Goal: Task Accomplishment & Management: Use online tool/utility

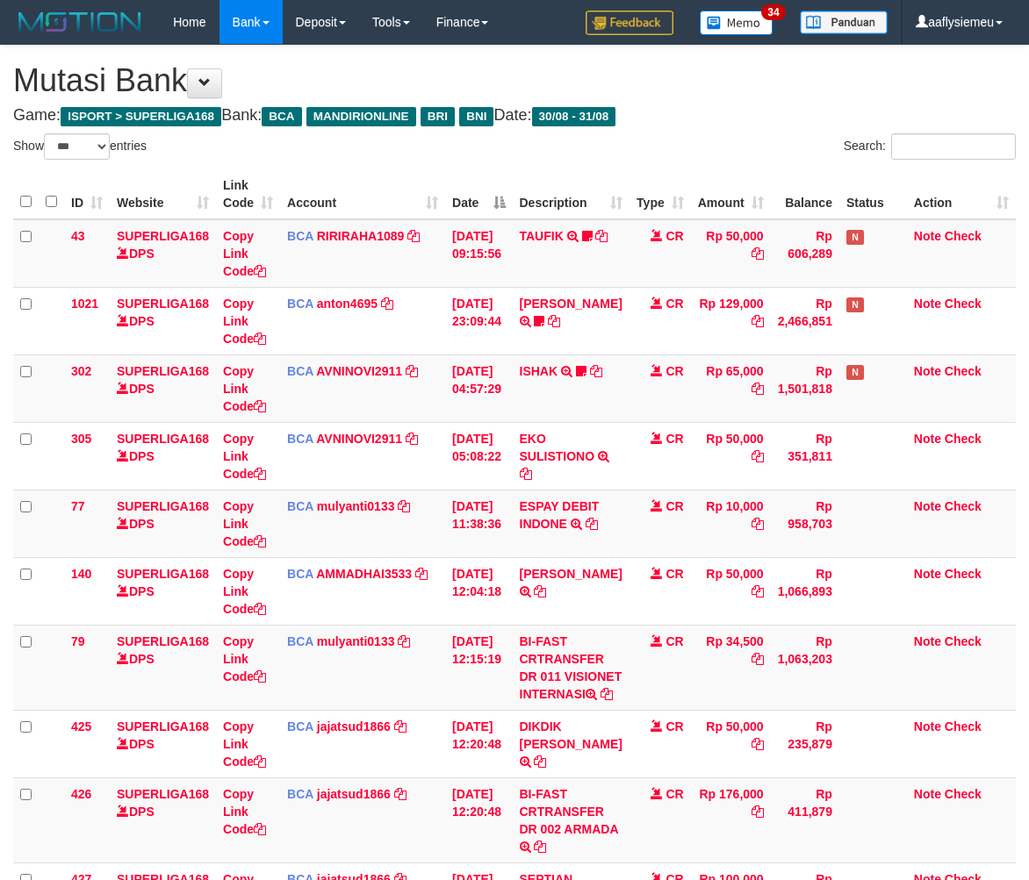
select select "***"
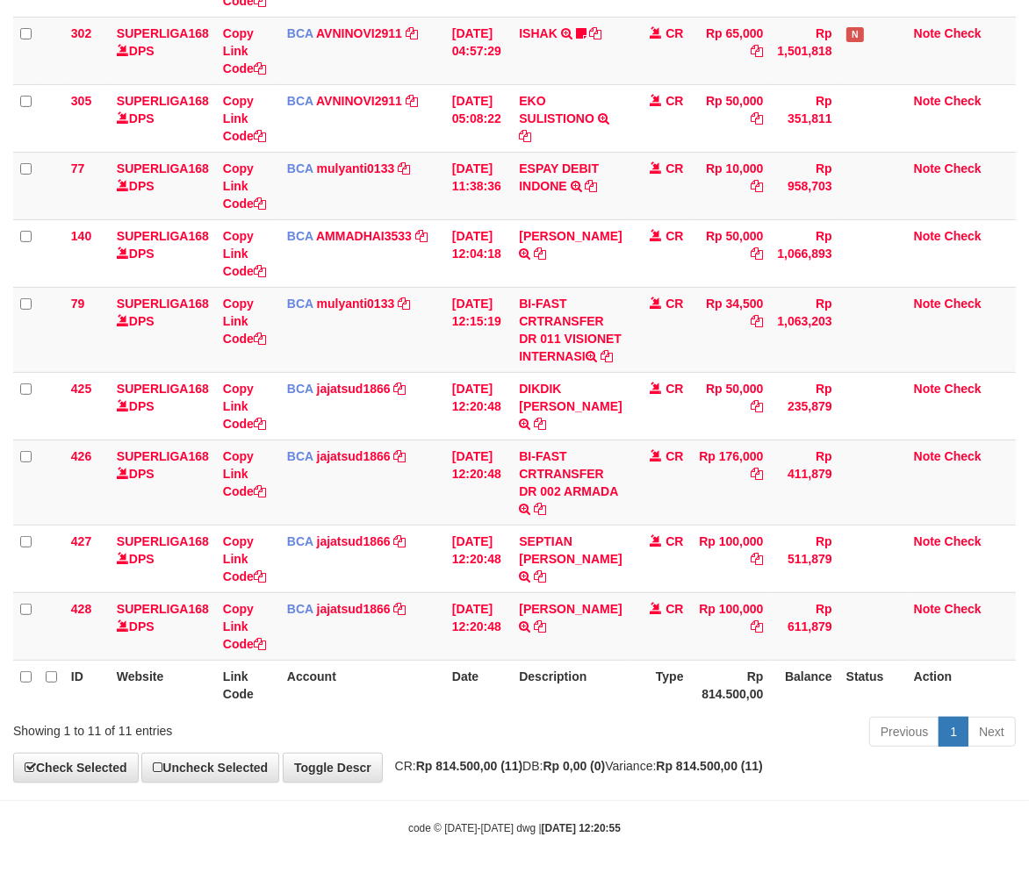
click at [409, 688] on th "Account" at bounding box center [362, 685] width 165 height 50
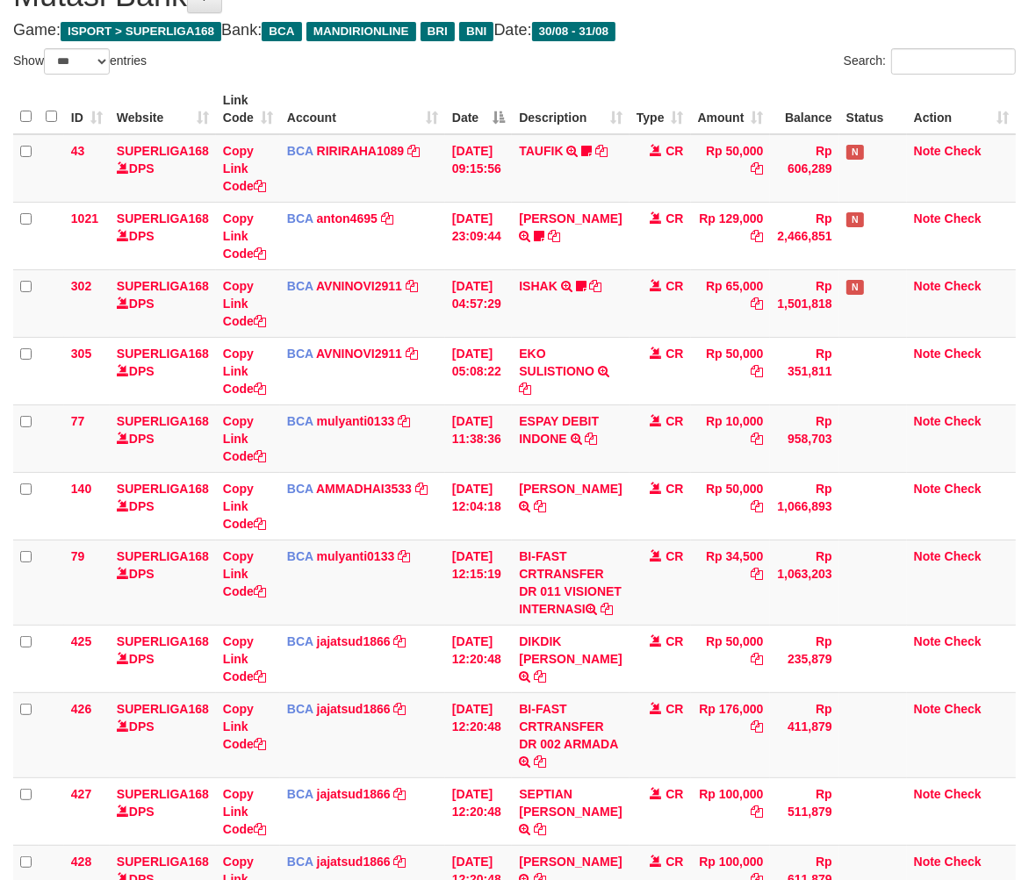
click at [407, 688] on table "ID Website Link Code Account Date Description Type Amount Balance Status Action…" at bounding box center [514, 523] width 1002 height 879
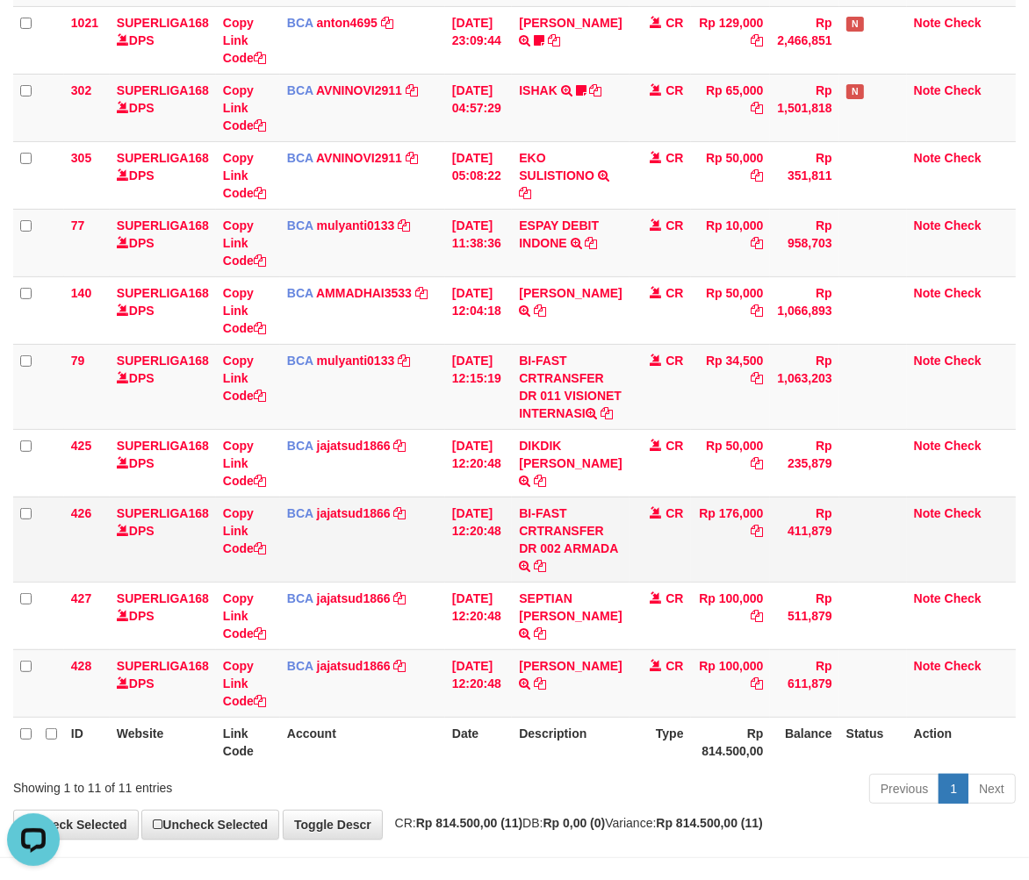
click at [557, 582] on td "BI-FAST CRTRANSFER DR 002 ARMADA" at bounding box center [570, 539] width 117 height 85
copy td "ARMADA"
click at [244, 556] on link "Copy Link Code" at bounding box center [244, 531] width 43 height 49
copy td "ARMADA"
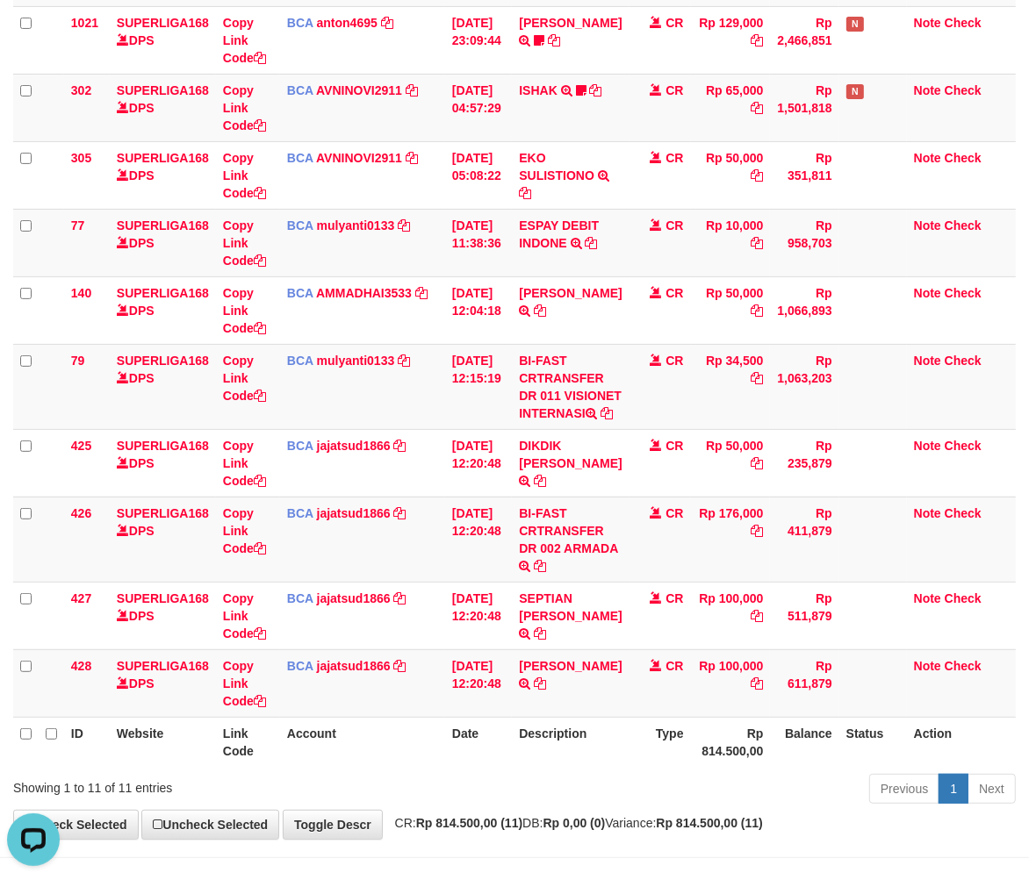
scroll to position [261, 0]
click at [550, 767] on th "Description" at bounding box center [570, 742] width 117 height 50
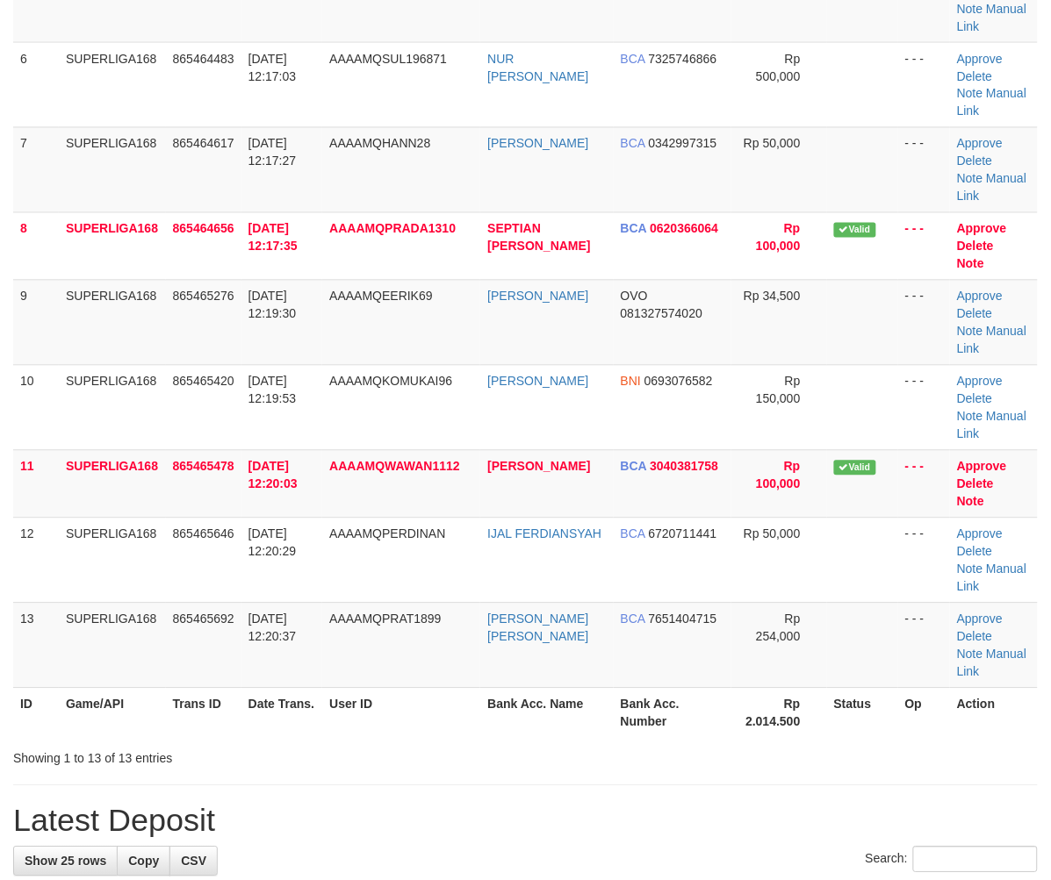
scroll to position [292, 0]
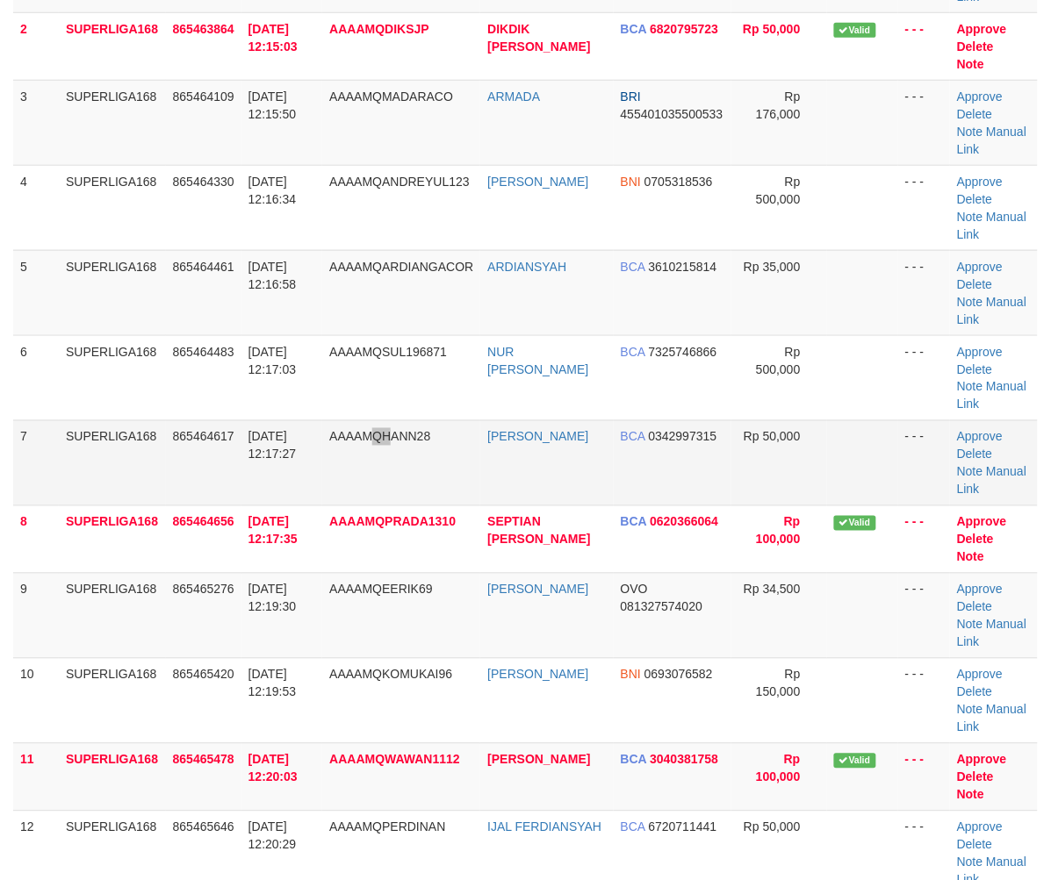
click at [392, 459] on td "AAAAMQHANN28" at bounding box center [401, 462] width 158 height 85
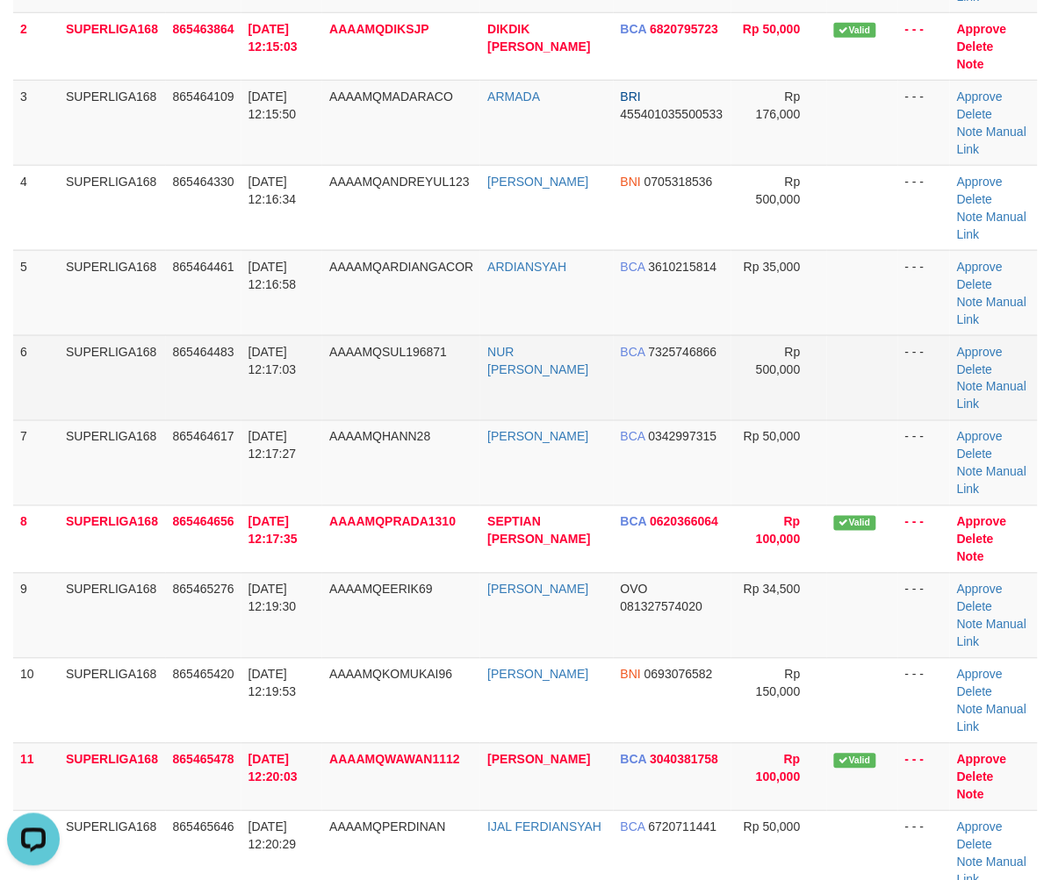
scroll to position [0, 0]
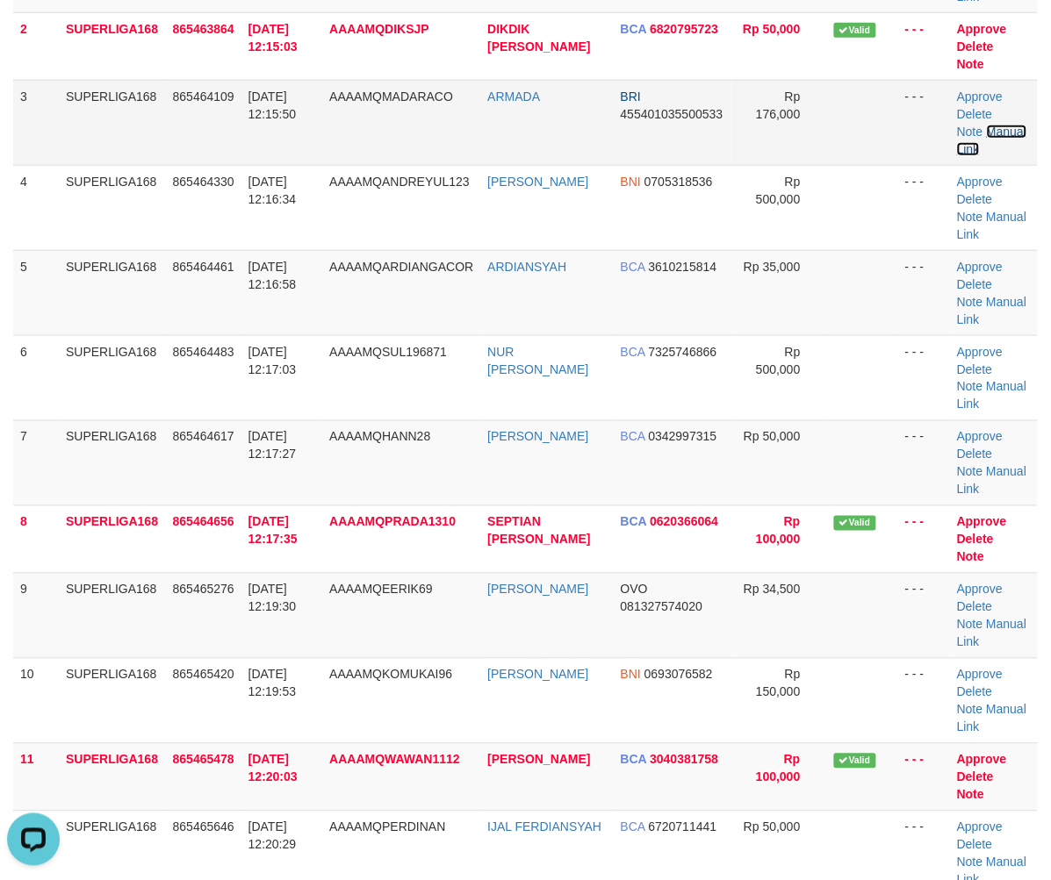
click at [1015, 133] on link "Manual Link" at bounding box center [991, 141] width 69 height 32
drag, startPoint x: 188, startPoint y: 793, endPoint x: 55, endPoint y: 681, distance: 173.2
click at [188, 792] on td "865465478" at bounding box center [203, 778] width 75 height 68
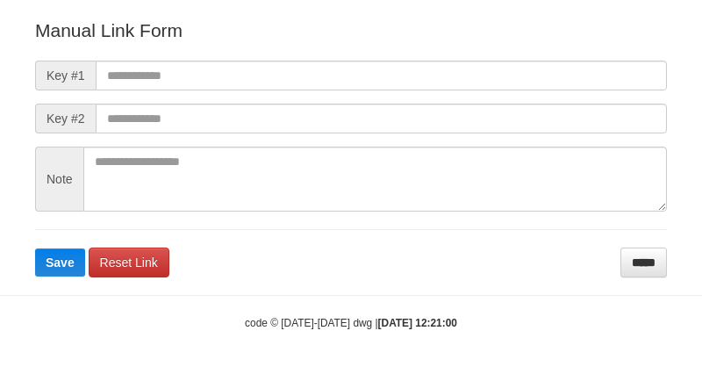
scroll to position [212, 0]
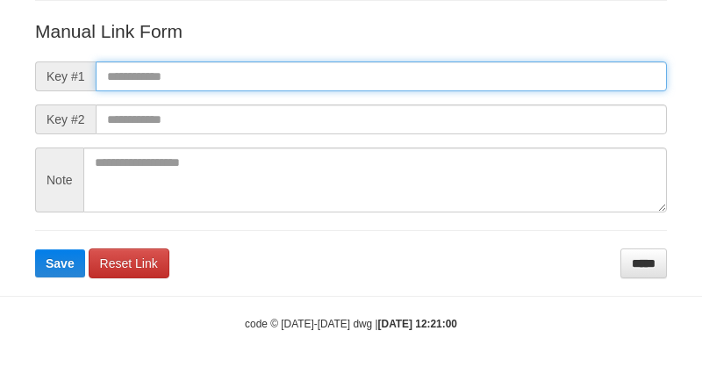
click at [234, 71] on input "text" at bounding box center [381, 76] width 571 height 30
paste input "**********"
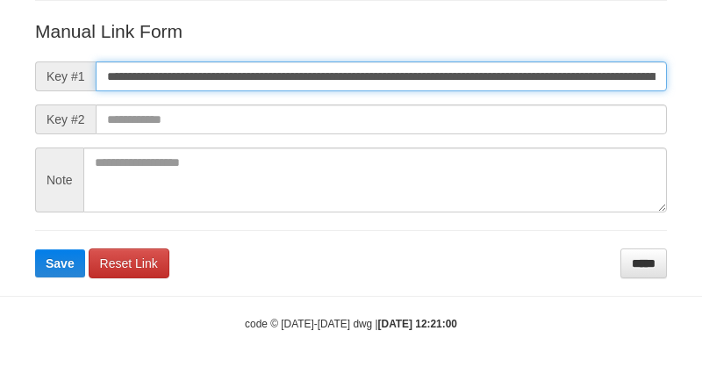
type input "**********"
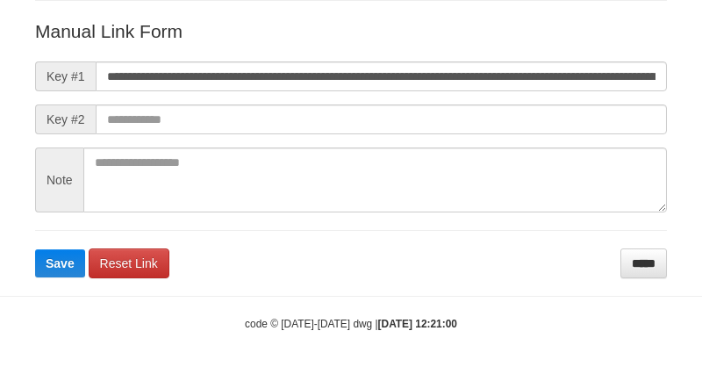
scroll to position [0, 0]
click at [25, 268] on div "**********" at bounding box center [351, 50] width 658 height 457
drag, startPoint x: 27, startPoint y: 266, endPoint x: 36, endPoint y: 263, distance: 9.2
click at [28, 266] on div "**********" at bounding box center [351, 50] width 658 height 457
click at [38, 263] on button "Save" at bounding box center [60, 263] width 50 height 28
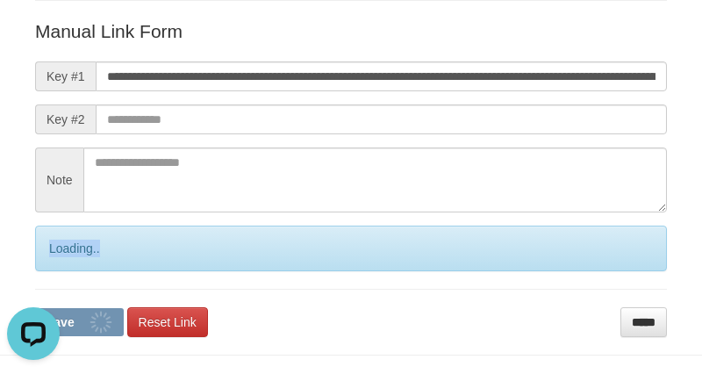
click at [38, 263] on div "Loading.." at bounding box center [351, 249] width 632 height 46
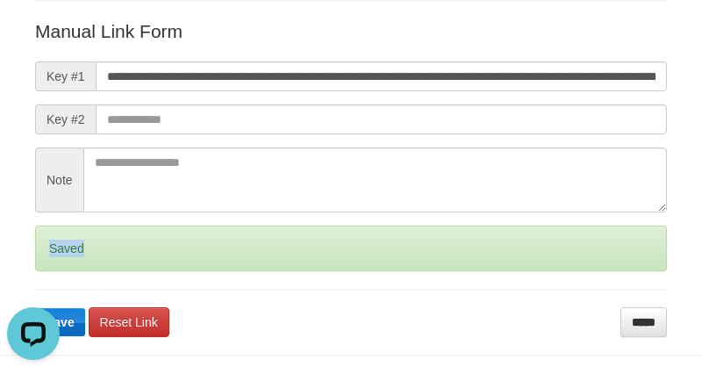
click at [39, 263] on div "Saved" at bounding box center [351, 249] width 632 height 46
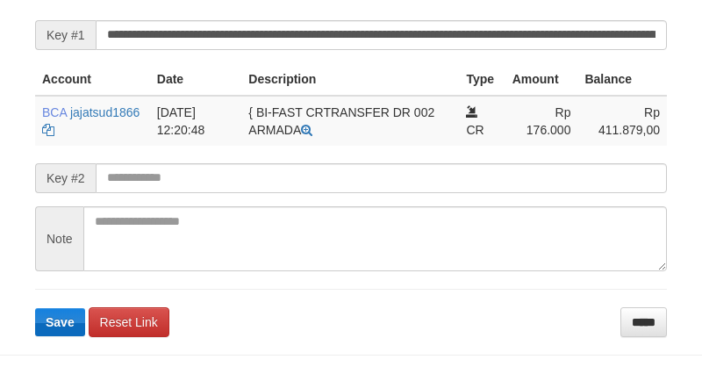
scroll to position [456, 0]
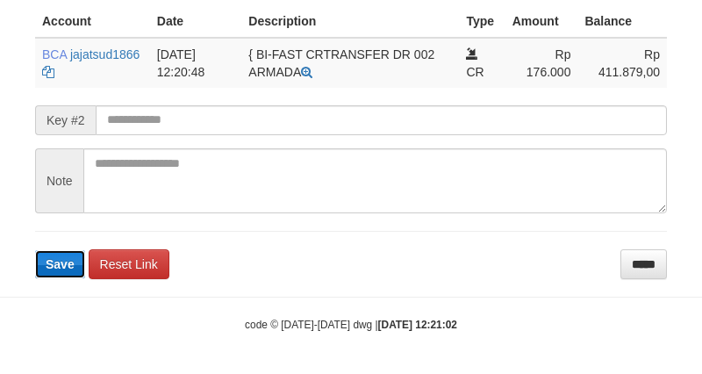
click at [54, 275] on button "Save" at bounding box center [60, 264] width 50 height 28
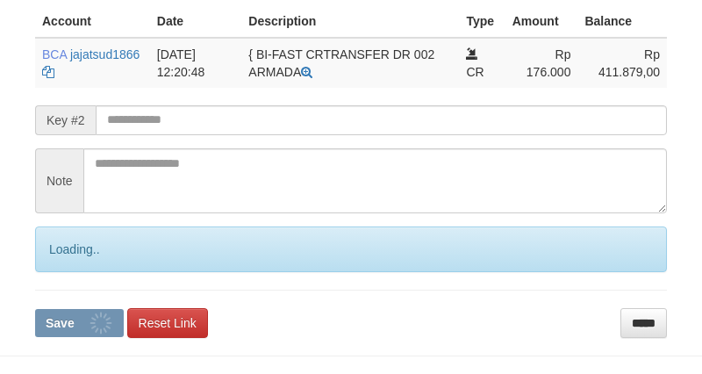
click at [55, 274] on form "**********" at bounding box center [351, 127] width 632 height 419
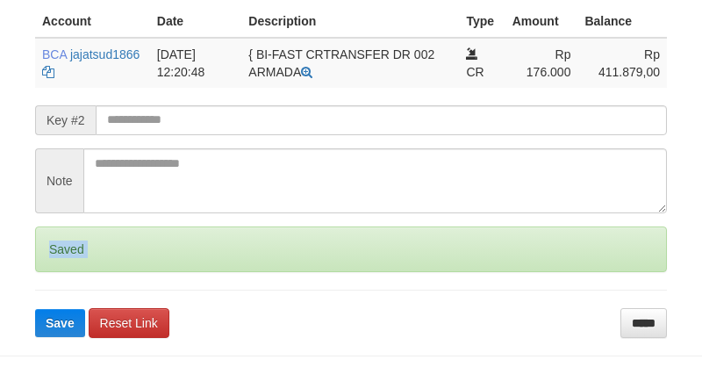
click at [61, 262] on div "Saved" at bounding box center [351, 249] width 632 height 46
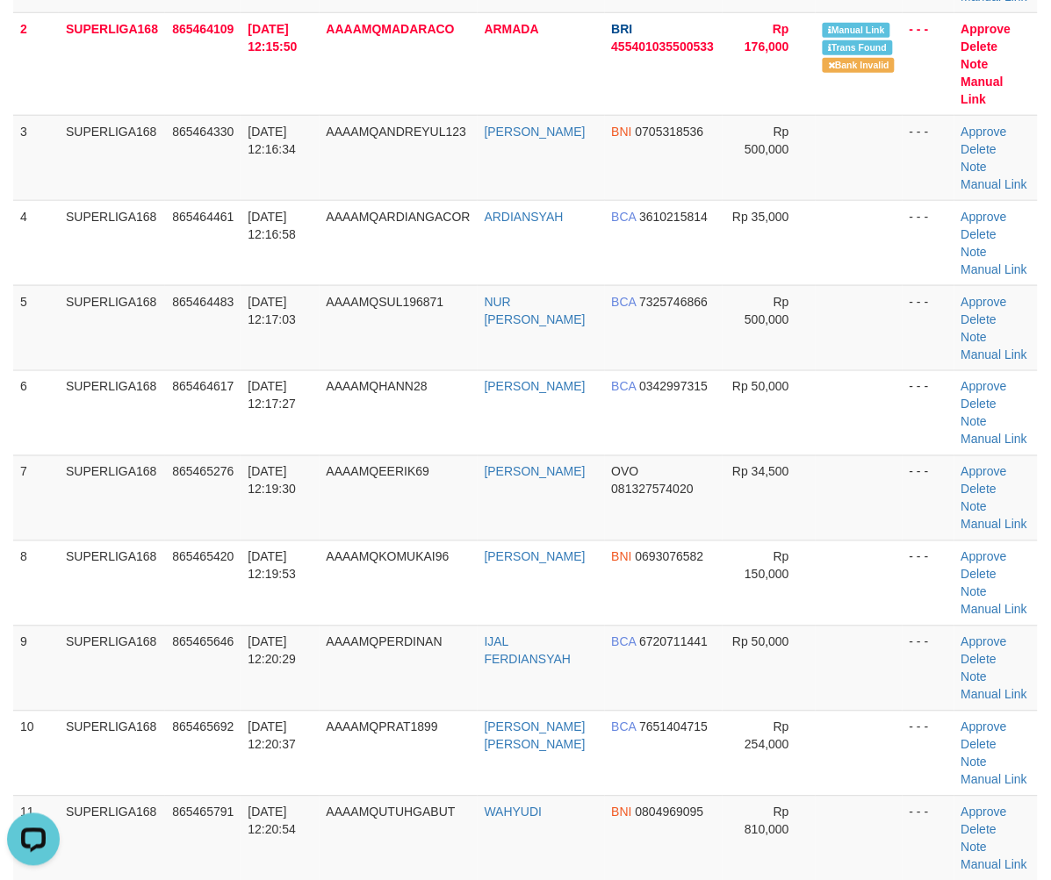
drag, startPoint x: 240, startPoint y: 603, endPoint x: 4, endPoint y: 669, distance: 244.3
click at [106, 641] on tbody "1 SUPERLIGA168 865461857 31/08/2025 12:08:47 AAAAMQGEMBULTRC M FEBRI PRASETYO B…" at bounding box center [525, 404] width 1024 height 955
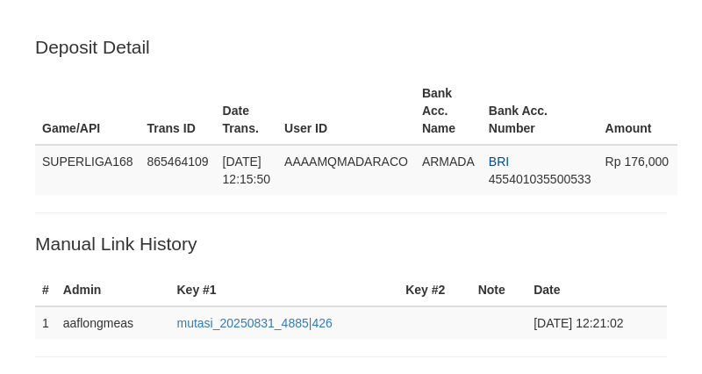
scroll to position [456, 0]
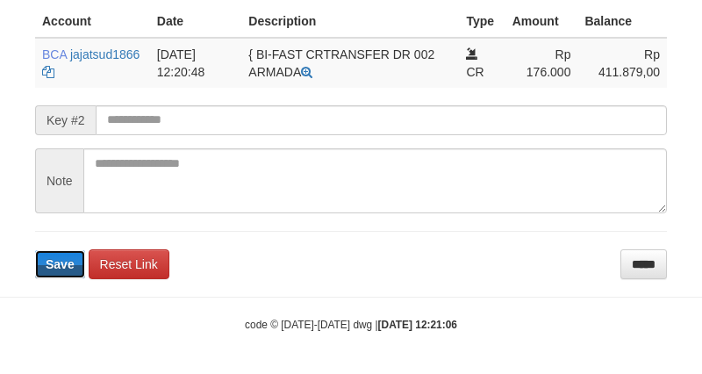
click at [66, 260] on span "Save" at bounding box center [60, 264] width 29 height 14
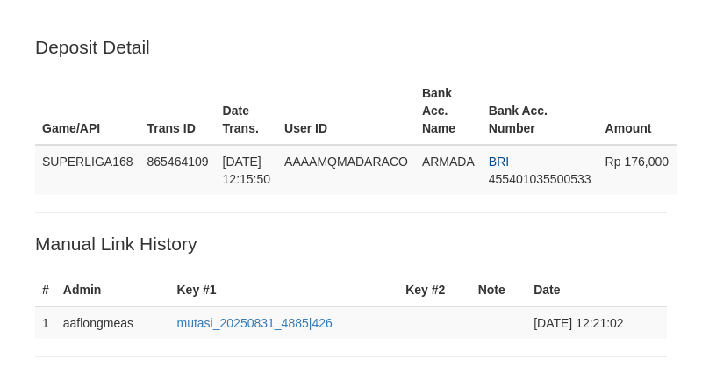
scroll to position [456, 0]
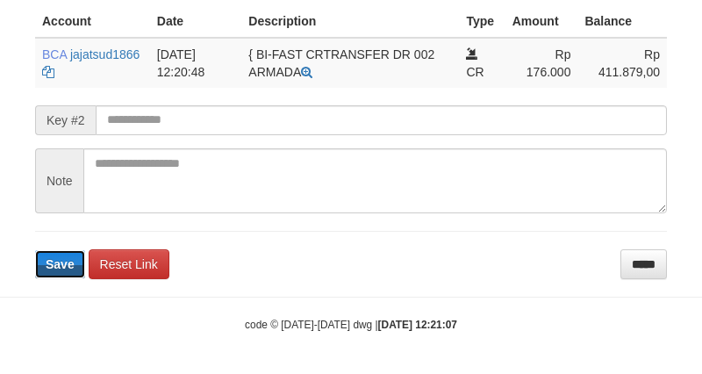
click at [66, 260] on span "Save" at bounding box center [60, 264] width 29 height 14
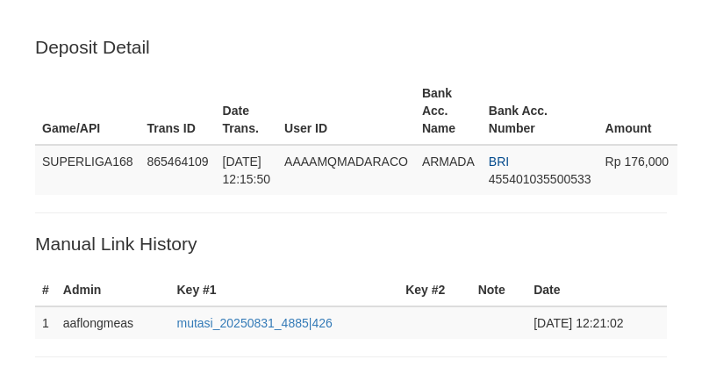
scroll to position [456, 0]
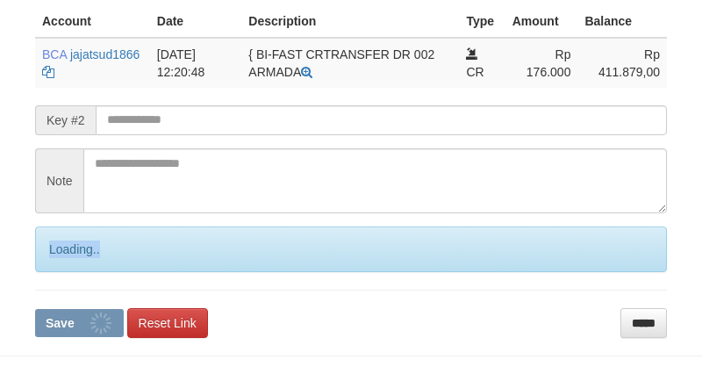
click at [66, 260] on div "Loading.." at bounding box center [351, 249] width 632 height 46
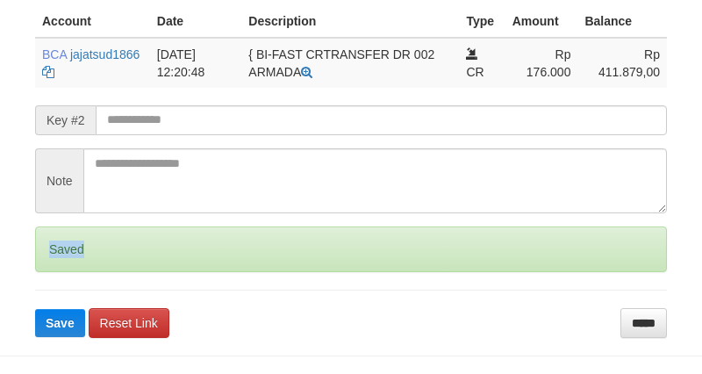
click at [66, 260] on div "Saved" at bounding box center [351, 249] width 632 height 46
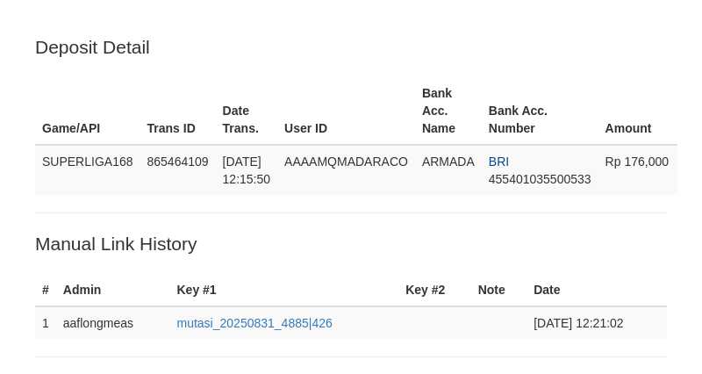
scroll to position [456, 0]
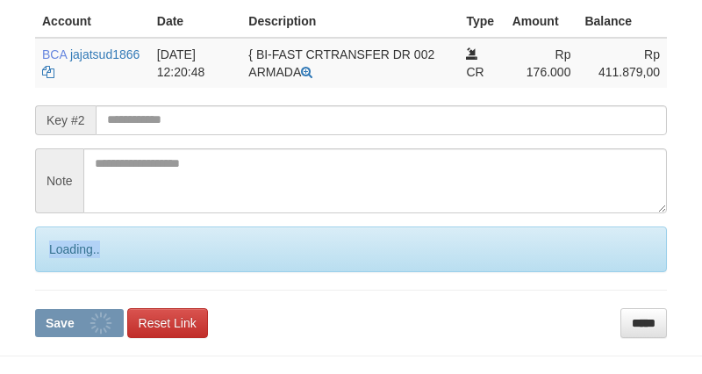
click at [66, 260] on div "Loading.." at bounding box center [351, 249] width 632 height 46
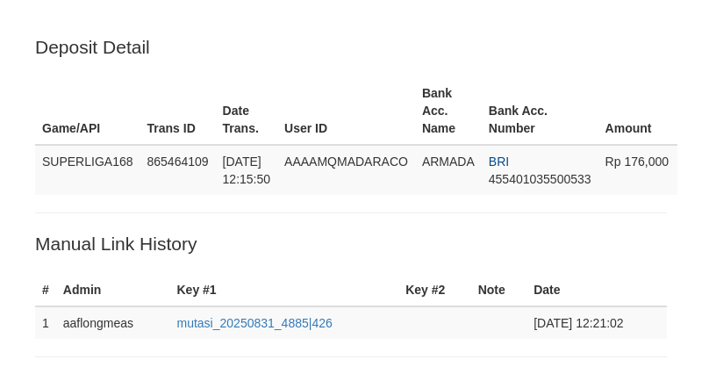
scroll to position [456, 0]
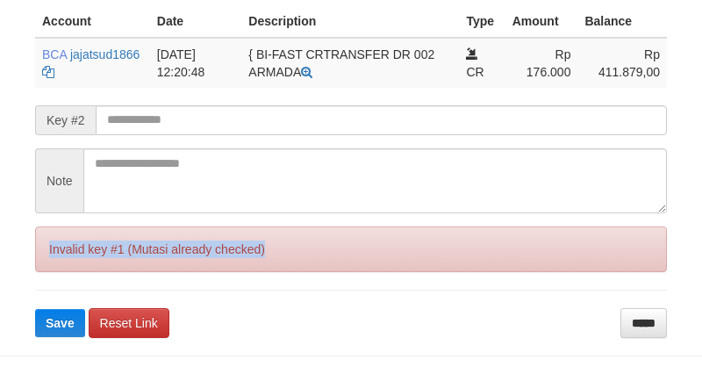
click at [66, 260] on div "Invalid key #1 (Mutasi already checked)" at bounding box center [351, 249] width 632 height 46
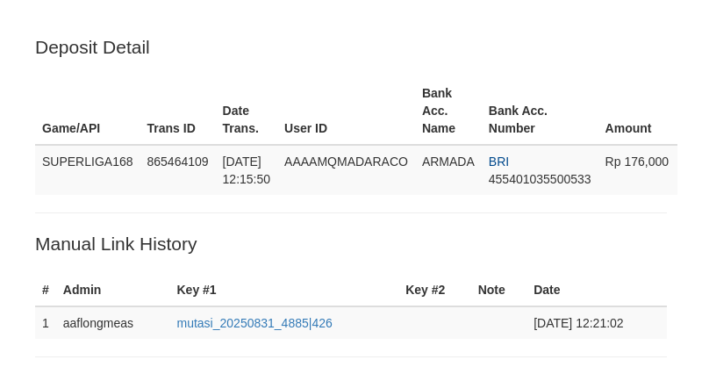
scroll to position [456, 0]
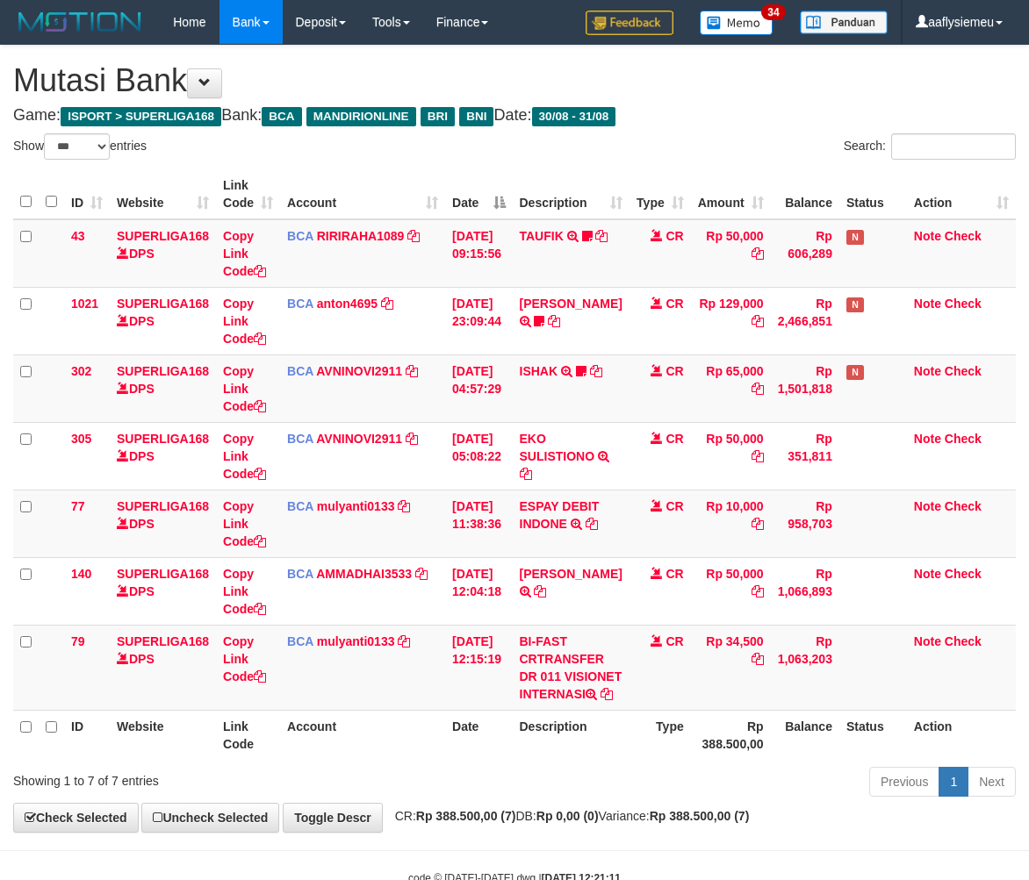
select select "***"
click at [509, 823] on strong "Rp 388.500,00 (7)" at bounding box center [466, 816] width 100 height 14
click at [734, 746] on div "Show ** ** ** *** entries Search: ID Website Link Code Account Date Description…" at bounding box center [514, 468] width 1002 height 670
select select "***"
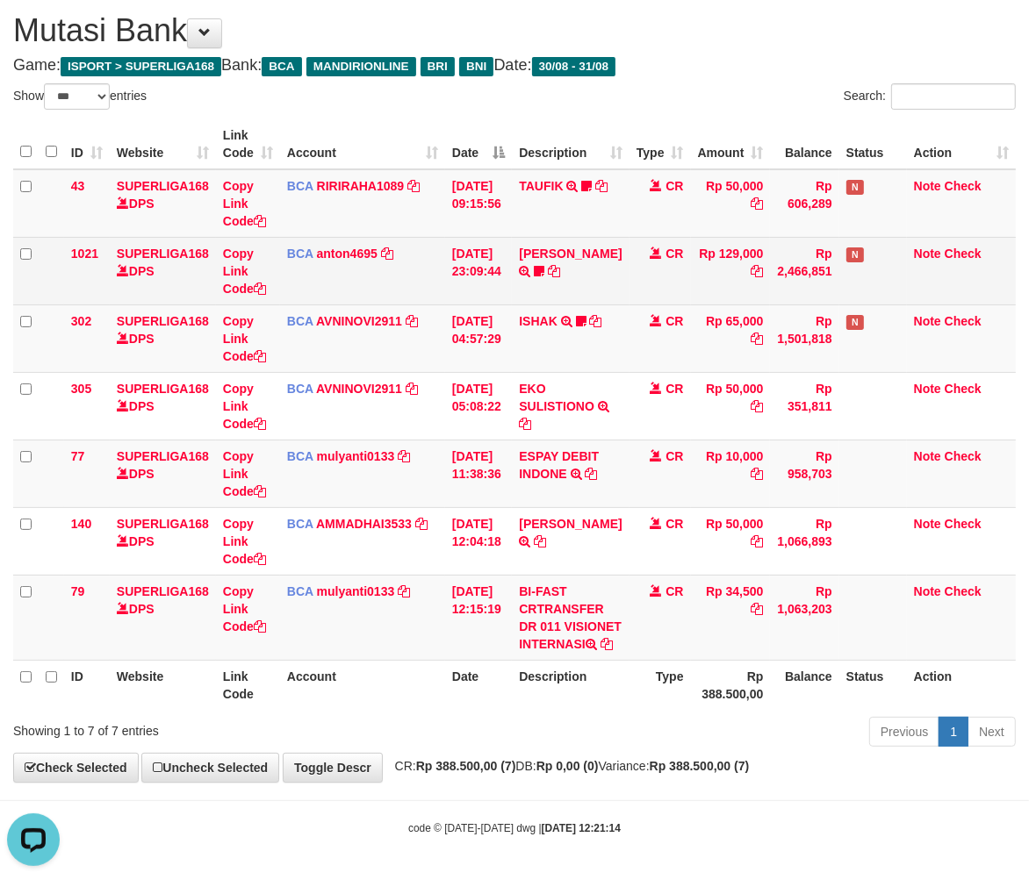
click at [679, 237] on td "CR" at bounding box center [659, 271] width 61 height 68
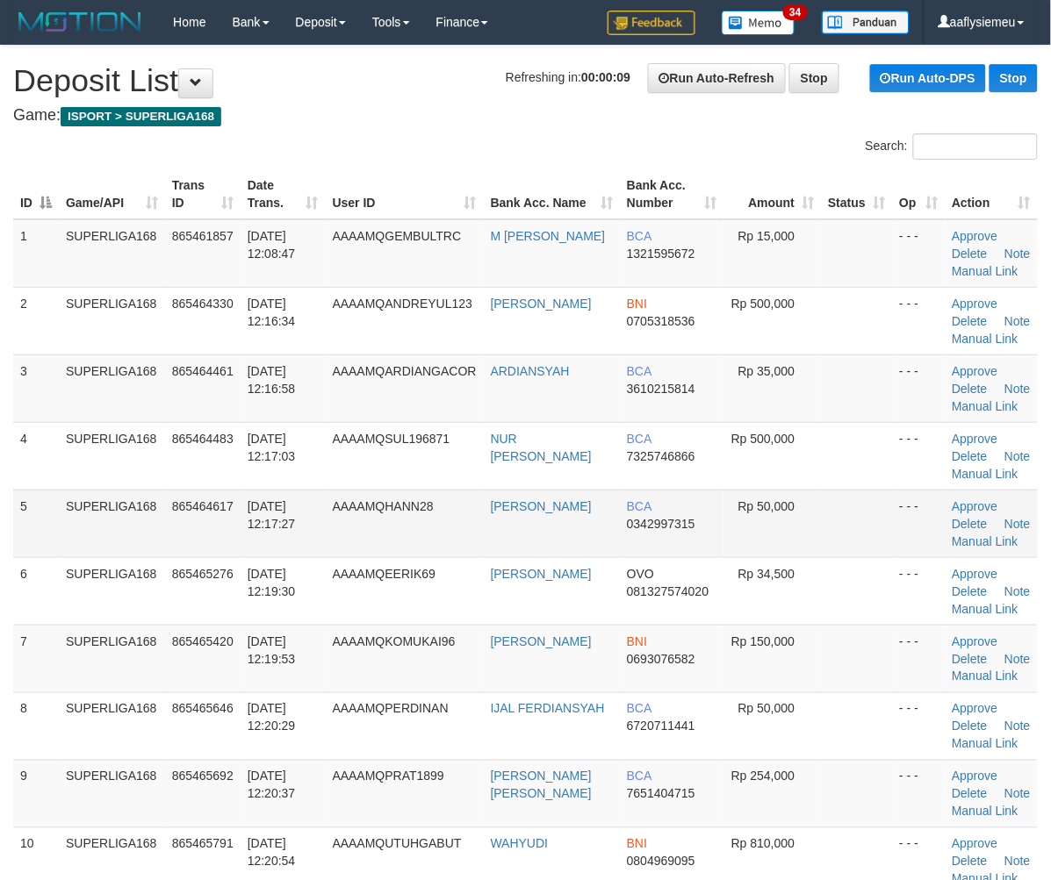
click at [325, 484] on td "31/08/2025 12:17:03" at bounding box center [283, 456] width 85 height 68
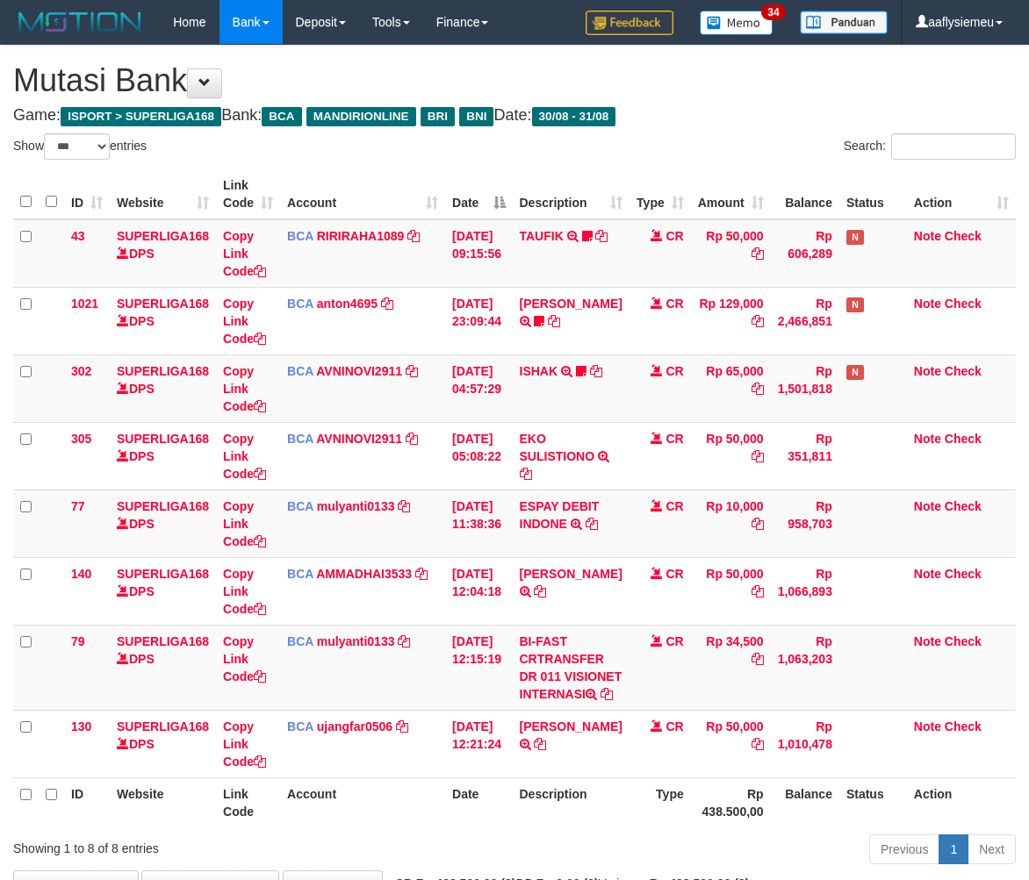
select select "***"
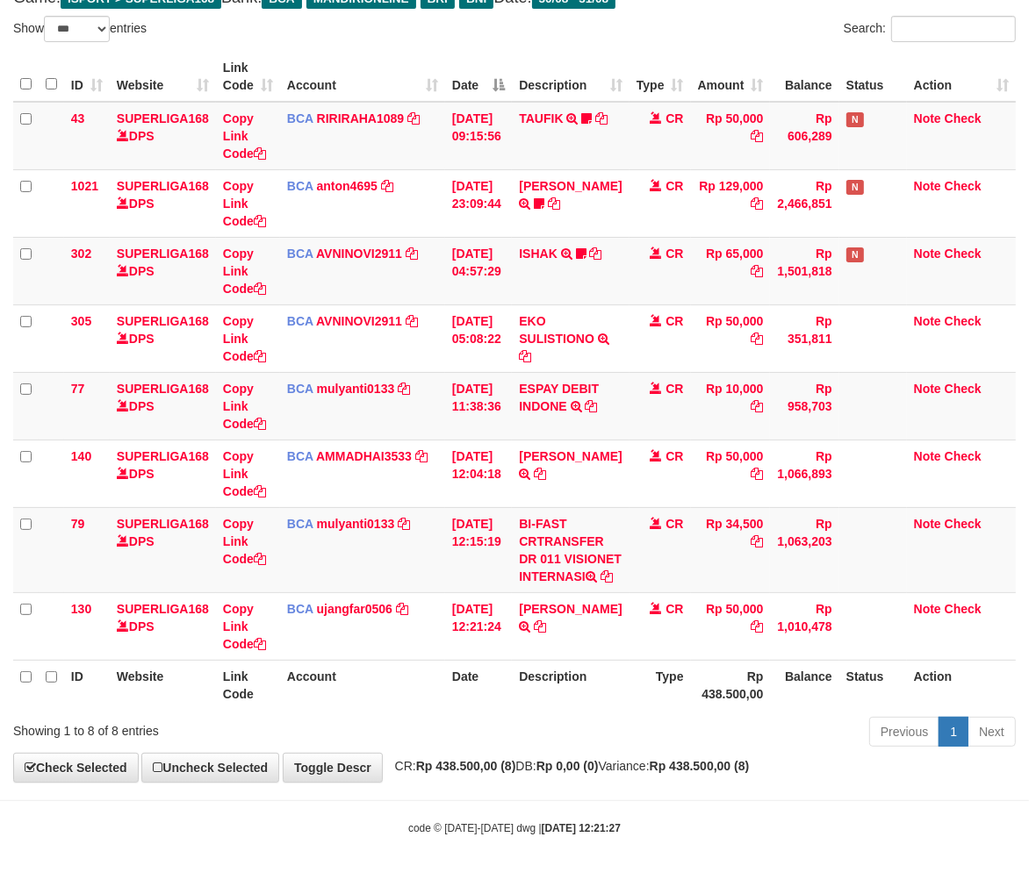
scroll to position [85, 0]
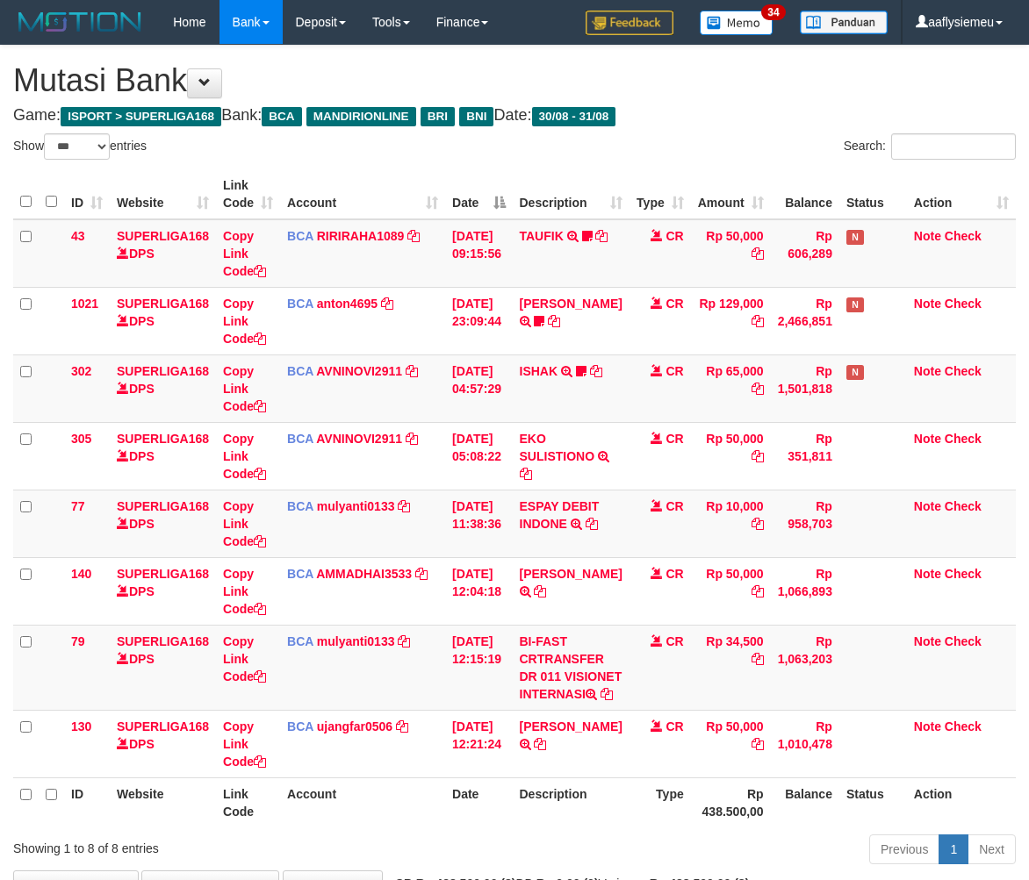
select select "***"
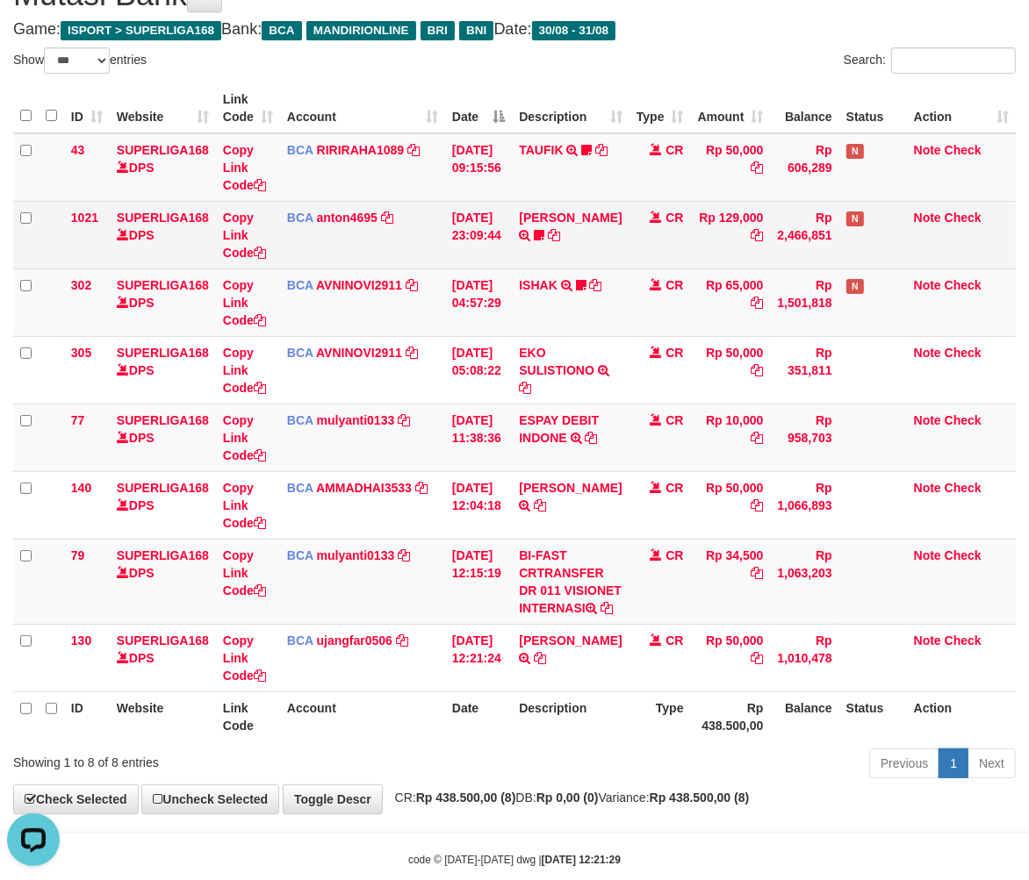
click at [353, 238] on td "BCA anton4695 DPS ANTON mutasi_20250830_4894 | 1021 mutasi_20250830_4894 | 1021" at bounding box center [362, 235] width 165 height 68
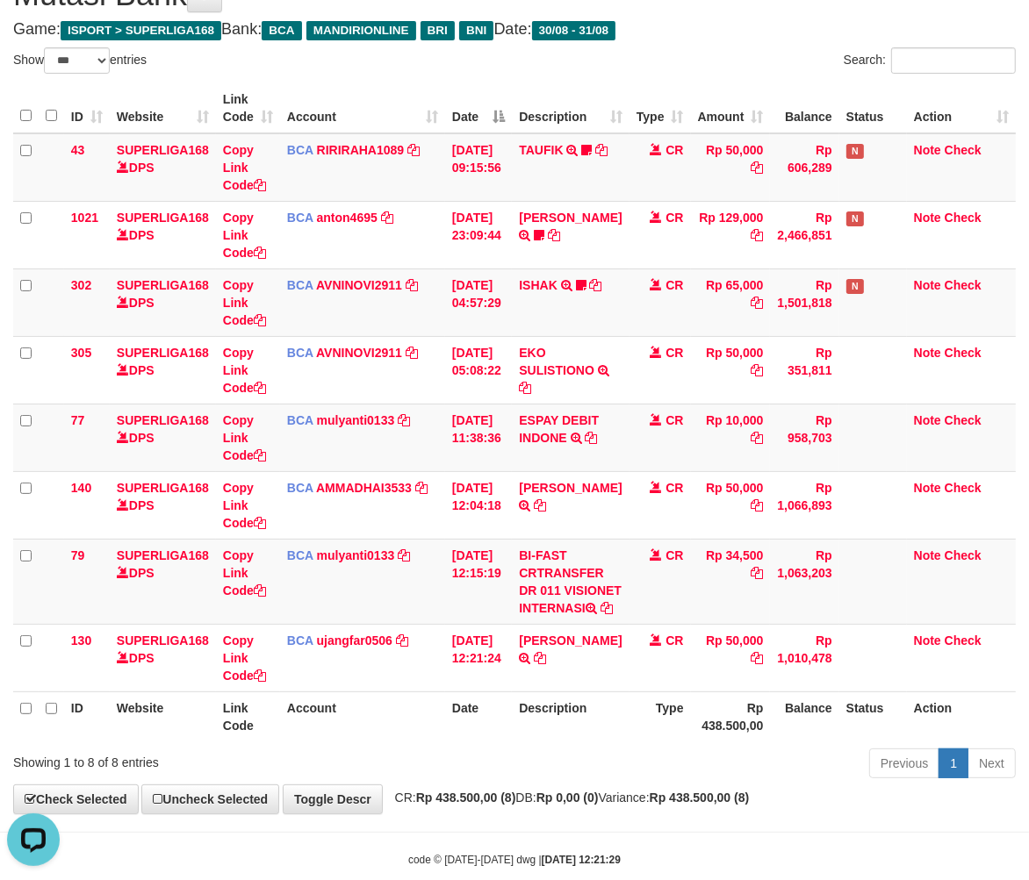
click at [530, 742] on th "Description" at bounding box center [570, 717] width 117 height 50
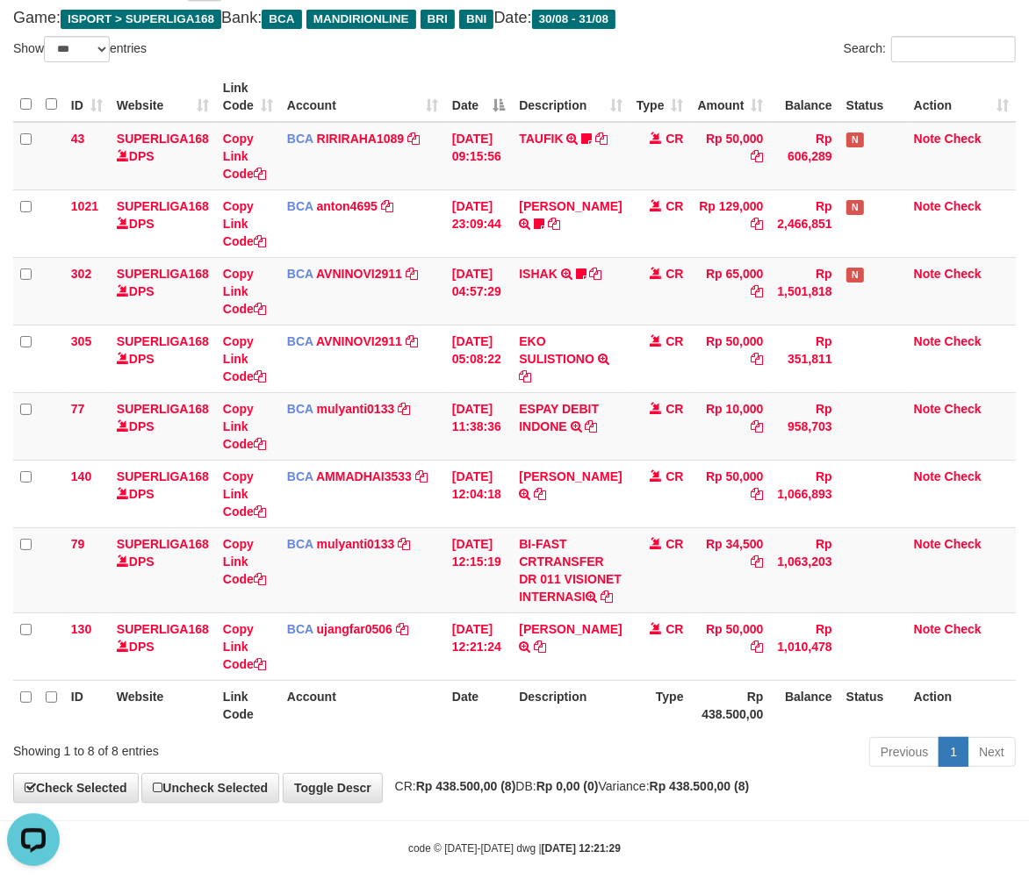
scroll to position [153, 0]
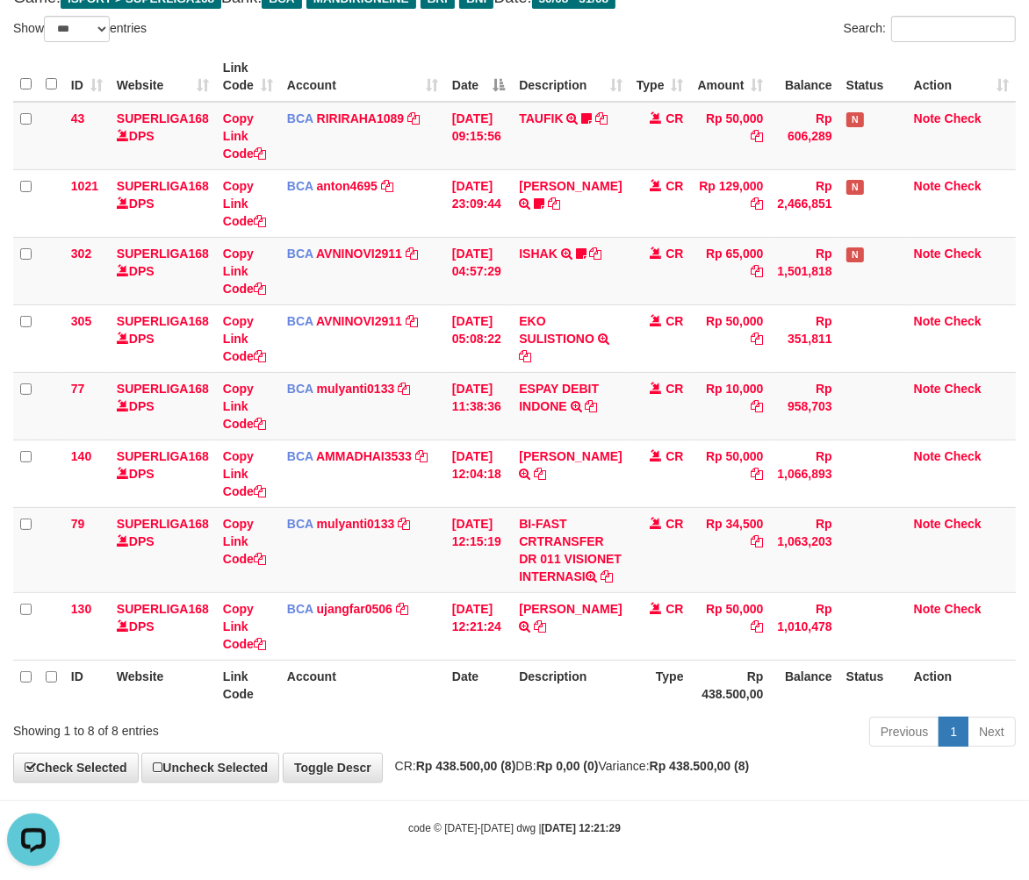
click at [693, 701] on th "Rp 438.500,00" at bounding box center [731, 685] width 80 height 50
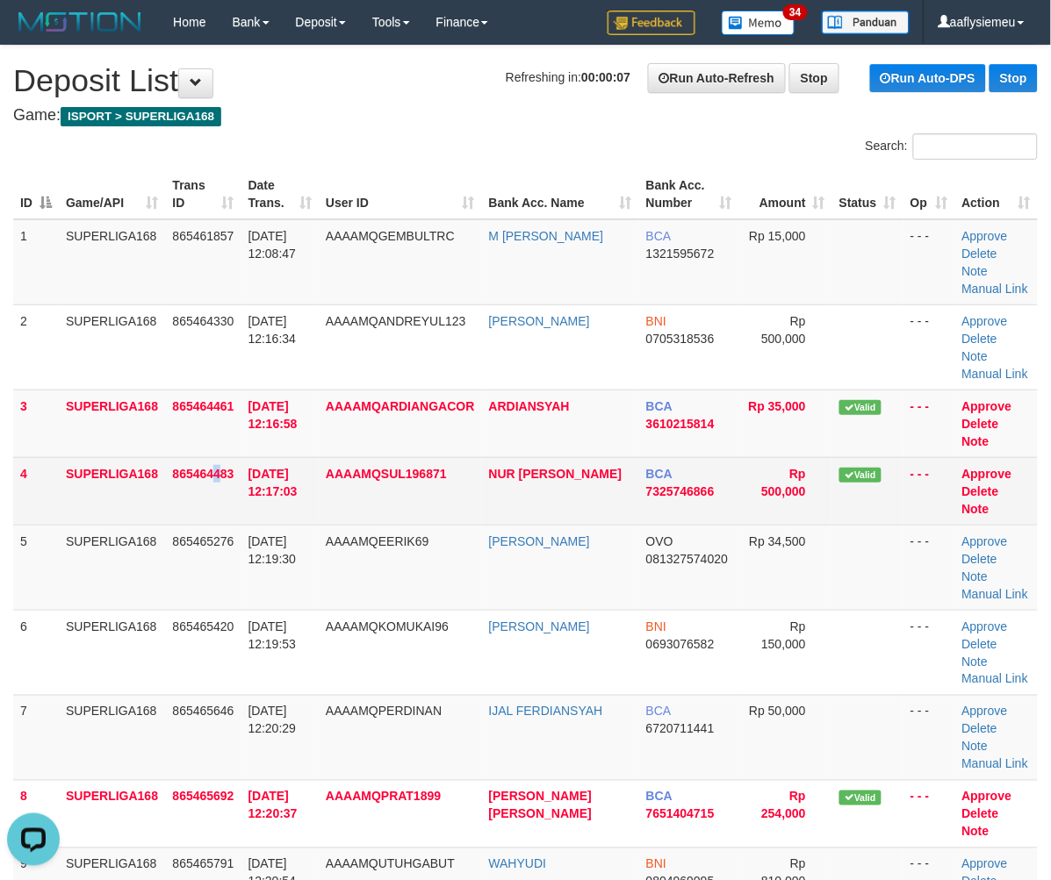
drag, startPoint x: 215, startPoint y: 433, endPoint x: 4, endPoint y: 559, distance: 246.4
click at [207, 457] on td "865464483" at bounding box center [202, 491] width 75 height 68
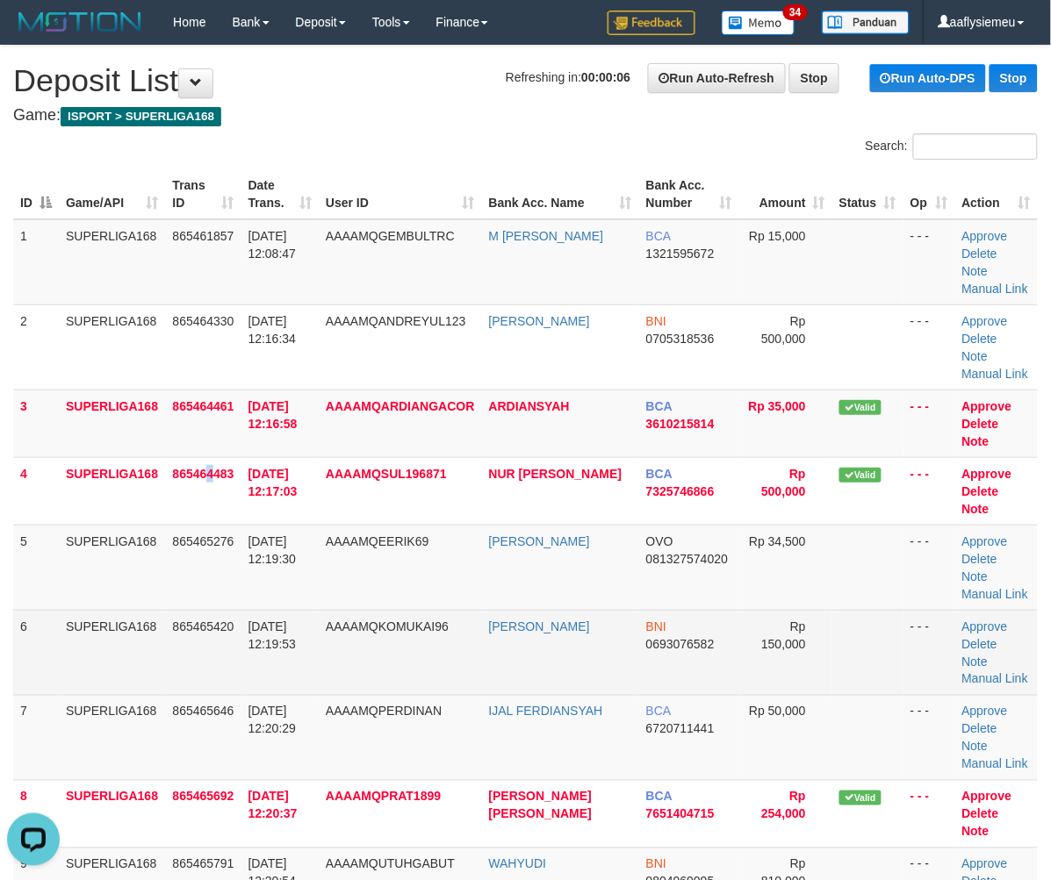
click at [144, 610] on td "SUPERLIGA168" at bounding box center [112, 652] width 106 height 85
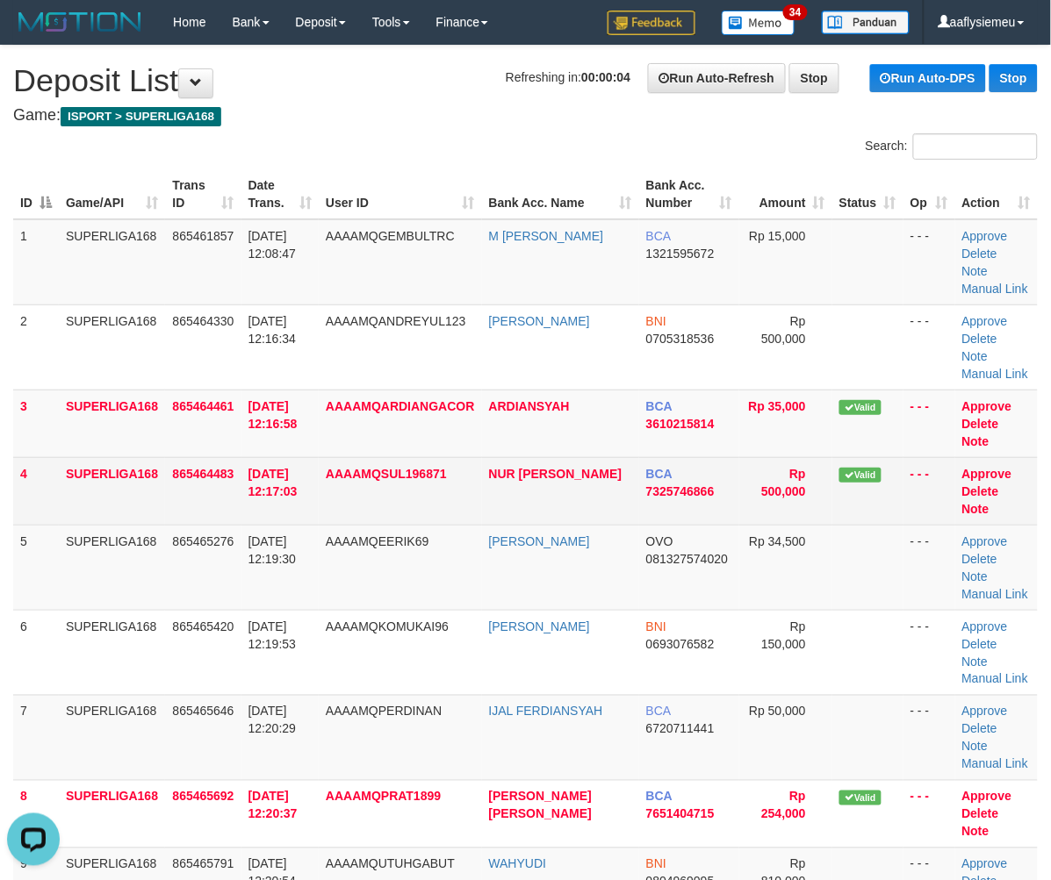
click at [284, 478] on td "31/08/2025 12:17:03" at bounding box center [280, 491] width 78 height 68
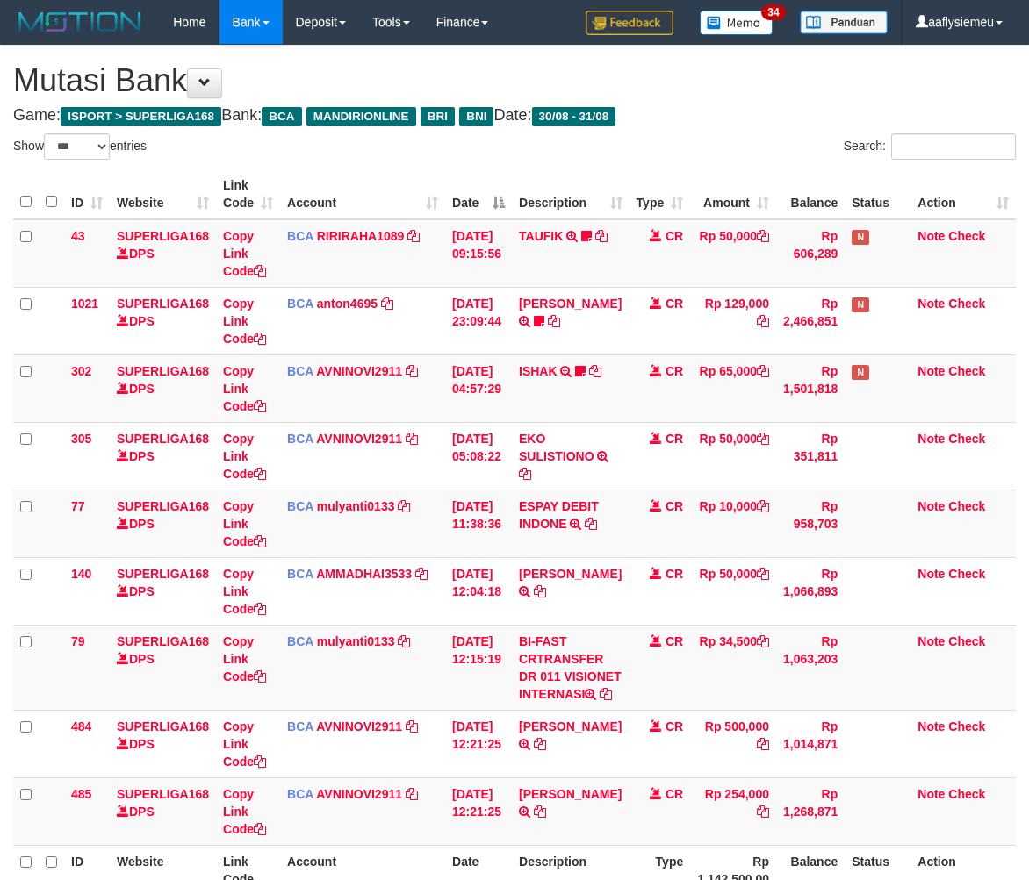
select select "***"
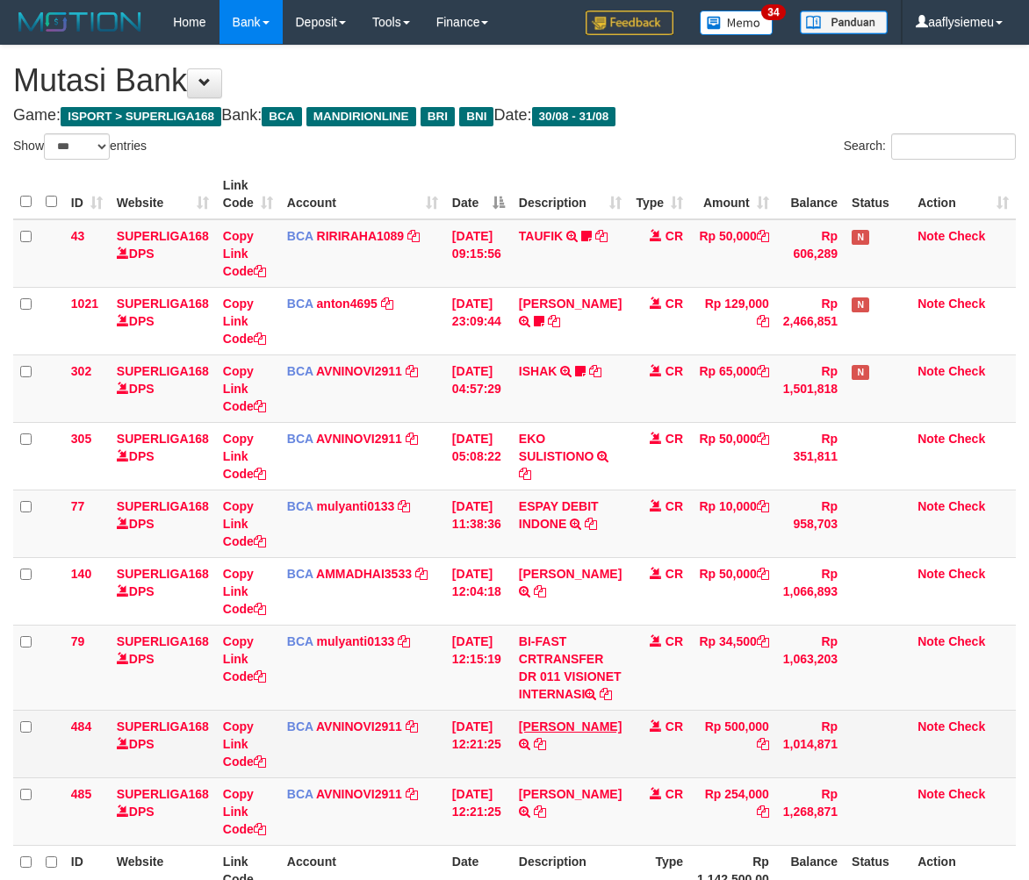
scroll to position [153, 0]
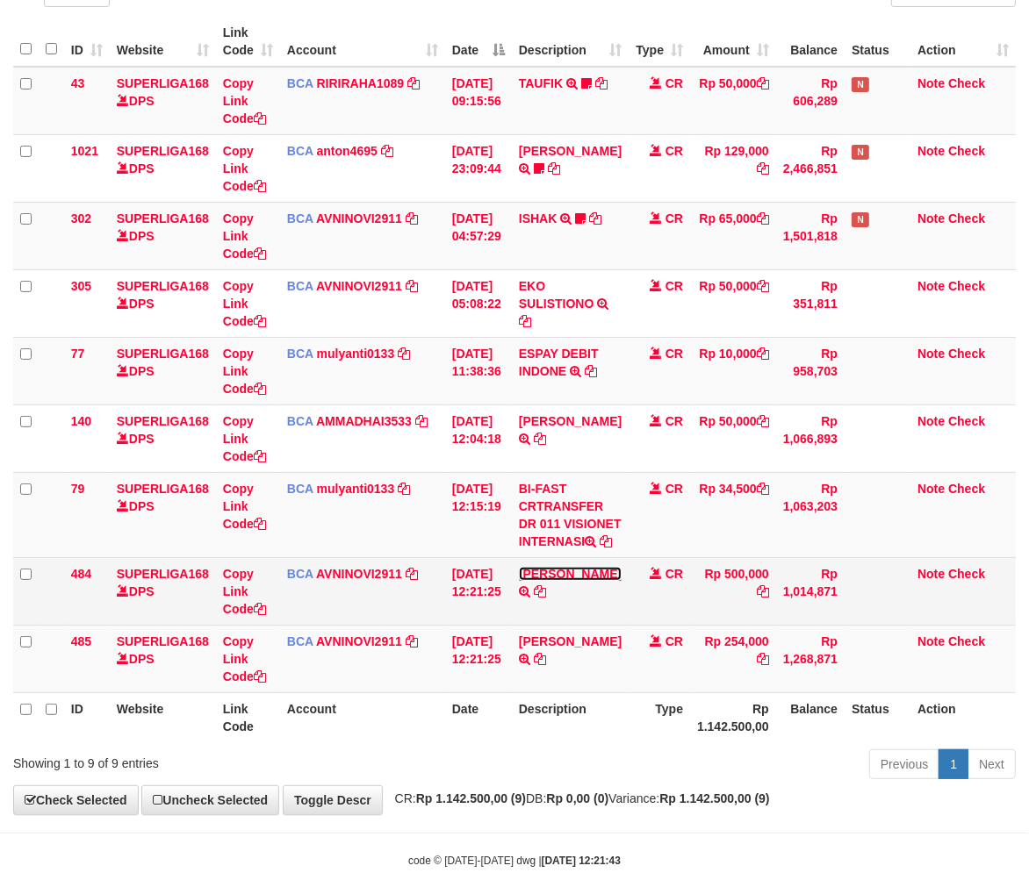
click at [602, 581] on link "[PERSON_NAME]" at bounding box center [570, 574] width 103 height 14
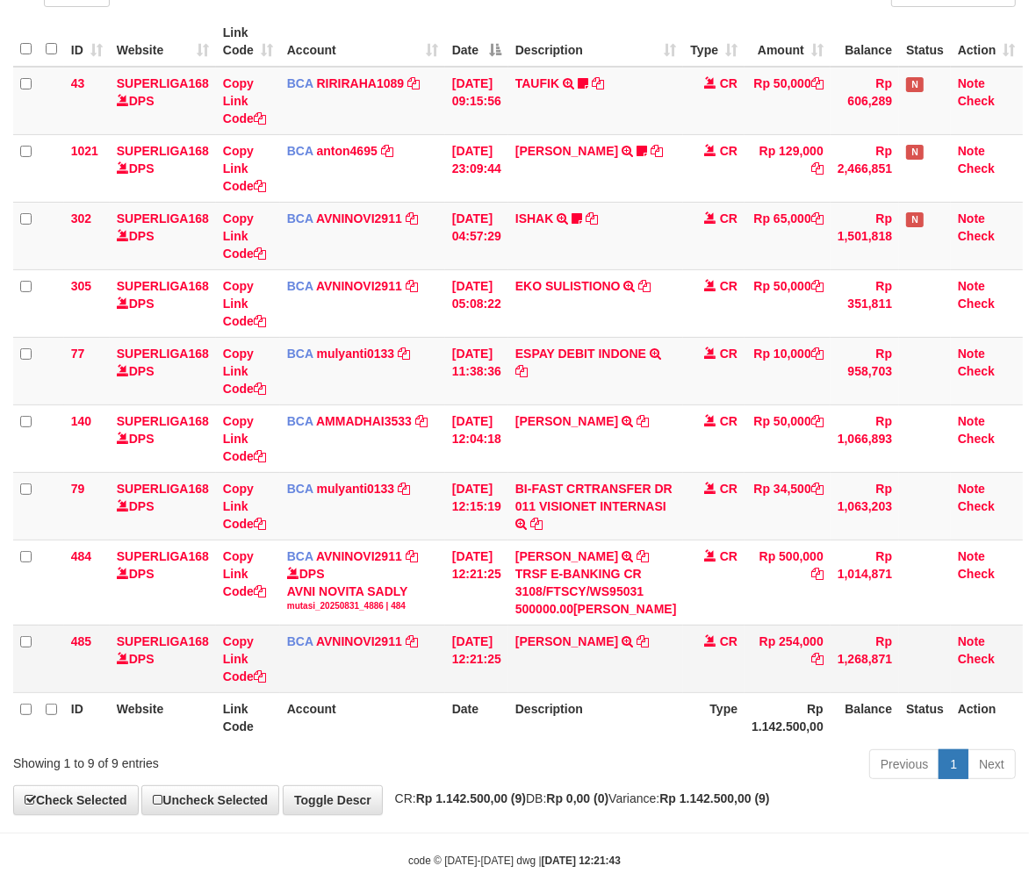
drag, startPoint x: 600, startPoint y: 706, endPoint x: 650, endPoint y: 695, distance: 52.0
click at [616, 693] on td "[PERSON_NAME] TRSF E-BANKING CR 3108/FTSCY/WS95031 254000.00[PERSON_NAME]" at bounding box center [596, 659] width 176 height 68
drag, startPoint x: 665, startPoint y: 722, endPoint x: 653, endPoint y: 722, distance: 12.3
click at [661, 693] on tr "485 SUPERLIGA168 DPS Copy Link Code BCA AVNINOVI2911 DPS AVNI NOVITA SADLY muta…" at bounding box center [518, 659] width 1010 height 68
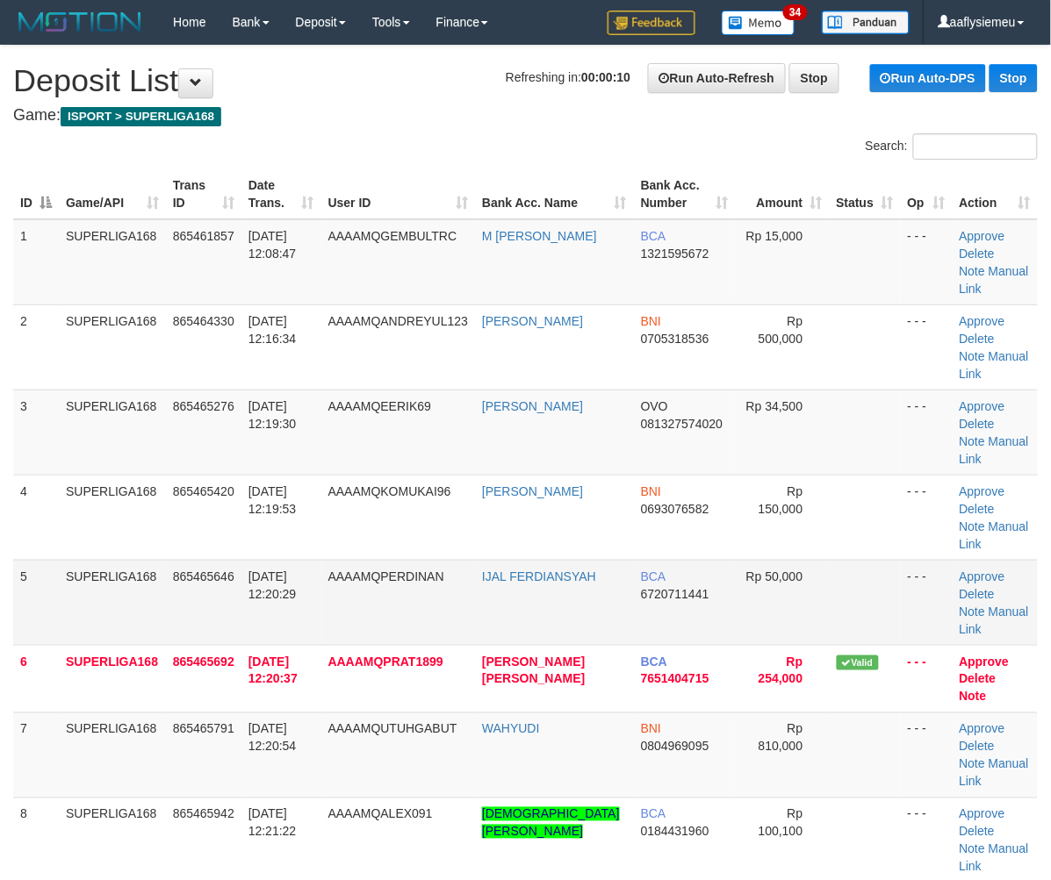
drag, startPoint x: 343, startPoint y: 499, endPoint x: 301, endPoint y: 519, distance: 46.7
click at [318, 560] on tr "5 SUPERLIGA168 865465646 31/08/2025 12:20:29 AAAAMQPERDINAN IJAL FERDIANSYAH BC…" at bounding box center [525, 602] width 1024 height 85
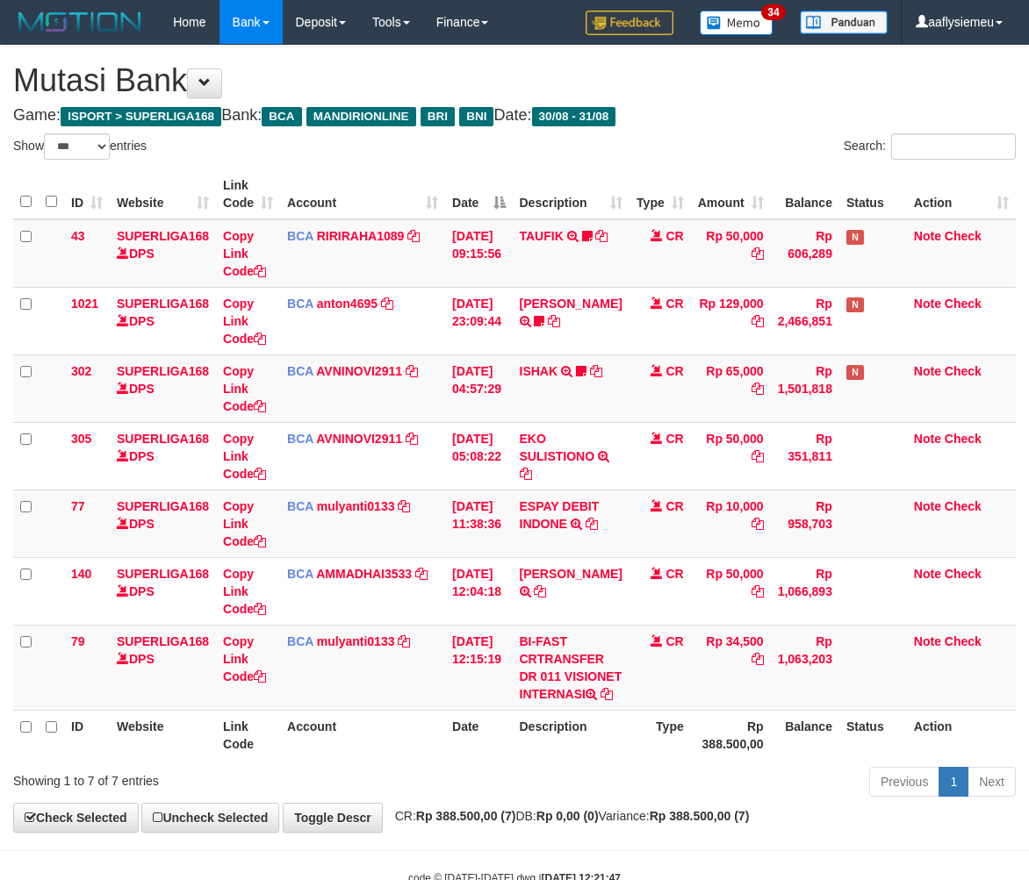
select select "***"
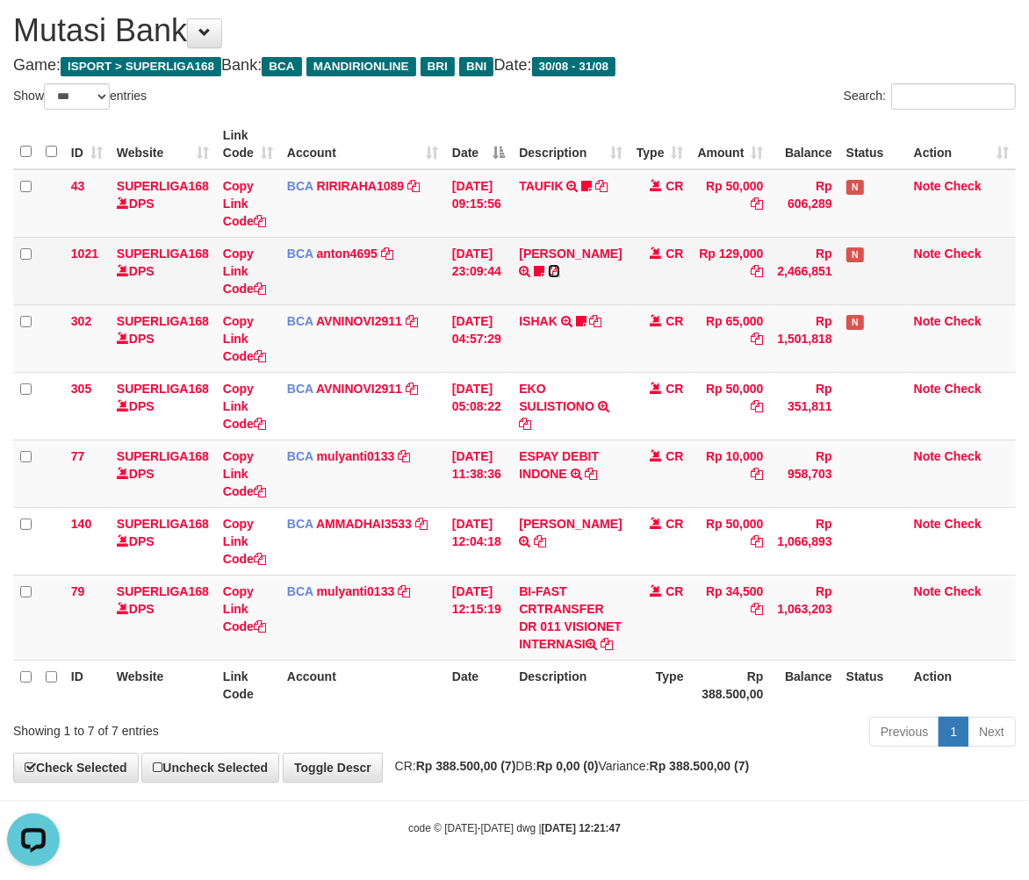
click at [548, 265] on icon at bounding box center [554, 271] width 12 height 12
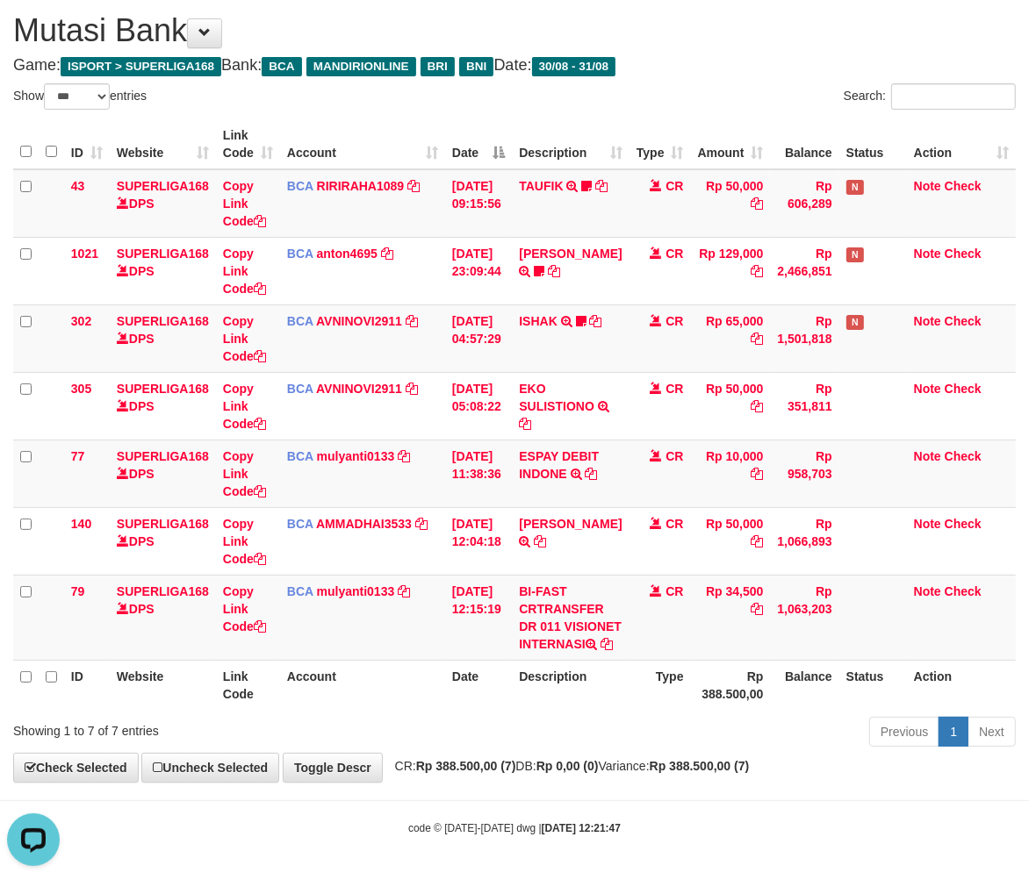
click at [534, 688] on th "Description" at bounding box center [570, 685] width 117 height 50
click at [715, 593] on td "Rp 34,500" at bounding box center [731, 617] width 80 height 85
click at [708, 588] on td "Rp 34,500" at bounding box center [731, 617] width 80 height 85
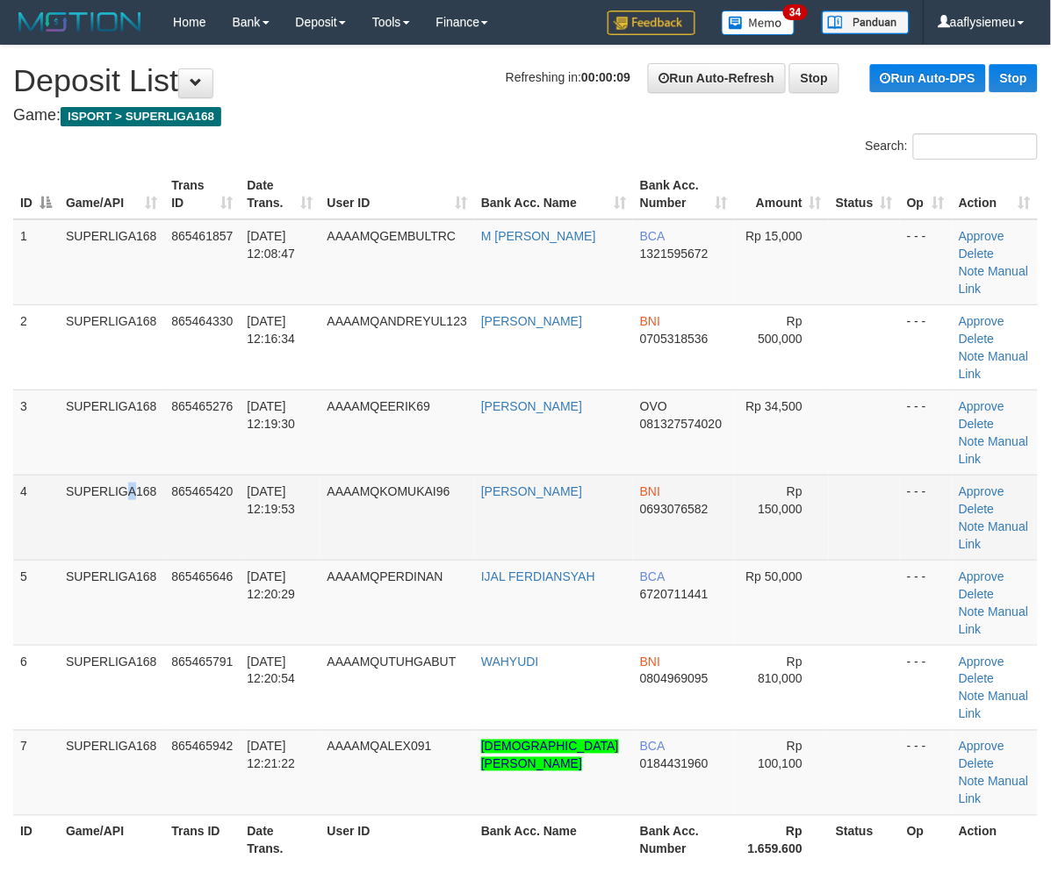
drag, startPoint x: 88, startPoint y: 441, endPoint x: 67, endPoint y: 456, distance: 26.3
click at [81, 475] on td "SUPERLIGA168" at bounding box center [111, 517] width 105 height 85
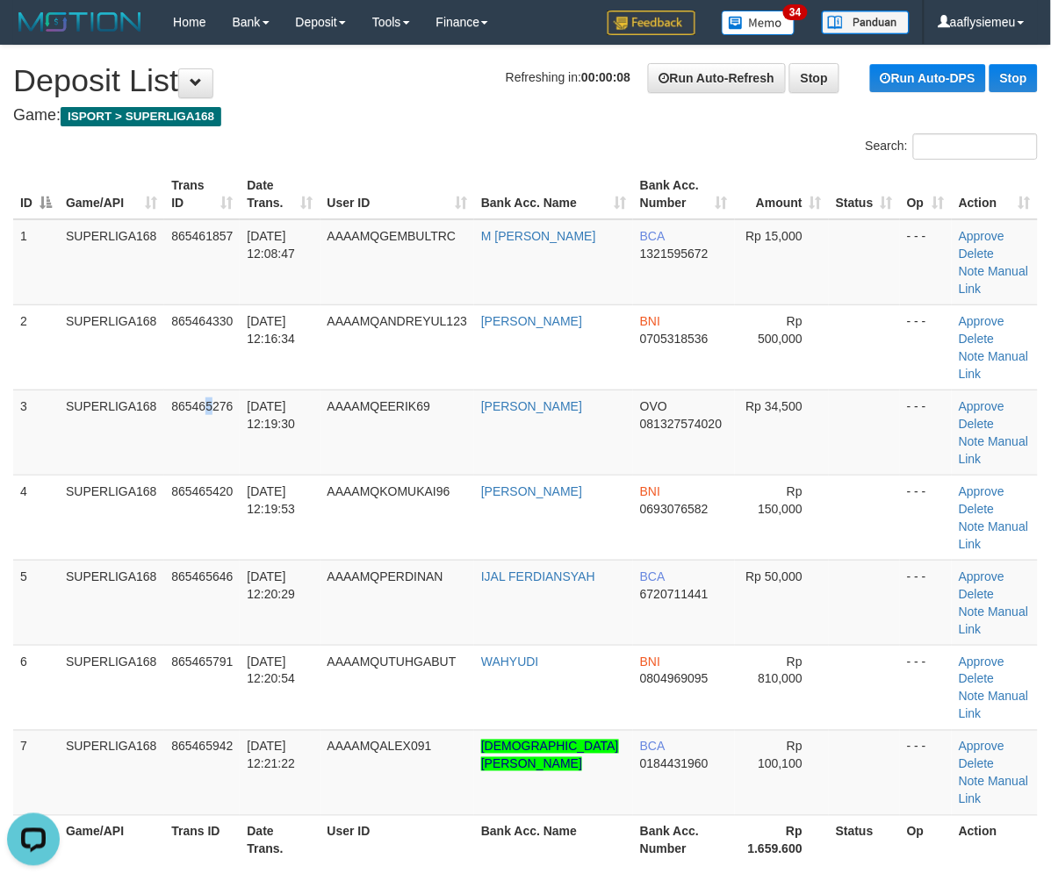
drag, startPoint x: 212, startPoint y: 413, endPoint x: 4, endPoint y: 506, distance: 228.7
click at [198, 428] on tbody "1 SUPERLIGA168 865461857 31/08/2025 12:08:47 AAAAMQGEMBULTRC M FEBRI PRASETYO B…" at bounding box center [525, 517] width 1024 height 597
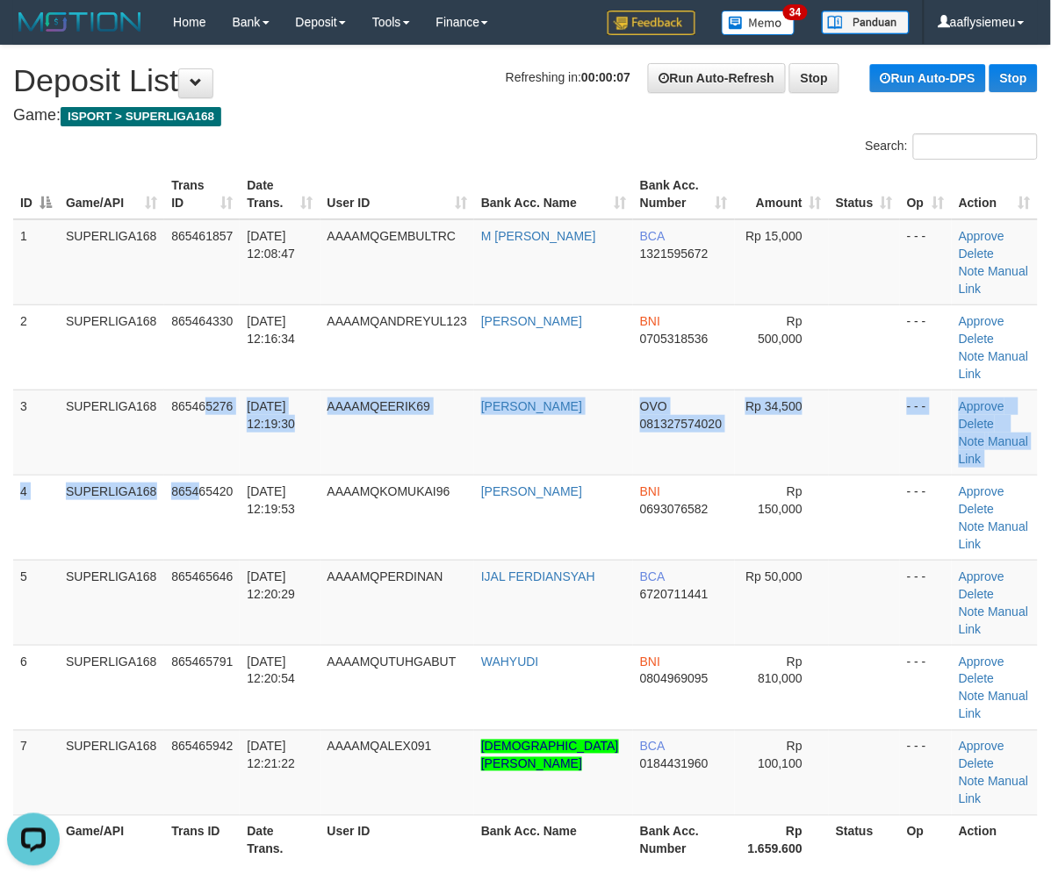
drag, startPoint x: 116, startPoint y: 479, endPoint x: 3, endPoint y: 512, distance: 117.8
click at [114, 480] on td "SUPERLIGA168" at bounding box center [111, 517] width 105 height 85
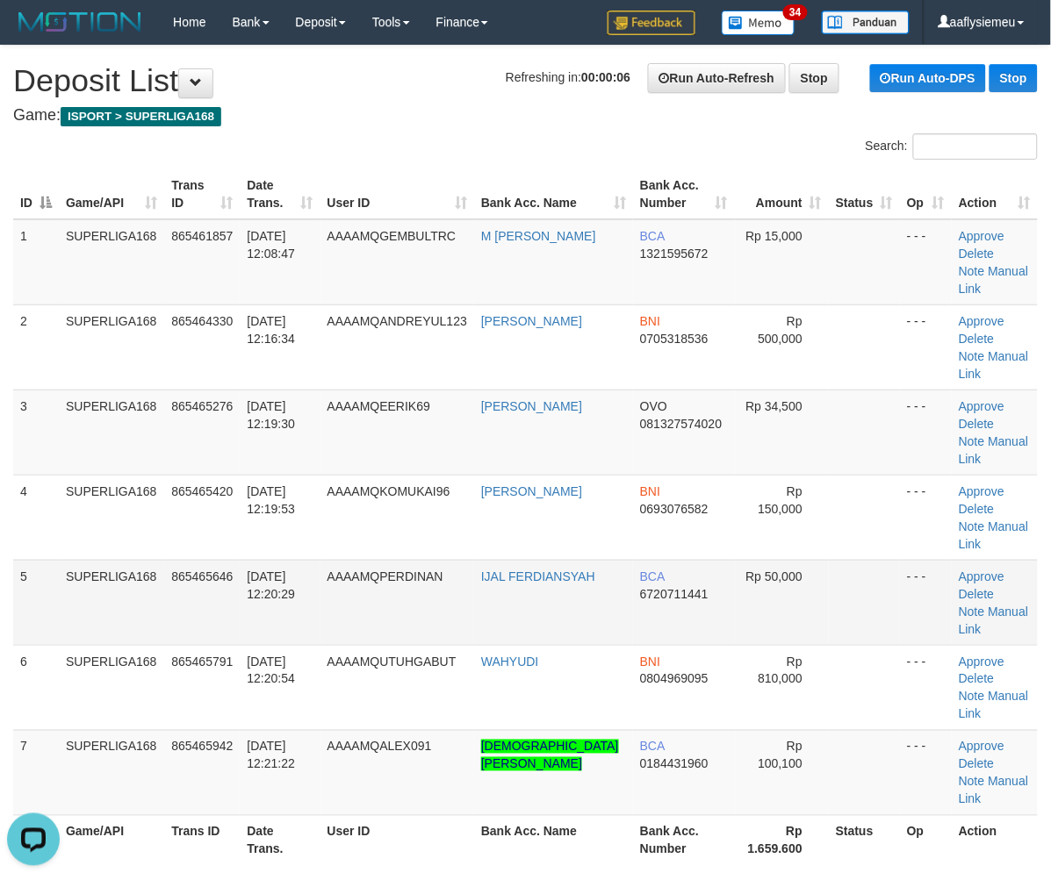
click at [211, 570] on span "865465646" at bounding box center [201, 577] width 61 height 14
drag, startPoint x: 202, startPoint y: 507, endPoint x: 1, endPoint y: 557, distance: 207.2
click at [141, 560] on tr "5 SUPERLIGA168 865465646 31/08/2025 12:20:29 AAAAMQPERDINAN IJAL FERDIANSYAH BC…" at bounding box center [525, 602] width 1024 height 85
drag, startPoint x: 9, startPoint y: 500, endPoint x: 0, endPoint y: 514, distance: 15.8
click at [1, 513] on div "ID Game/API Trans ID Date Trans. User ID Bank Acc. Name Bank Acc. Number Amount…" at bounding box center [525, 517] width 1051 height 707
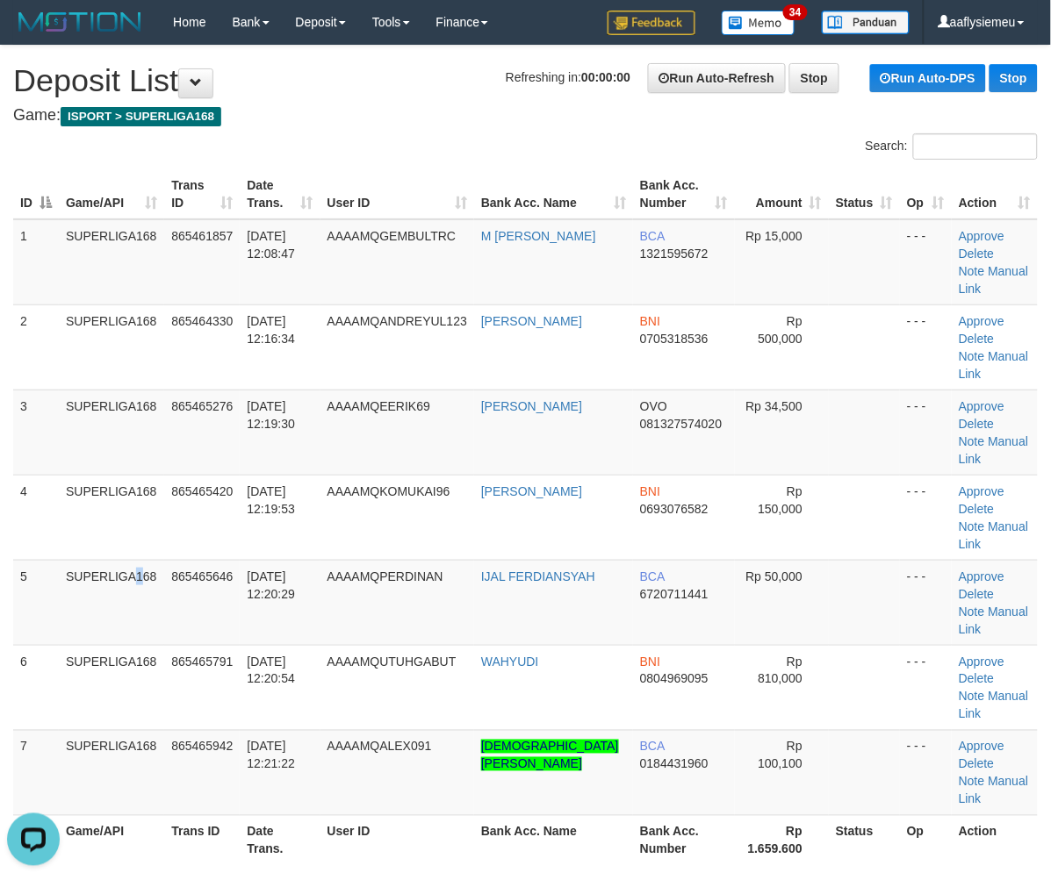
drag, startPoint x: 93, startPoint y: 504, endPoint x: 0, endPoint y: 566, distance: 112.0
click at [75, 560] on td "SUPERLIGA168" at bounding box center [111, 602] width 105 height 85
drag, startPoint x: 209, startPoint y: 458, endPoint x: 3, endPoint y: 542, distance: 222.5
click at [180, 478] on td "865465420" at bounding box center [201, 517] width 75 height 85
drag, startPoint x: 176, startPoint y: 481, endPoint x: 2, endPoint y: 527, distance: 179.7
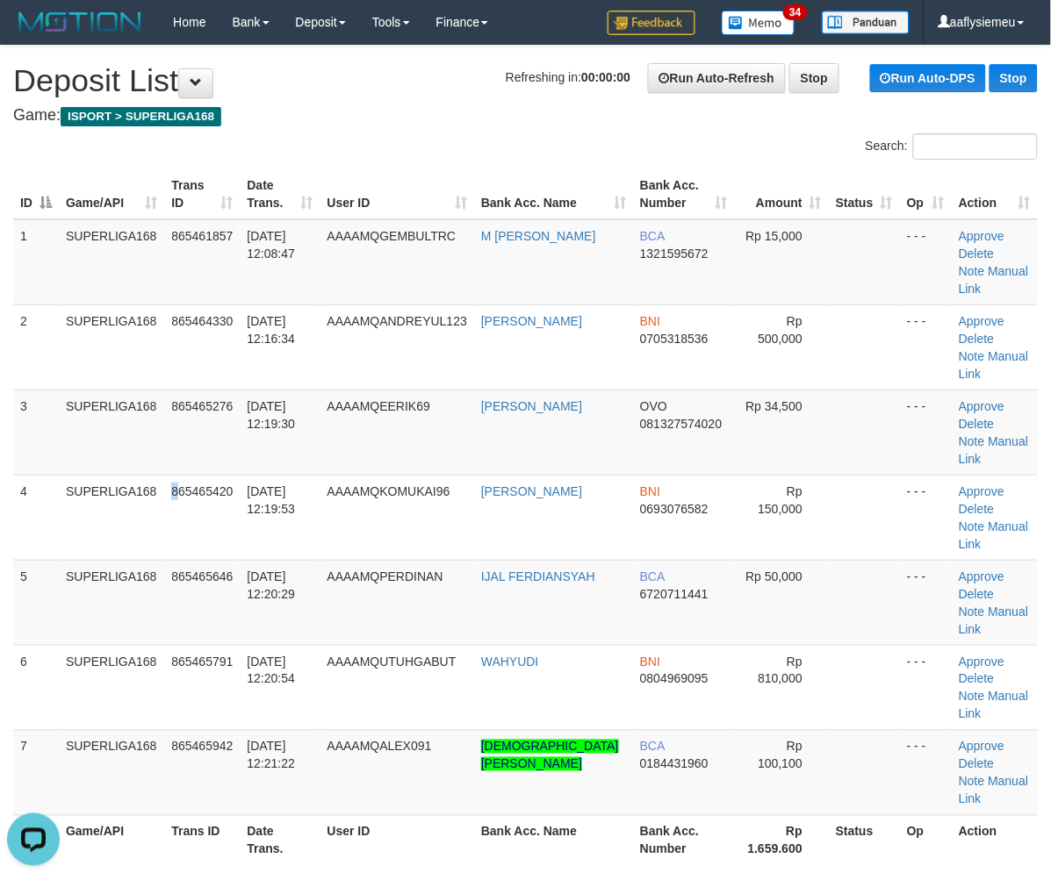
click at [164, 490] on tbody "1 SUPERLIGA168 865461857 31/08/2025 12:08:47 AAAAMQGEMBULTRC M FEBRI PRASETYO B…" at bounding box center [525, 517] width 1024 height 597
drag, startPoint x: 177, startPoint y: 489, endPoint x: 1, endPoint y: 534, distance: 182.0
click at [142, 560] on tr "5 SUPERLIGA168 865465646 31/08/2025 12:20:29 AAAAMQPERDINAN IJAL FERDIANSYAH BC…" at bounding box center [525, 602] width 1024 height 85
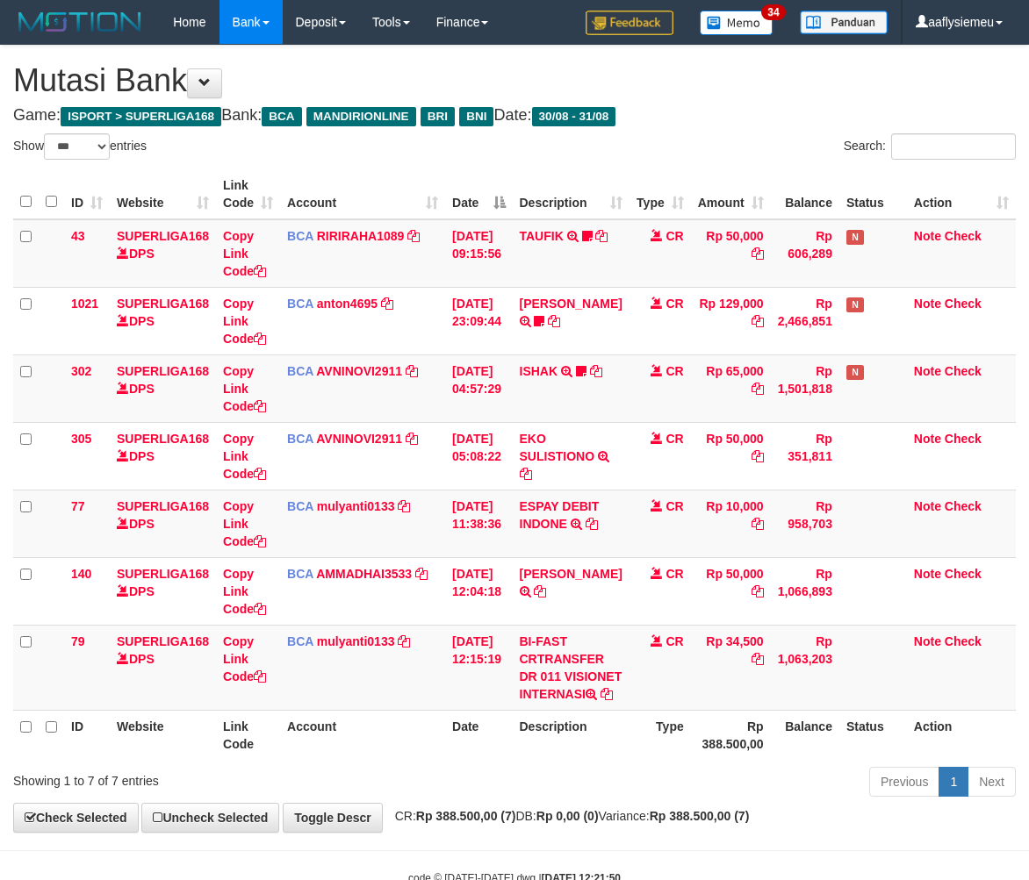
select select "***"
click at [600, 642] on td "BI-FAST CRTRANSFER DR 011 VISIONET INTERNASI" at bounding box center [570, 667] width 117 height 85
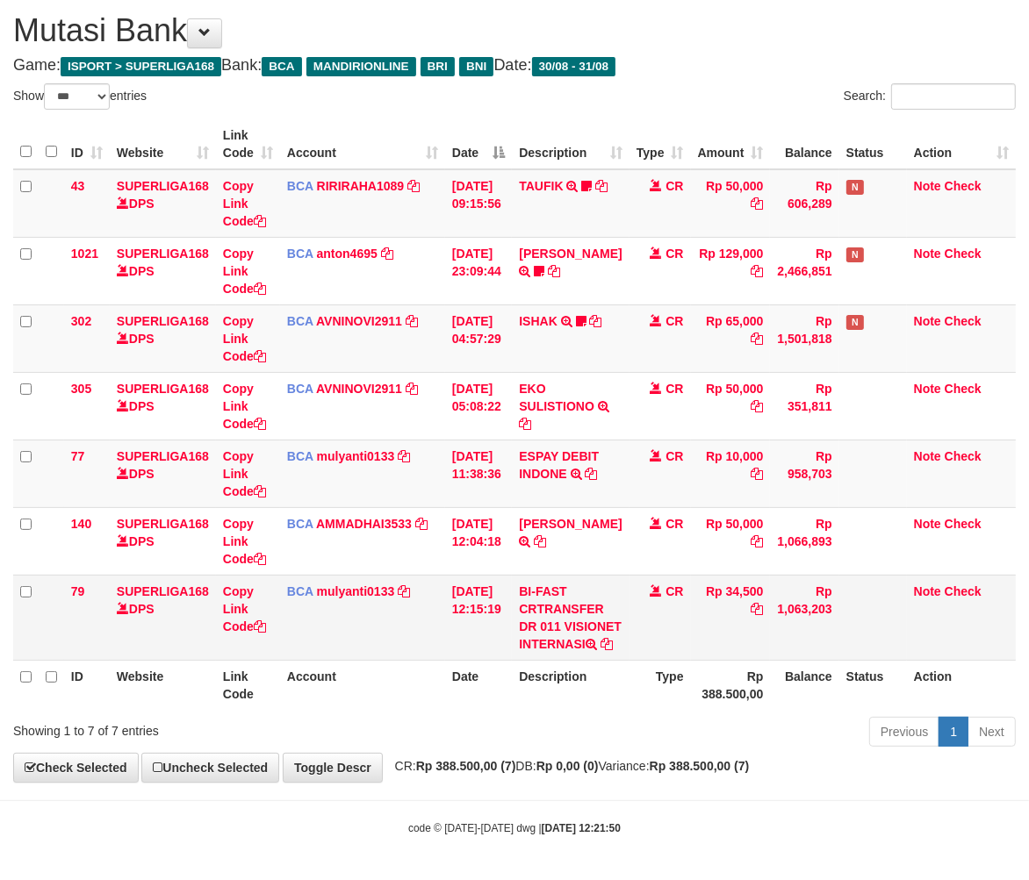
click at [564, 650] on td "BI-FAST CRTRANSFER DR 011 VISIONET INTERNASI" at bounding box center [570, 617] width 117 height 85
click at [593, 664] on th "Description" at bounding box center [570, 685] width 117 height 50
click at [416, 688] on th "Account" at bounding box center [362, 685] width 165 height 50
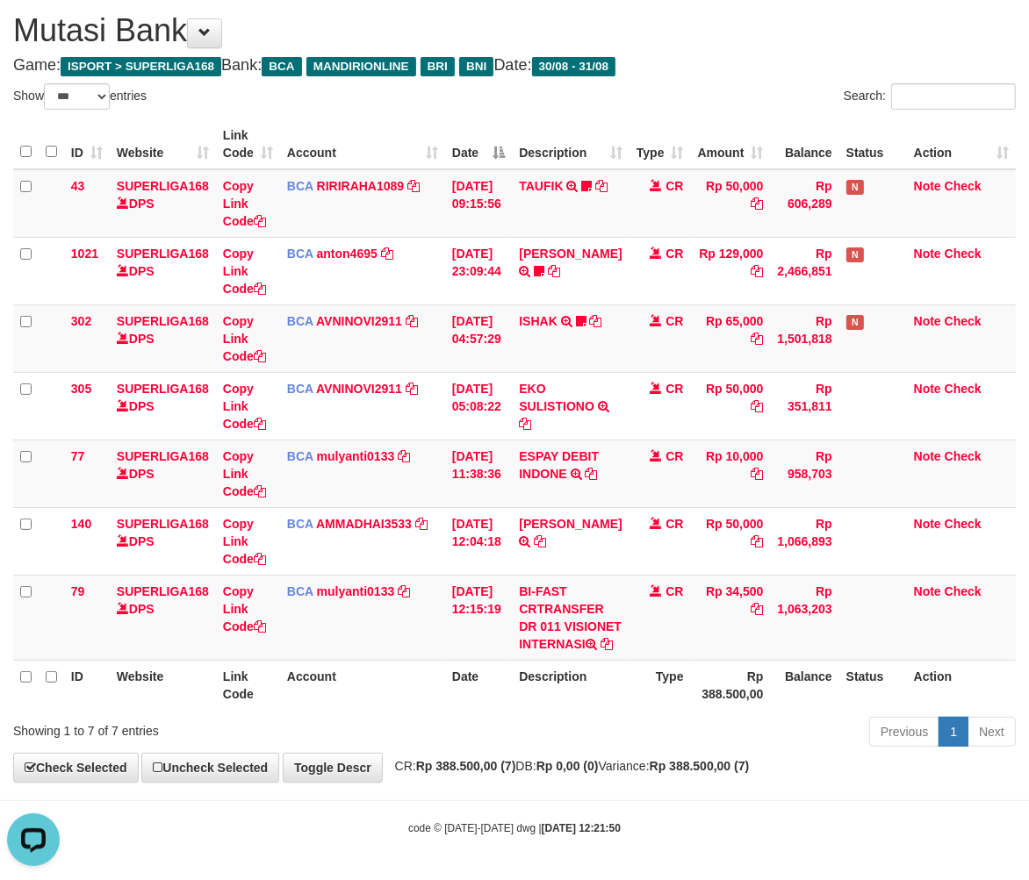
click at [406, 686] on th "Account" at bounding box center [362, 685] width 165 height 50
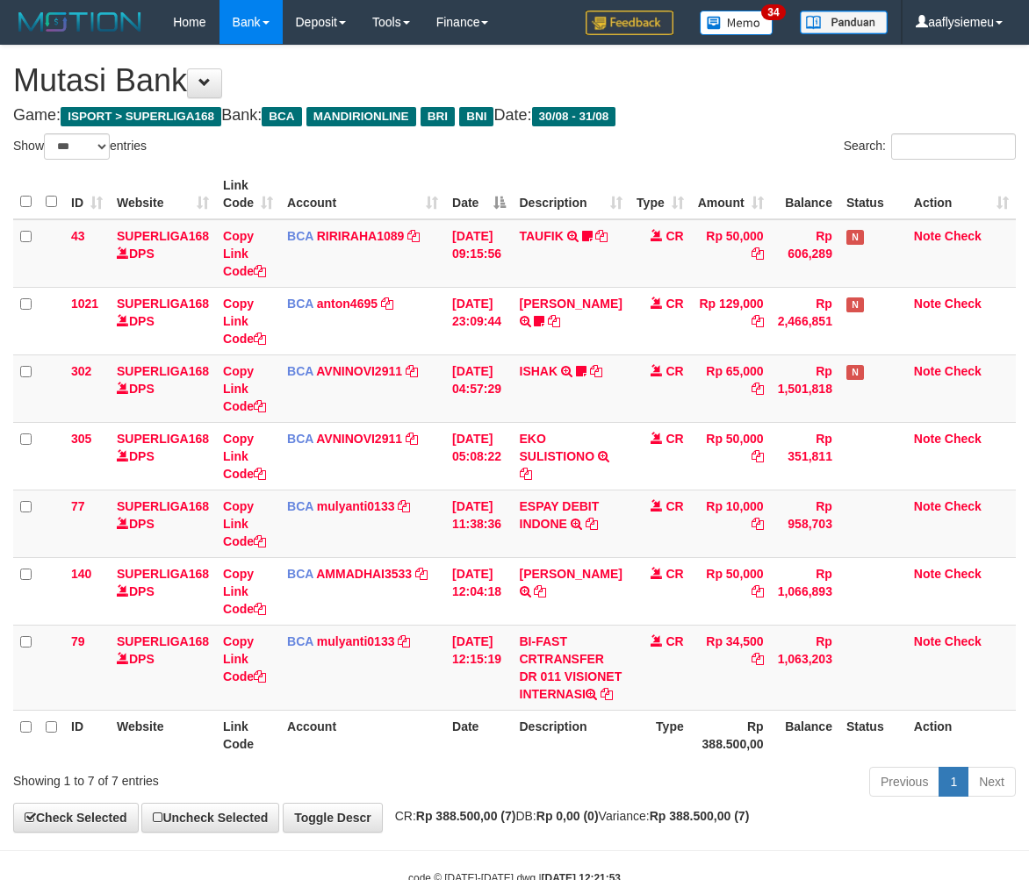
select select "***"
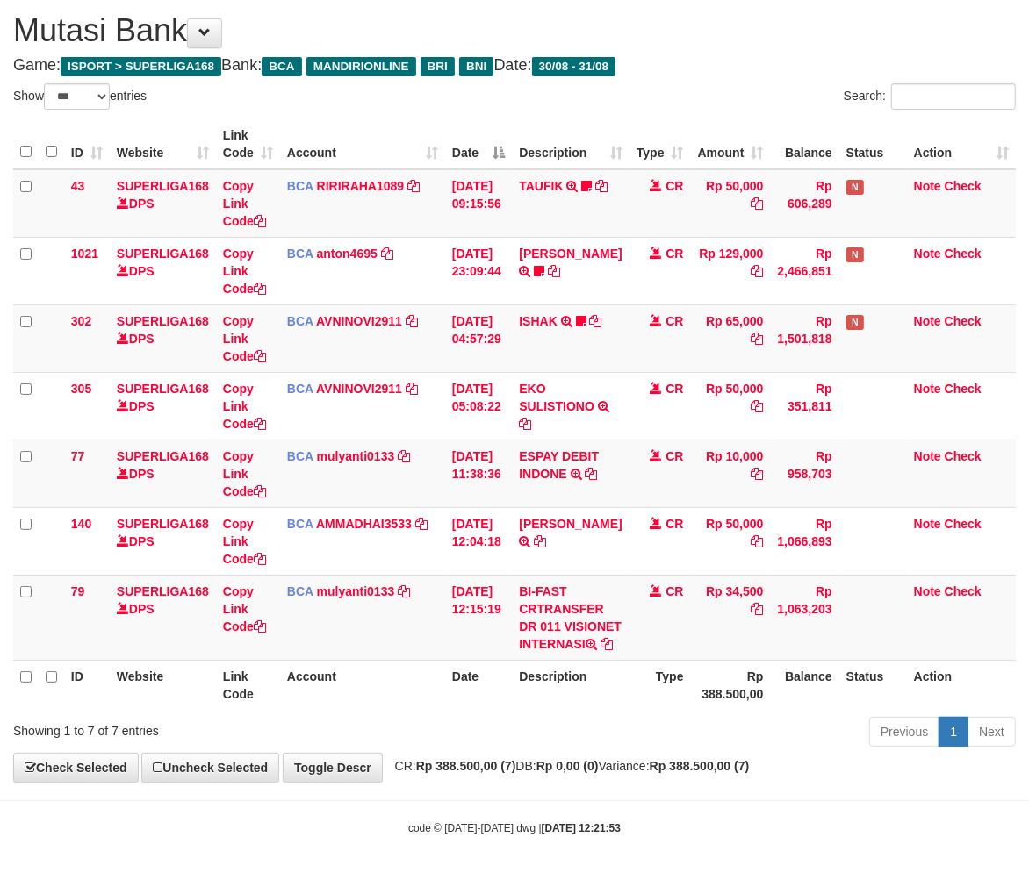
click at [334, 671] on th "Account" at bounding box center [362, 685] width 165 height 50
click at [336, 671] on th "Account" at bounding box center [362, 685] width 165 height 50
click at [340, 672] on th "Account" at bounding box center [362, 685] width 165 height 50
click at [553, 636] on td "BI-FAST CRTRANSFER DR 011 VISIONET INTERNASI" at bounding box center [570, 617] width 117 height 85
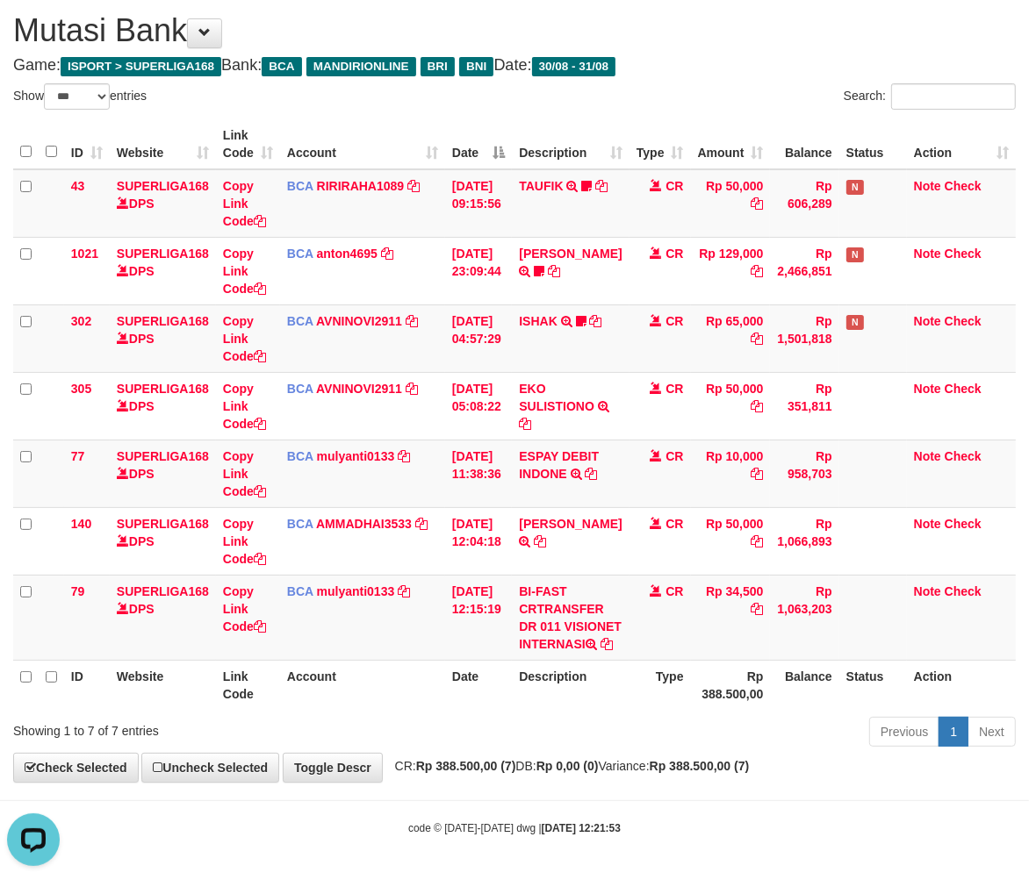
click at [170, 674] on th "Website" at bounding box center [163, 685] width 106 height 50
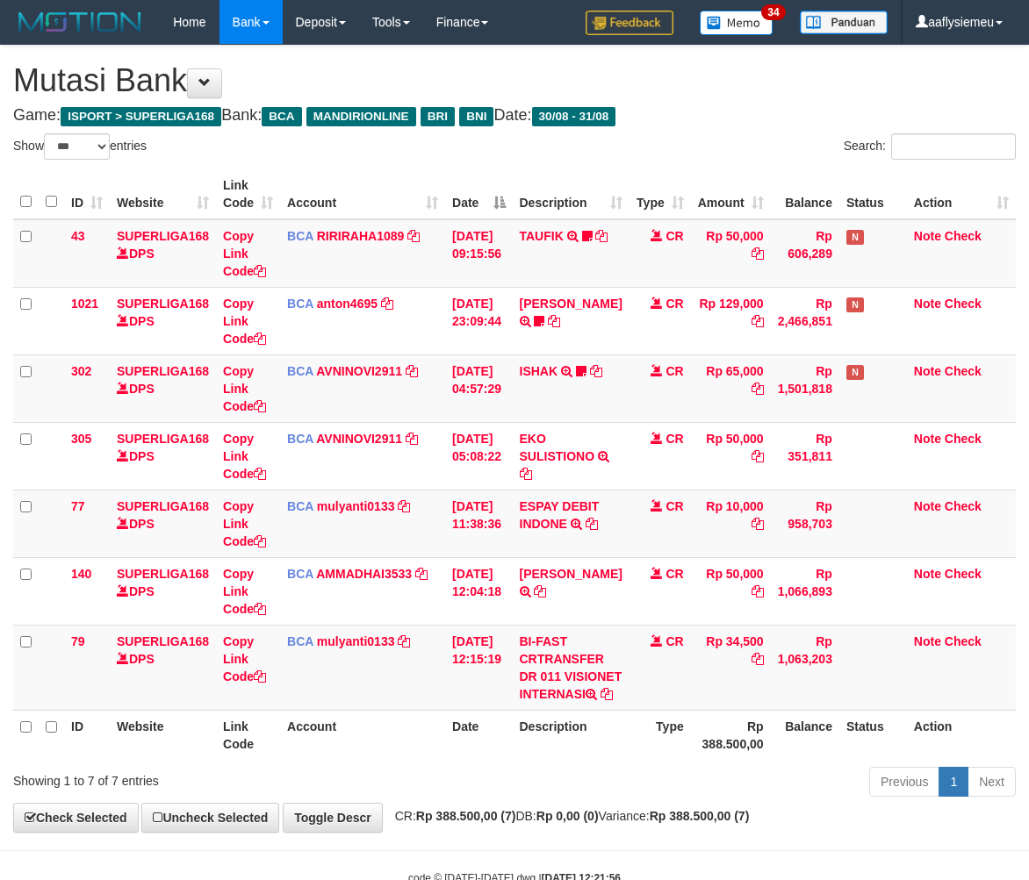
select select "***"
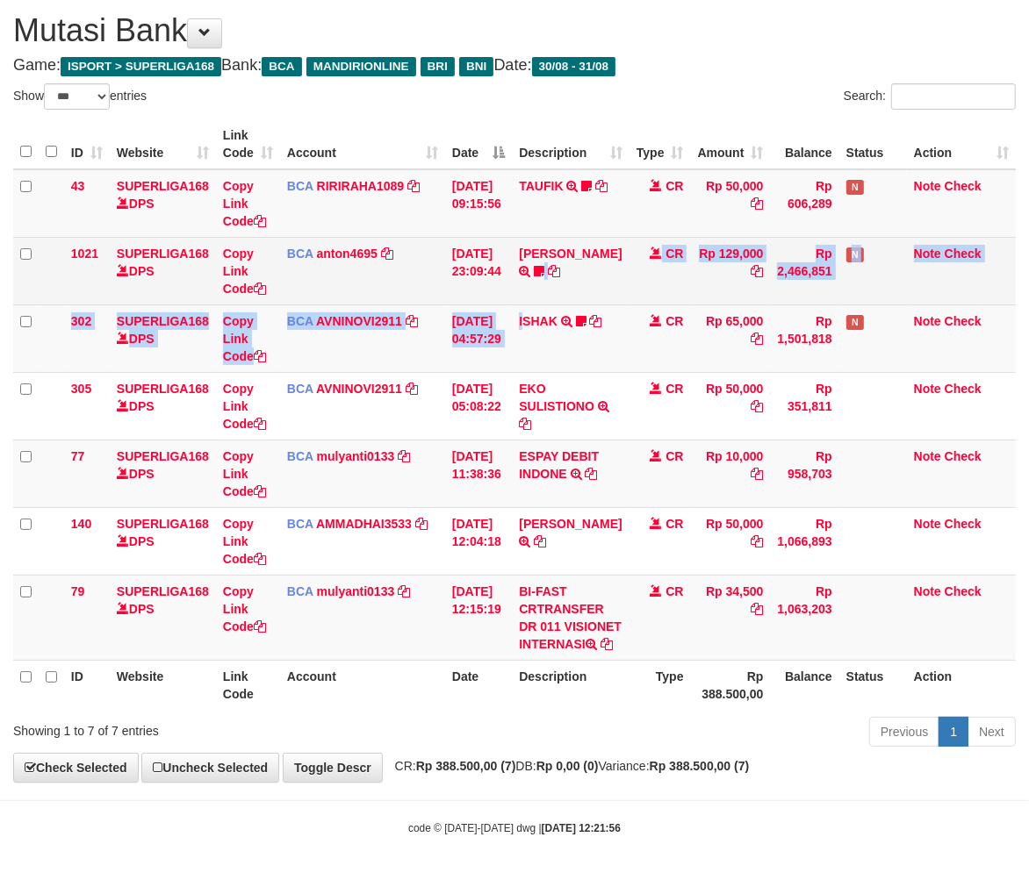
click at [530, 267] on tbody "43 SUPERLIGA168 DPS Copy Link Code BCA RIRIRAHA1089 DPS RIRI RAHAYU mutasi_2025…" at bounding box center [514, 415] width 1002 height 492
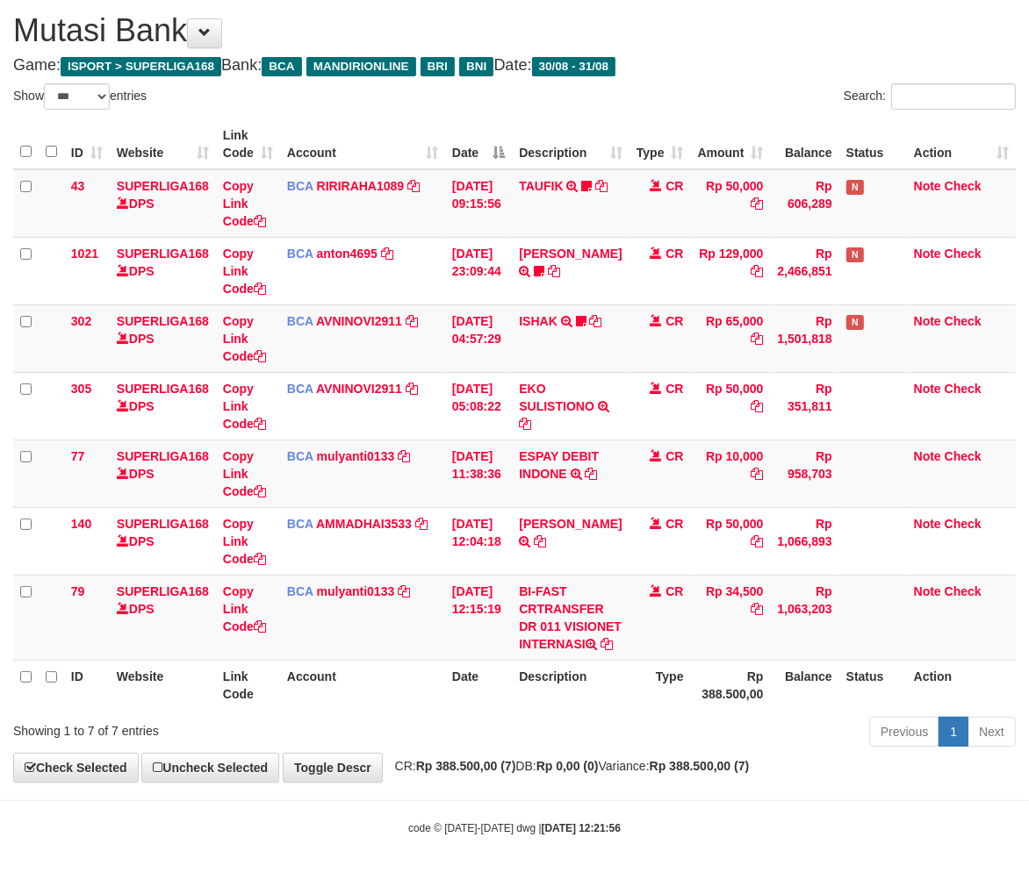
click at [567, 662] on th "Description" at bounding box center [570, 685] width 117 height 50
click at [872, 607] on td at bounding box center [873, 617] width 68 height 85
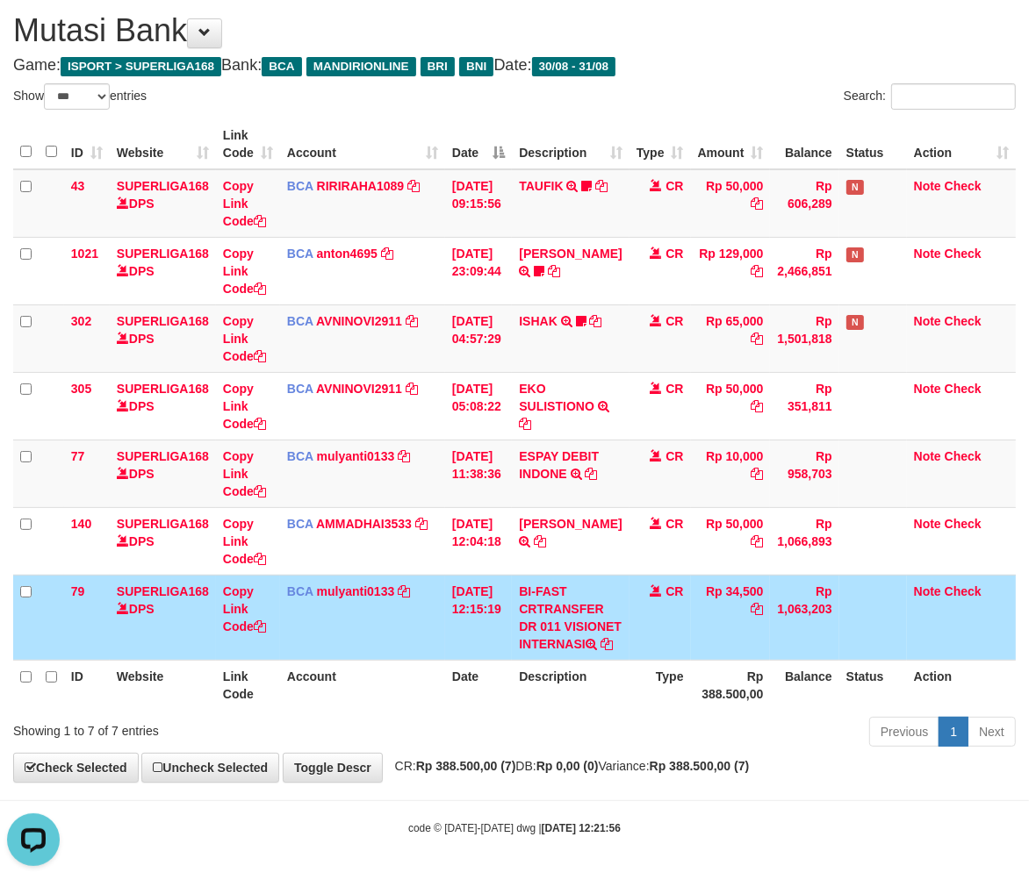
click at [674, 623] on td "CR" at bounding box center [659, 617] width 61 height 85
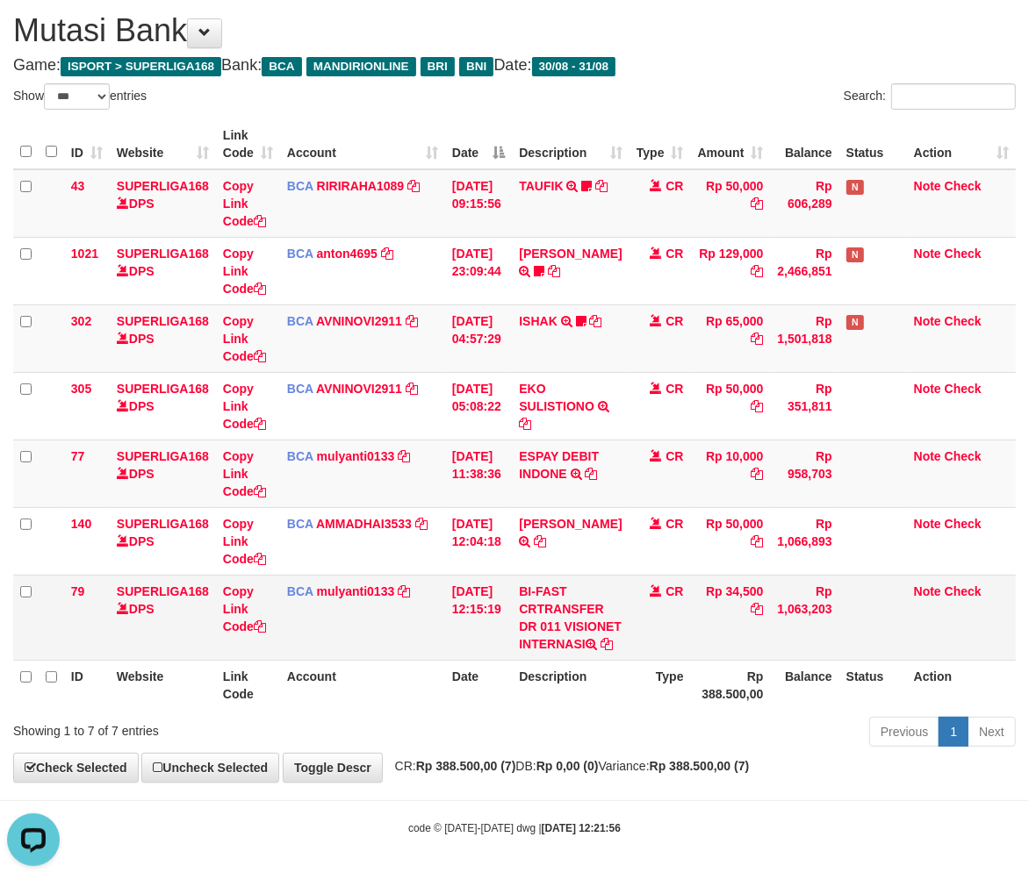
click at [665, 611] on td "CR" at bounding box center [659, 617] width 61 height 85
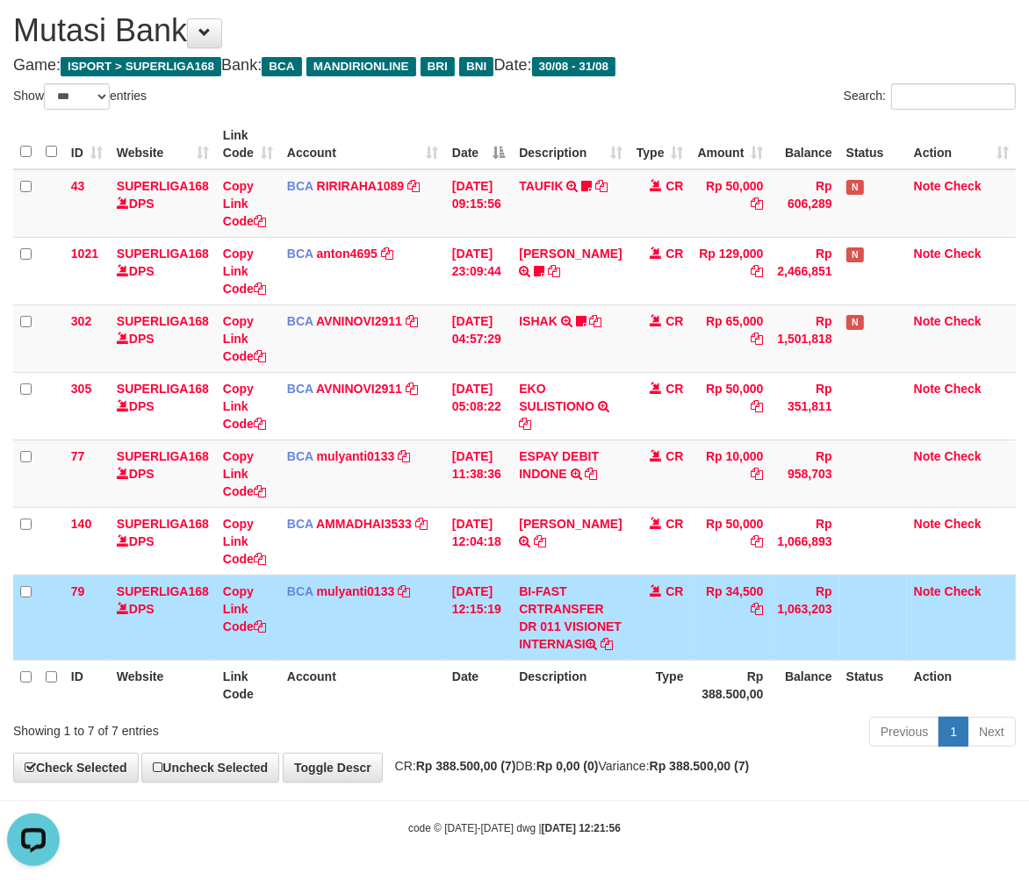
click at [511, 628] on td "31/08/2025 12:15:19" at bounding box center [478, 617] width 67 height 85
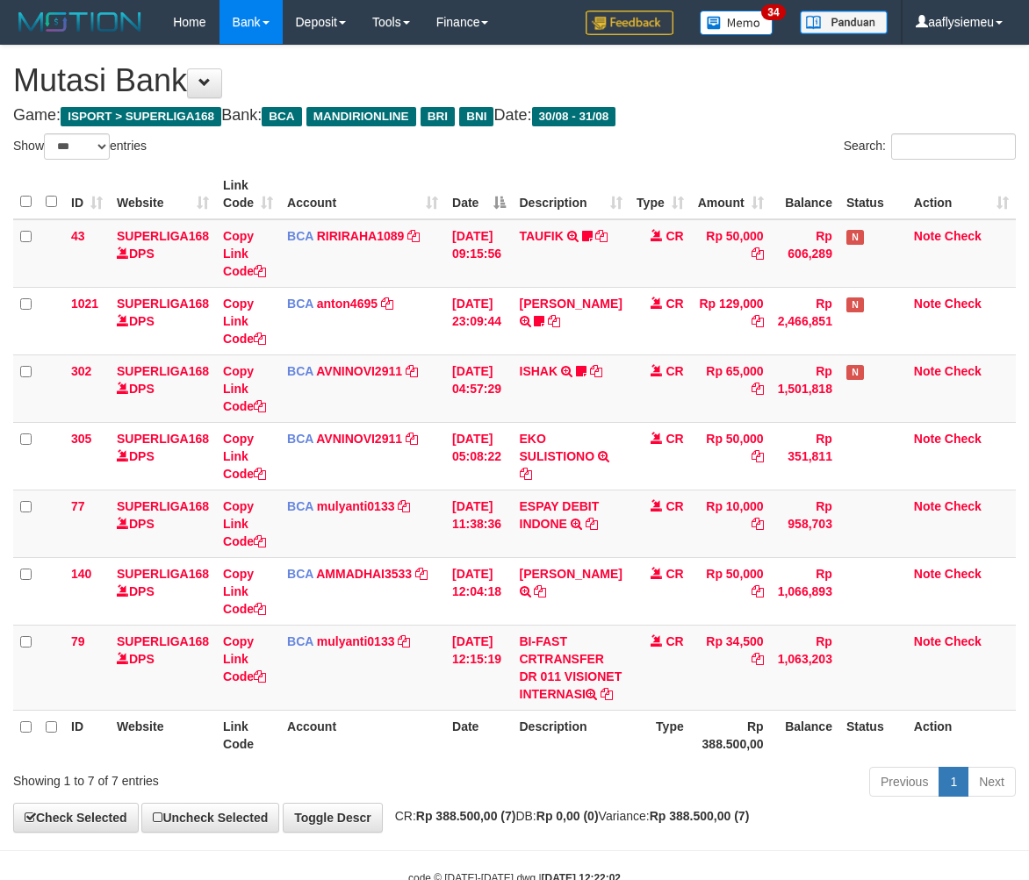
select select "***"
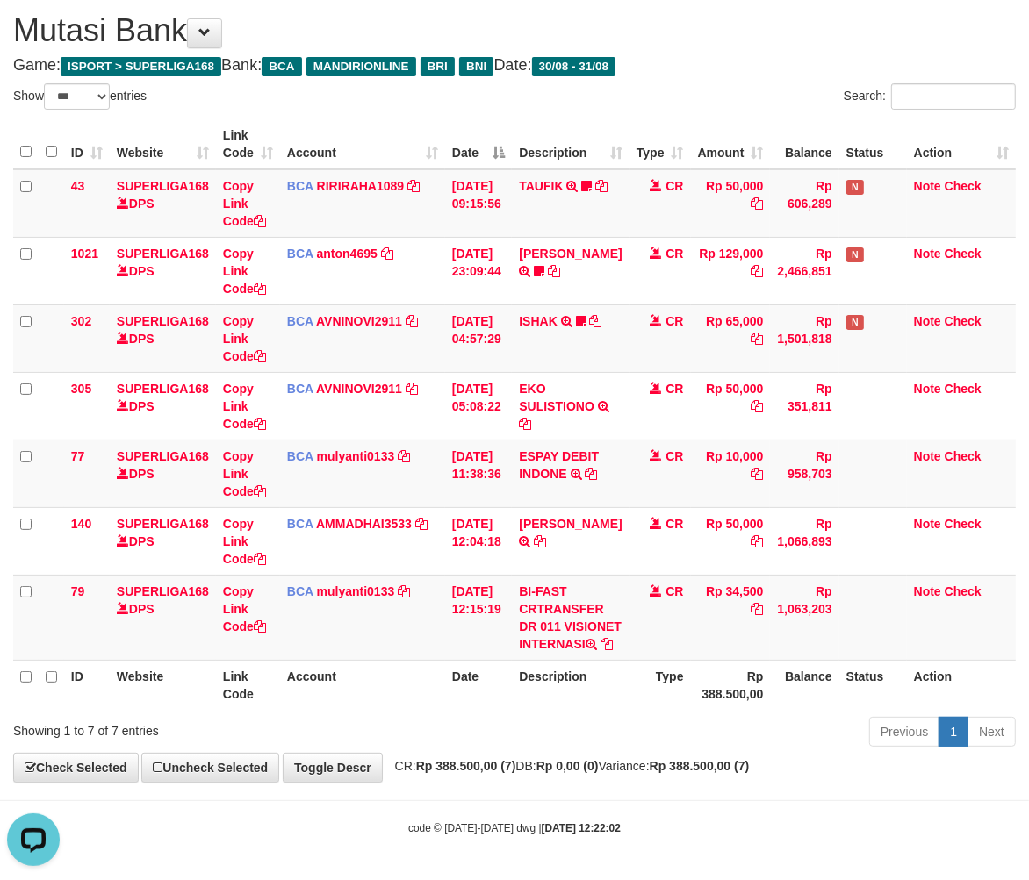
click at [476, 701] on th "Date" at bounding box center [478, 685] width 67 height 50
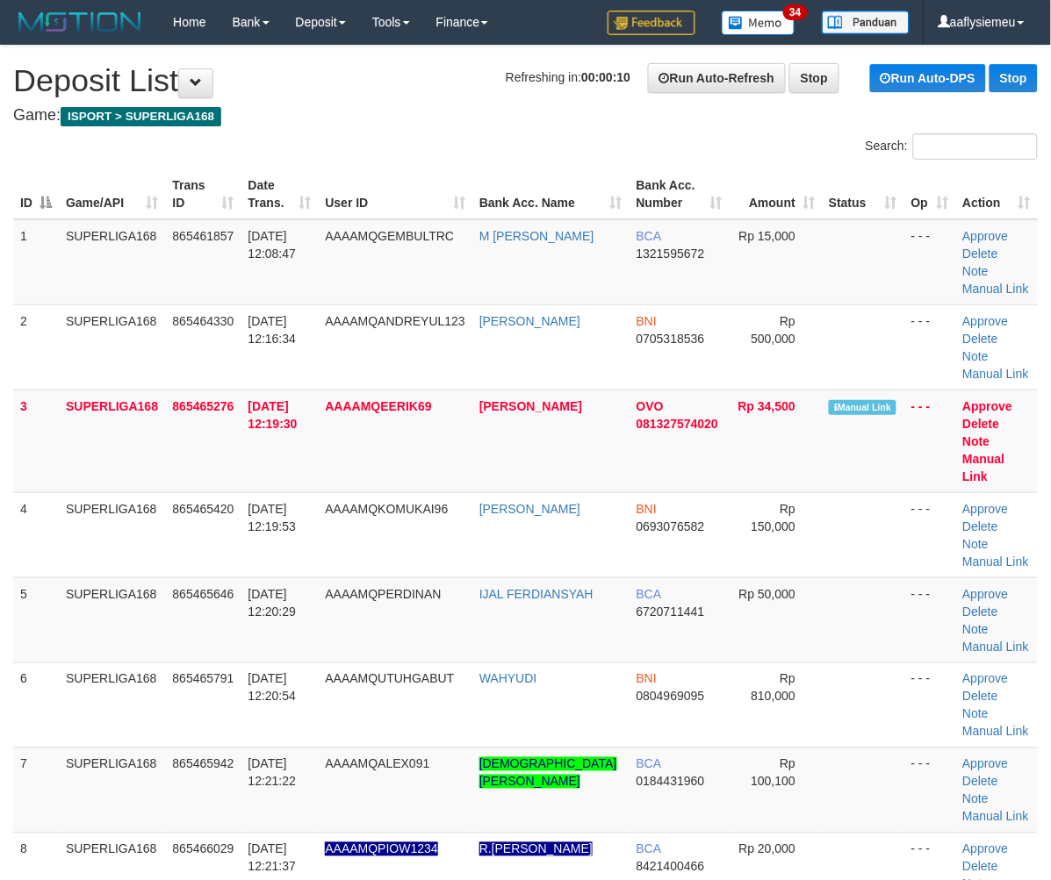
drag, startPoint x: 255, startPoint y: 536, endPoint x: 4, endPoint y: 619, distance: 264.3
click at [248, 542] on td "[DATE] 12:19:53" at bounding box center [279, 534] width 77 height 85
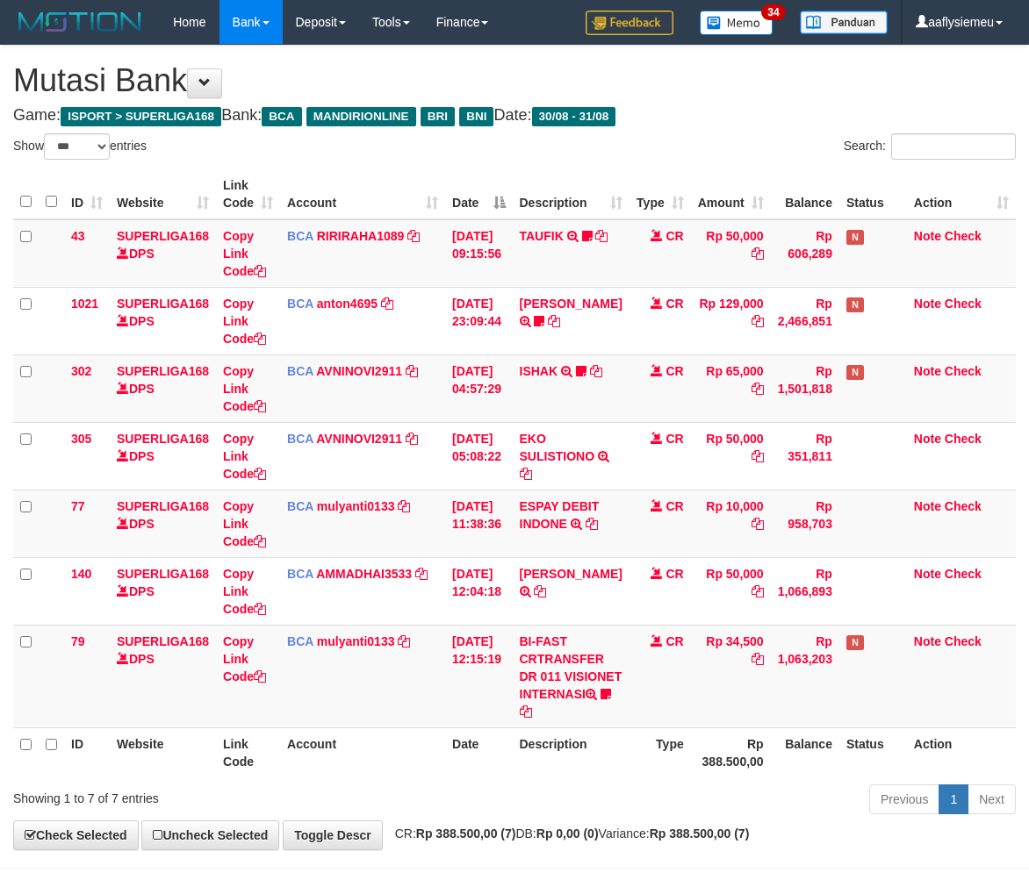
select select "***"
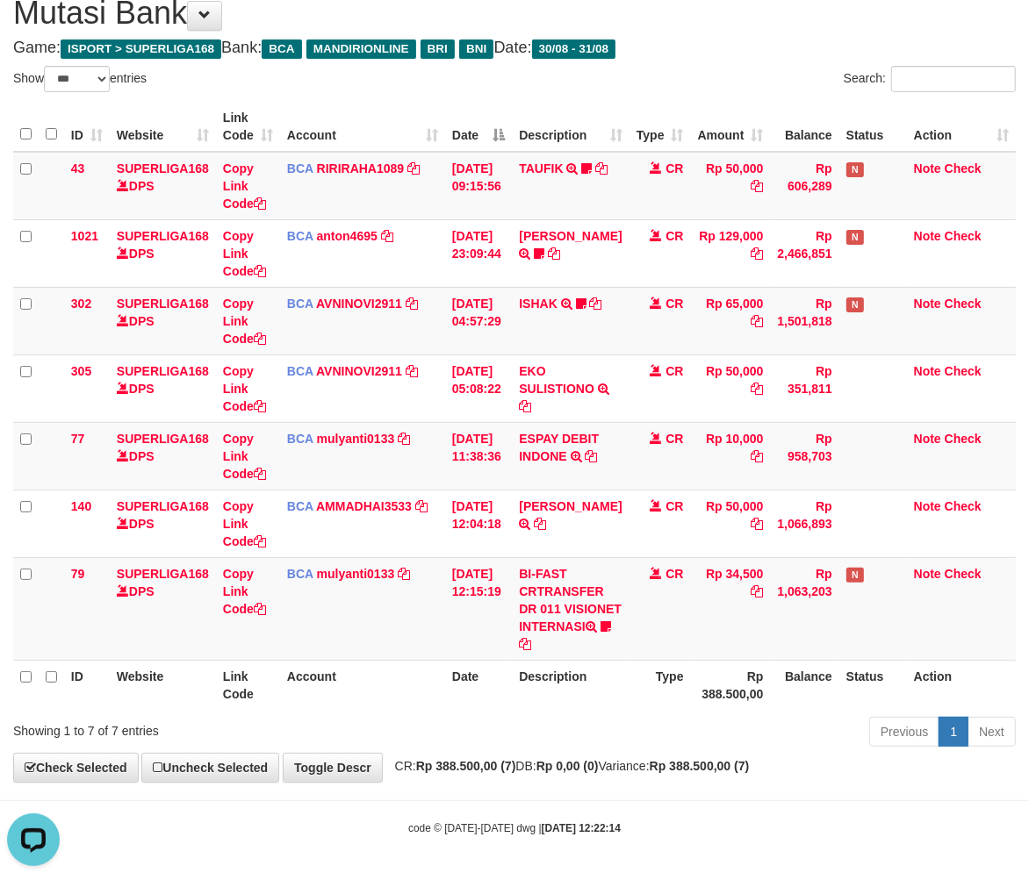
click at [311, 696] on th "Account" at bounding box center [362, 685] width 165 height 50
click at [312, 696] on th "Account" at bounding box center [362, 685] width 165 height 50
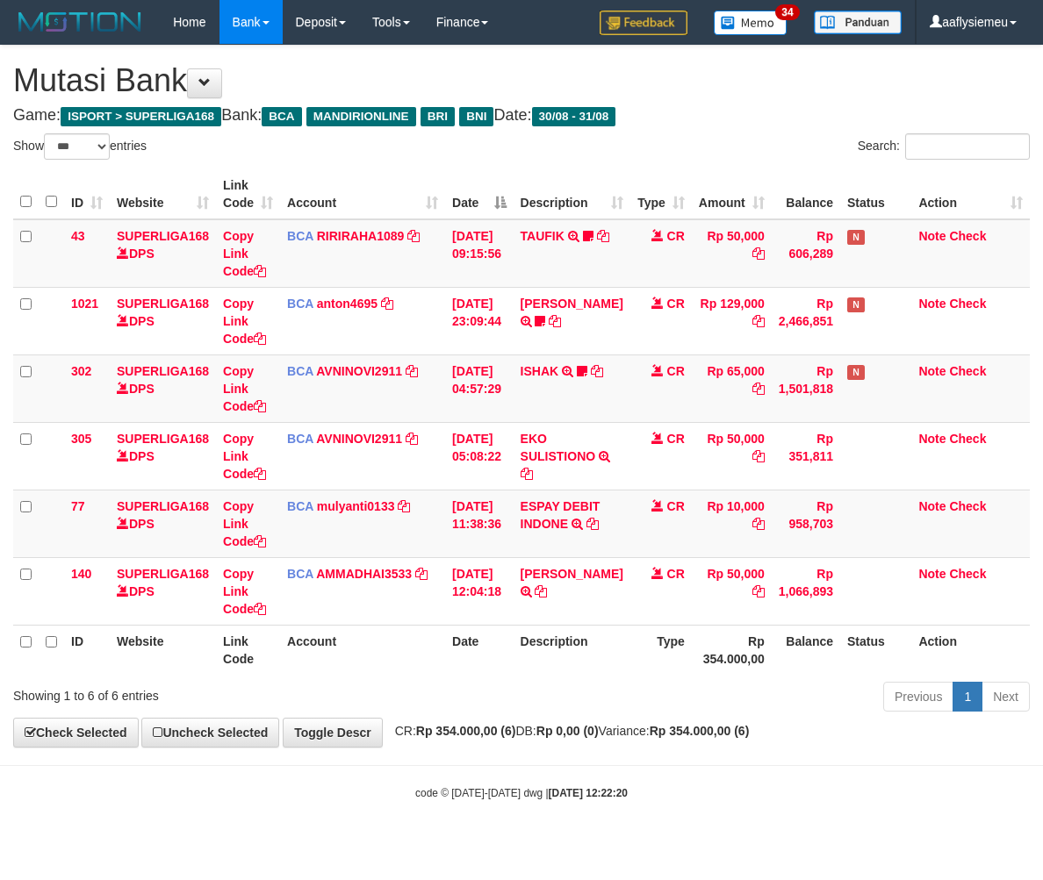
select select "***"
drag, startPoint x: 318, startPoint y: 610, endPoint x: 4, endPoint y: 545, distance: 320.9
click at [318, 608] on td "BCA AMMADHAI3533 DPS MUHAMMAD HAIRON HABIBI mutasi_20250831_4883 | 140 mutasi_2…" at bounding box center [362, 591] width 165 height 68
select select "***"
click at [657, 629] on th "Type" at bounding box center [660, 650] width 61 height 50
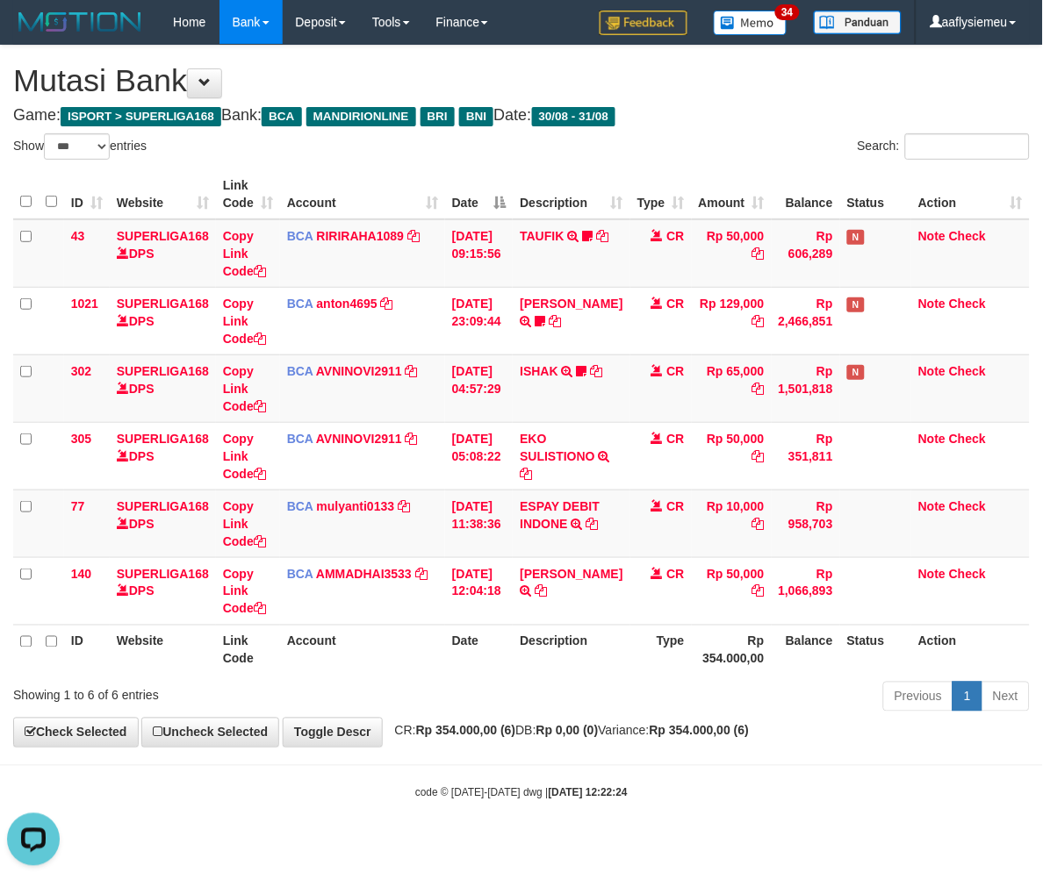
click at [276, 705] on div "Showing 1 to 6 of 6 entries Previous 1 Next" at bounding box center [521, 699] width 1043 height 38
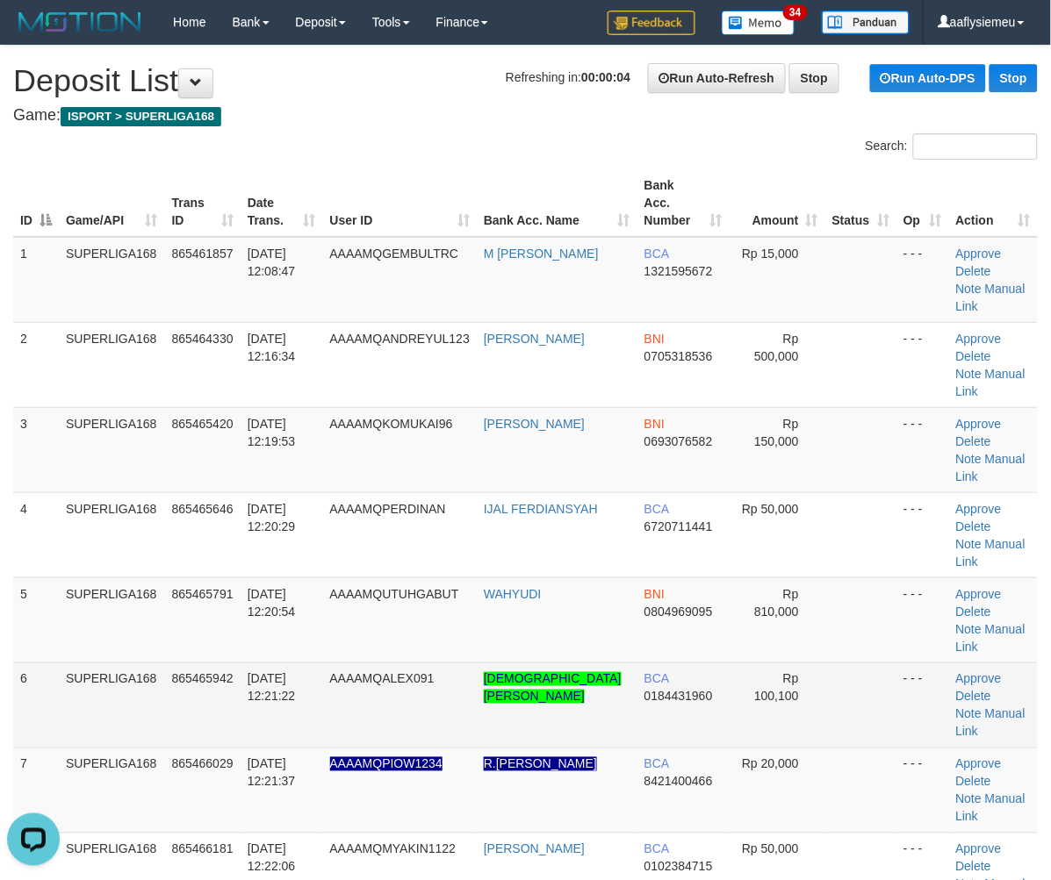
drag, startPoint x: 229, startPoint y: 542, endPoint x: 217, endPoint y: 557, distance: 19.3
click at [224, 578] on td "865465791" at bounding box center [202, 620] width 75 height 85
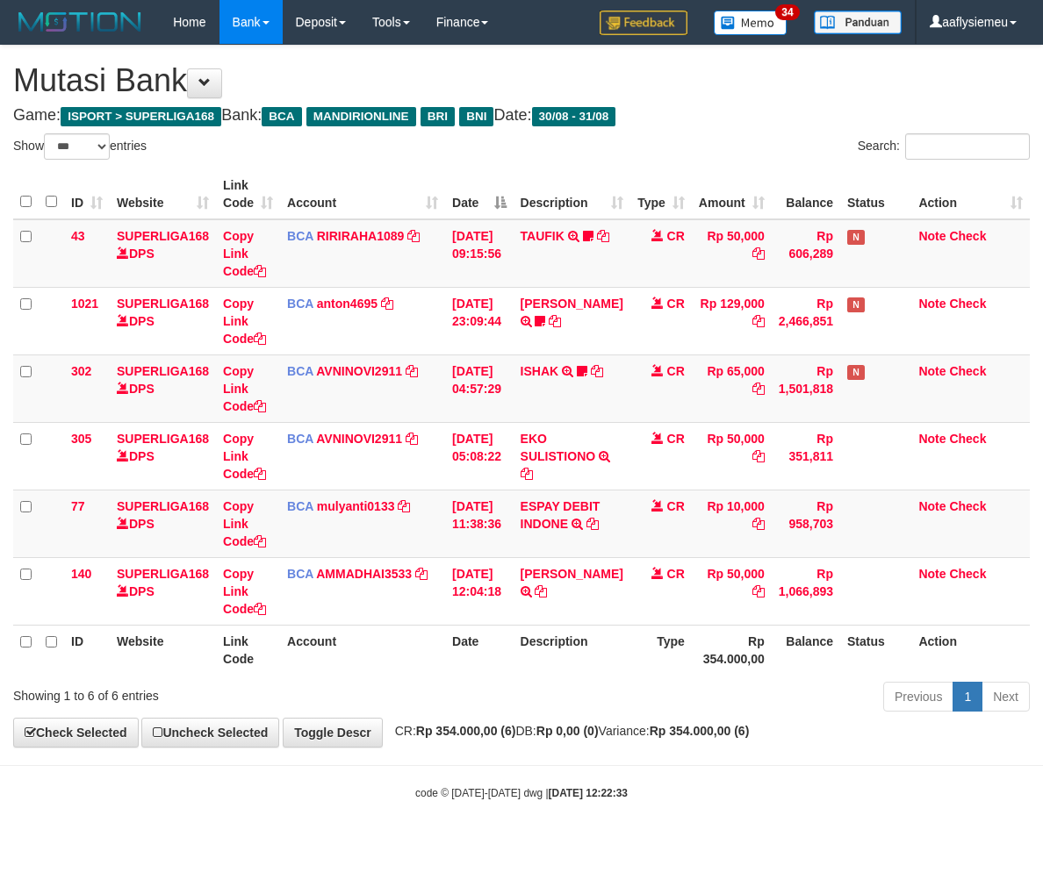
select select "***"
click at [802, 685] on div "Previous 1 Next" at bounding box center [739, 699] width 582 height 38
select select "***"
click at [489, 734] on strong "Rp 354.000,00 (6)" at bounding box center [466, 731] width 100 height 14
click at [444, 686] on div "Previous 1 Next" at bounding box center [739, 699] width 608 height 38
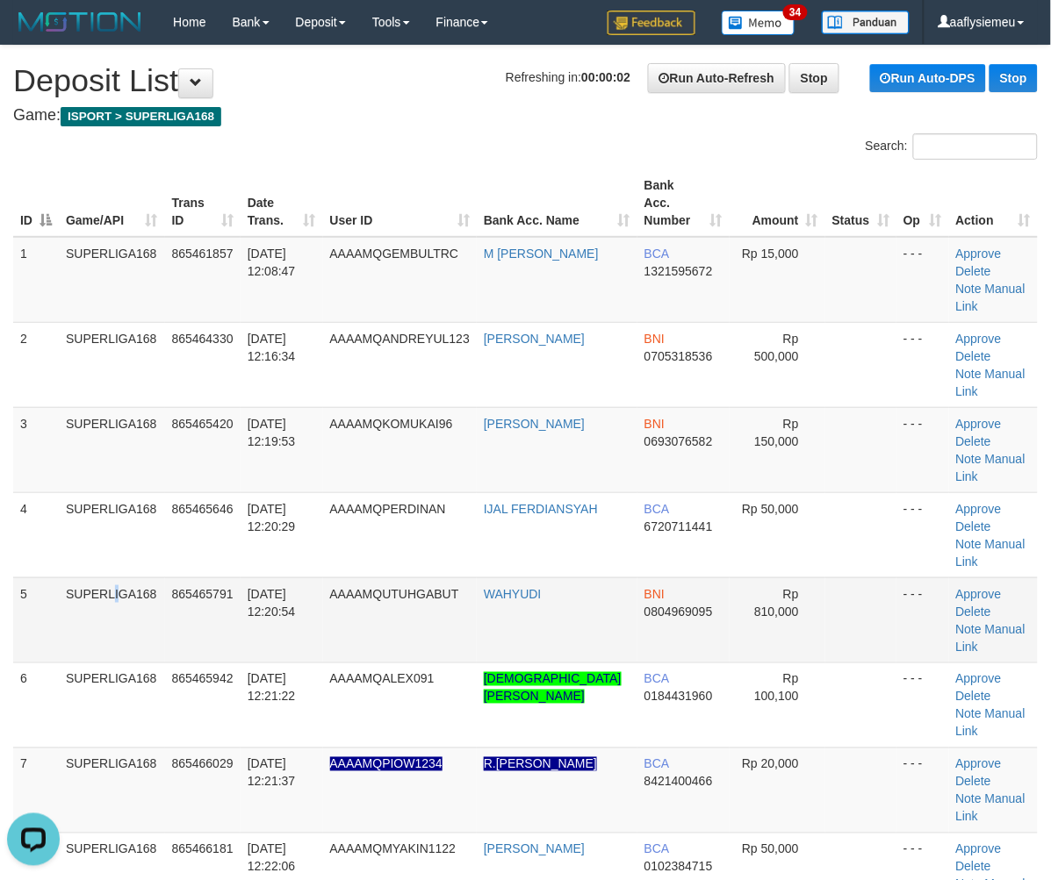
click at [71, 578] on td "SUPERLIGA168" at bounding box center [112, 620] width 106 height 85
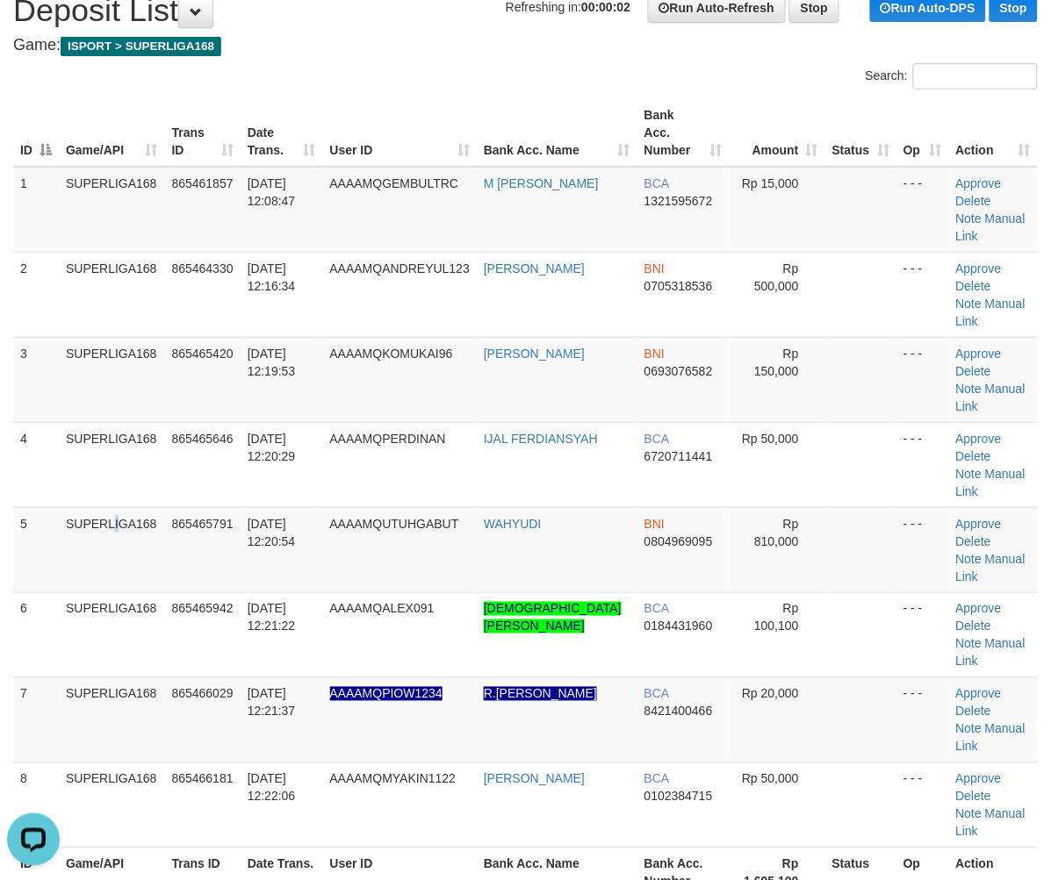
scroll to position [195, 0]
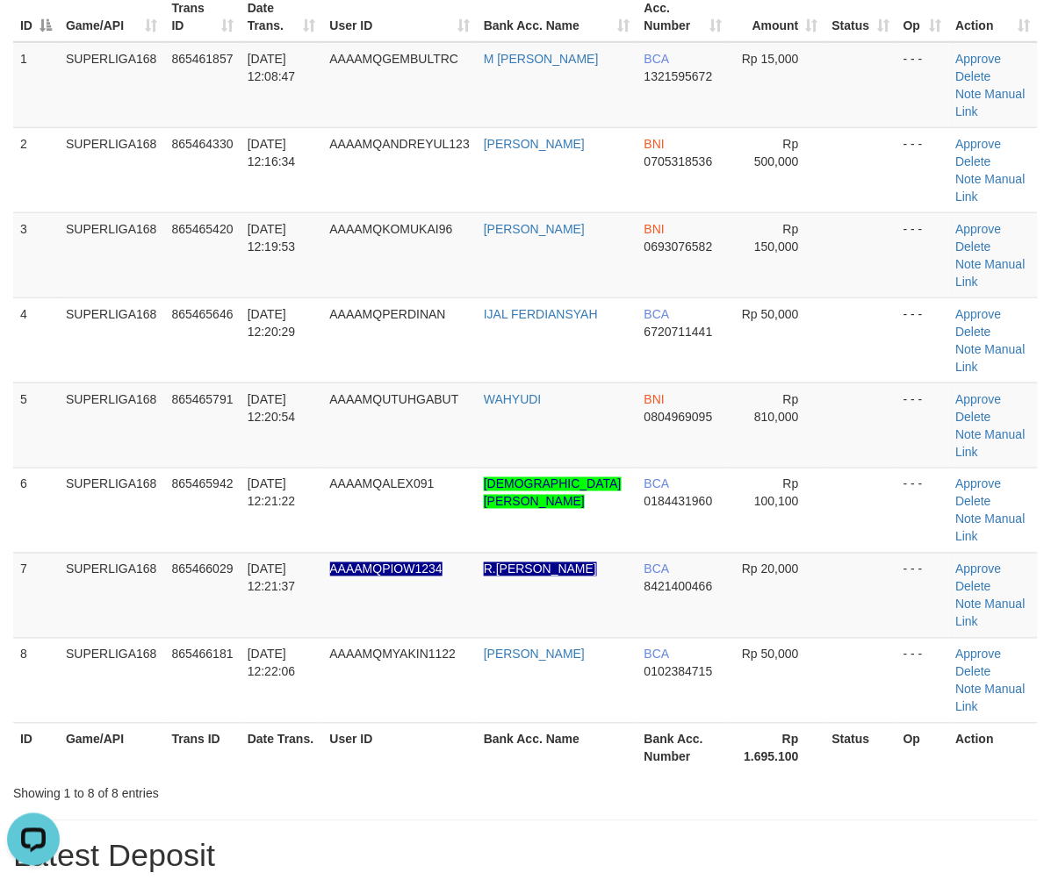
drag, startPoint x: 239, startPoint y: 293, endPoint x: 4, endPoint y: 387, distance: 253.3
click at [238, 383] on td "865465791" at bounding box center [202, 425] width 75 height 85
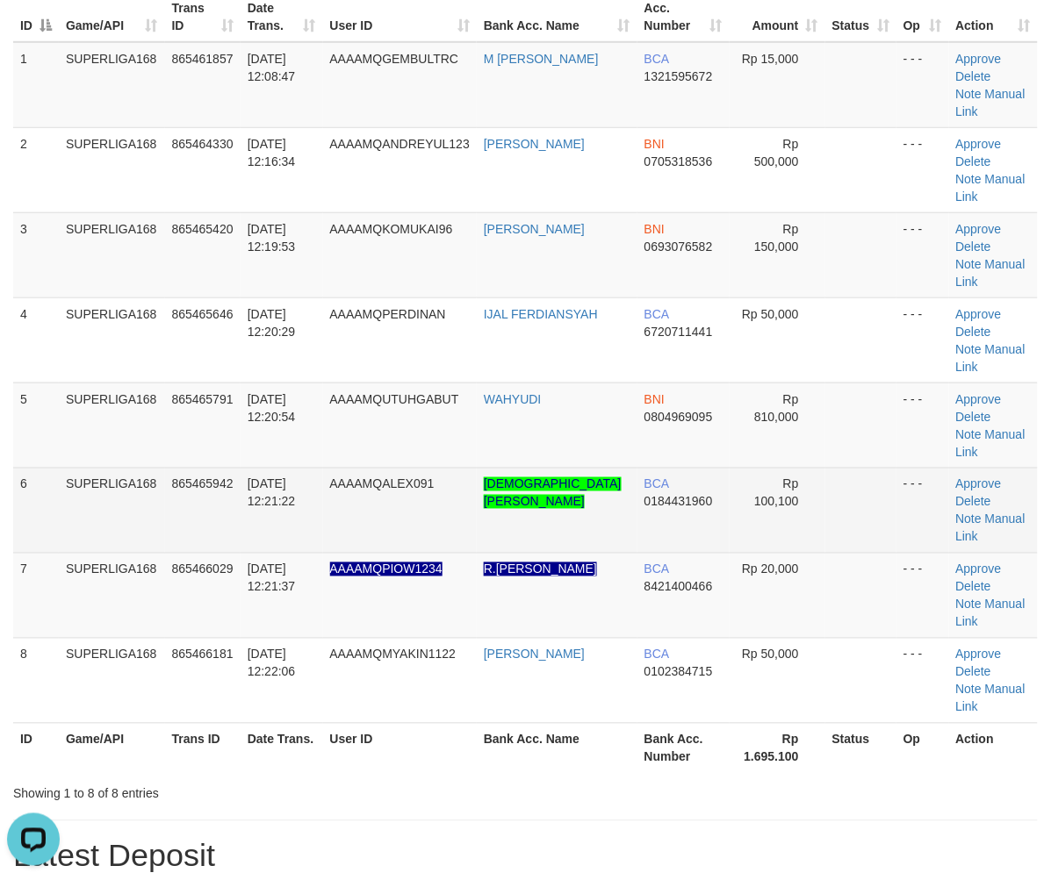
click at [77, 383] on td "SUPERLIGA168" at bounding box center [112, 425] width 106 height 85
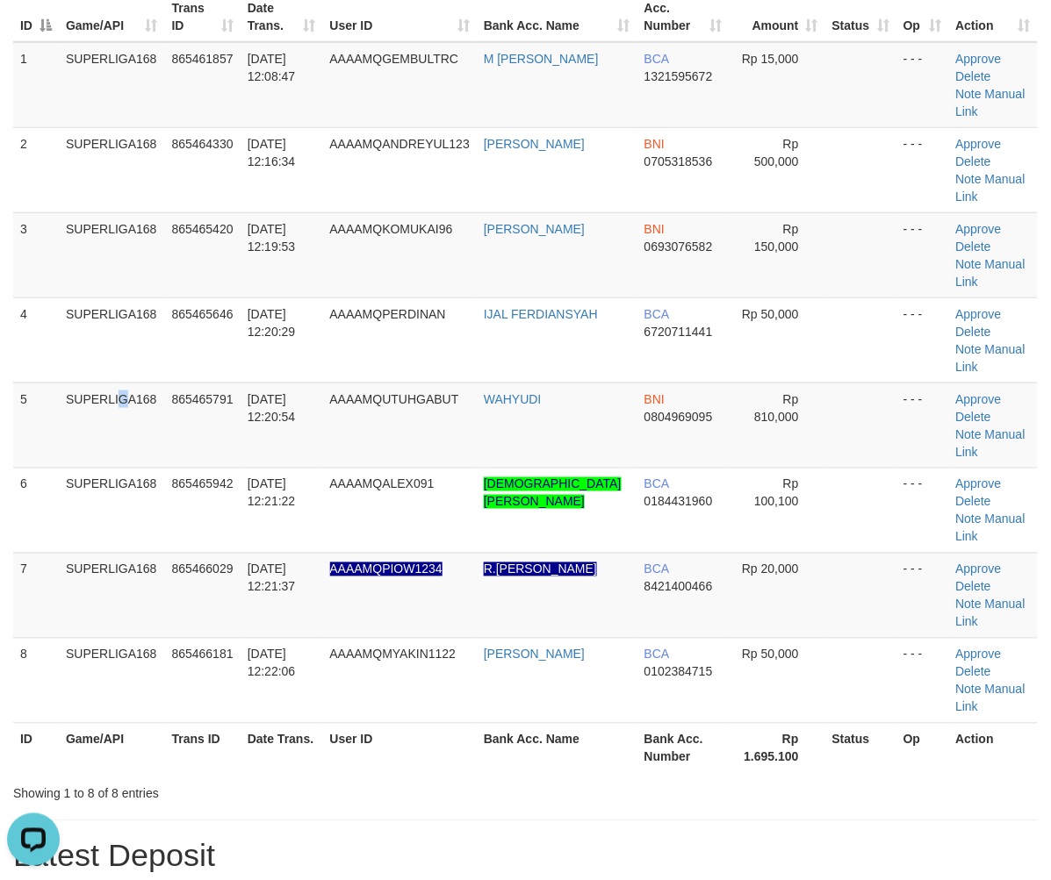
click at [65, 383] on td "SUPERLIGA168" at bounding box center [112, 425] width 106 height 85
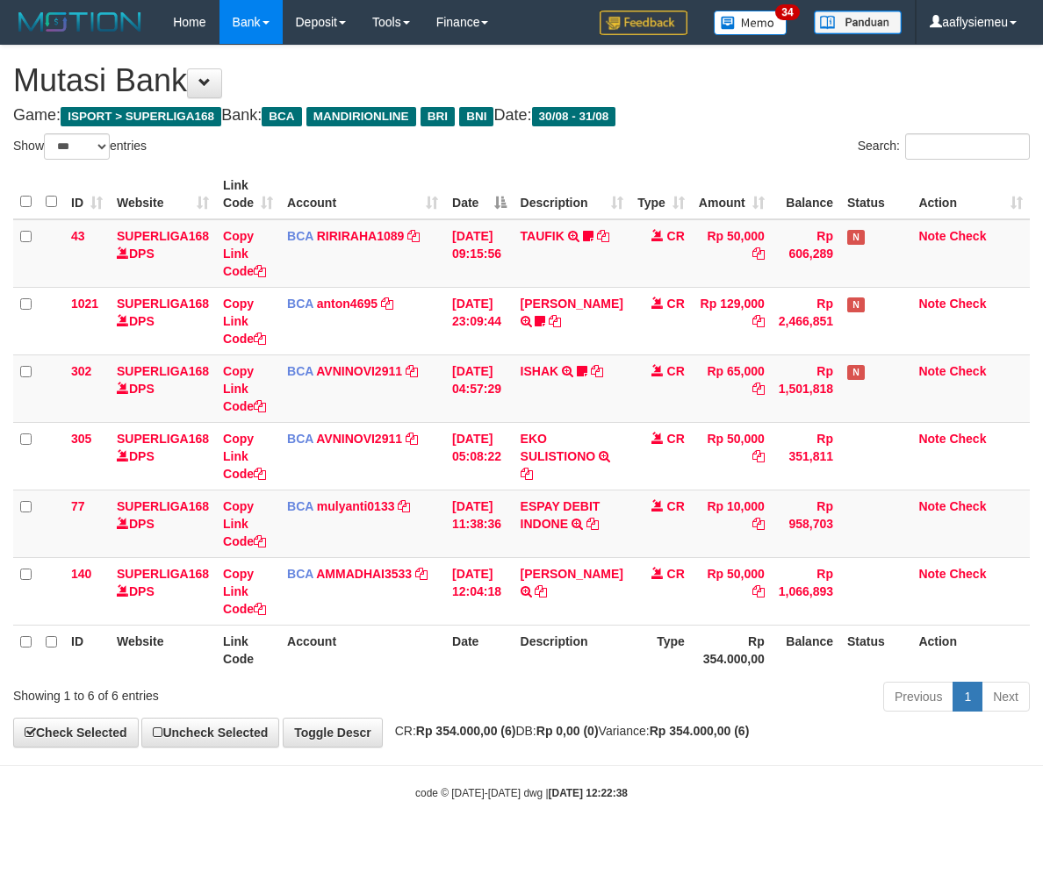
select select "***"
click at [531, 665] on th "Description" at bounding box center [571, 650] width 117 height 50
click at [494, 681] on div "Previous 1 Next" at bounding box center [739, 699] width 582 height 38
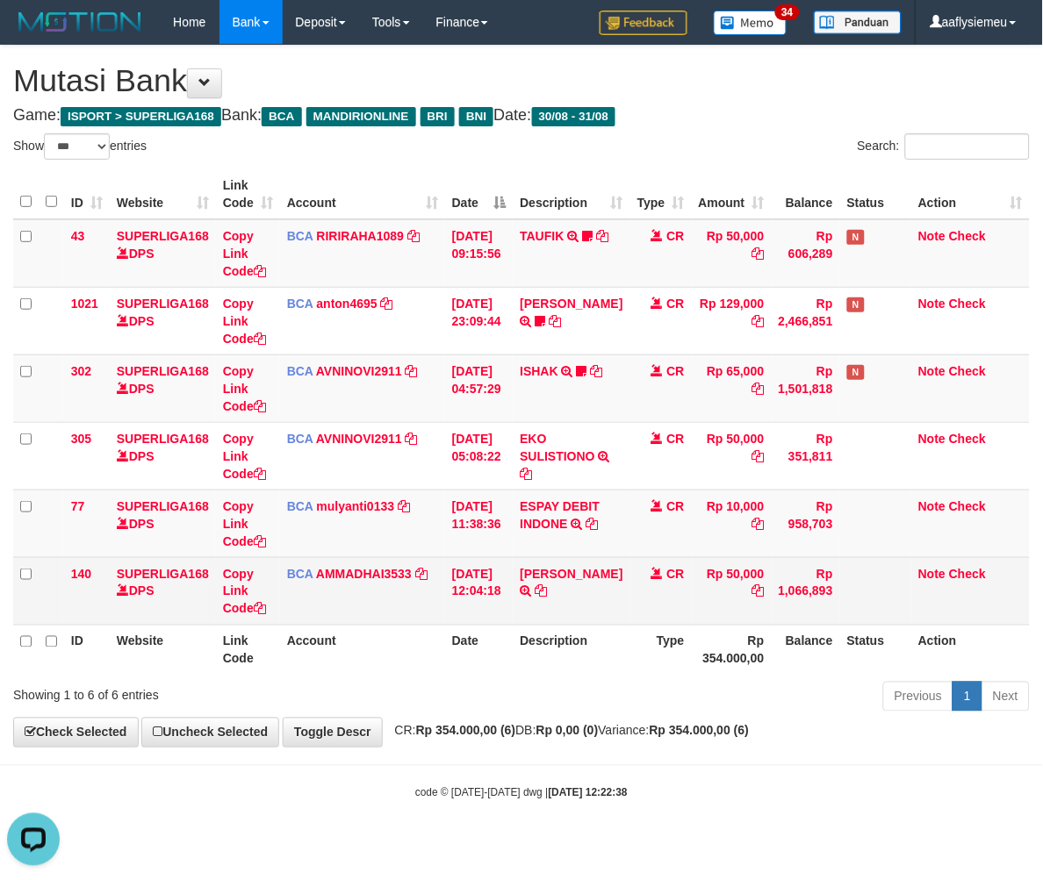
click at [1011, 575] on td "Note Check" at bounding box center [970, 591] width 119 height 68
drag, startPoint x: 1011, startPoint y: 575, endPoint x: 1002, endPoint y: 579, distance: 9.8
click at [1010, 576] on td "Note Check" at bounding box center [970, 591] width 119 height 68
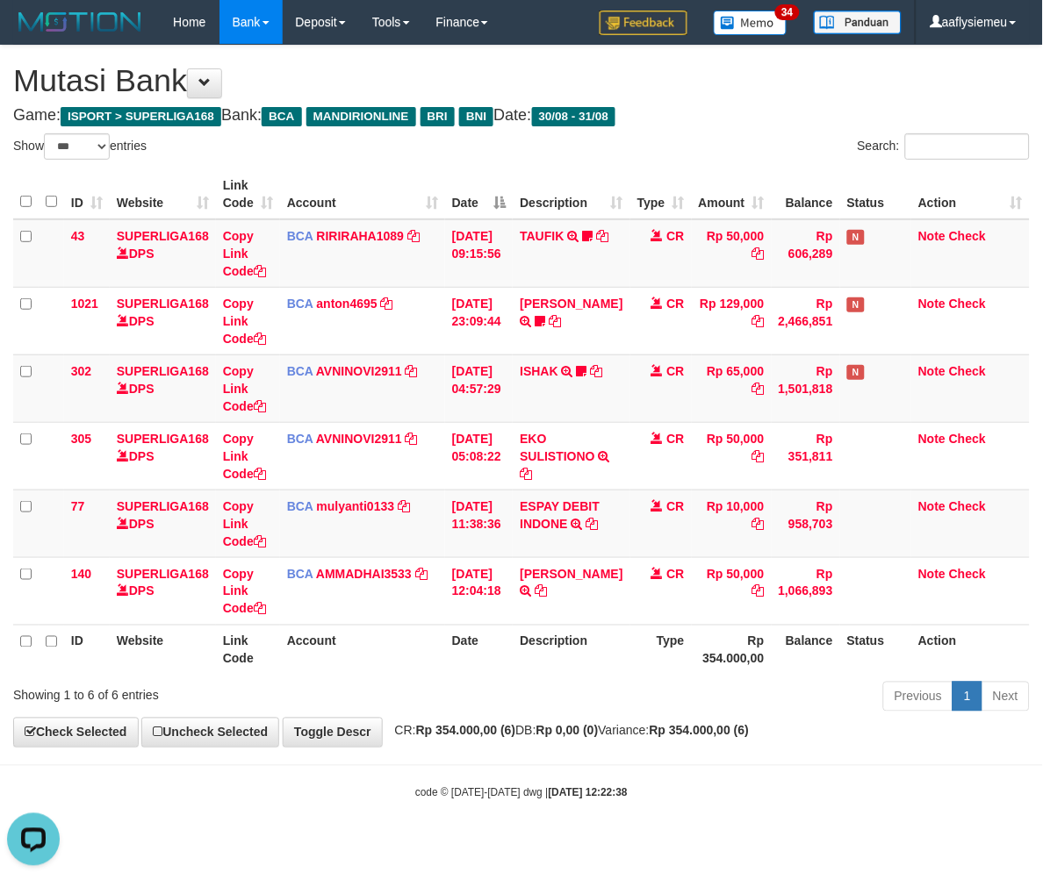
click at [407, 687] on div "Showing 1 to 6 of 6 entries" at bounding box center [217, 692] width 408 height 25
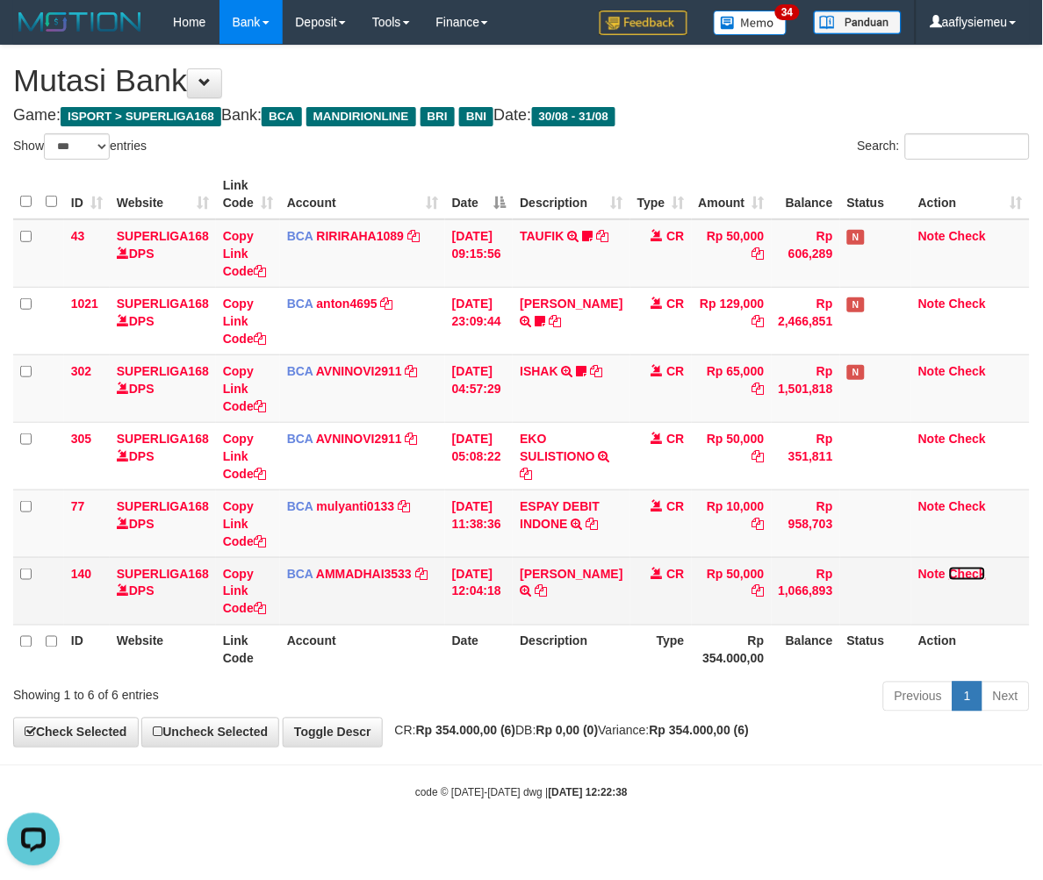
click at [972, 574] on link "Check" at bounding box center [967, 574] width 37 height 14
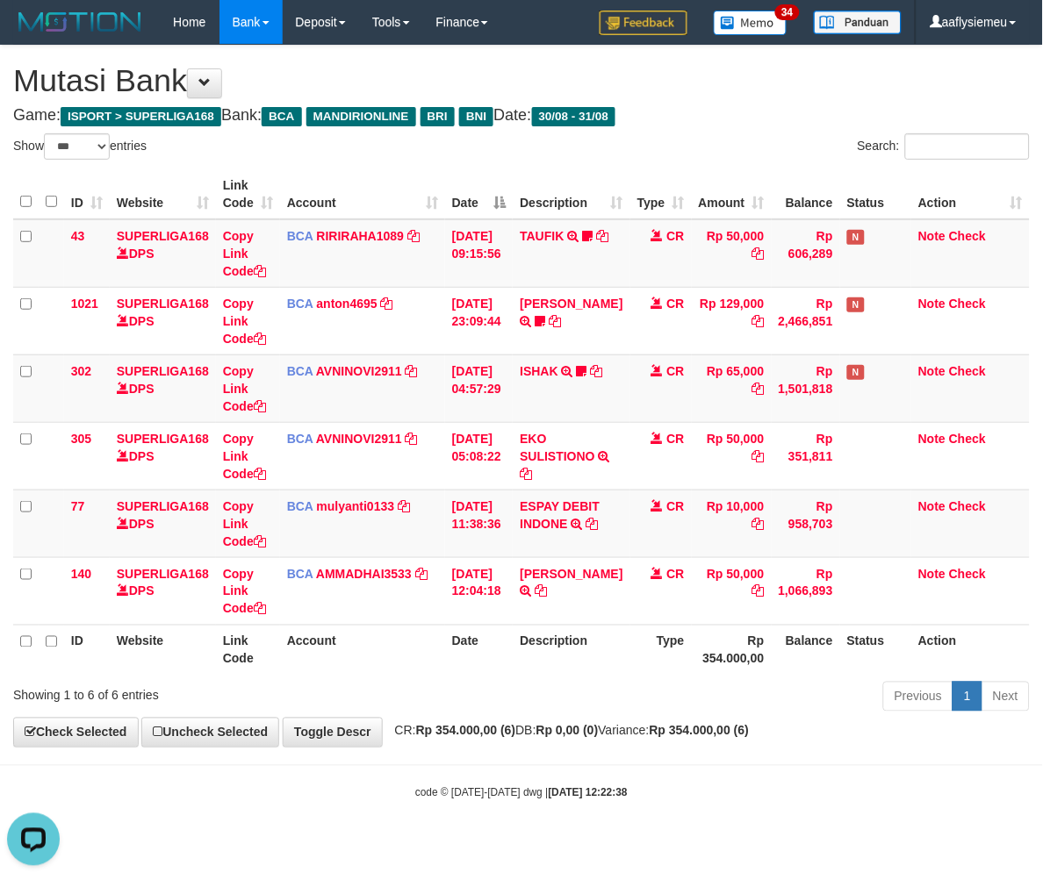
click at [334, 670] on th "Account" at bounding box center [362, 650] width 165 height 50
click at [337, 669] on th "Account" at bounding box center [362, 650] width 165 height 50
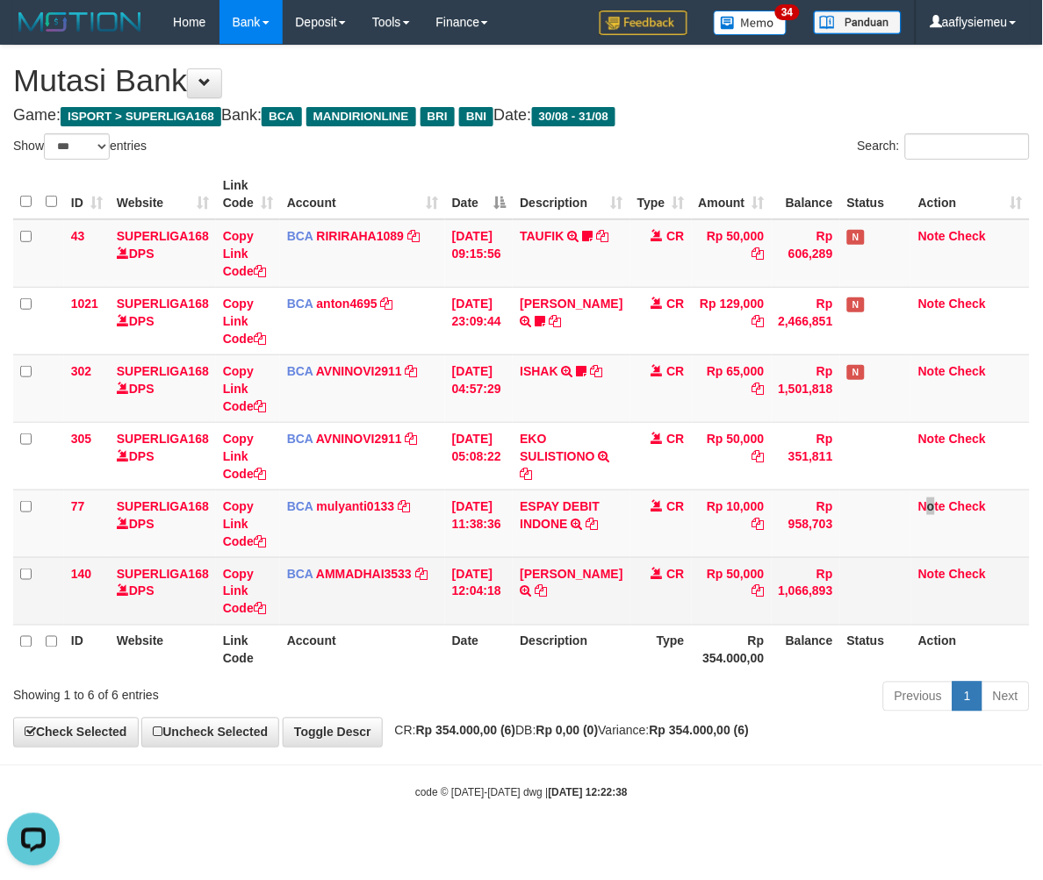
click at [904, 557] on tbody "43 SUPERLIGA168 DPS Copy Link Code BCA RIRIRAHA1089 DPS RIRI RAHAYU mutasi_2025…" at bounding box center [521, 422] width 1017 height 406
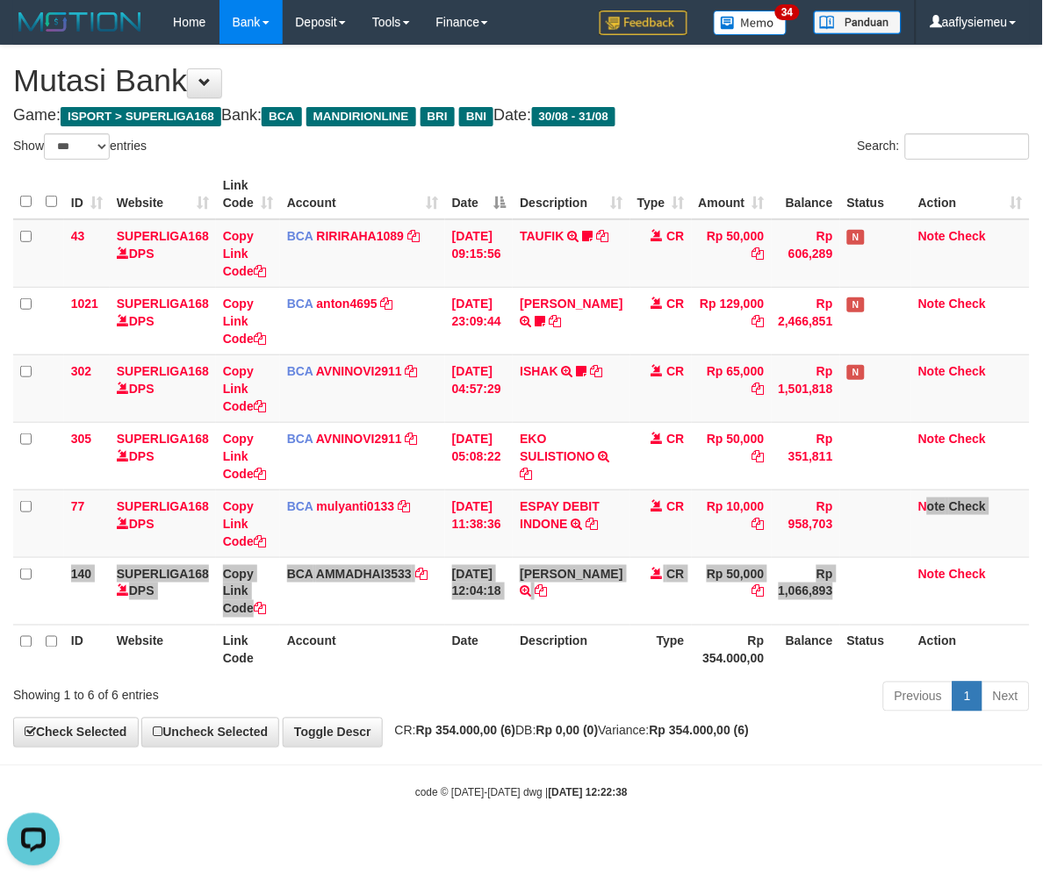
click at [149, 658] on th "Website" at bounding box center [163, 650] width 106 height 50
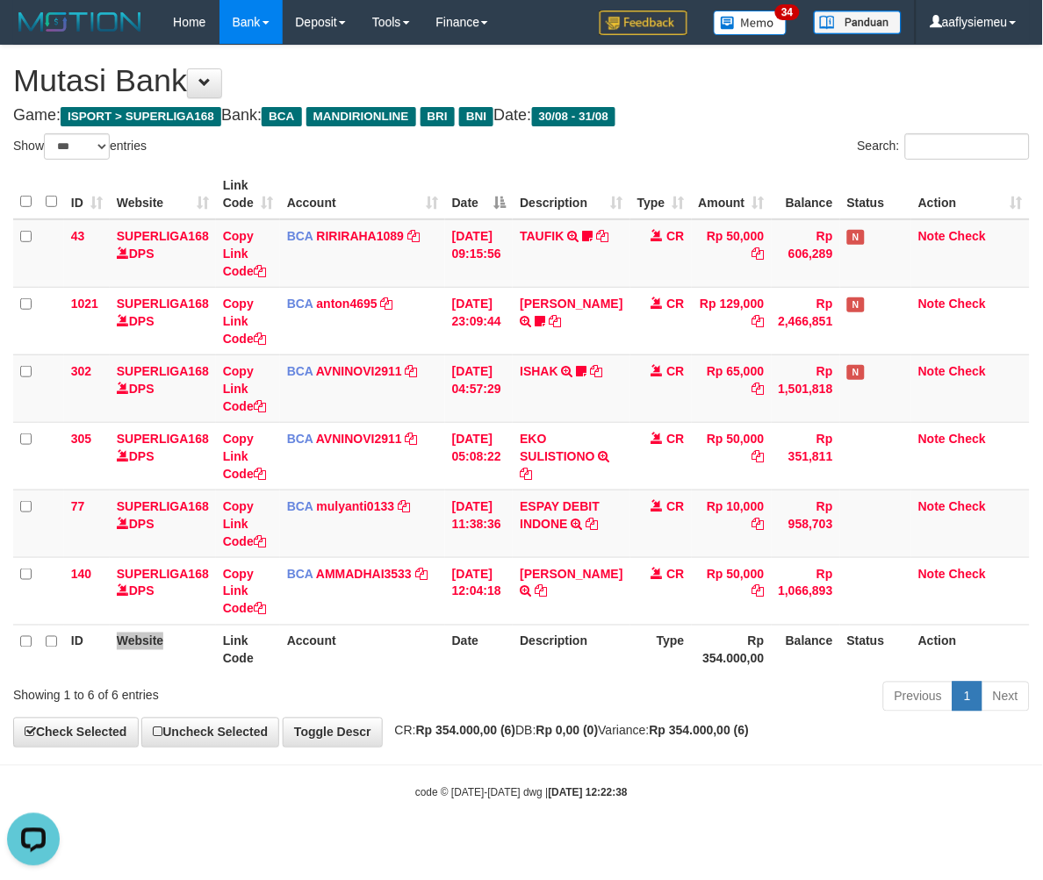
click at [150, 656] on th "Website" at bounding box center [163, 650] width 106 height 50
click at [919, 512] on td "Note Check" at bounding box center [970, 524] width 119 height 68
select select "***"
click at [406, 695] on div "Showing 1 to 6 of 6 entries" at bounding box center [217, 692] width 408 height 25
drag, startPoint x: 406, startPoint y: 695, endPoint x: 1042, endPoint y: 572, distance: 648.2
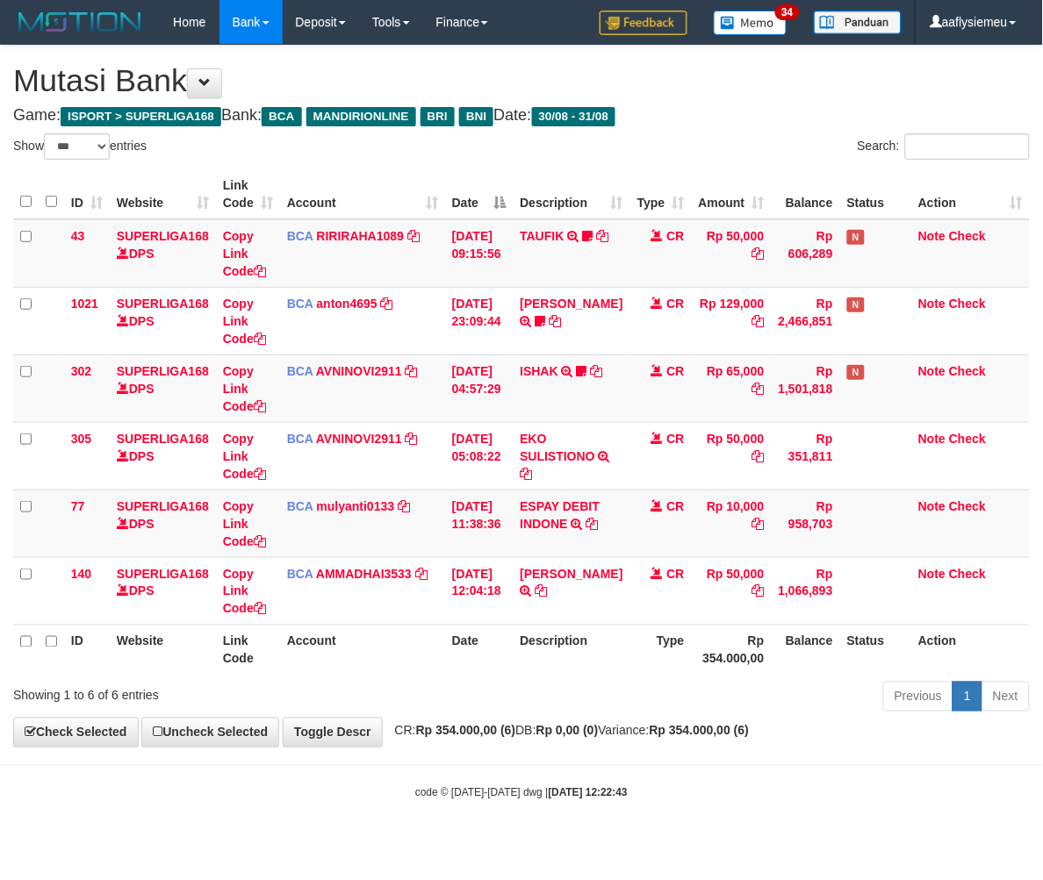
click at [422, 691] on div "Showing 1 to 6 of 6 entries" at bounding box center [217, 692] width 435 height 25
click at [630, 646] on th "Type" at bounding box center [660, 650] width 61 height 50
click at [541, 542] on td "ESPAY DEBIT INDONE TRSF E-BANKING CR 3108/FTSCY/WS95051 10000.00202508313595198…" at bounding box center [571, 524] width 117 height 68
click at [556, 521] on link "ESPAY DEBIT INDONE" at bounding box center [560, 515] width 80 height 32
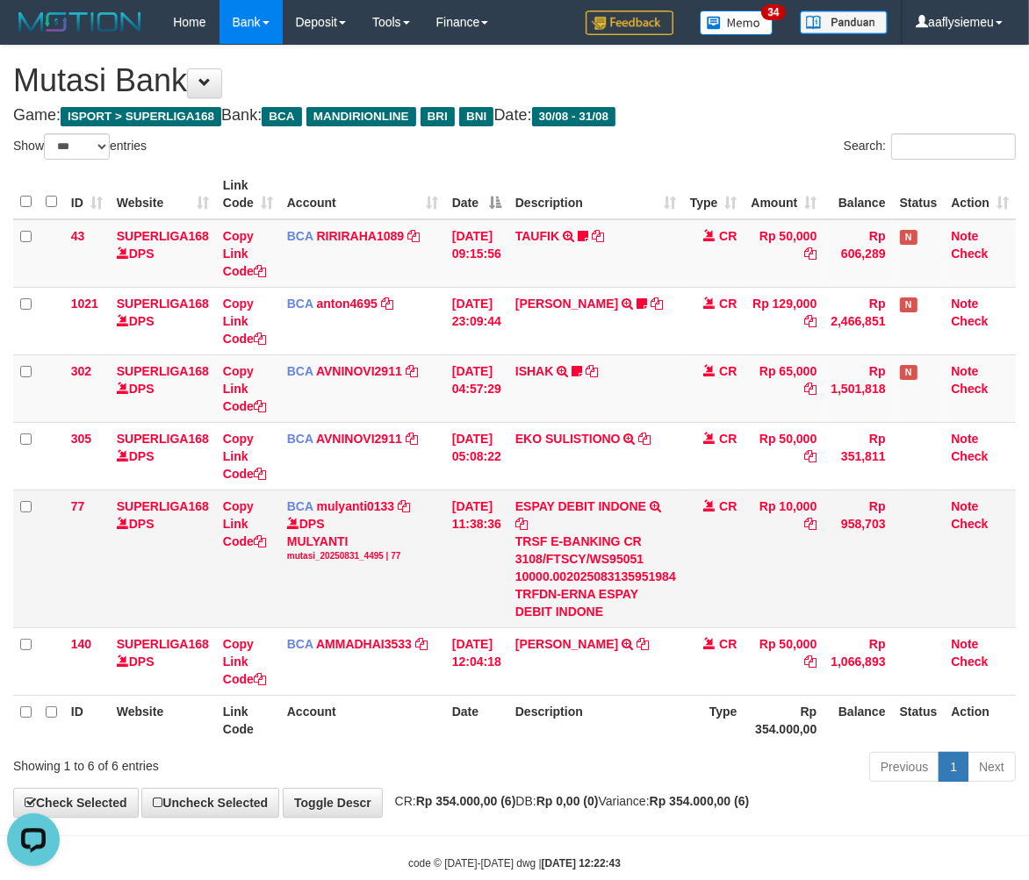
click at [508, 522] on td "[DATE] 11:38:36" at bounding box center [476, 559] width 63 height 138
click at [508, 521] on td "[DATE] 11:38:36" at bounding box center [476, 559] width 63 height 138
drag, startPoint x: 506, startPoint y: 520, endPoint x: 68, endPoint y: 521, distance: 437.2
click at [494, 521] on td "[DATE] 11:38:36" at bounding box center [476, 559] width 63 height 138
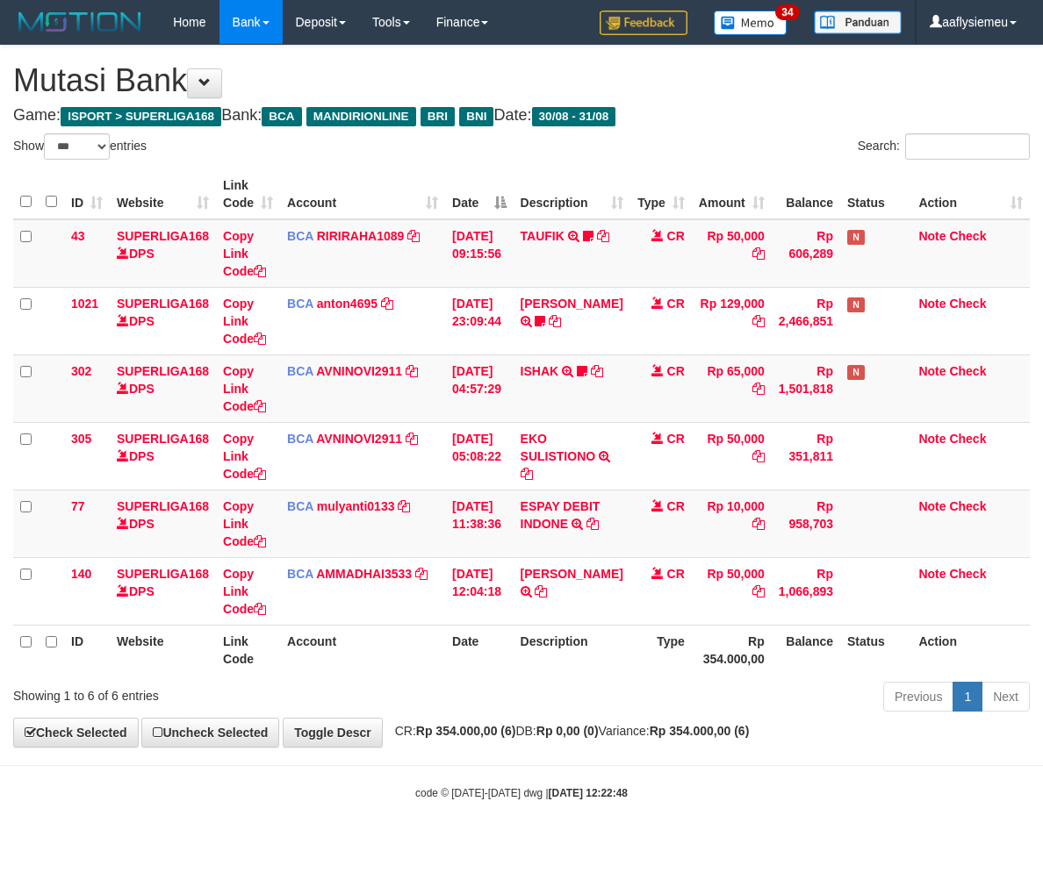
select select "***"
click at [540, 676] on div "ID Website Link Code Account Date Description Type Amount Balance Status Action…" at bounding box center [521, 422] width 1043 height 516
drag, startPoint x: 629, startPoint y: 676, endPoint x: 1041, endPoint y: 550, distance: 430.7
click at [630, 676] on div "ID Website Link Code Account Date Description Type Amount Balance Status Action…" at bounding box center [521, 422] width 1043 height 516
click at [532, 682] on div "Previous 1 Next" at bounding box center [739, 699] width 582 height 38
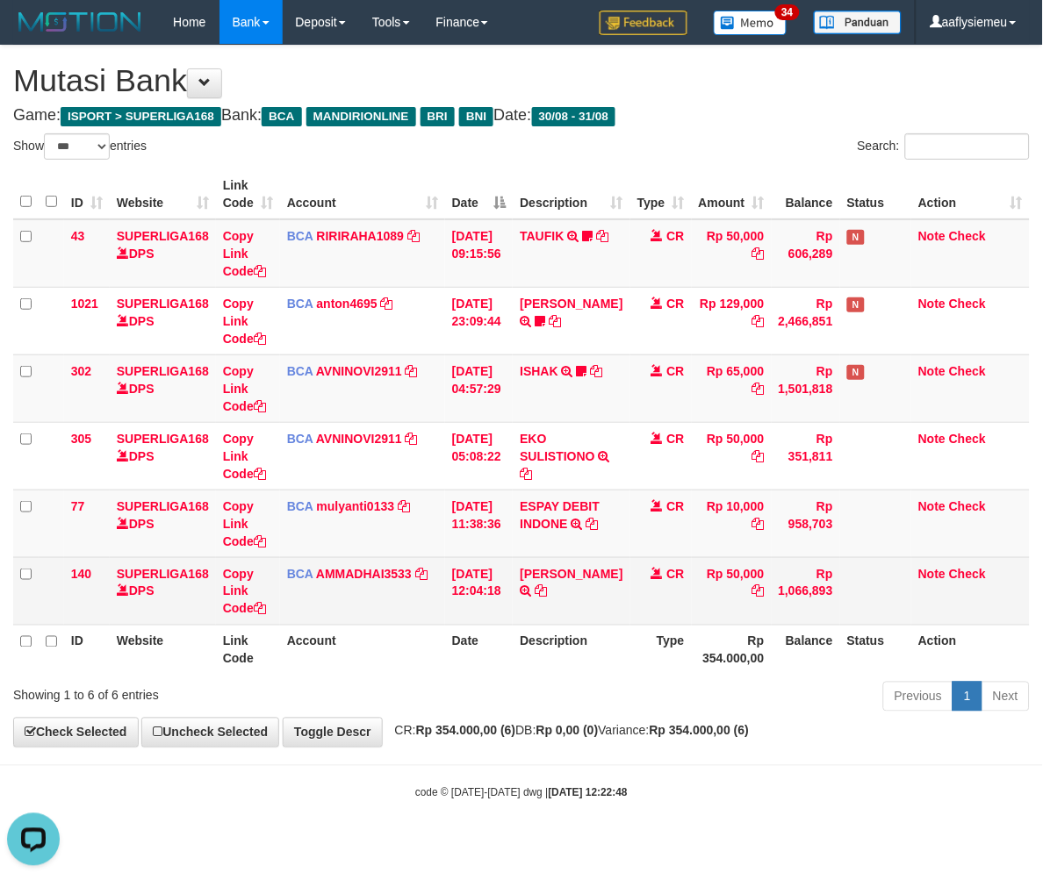
drag, startPoint x: 532, startPoint y: 682, endPoint x: 995, endPoint y: 607, distance: 469.5
click at [541, 680] on div "Previous 1 Next" at bounding box center [739, 699] width 582 height 38
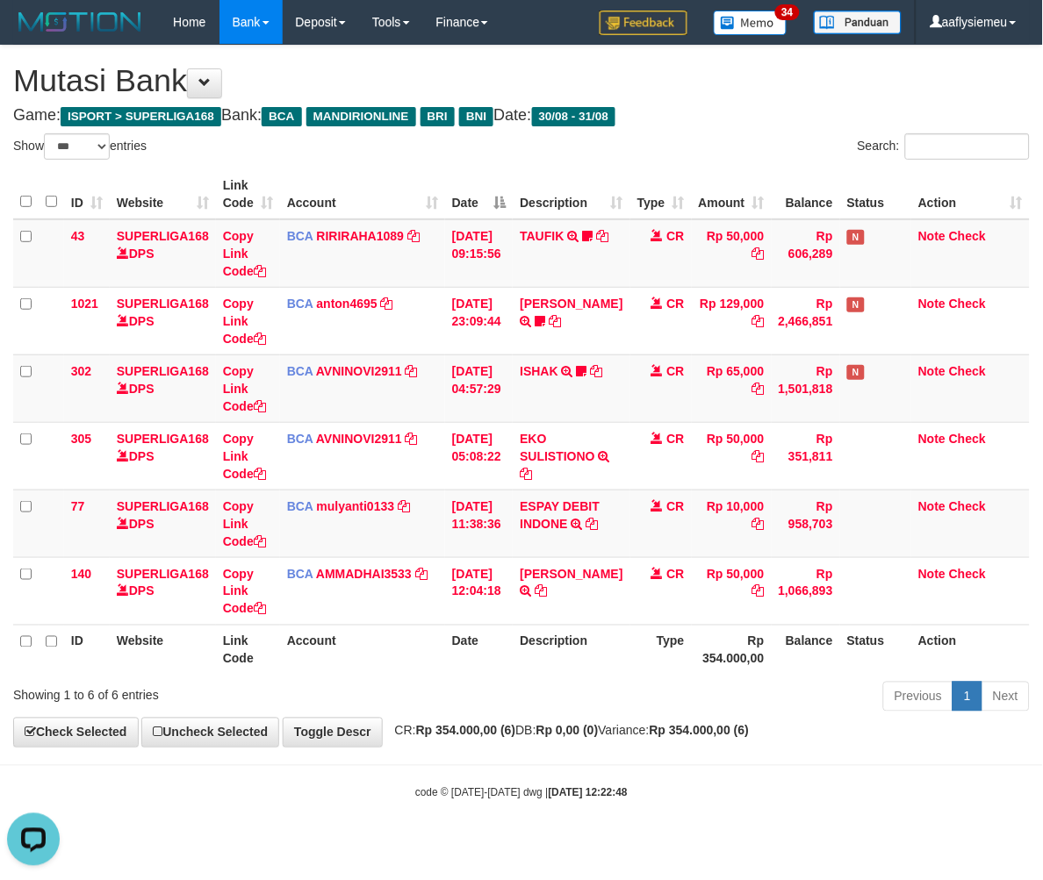
click at [692, 646] on th "Rp 354.000,00" at bounding box center [732, 650] width 80 height 50
click at [498, 661] on th "Date" at bounding box center [479, 650] width 68 height 50
click at [497, 661] on th "Date" at bounding box center [479, 650] width 68 height 50
drag, startPoint x: 497, startPoint y: 661, endPoint x: 494, endPoint y: 648, distance: 13.4
click at [496, 654] on th "Date" at bounding box center [479, 650] width 68 height 50
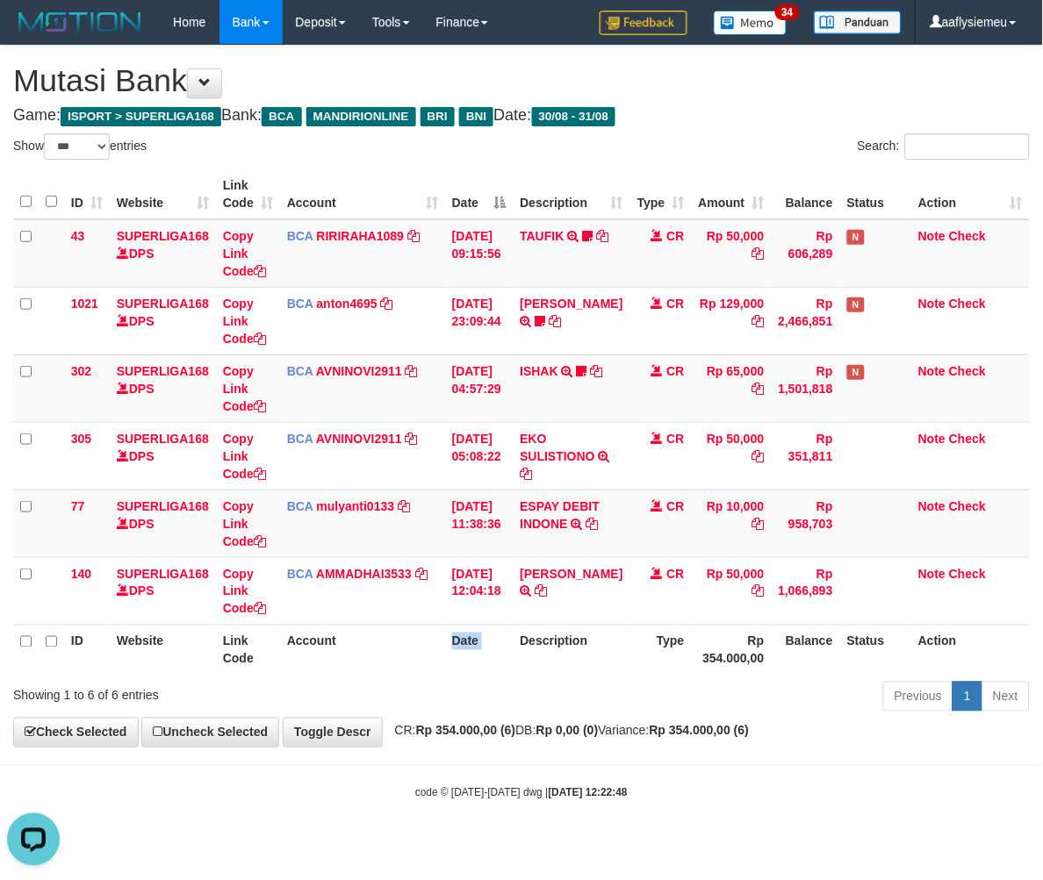
click at [493, 647] on th "Date" at bounding box center [479, 650] width 68 height 50
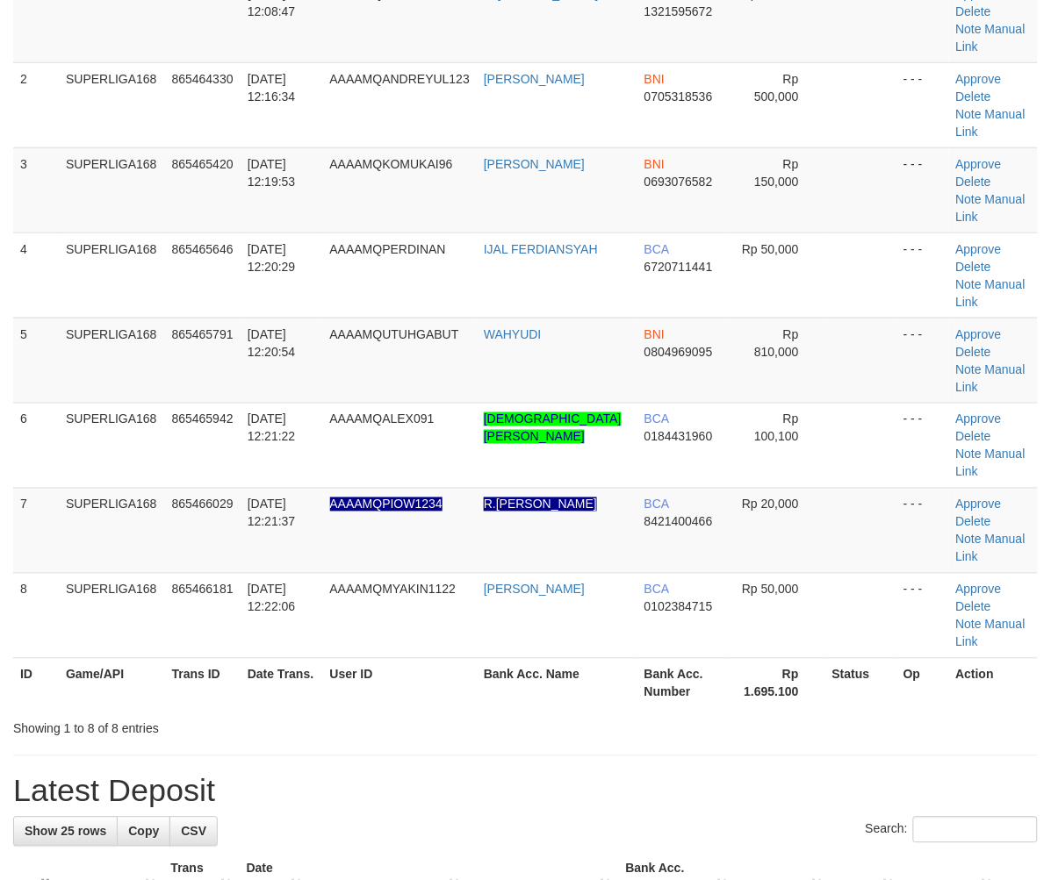
scroll to position [195, 0]
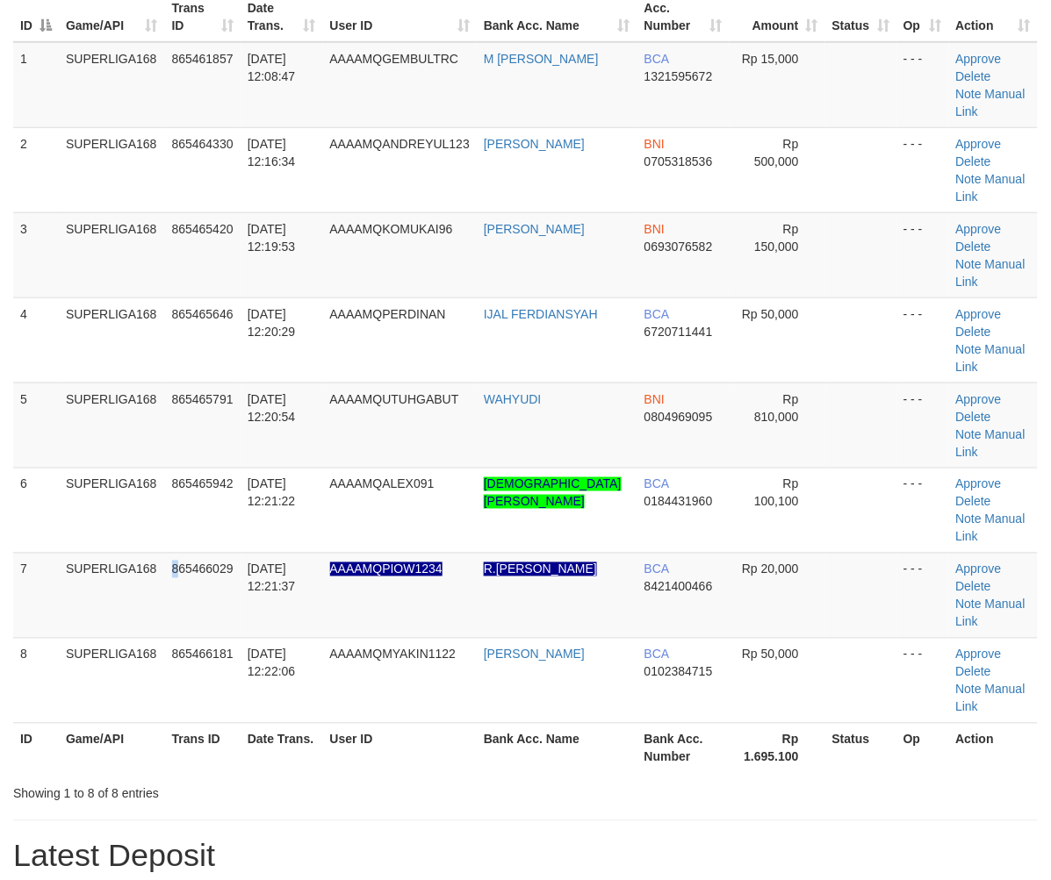
drag, startPoint x: 176, startPoint y: 459, endPoint x: 3, endPoint y: 523, distance: 184.4
click at [142, 553] on td "SUPERLIGA168" at bounding box center [112, 595] width 106 height 85
click at [74, 553] on td "SUPERLIGA168" at bounding box center [112, 595] width 106 height 85
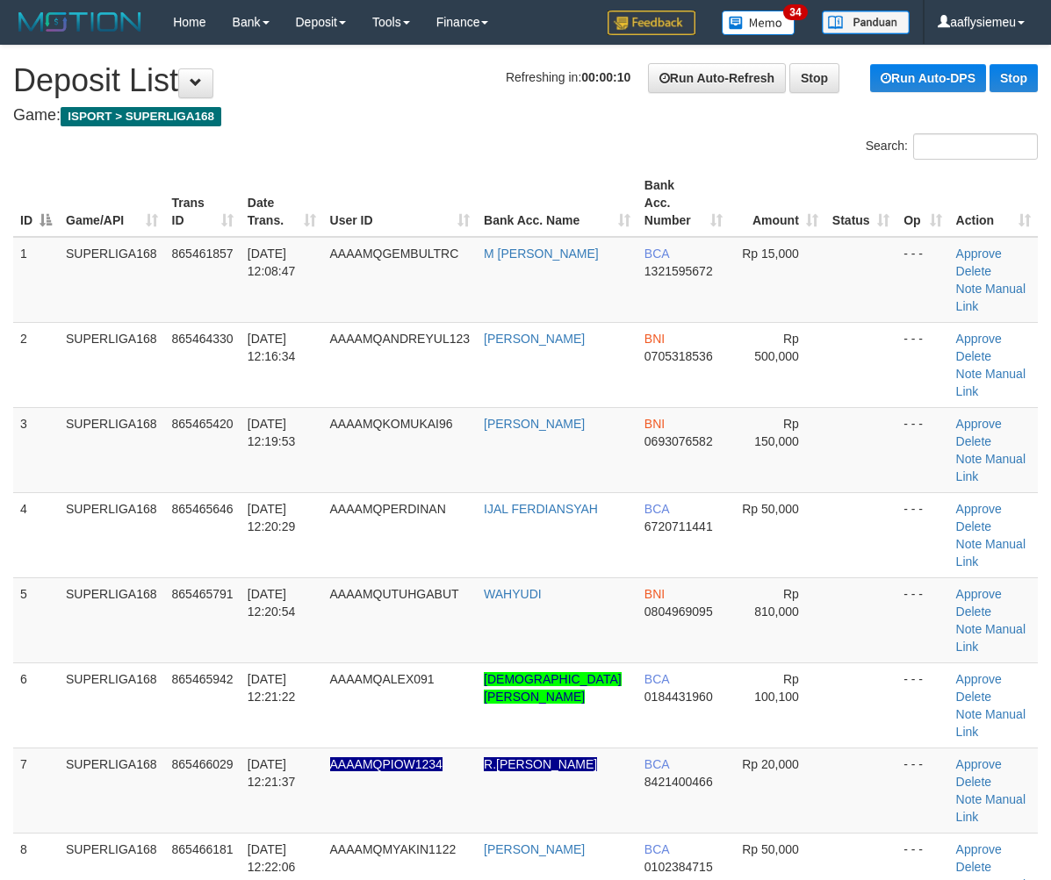
scroll to position [12, 0]
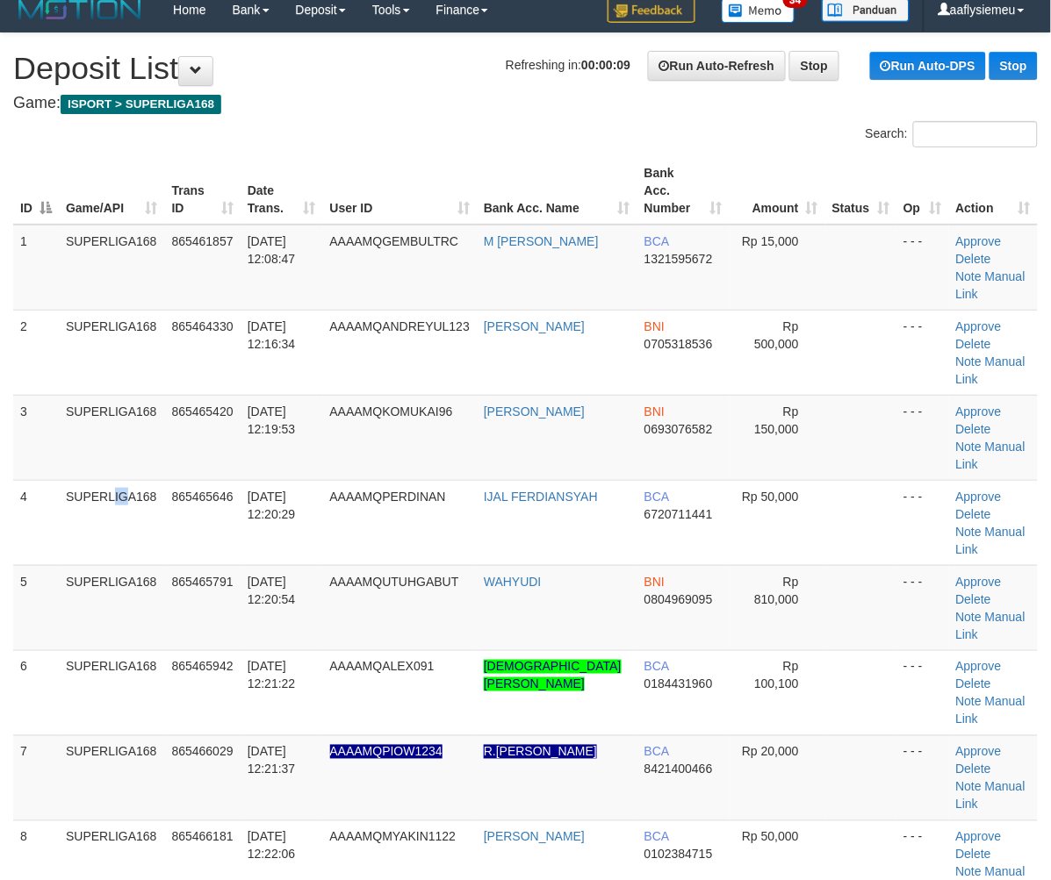
drag, startPoint x: 81, startPoint y: 440, endPoint x: 0, endPoint y: 474, distance: 87.7
click at [68, 480] on td "SUPERLIGA168" at bounding box center [112, 522] width 106 height 85
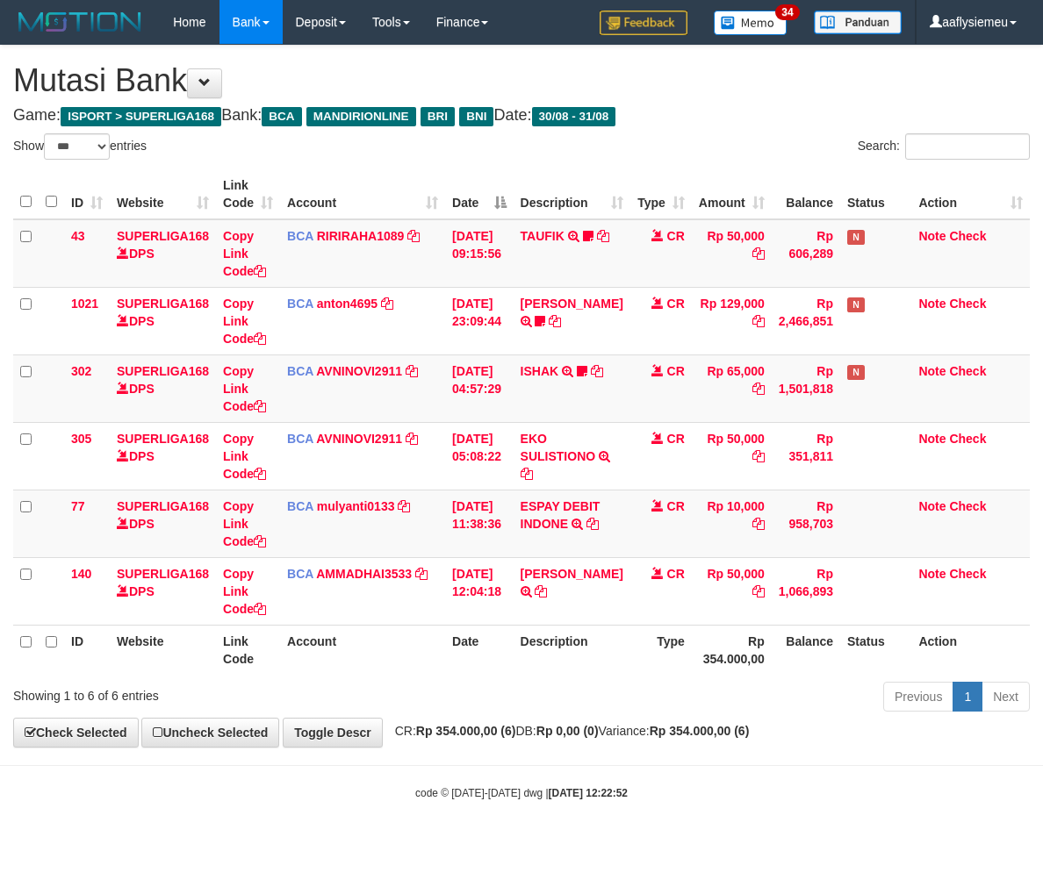
select select "***"
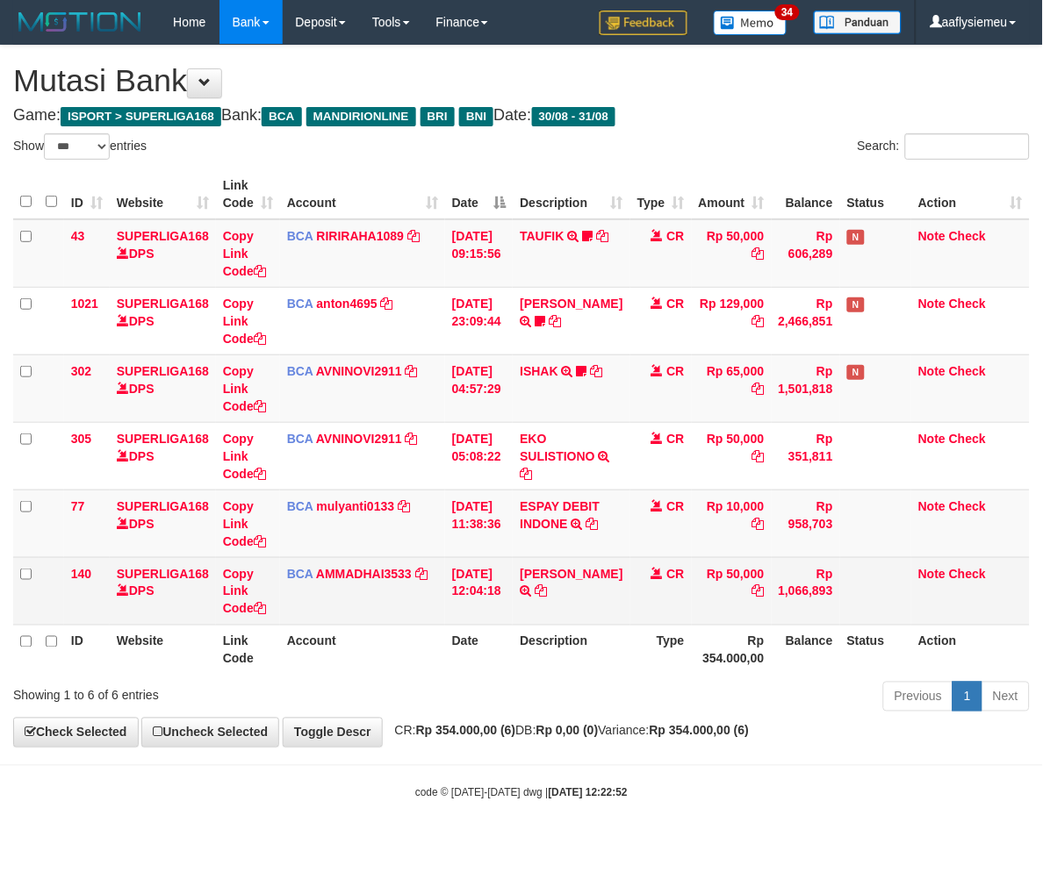
drag, startPoint x: 479, startPoint y: 620, endPoint x: 468, endPoint y: 621, distance: 11.4
click at [478, 620] on td "[DATE] 12:04:18" at bounding box center [479, 591] width 68 height 68
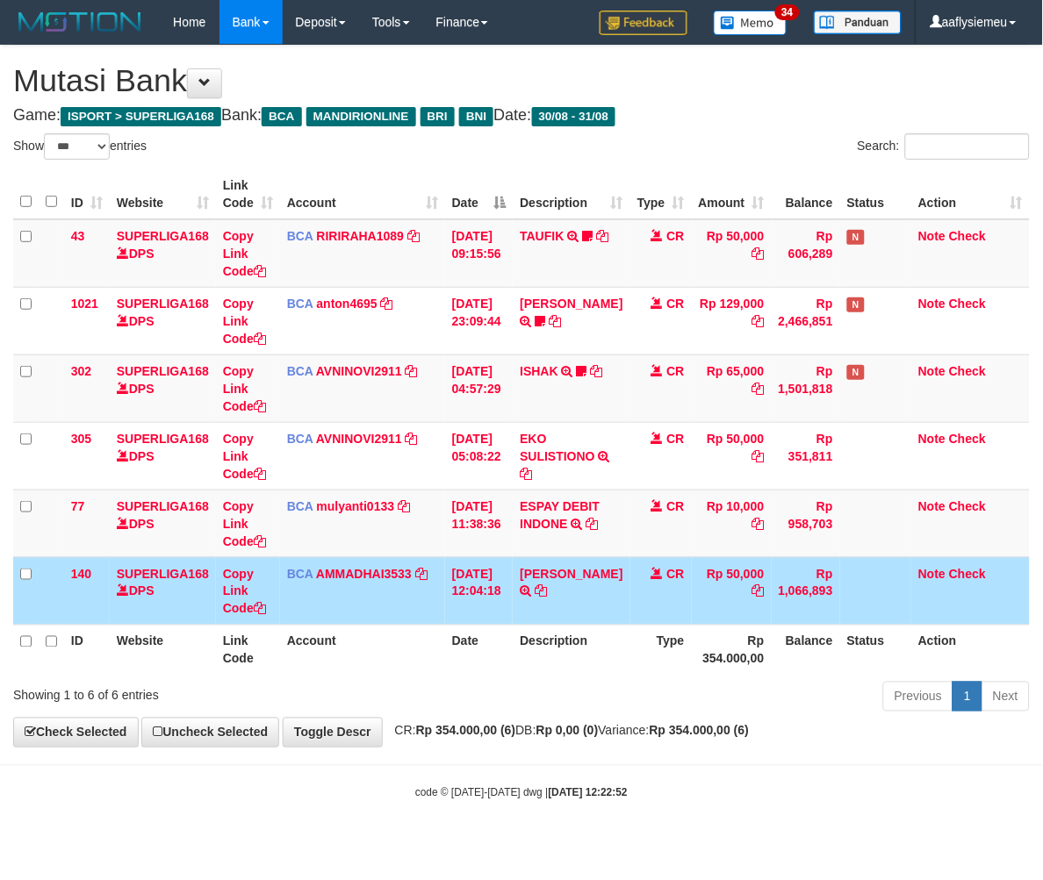
click at [467, 621] on td "[DATE] 12:04:18" at bounding box center [479, 591] width 68 height 68
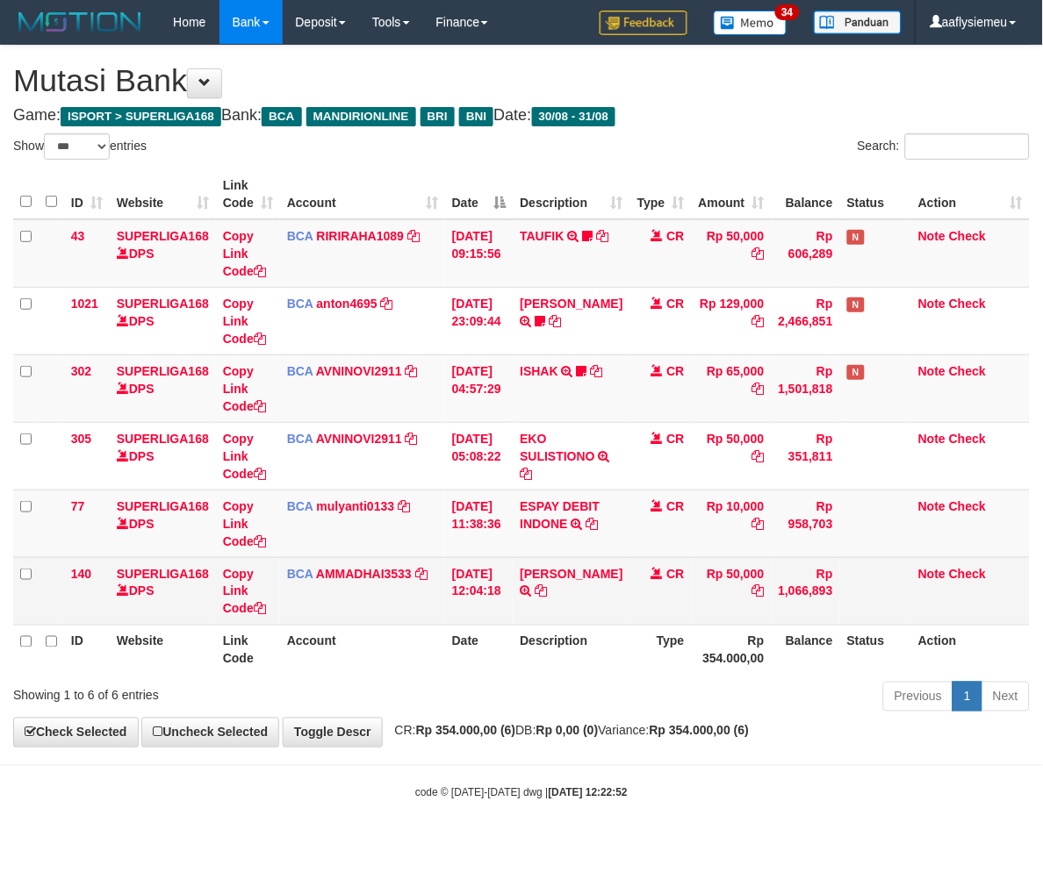
click at [464, 621] on td "31/08/2025 12:04:18" at bounding box center [479, 591] width 68 height 68
click at [463, 621] on td "[DATE] 12:04:18" at bounding box center [479, 591] width 68 height 68
click at [462, 621] on td "31/08/2025 12:04:18" at bounding box center [479, 591] width 68 height 68
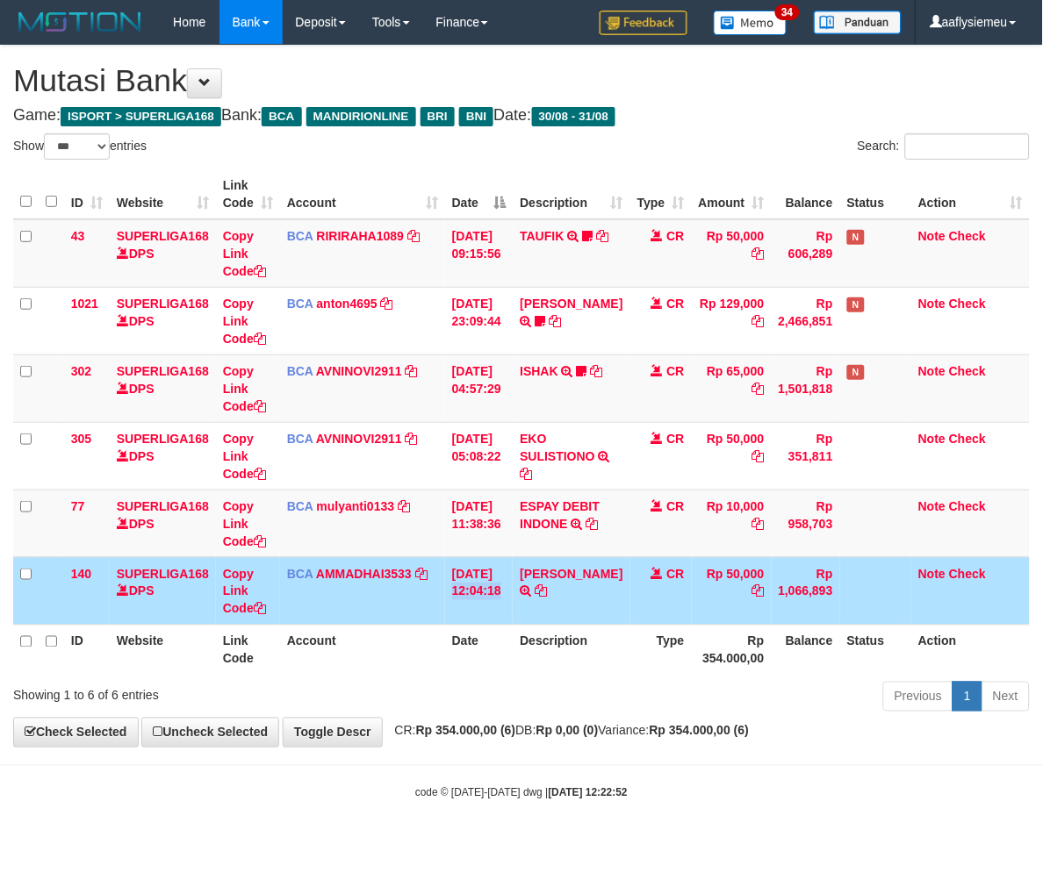
click at [462, 620] on td "31/08/2025 12:04:18" at bounding box center [479, 591] width 68 height 68
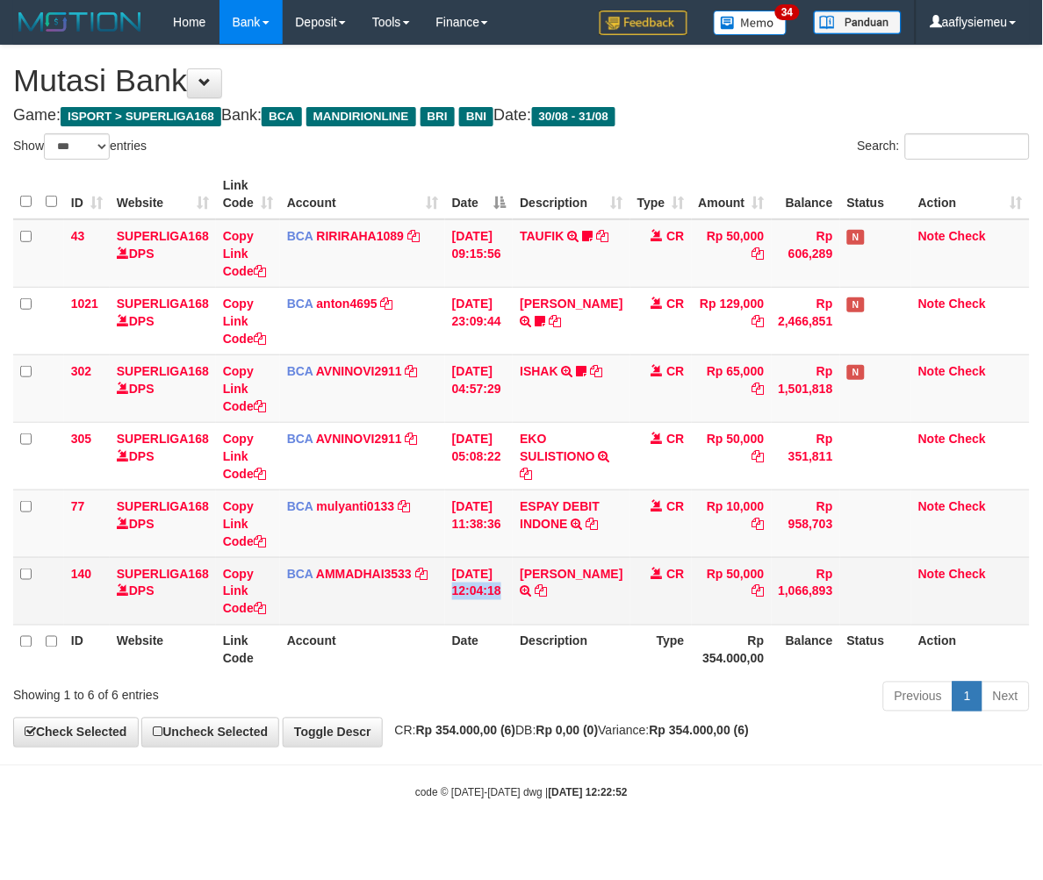
click at [462, 620] on td "31/08/2025 12:04:18" at bounding box center [479, 591] width 68 height 68
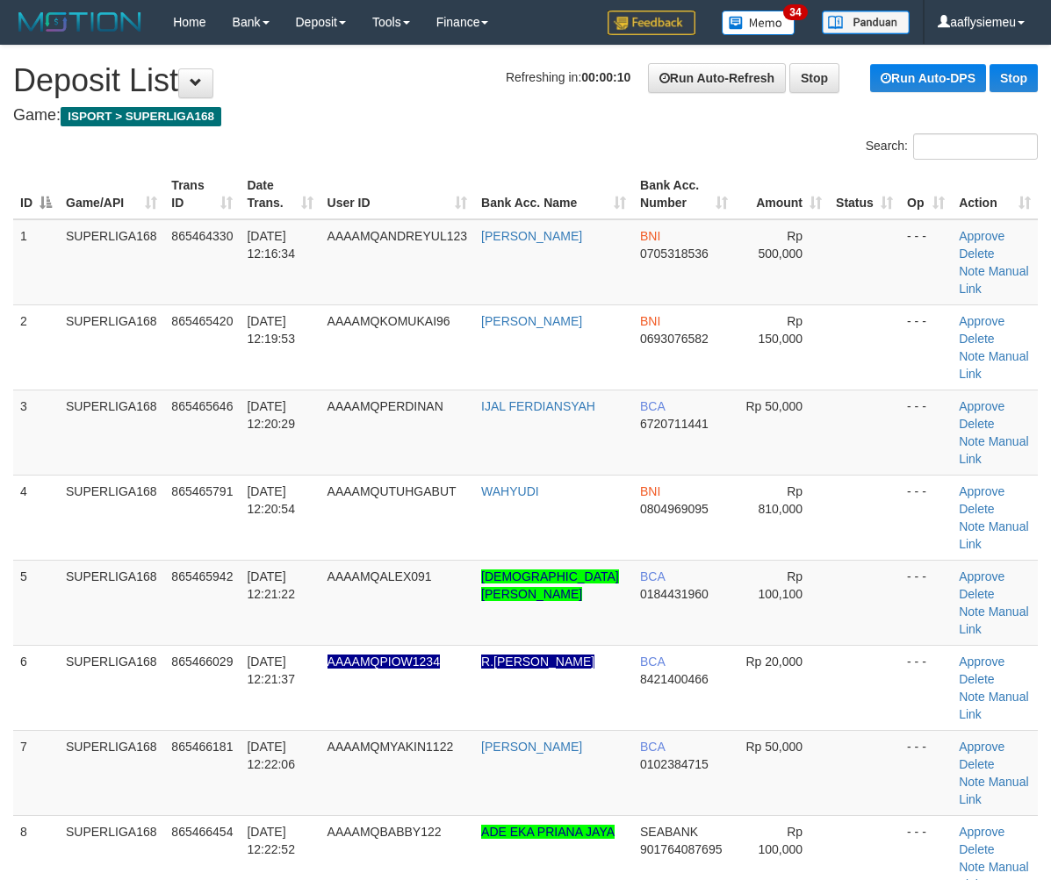
scroll to position [12, 0]
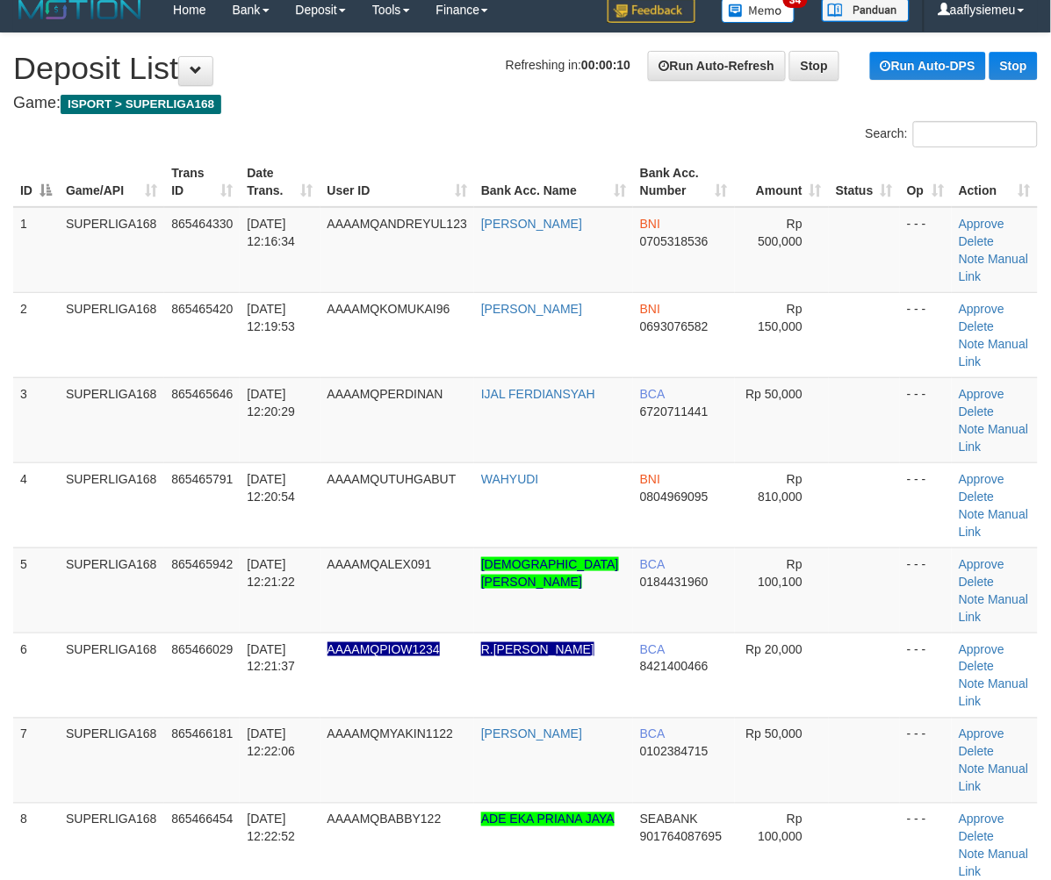
drag, startPoint x: 92, startPoint y: 458, endPoint x: 1, endPoint y: 496, distance: 98.8
click at [80, 468] on td "SUPERLIGA168" at bounding box center [111, 505] width 105 height 85
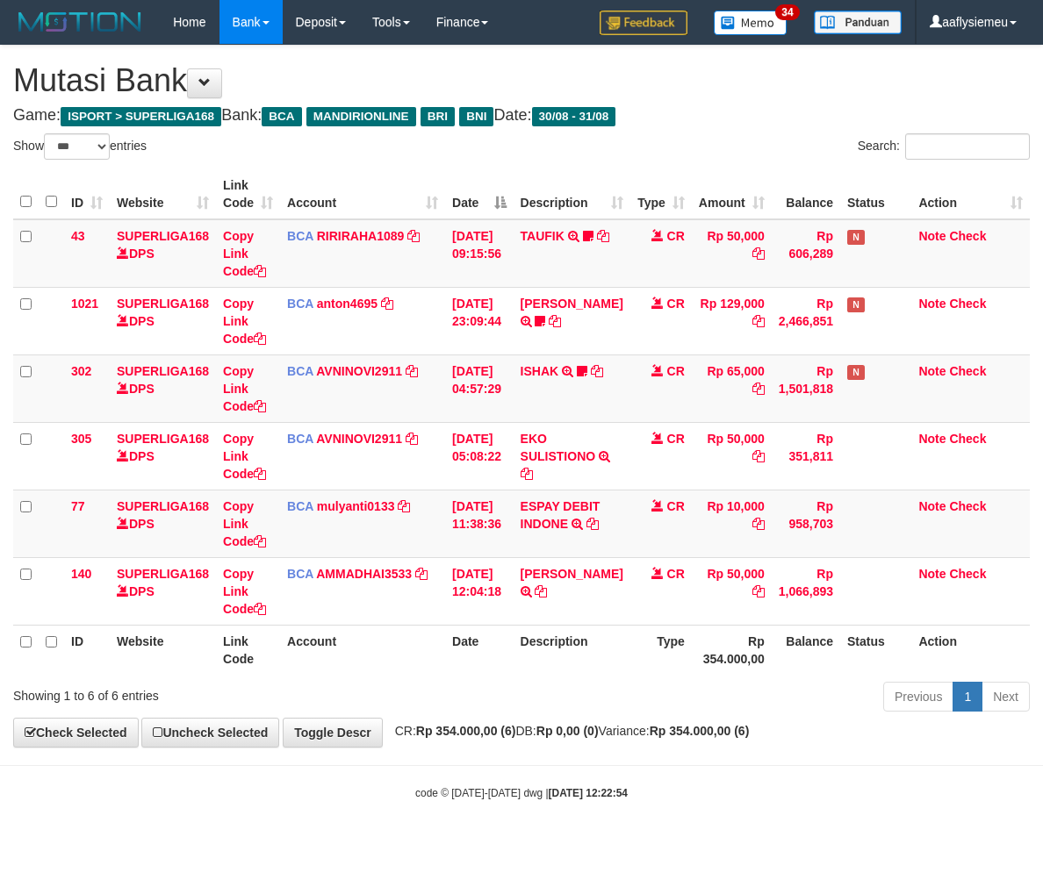
select select "***"
click at [336, 643] on th "Account" at bounding box center [362, 650] width 165 height 50
click at [387, 680] on div "Showing 1 to 6 of 6 entries" at bounding box center [217, 692] width 408 height 25
click at [446, 707] on div "Previous 1 Next" at bounding box center [739, 699] width 608 height 38
click at [461, 741] on div "**********" at bounding box center [521, 396] width 1043 height 701
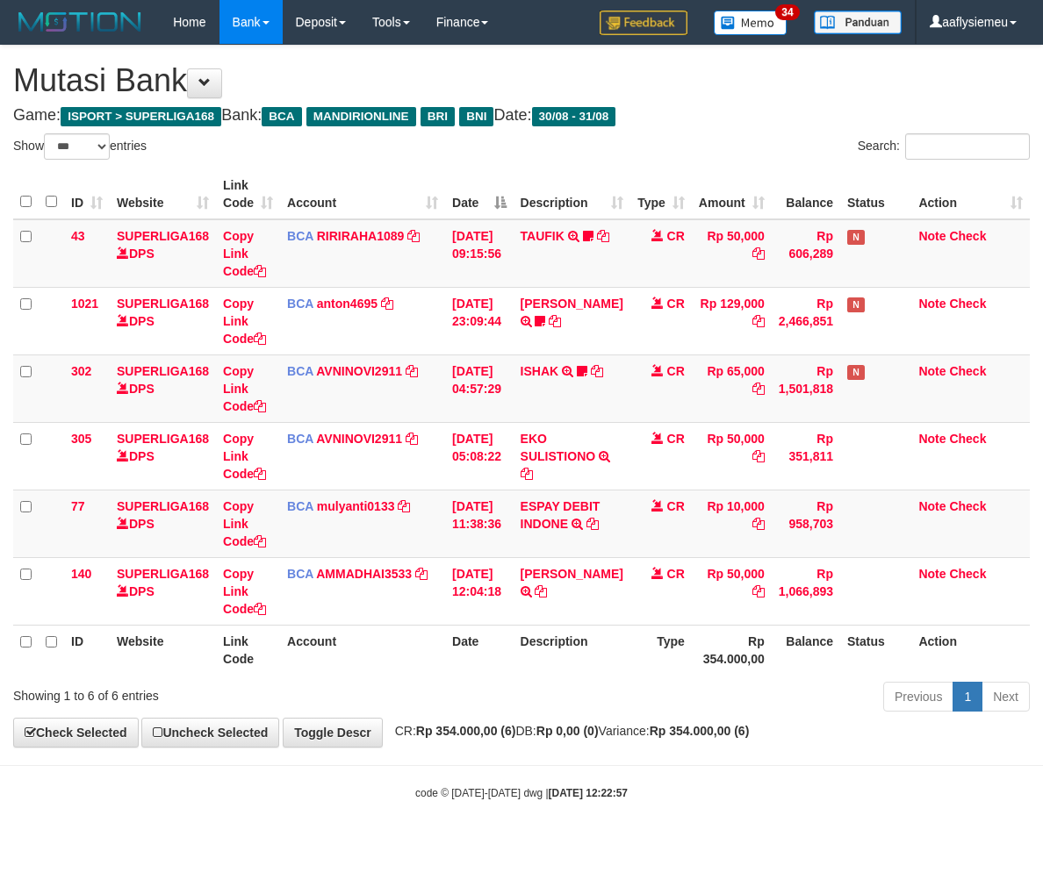
select select "***"
click at [455, 662] on th "Date" at bounding box center [479, 650] width 68 height 50
select select "***"
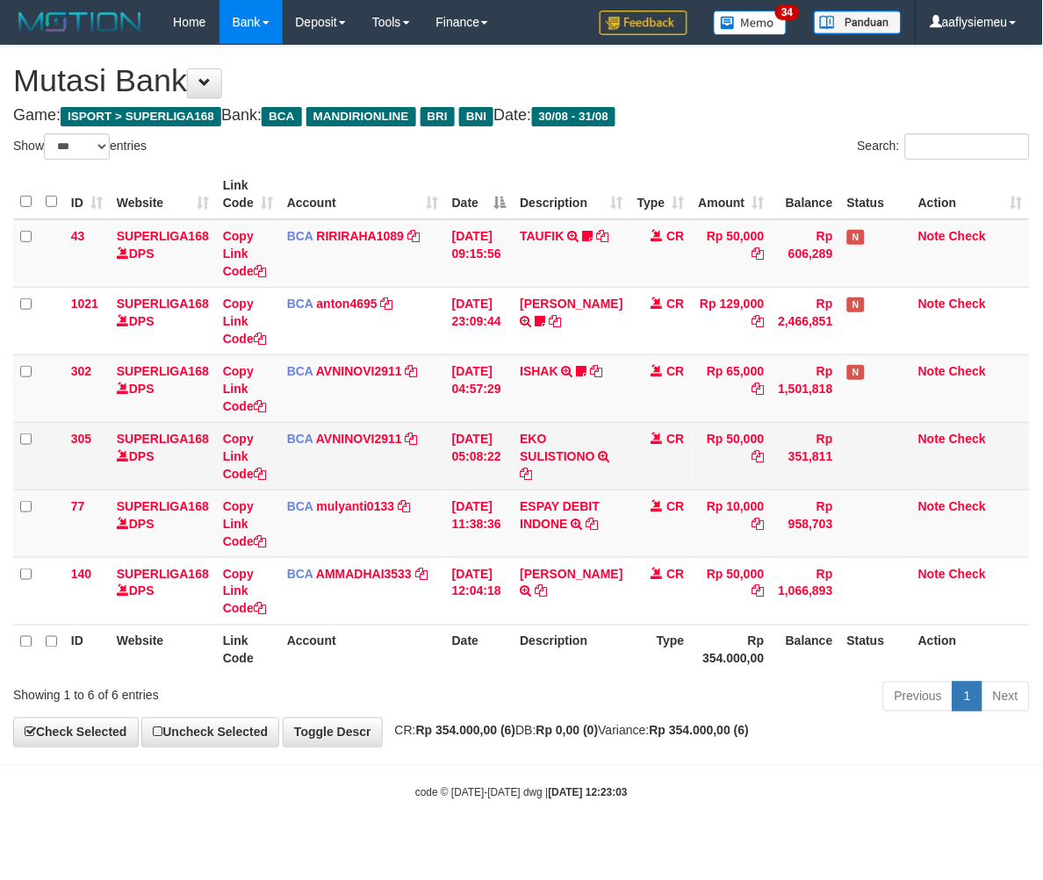
drag, startPoint x: 500, startPoint y: 581, endPoint x: 440, endPoint y: 466, distance: 130.0
click at [498, 574] on td "[DATE] 12:04:18" at bounding box center [479, 591] width 68 height 68
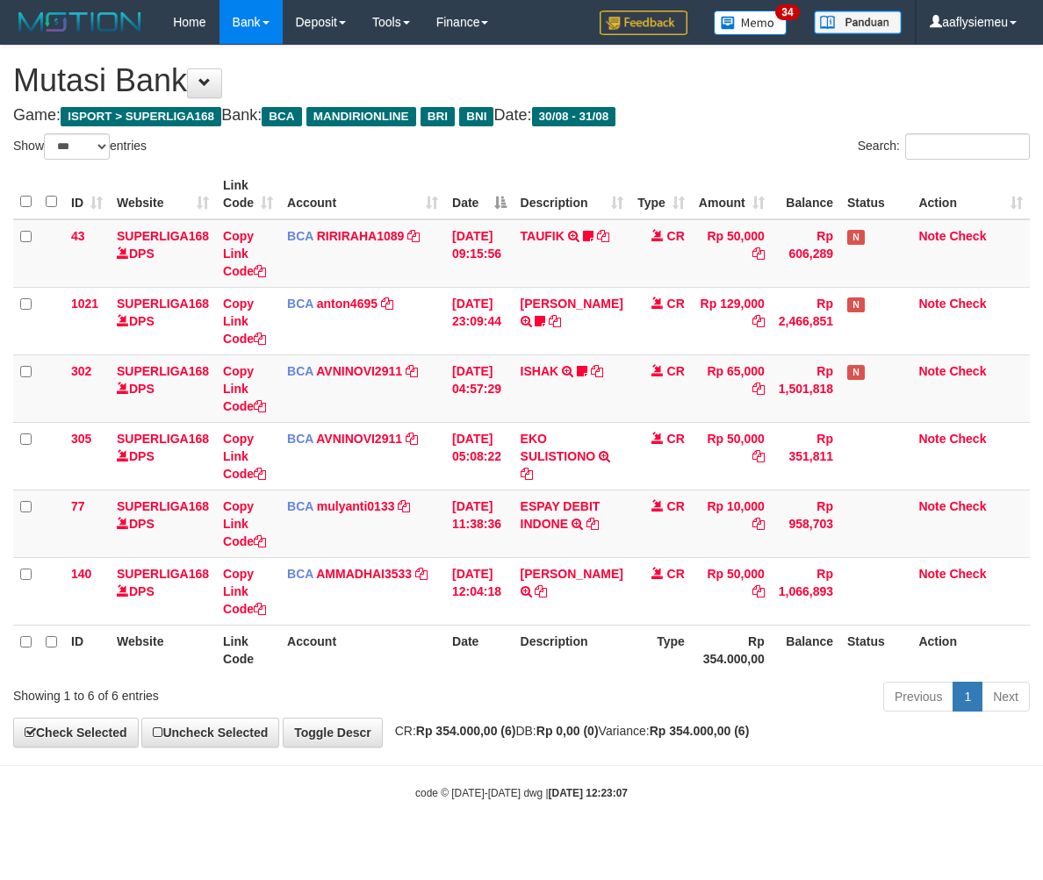
select select "***"
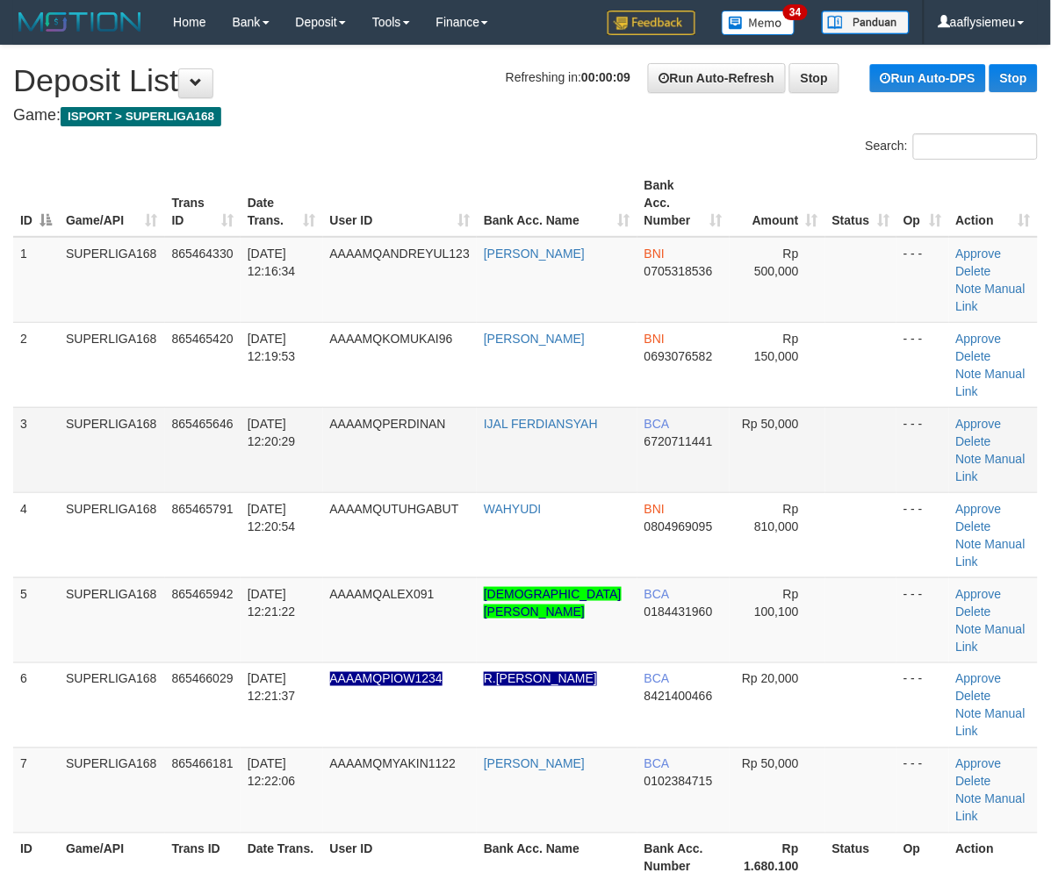
click at [156, 413] on td "SUPERLIGA168" at bounding box center [112, 449] width 106 height 85
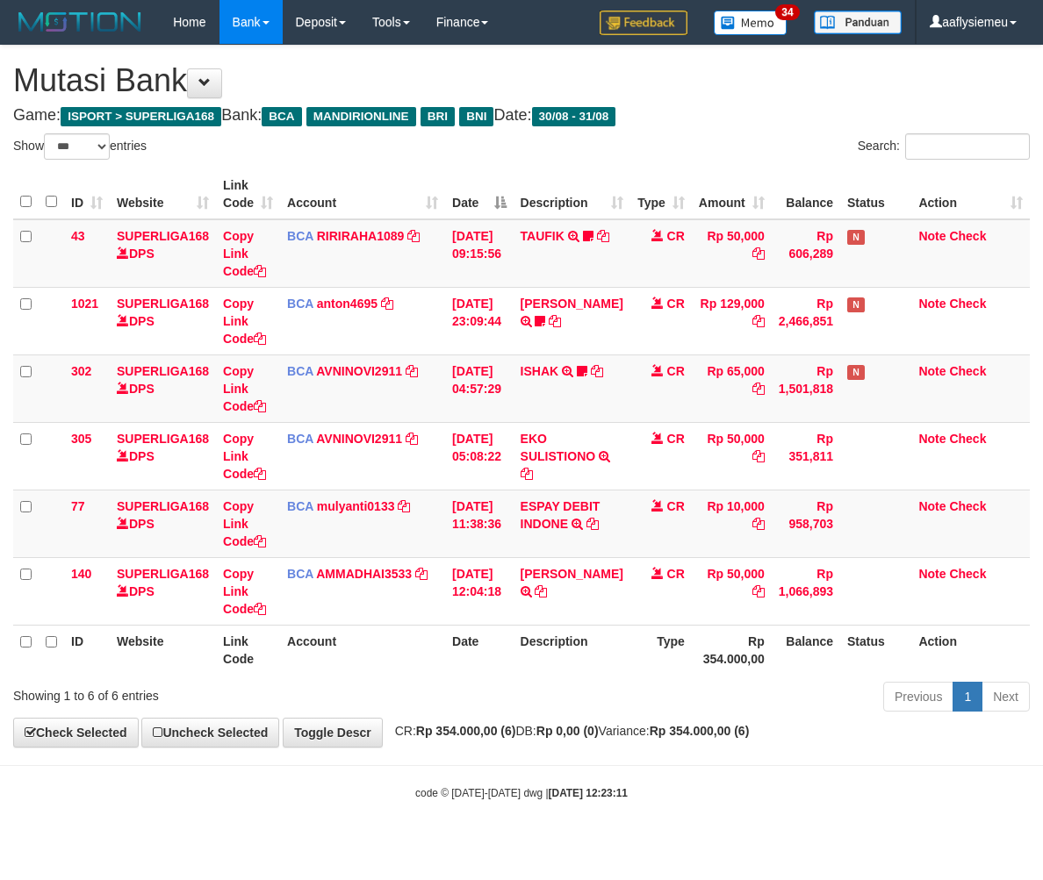
select select "***"
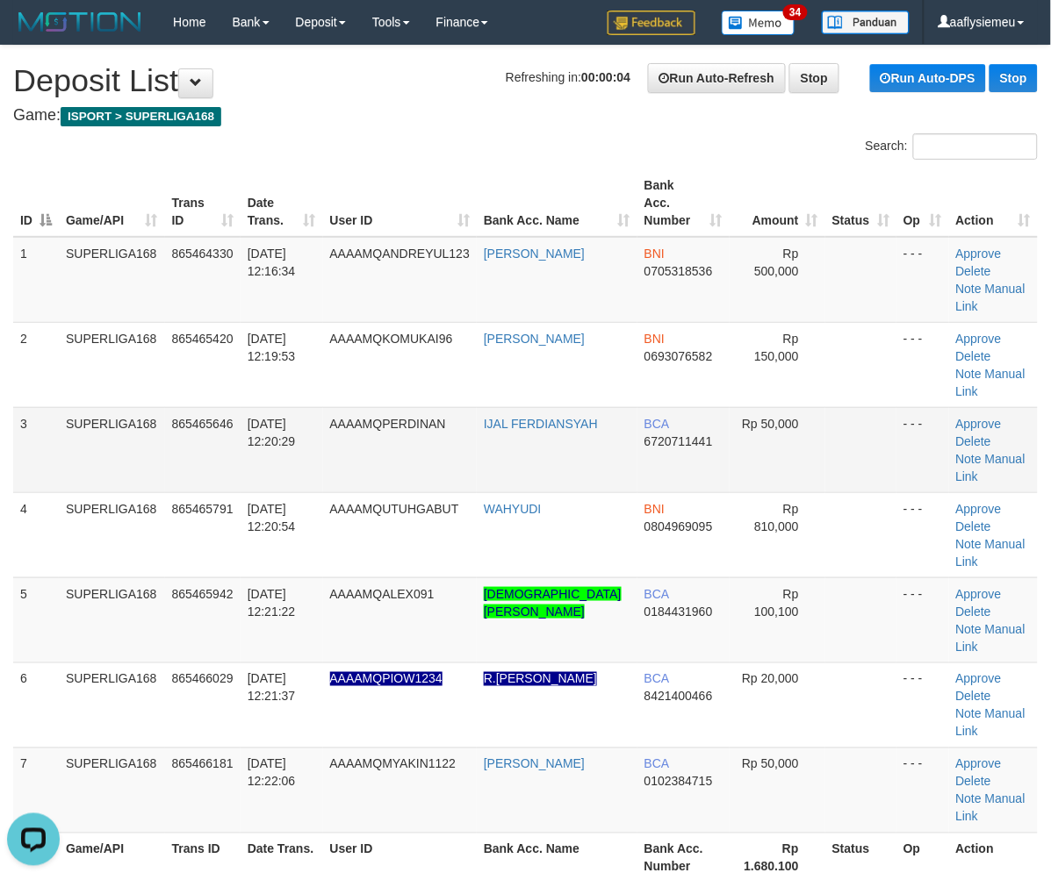
click at [84, 407] on td "SUPERLIGA168" at bounding box center [112, 449] width 106 height 85
click at [82, 407] on td "SUPERLIGA168" at bounding box center [112, 449] width 106 height 85
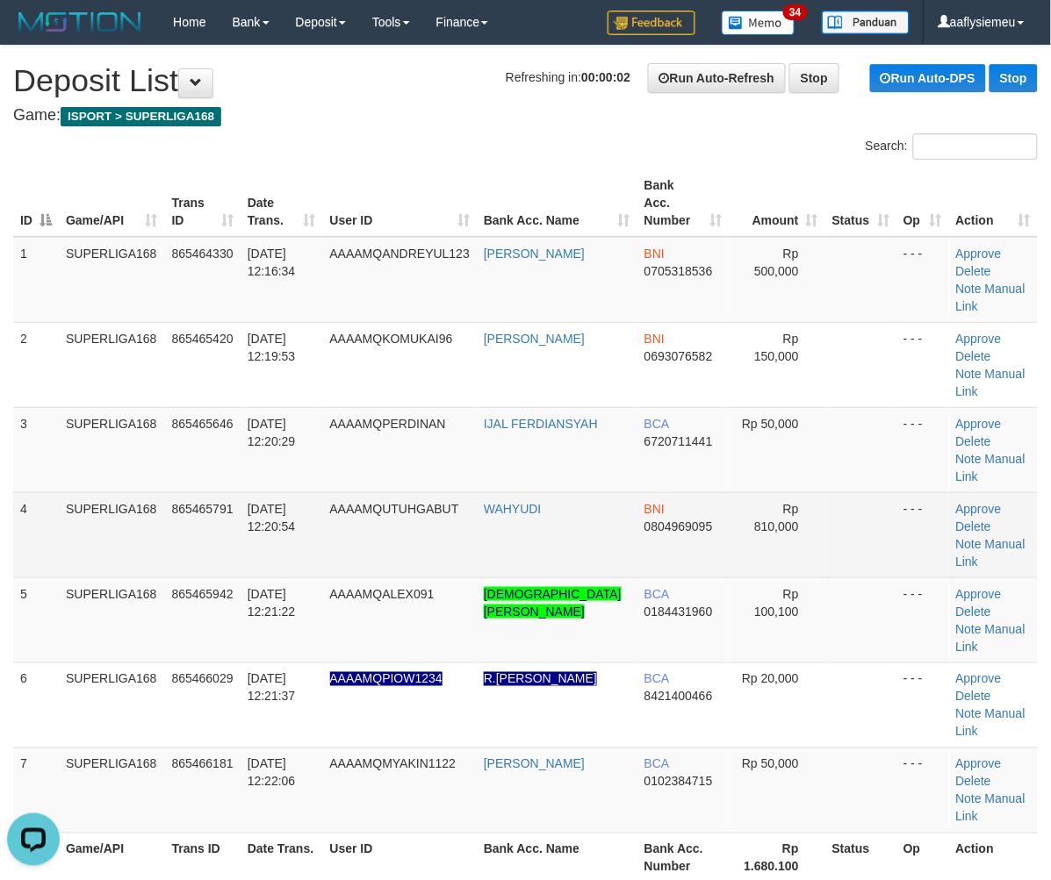
click at [162, 492] on td "SUPERLIGA168" at bounding box center [112, 534] width 106 height 85
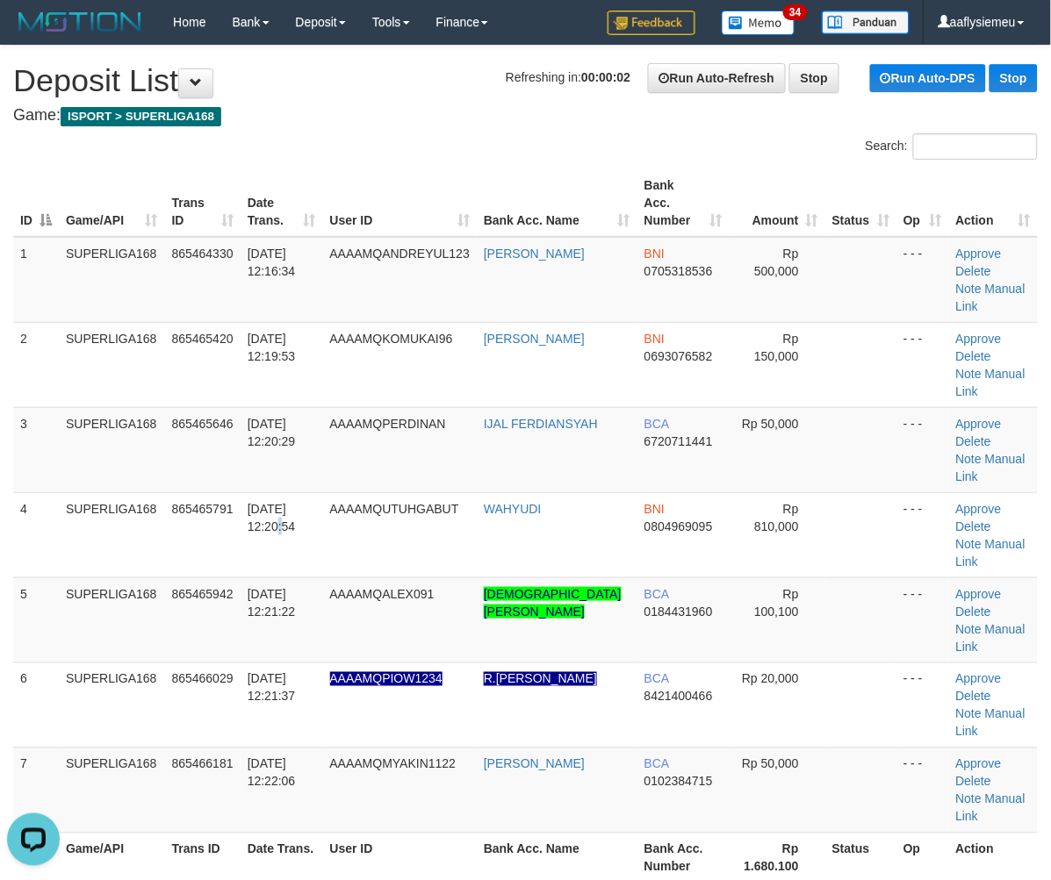
drag, startPoint x: 252, startPoint y: 455, endPoint x: 6, endPoint y: 512, distance: 252.3
click at [225, 492] on tr "4 SUPERLIGA168 865465791 31/08/2025 12:20:54 AAAAMQUTUHGABUT WAHYUDI BNI 080496…" at bounding box center [525, 534] width 1024 height 85
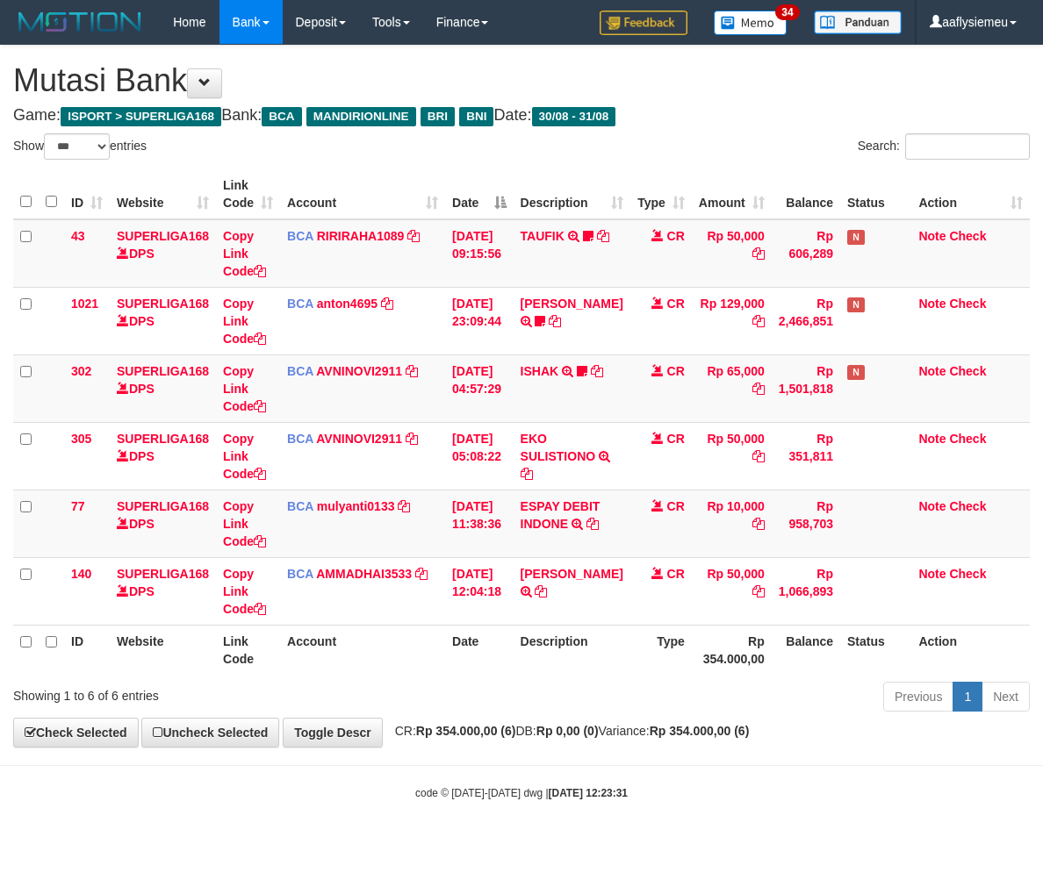
select select "***"
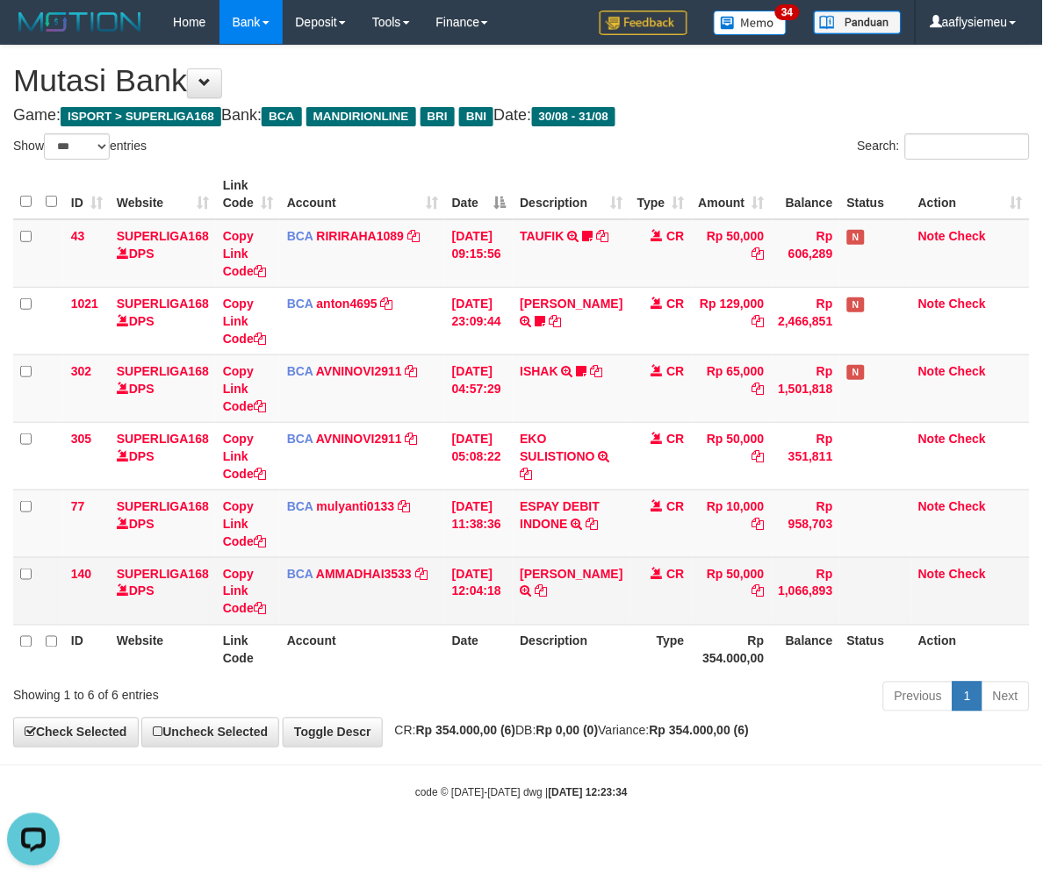
click at [498, 589] on td "[DATE] 12:04:18" at bounding box center [479, 591] width 68 height 68
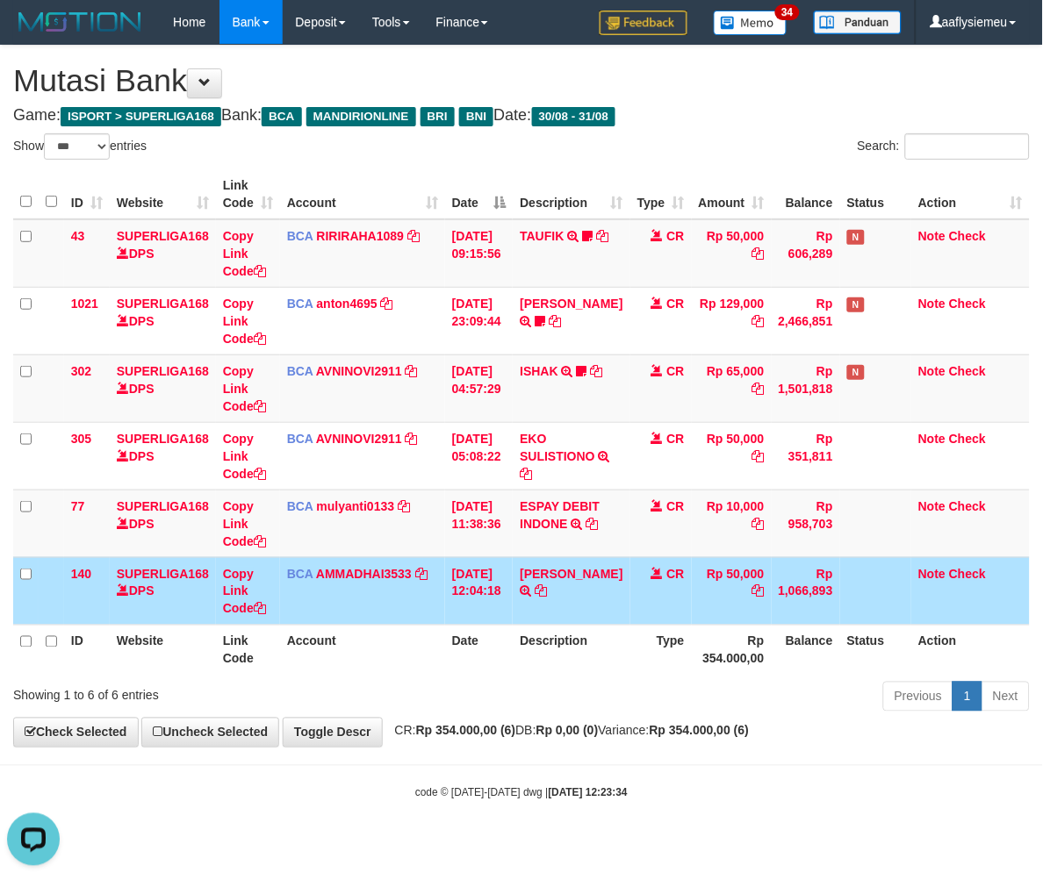
click at [593, 662] on th "Description" at bounding box center [571, 650] width 117 height 50
click at [592, 663] on th "Description" at bounding box center [571, 650] width 117 height 50
click at [501, 682] on div "Previous 1 Next" at bounding box center [739, 699] width 582 height 38
click at [614, 607] on td "SILVIA TRSF E-BANKING CR 08/31 Z08B1 SILVIA" at bounding box center [571, 591] width 117 height 68
drag, startPoint x: 614, startPoint y: 606, endPoint x: 927, endPoint y: 535, distance: 320.3
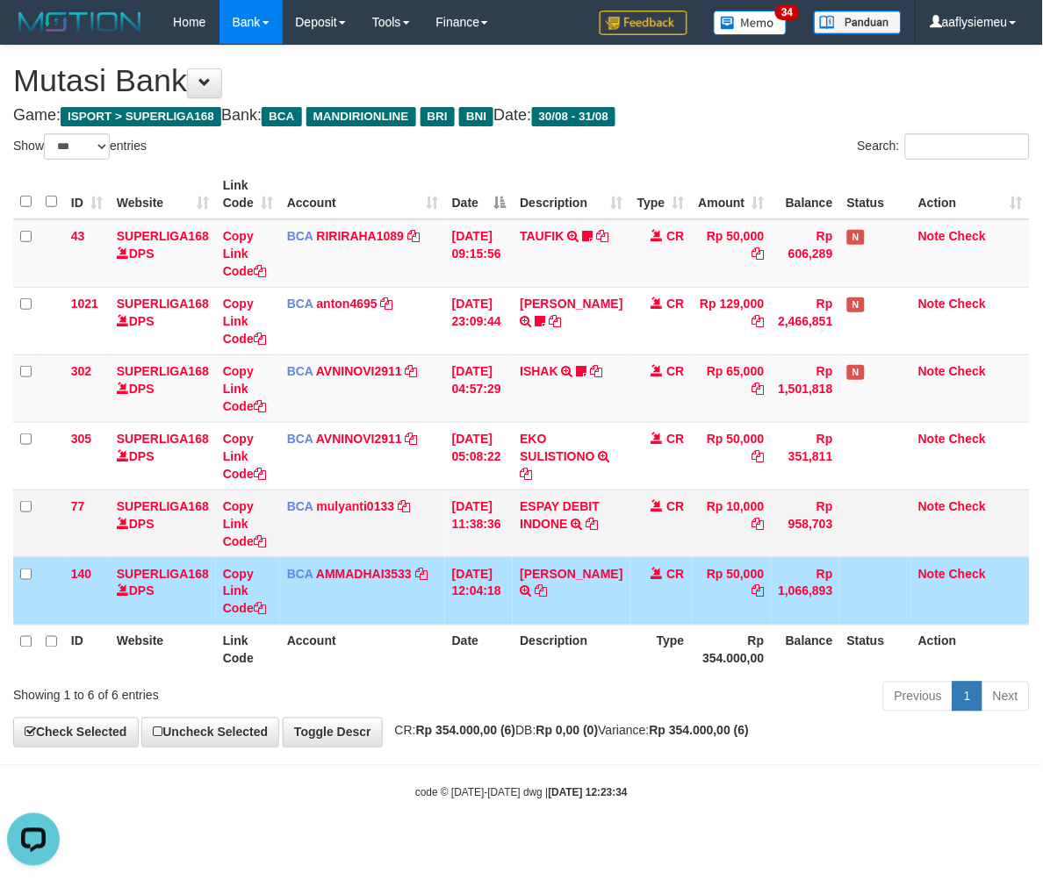
click at [613, 606] on td "SILVIA TRSF E-BANKING CR 08/31 Z08B1 SILVIA" at bounding box center [571, 591] width 117 height 68
click at [630, 662] on th "Type" at bounding box center [660, 650] width 61 height 50
drag, startPoint x: 620, startPoint y: 662, endPoint x: 610, endPoint y: 660, distance: 9.8
click at [618, 663] on th "Description" at bounding box center [571, 650] width 117 height 50
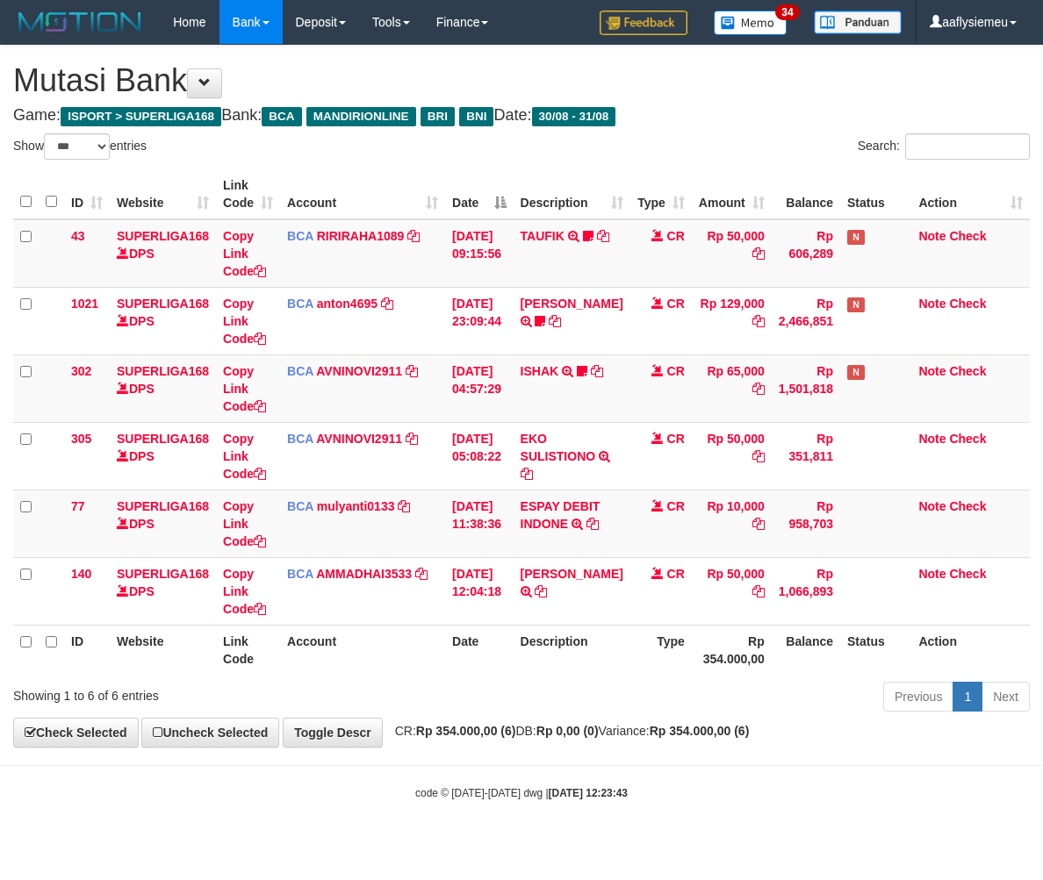
select select "***"
click at [612, 714] on div "Previous 1 Next" at bounding box center [739, 699] width 582 height 38
drag, startPoint x: 506, startPoint y: 663, endPoint x: 68, endPoint y: 704, distance: 439.1
click at [502, 664] on th "Date" at bounding box center [479, 650] width 68 height 50
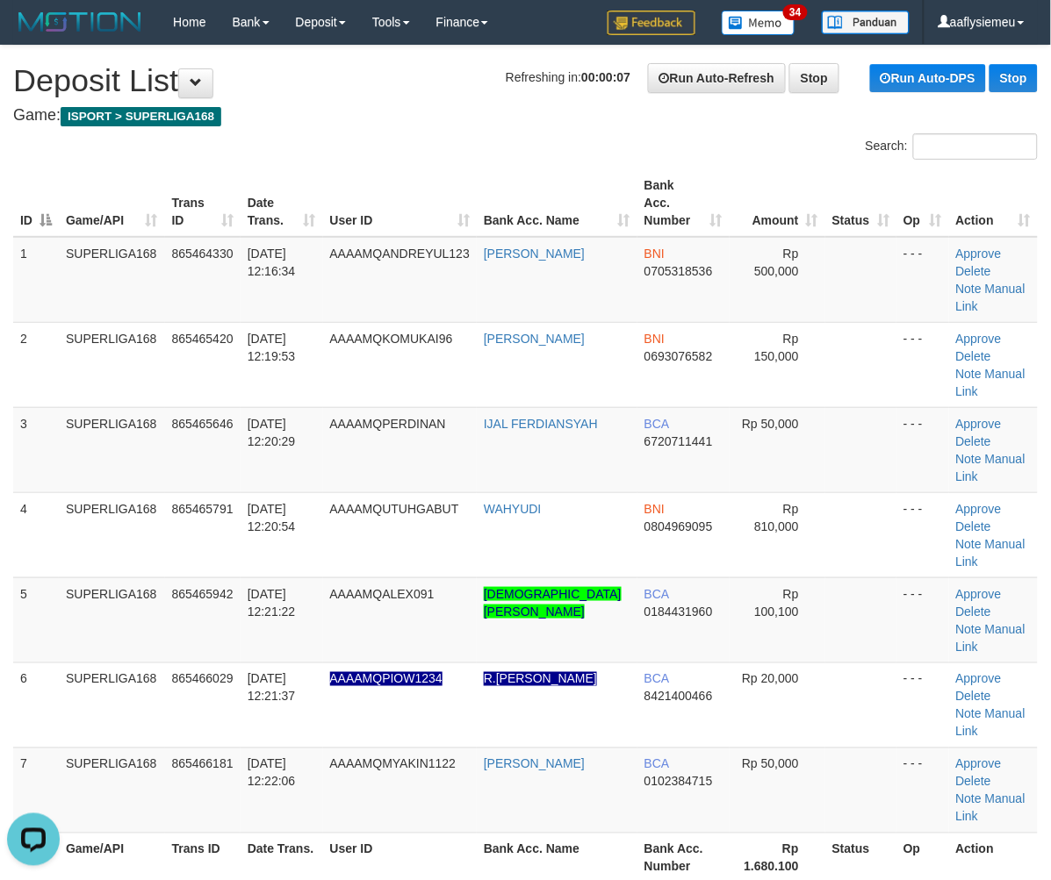
drag, startPoint x: 42, startPoint y: 535, endPoint x: 0, endPoint y: 558, distance: 47.9
click at [19, 578] on td "5" at bounding box center [36, 620] width 46 height 85
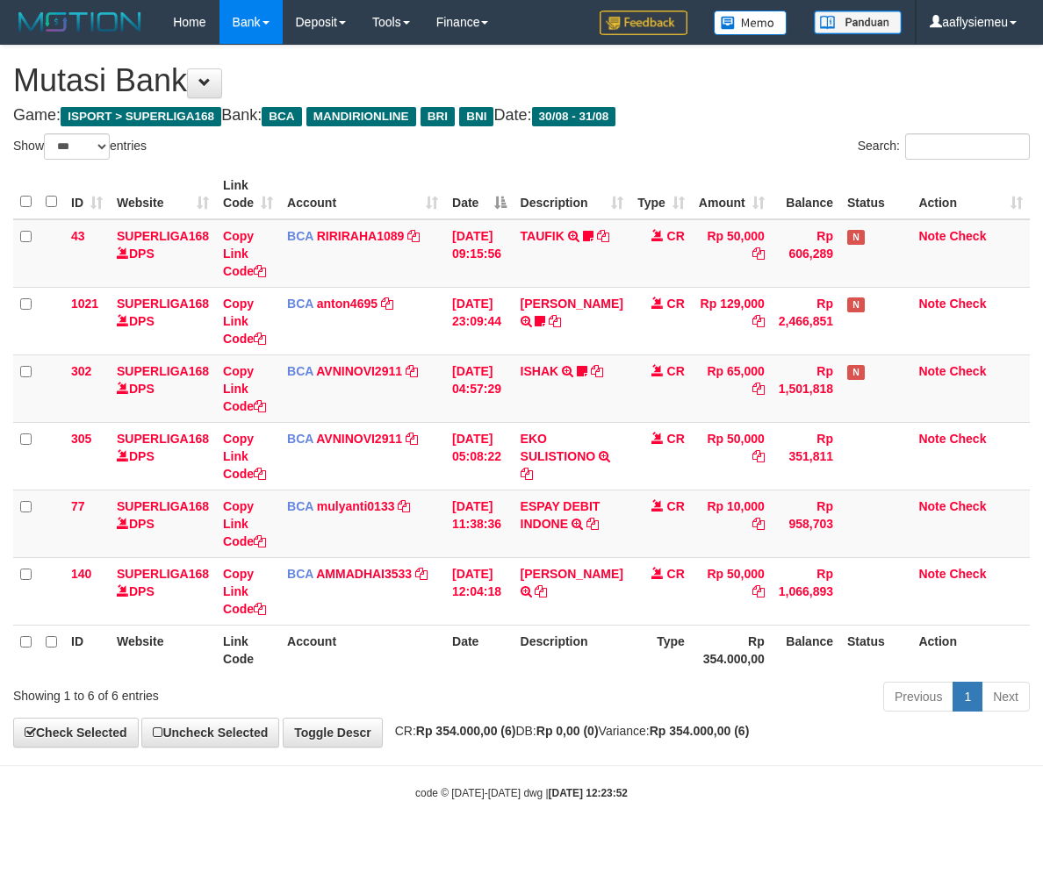
select select "***"
click at [685, 144] on div "Search:" at bounding box center [782, 148] width 495 height 31
click at [651, 665] on th "Type" at bounding box center [660, 650] width 61 height 50
click at [612, 711] on div "Previous 1 Next" at bounding box center [739, 699] width 582 height 38
click at [595, 717] on div "Previous 1 Next" at bounding box center [739, 699] width 582 height 38
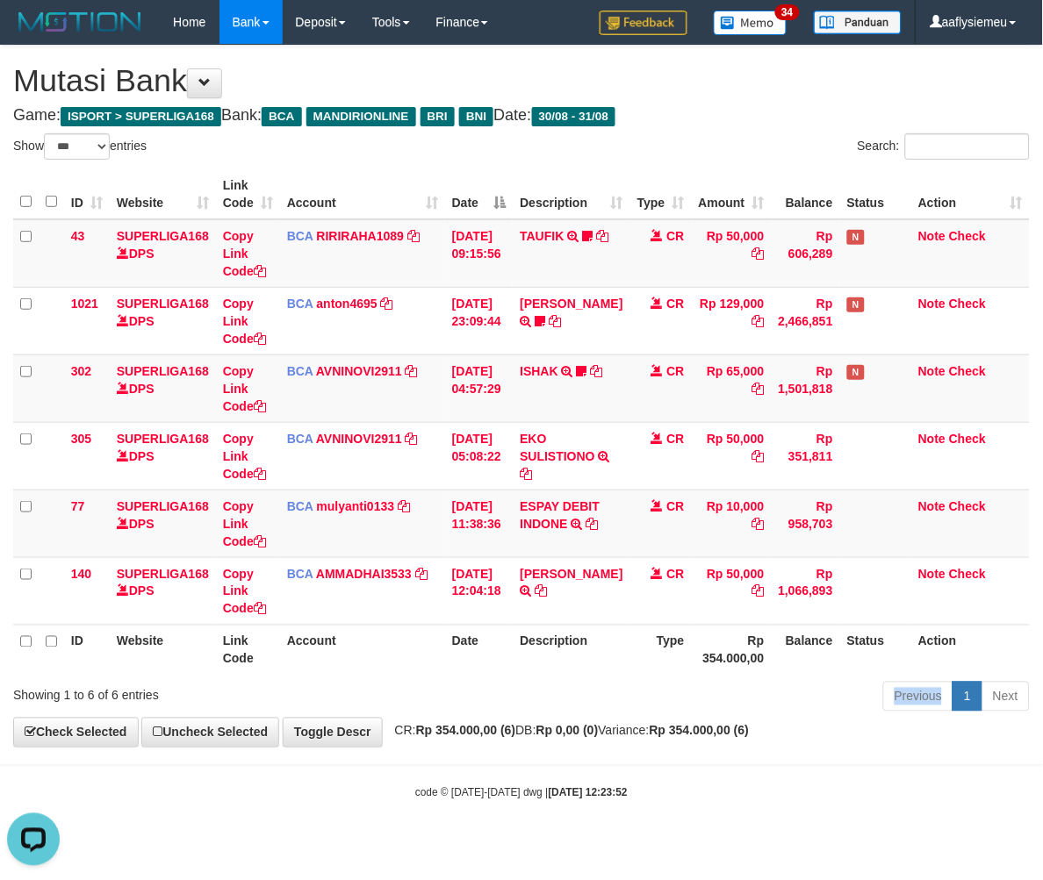
click at [594, 717] on div "Previous 1 Next" at bounding box center [739, 699] width 582 height 38
click at [601, 647] on th "Description" at bounding box center [571, 650] width 117 height 50
click at [543, 691] on div "Previous 1 Next" at bounding box center [739, 699] width 582 height 38
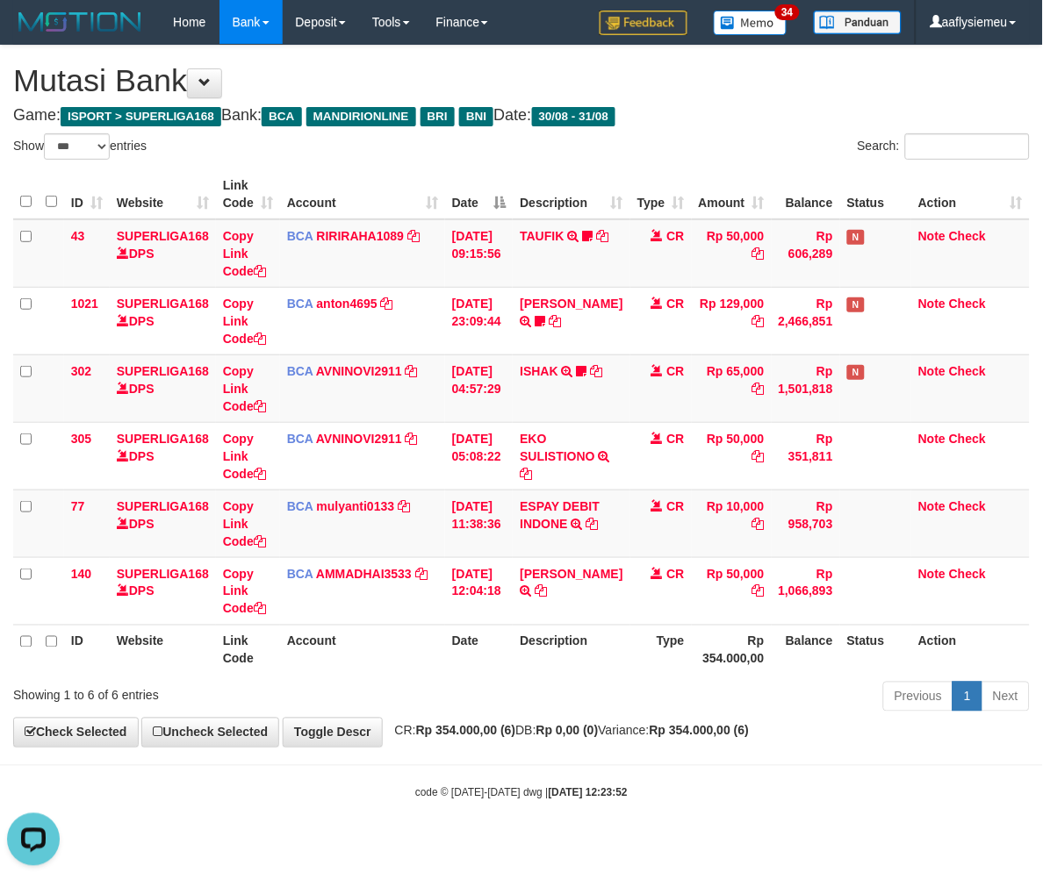
click at [378, 641] on th "Account" at bounding box center [362, 650] width 165 height 50
drag, startPoint x: 1015, startPoint y: 510, endPoint x: 451, endPoint y: 672, distance: 586.5
click at [1005, 516] on td "Note Check" at bounding box center [970, 524] width 119 height 68
click at [439, 676] on div "ID Website Link Code Account Date Description Type Amount Balance Status Action…" at bounding box center [521, 422] width 1043 height 516
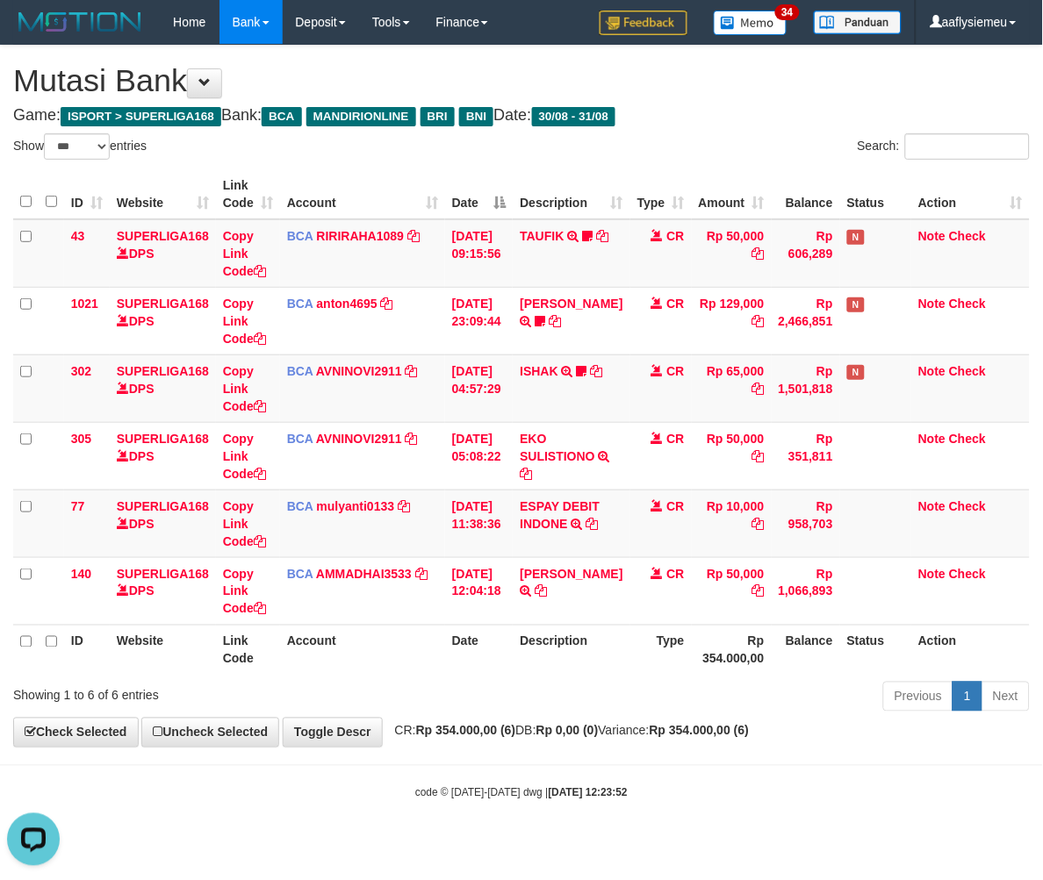
click at [362, 715] on div "Showing 1 to 6 of 6 entries Previous 1 Next" at bounding box center [521, 699] width 1043 height 38
click at [609, 708] on div "Previous 1 Next" at bounding box center [739, 699] width 582 height 38
drag, startPoint x: 608, startPoint y: 708, endPoint x: 5, endPoint y: 673, distance: 604.1
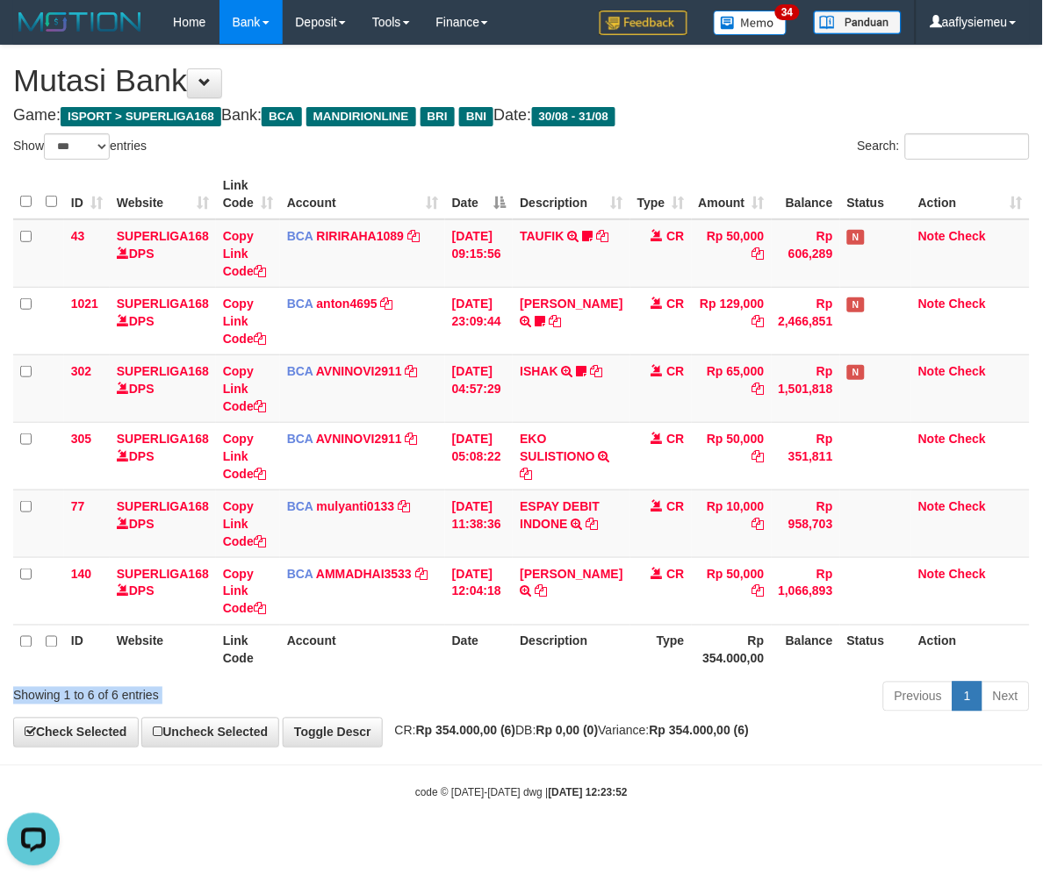
click at [604, 708] on div "Previous 1 Next" at bounding box center [739, 699] width 582 height 38
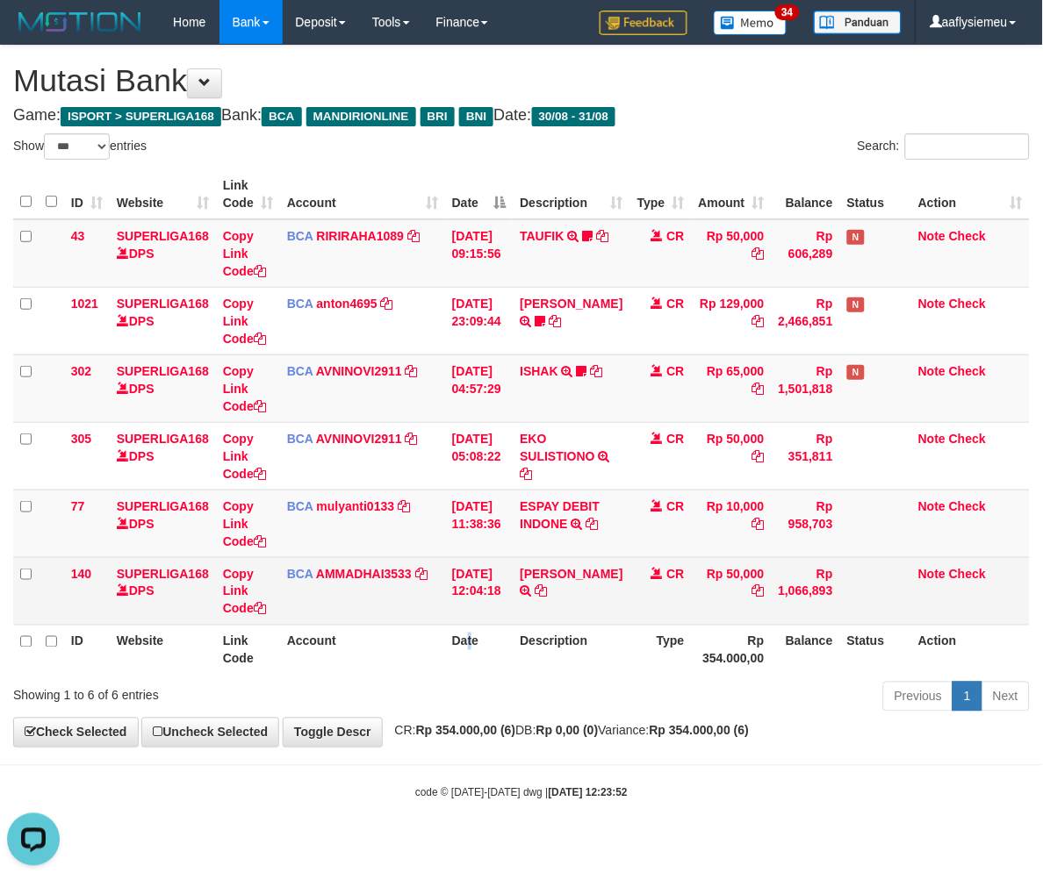
drag, startPoint x: 471, startPoint y: 632, endPoint x: 683, endPoint y: 615, distance: 213.1
click at [471, 633] on th "Date" at bounding box center [479, 650] width 68 height 50
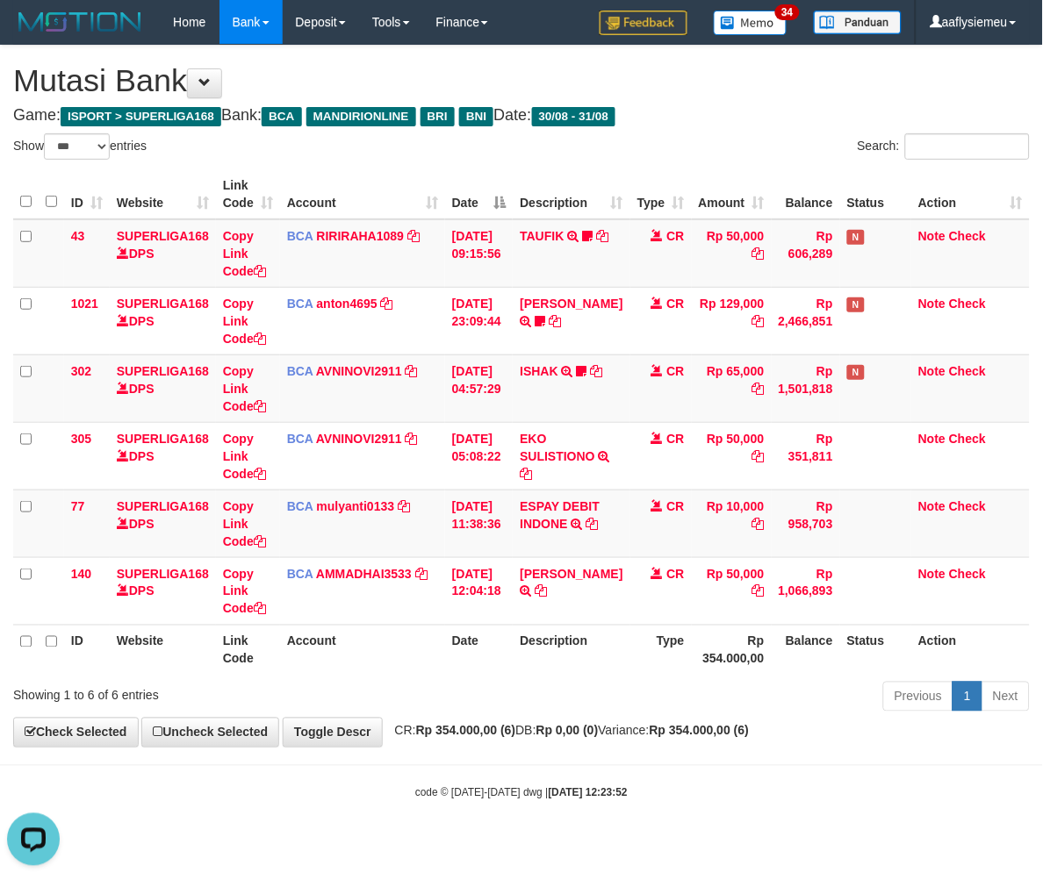
drag, startPoint x: 579, startPoint y: 708, endPoint x: 579, endPoint y: 688, distance: 20.2
click at [578, 704] on div "Previous 1 Next" at bounding box center [739, 699] width 582 height 38
click at [464, 637] on th "Date" at bounding box center [479, 650] width 68 height 50
drag, startPoint x: 457, startPoint y: 691, endPoint x: 424, endPoint y: 705, distance: 36.2
click at [448, 700] on div "Previous 1 Next" at bounding box center [739, 699] width 582 height 38
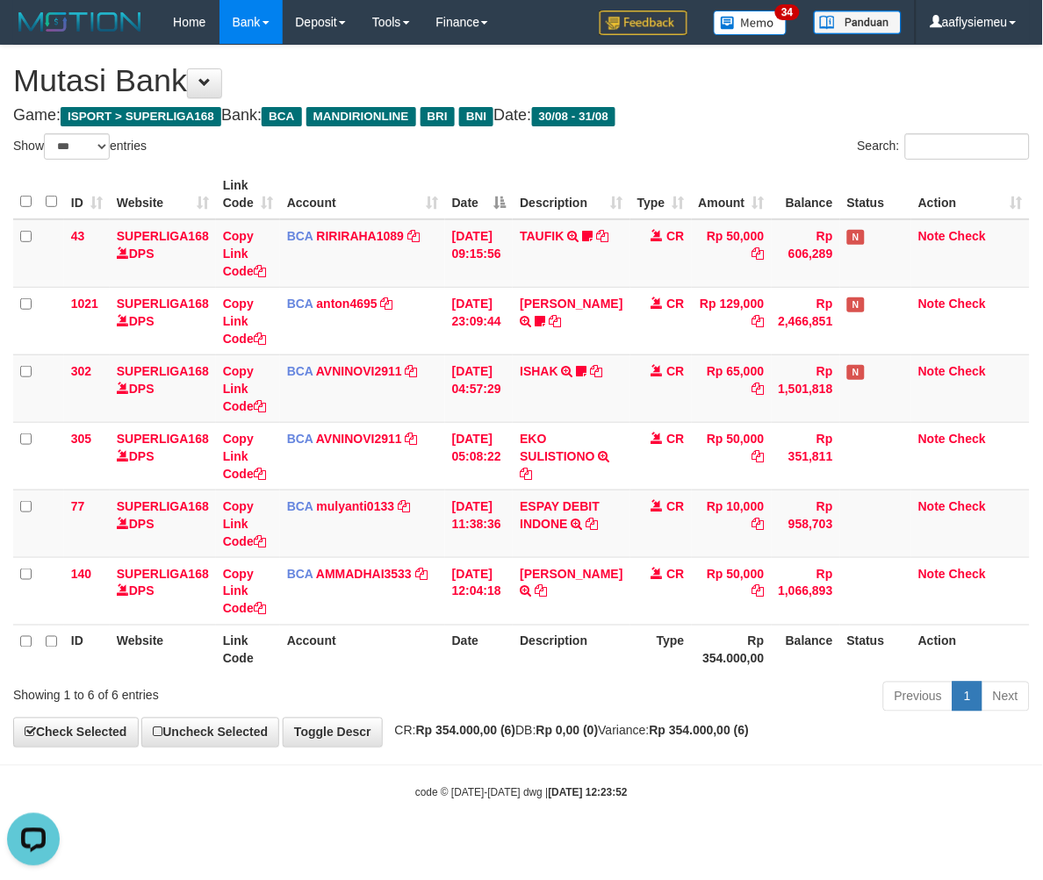
click at [489, 641] on th "Date" at bounding box center [479, 650] width 68 height 50
click at [584, 698] on div "Previous 1 Next" at bounding box center [739, 699] width 582 height 38
click at [590, 672] on th "Description" at bounding box center [571, 650] width 117 height 50
click at [714, 653] on th "Rp 354.000,00" at bounding box center [732, 650] width 80 height 50
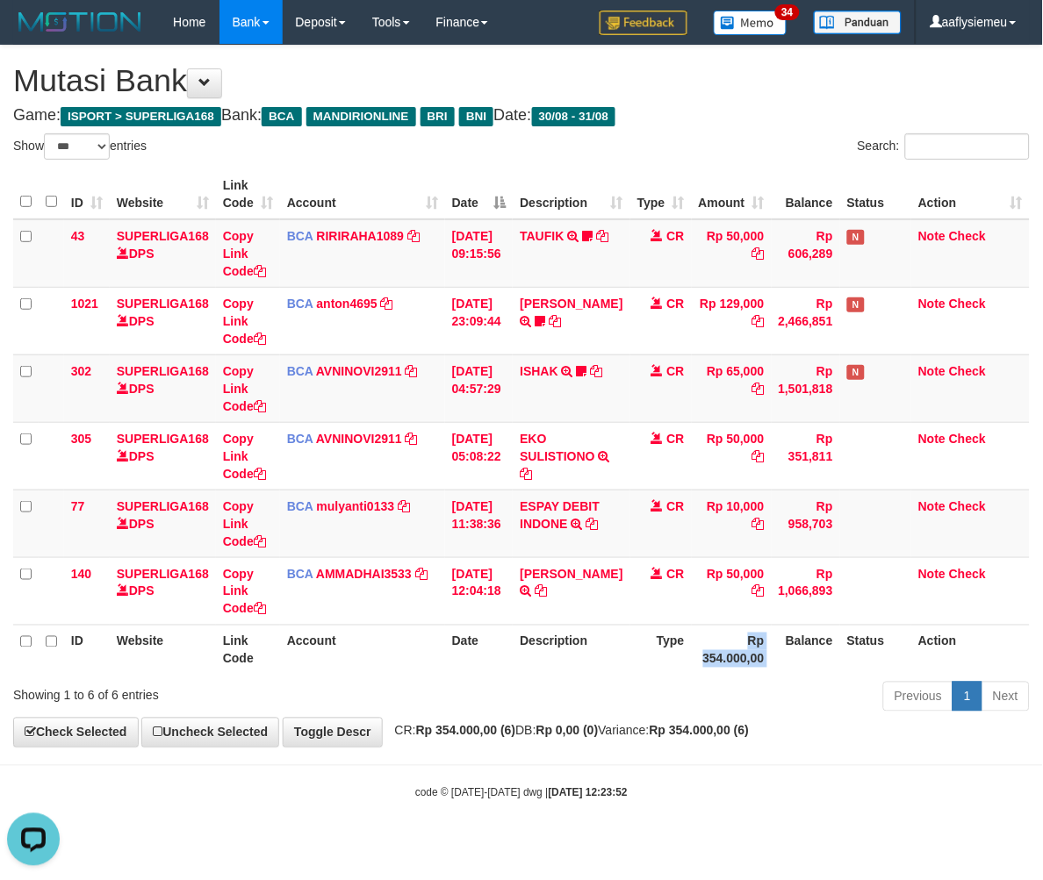
click at [714, 653] on th "Rp 354.000,00" at bounding box center [732, 650] width 80 height 50
click at [463, 692] on div "Previous 1 Next" at bounding box center [739, 699] width 582 height 38
click at [346, 648] on th "Account" at bounding box center [362, 650] width 165 height 50
drag, startPoint x: 456, startPoint y: 681, endPoint x: 0, endPoint y: 635, distance: 458.8
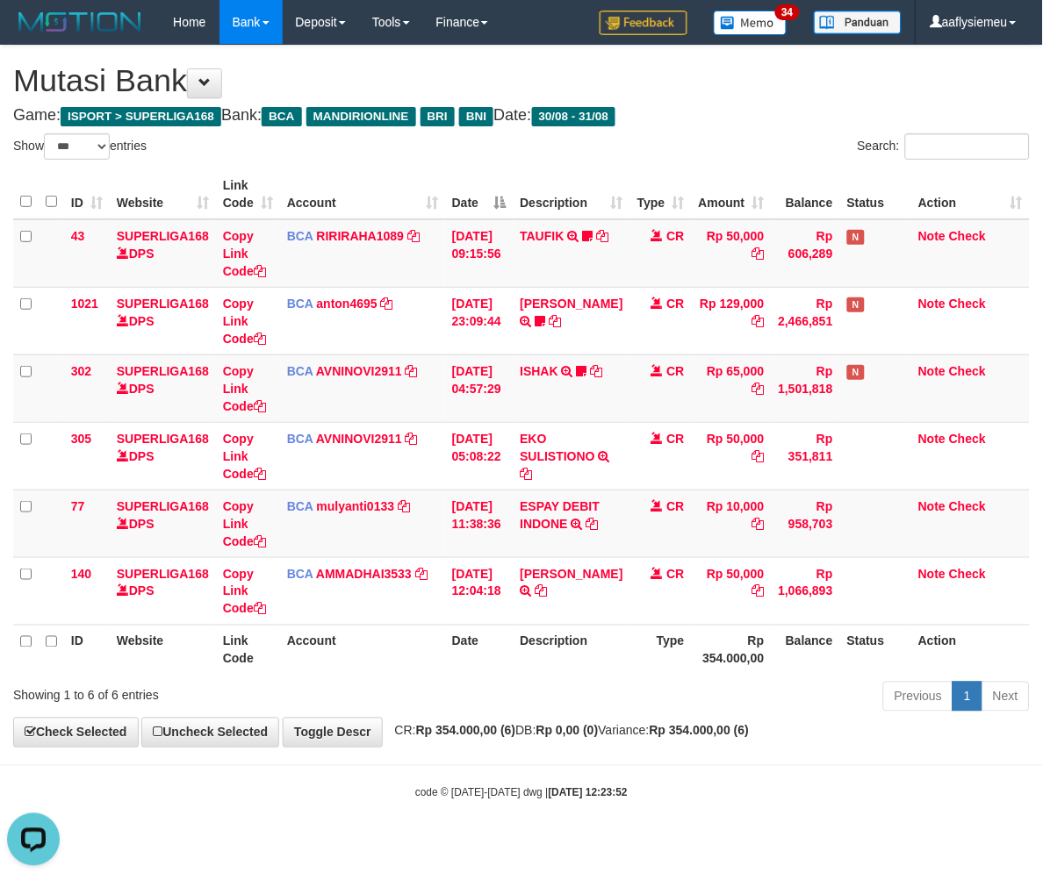
click at [456, 682] on div "Previous 1 Next" at bounding box center [739, 699] width 582 height 38
drag, startPoint x: 454, startPoint y: 699, endPoint x: 1040, endPoint y: 586, distance: 597.2
click at [460, 698] on div "Previous 1 Next" at bounding box center [739, 699] width 582 height 38
click at [318, 727] on link "Toggle Descr" at bounding box center [333, 733] width 100 height 30
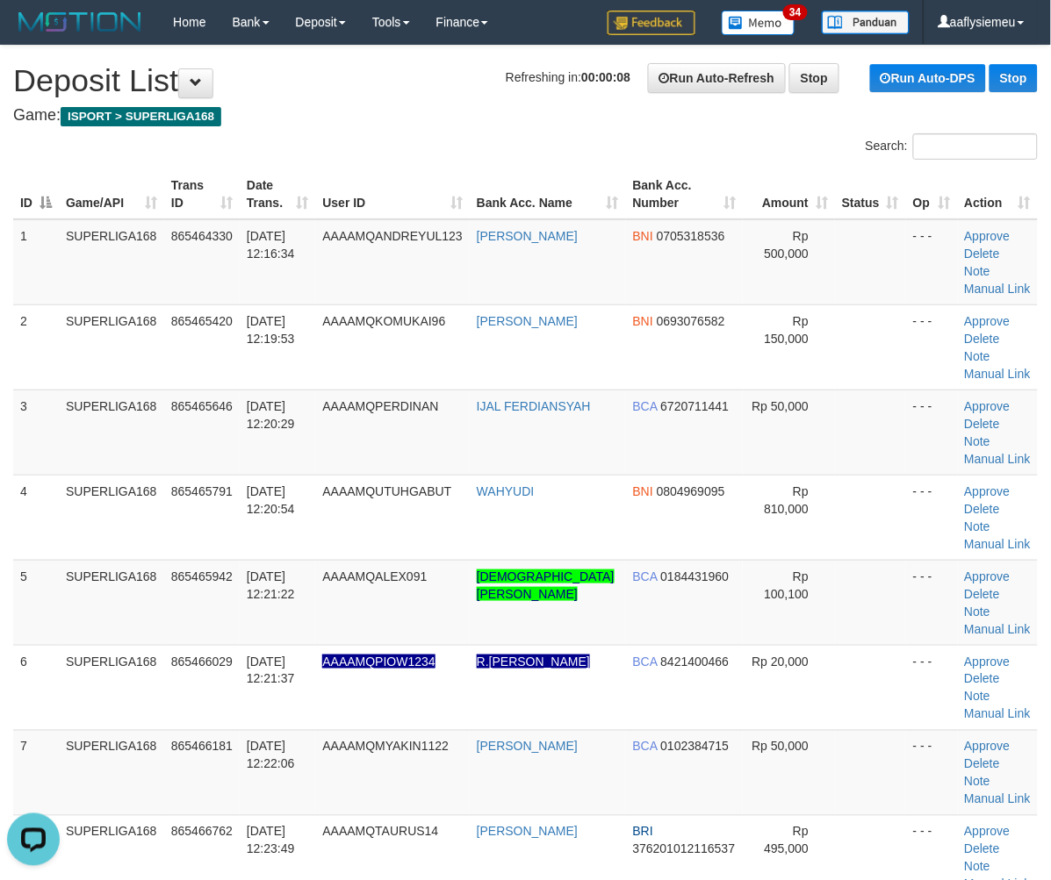
drag, startPoint x: 129, startPoint y: 456, endPoint x: 2, endPoint y: 516, distance: 140.6
click at [109, 472] on td "SUPERLIGA168" at bounding box center [111, 432] width 105 height 85
click at [426, 93] on h1 "Refreshing in: 00:00:01 Run Auto-Refresh Stop Run Auto-DPS Stop Deposit List" at bounding box center [525, 80] width 1024 height 35
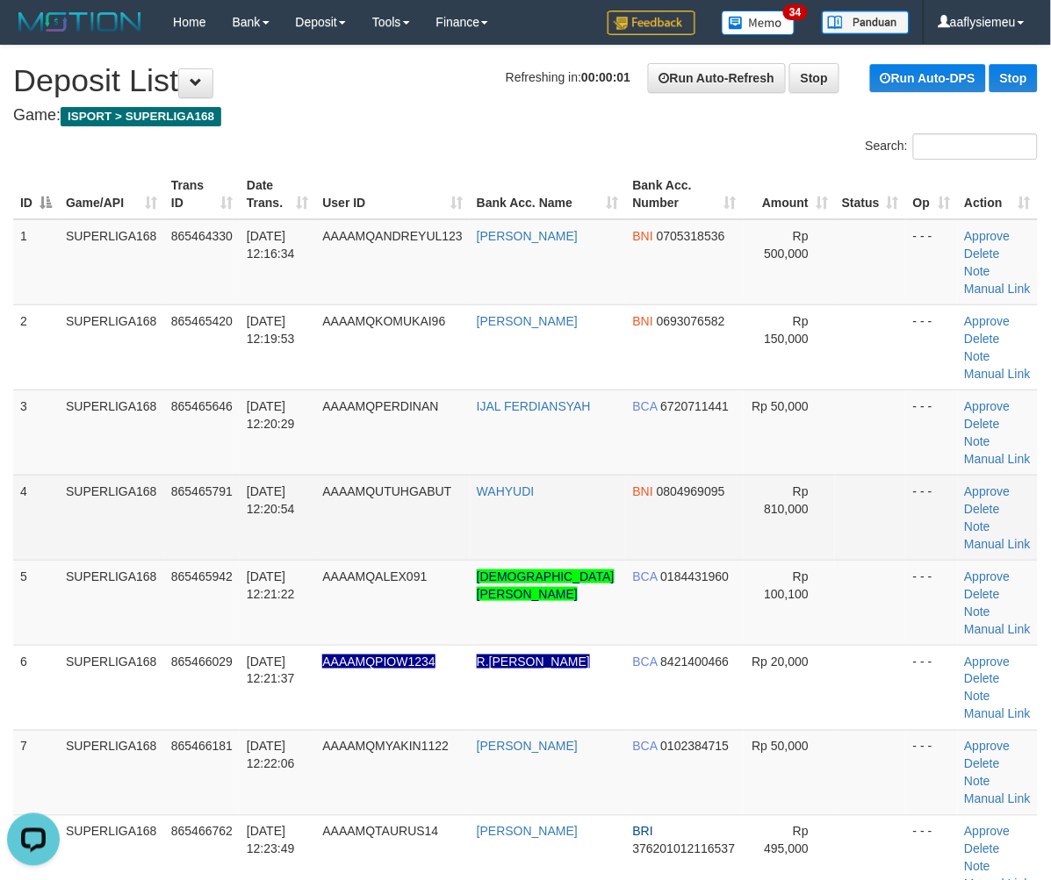
drag, startPoint x: 190, startPoint y: 479, endPoint x: 169, endPoint y: 500, distance: 29.8
click at [183, 487] on td "865465791" at bounding box center [201, 517] width 75 height 85
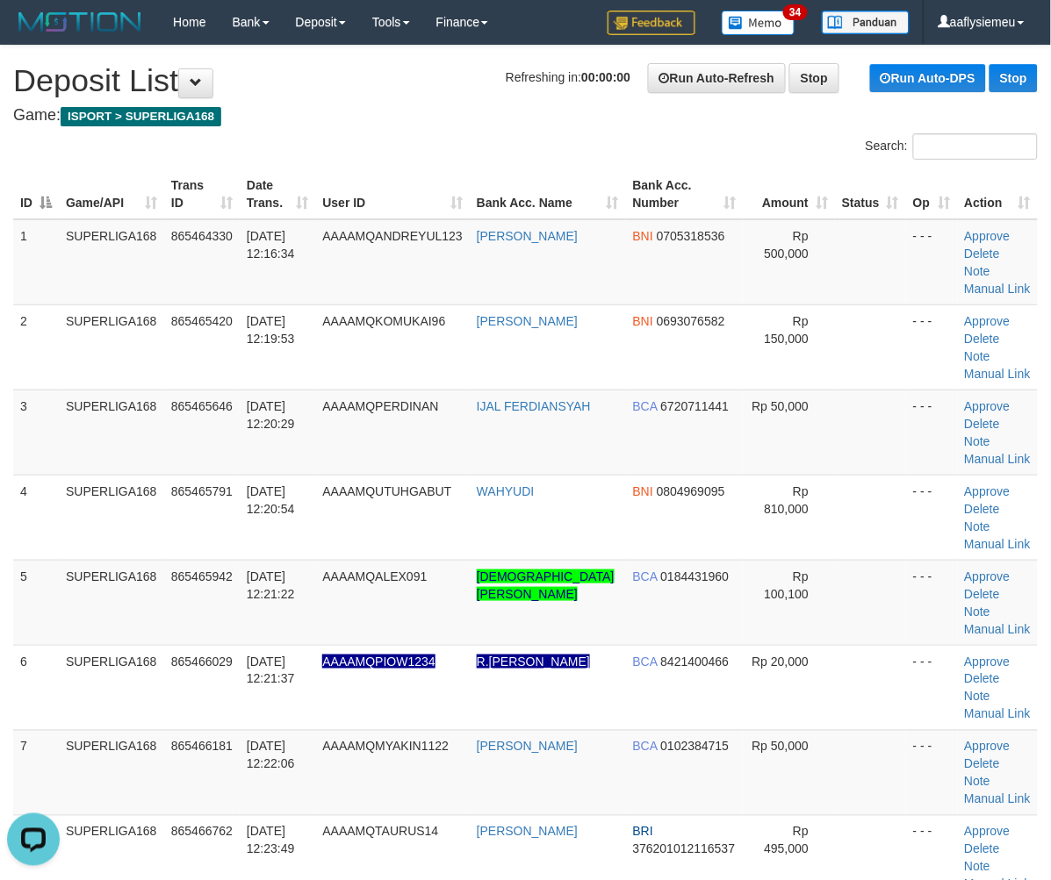
drag, startPoint x: 31, startPoint y: 471, endPoint x: 4, endPoint y: 485, distance: 29.8
click at [11, 483] on div "ID Game/API Trans ID Date Trans. User ID Bank Acc. Name Bank Acc. Number Amount…" at bounding box center [525, 645] width 1051 height 962
drag, startPoint x: 44, startPoint y: 576, endPoint x: 24, endPoint y: 582, distance: 21.1
click at [40, 578] on td "5" at bounding box center [36, 602] width 46 height 85
drag, startPoint x: 13, startPoint y: 519, endPoint x: 1, endPoint y: 528, distance: 15.6
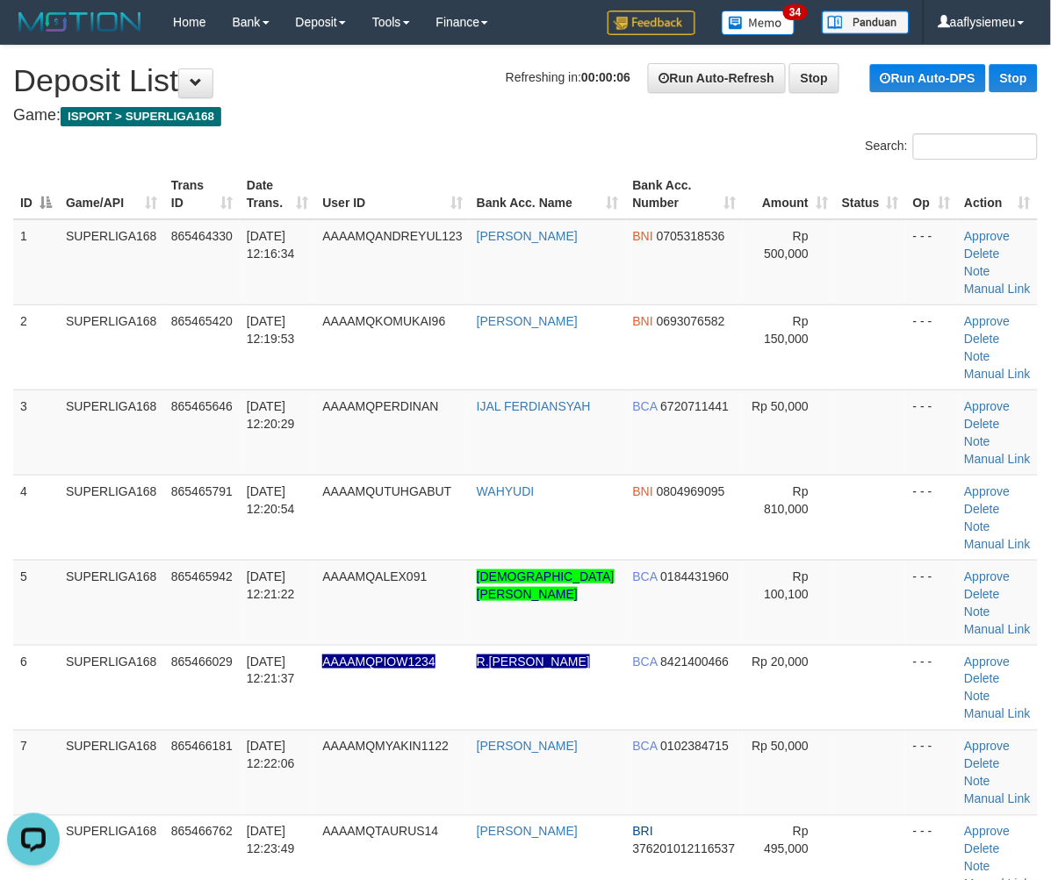
click at [6, 524] on div "ID Game/API Trans ID Date Trans. User ID Bank Acc. Name Bank Acc. Number Amount…" at bounding box center [525, 602] width 1051 height 877
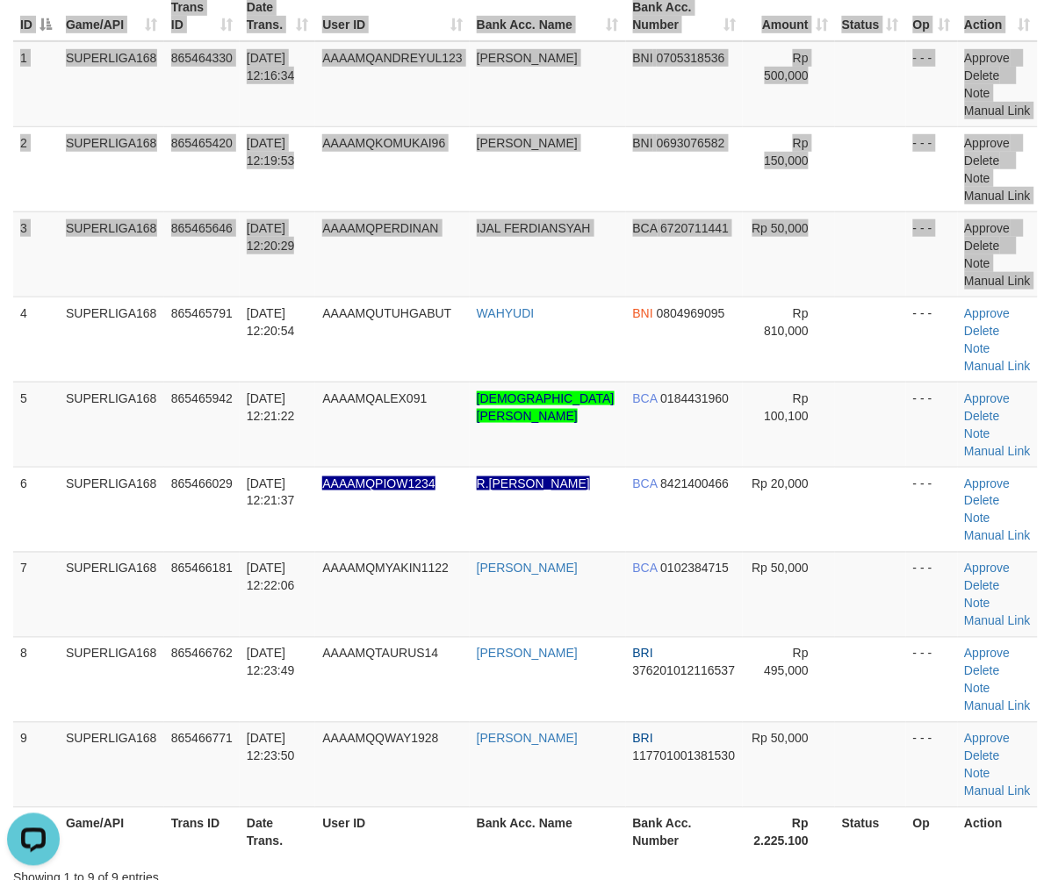
scroll to position [292, 0]
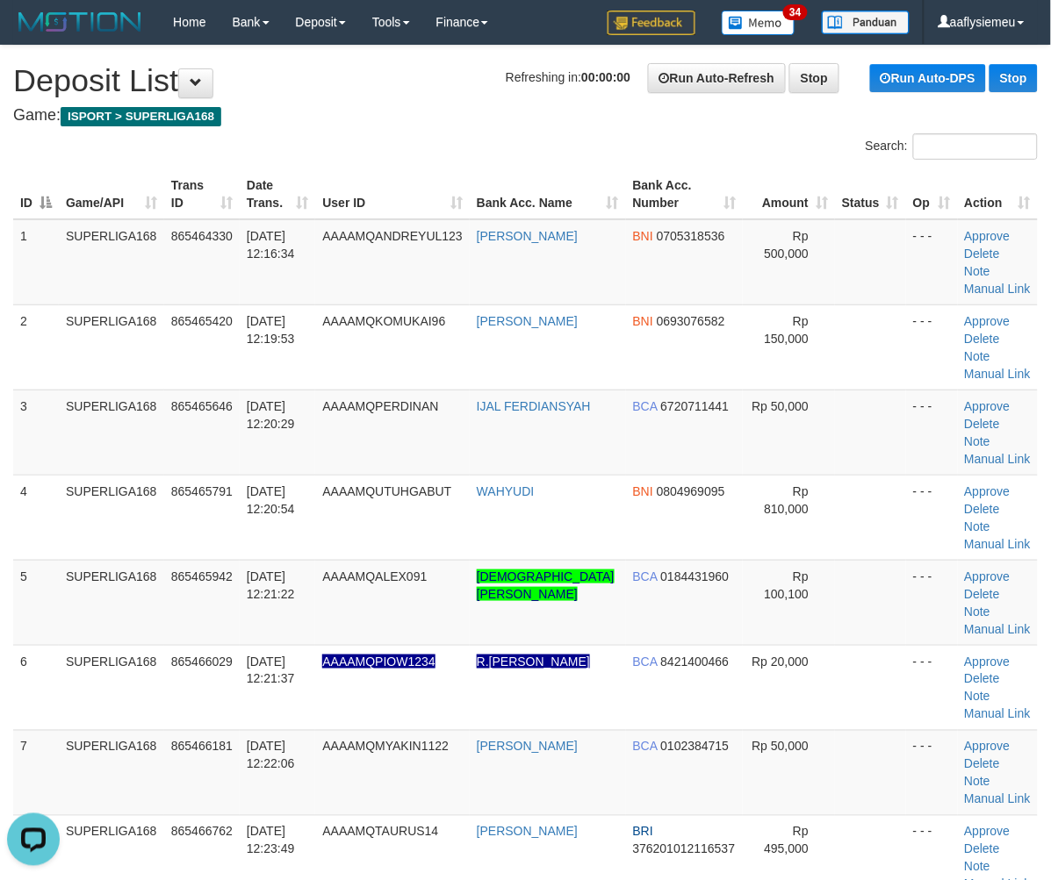
drag, startPoint x: 115, startPoint y: 600, endPoint x: 1, endPoint y: 637, distance: 119.9
click at [109, 604] on td "SUPERLIGA168" at bounding box center [111, 602] width 105 height 85
drag, startPoint x: 290, startPoint y: 468, endPoint x: 15, endPoint y: 567, distance: 292.1
click at [286, 472] on td "[DATE] 12:20:29" at bounding box center [277, 432] width 75 height 85
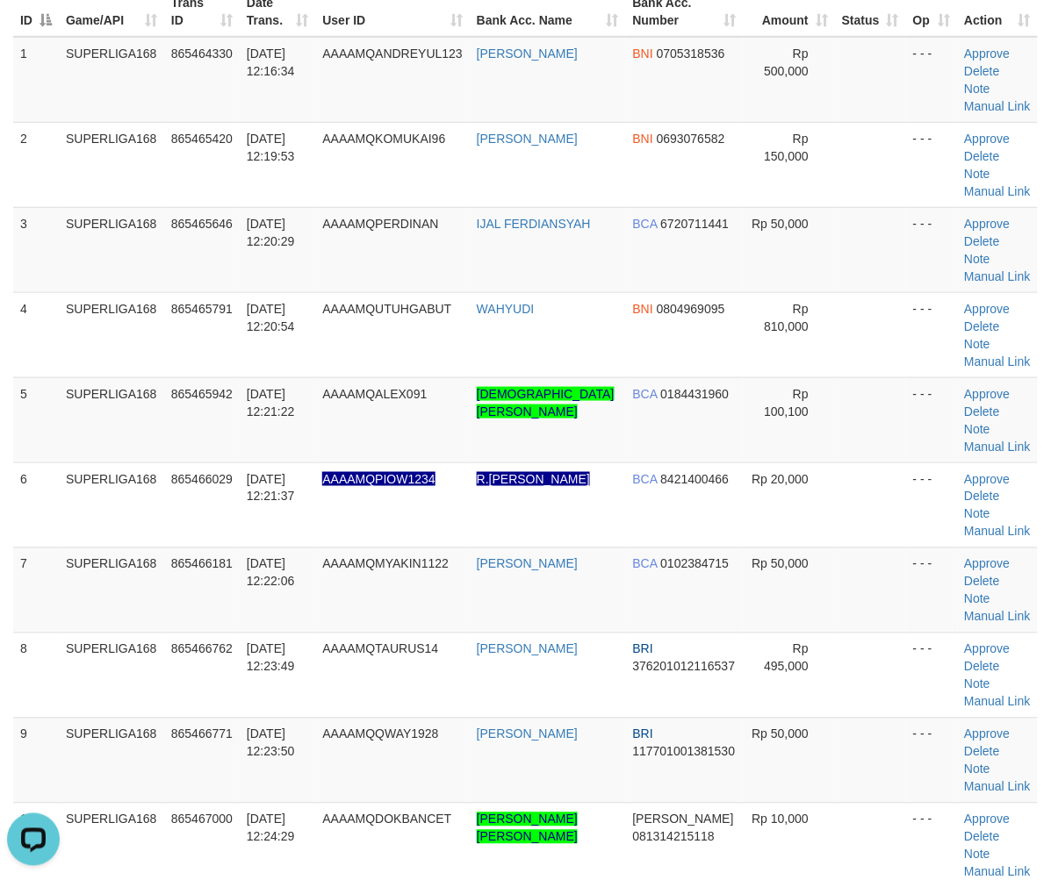
scroll to position [292, 0]
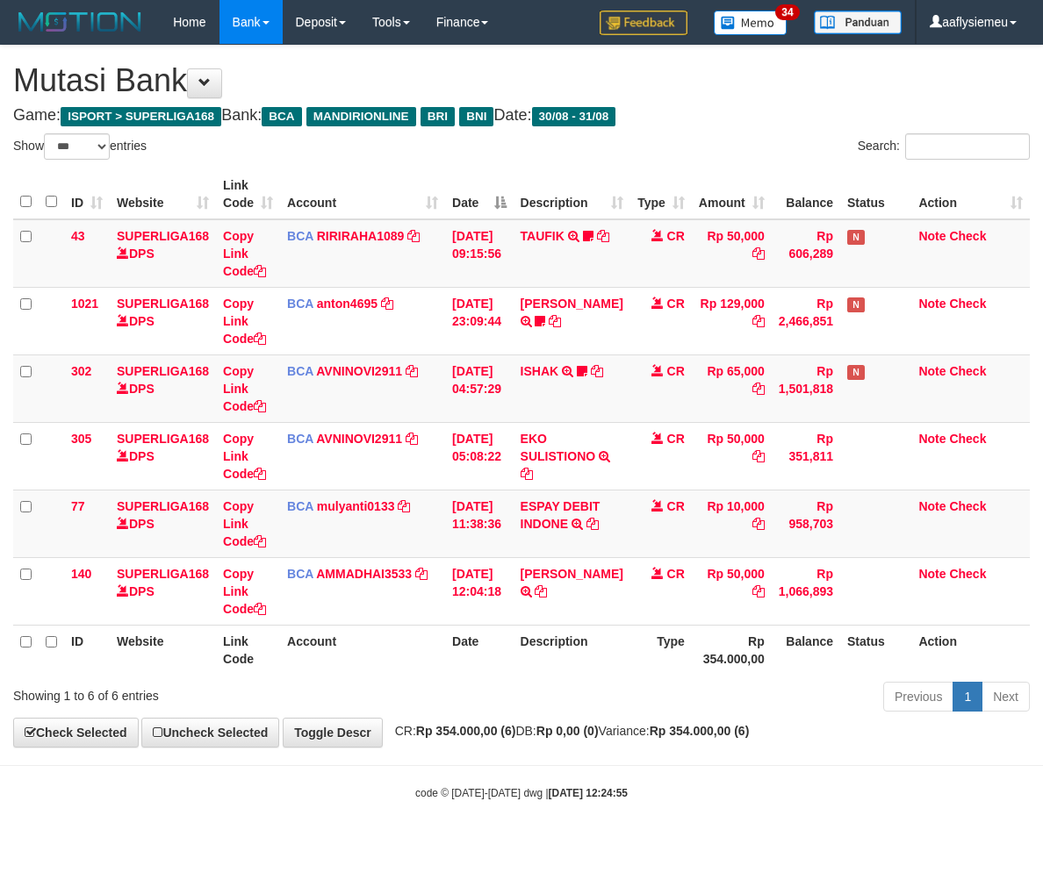
select select "***"
click at [395, 533] on td "BCA mulyanti0133 DPS MULYANTI mutasi_20250831_4495 | 77 mutasi_20250831_4495 | …" at bounding box center [362, 524] width 165 height 68
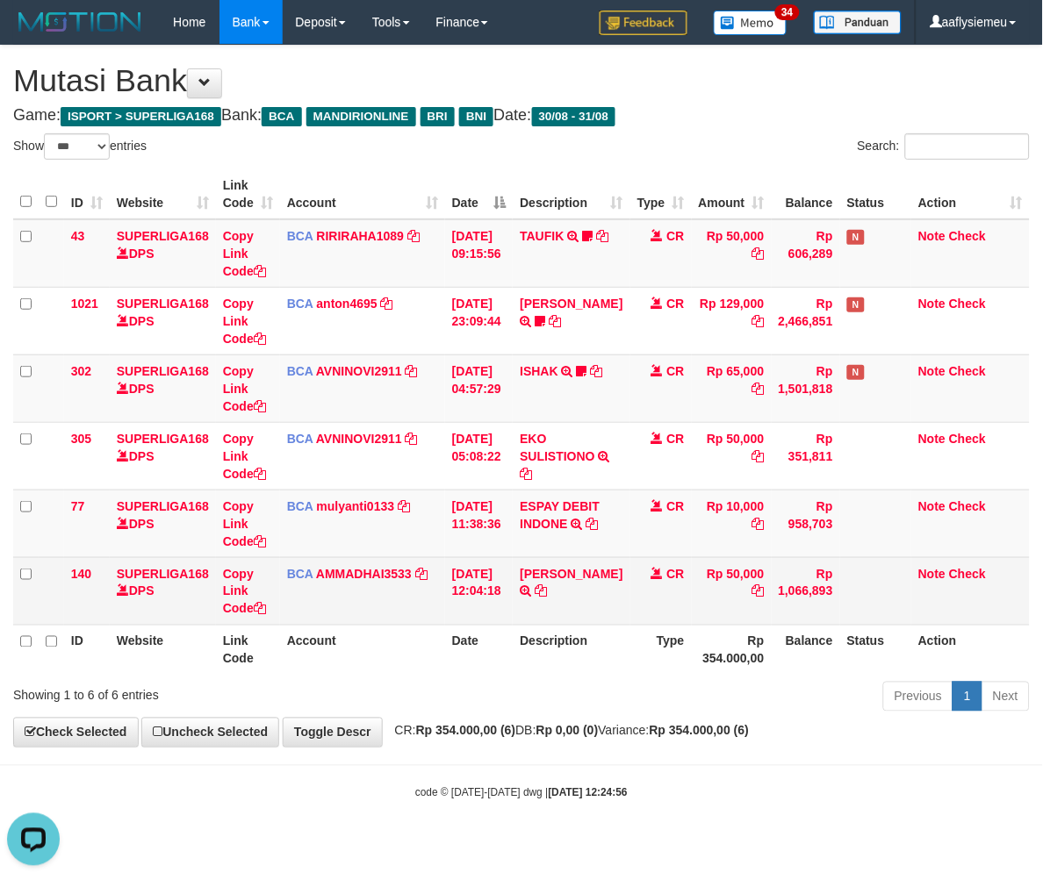
click at [441, 602] on td "BCA AMMADHAI3533 DPS MUHAMMAD HAIRON HABIBI mutasi_20250831_4883 | 140 mutasi_2…" at bounding box center [362, 591] width 165 height 68
click at [378, 611] on td "BCA AMMADHAI3533 DPS MUHAMMAD HAIRON HABIBI mutasi_20250831_4883 | 140 mutasi_2…" at bounding box center [362, 591] width 165 height 68
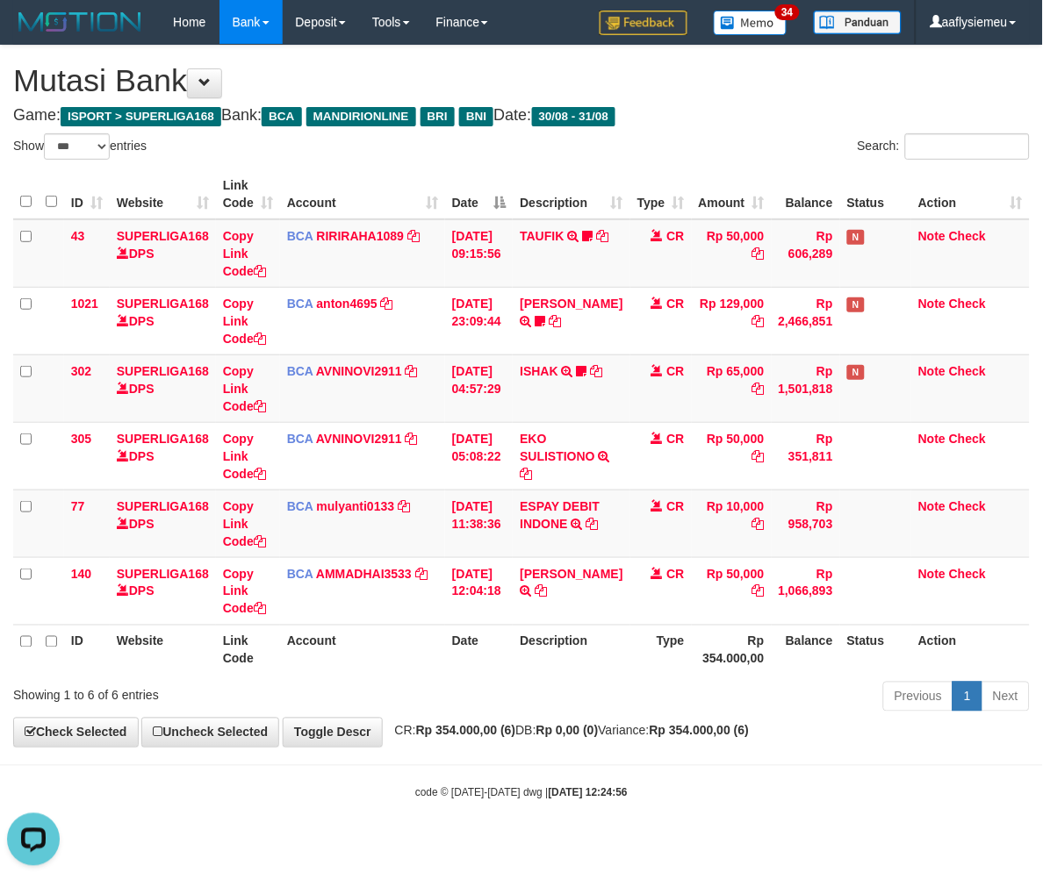
drag, startPoint x: 543, startPoint y: 686, endPoint x: 648, endPoint y: 689, distance: 105.4
click at [546, 687] on div "Previous 1 Next" at bounding box center [739, 699] width 582 height 38
click at [732, 734] on strong "Rp 354.000,00 (6)" at bounding box center [700, 731] width 100 height 14
click at [576, 714] on div "Previous 1 Next" at bounding box center [739, 699] width 582 height 38
click at [573, 670] on th "Description" at bounding box center [571, 650] width 117 height 50
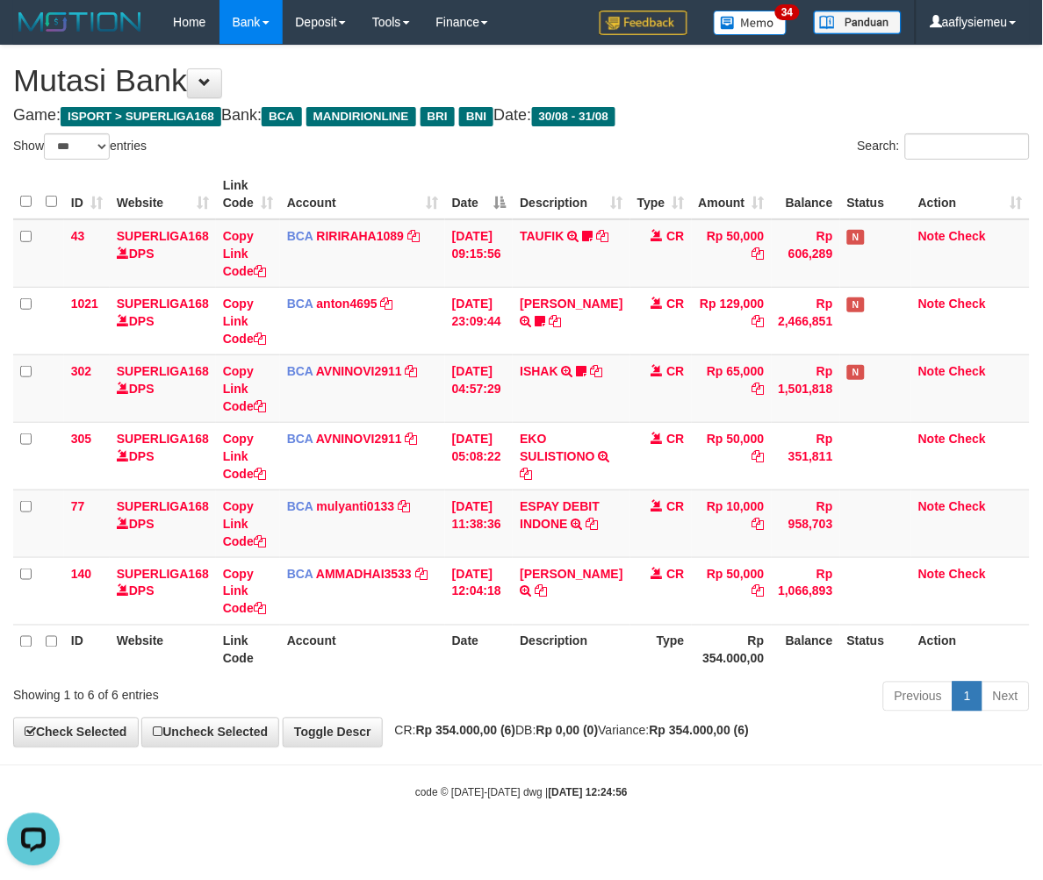
click at [546, 674] on div "ID Website Link Code Account Date Description Type Amount Balance Status Action…" at bounding box center [521, 422] width 1043 height 516
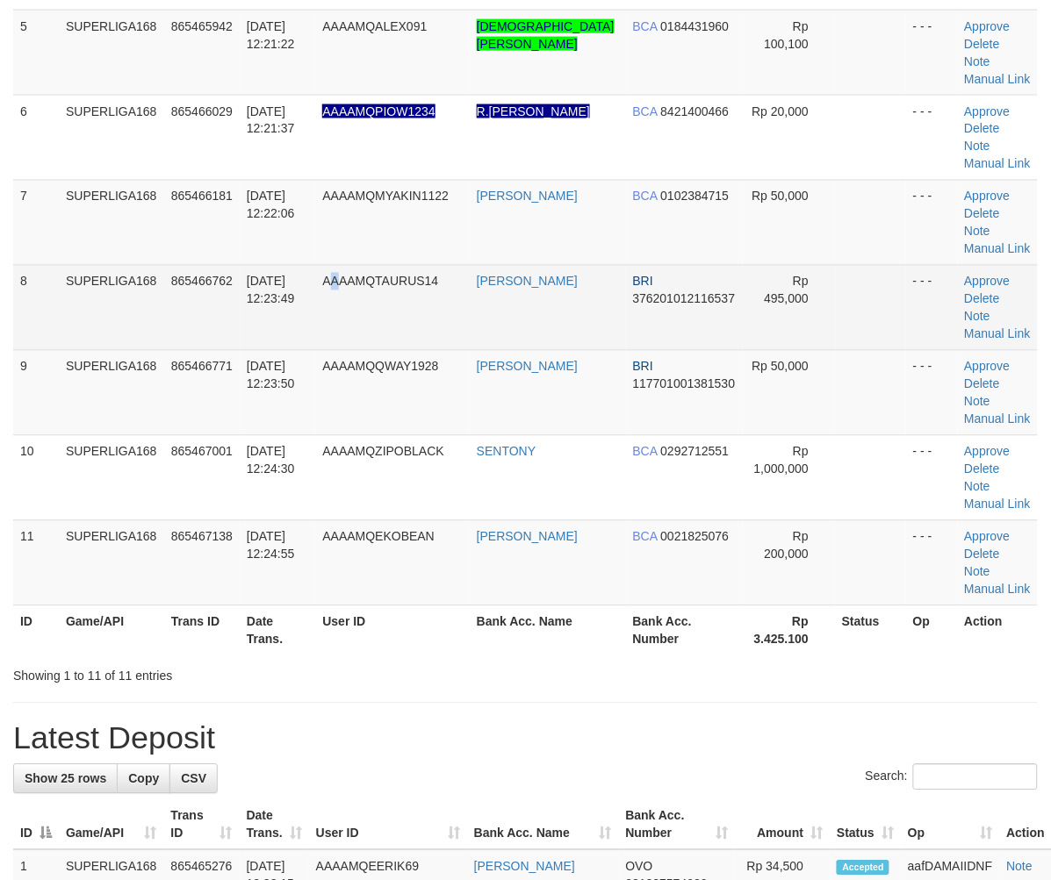
click at [356, 311] on td "AAAAMQTAURUS14" at bounding box center [392, 307] width 155 height 85
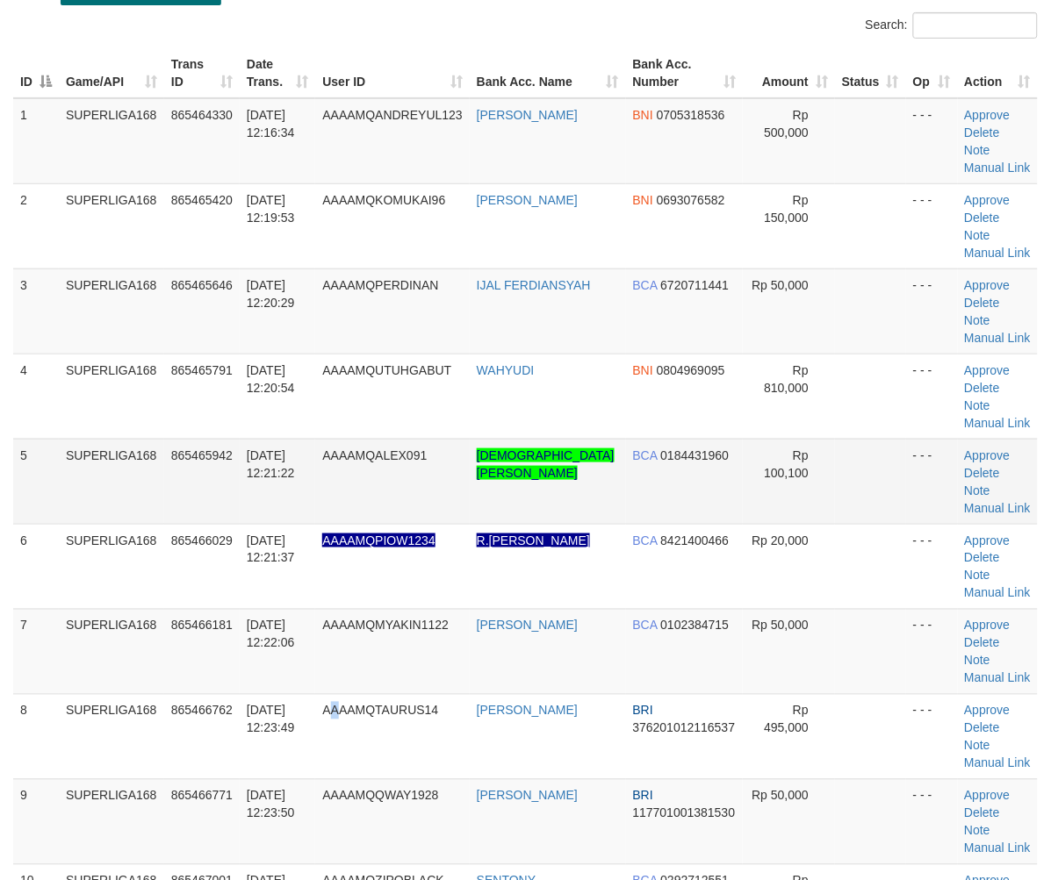
scroll to position [97, 0]
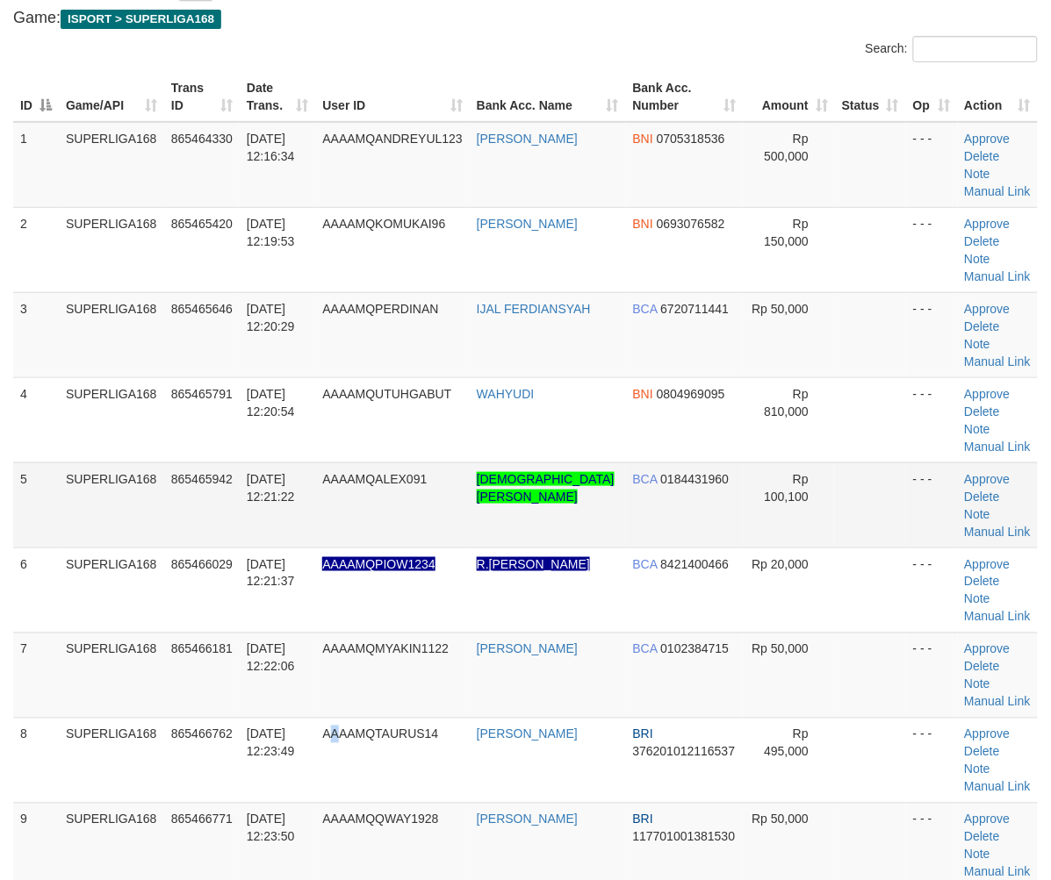
drag, startPoint x: 154, startPoint y: 516, endPoint x: 119, endPoint y: 532, distance: 38.5
click at [133, 529] on td "SUPERLIGA168" at bounding box center [111, 505] width 105 height 85
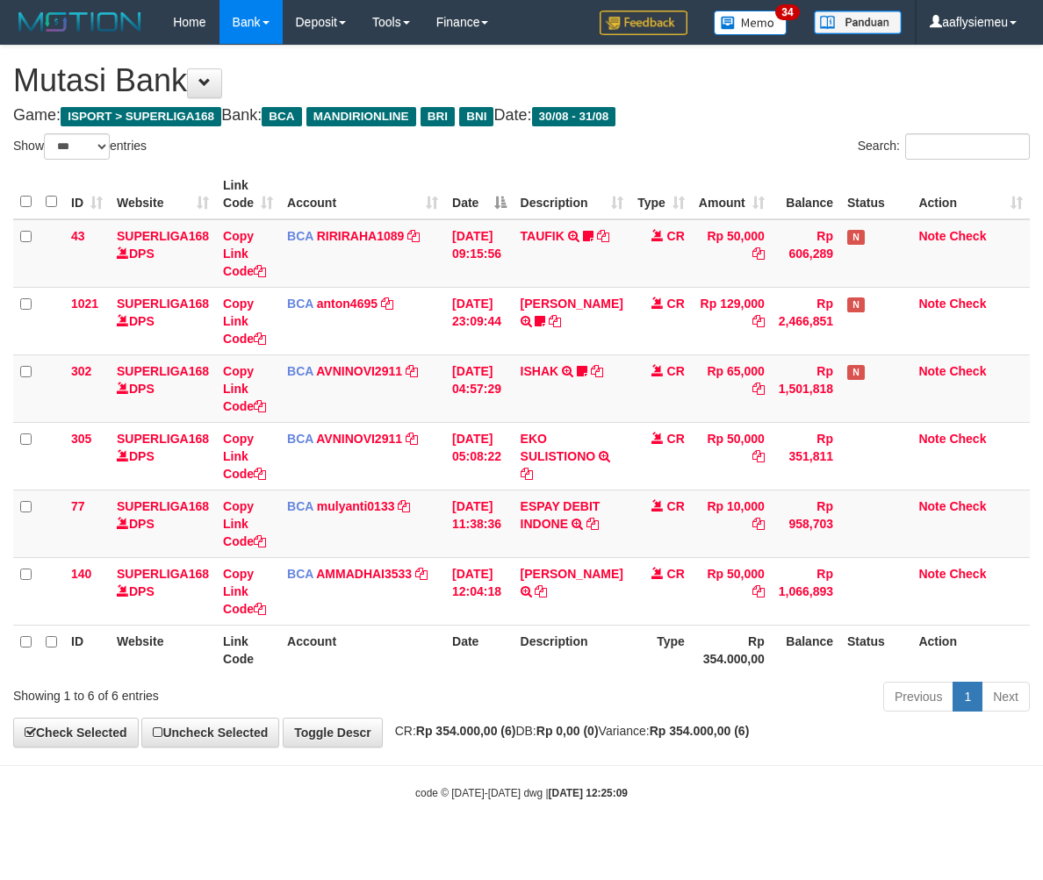
select select "***"
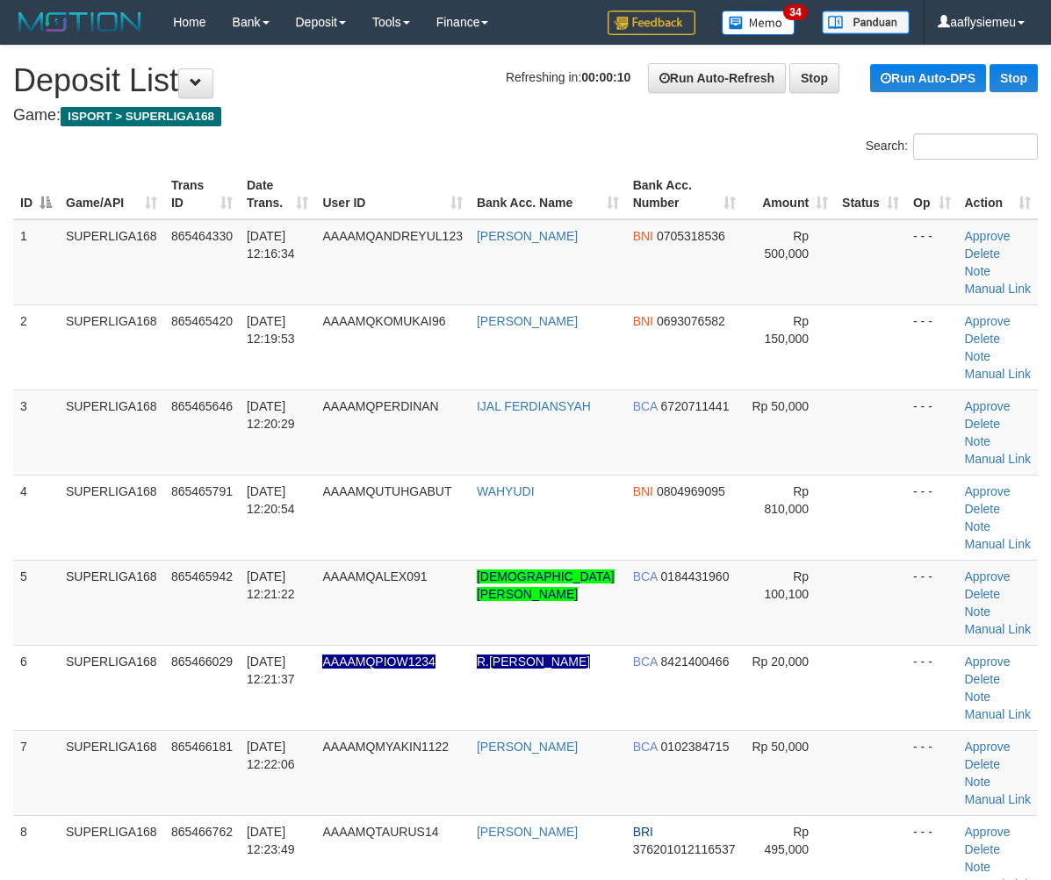
scroll to position [98, 0]
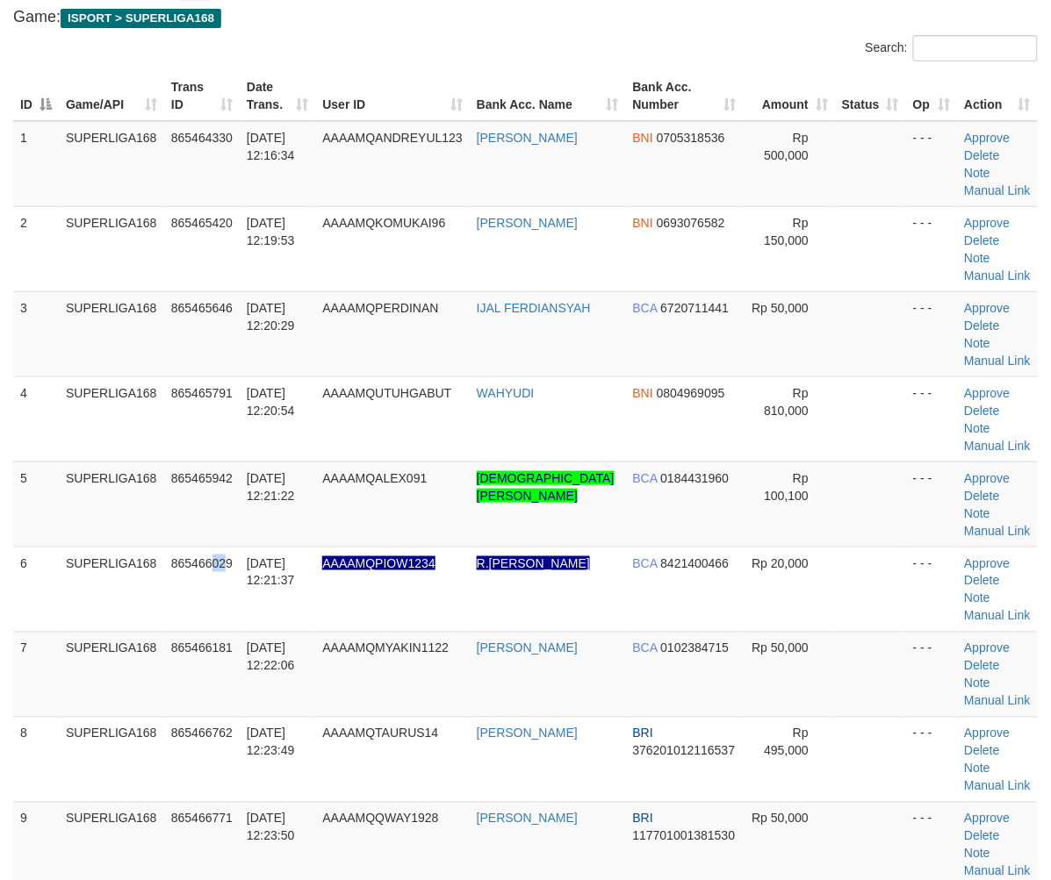
drag, startPoint x: 225, startPoint y: 575, endPoint x: 2, endPoint y: 634, distance: 230.6
click at [197, 593] on td "865466029" at bounding box center [201, 589] width 75 height 85
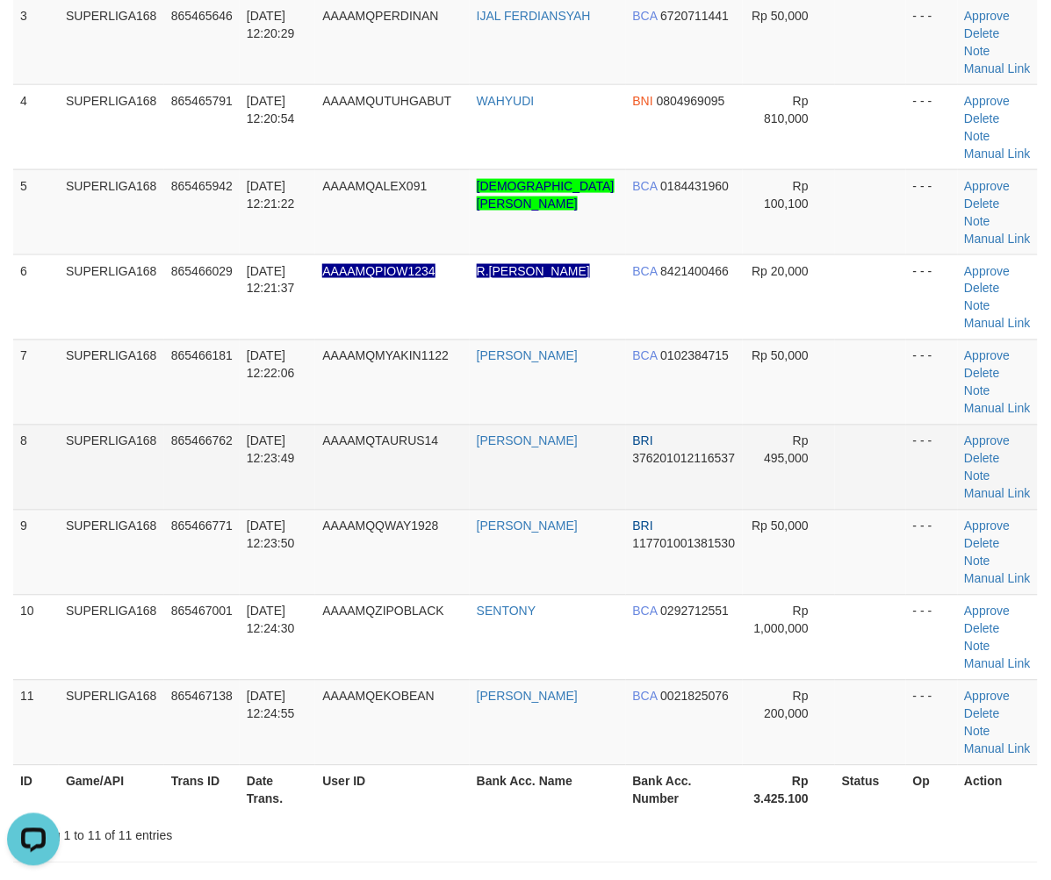
scroll to position [0, 0]
click at [309, 485] on td "31/08/2025 12:23:49" at bounding box center [277, 467] width 75 height 85
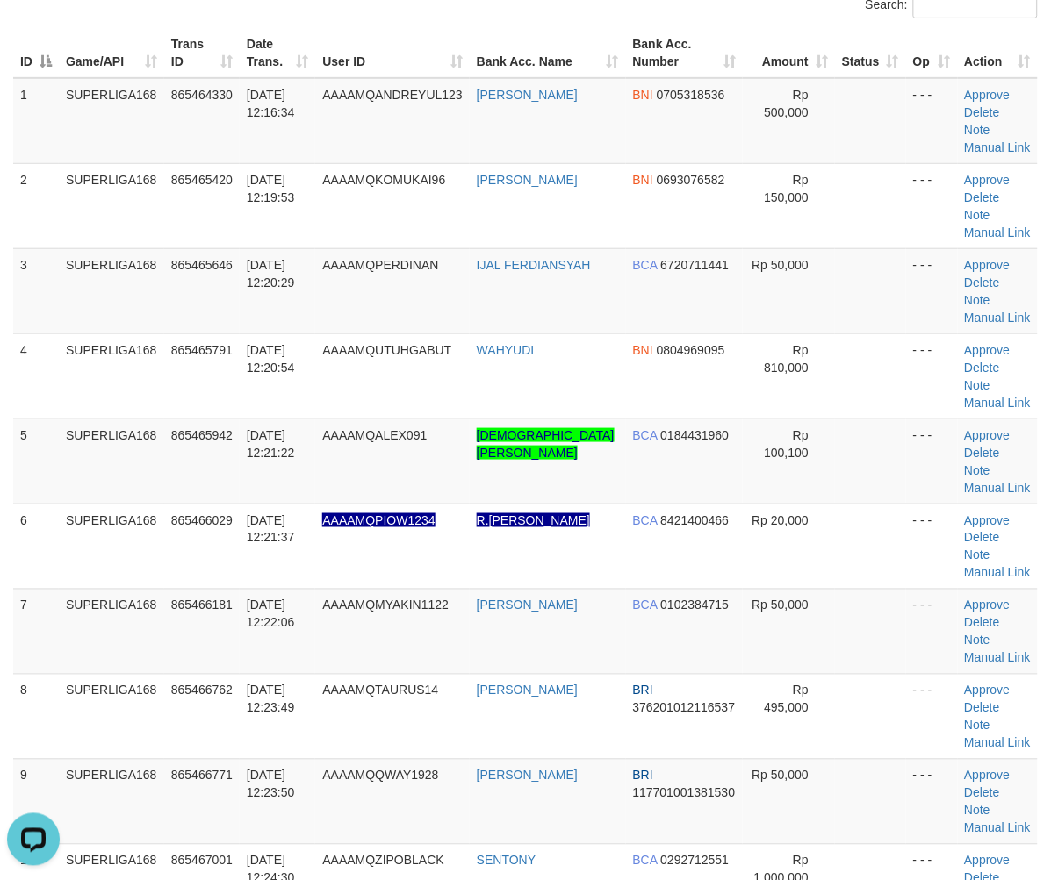
scroll to position [292, 0]
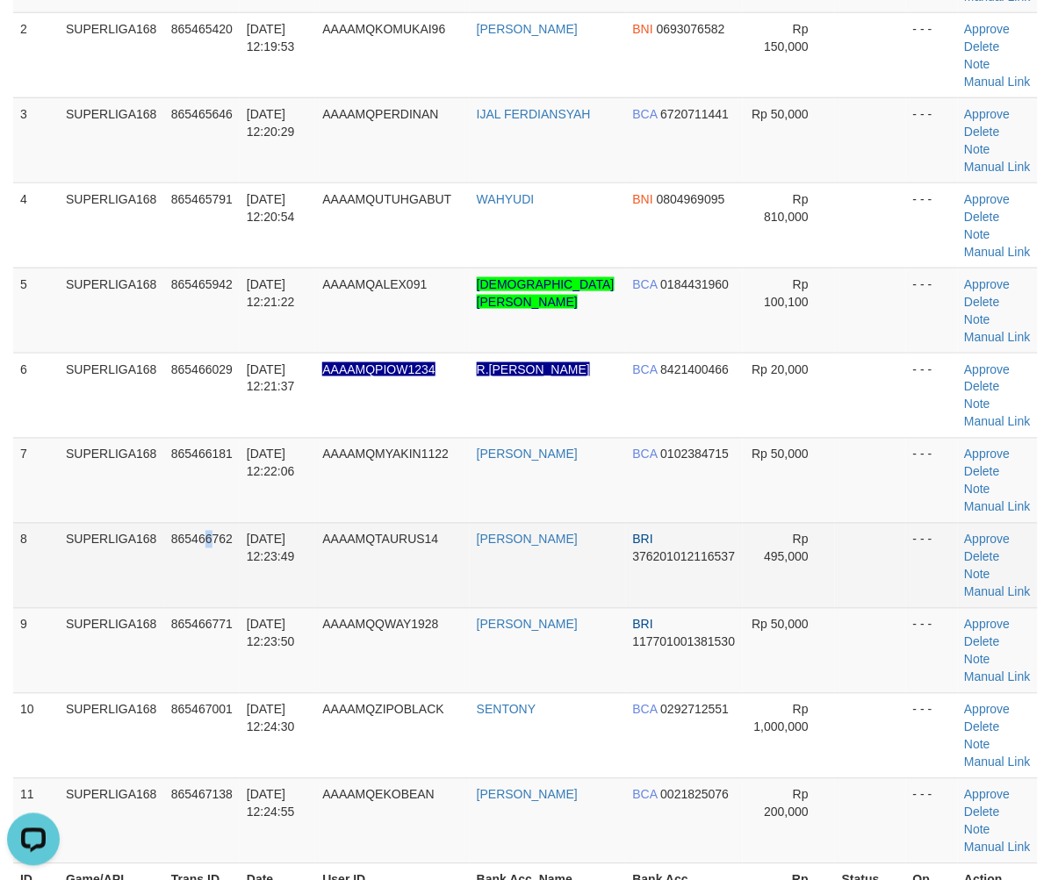
click at [209, 524] on td "865466762" at bounding box center [201, 565] width 75 height 85
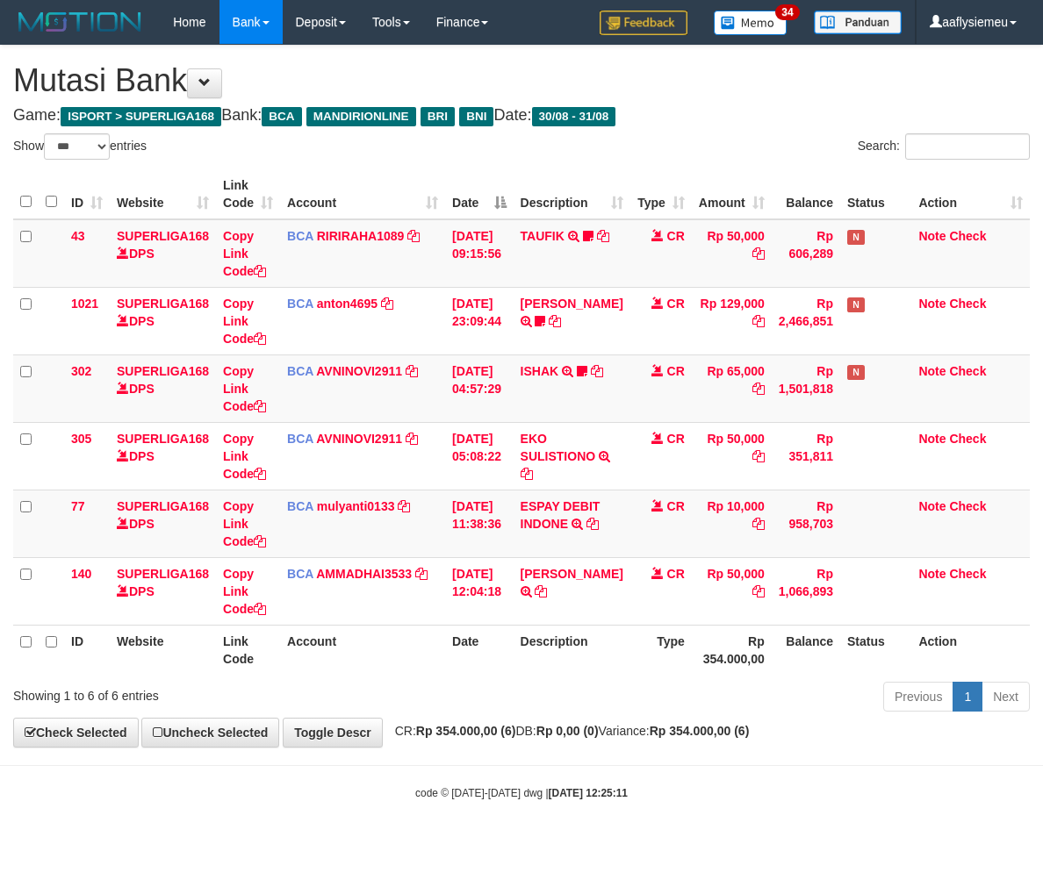
select select "***"
click at [432, 749] on body "Toggle navigation Home Bank Account List Load By Website Group [ISPORT] SUPERLI…" at bounding box center [521, 422] width 1043 height 845
drag, startPoint x: 612, startPoint y: 708, endPoint x: 1038, endPoint y: 647, distance: 430.0
click at [613, 708] on div "Previous 1 Next" at bounding box center [739, 699] width 582 height 38
drag, startPoint x: 652, startPoint y: 729, endPoint x: 1041, endPoint y: 642, distance: 398.5
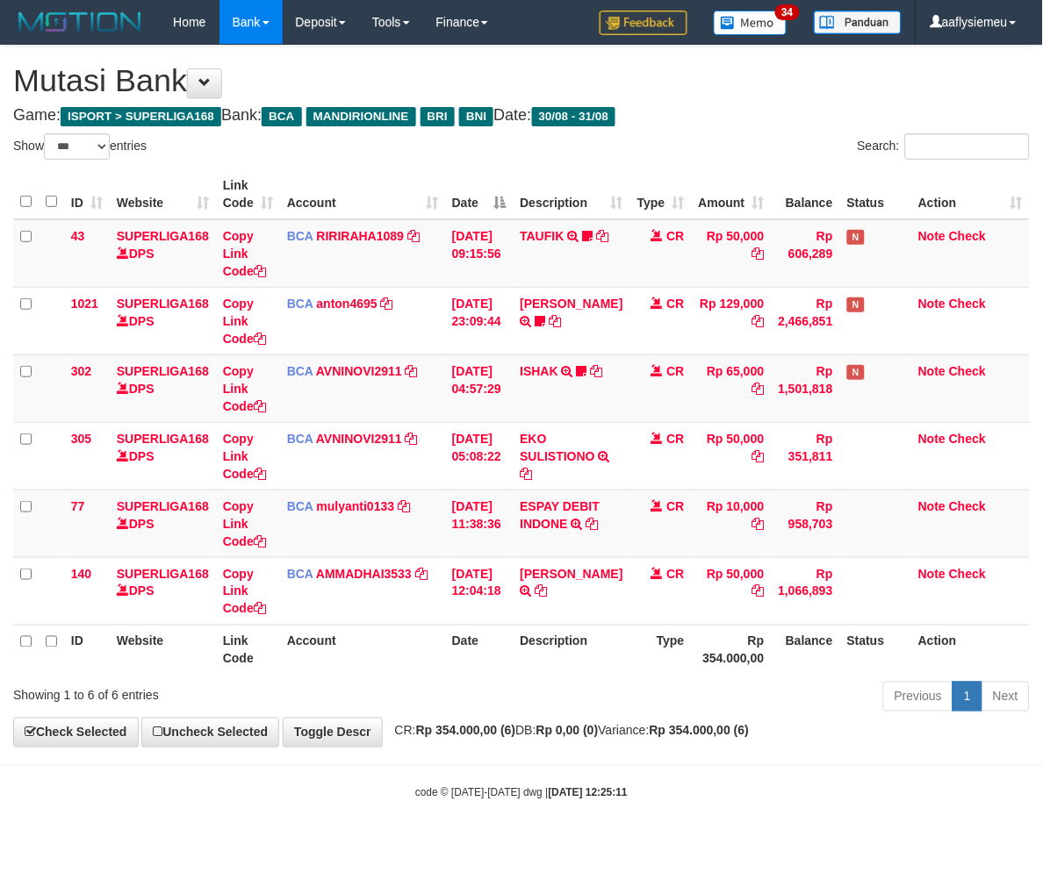
click at [652, 729] on span "CR: Rp 354.000,00 (6) DB: Rp 0,00 (0) Variance: Rp 354.000,00 (6)" at bounding box center [567, 731] width 363 height 14
select select "***"
click at [677, 667] on th "Type" at bounding box center [660, 650] width 61 height 50
click at [595, 651] on th "Description" at bounding box center [571, 650] width 117 height 50
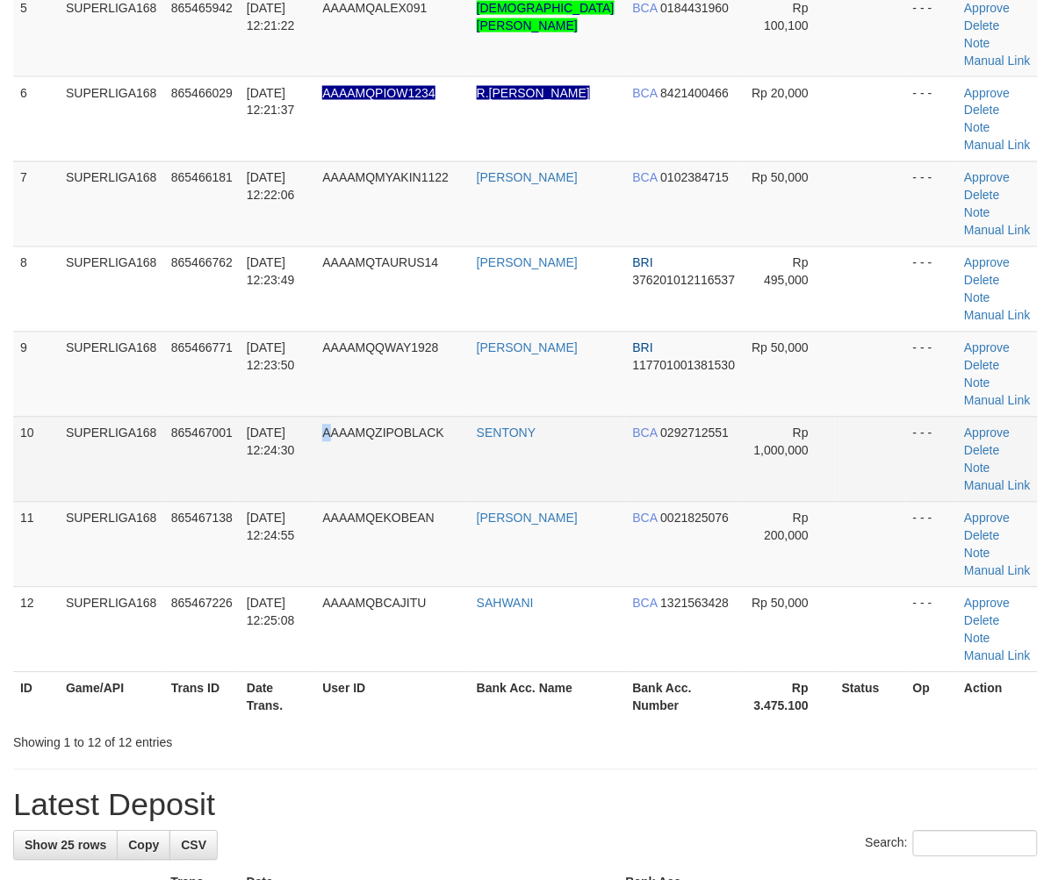
click at [346, 467] on td "AAAAMQZIPOBLACK" at bounding box center [392, 459] width 155 height 85
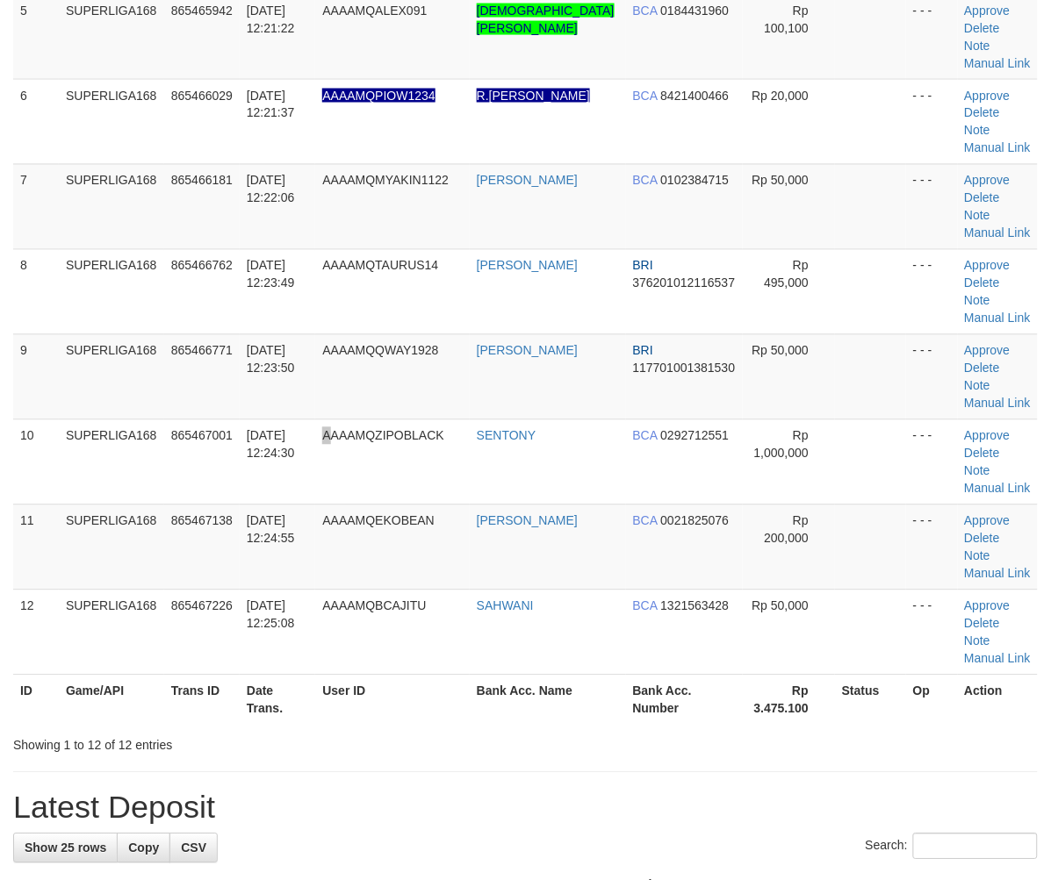
scroll to position [780, 0]
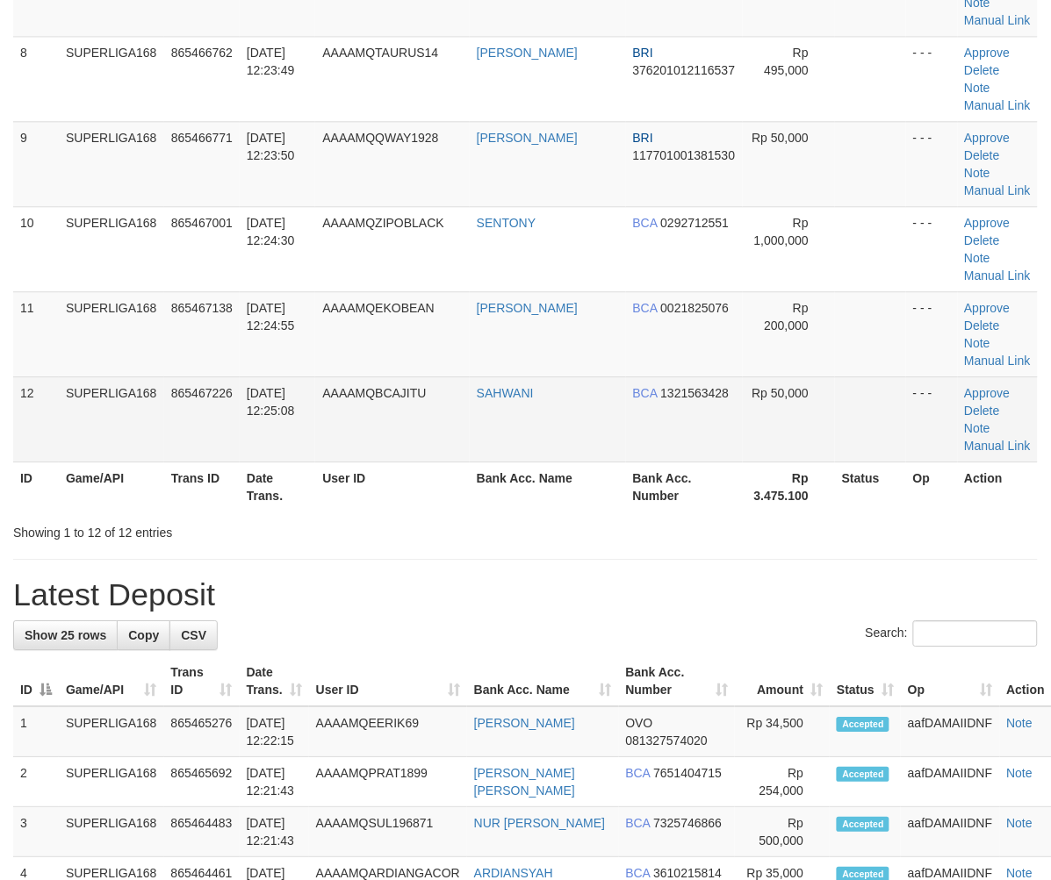
click at [315, 377] on td "31/08/2025 12:25:08" at bounding box center [277, 419] width 75 height 85
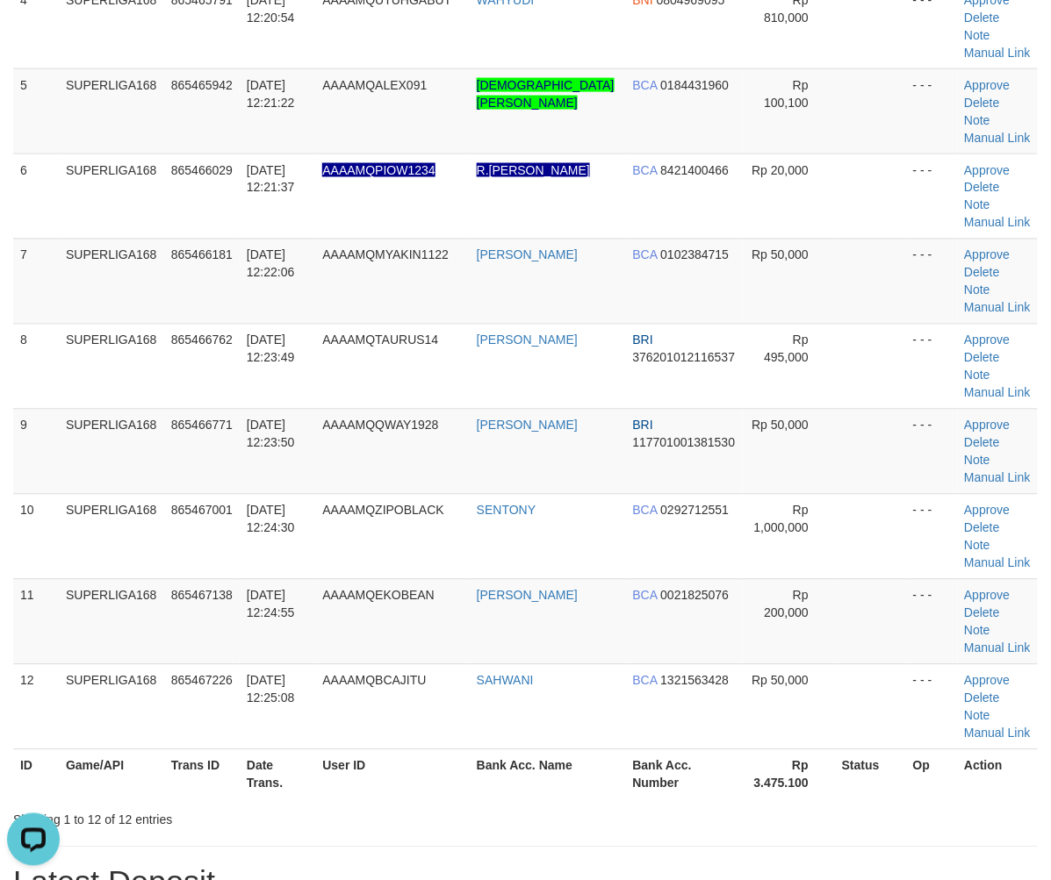
scroll to position [585, 0]
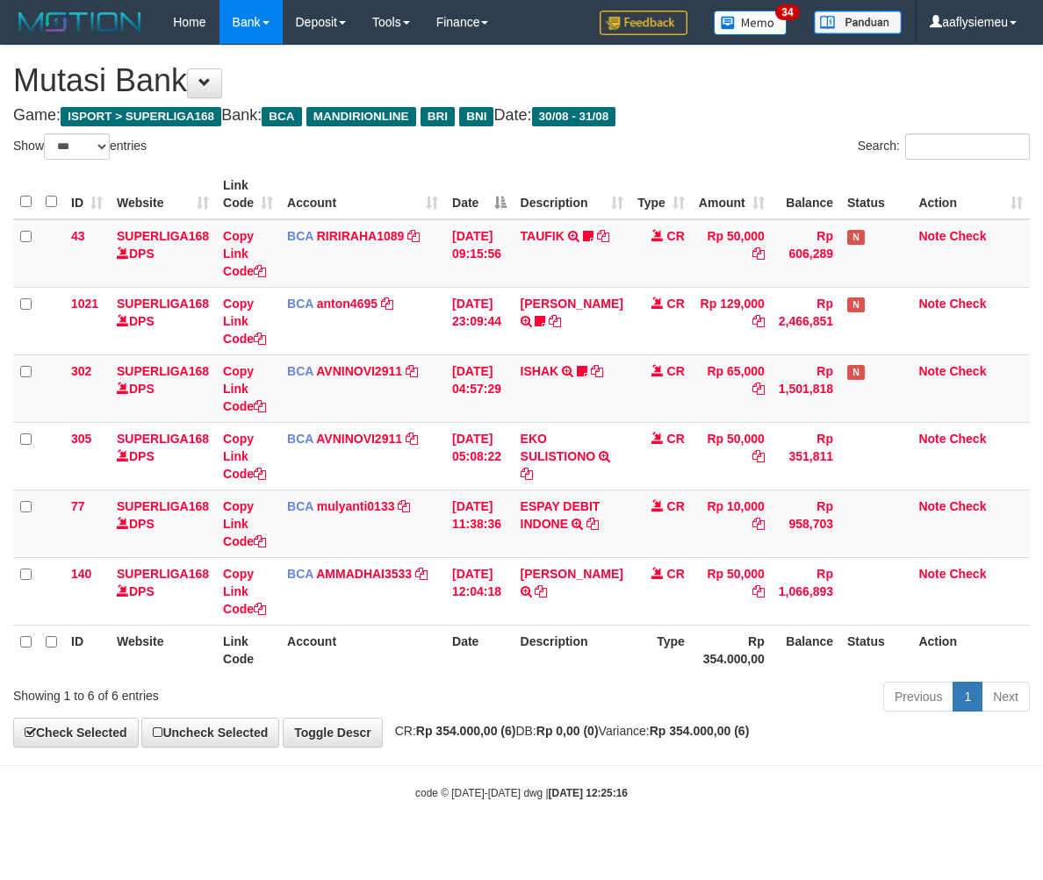
select select "***"
click at [701, 607] on td "Rp 50,000" at bounding box center [732, 591] width 80 height 68
click at [550, 694] on div "Previous 1 Next" at bounding box center [739, 699] width 582 height 38
drag, startPoint x: 680, startPoint y: 643, endPoint x: 627, endPoint y: 650, distance: 54.0
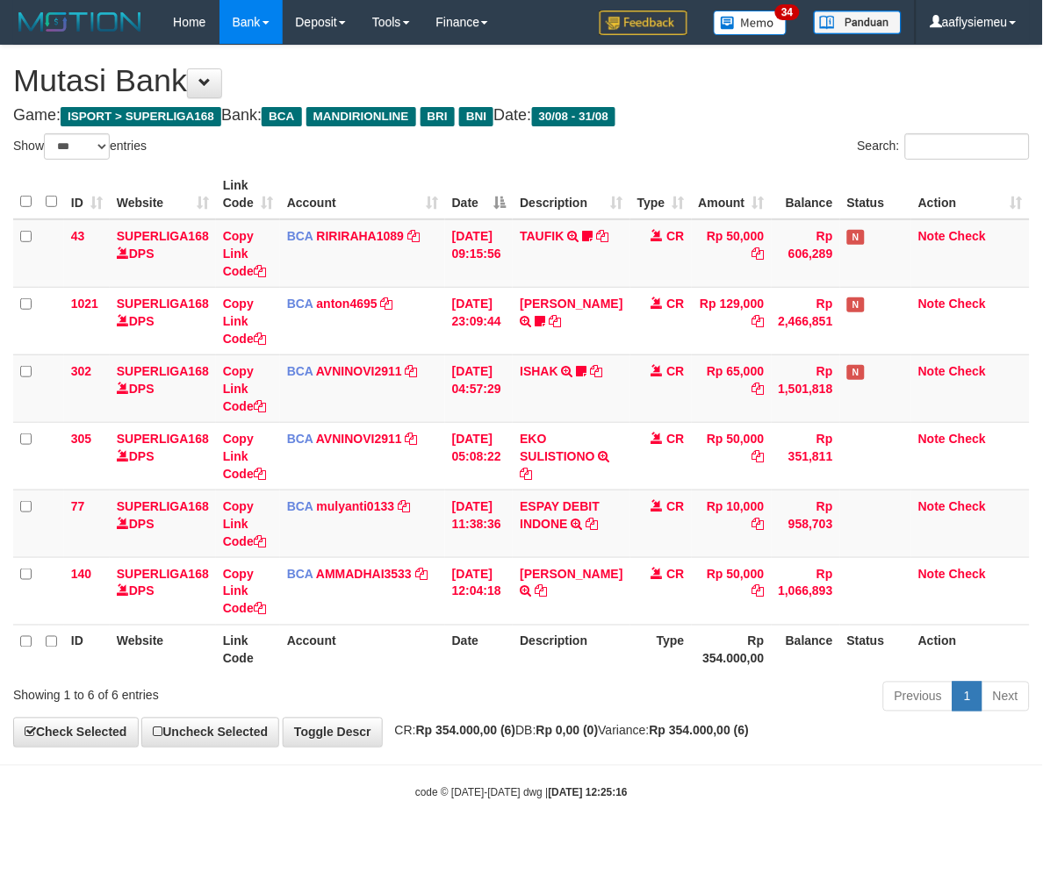
click at [679, 644] on th "Type" at bounding box center [660, 650] width 61 height 50
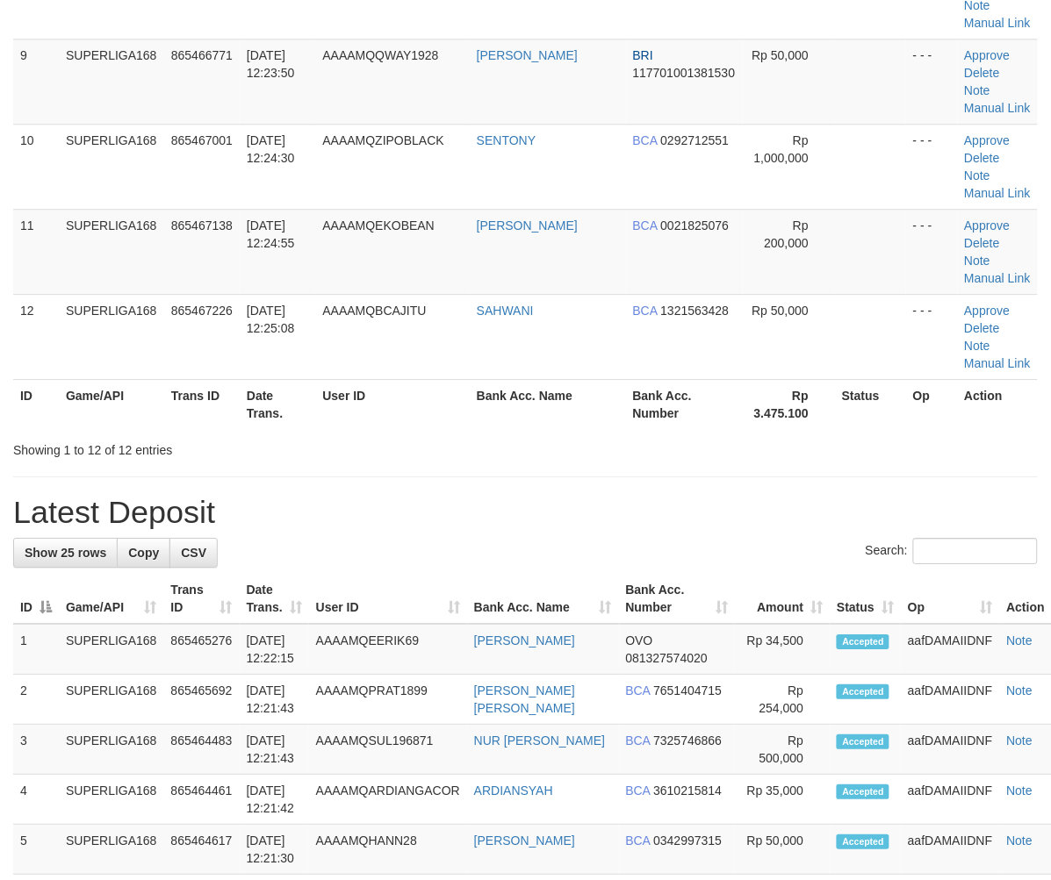
drag, startPoint x: 205, startPoint y: 432, endPoint x: 3, endPoint y: 514, distance: 218.9
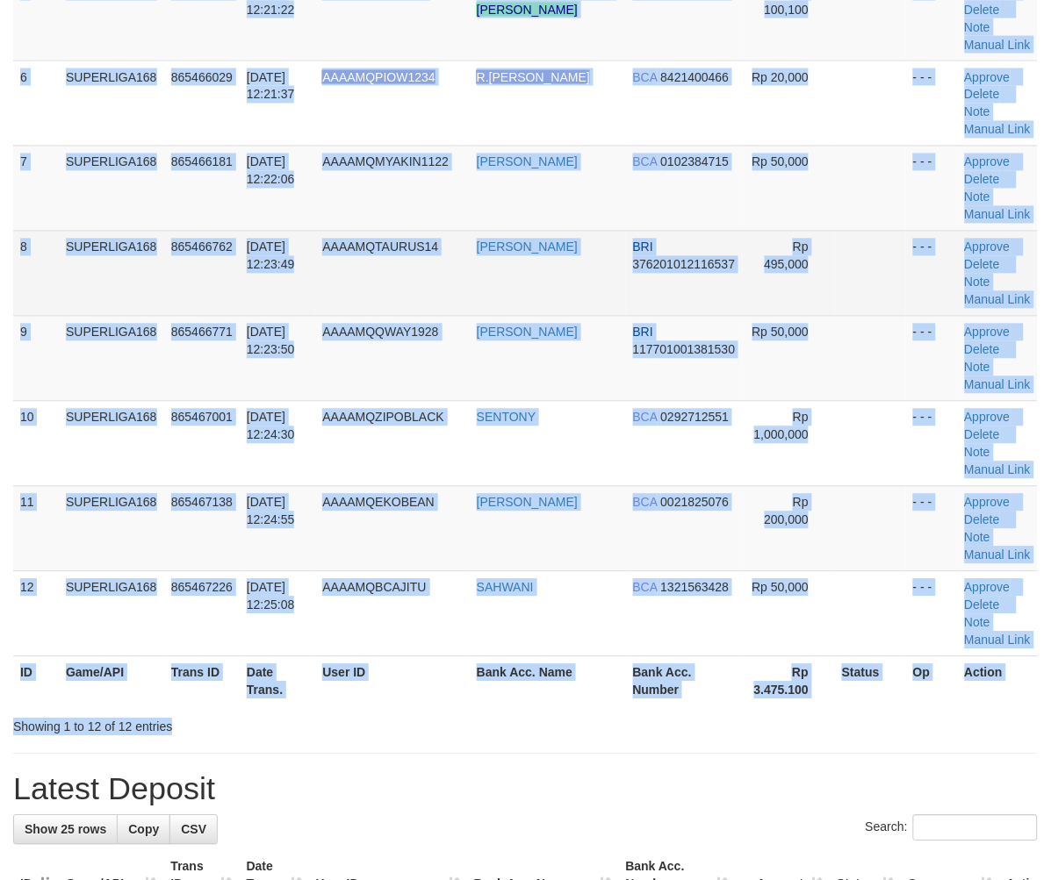
click at [288, 311] on td "31/08/2025 12:23:49" at bounding box center [277, 273] width 75 height 85
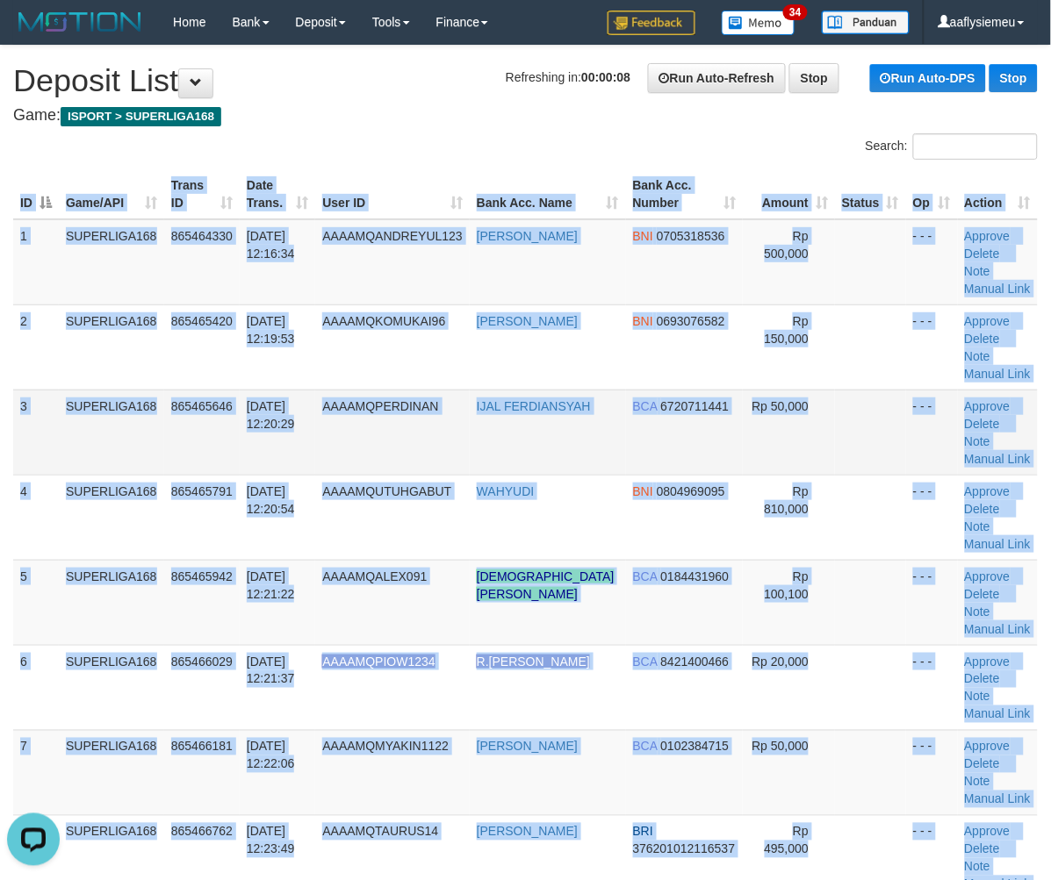
click at [137, 455] on td "SUPERLIGA168" at bounding box center [111, 432] width 105 height 85
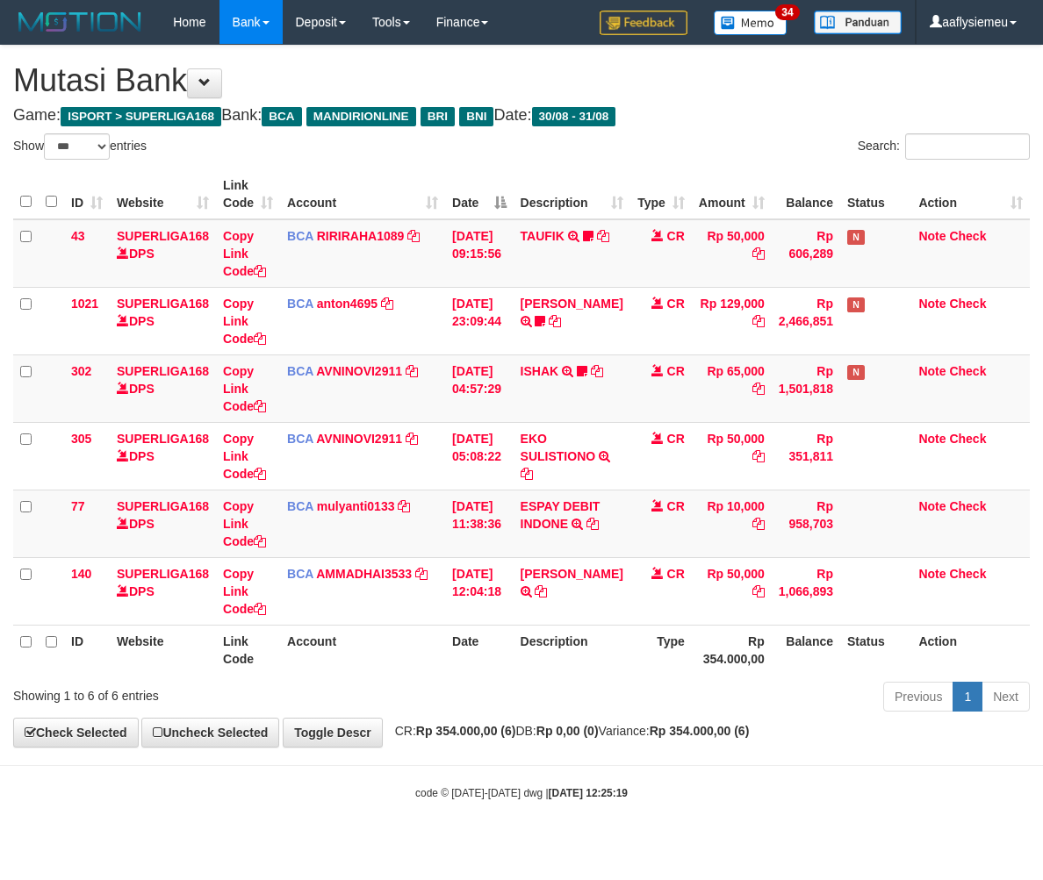
select select "***"
click at [600, 636] on th "Description" at bounding box center [571, 650] width 117 height 50
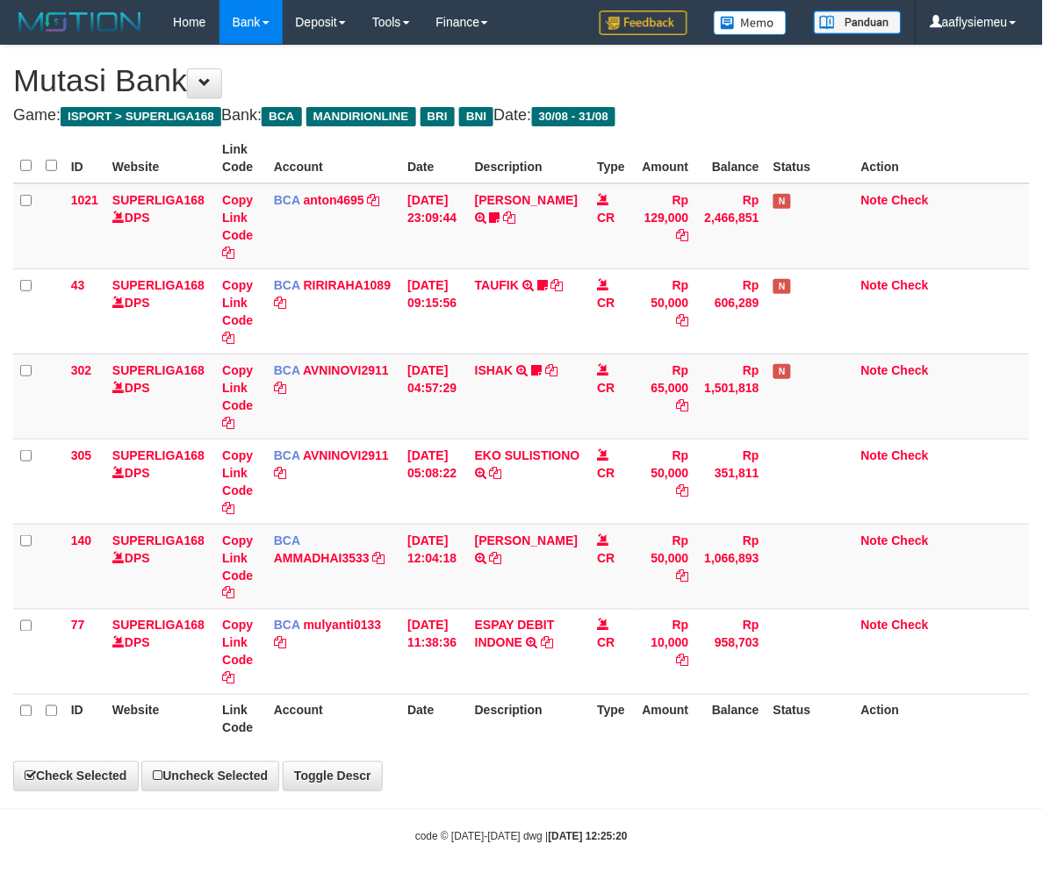
select select "***"
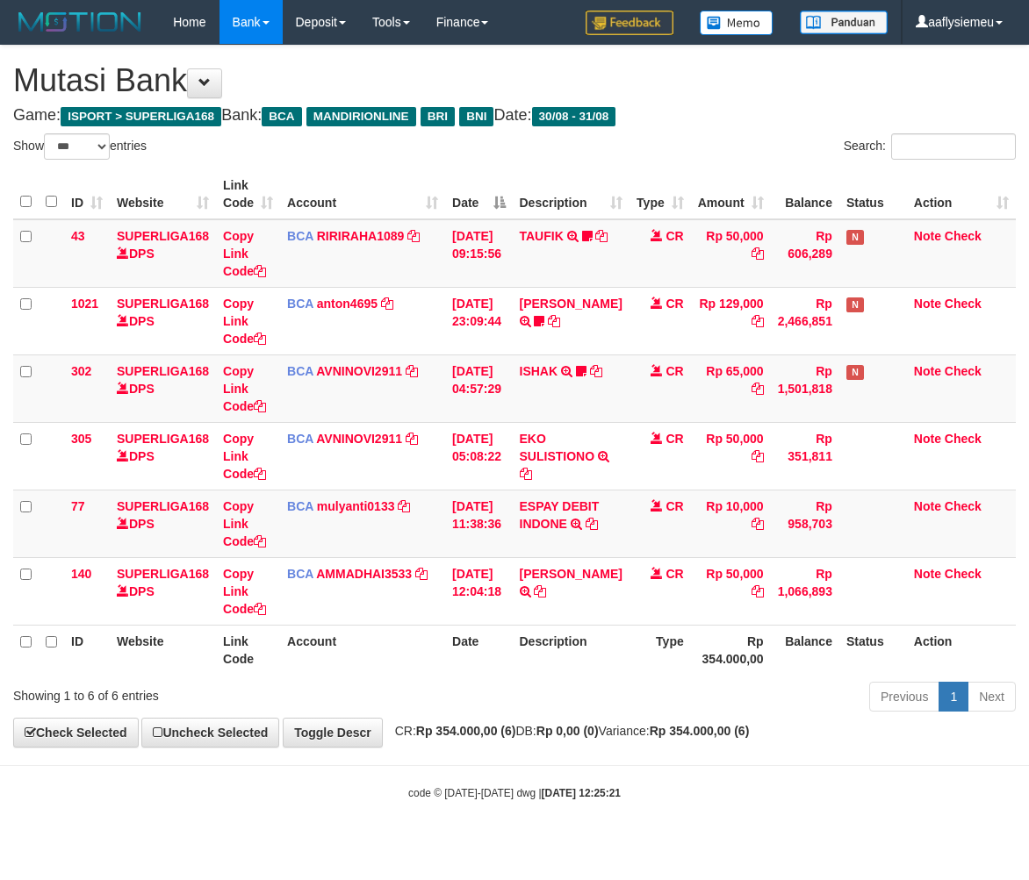
select select "***"
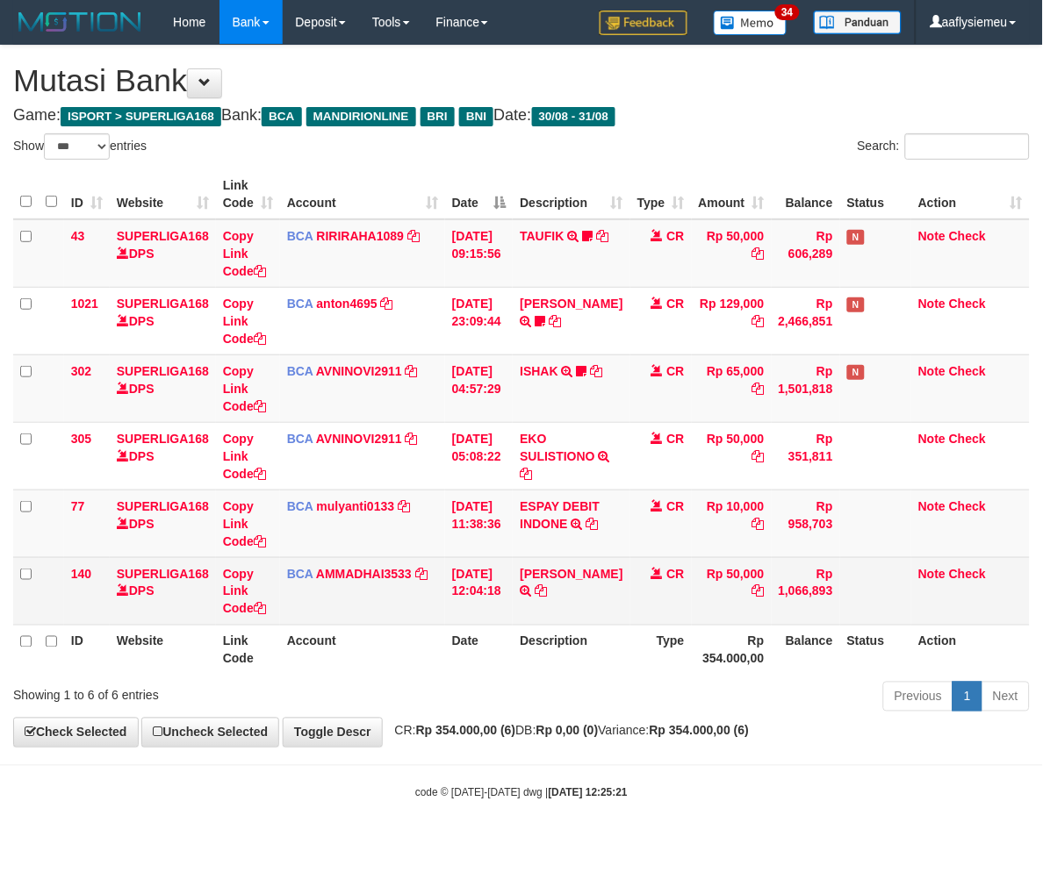
drag, startPoint x: 809, startPoint y: 654, endPoint x: 978, endPoint y: 600, distance: 176.8
click at [808, 654] on th "Balance" at bounding box center [806, 650] width 68 height 50
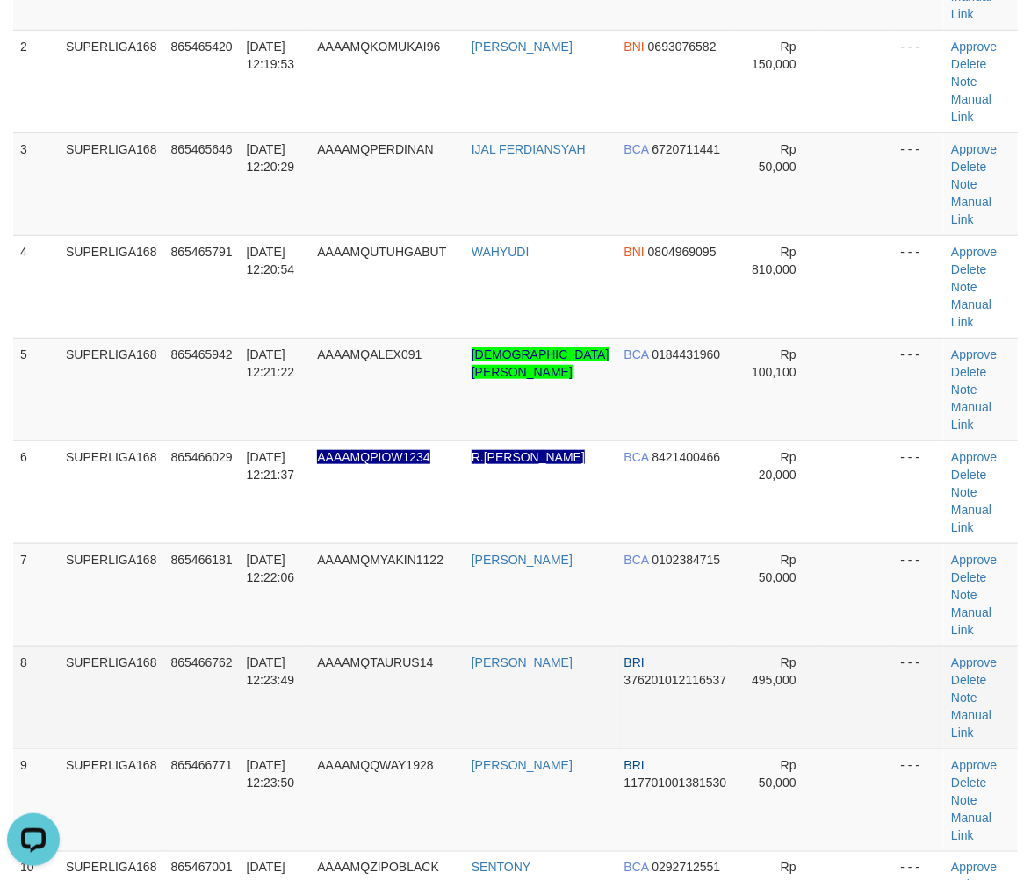
drag, startPoint x: 123, startPoint y: 547, endPoint x: 94, endPoint y: 559, distance: 31.5
click at [121, 646] on td "SUPERLIGA168" at bounding box center [111, 697] width 105 height 103
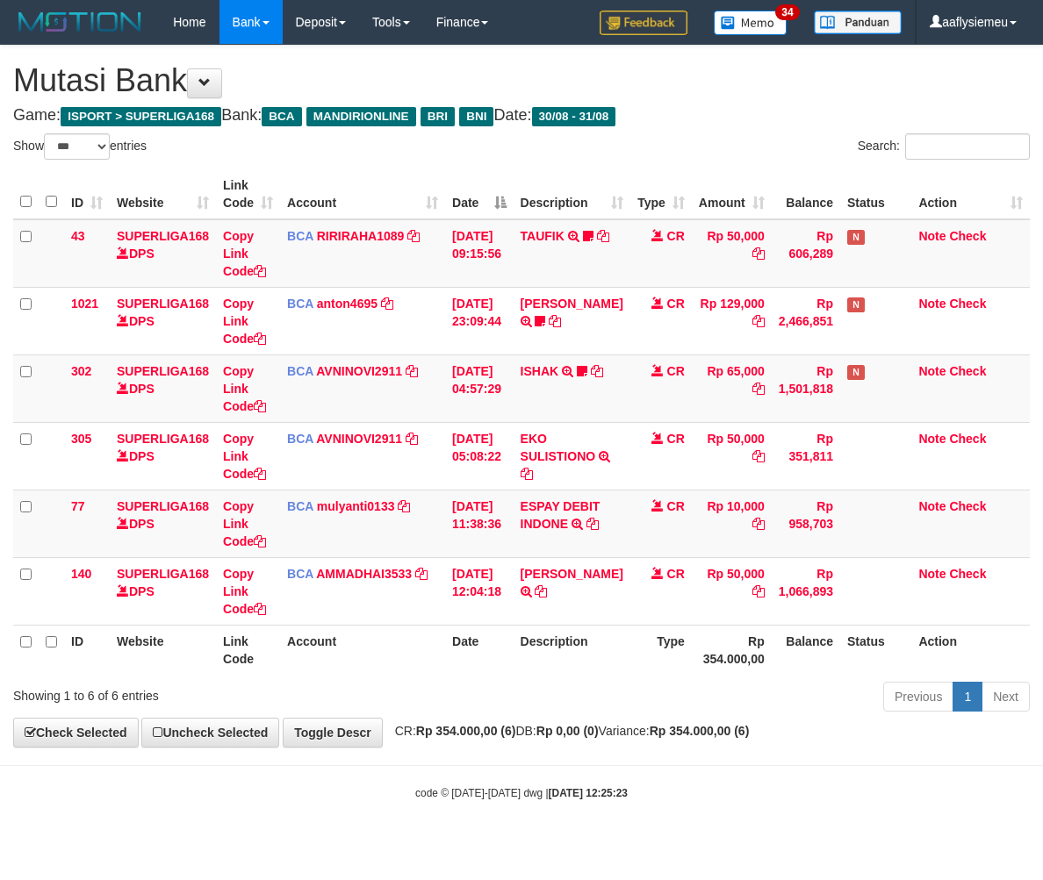
select select "***"
click at [478, 752] on body "Toggle navigation Home Bank Account List Load By Website Group [ISPORT] SUPERLI…" at bounding box center [521, 422] width 1043 height 845
drag, startPoint x: 702, startPoint y: 744, endPoint x: 458, endPoint y: 766, distance: 245.1
click at [700, 744] on div "**********" at bounding box center [521, 396] width 1043 height 701
select select "***"
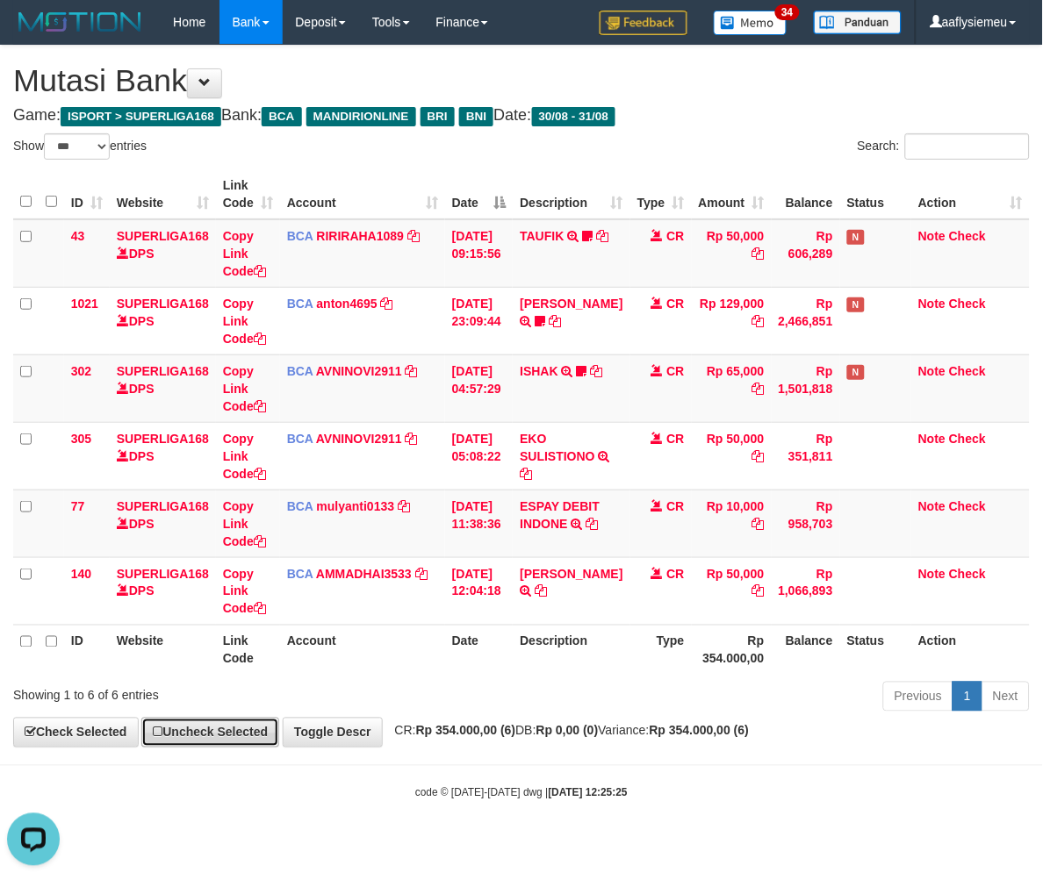
click at [188, 735] on link "Uncheck Selected" at bounding box center [210, 733] width 138 height 30
drag, startPoint x: 918, startPoint y: 589, endPoint x: 670, endPoint y: 639, distance: 253.4
click at [917, 590] on td "Note Check" at bounding box center [970, 591] width 119 height 68
click at [401, 653] on th "Account" at bounding box center [362, 650] width 165 height 50
click at [396, 659] on th "Account" at bounding box center [362, 650] width 165 height 50
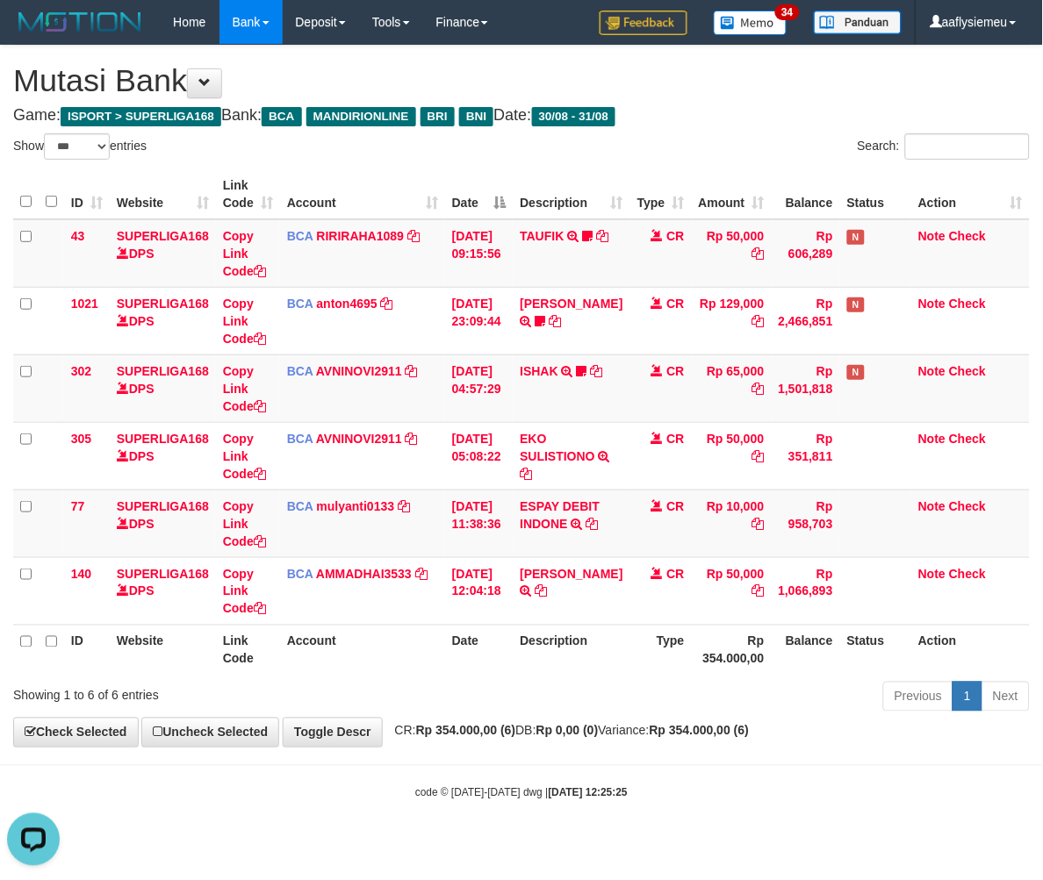
click at [396, 657] on th "Account" at bounding box center [362, 650] width 165 height 50
click at [480, 624] on table "ID Website Link Code Account Date Description Type Amount Balance Status Action…" at bounding box center [521, 422] width 1017 height 506
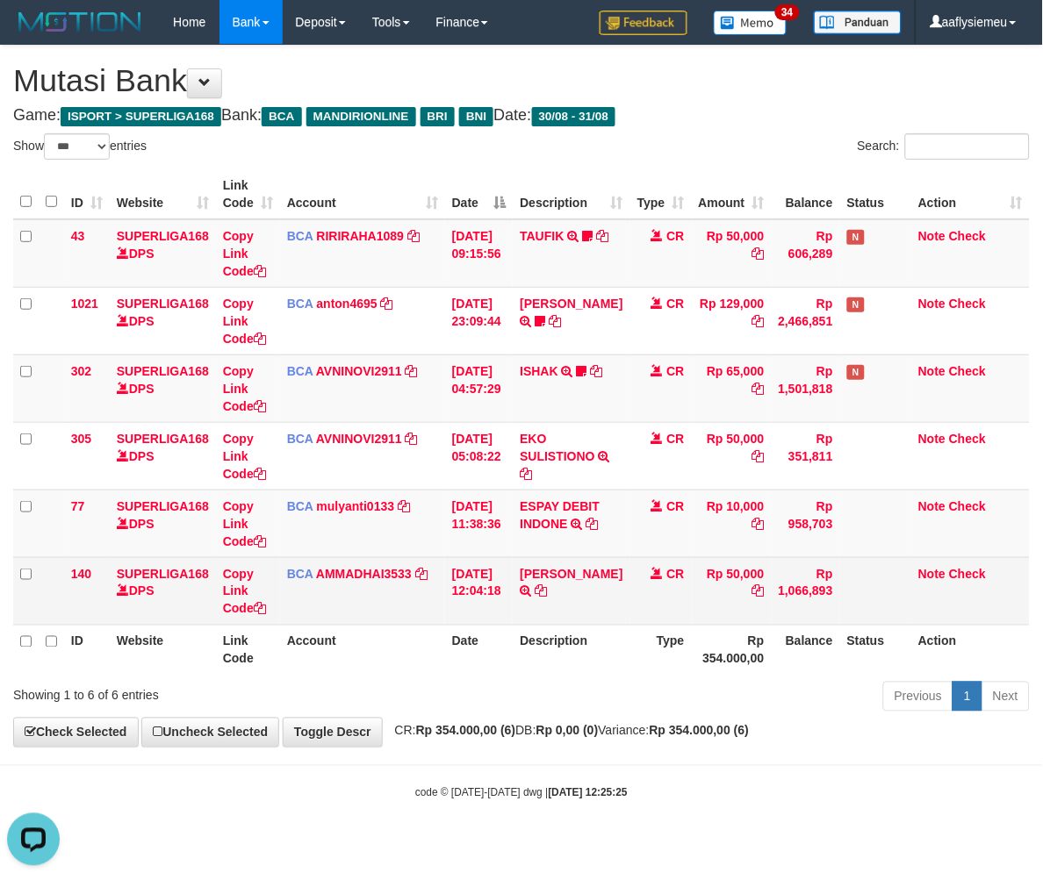
drag, startPoint x: 481, startPoint y: 625, endPoint x: 664, endPoint y: 619, distance: 182.7
click at [481, 626] on th "Date" at bounding box center [479, 650] width 68 height 50
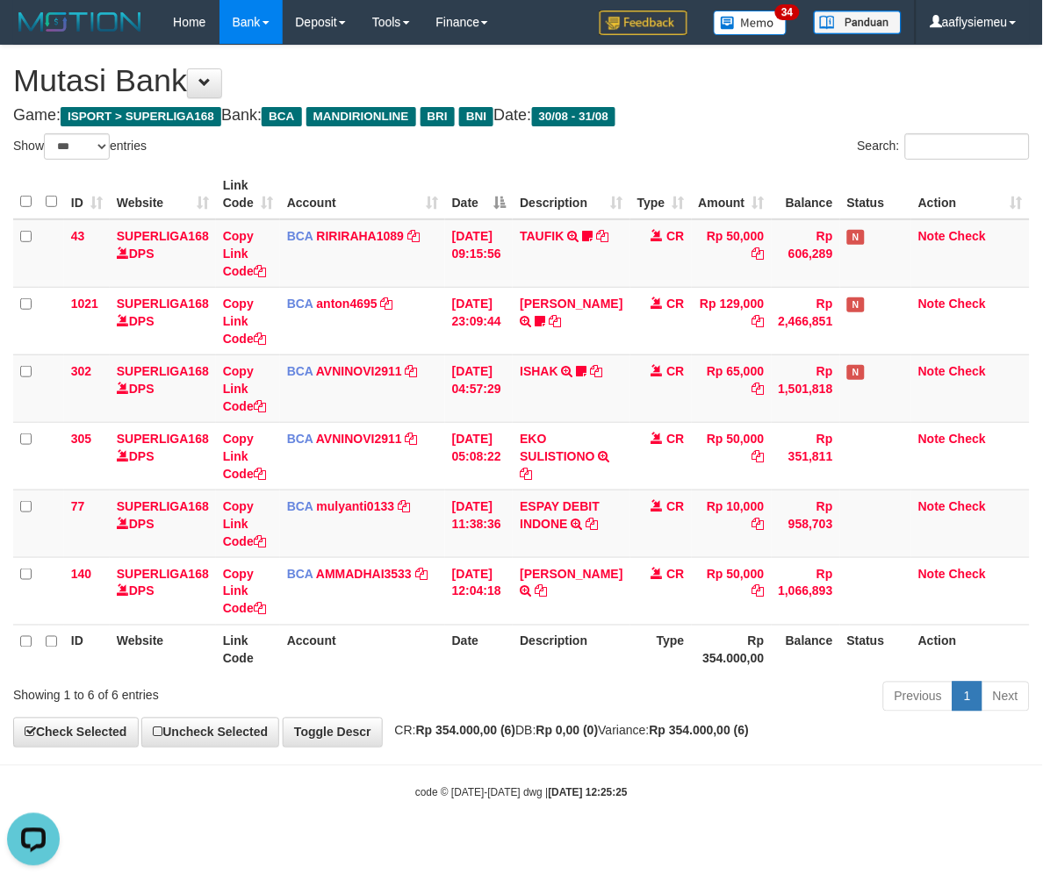
click at [481, 733] on strong "Rp 354.000,00 (6)" at bounding box center [466, 731] width 100 height 14
click at [480, 733] on strong "Rp 354.000,00 (6)" at bounding box center [466, 731] width 100 height 14
click at [701, 696] on div "Previous 1 Next" at bounding box center [739, 699] width 582 height 38
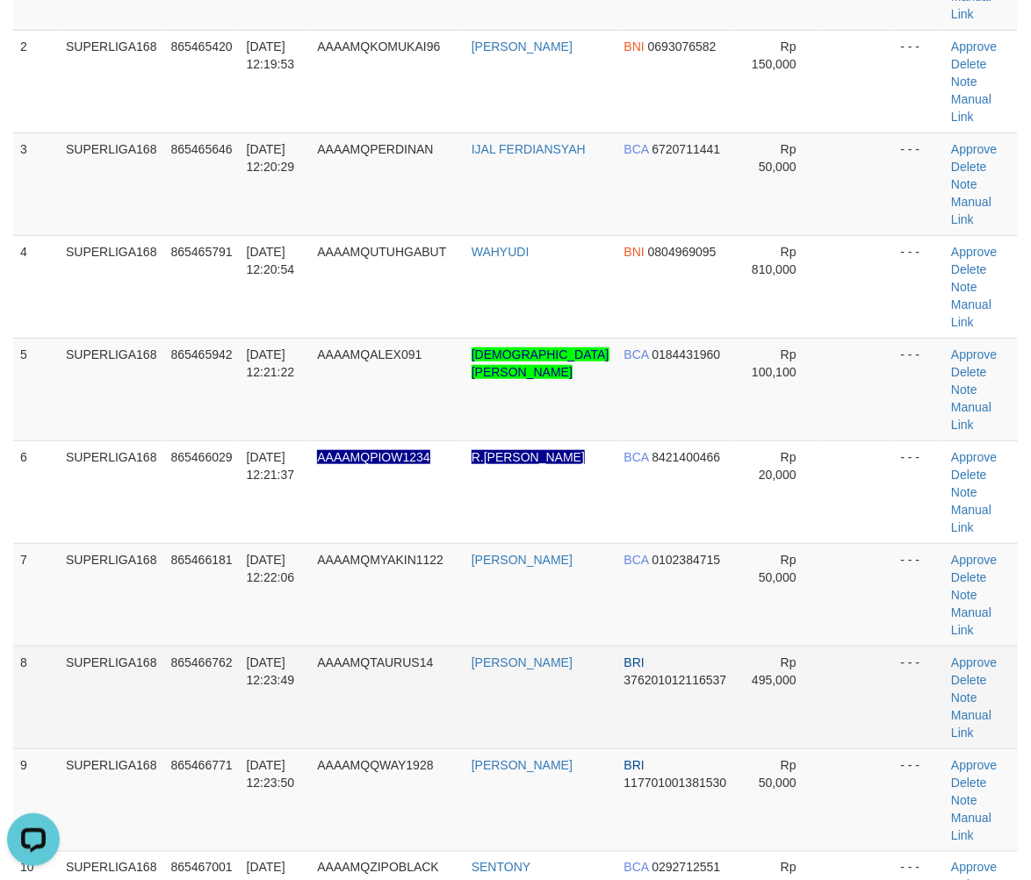
click at [218, 656] on span "865466762" at bounding box center [201, 663] width 61 height 14
click at [24, 646] on td "8" at bounding box center [36, 697] width 46 height 103
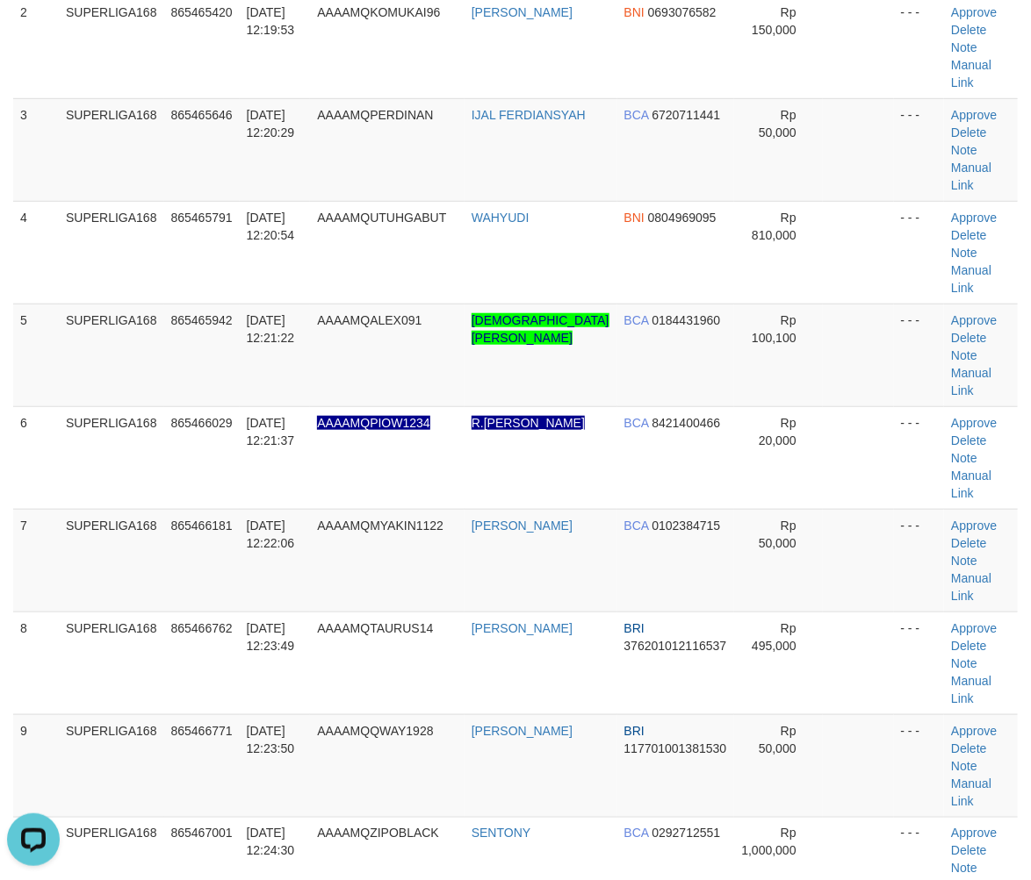
scroll to position [484, 0]
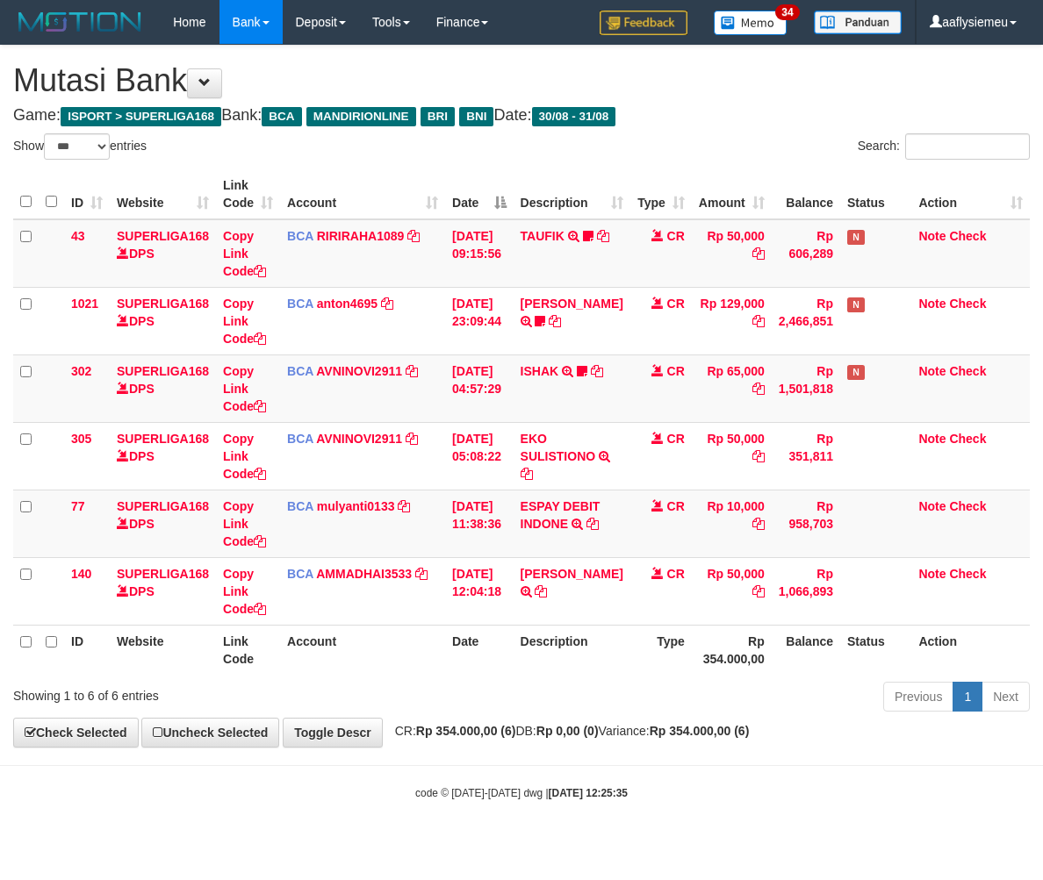
select select "***"
click at [573, 738] on strong "Rp 0,00 (0)" at bounding box center [567, 731] width 62 height 14
click at [571, 742] on div "**********" at bounding box center [521, 396] width 1043 height 701
click at [520, 826] on body "Toggle navigation Home Bank Account List Load By Website Group [ISPORT] SUPERLI…" at bounding box center [521, 422] width 1043 height 845
click at [519, 825] on body "Toggle navigation Home Bank Account List Load By Website Group [ISPORT] SUPERLI…" at bounding box center [521, 422] width 1043 height 845
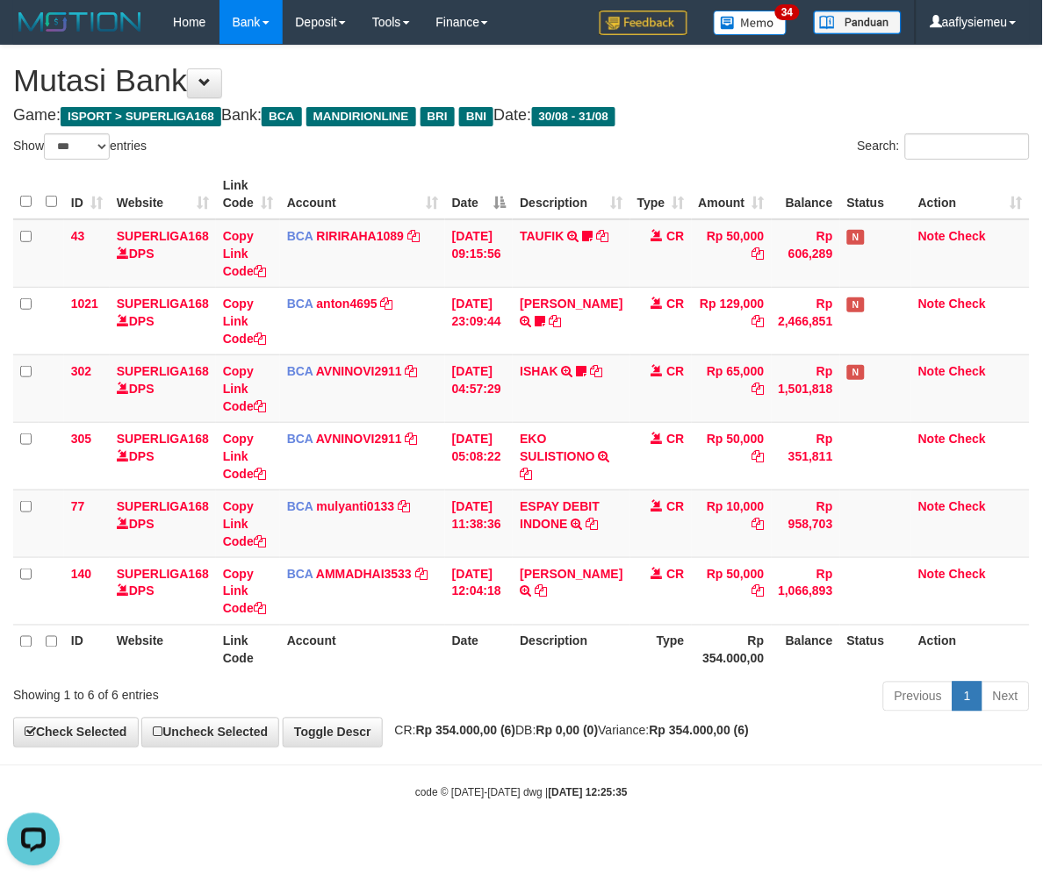
click at [722, 808] on body "Toggle navigation Home Bank Account List Load By Website Group [ISPORT] SUPERLI…" at bounding box center [521, 422] width 1043 height 845
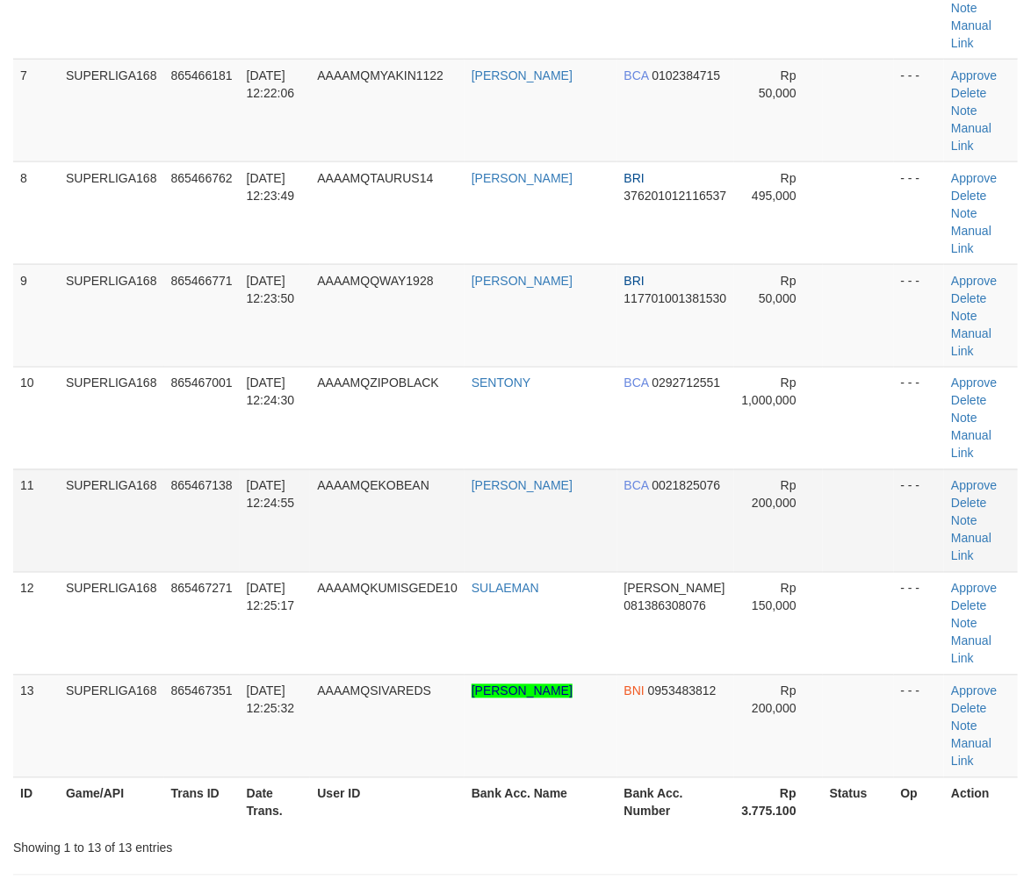
scroll to position [484, 0]
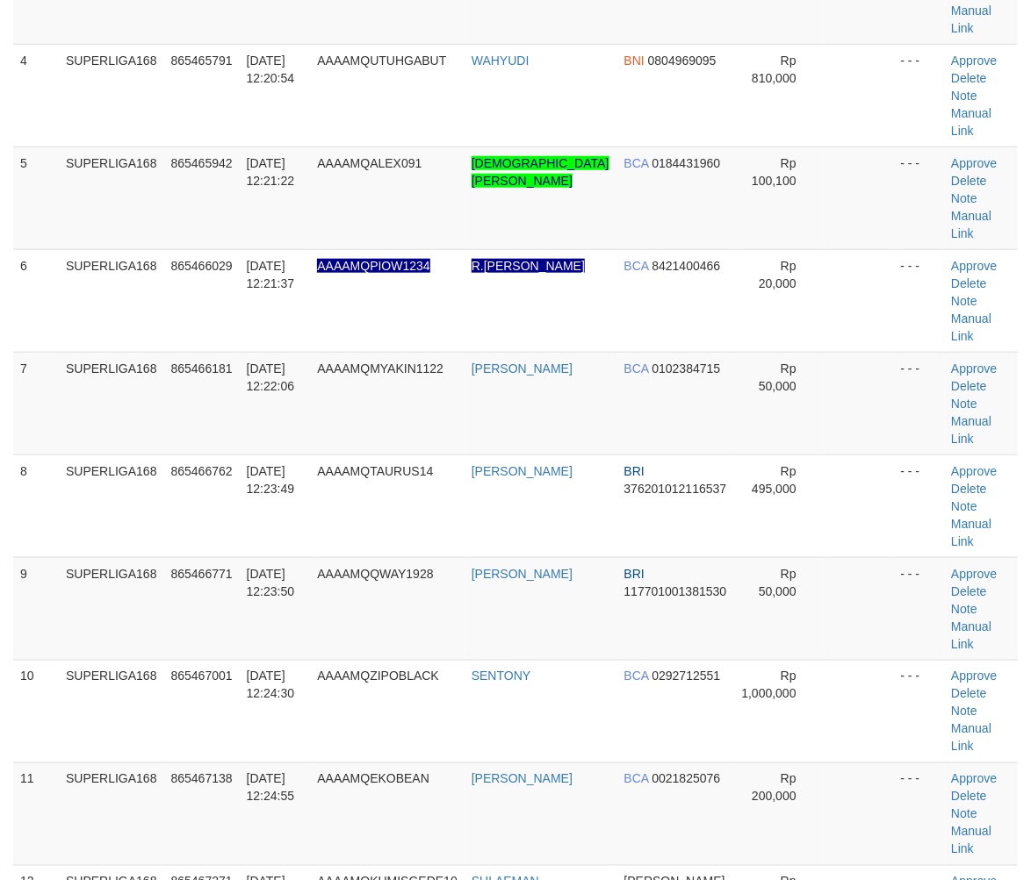
drag, startPoint x: 178, startPoint y: 630, endPoint x: 4, endPoint y: 690, distance: 184.6
click at [178, 763] on td "865467138" at bounding box center [201, 814] width 75 height 103
drag, startPoint x: 99, startPoint y: 651, endPoint x: 2, endPoint y: 691, distance: 105.1
click at [94, 763] on td "SUPERLIGA168" at bounding box center [111, 814] width 105 height 103
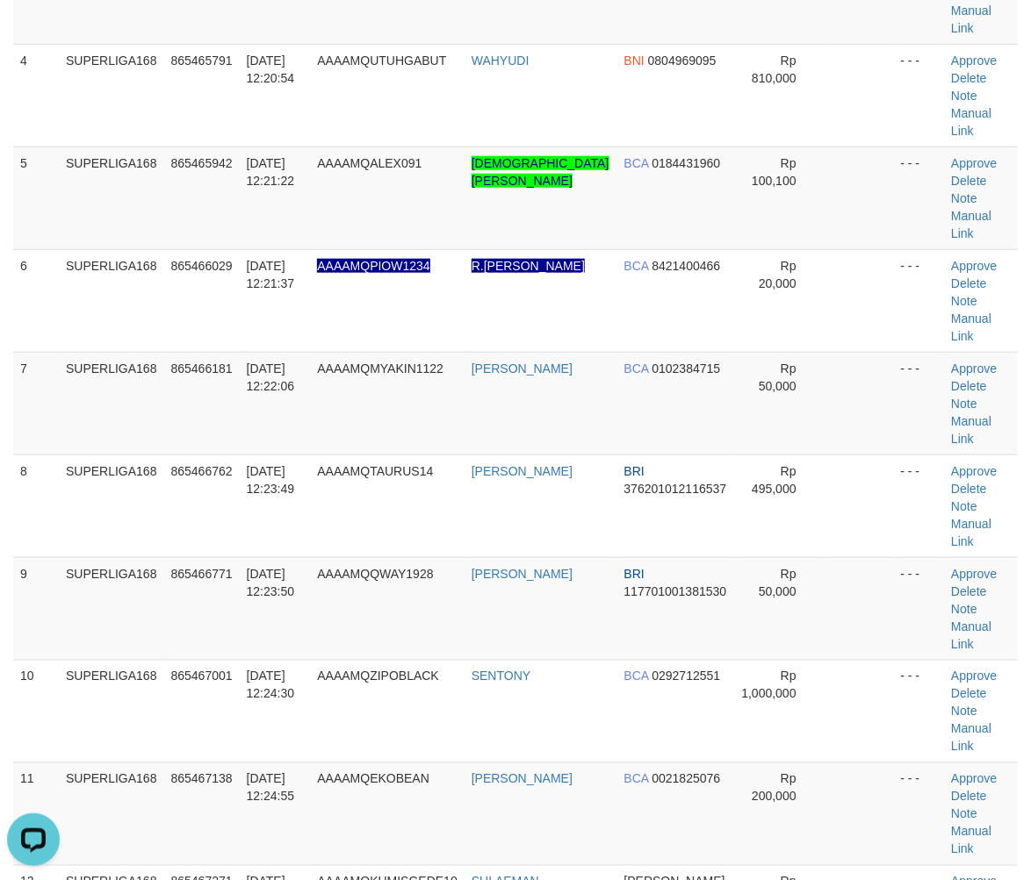
drag, startPoint x: 164, startPoint y: 617, endPoint x: 3, endPoint y: 676, distance: 171.9
click at [150, 763] on td "SUPERLIGA168" at bounding box center [111, 814] width 105 height 103
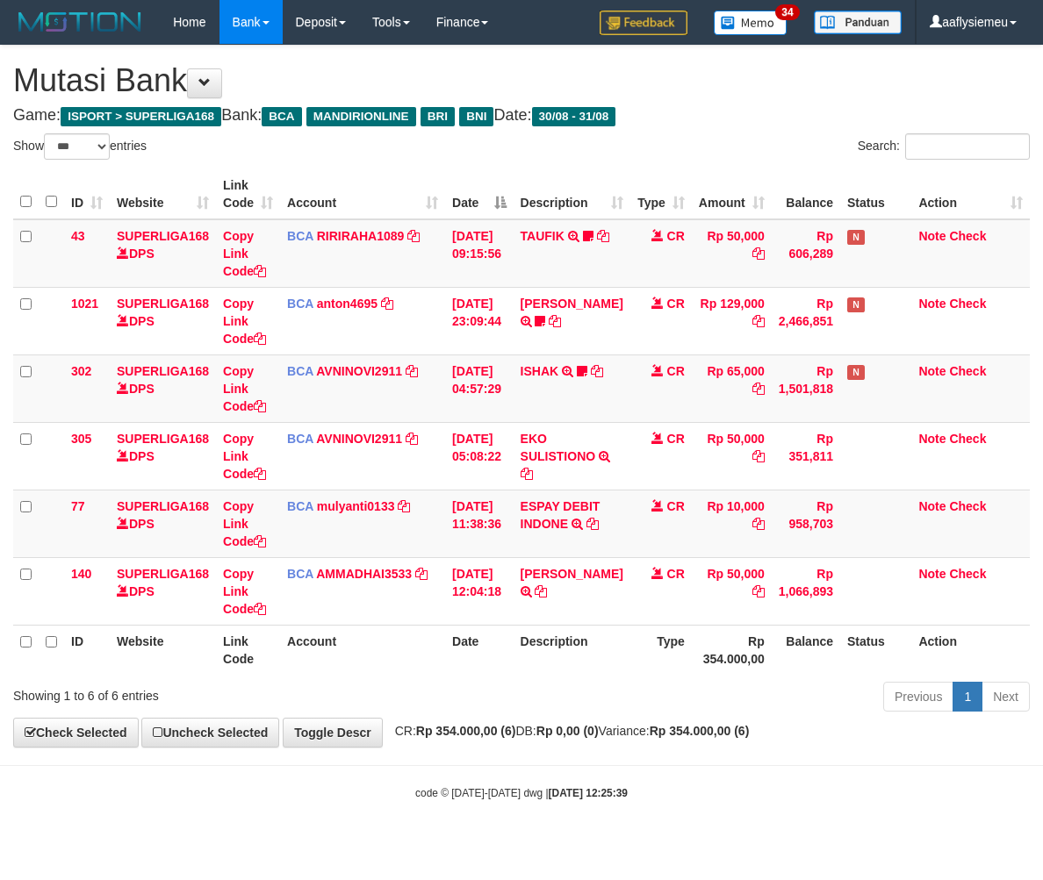
select select "***"
click at [582, 845] on html "Toggle navigation Home Bank Account List Load By Website Group [ISPORT] SUPERLI…" at bounding box center [521, 422] width 1043 height 845
click at [698, 774] on body "Toggle navigation Home Bank Account List Load By Website Group [ISPORT] SUPERLI…" at bounding box center [521, 422] width 1043 height 845
click at [697, 774] on body "Toggle navigation Home Bank Account List Load By Website Group [ISPORT] SUPERLI…" at bounding box center [521, 422] width 1043 height 845
click at [695, 774] on body "Toggle navigation Home Bank Account List Load By Website Group [ISPORT] SUPERLI…" at bounding box center [521, 422] width 1043 height 845
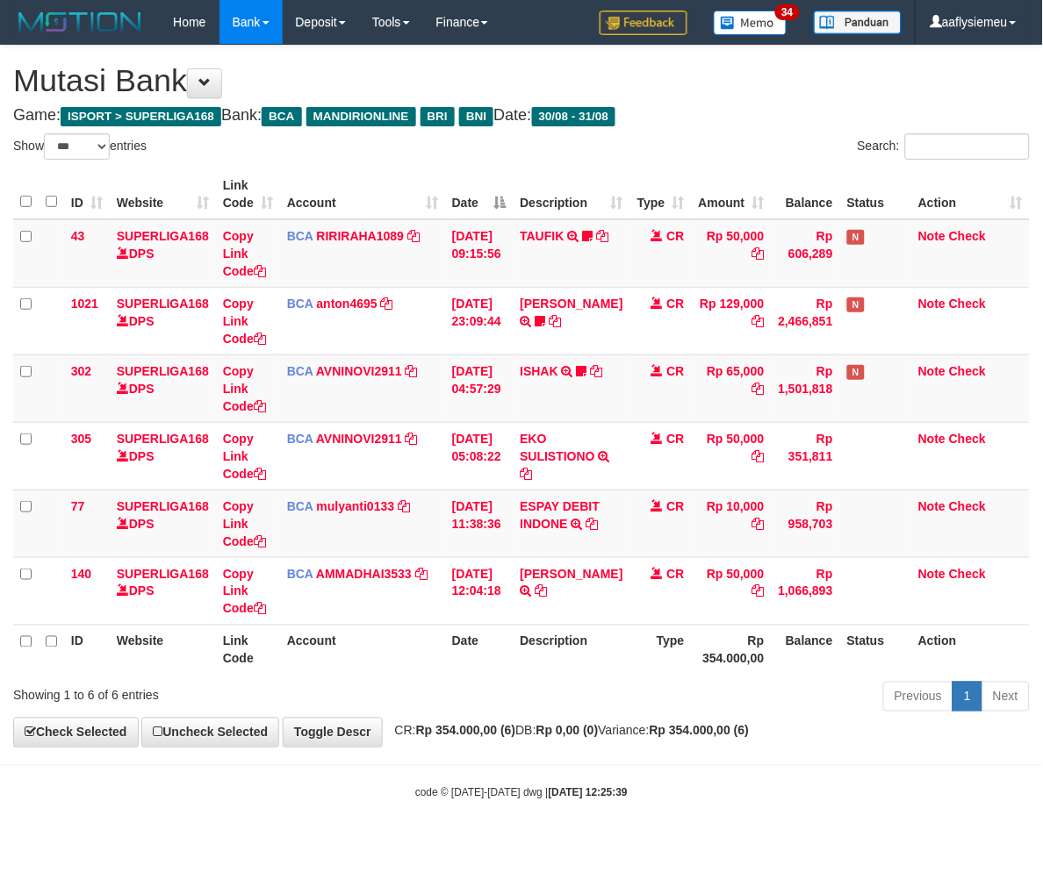
click at [695, 774] on body "Toggle navigation Home Bank Account List Load By Website Group [ISPORT] SUPERLI…" at bounding box center [521, 422] width 1043 height 845
select select "***"
click at [695, 774] on body "Toggle navigation Home Bank Account List Load By Website Group [ISPORT] SUPERLI…" at bounding box center [521, 422] width 1043 height 845
click at [645, 758] on body "Toggle navigation Home Bank Account List Load By Website Group [ISPORT] SUPERLI…" at bounding box center [521, 422] width 1043 height 845
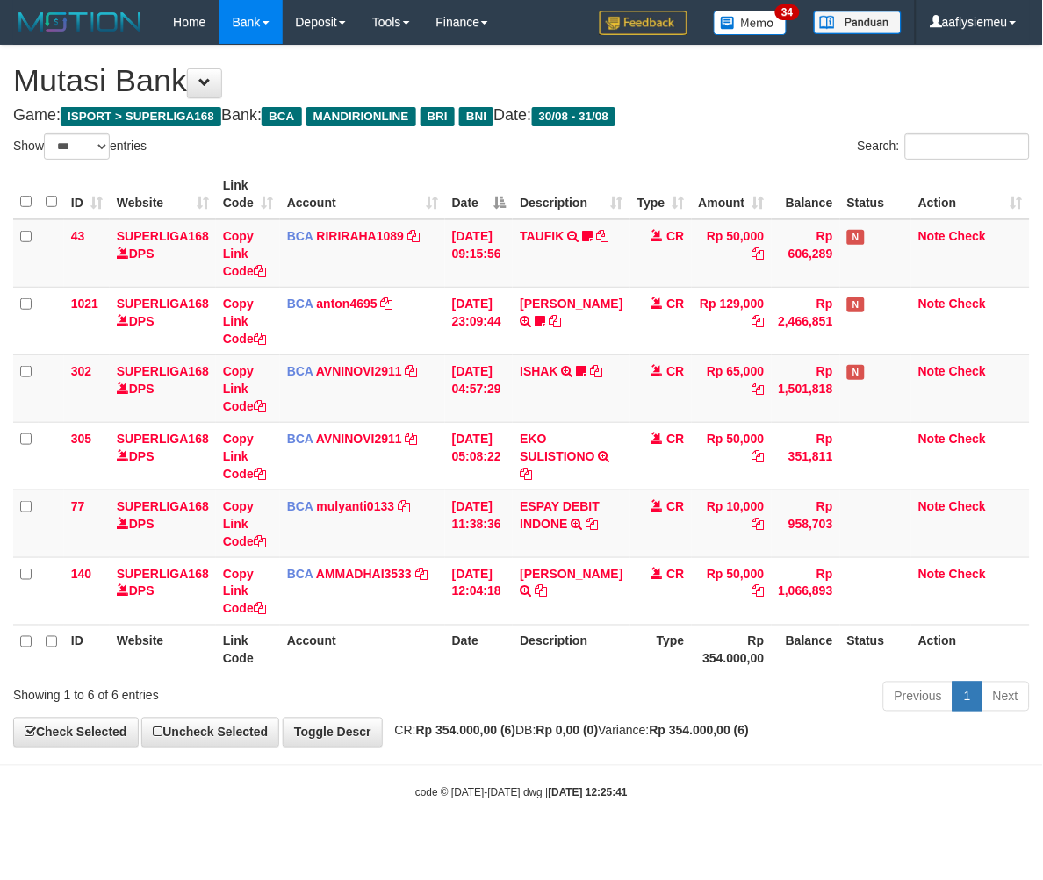
click at [645, 758] on body "Toggle navigation Home Bank Account List Load By Website Group [ISPORT] SUPERLI…" at bounding box center [521, 422] width 1043 height 845
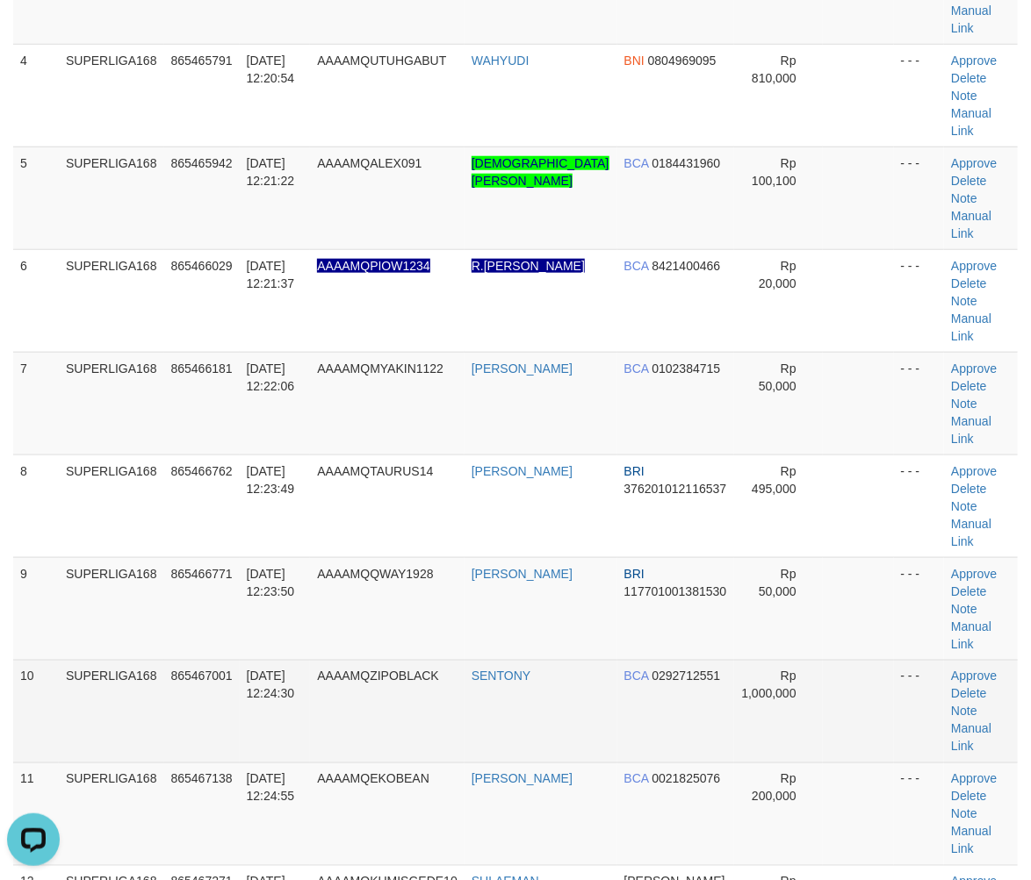
drag, startPoint x: 255, startPoint y: 554, endPoint x: 137, endPoint y: 580, distance: 121.4
click at [253, 660] on td "[DATE] 12:24:30" at bounding box center [275, 711] width 71 height 103
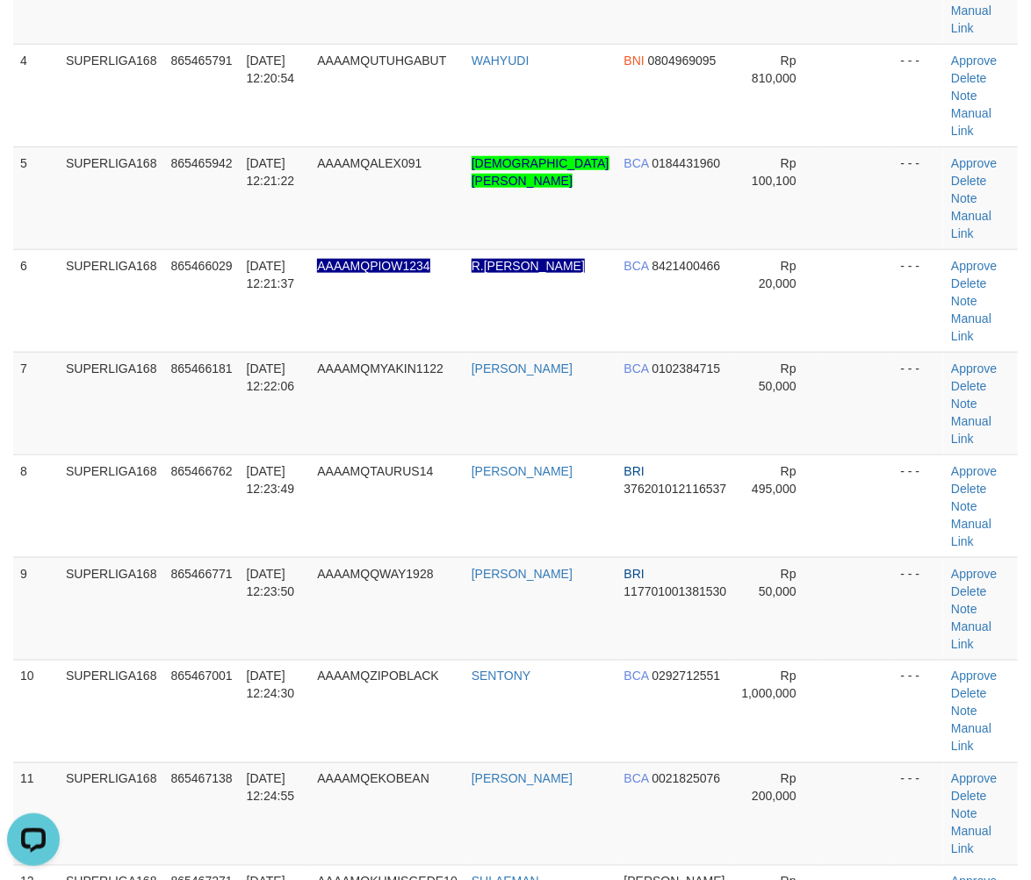
drag, startPoint x: 269, startPoint y: 538, endPoint x: 7, endPoint y: 602, distance: 270.2
click at [263, 660] on td "[DATE] 12:24:30" at bounding box center [275, 711] width 71 height 103
drag, startPoint x: 185, startPoint y: 575, endPoint x: 71, endPoint y: 604, distance: 117.7
click at [142, 593] on tbody "1 SUPERLIGA168 865464330 31/08/2025 12:16:34 AAAAMQANDREYUL123 ANDRE YULINDO BN…" at bounding box center [515, 404] width 1004 height 1336
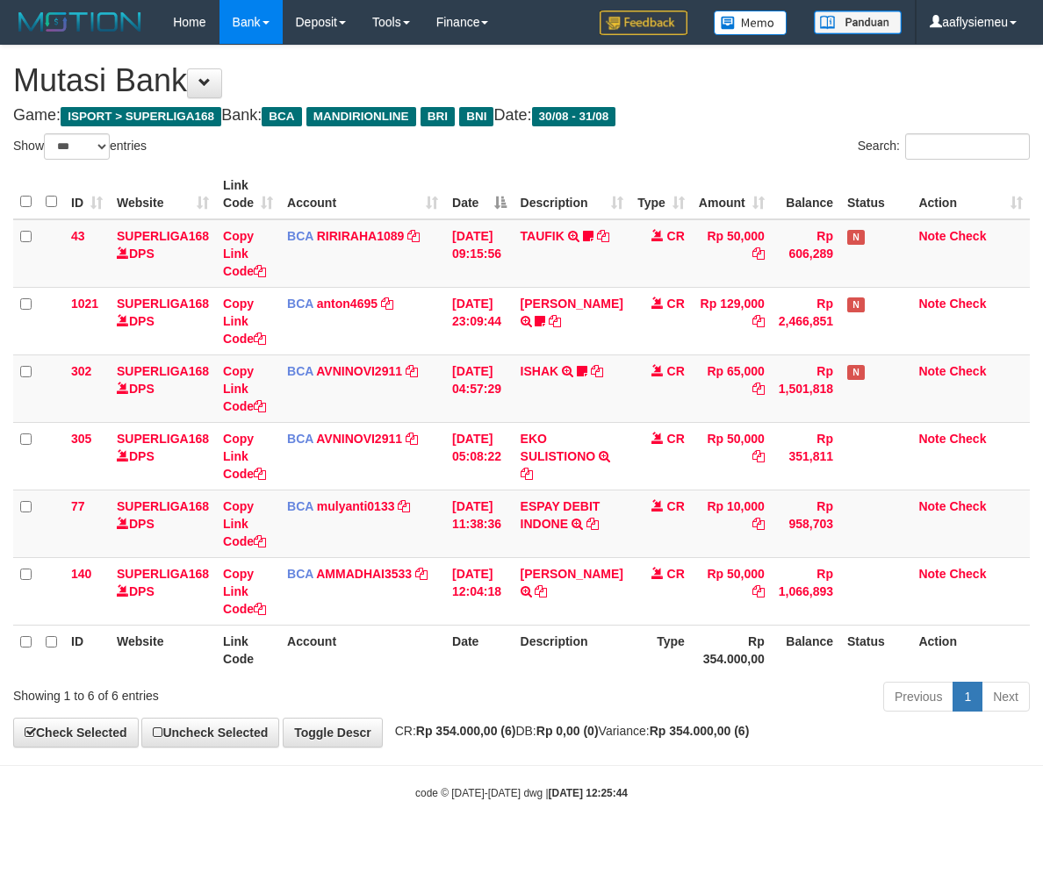
select select "***"
click at [520, 546] on tr "77 SUPERLIGA168 DPS Copy Link Code BCA mulyanti0133 DPS MULYANTI mutasi_2025083…" at bounding box center [521, 524] width 1017 height 68
click at [520, 546] on td "ESPAY DEBIT INDONE TRSF E-BANKING CR 3108/FTSCY/WS95051 10000.00202508313595198…" at bounding box center [571, 524] width 117 height 68
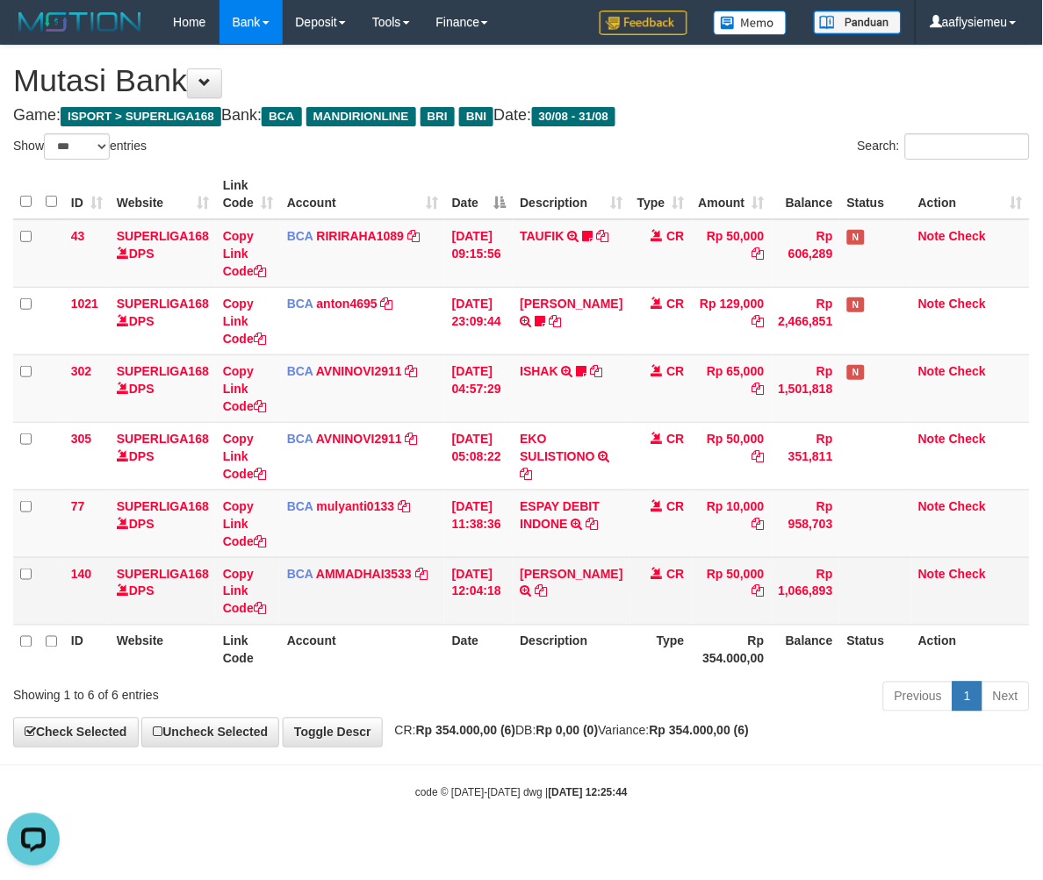
click at [497, 566] on td "31/08/2025 12:04:18" at bounding box center [479, 591] width 68 height 68
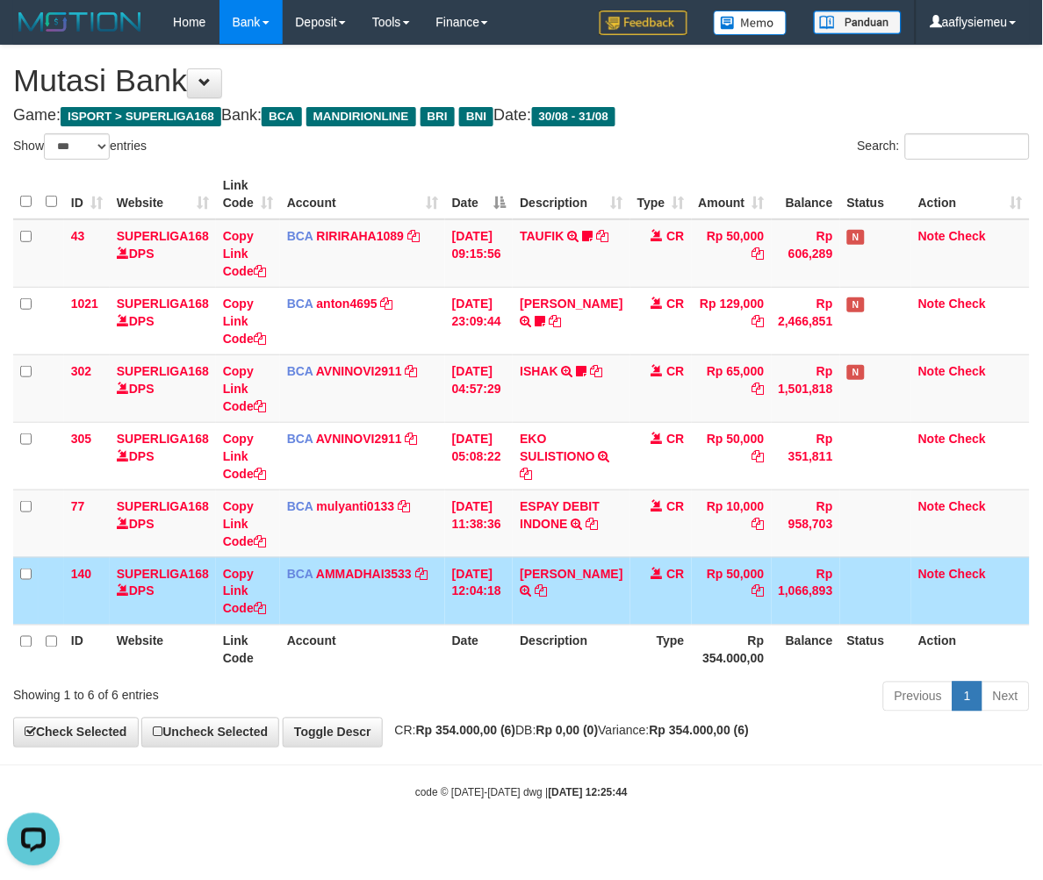
click at [553, 705] on div "Previous 1 Next" at bounding box center [739, 699] width 582 height 38
click at [544, 703] on div "Previous 1 Next" at bounding box center [739, 699] width 582 height 38
click at [544, 704] on div "Previous 1 Next" at bounding box center [739, 699] width 582 height 38
click at [543, 704] on div "Previous 1 Next" at bounding box center [739, 699] width 582 height 38
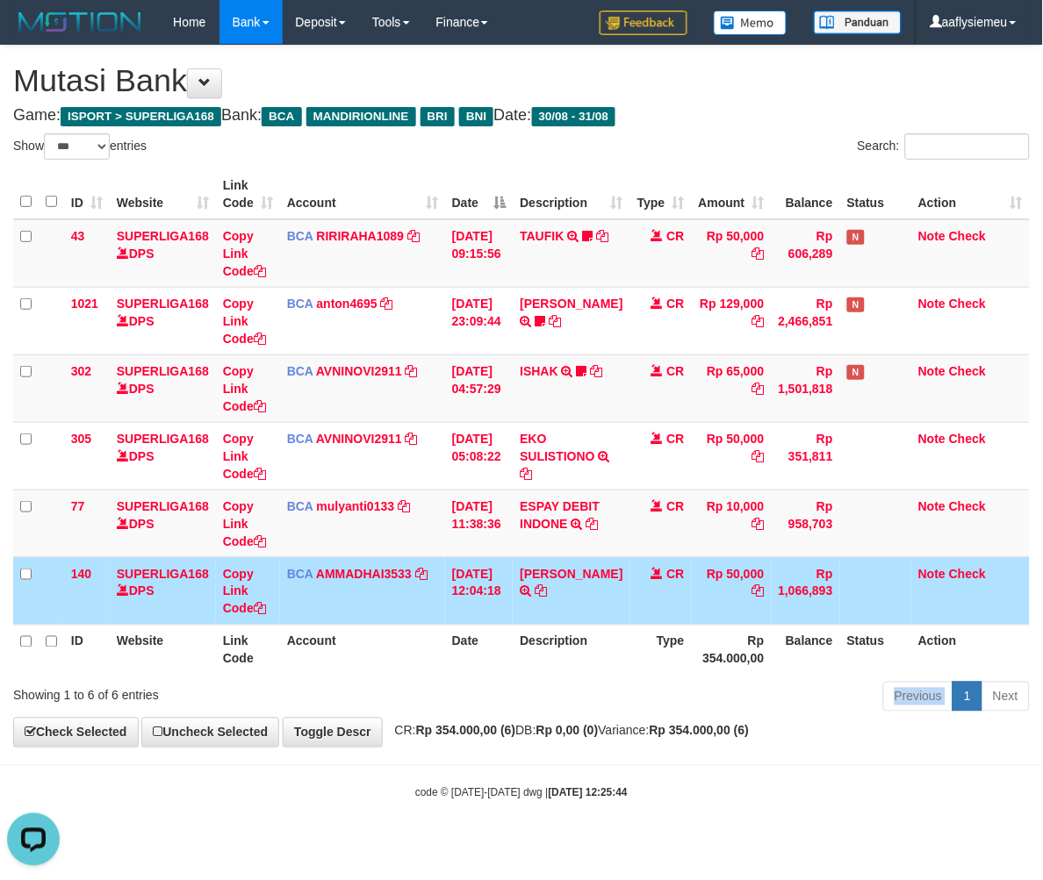
click at [542, 704] on div "Previous 1 Next" at bounding box center [739, 699] width 582 height 38
click at [541, 704] on div "Previous 1 Next" at bounding box center [739, 699] width 582 height 38
click at [509, 714] on div "Previous 1 Next" at bounding box center [739, 699] width 582 height 38
click at [603, 727] on div "**********" at bounding box center [521, 396] width 1043 height 701
click at [599, 727] on strong "Rp 0,00 (0)" at bounding box center [567, 731] width 62 height 14
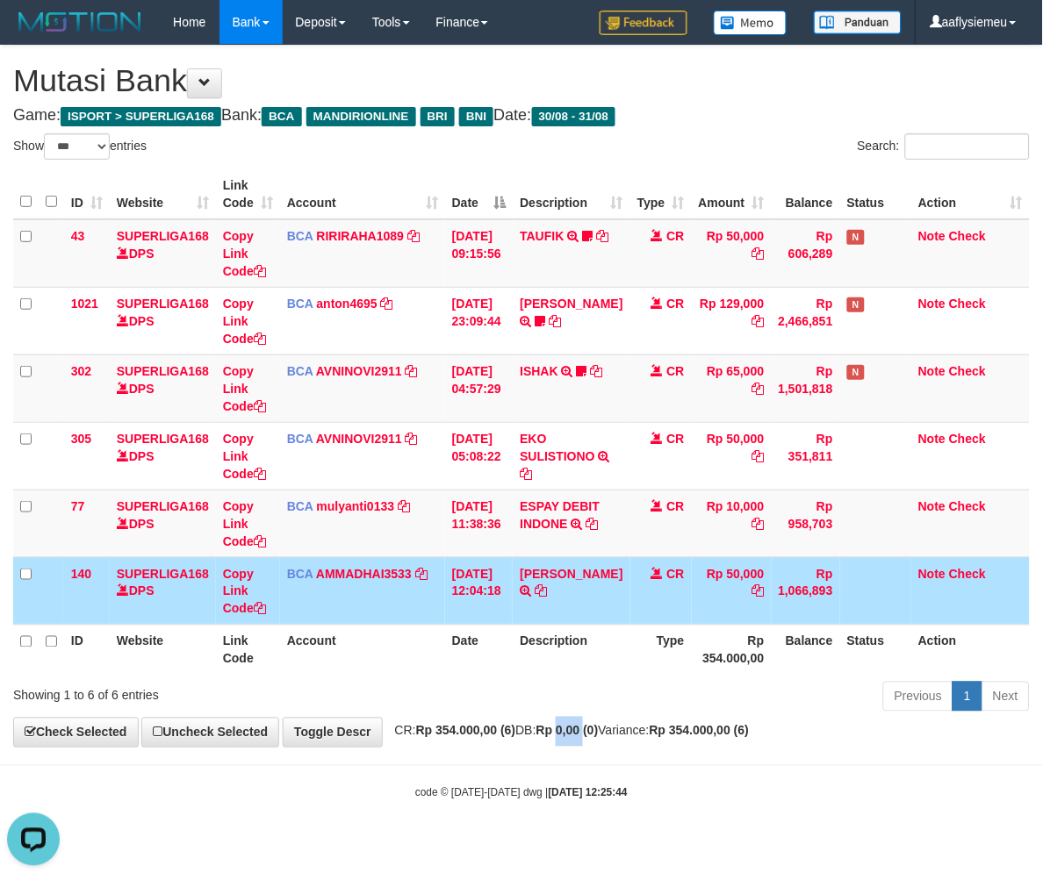
click at [599, 727] on strong "Rp 0,00 (0)" at bounding box center [567, 731] width 62 height 14
click at [425, 727] on div "**********" at bounding box center [521, 396] width 1043 height 701
click at [417, 725] on div "**********" at bounding box center [521, 396] width 1043 height 701
click at [413, 729] on div "**********" at bounding box center [521, 396] width 1043 height 701
click at [413, 729] on span "CR: Rp 354.000,00 (6) DB: Rp 0,00 (0) Variance: Rp 354.000,00 (6)" at bounding box center [567, 731] width 363 height 14
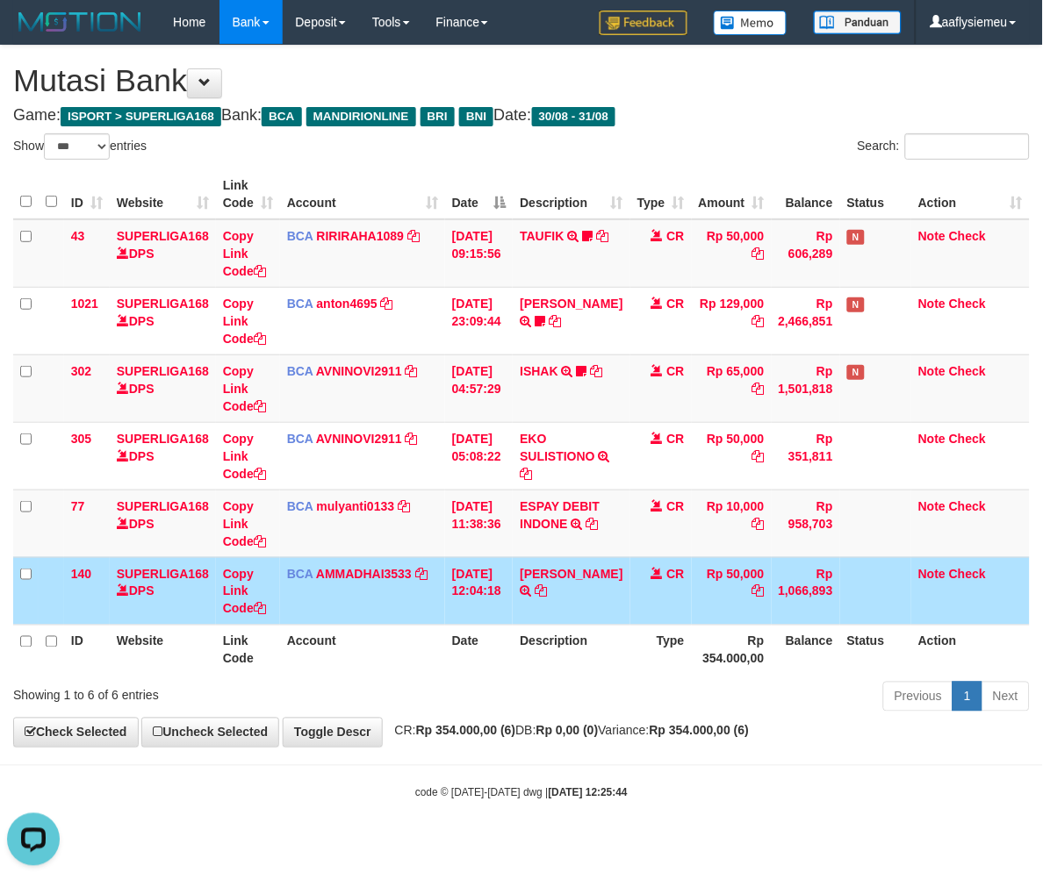
click at [434, 751] on body "Toggle navigation Home Bank Account List Load By Website Group [ISPORT] SUPERLI…" at bounding box center [521, 422] width 1043 height 845
click at [433, 751] on body "Toggle navigation Home Bank Account List Load By Website Group [ISPORT] SUPERLI…" at bounding box center [521, 422] width 1043 height 845
click at [430, 736] on strong "Rp 354.000,00 (6)" at bounding box center [466, 731] width 100 height 14
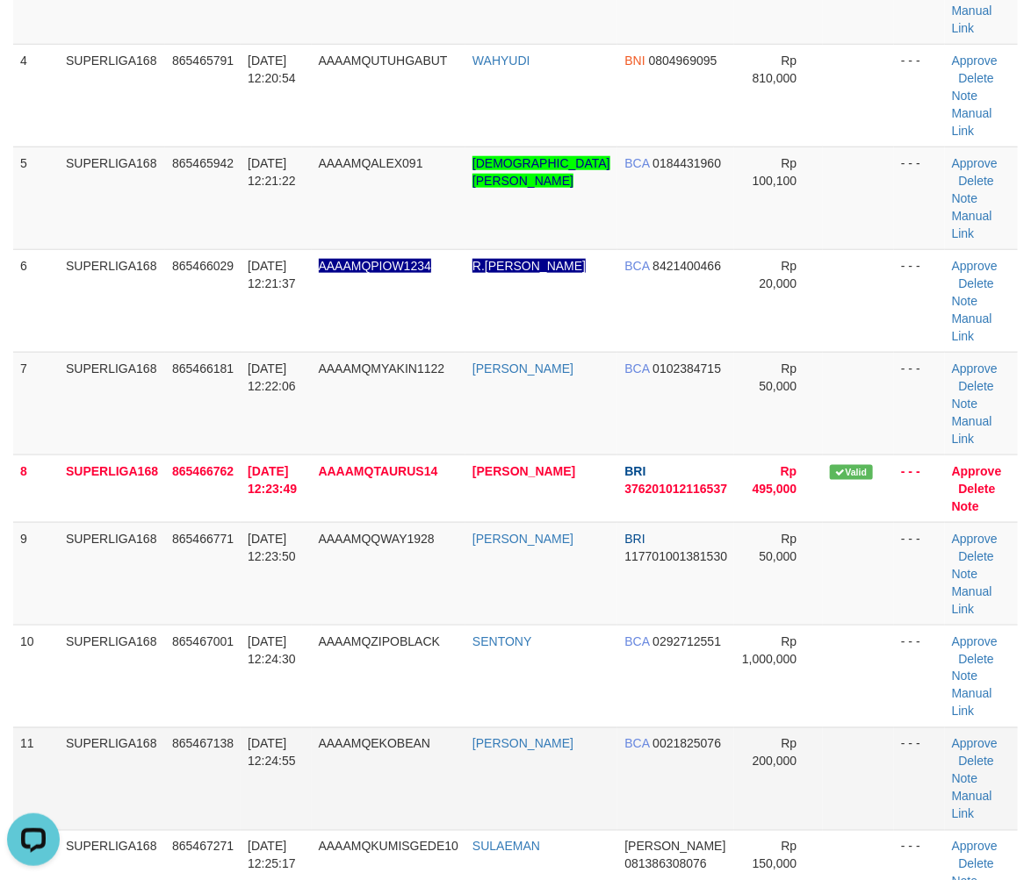
click at [296, 737] on span "[DATE] 12:24:55" at bounding box center [272, 753] width 48 height 32
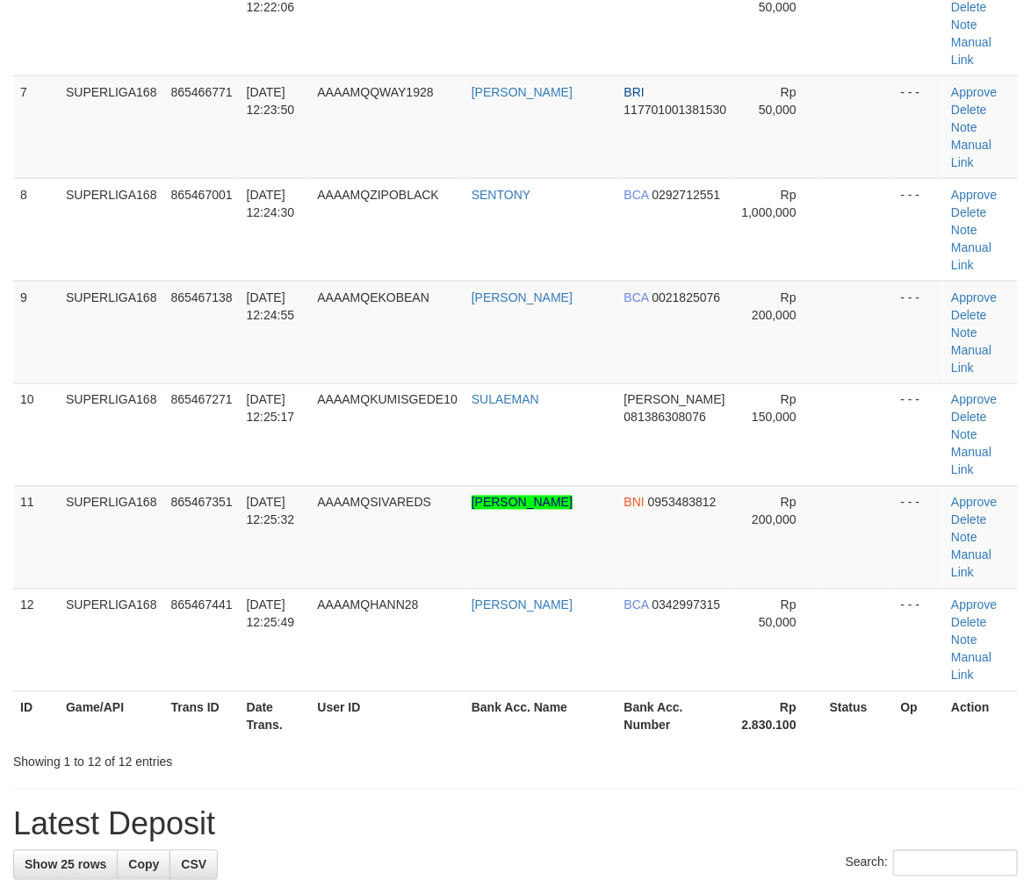
scroll to position [484, 0]
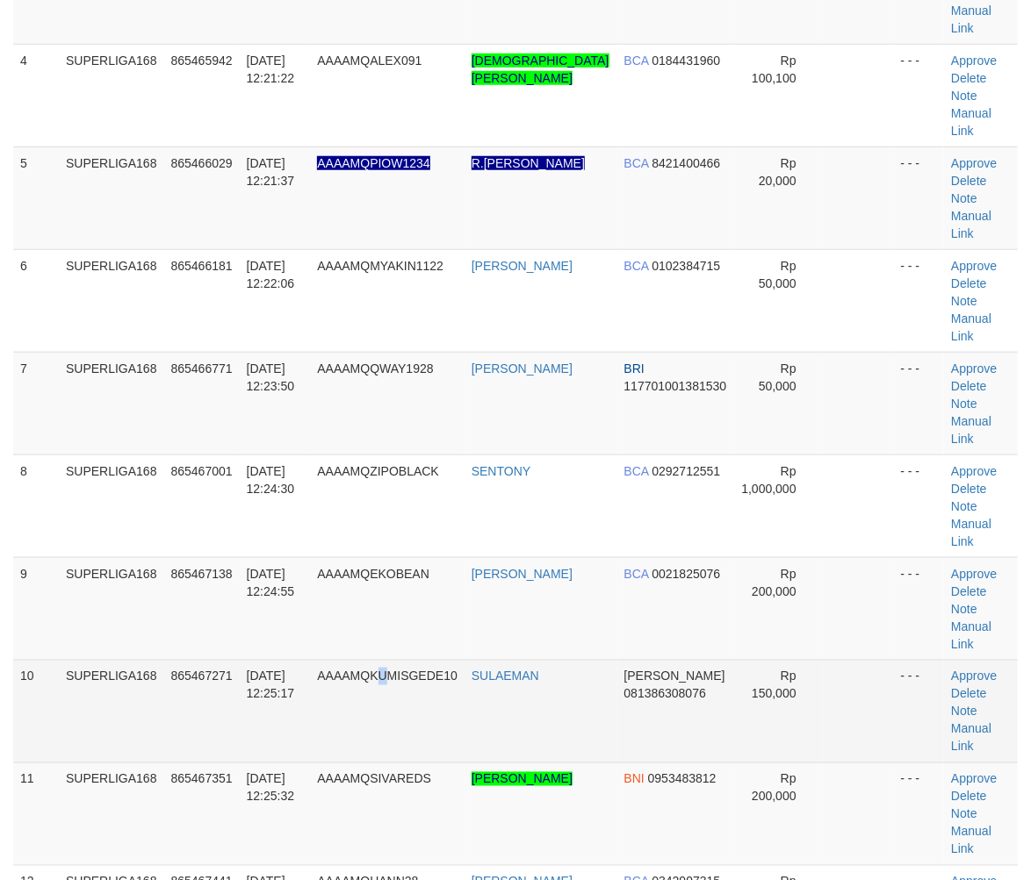
click at [397, 660] on td "AAAAMQKUMISGEDE10" at bounding box center [387, 711] width 155 height 103
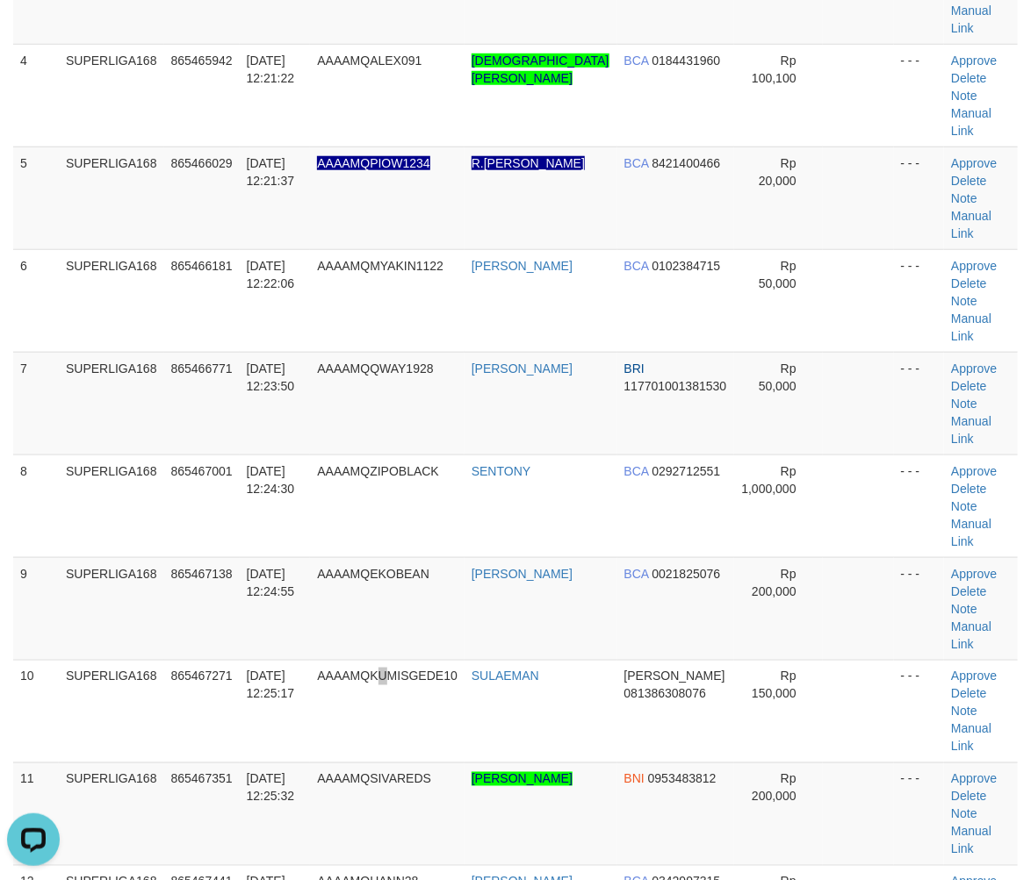
scroll to position [0, 0]
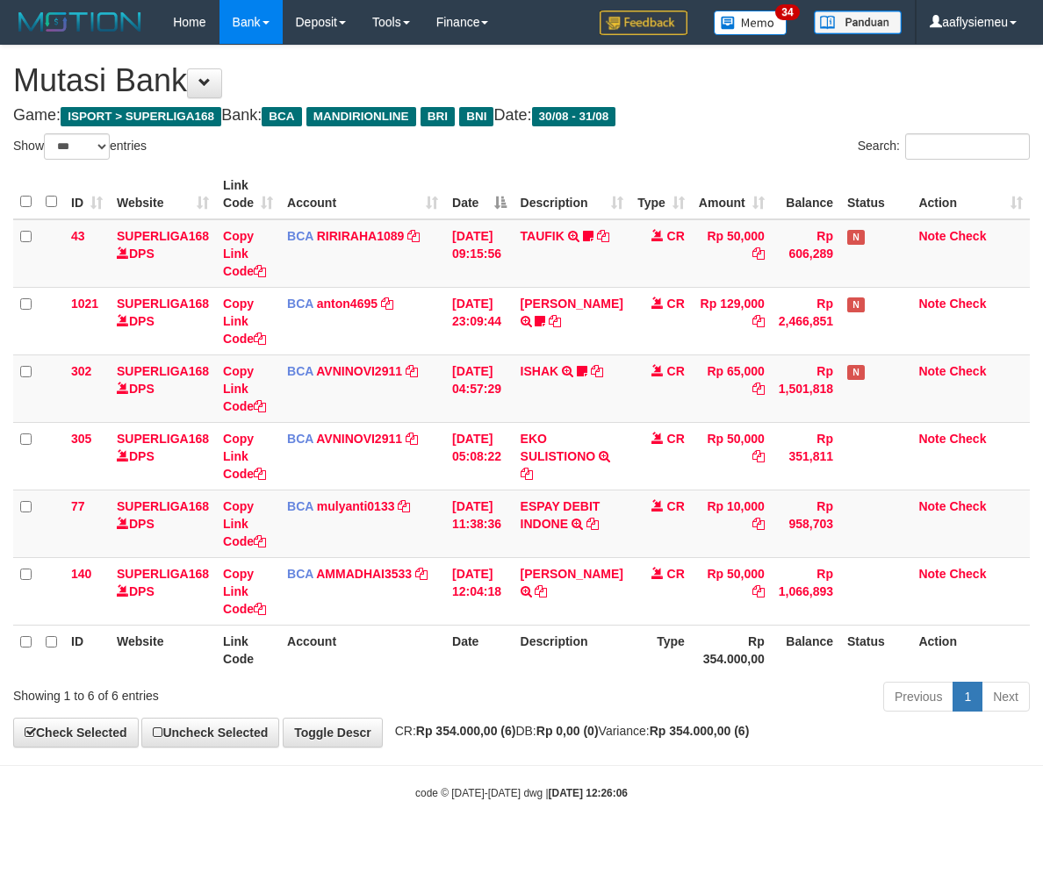
select select "***"
click at [532, 752] on body "Toggle navigation Home Bank Account List Load By Website Group [ISPORT] SUPERLI…" at bounding box center [521, 422] width 1043 height 845
click at [531, 752] on body "Toggle navigation Home Bank Account List Load By Website Group [ISPORT] SUPERLI…" at bounding box center [521, 422] width 1043 height 845
click at [531, 751] on body "Toggle navigation Home Bank Account List Load By Website Group [ISPORT] SUPERLI…" at bounding box center [521, 422] width 1043 height 845
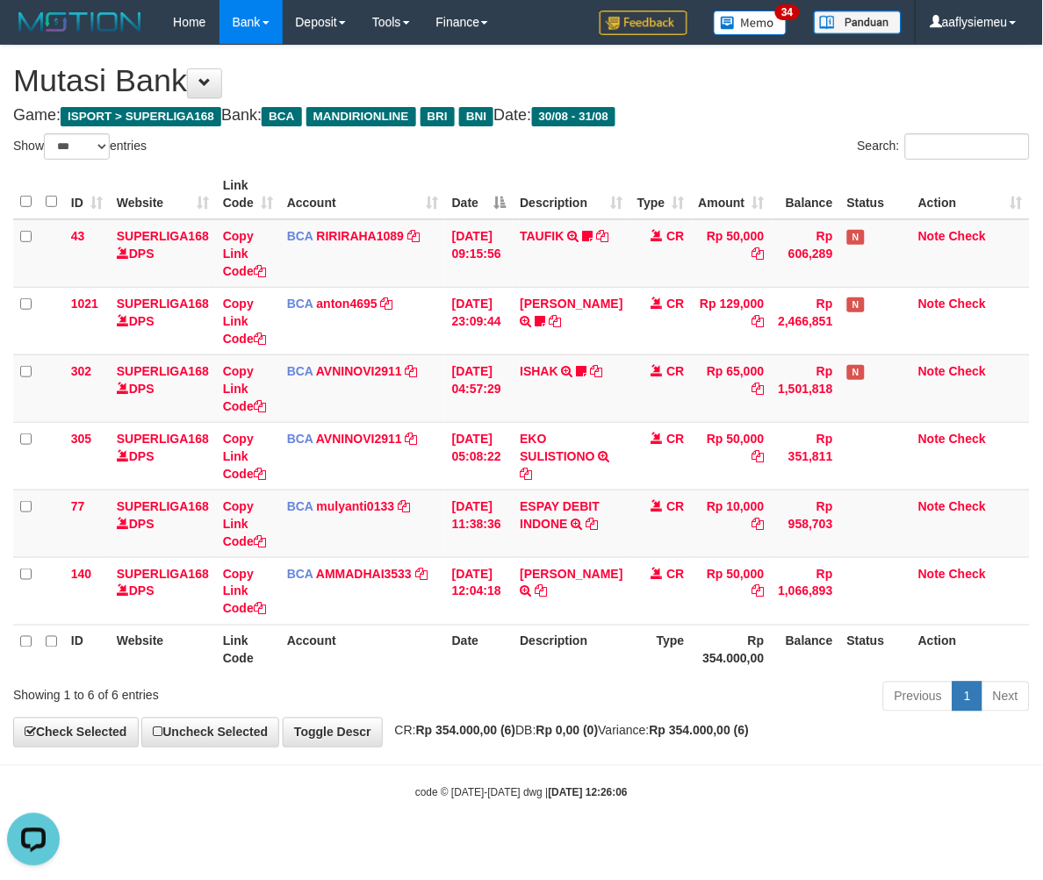
click at [531, 751] on body "Toggle navigation Home Bank Account List Load By Website Group [ISPORT] SUPERLI…" at bounding box center [521, 422] width 1043 height 845
click at [530, 751] on body "Toggle navigation Home Bank Account List Load By Website Group [ISPORT] SUPERLI…" at bounding box center [521, 422] width 1043 height 845
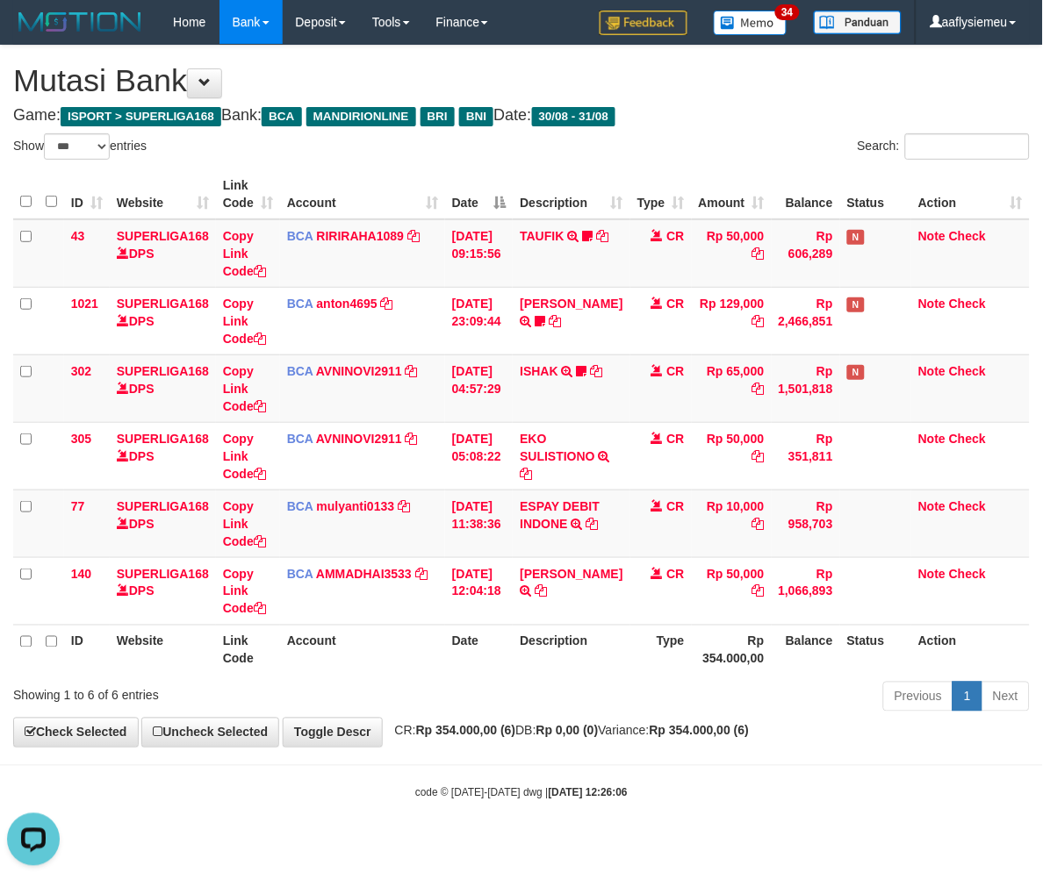
click at [530, 751] on body "Toggle navigation Home Bank Account List Load By Website Group [ISPORT] SUPERLI…" at bounding box center [521, 422] width 1043 height 845
select select "***"
click at [529, 751] on body "Toggle navigation Home Bank Account List Load By Website Group [ISPORT] SUPERLI…" at bounding box center [521, 422] width 1043 height 845
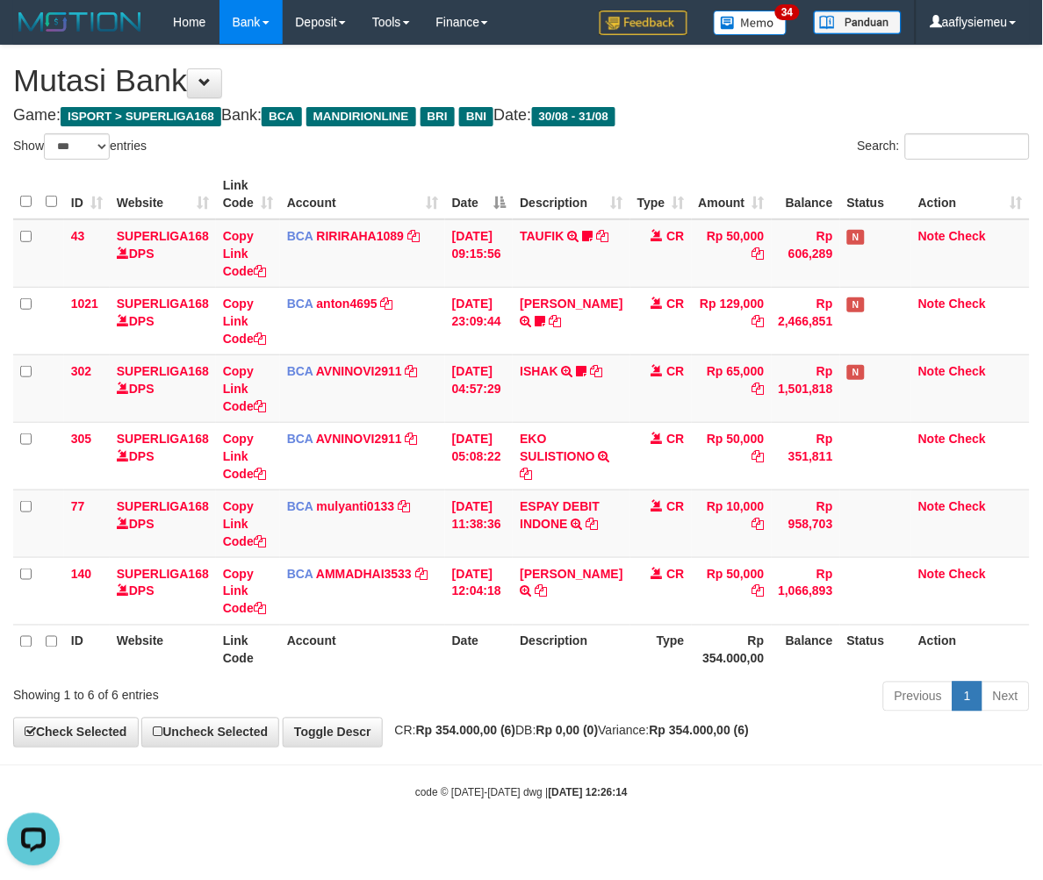
click at [529, 751] on body "Toggle navigation Home Bank Account List Load By Website Group [ISPORT] SUPERLI…" at bounding box center [521, 422] width 1043 height 845
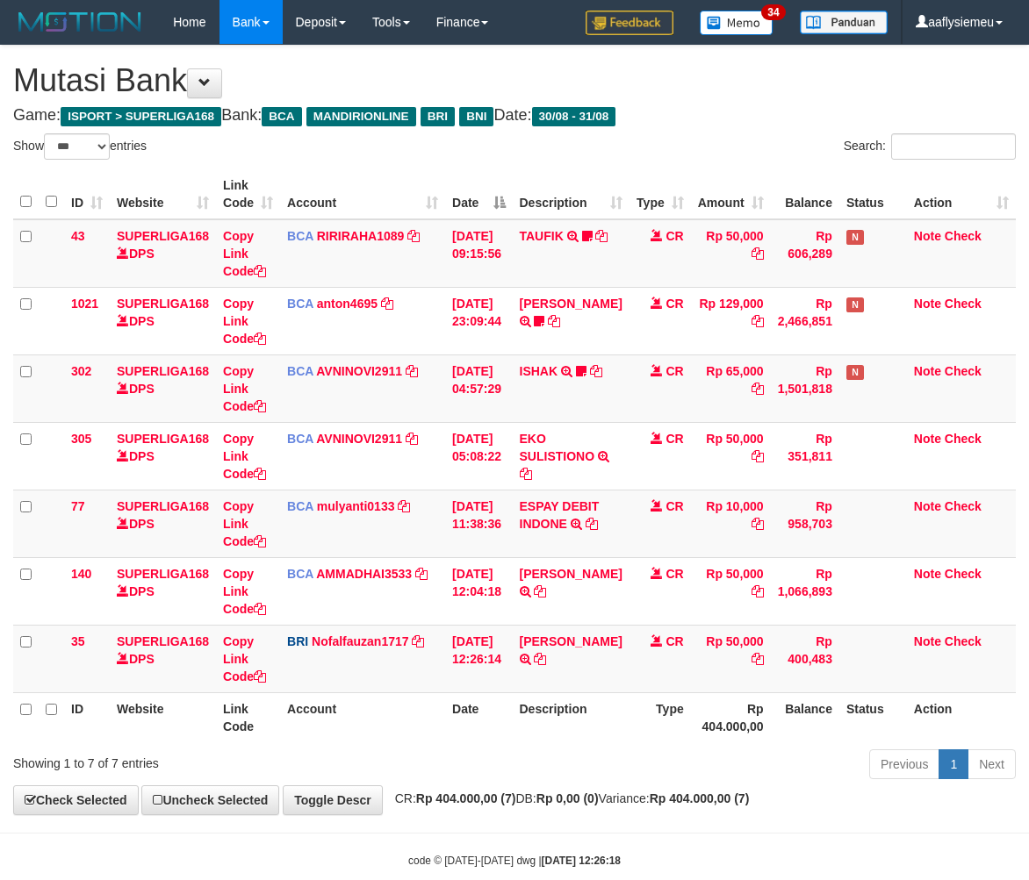
select select "***"
click at [529, 751] on div "Previous 1 Next" at bounding box center [729, 767] width 574 height 38
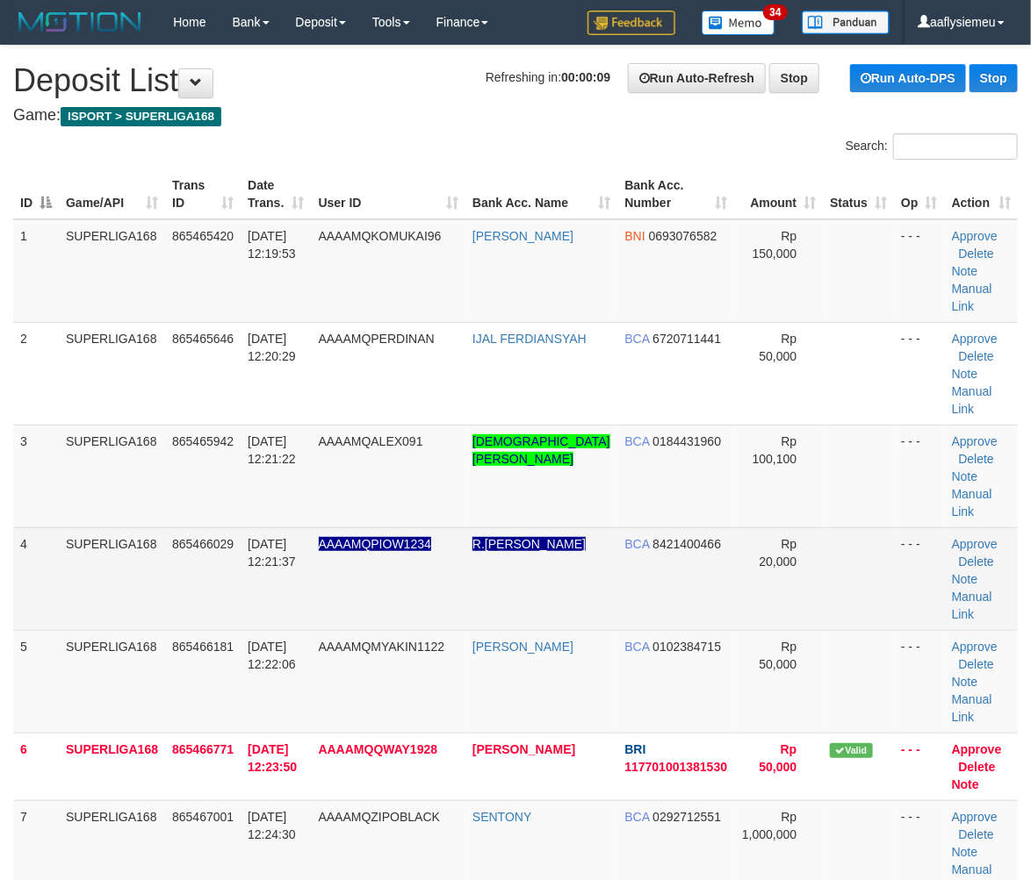
click at [97, 537] on td "SUPERLIGA168" at bounding box center [112, 579] width 106 height 103
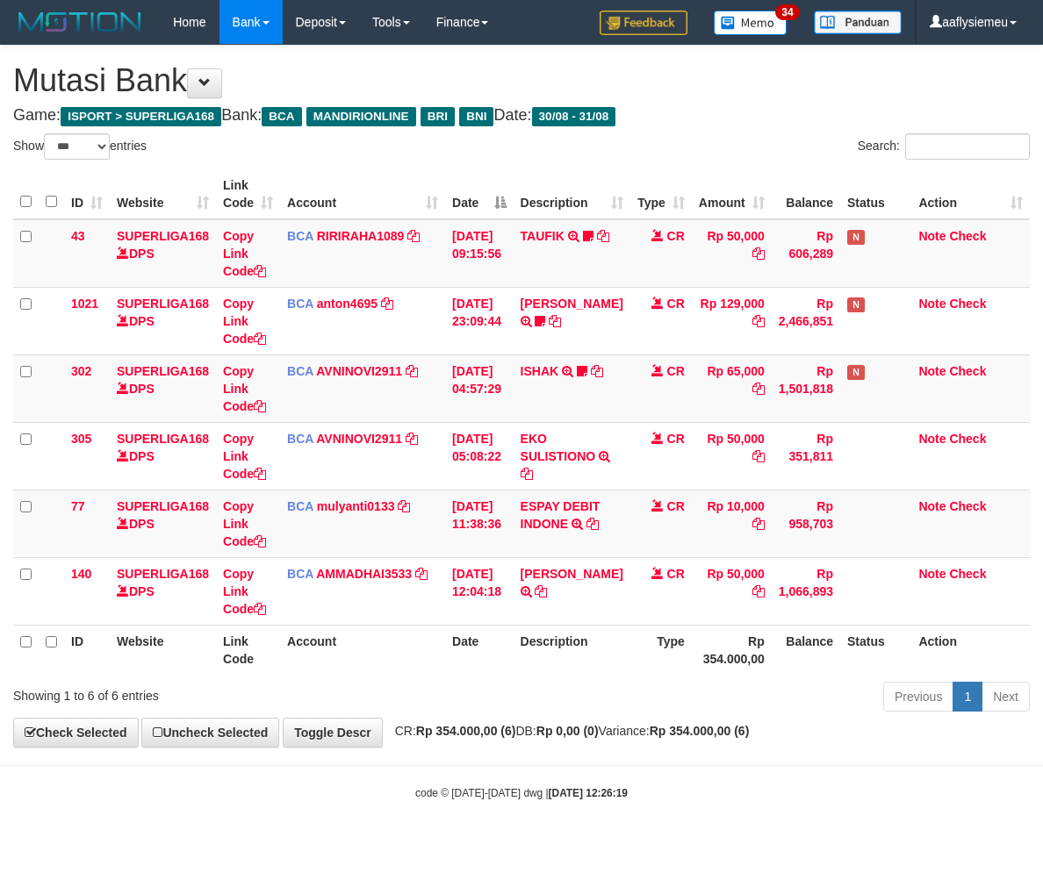
select select "***"
click at [621, 740] on div "**********" at bounding box center [521, 396] width 1043 height 701
click at [433, 717] on div "**********" at bounding box center [521, 396] width 1043 height 701
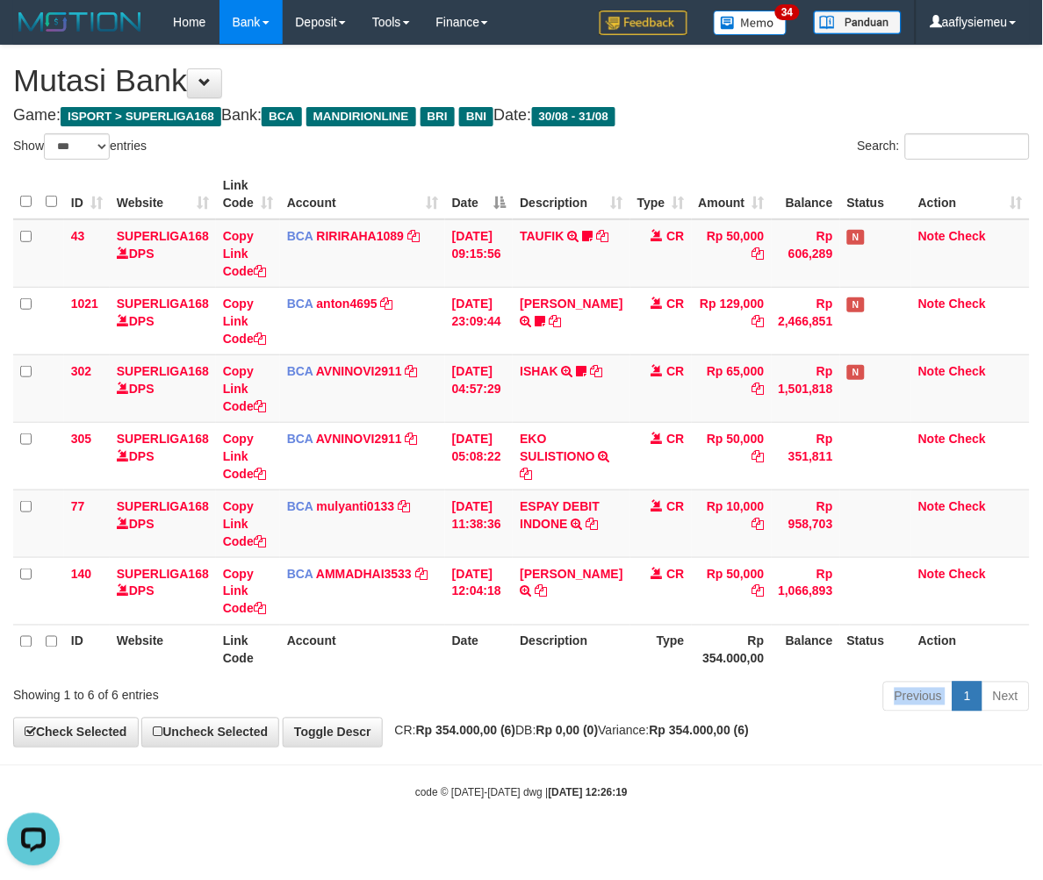
click at [433, 717] on div "**********" at bounding box center [521, 396] width 1043 height 701
click at [433, 716] on div "**********" at bounding box center [521, 396] width 1043 height 701
click at [433, 716] on div "Showing 1 to 6 of 6 entries Previous 1 Next" at bounding box center [521, 699] width 1043 height 38
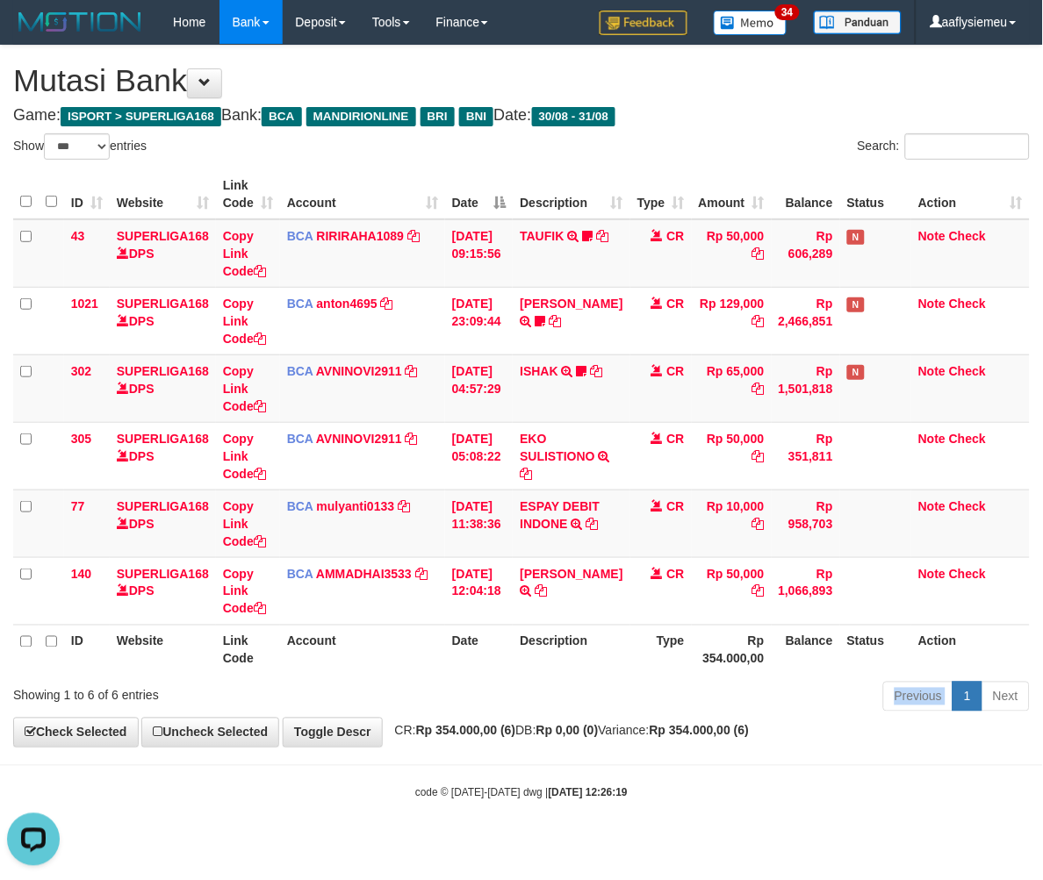
click at [433, 716] on div "Showing 1 to 6 of 6 entries Previous 1 Next" at bounding box center [521, 699] width 1043 height 38
select select "***"
click at [432, 716] on div "Showing 1 to 6 of 6 entries Previous 1 Next" at bounding box center [521, 699] width 1043 height 38
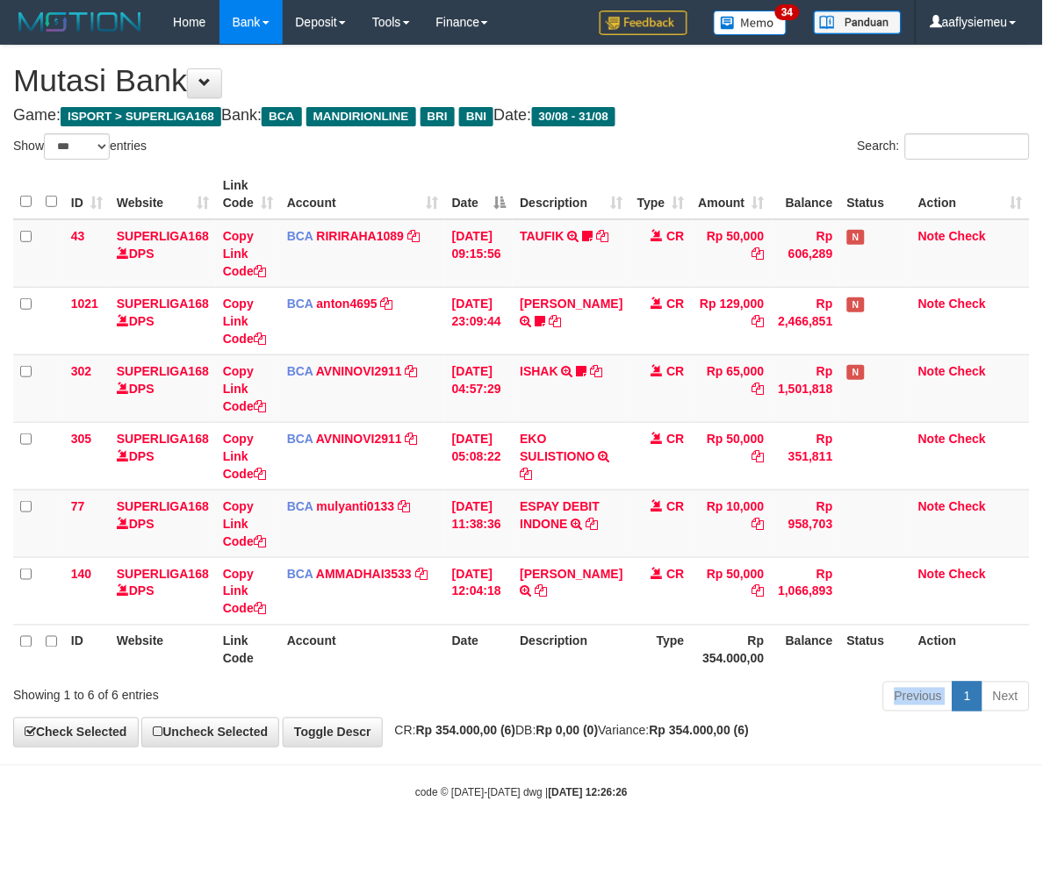
click at [432, 716] on div "Showing 1 to 6 of 6 entries Previous 1 Next" at bounding box center [521, 699] width 1043 height 38
click at [224, 791] on div "code © 2012-2018 dwg | 2025/08/31 12:26:26" at bounding box center [521, 793] width 1043 height 18
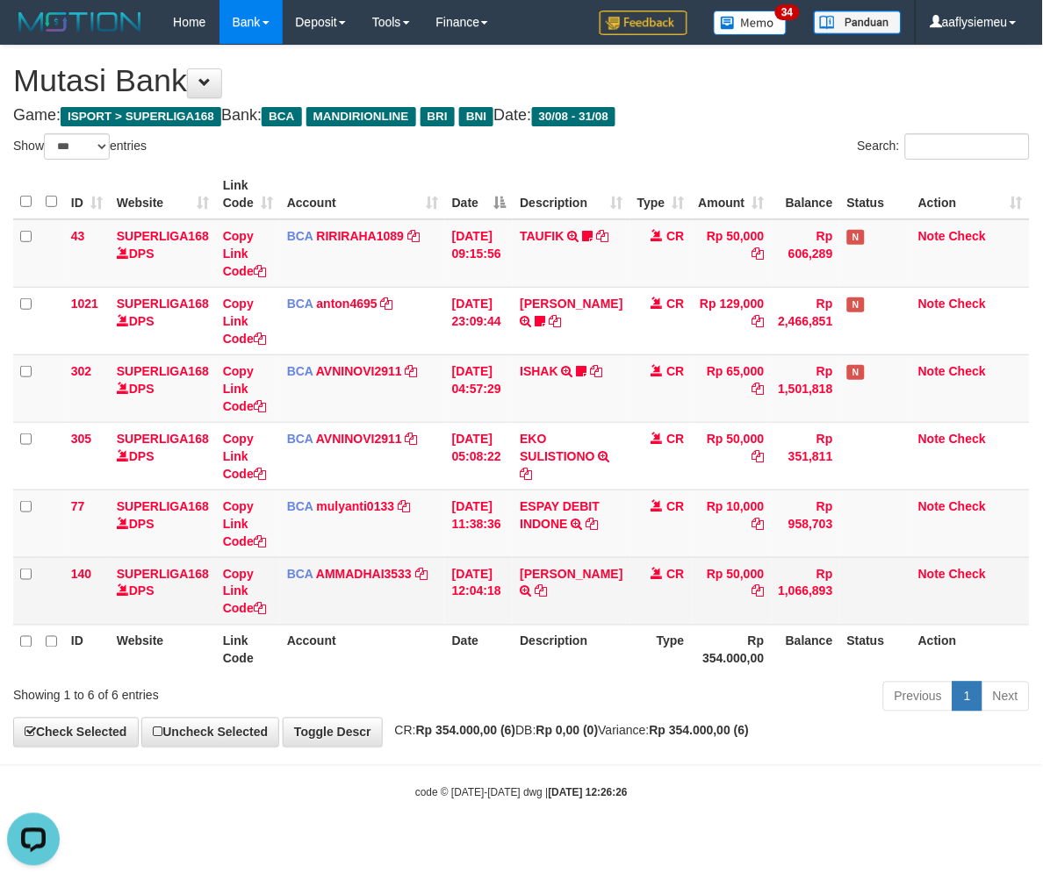
click at [1024, 608] on td "Note Check" at bounding box center [970, 591] width 119 height 68
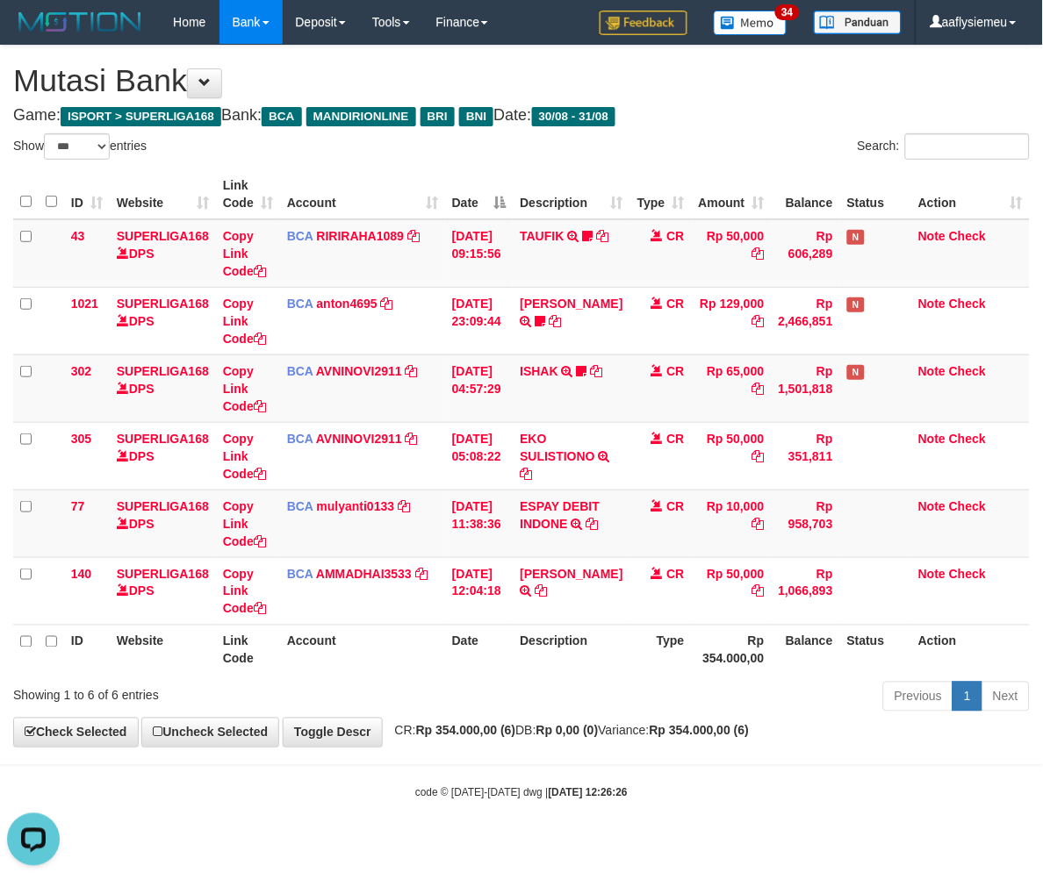
click at [426, 749] on body "Toggle navigation Home Bank Account List Load By Website Group [ISPORT] SUPERLI…" at bounding box center [521, 422] width 1043 height 845
click at [502, 727] on strong "Rp 354.000,00 (6)" at bounding box center [466, 731] width 100 height 14
click at [499, 737] on strong "Rp 354.000,00 (6)" at bounding box center [466, 731] width 100 height 14
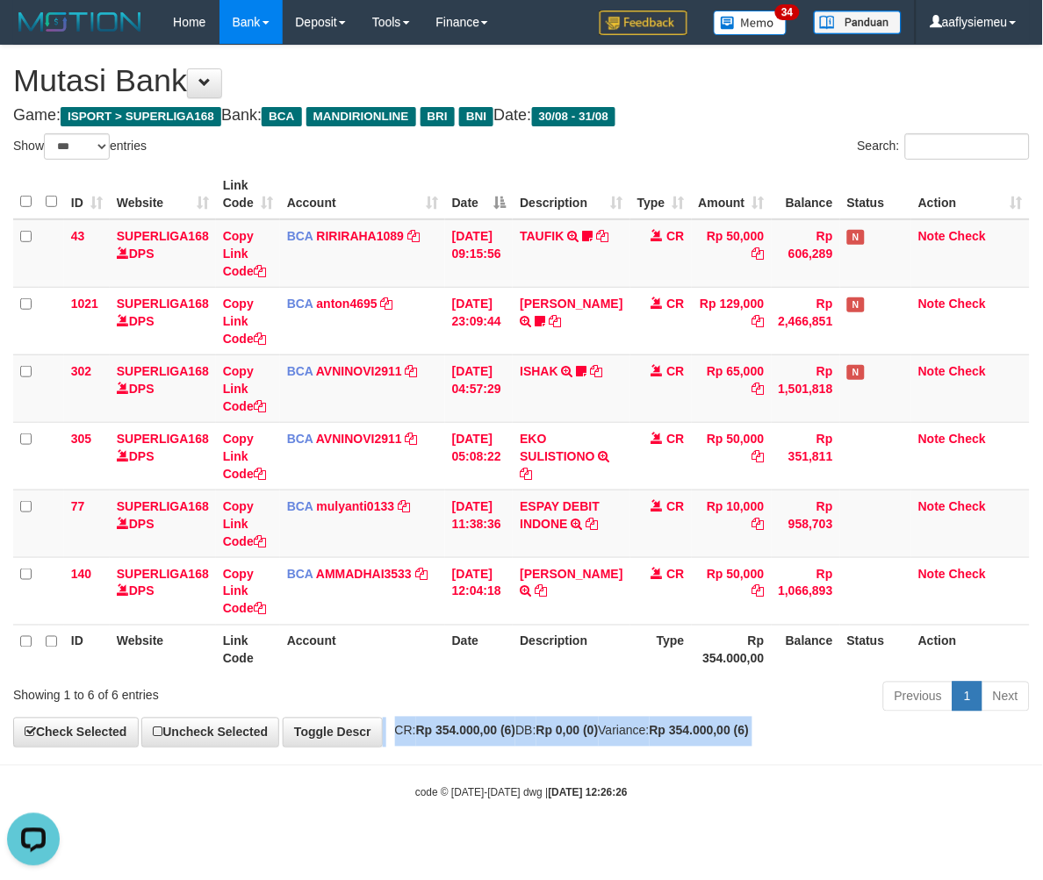
click at [499, 737] on strong "Rp 354.000,00 (6)" at bounding box center [466, 731] width 100 height 14
click at [494, 736] on strong "Rp 354.000,00 (6)" at bounding box center [466, 731] width 100 height 14
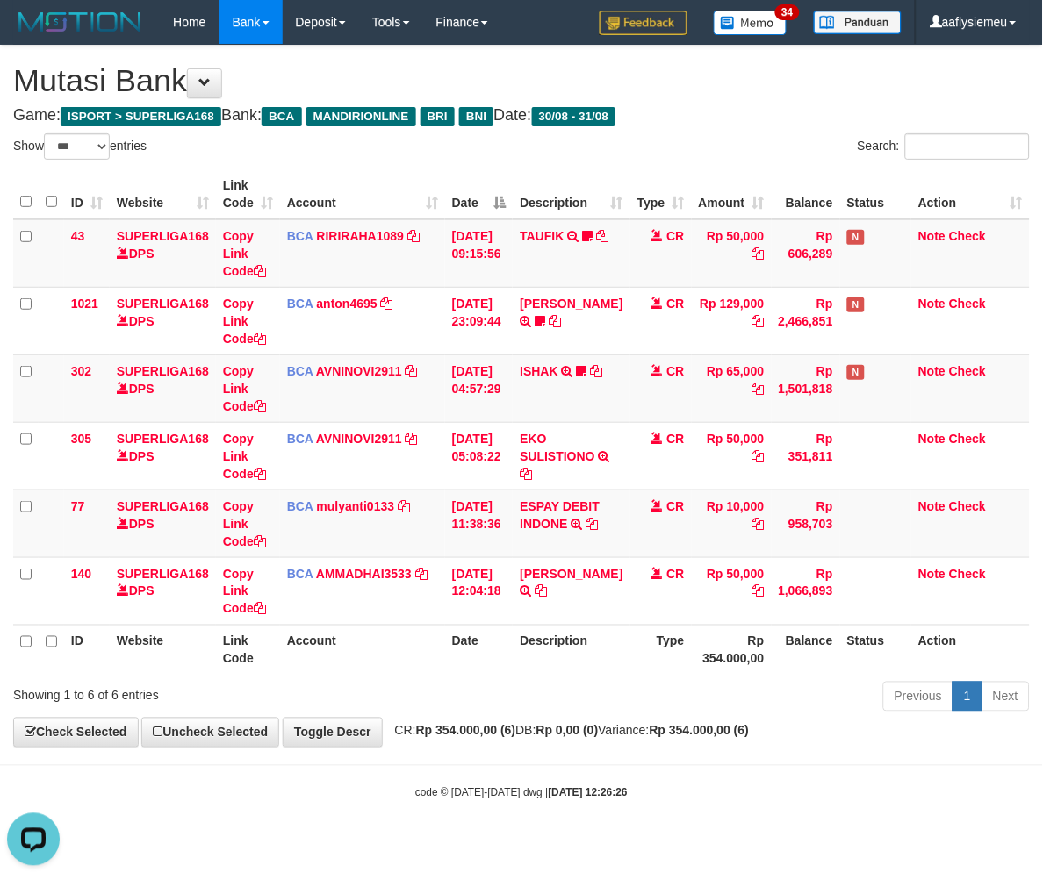
click at [492, 735] on strong "Rp 354.000,00 (6)" at bounding box center [466, 731] width 100 height 14
click at [530, 715] on div "Previous 1 Next" at bounding box center [739, 699] width 582 height 38
click at [520, 716] on div "Previous 1 Next" at bounding box center [739, 699] width 582 height 38
click at [518, 716] on div "Previous 1 Next" at bounding box center [739, 699] width 582 height 38
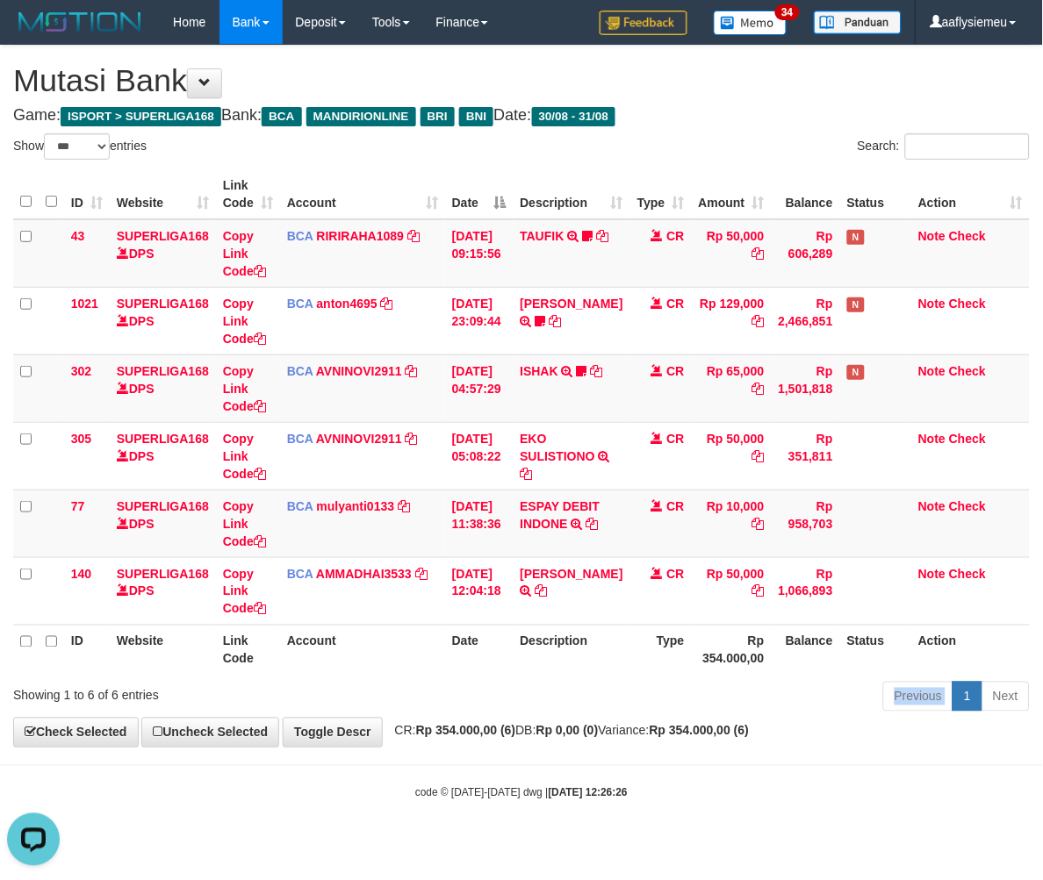
click at [518, 716] on div "Previous 1 Next" at bounding box center [739, 699] width 582 height 38
click at [516, 717] on div "Previous 1 Next" at bounding box center [739, 699] width 582 height 38
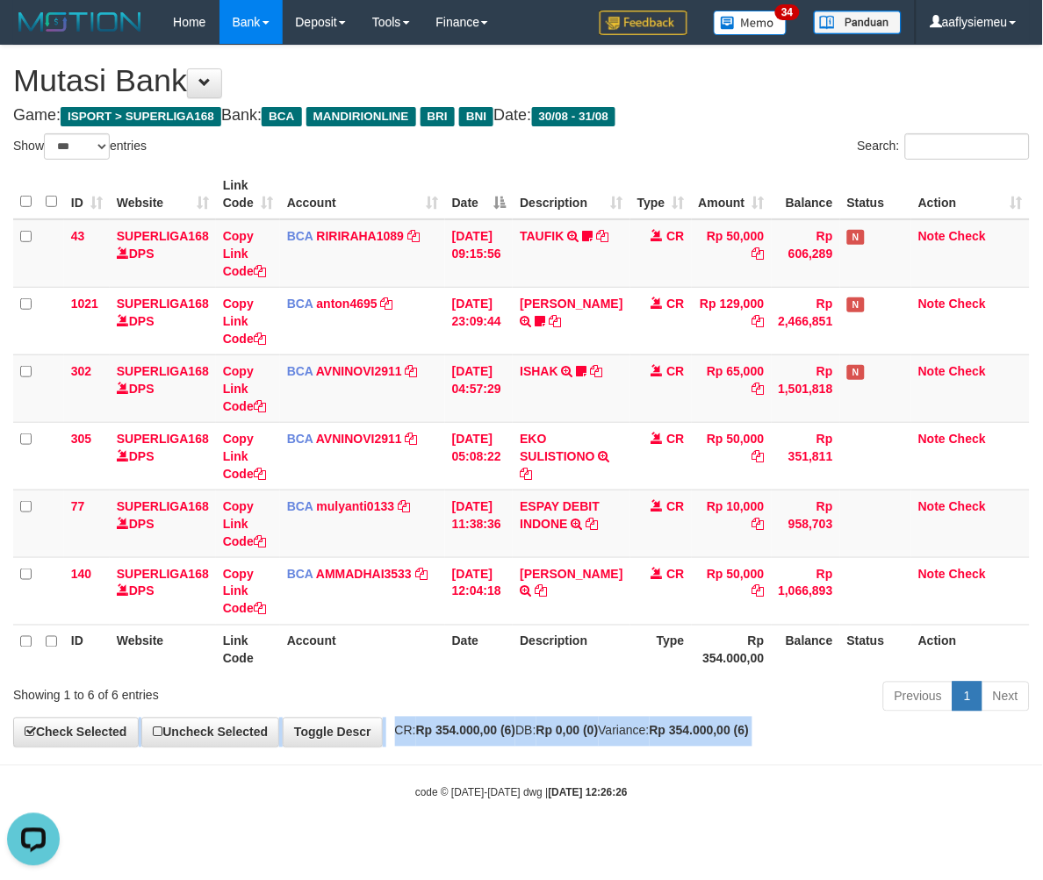
click at [516, 718] on div "**********" at bounding box center [521, 396] width 1043 height 701
click at [510, 731] on strong "Rp 354.000,00 (6)" at bounding box center [466, 731] width 100 height 14
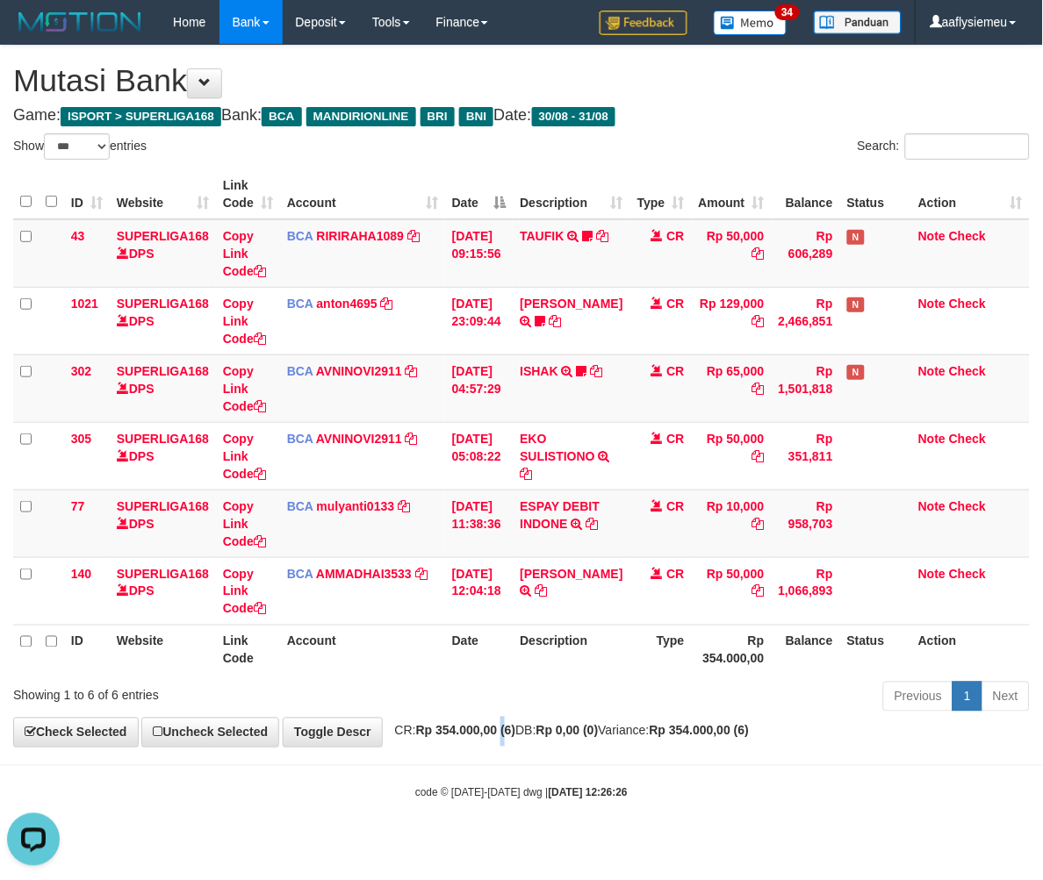
click at [510, 731] on strong "Rp 354.000,00 (6)" at bounding box center [466, 731] width 100 height 14
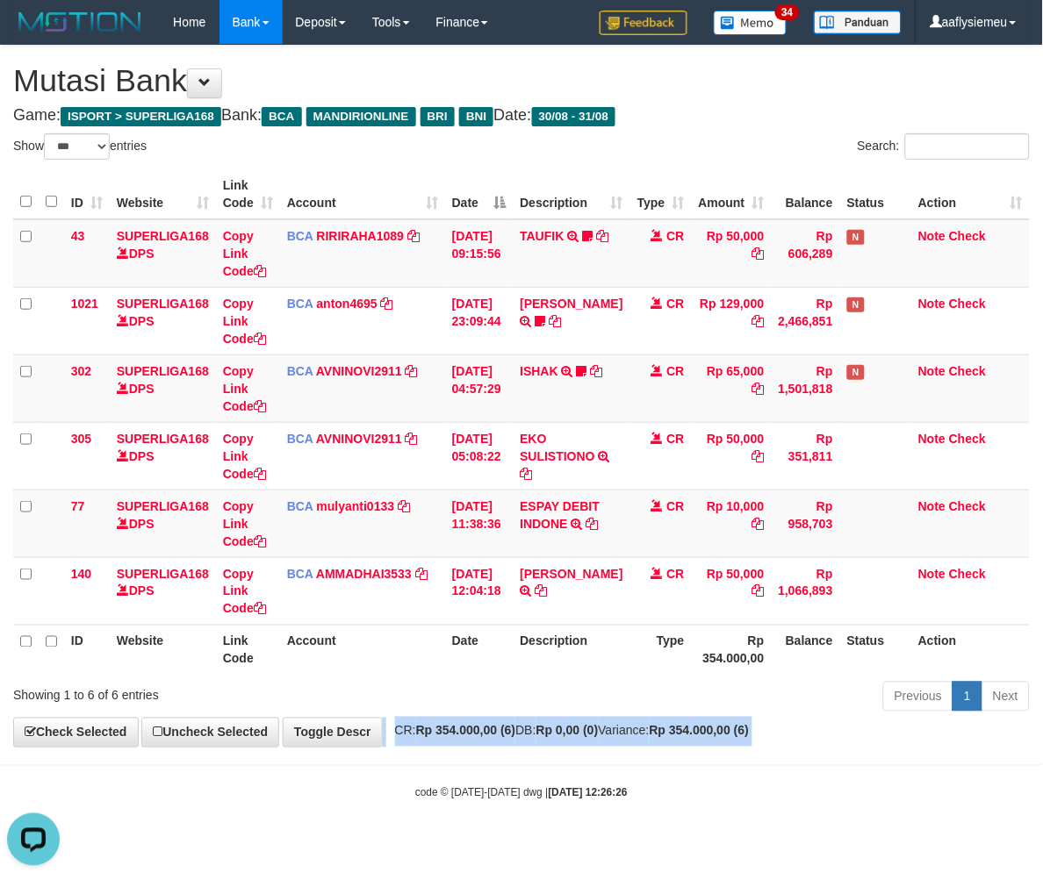
click at [510, 731] on strong "Rp 354.000,00 (6)" at bounding box center [466, 731] width 100 height 14
click at [510, 730] on strong "Rp 354.000,00 (6)" at bounding box center [466, 731] width 100 height 14
click at [509, 727] on strong "Rp 354.000,00 (6)" at bounding box center [466, 731] width 100 height 14
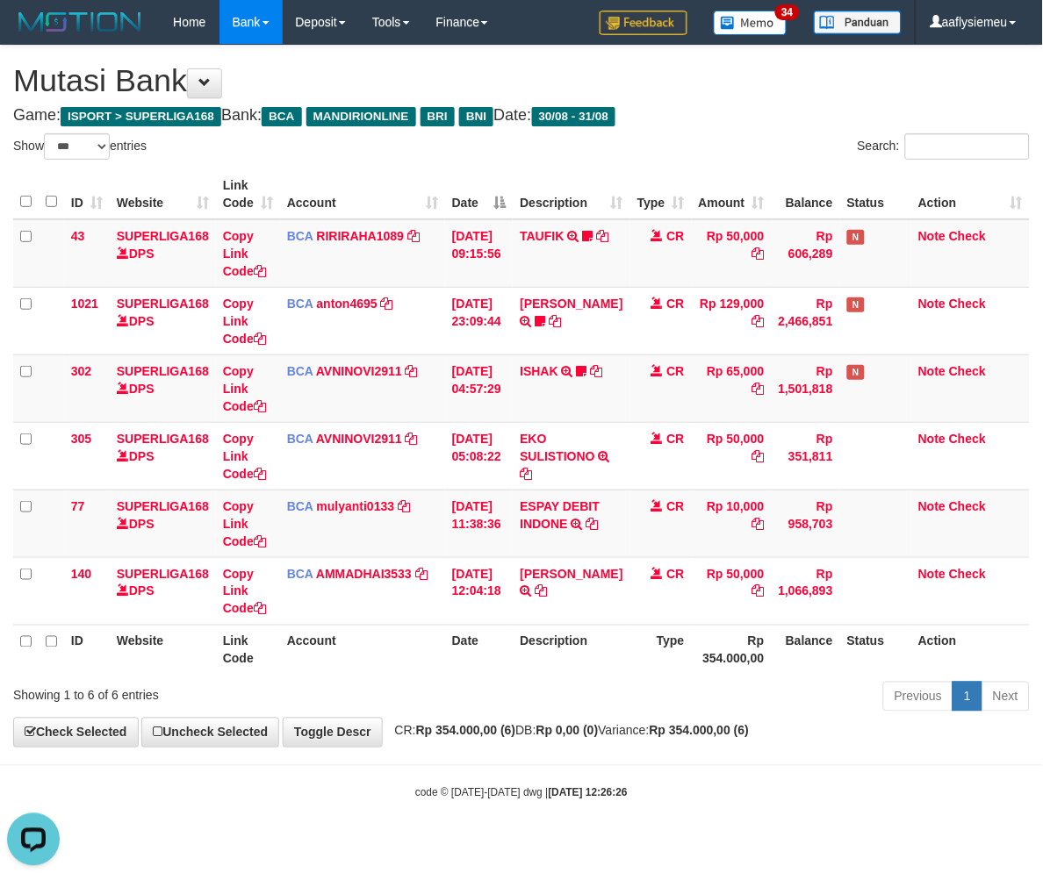
click at [476, 706] on div "Previous 1 Next" at bounding box center [739, 699] width 582 height 38
click at [476, 705] on div "Previous 1 Next" at bounding box center [739, 699] width 582 height 38
click at [476, 704] on div "Previous 1 Next" at bounding box center [739, 699] width 582 height 38
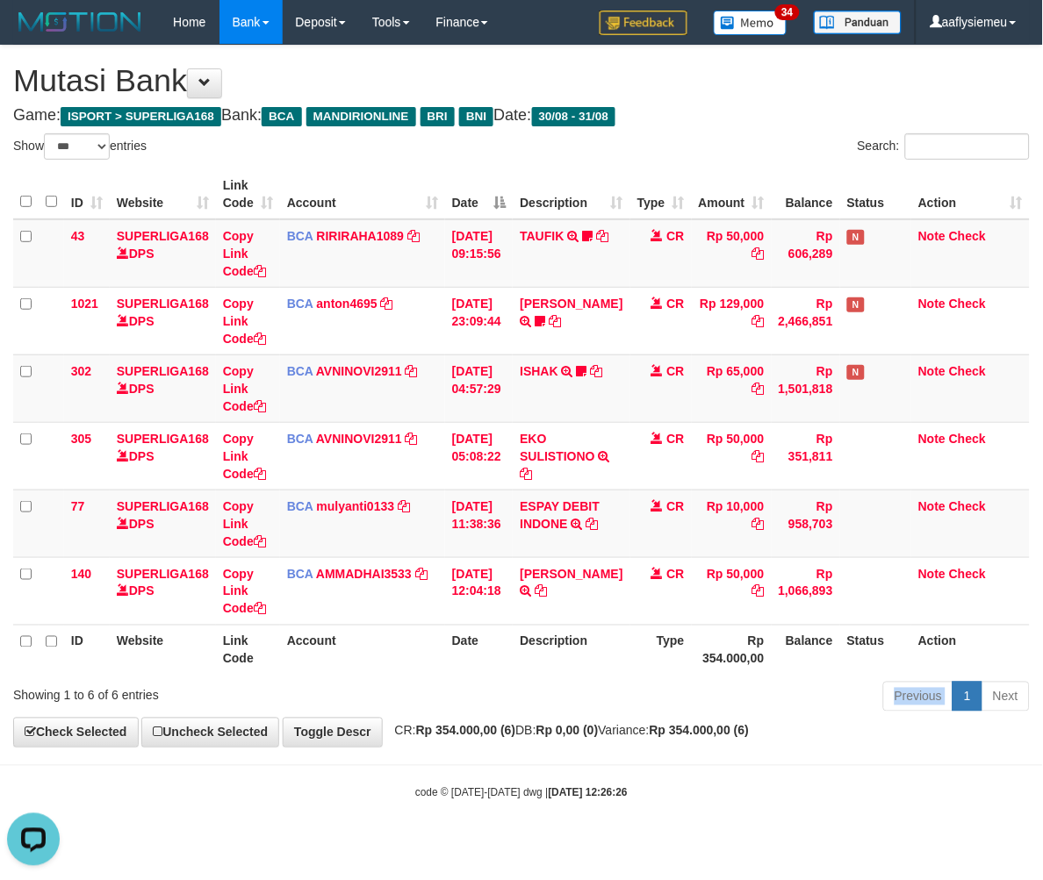
click at [476, 704] on div "Previous 1 Next" at bounding box center [739, 699] width 582 height 38
click at [475, 702] on div "Previous 1 Next" at bounding box center [739, 699] width 582 height 38
click at [475, 701] on div "Previous 1 Next" at bounding box center [739, 699] width 582 height 38
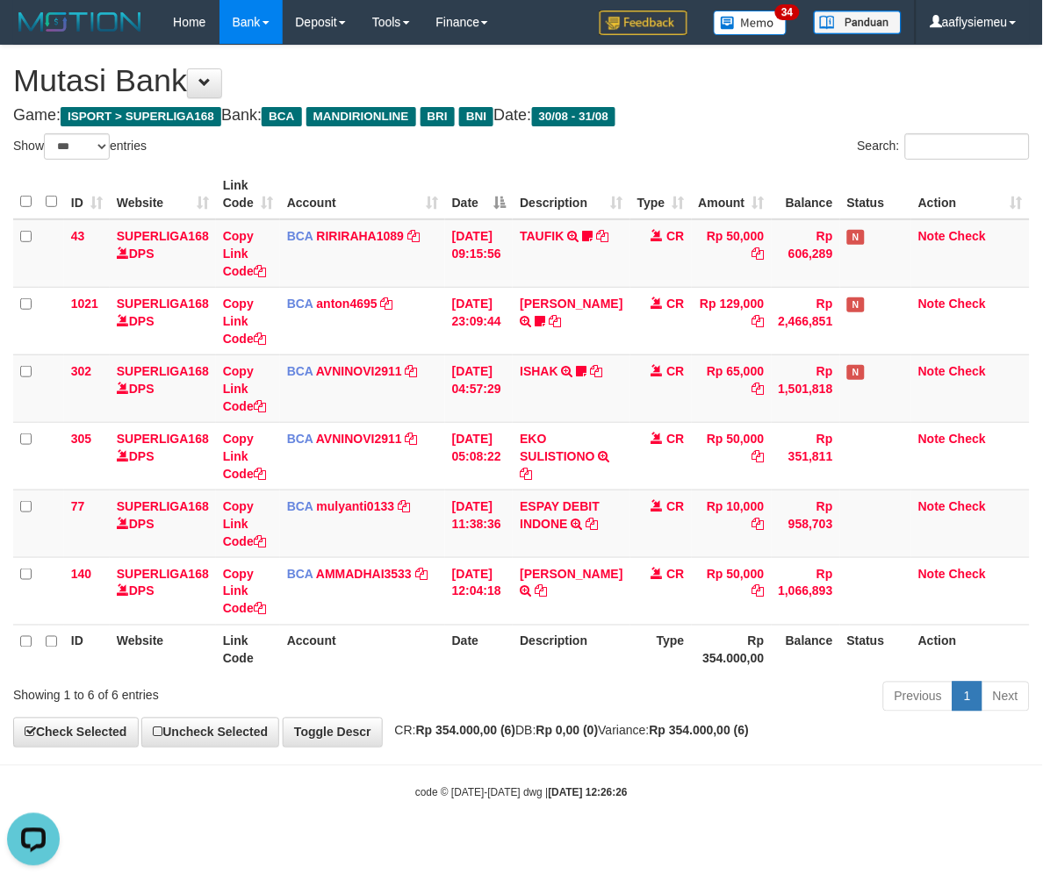
click at [472, 700] on div "Previous 1 Next" at bounding box center [739, 699] width 582 height 38
click at [471, 699] on div "Previous 1 Next" at bounding box center [739, 699] width 582 height 38
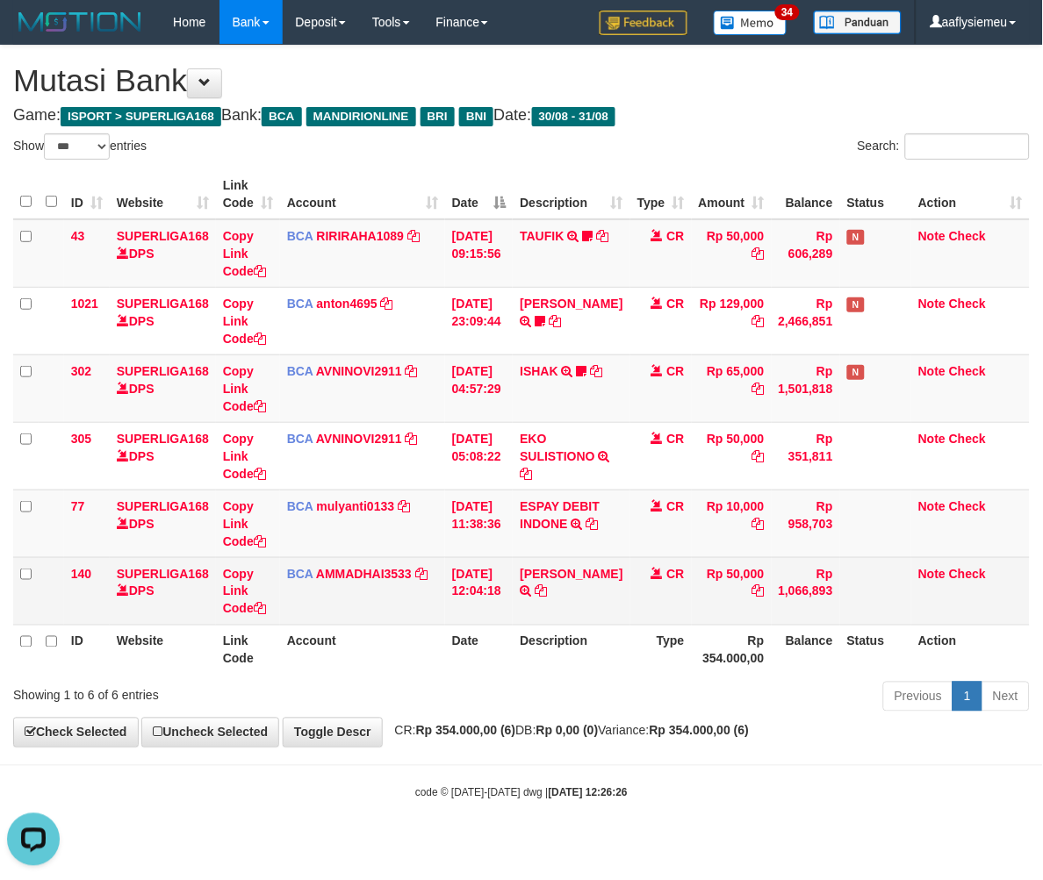
click at [1010, 578] on td "Note Check" at bounding box center [970, 591] width 119 height 68
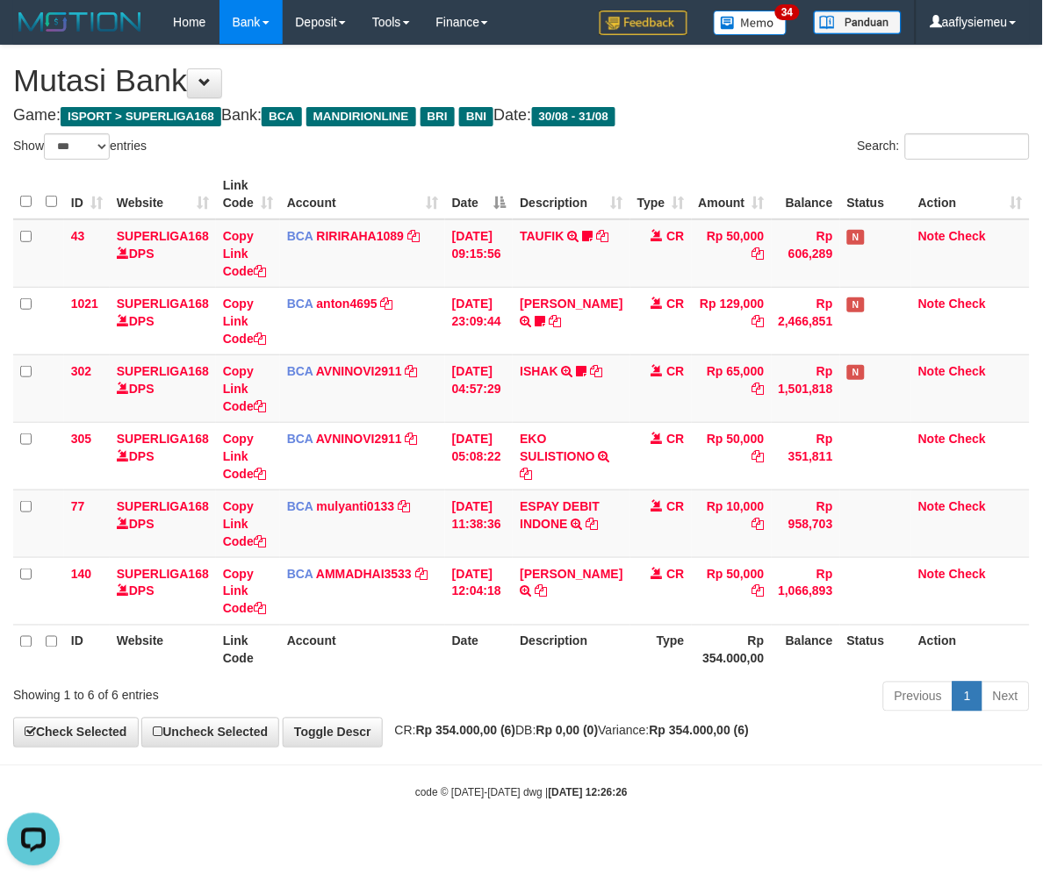
click at [435, 706] on div "Previous 1 Next" at bounding box center [739, 699] width 608 height 38
click at [432, 706] on div "Showing 1 to 6 of 6 entries Previous 1 Next" at bounding box center [521, 699] width 1043 height 38
click at [613, 722] on div "**********" at bounding box center [521, 396] width 1043 height 701
drag, startPoint x: 540, startPoint y: 734, endPoint x: 528, endPoint y: 736, distance: 11.5
click at [535, 736] on span "CR: Rp 354.000,00 (6) DB: Rp 0,00 (0) Variance: Rp 354.000,00 (6)" at bounding box center [567, 731] width 363 height 14
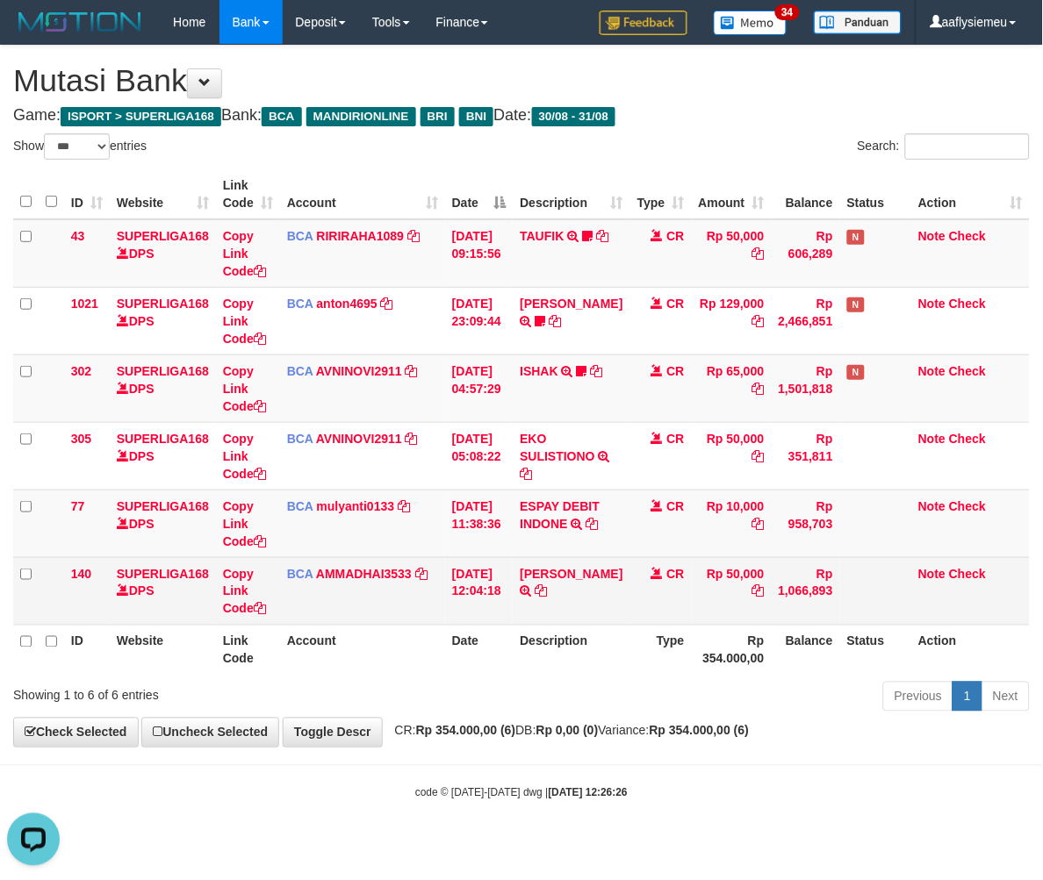
drag, startPoint x: 478, startPoint y: 562, endPoint x: 687, endPoint y: 539, distance: 211.0
click at [478, 563] on td "[DATE] 12:04:18" at bounding box center [479, 591] width 68 height 68
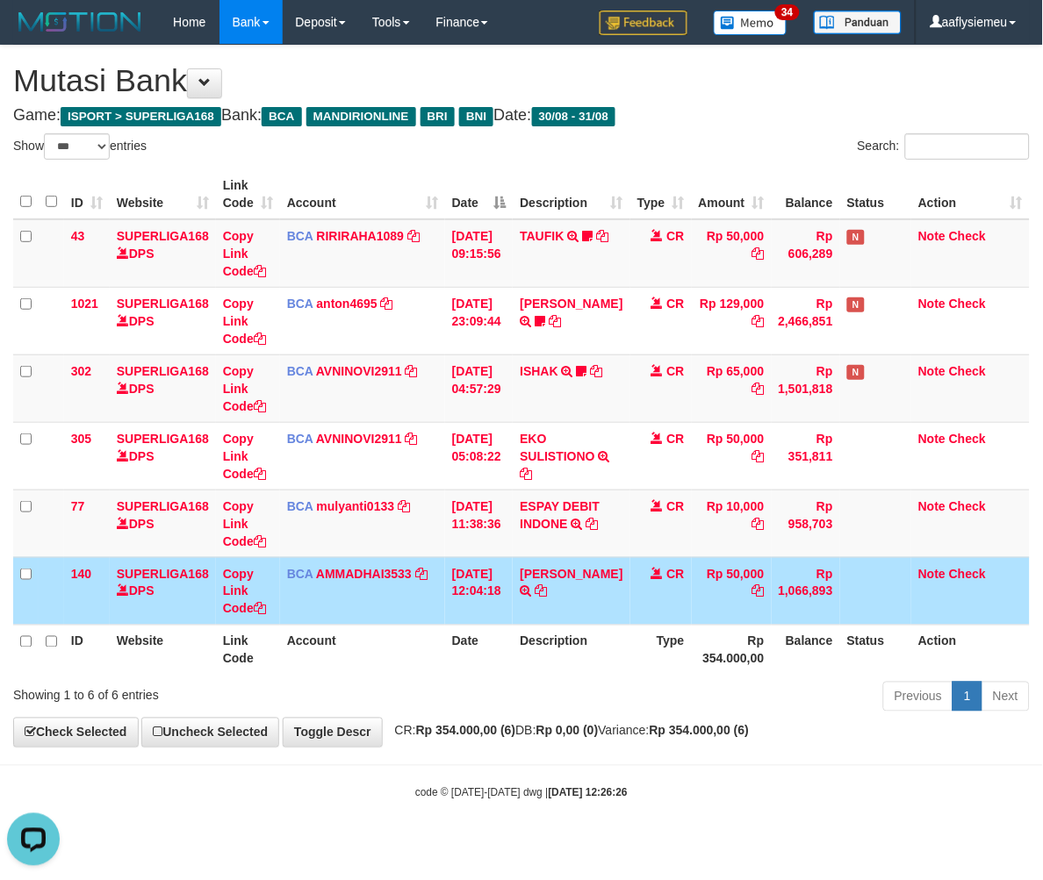
click at [557, 670] on th "Description" at bounding box center [571, 650] width 117 height 50
click at [825, 689] on div "Previous 1 Next" at bounding box center [739, 699] width 582 height 38
click at [633, 751] on body "Toggle navigation Home Bank Account List Load By Website Group [ISPORT] SUPERLI…" at bounding box center [521, 422] width 1043 height 845
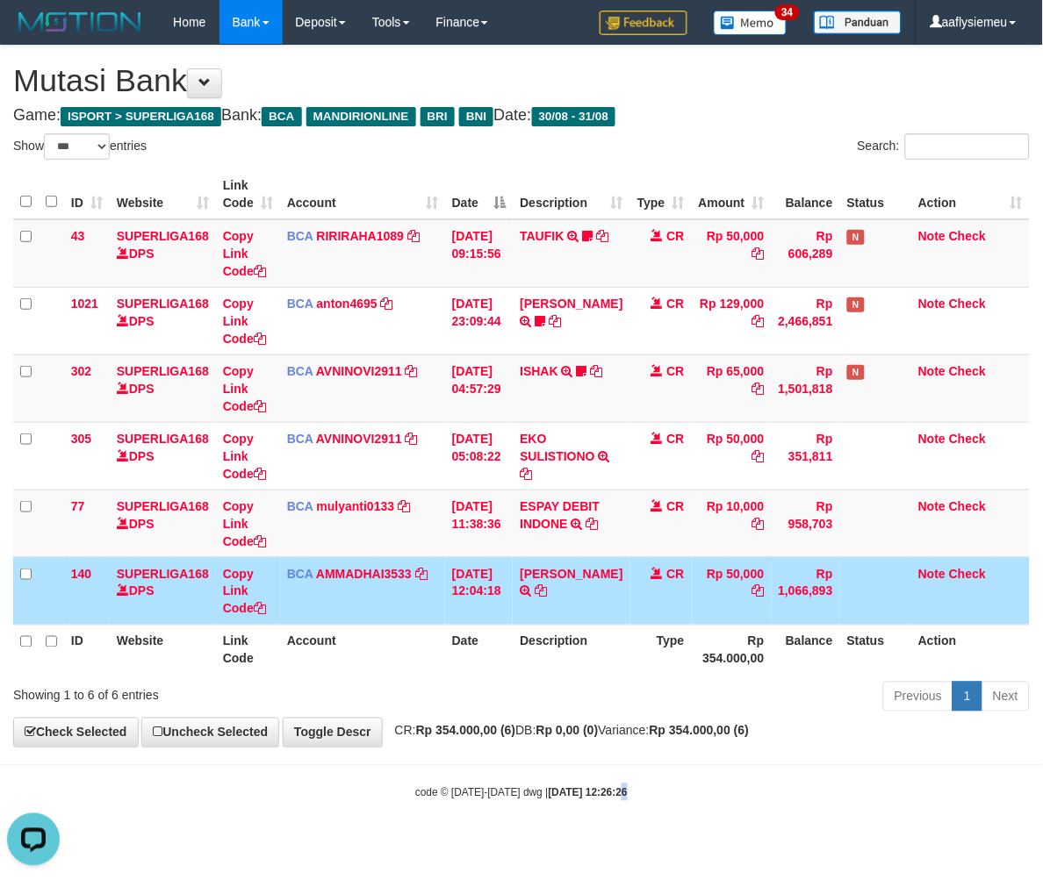
click at [604, 795] on strong "2025/08/31 12:26:26" at bounding box center [588, 793] width 79 height 12
click at [613, 747] on div "**********" at bounding box center [521, 396] width 1043 height 701
click at [593, 747] on div "**********" at bounding box center [521, 396] width 1043 height 701
click at [686, 747] on div "**********" at bounding box center [521, 396] width 1043 height 701
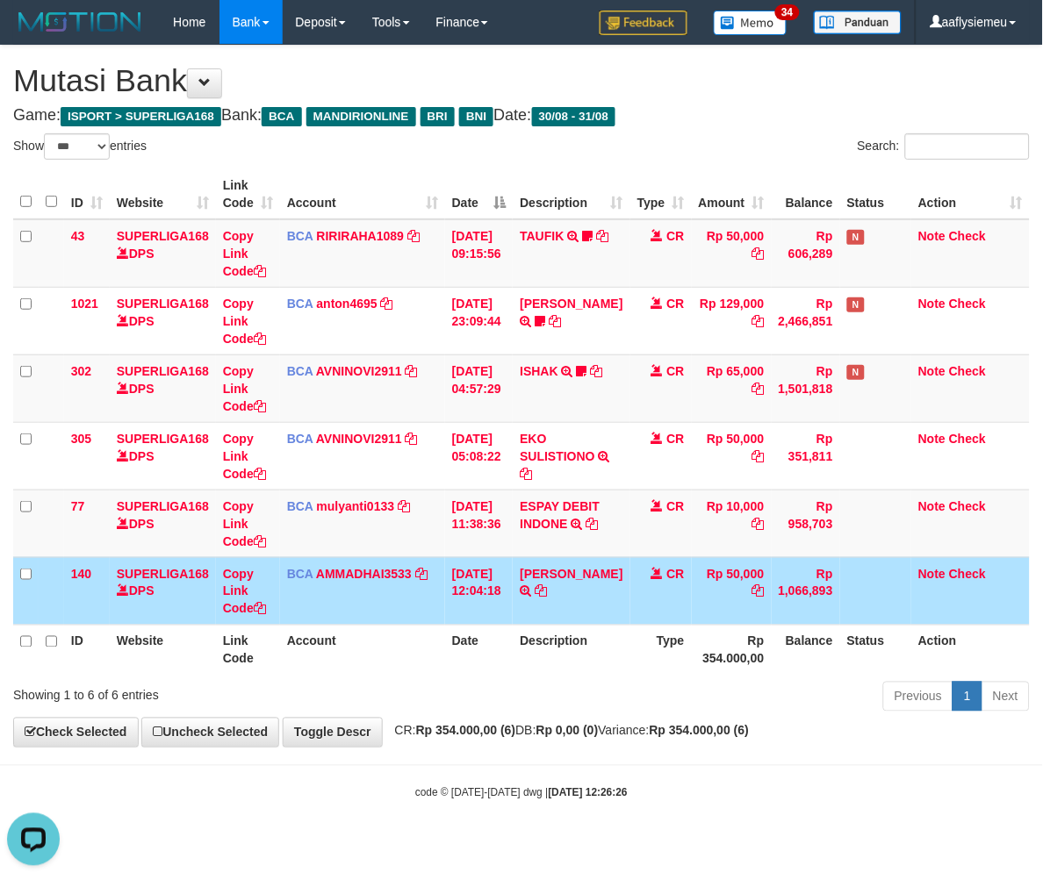
click at [785, 759] on body "Toggle navigation Home Bank Account List Load By Website Group [ISPORT] SUPERLI…" at bounding box center [521, 422] width 1043 height 845
click at [650, 776] on body "Toggle navigation Home Bank Account List Load By Website Group [ISPORT] SUPERLI…" at bounding box center [521, 422] width 1043 height 845
click at [647, 777] on body "Toggle navigation Home Bank Account List Load By Website Group [ISPORT] SUPERLI…" at bounding box center [521, 422] width 1043 height 845
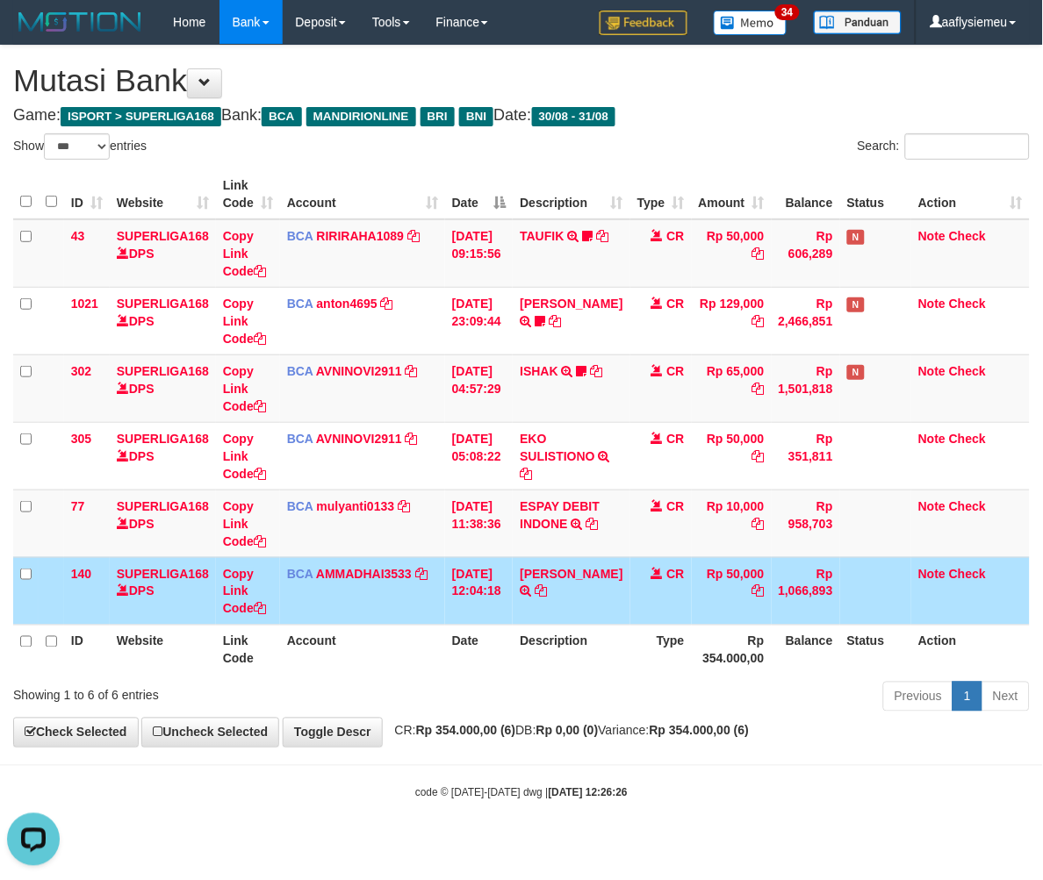
click at [775, 665] on th "Balance" at bounding box center [806, 650] width 68 height 50
click at [774, 665] on th "Balance" at bounding box center [806, 650] width 68 height 50
click at [456, 747] on div "**********" at bounding box center [521, 396] width 1043 height 701
click at [636, 737] on span "CR: Rp 354.000,00 (6) DB: Rp 0,00 (0) Variance: Rp 354.000,00 (6)" at bounding box center [567, 731] width 363 height 14
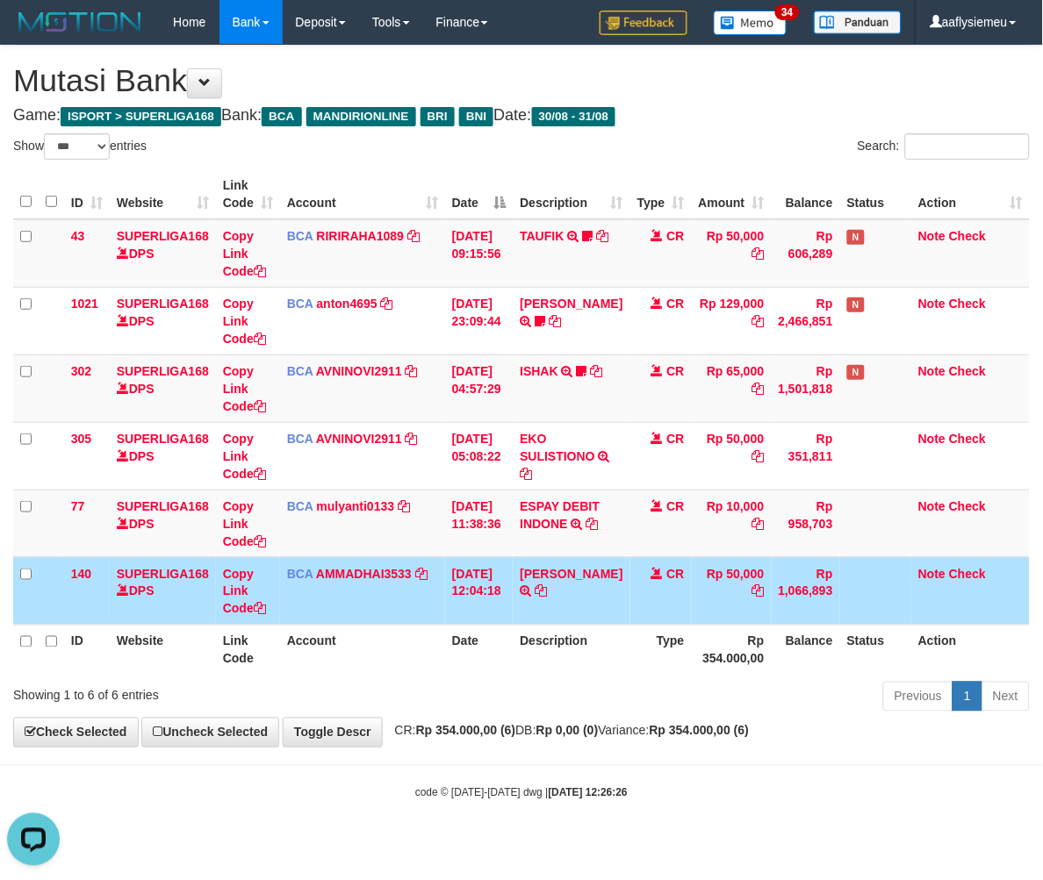
click at [599, 738] on strong "Rp 0,00 (0)" at bounding box center [567, 731] width 62 height 14
click at [607, 740] on div "**********" at bounding box center [521, 396] width 1043 height 701
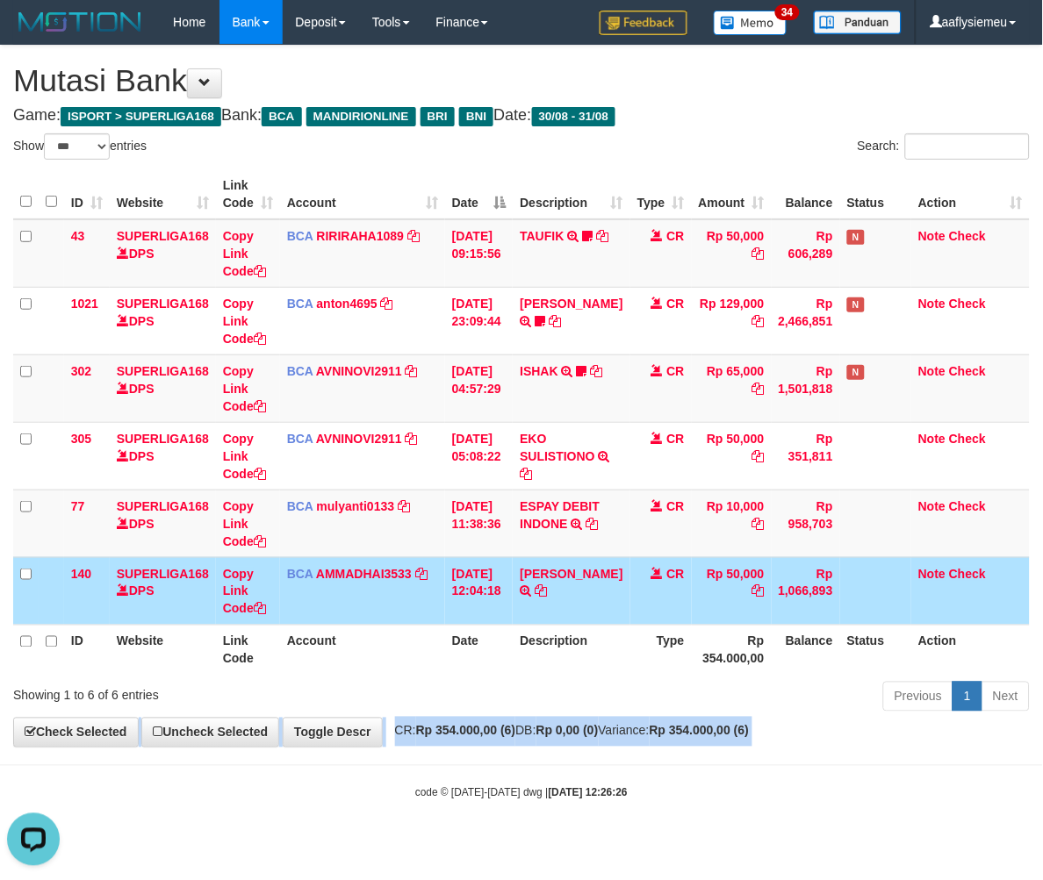
click at [607, 740] on div "**********" at bounding box center [521, 396] width 1043 height 701
click at [584, 696] on div "Previous 1 Next" at bounding box center [739, 699] width 582 height 38
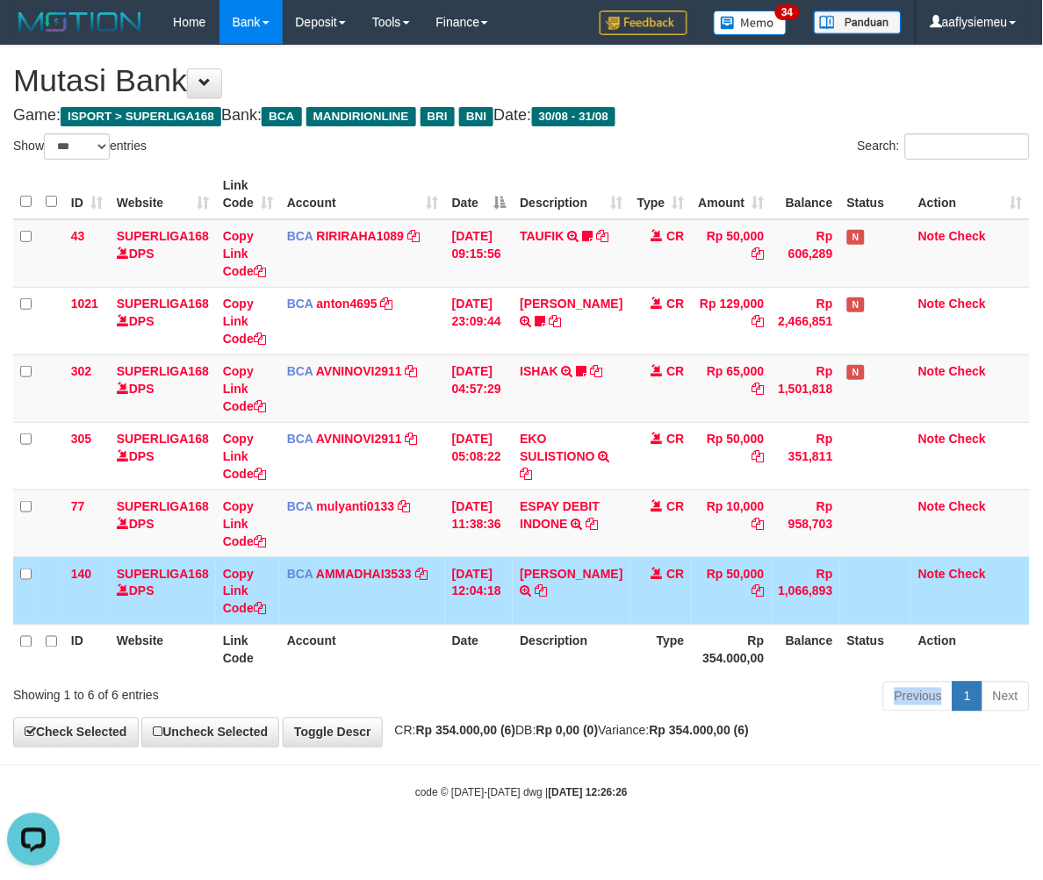
click at [582, 696] on div "Previous 1 Next" at bounding box center [739, 699] width 582 height 38
click at [521, 673] on th "Description" at bounding box center [571, 650] width 117 height 50
click at [537, 700] on div "Previous 1 Next" at bounding box center [739, 699] width 582 height 38
click at [518, 700] on div "Previous 1 Next" at bounding box center [739, 699] width 582 height 38
click at [424, 746] on div "**********" at bounding box center [521, 396] width 1043 height 701
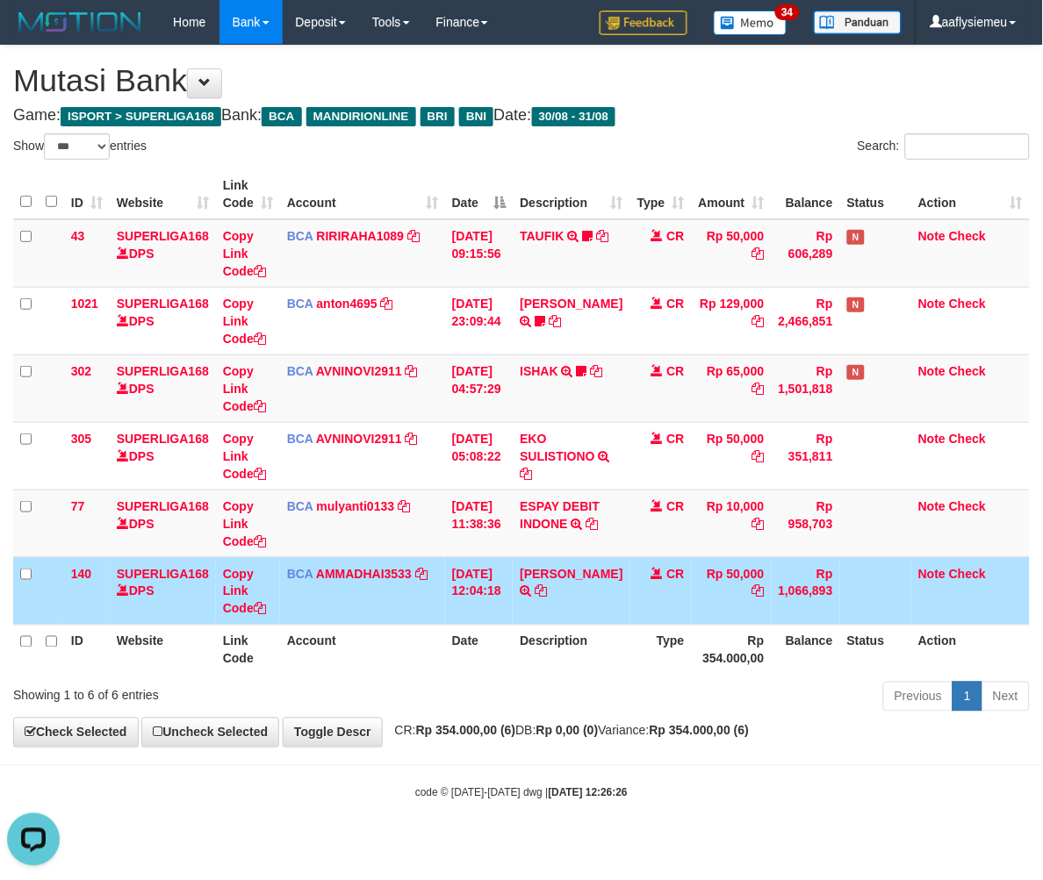
click at [459, 709] on div "Previous 1 Next" at bounding box center [739, 699] width 582 height 38
click at [462, 711] on div "Previous 1 Next" at bounding box center [739, 699] width 582 height 38
click at [376, 725] on link "Toggle Descr" at bounding box center [333, 733] width 100 height 30
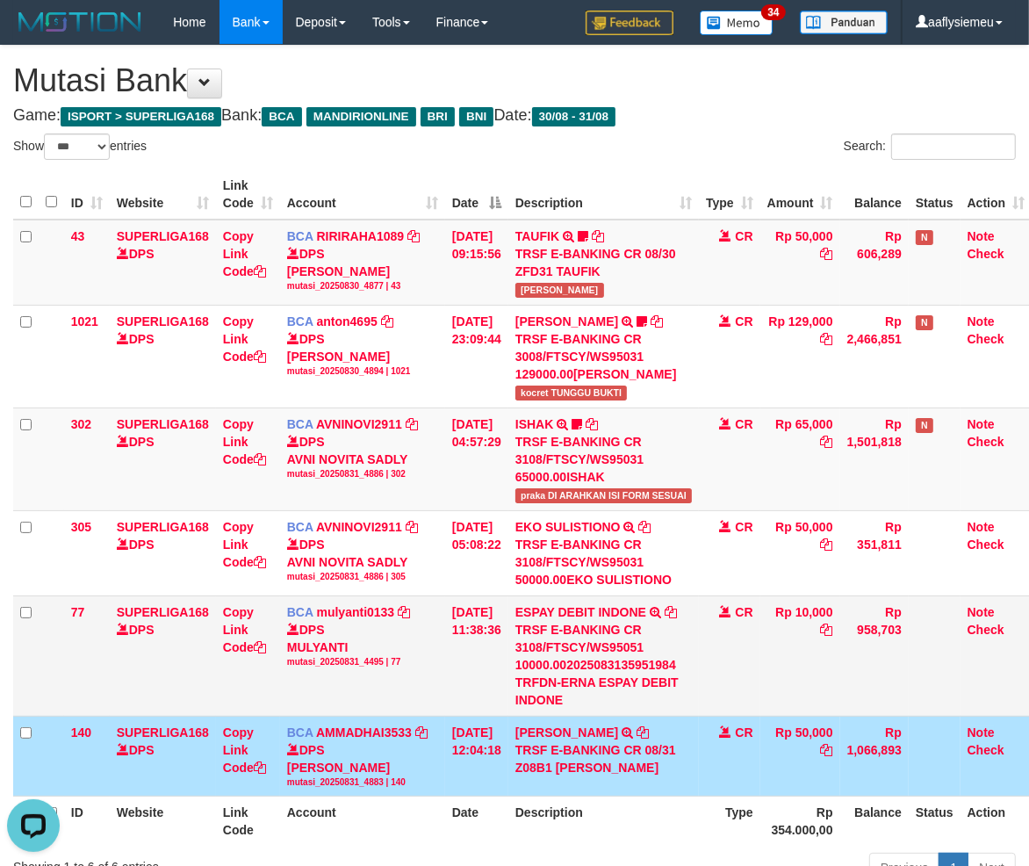
click at [405, 702] on td "BCA mulyanti0133 DPS MULYANTI mutasi_20250831_4495 | 77 mutasi_20250831_4495 | …" at bounding box center [362, 655] width 165 height 120
drag, startPoint x: 405, startPoint y: 702, endPoint x: 600, endPoint y: 667, distance: 198.9
click at [406, 702] on td "BCA mulyanti0133 DPS MULYANTI mutasi_20250831_4495 | 77 mutasi_20250831_4495 | …" at bounding box center [362, 655] width 165 height 120
click at [566, 671] on div "TRSF E-BANKING CR 3108/FTSCY/WS95051 10000.002025083135951984 TRFDN-ERNA ESPAY …" at bounding box center [603, 665] width 176 height 88
click at [543, 689] on div "TRSF E-BANKING CR 3108/FTSCY/WS95051 10000.002025083135951984 TRFDN-ERNA ESPAY …" at bounding box center [603, 665] width 176 height 88
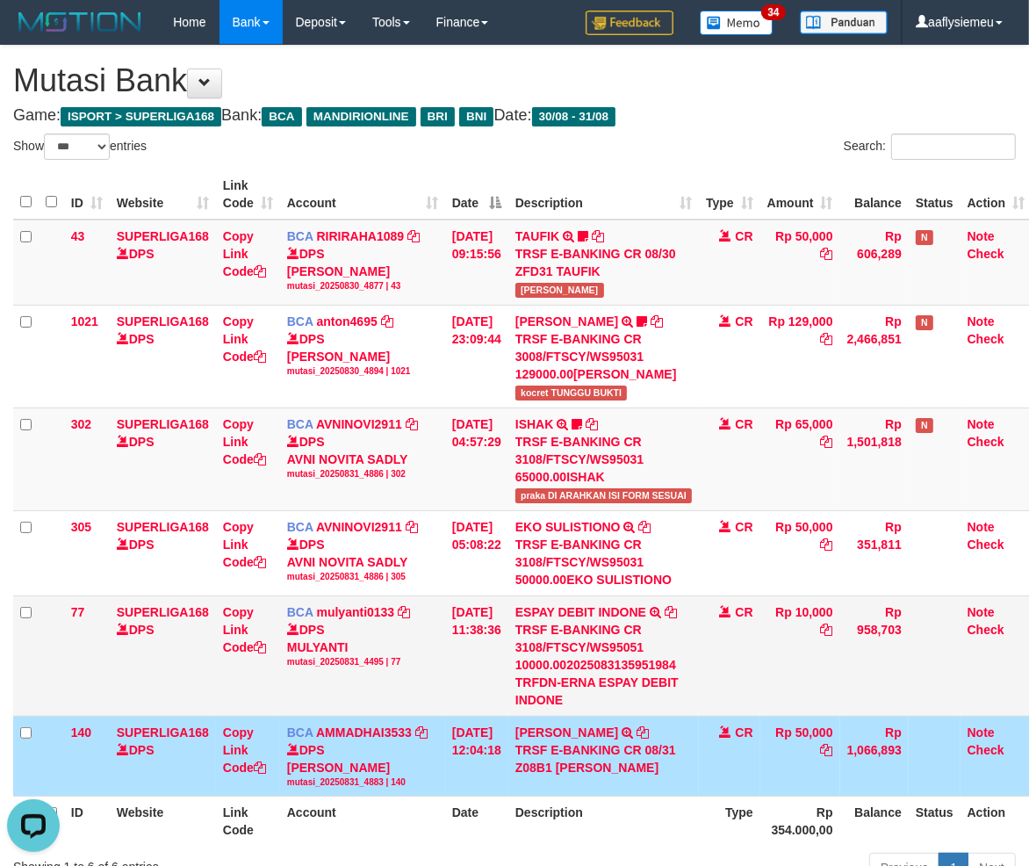
click at [542, 689] on div "TRSF E-BANKING CR 3108/FTSCY/WS95051 10000.002025083135951984 TRFDN-ERNA ESPAY …" at bounding box center [603, 665] width 176 height 88
click at [453, 691] on td "[DATE] 11:38:36" at bounding box center [476, 655] width 63 height 120
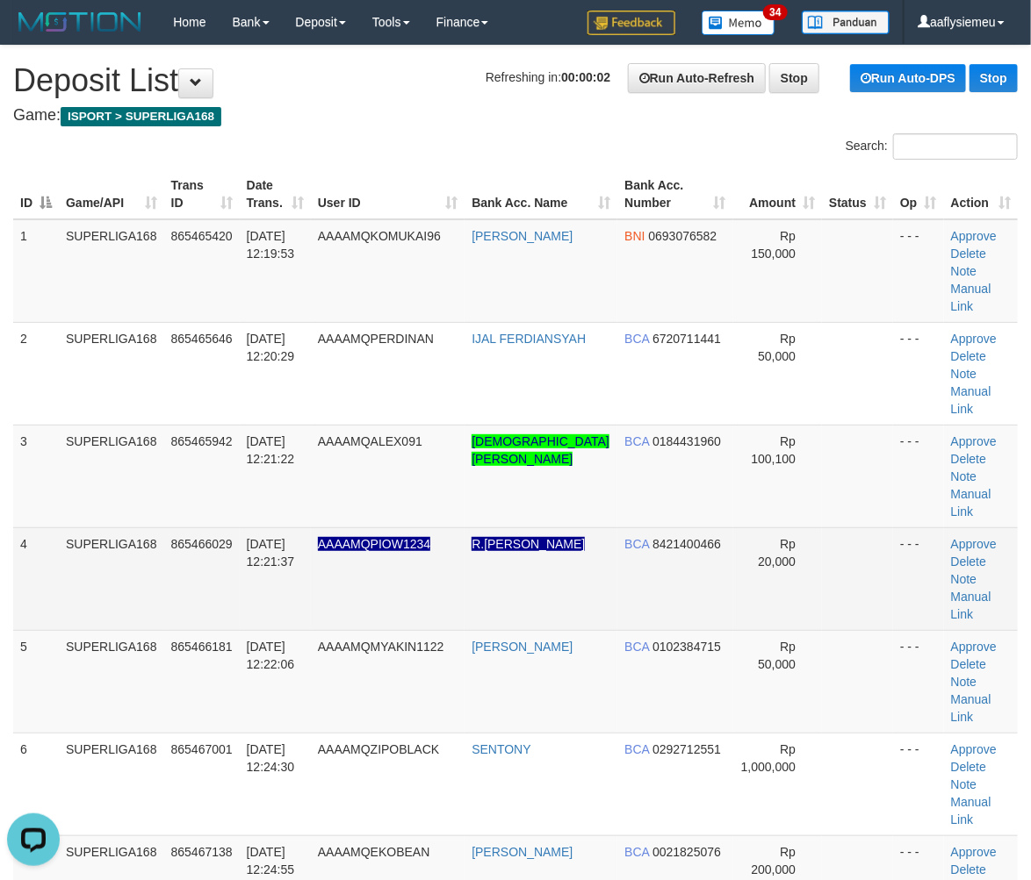
click at [118, 553] on td "SUPERLIGA168" at bounding box center [111, 579] width 105 height 103
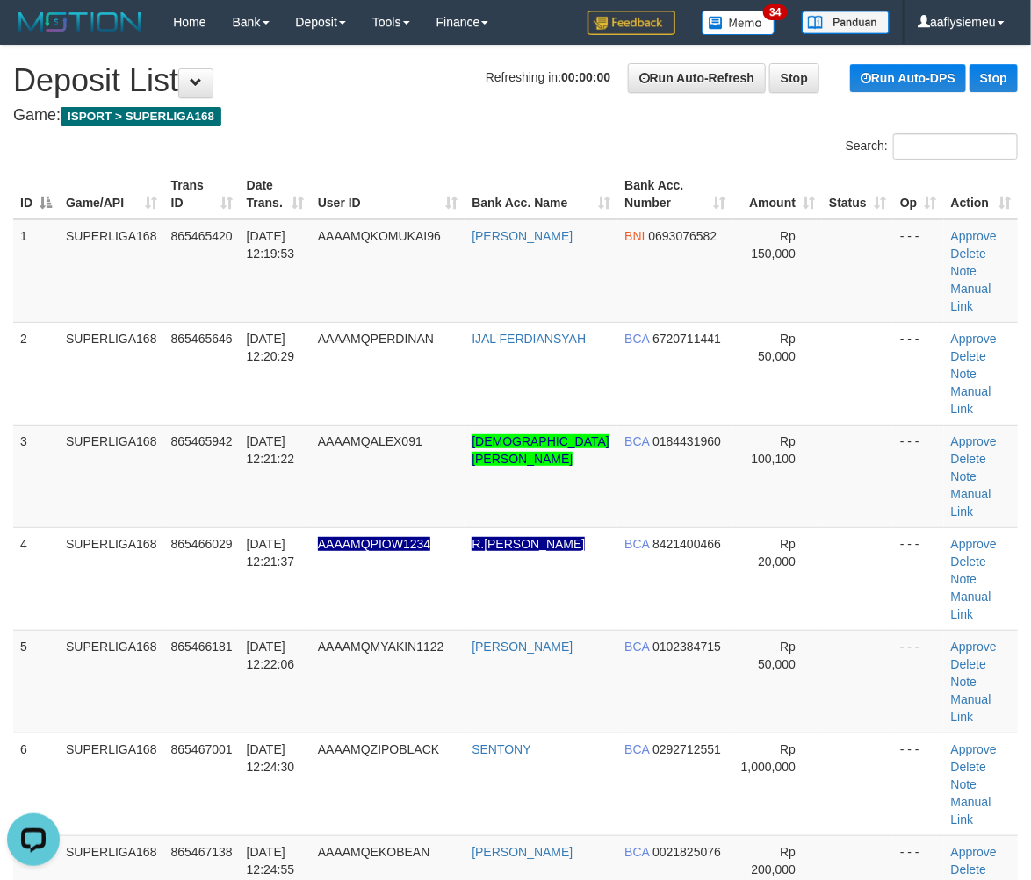
drag, startPoint x: 202, startPoint y: 516, endPoint x: 3, endPoint y: 589, distance: 212.2
click at [190, 528] on td "865466029" at bounding box center [201, 579] width 75 height 103
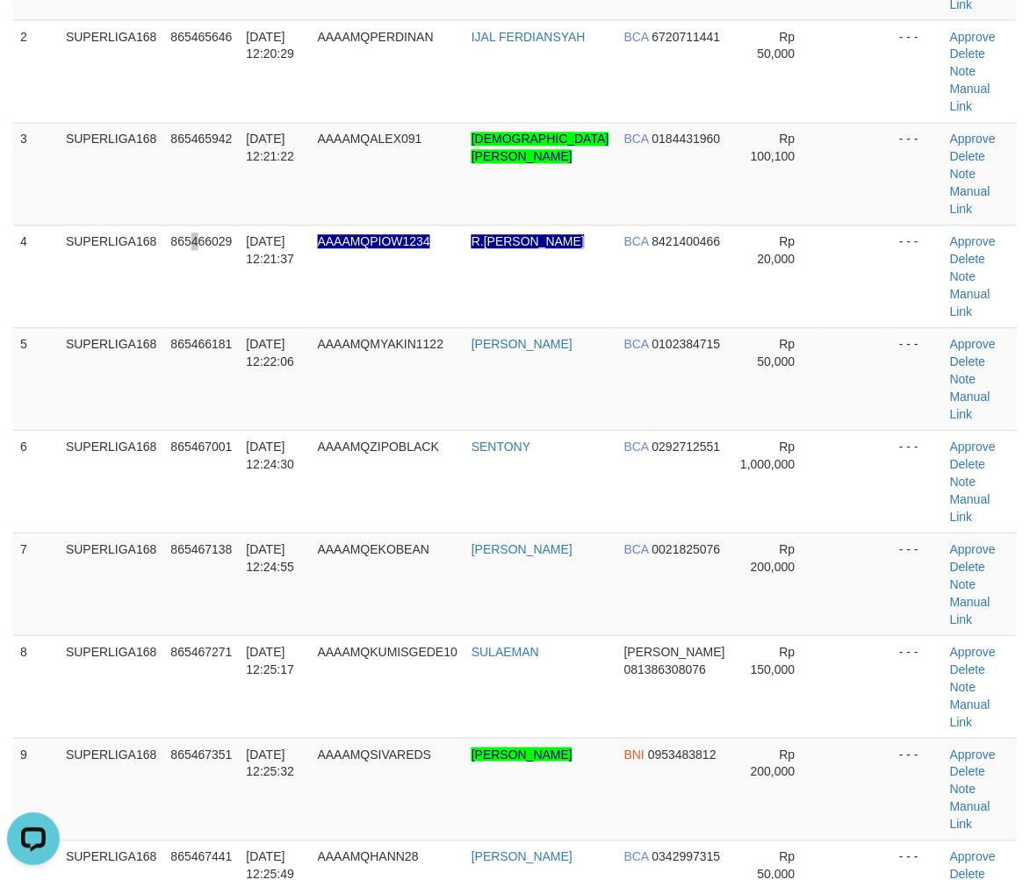
scroll to position [292, 0]
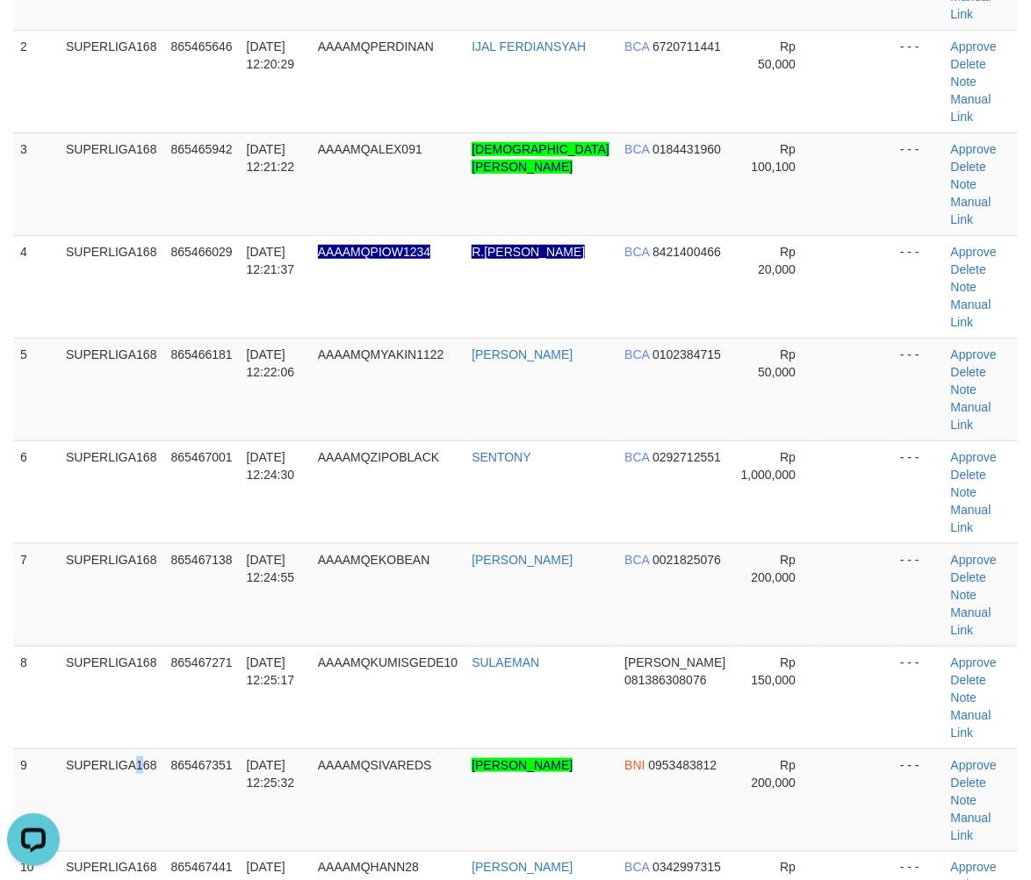
drag, startPoint x: 99, startPoint y: 652, endPoint x: 4, endPoint y: 670, distance: 97.3
click at [92, 749] on td "SUPERLIGA168" at bounding box center [111, 800] width 105 height 103
drag, startPoint x: 144, startPoint y: 588, endPoint x: 0, endPoint y: 637, distance: 152.1
click at [140, 646] on td "SUPERLIGA168" at bounding box center [111, 697] width 105 height 103
drag, startPoint x: 98, startPoint y: 642, endPoint x: 0, endPoint y: 677, distance: 104.4
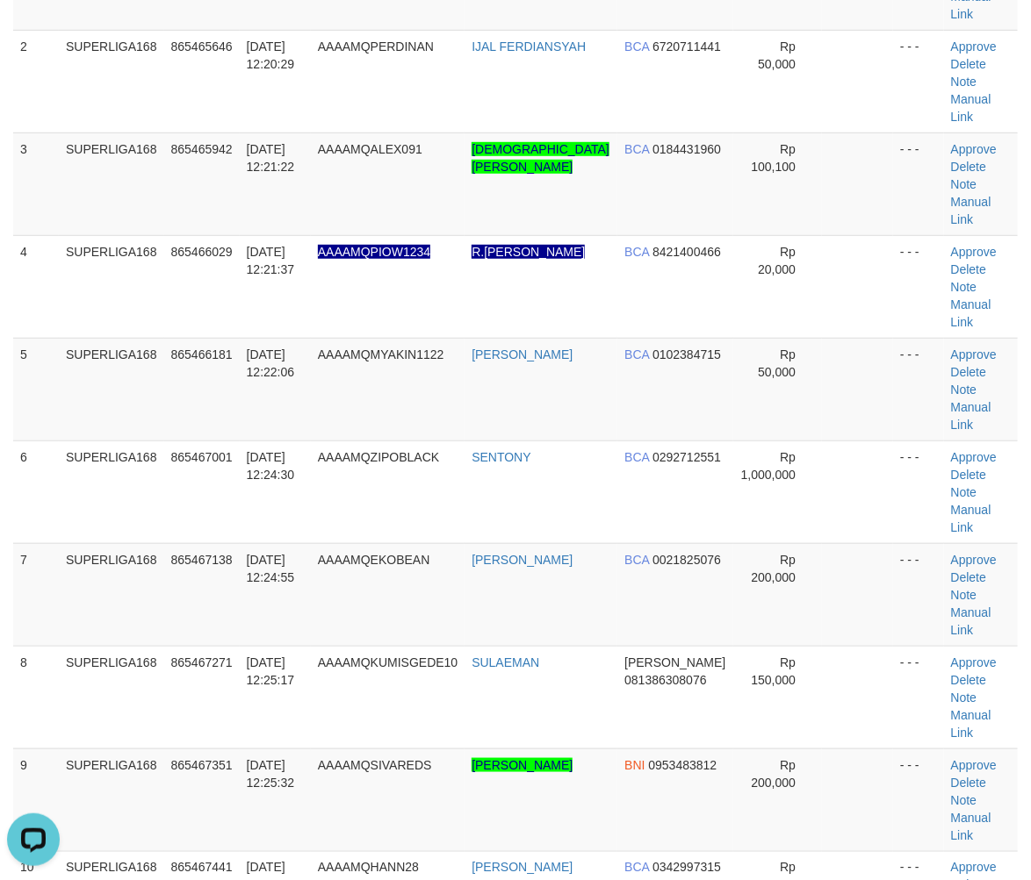
click at [95, 749] on td "SUPERLIGA168" at bounding box center [111, 800] width 105 height 103
drag, startPoint x: 179, startPoint y: 626, endPoint x: 3, endPoint y: 669, distance: 181.6
click at [174, 758] on span "865467351" at bounding box center [201, 765] width 61 height 14
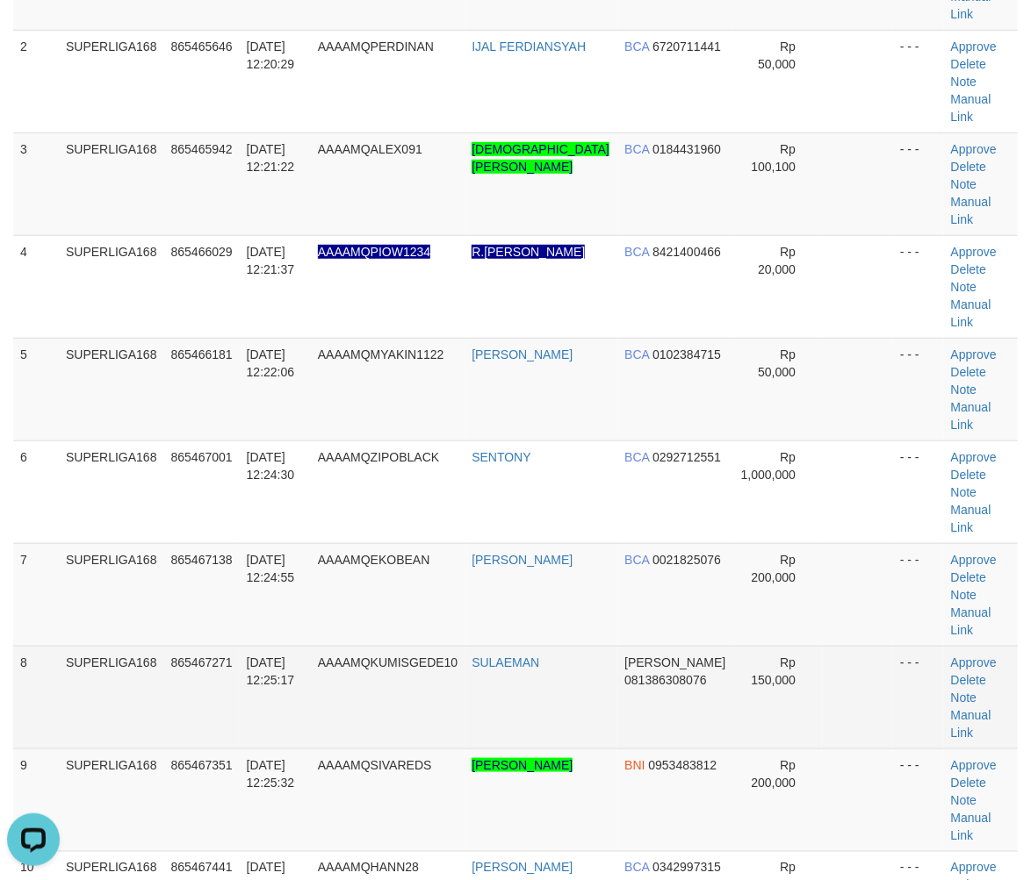
drag, startPoint x: 277, startPoint y: 513, endPoint x: 251, endPoint y: 522, distance: 28.0
click at [255, 521] on tbody "1 SUPERLIGA168 865465420 31/08/2025 12:19:53 AAAAMQKOMUKAI96 ABDUL MADJID BNI 0…" at bounding box center [515, 543] width 1004 height 1233
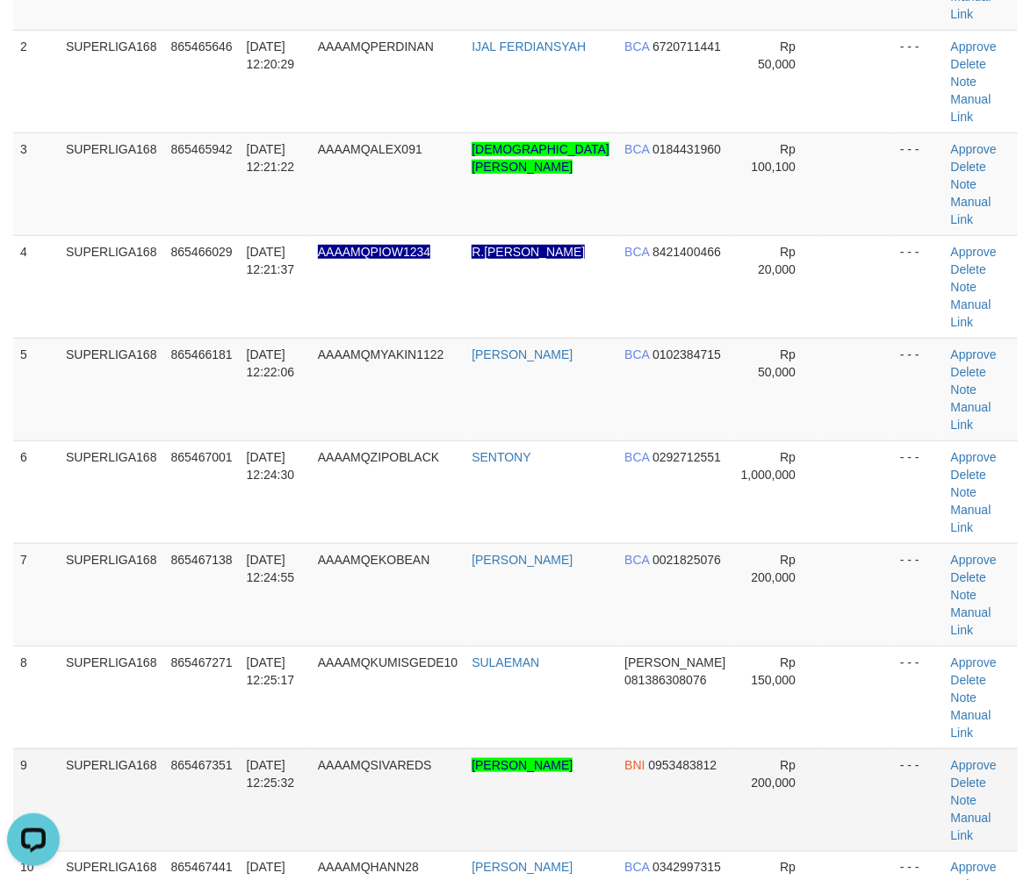
click at [48, 749] on td "9" at bounding box center [36, 800] width 46 height 103
drag, startPoint x: 88, startPoint y: 623, endPoint x: 3, endPoint y: 650, distance: 89.4
click at [65, 749] on td "SUPERLIGA168" at bounding box center [111, 800] width 105 height 103
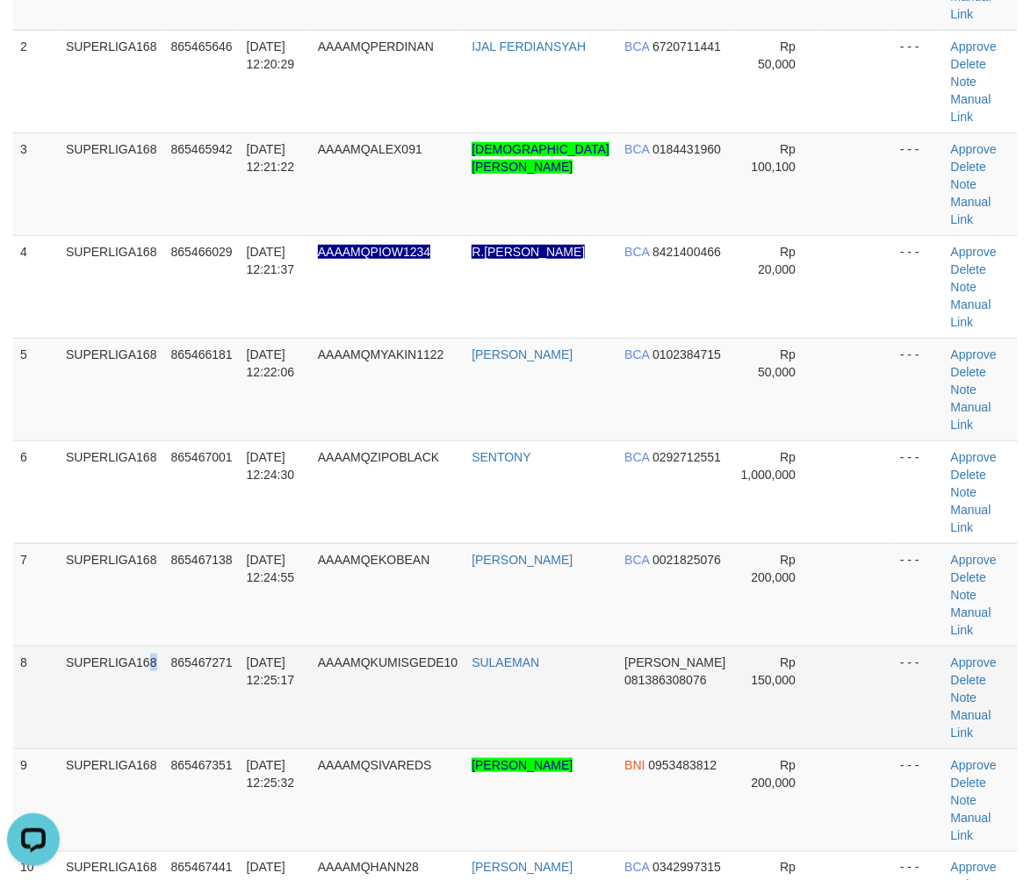
drag, startPoint x: 111, startPoint y: 568, endPoint x: 66, endPoint y: 585, distance: 48.6
click at [90, 646] on td "SUPERLIGA168" at bounding box center [111, 697] width 105 height 103
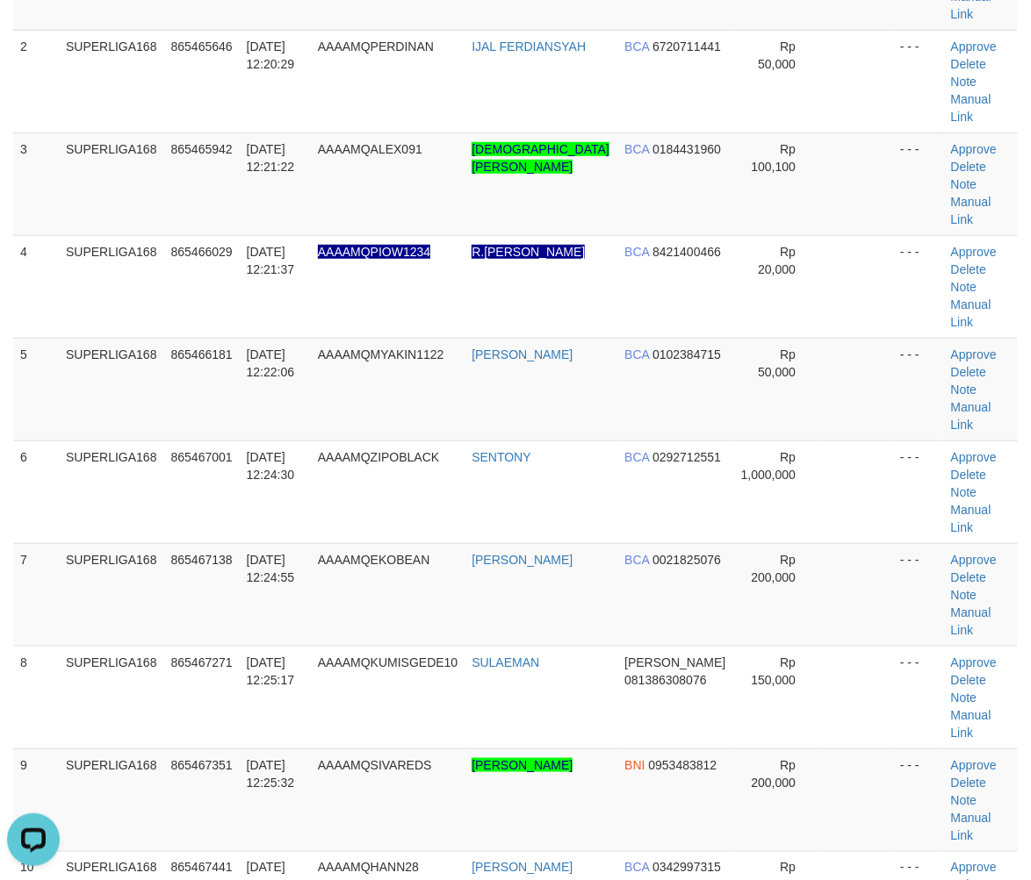
drag, startPoint x: 66, startPoint y: 562, endPoint x: 0, endPoint y: 580, distance: 68.4
click at [54, 646] on tr "8 SUPERLIGA168 865467271 31/08/2025 12:25:17 AAAAMQKUMISGEDE10 SULAEMAN DANA 08…" at bounding box center [515, 697] width 1004 height 103
drag, startPoint x: 83, startPoint y: 557, endPoint x: 1, endPoint y: 588, distance: 88.1
click at [75, 646] on td "SUPERLIGA168" at bounding box center [111, 697] width 105 height 103
drag, startPoint x: 63, startPoint y: 579, endPoint x: 3, endPoint y: 598, distance: 63.3
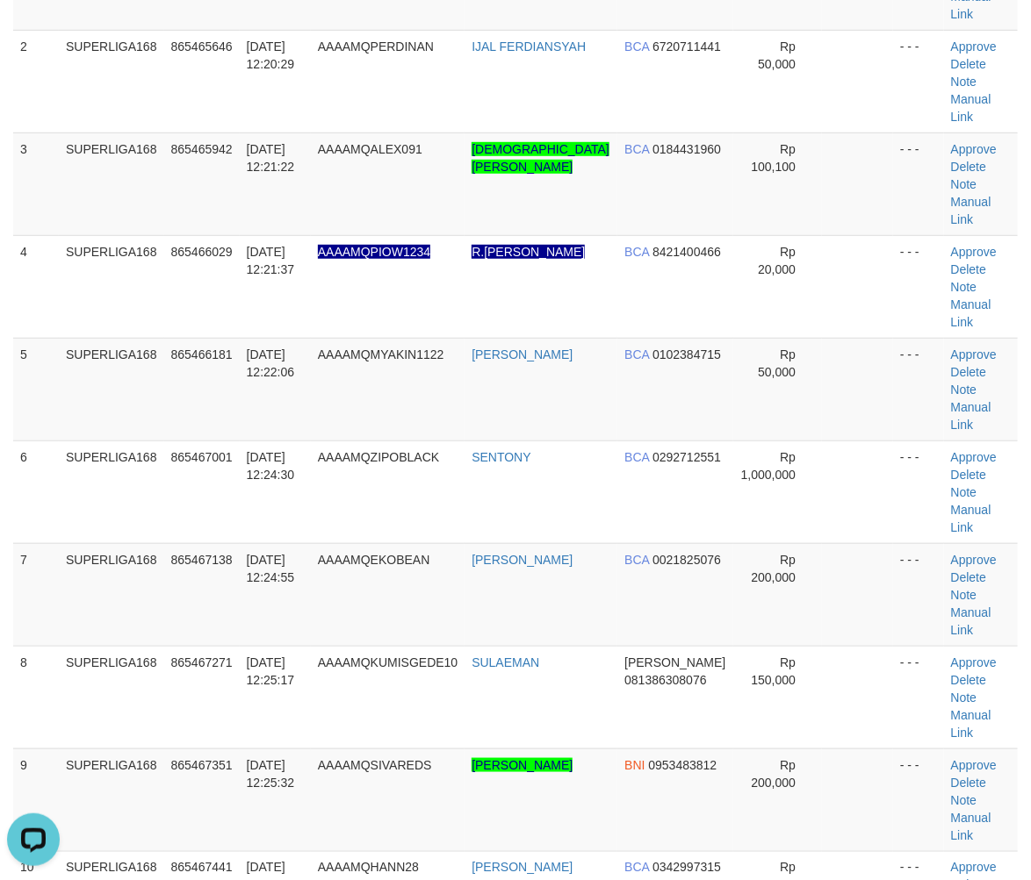
click at [42, 646] on tr "8 SUPERLIGA168 865467271 31/08/2025 12:25:17 AAAAMQKUMISGEDE10 SULAEMAN DANA 08…" at bounding box center [515, 697] width 1004 height 103
click at [2, 599] on div "ID Game/API Trans ID Date Trans. User ID Bank Acc. Name Bank Acc. Number Amount…" at bounding box center [515, 543] width 1031 height 1343
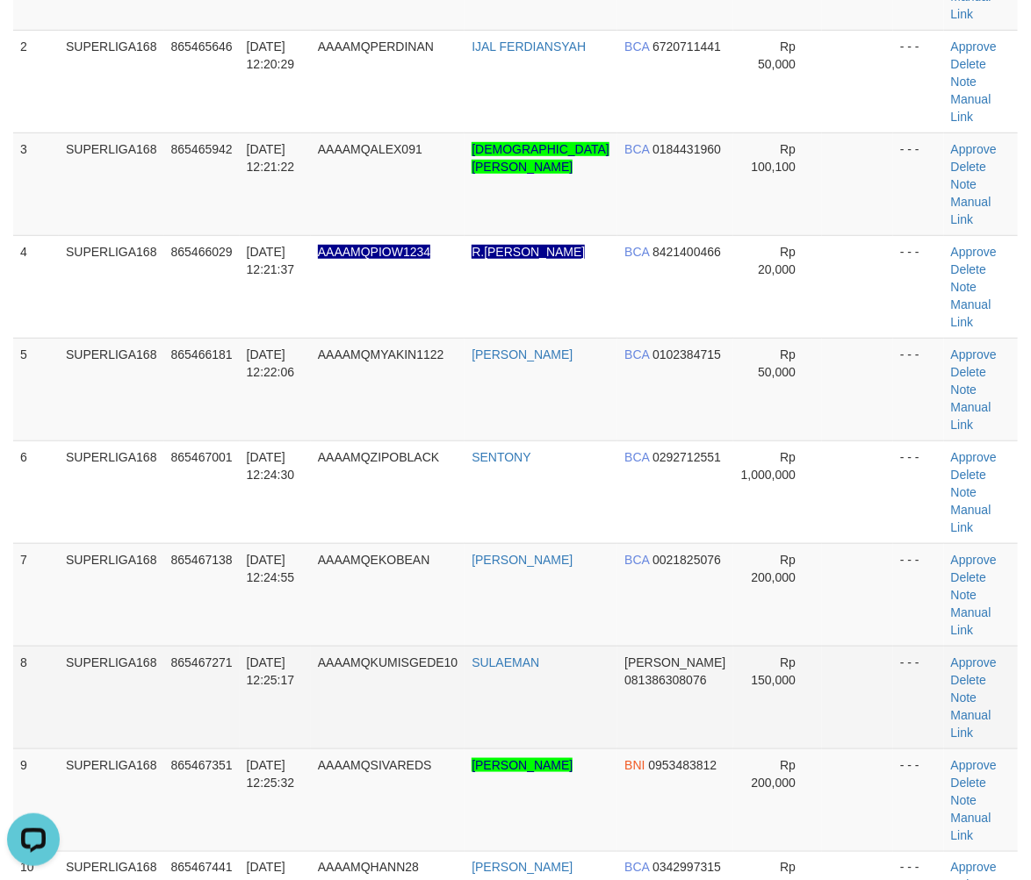
click at [54, 646] on td "8" at bounding box center [36, 697] width 46 height 103
click at [40, 646] on td "8" at bounding box center [36, 697] width 46 height 103
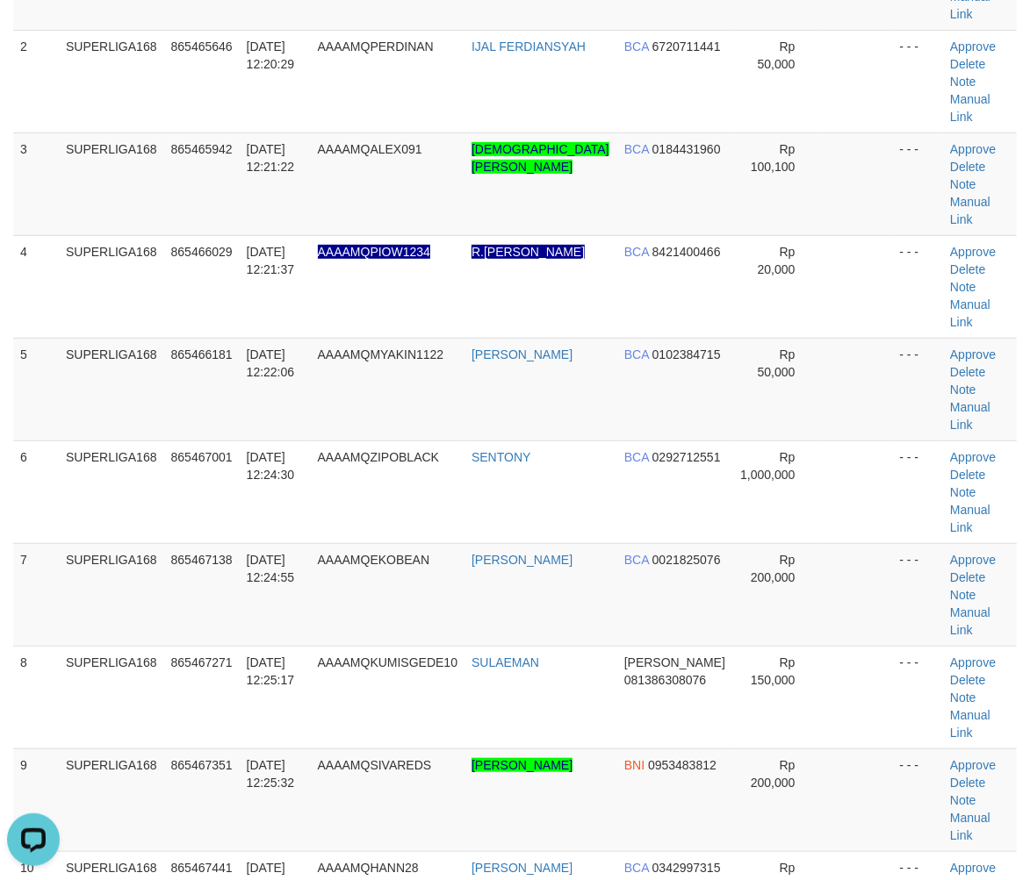
drag, startPoint x: 85, startPoint y: 549, endPoint x: 1, endPoint y: 574, distance: 88.0
click at [79, 646] on td "SUPERLIGA168" at bounding box center [111, 697] width 105 height 103
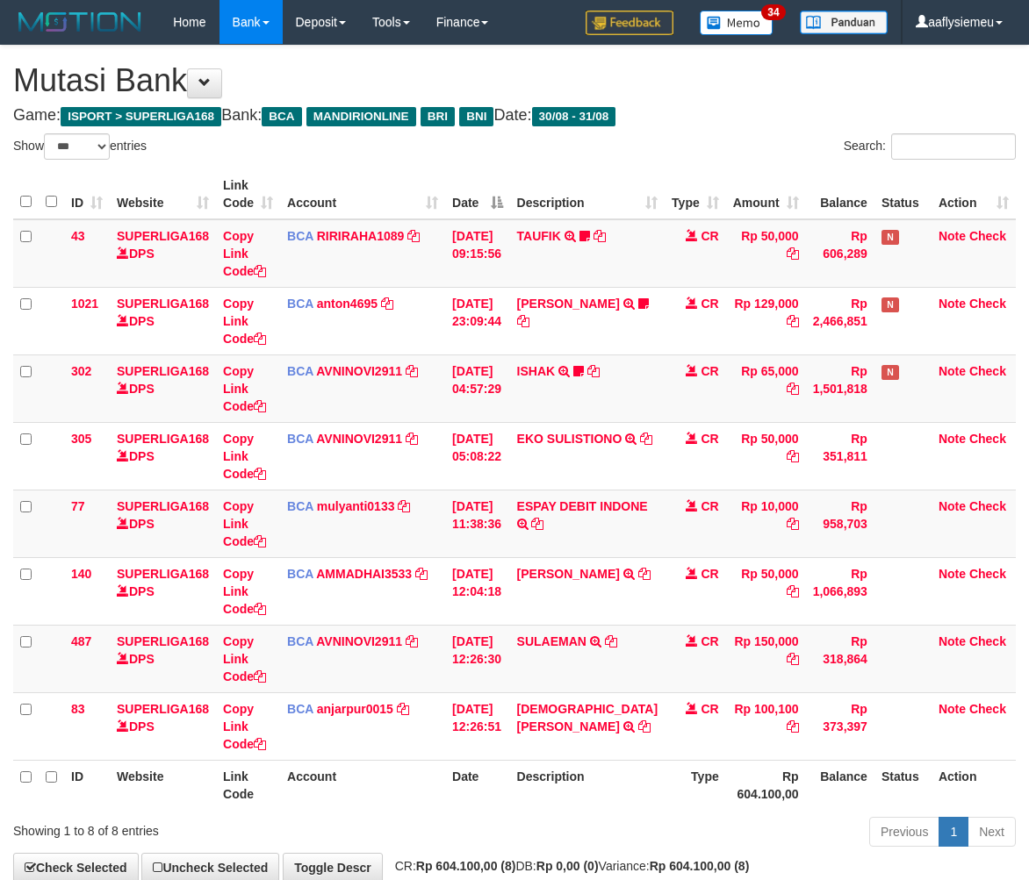
select select "***"
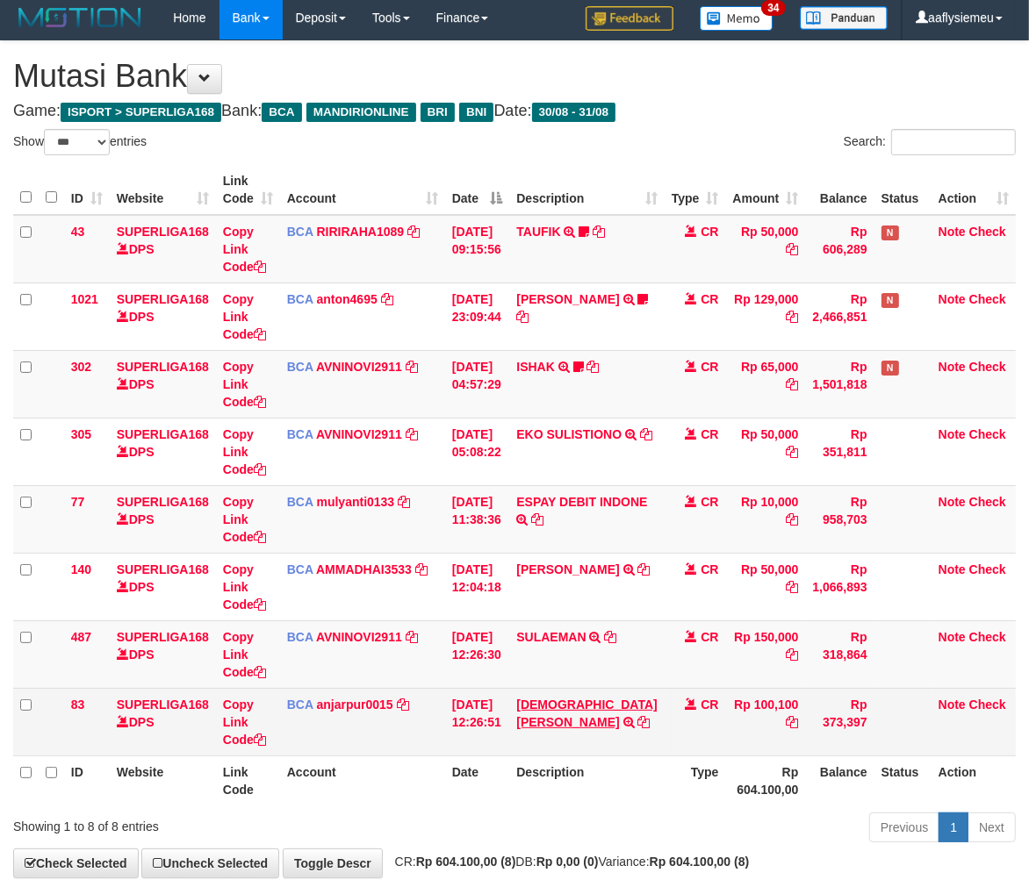
scroll to position [55, 0]
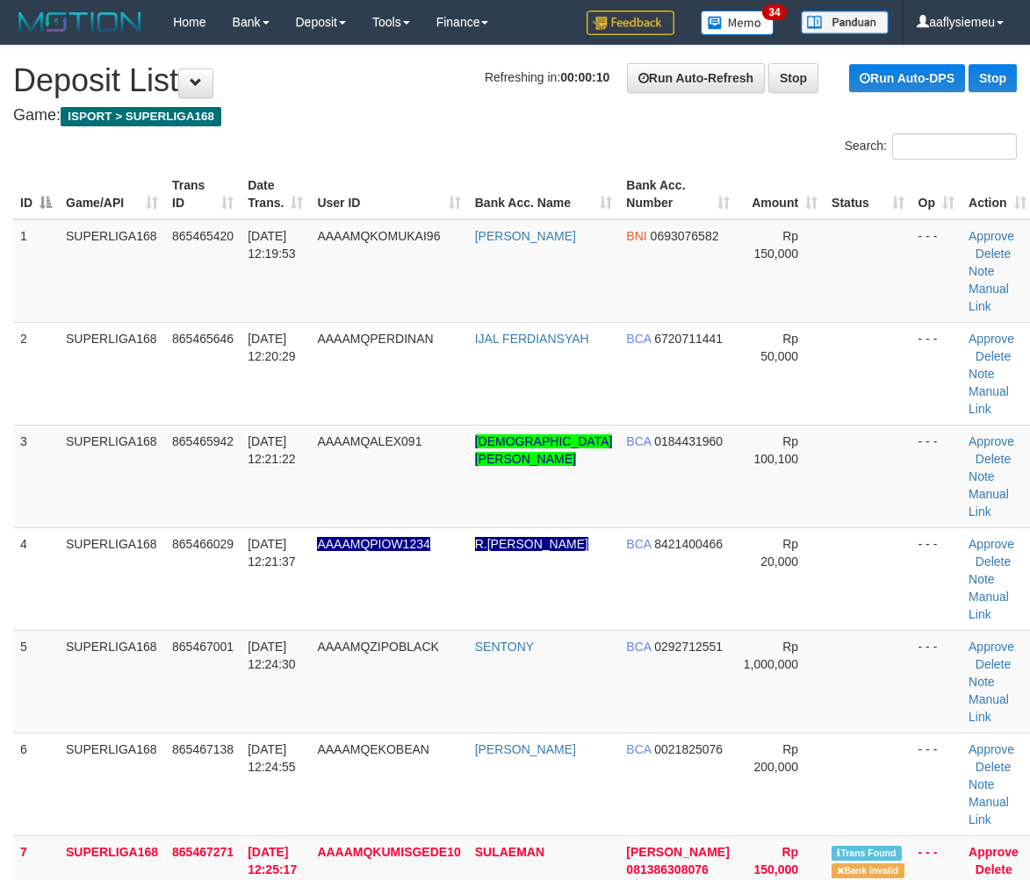
scroll to position [292, 0]
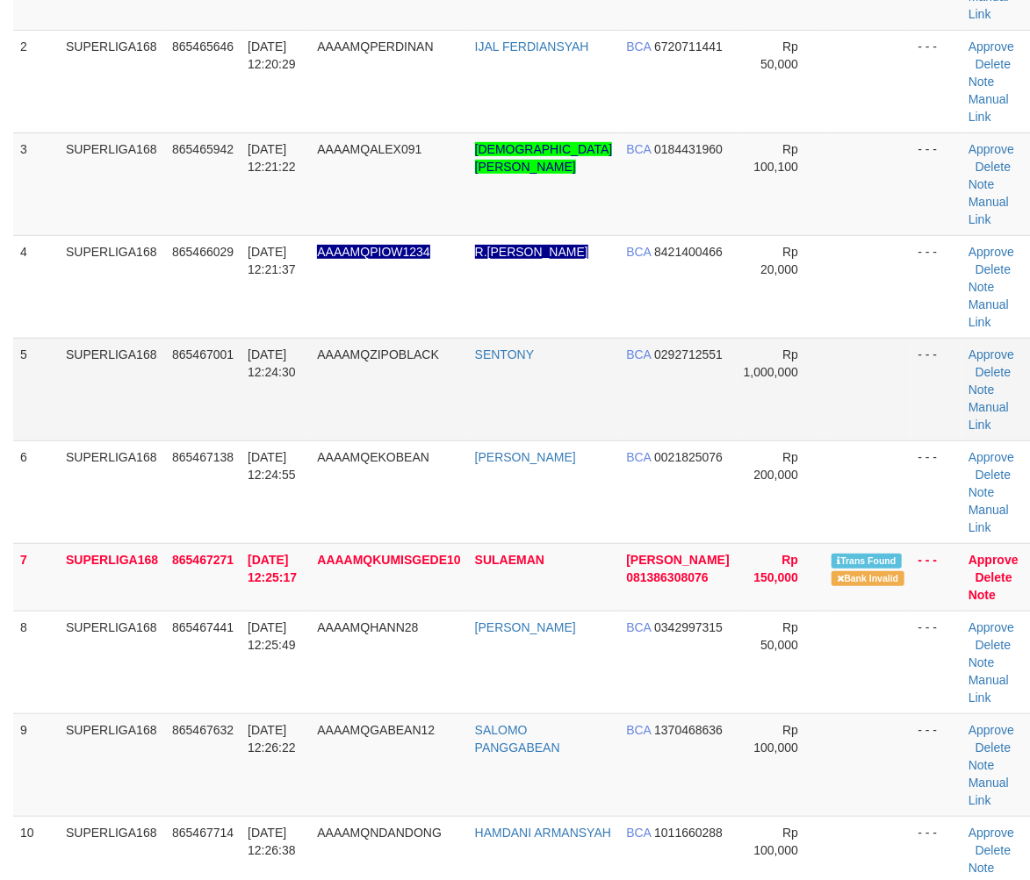
click at [205, 421] on td "865467001" at bounding box center [202, 389] width 75 height 103
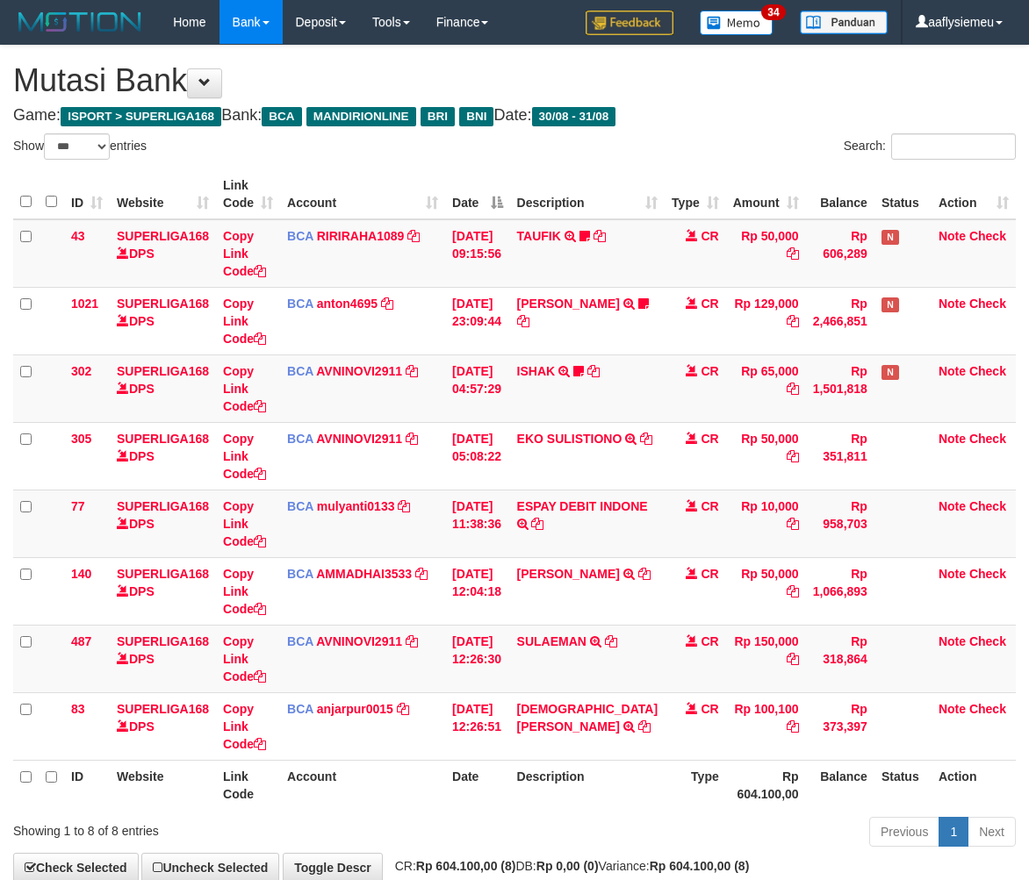
select select "***"
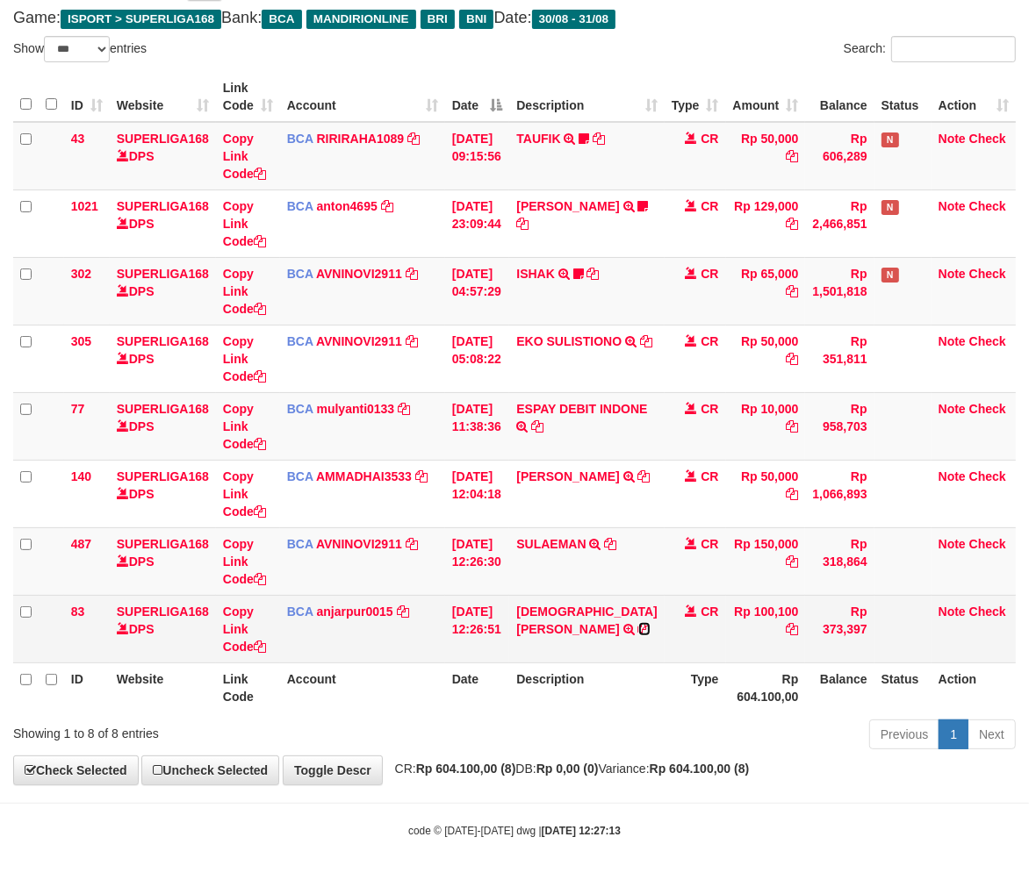
click at [638, 636] on icon at bounding box center [644, 629] width 12 height 12
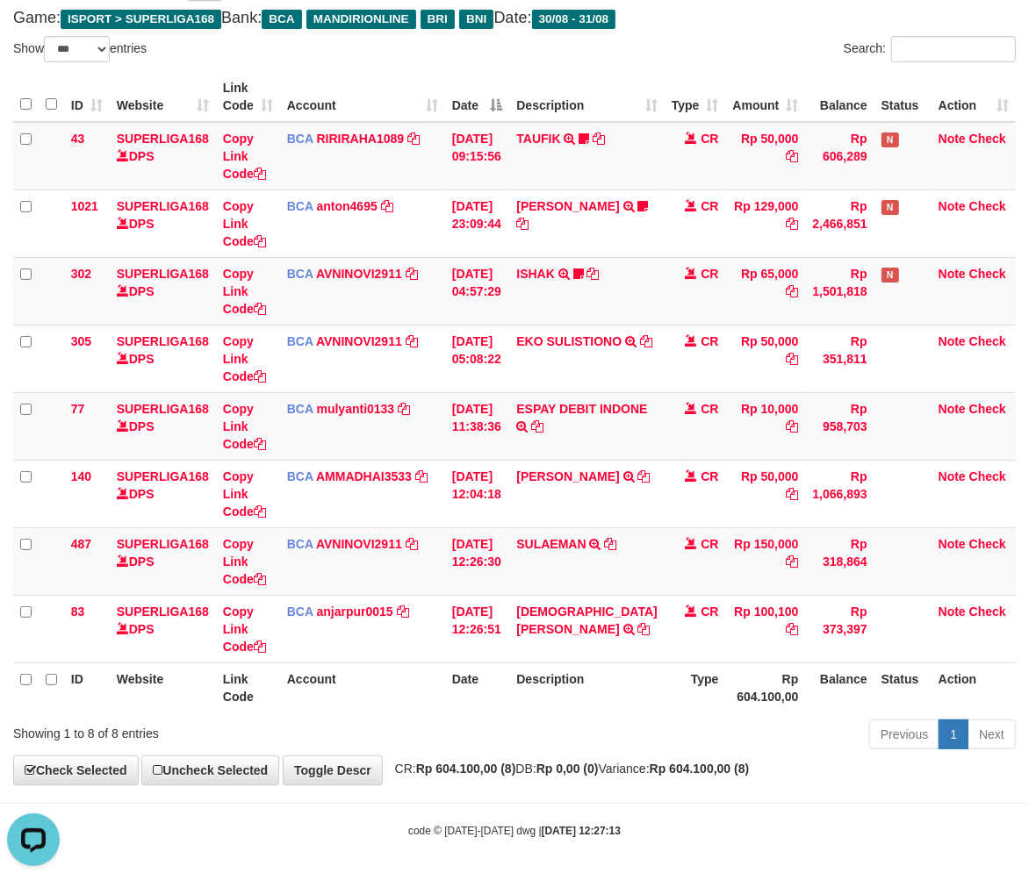
scroll to position [0, 0]
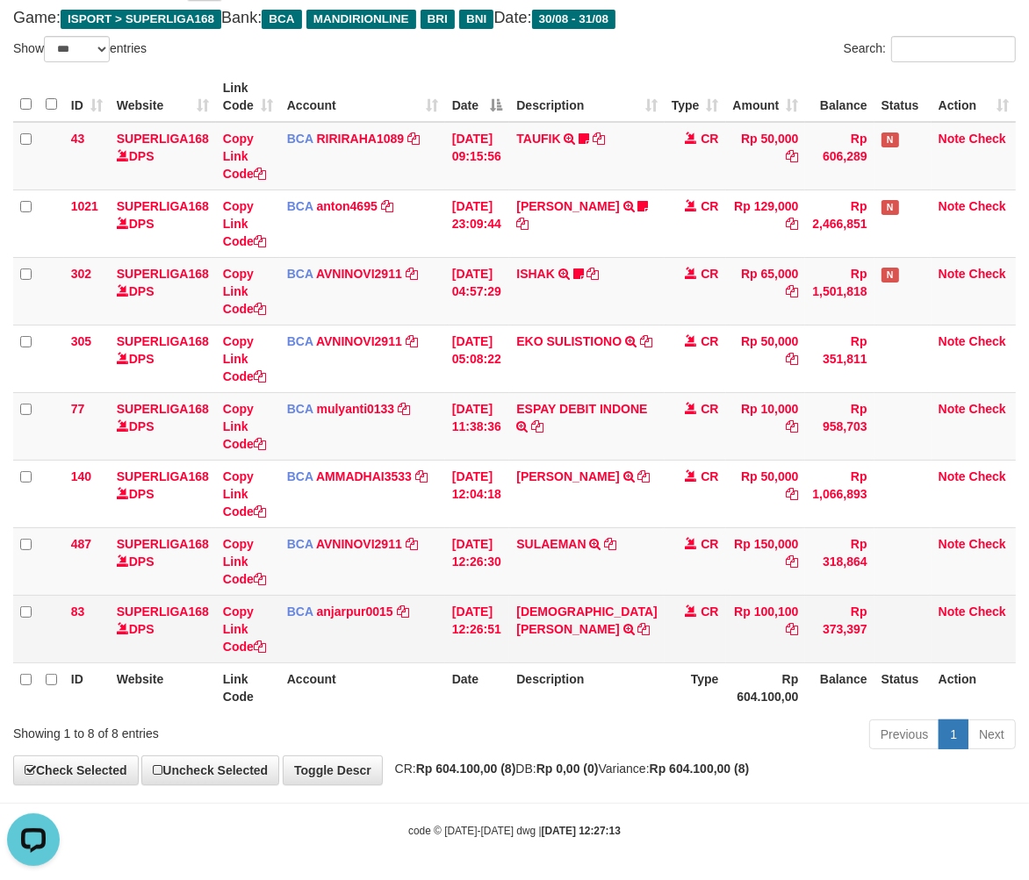
click at [606, 655] on td "[PERSON_NAME] R TRSF E-BANKING CR 3108/FTSCY/WS95271 100100.00[PERSON_NAME] R" at bounding box center [586, 629] width 155 height 68
drag, startPoint x: 606, startPoint y: 655, endPoint x: 792, endPoint y: 625, distance: 188.5
click at [607, 655] on td "[PERSON_NAME] R TRSF E-BANKING CR 3108/FTSCY/WS95271 100100.00[PERSON_NAME] R" at bounding box center [586, 629] width 155 height 68
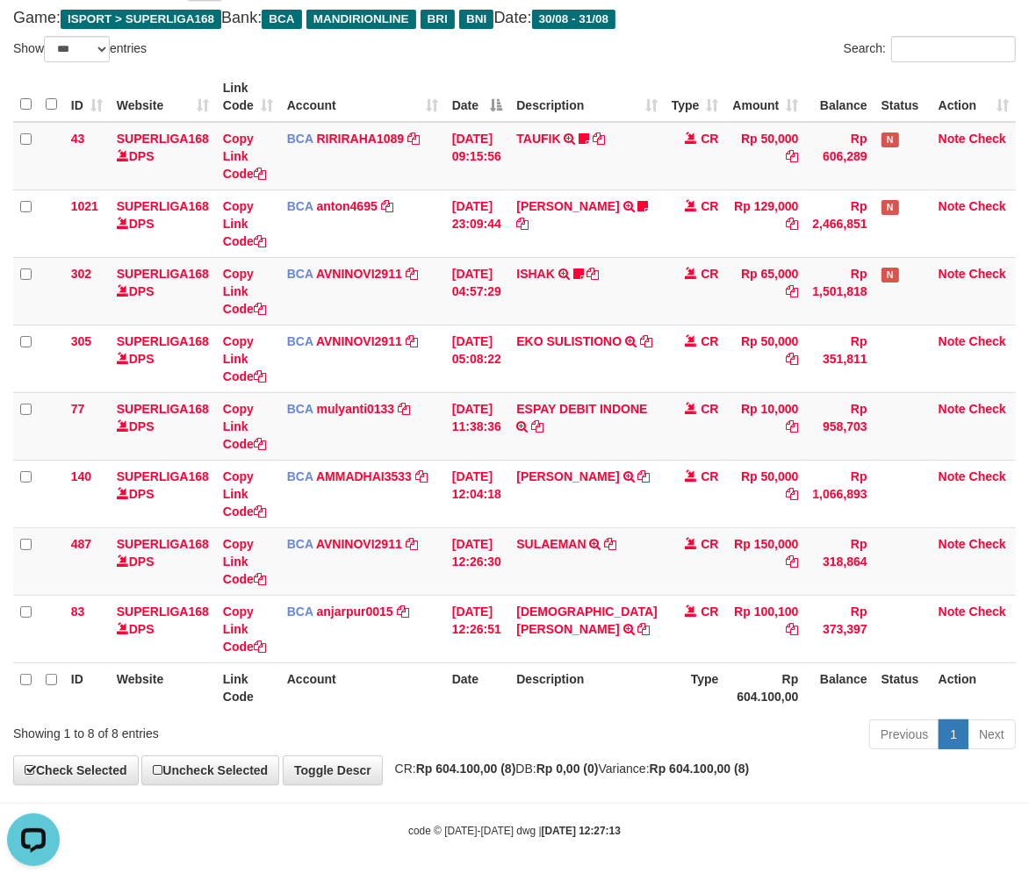
click at [742, 674] on th "Rp 604.100,00" at bounding box center [766, 688] width 80 height 50
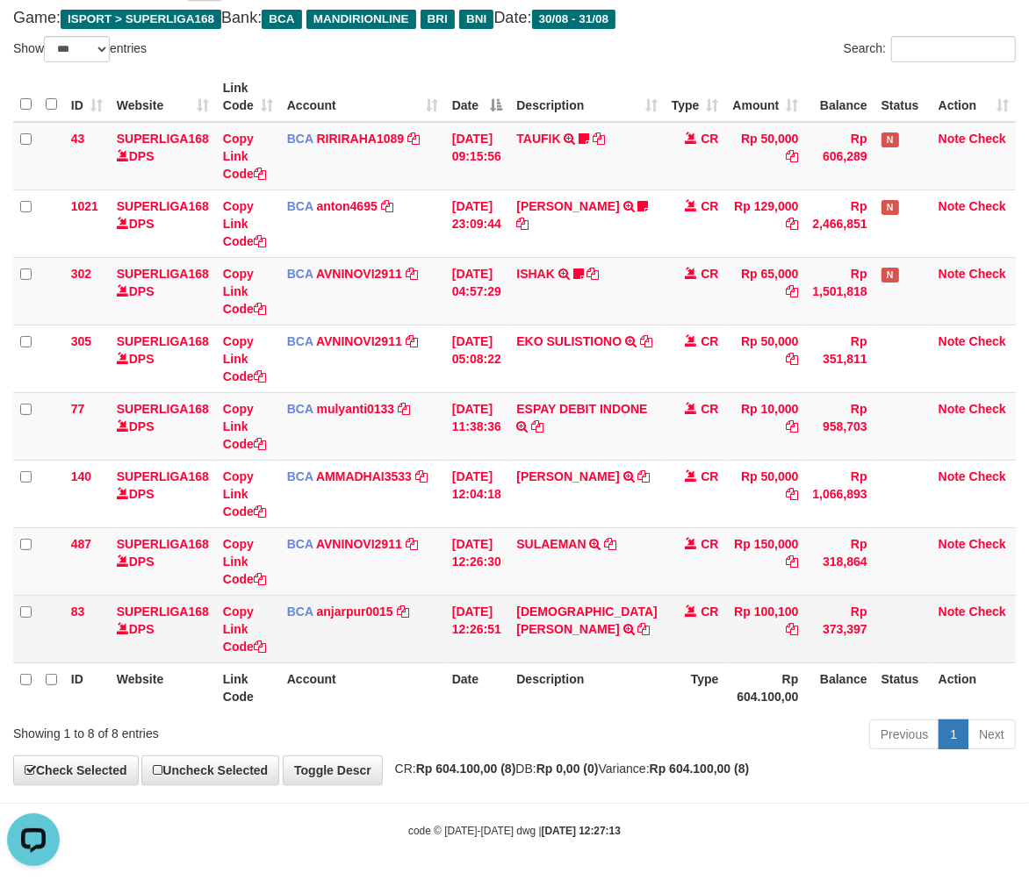
click at [805, 659] on td "Rp 373,397" at bounding box center [839, 629] width 68 height 68
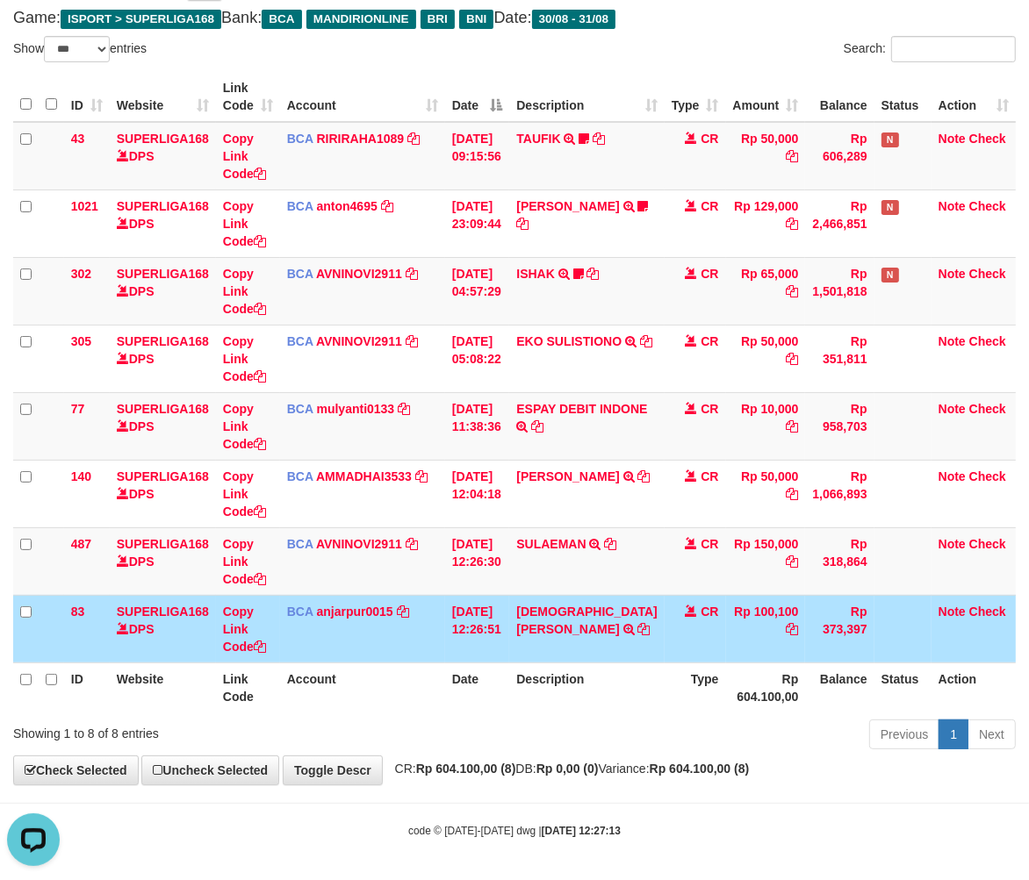
click at [797, 662] on table "ID Website Link Code Account Date Description Type Amount Balance Status Action…" at bounding box center [514, 392] width 1002 height 641
click at [599, 682] on th "Description" at bounding box center [586, 688] width 155 height 50
click at [726, 692] on th "Rp 604.100,00" at bounding box center [766, 688] width 80 height 50
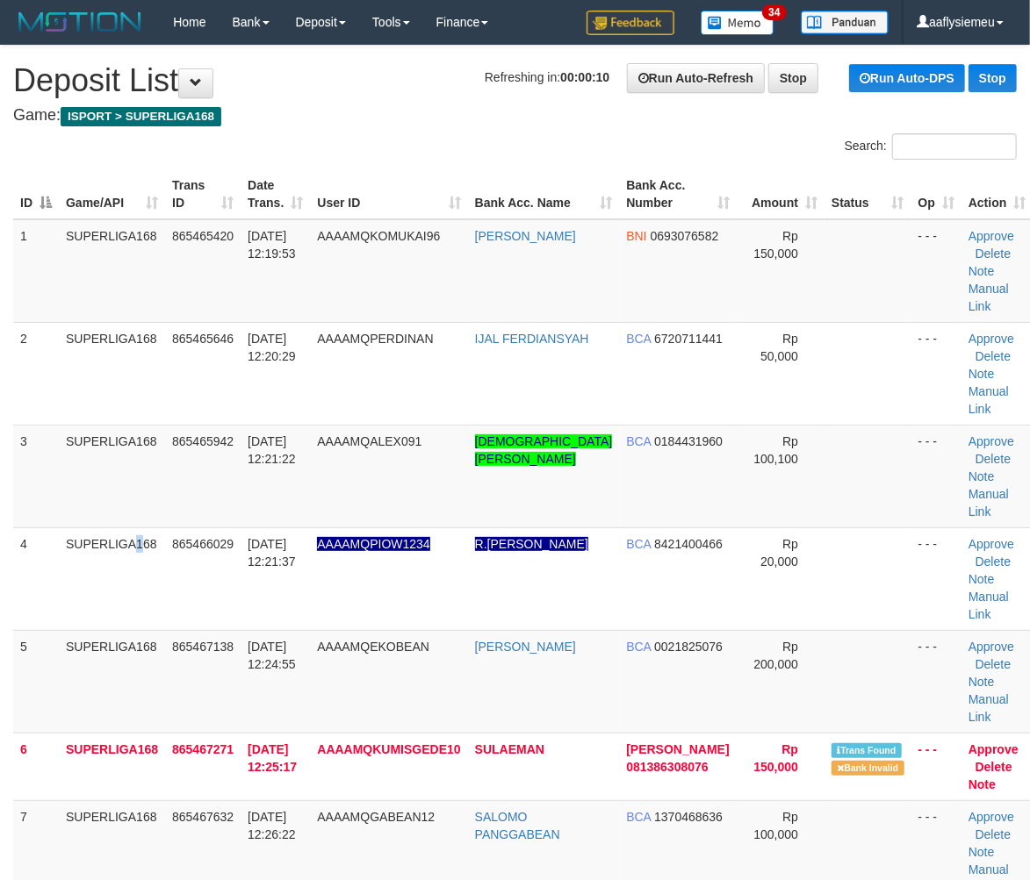
drag, startPoint x: 100, startPoint y: 545, endPoint x: 3, endPoint y: 580, distance: 103.6
click at [99, 545] on td "SUPERLIGA168" at bounding box center [112, 579] width 106 height 103
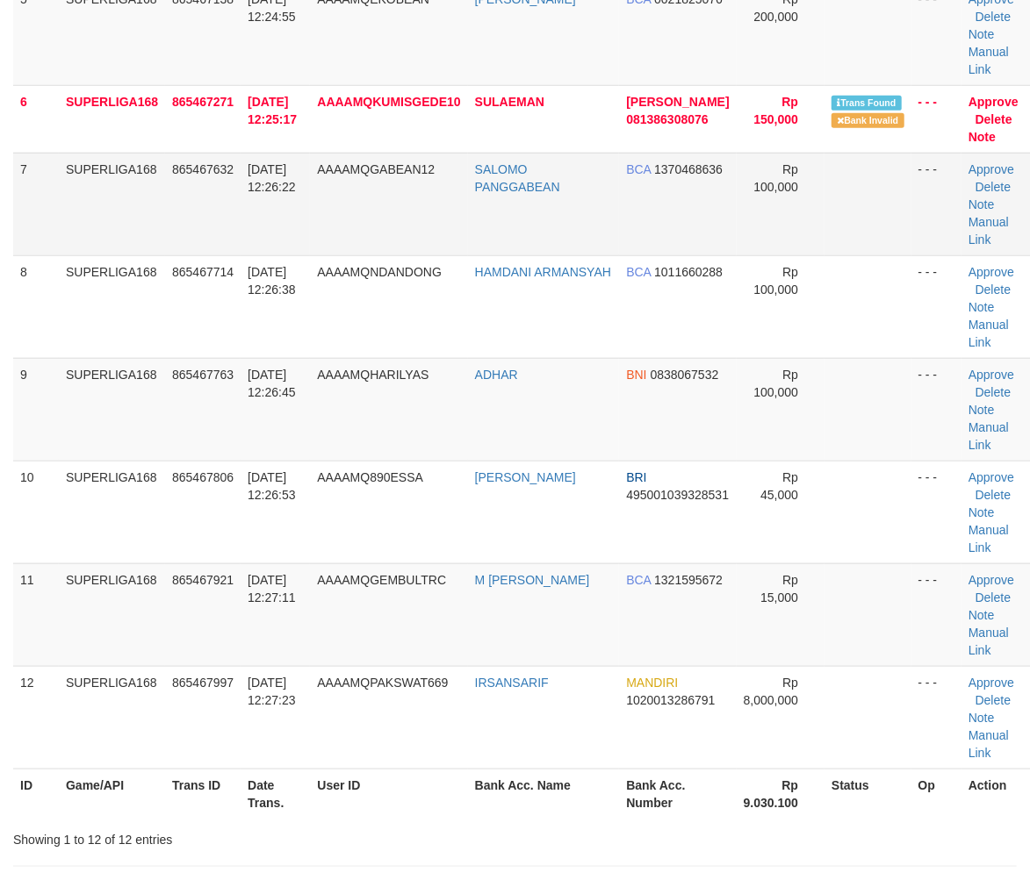
scroll to position [390, 0]
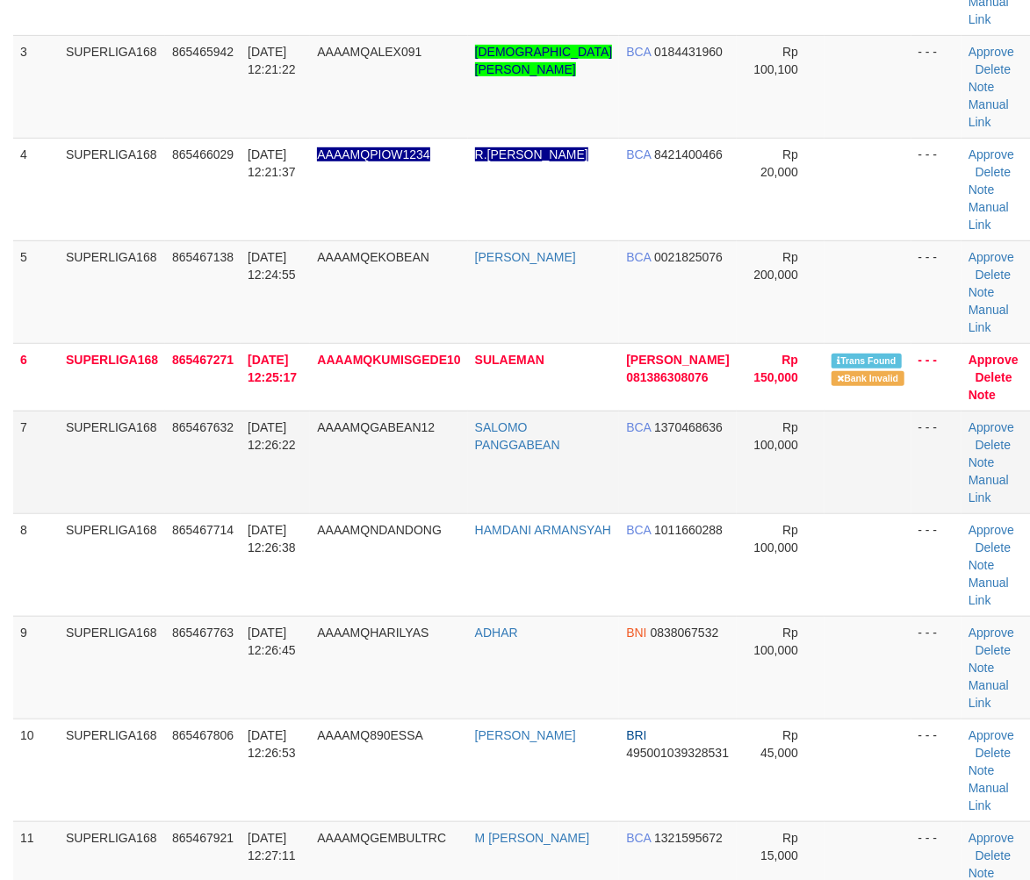
click at [151, 480] on td "SUPERLIGA168" at bounding box center [112, 462] width 106 height 103
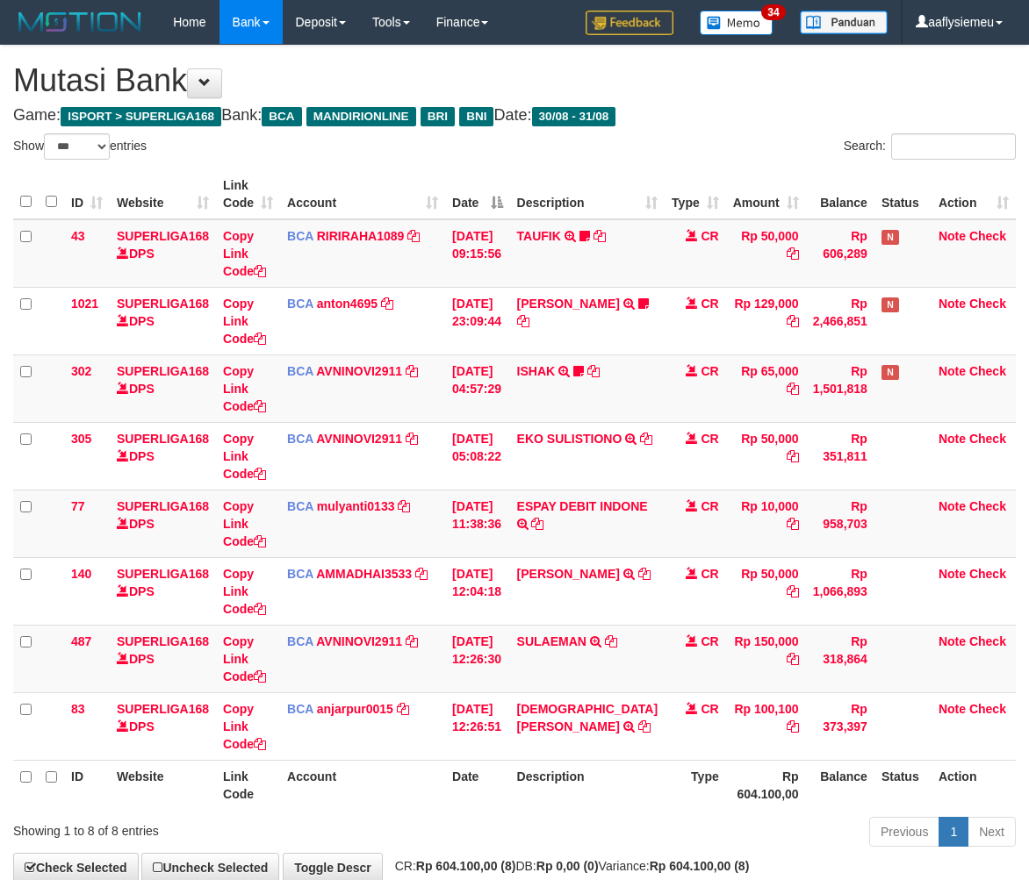
select select "***"
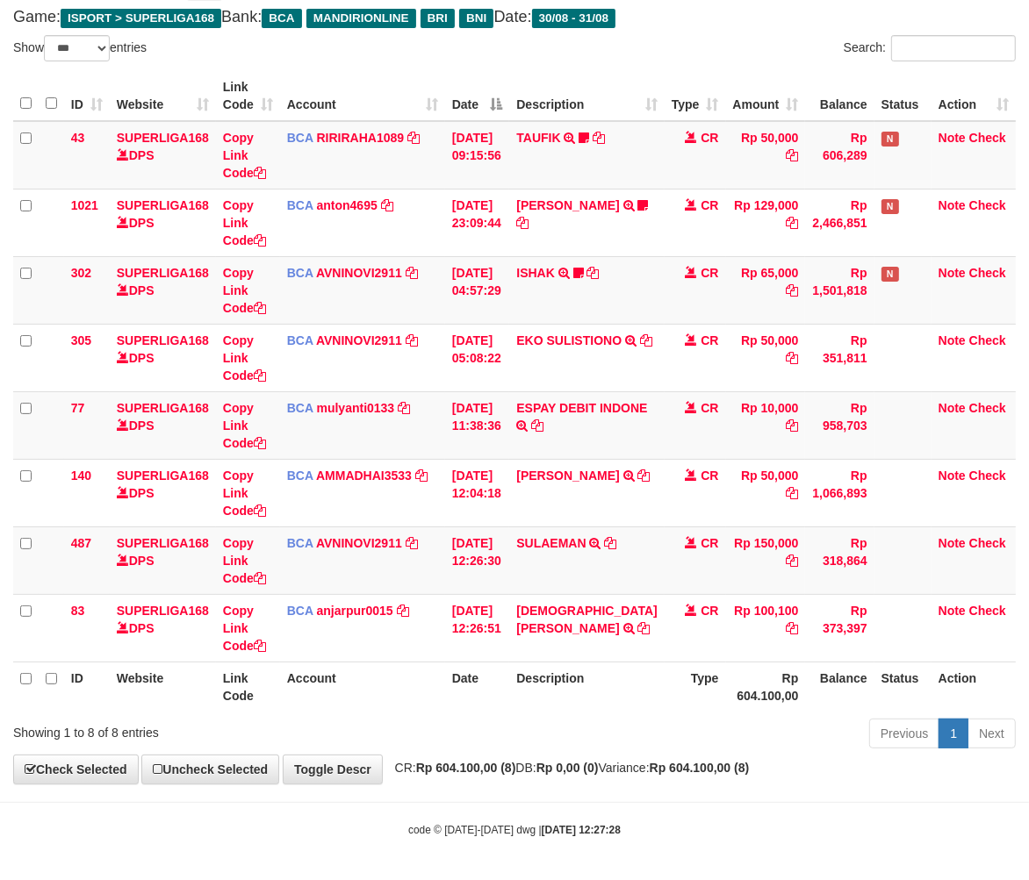
click at [742, 795] on body "Toggle navigation Home Bank Account List Load By Website Group [ISPORT] SUPERLI…" at bounding box center [514, 392] width 1029 height 981
click at [672, 793] on body "Toggle navigation Home Bank Account List Load By Website Group [ISPORT] SUPERLI…" at bounding box center [514, 392] width 1029 height 981
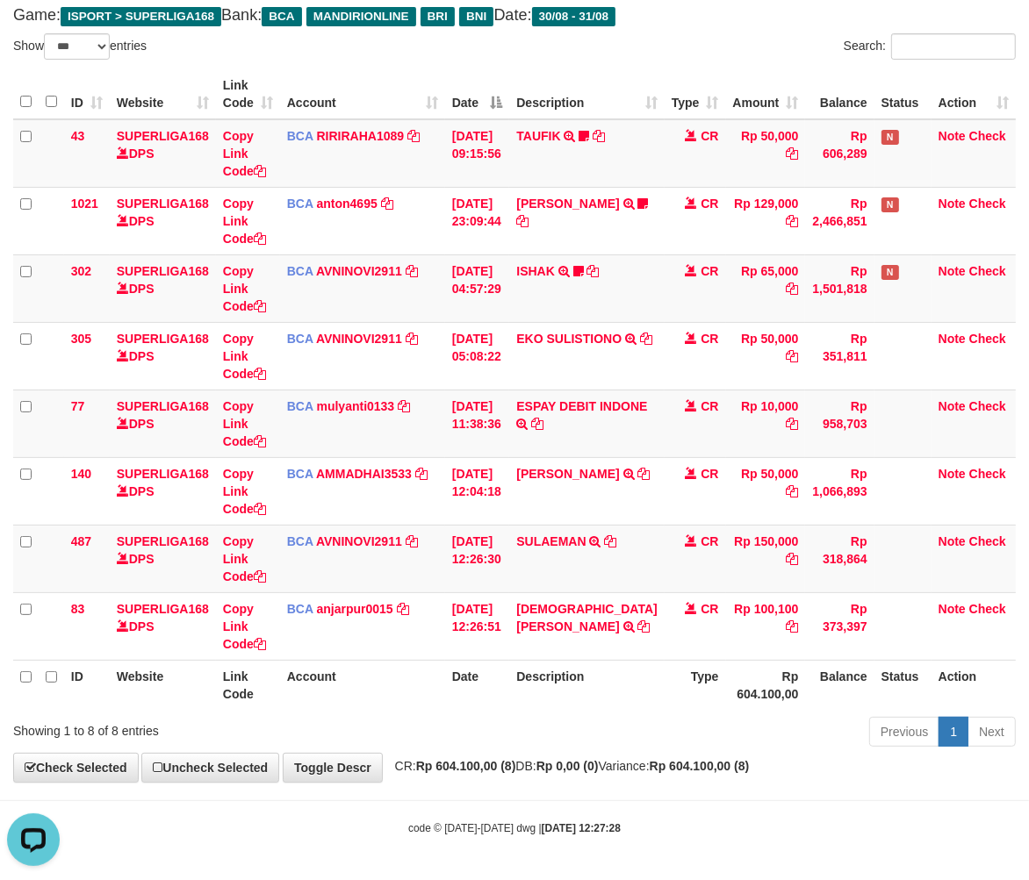
click at [643, 774] on div "**********" at bounding box center [514, 364] width 1029 height 837
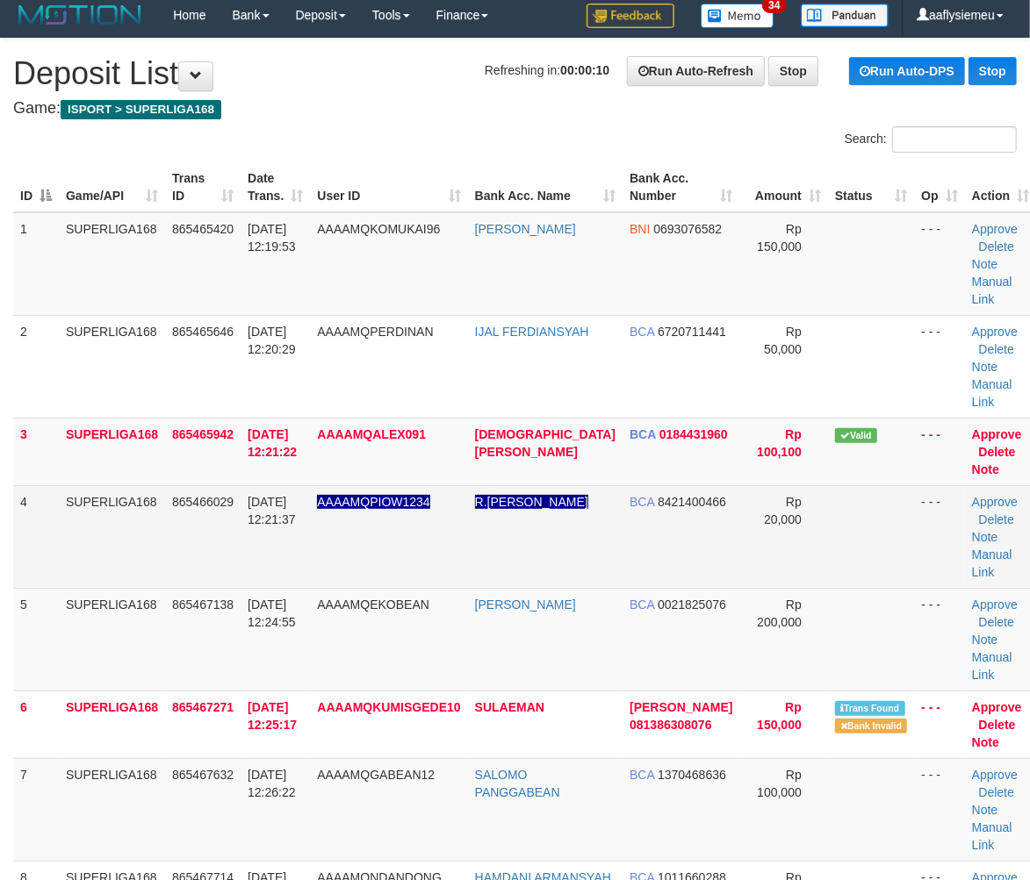
scroll to position [7, 0]
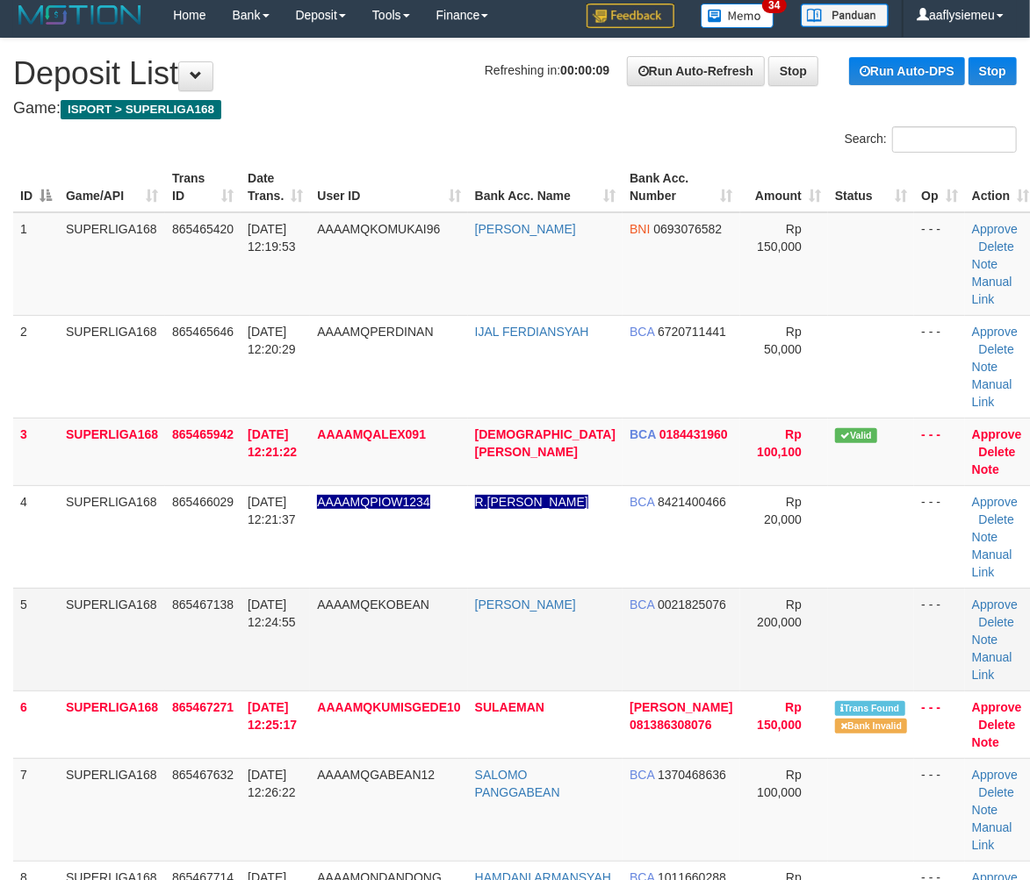
click at [104, 612] on td "SUPERLIGA168" at bounding box center [112, 639] width 106 height 103
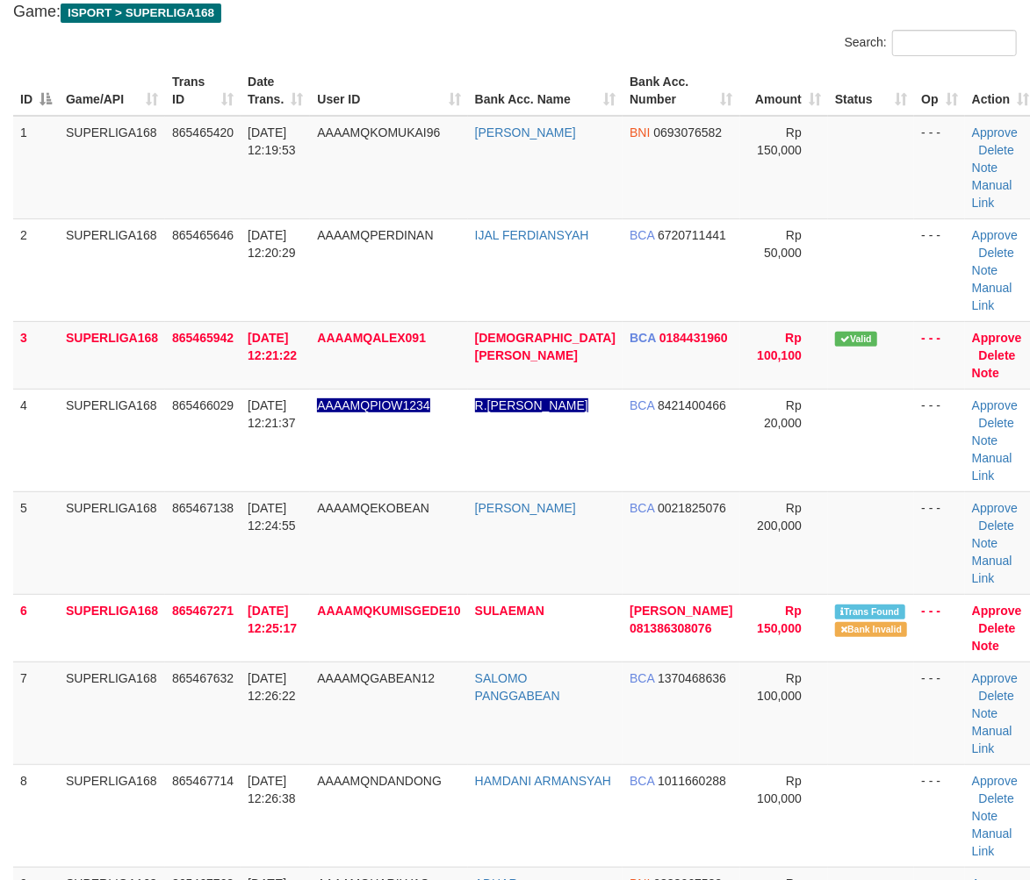
scroll to position [105, 0]
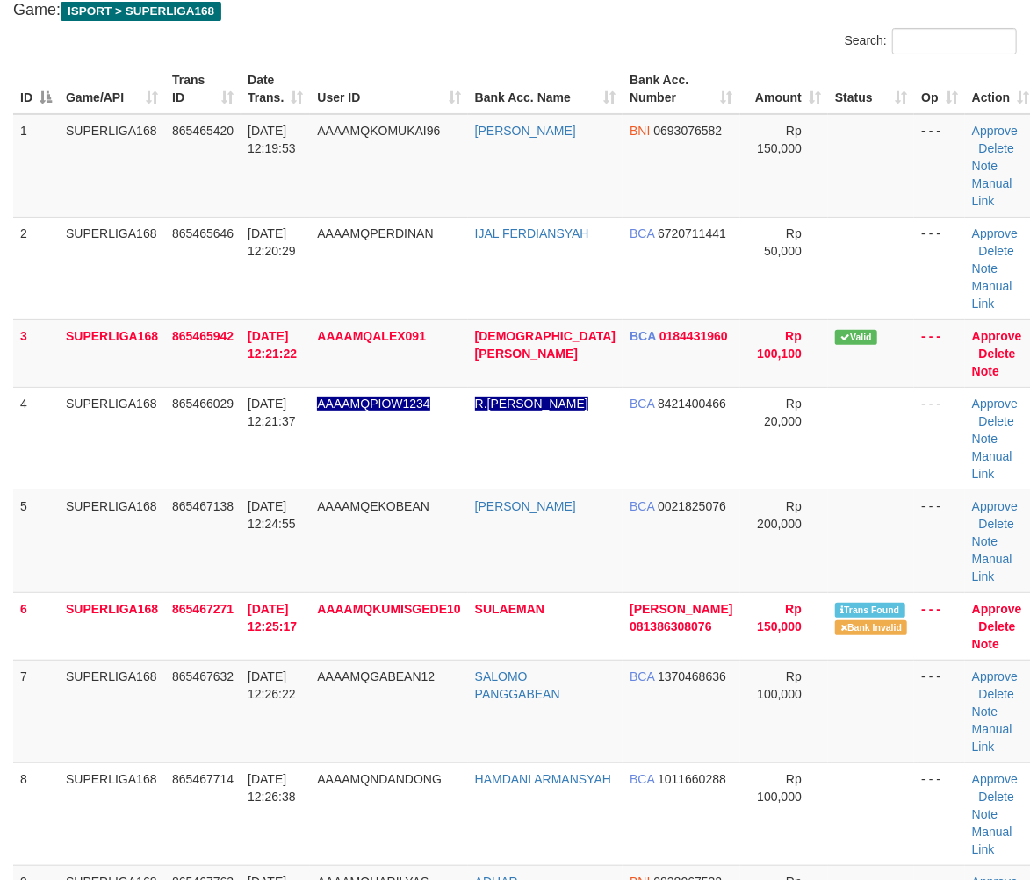
drag, startPoint x: 47, startPoint y: 632, endPoint x: 1, endPoint y: 656, distance: 52.2
click at [36, 644] on td "6" at bounding box center [36, 627] width 46 height 68
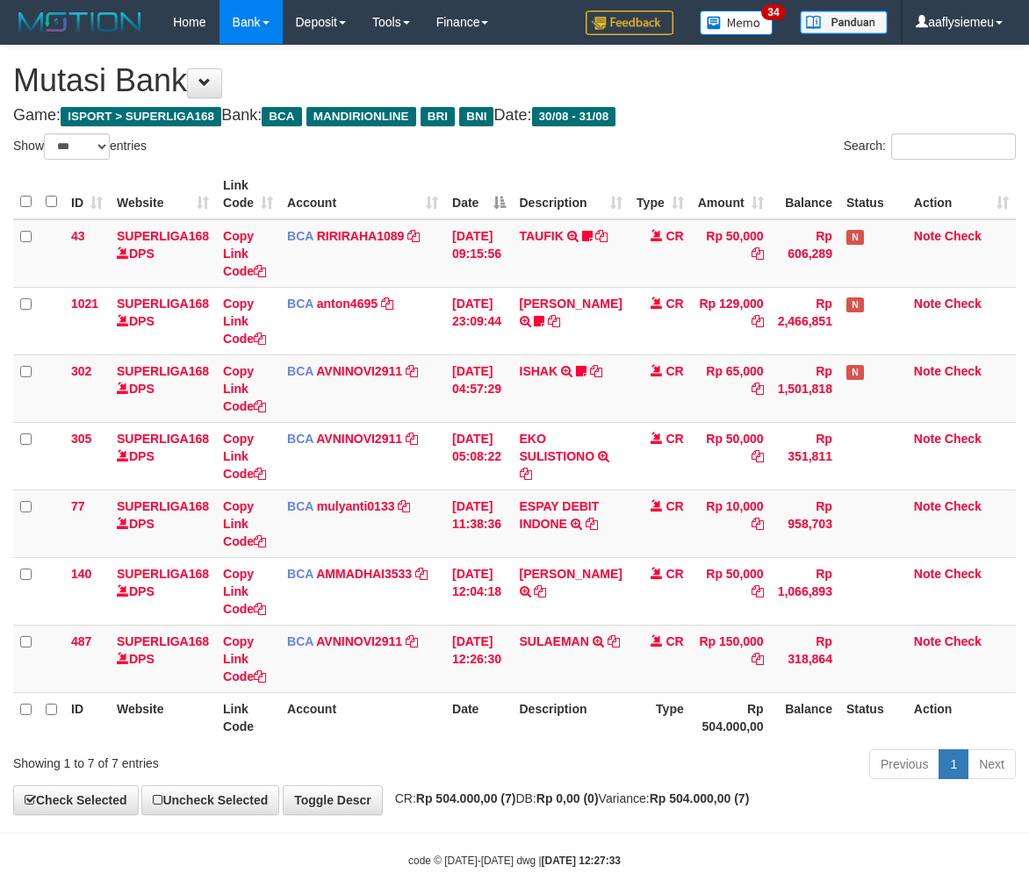
select select "***"
click at [733, 737] on th "Rp 504.000,00" at bounding box center [731, 718] width 80 height 50
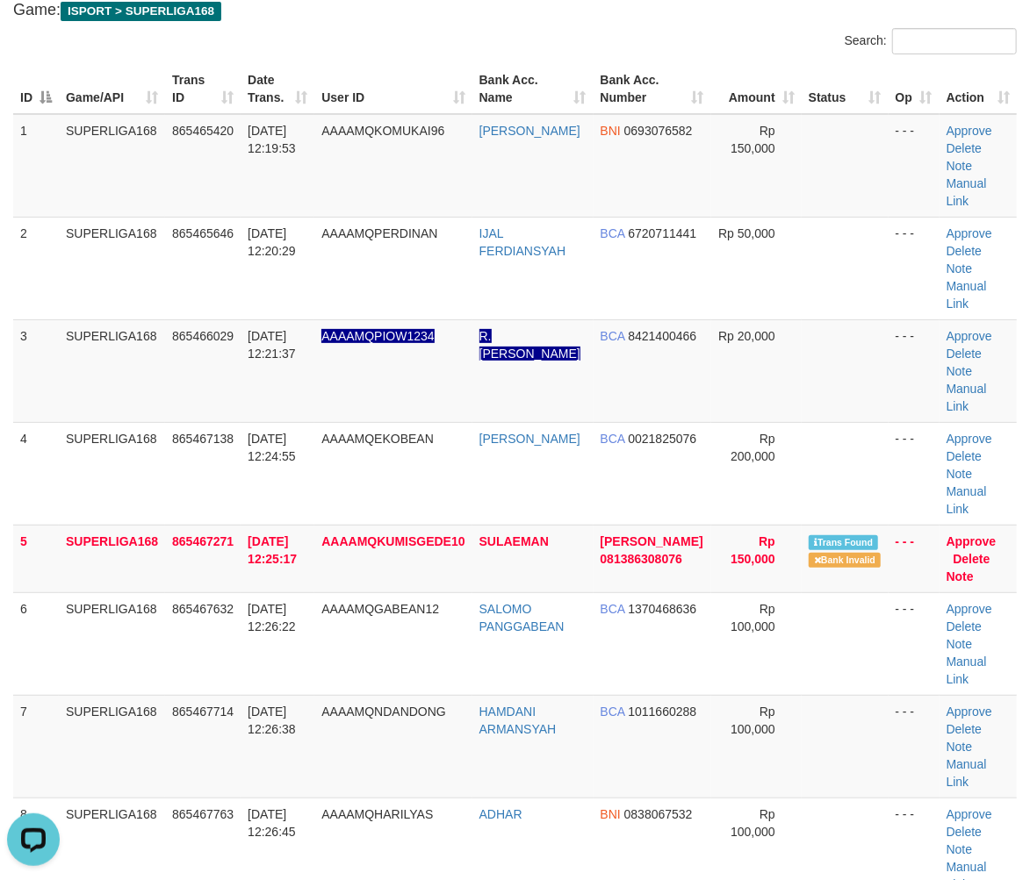
drag, startPoint x: 97, startPoint y: 616, endPoint x: 2, endPoint y: 653, distance: 101.7
click at [83, 627] on td "SUPERLIGA168" at bounding box center [112, 644] width 106 height 103
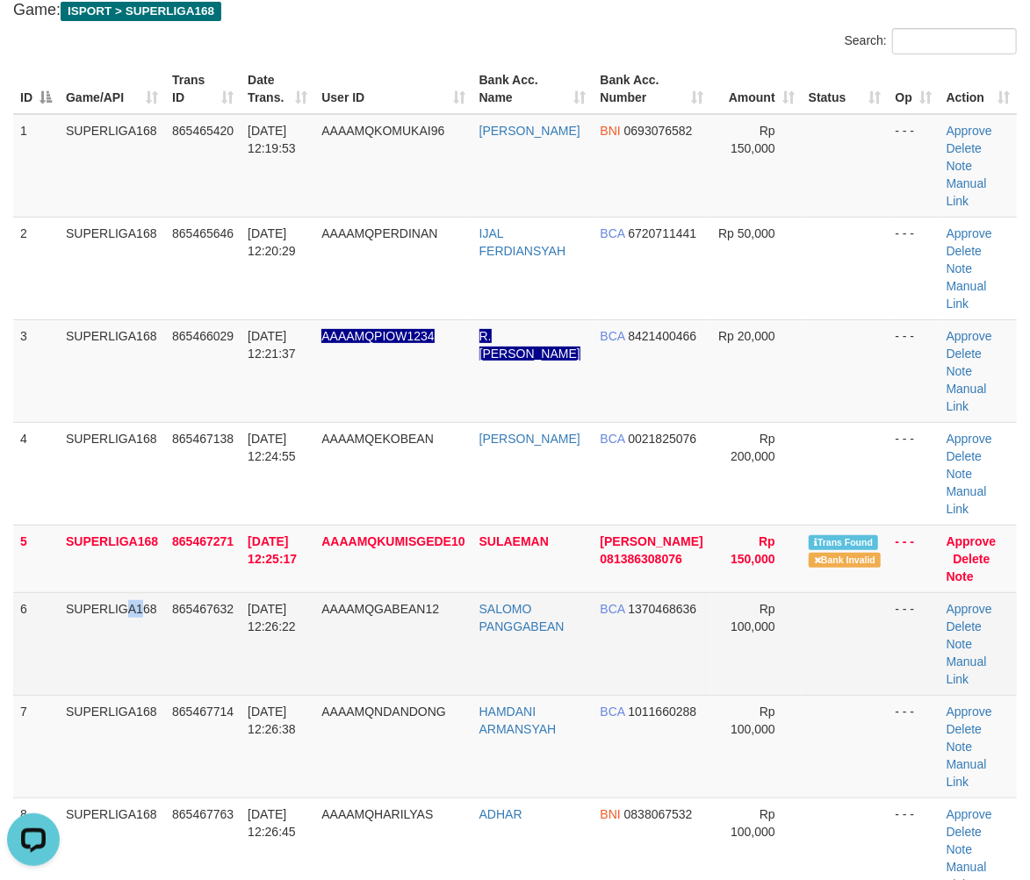
click at [97, 632] on td "SUPERLIGA168" at bounding box center [112, 644] width 106 height 103
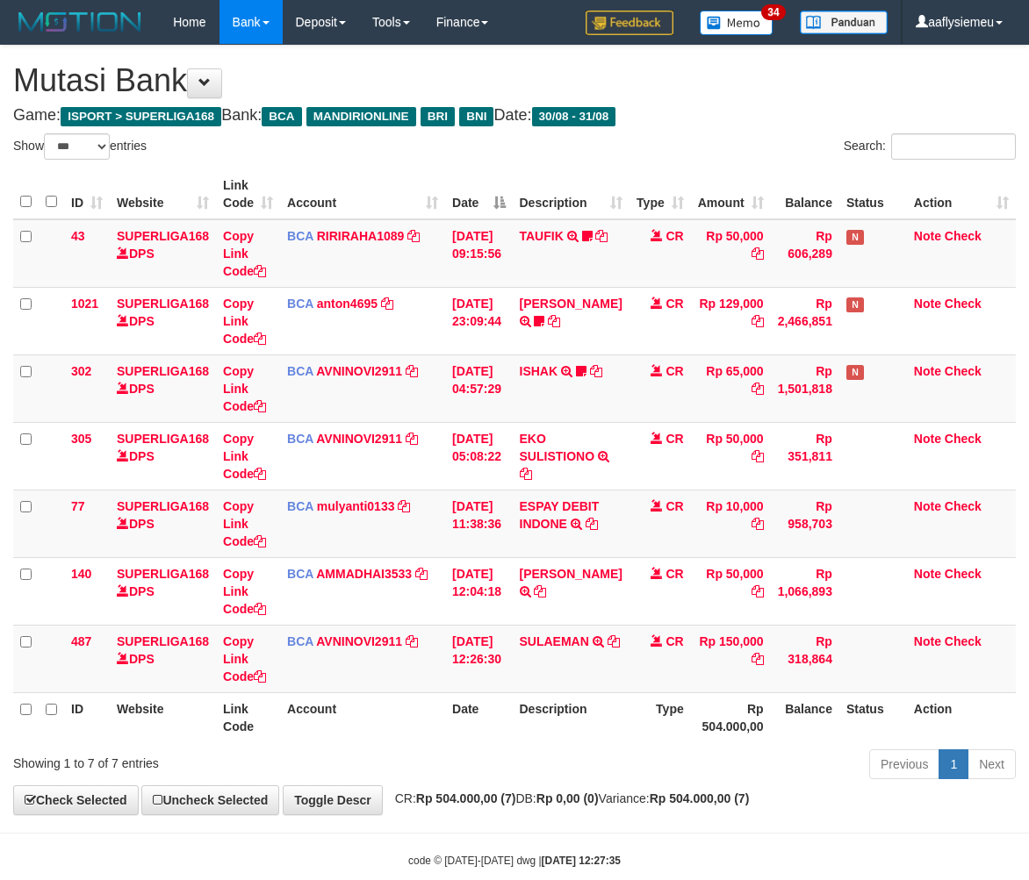
select select "***"
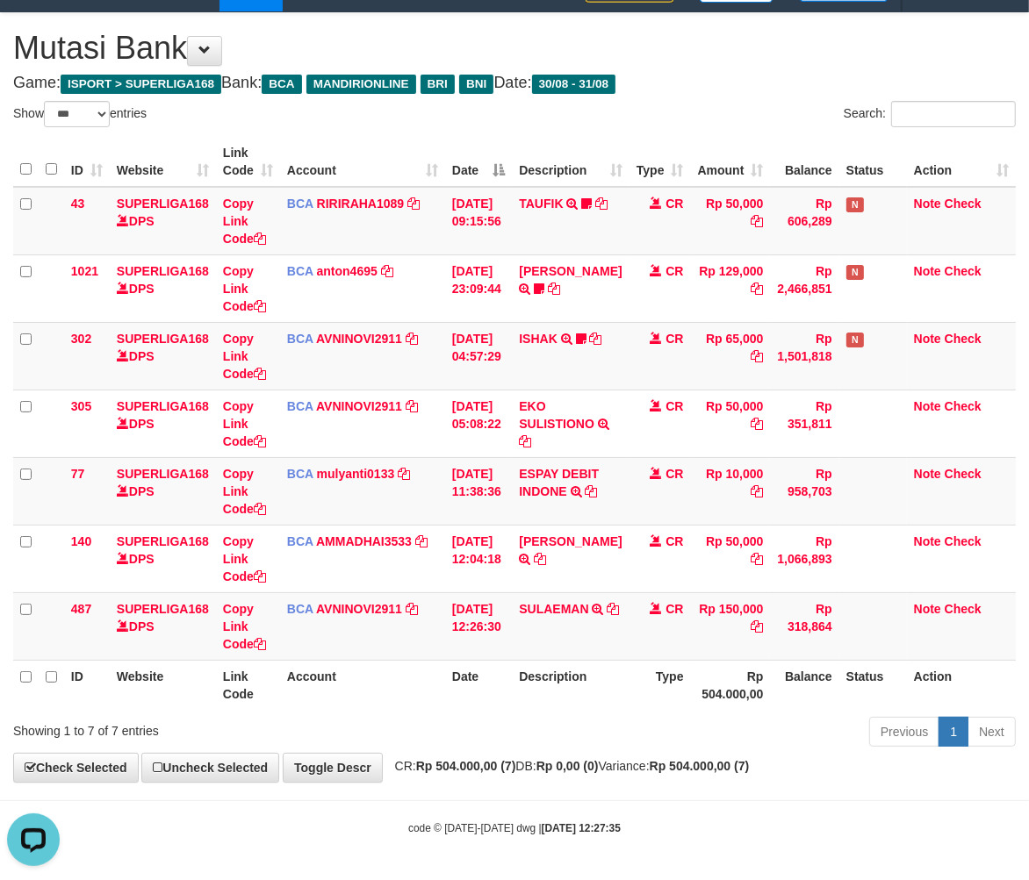
click at [854, 679] on th "Status" at bounding box center [873, 685] width 68 height 50
drag, startPoint x: 628, startPoint y: 762, endPoint x: 1038, endPoint y: 704, distance: 414.9
click at [599, 764] on strong "Rp 0,00 (0)" at bounding box center [567, 766] width 62 height 14
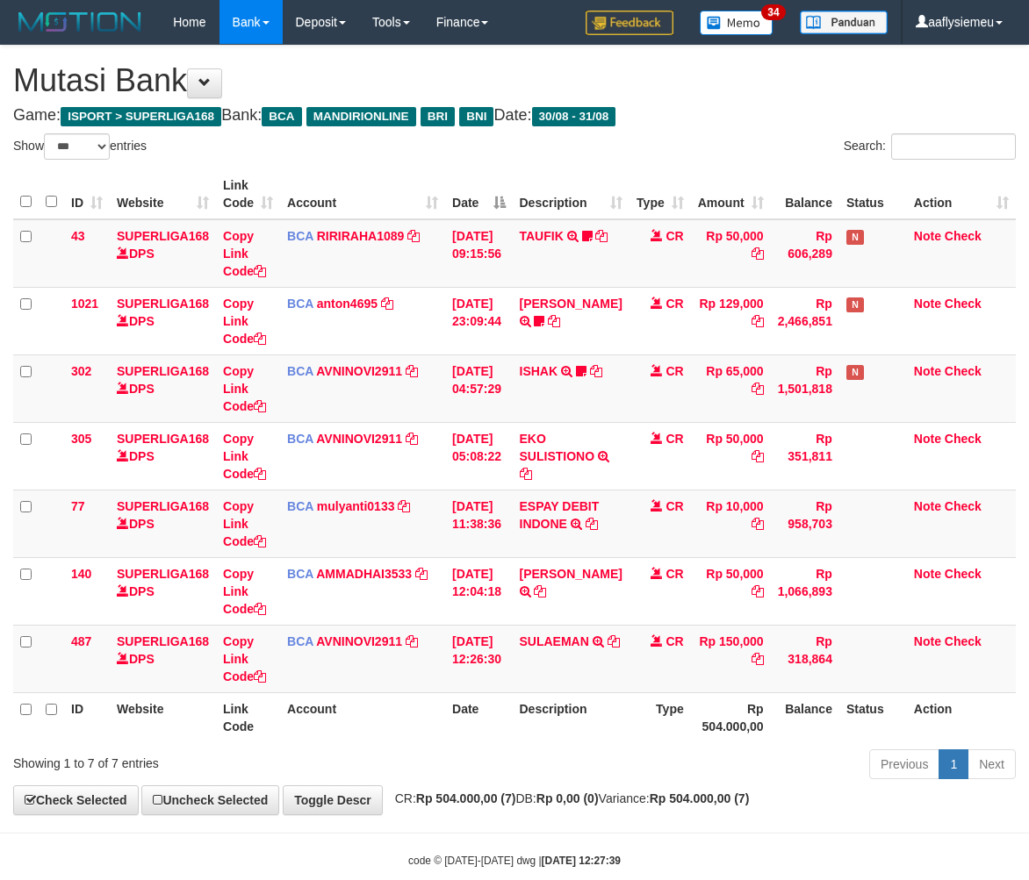
select select "***"
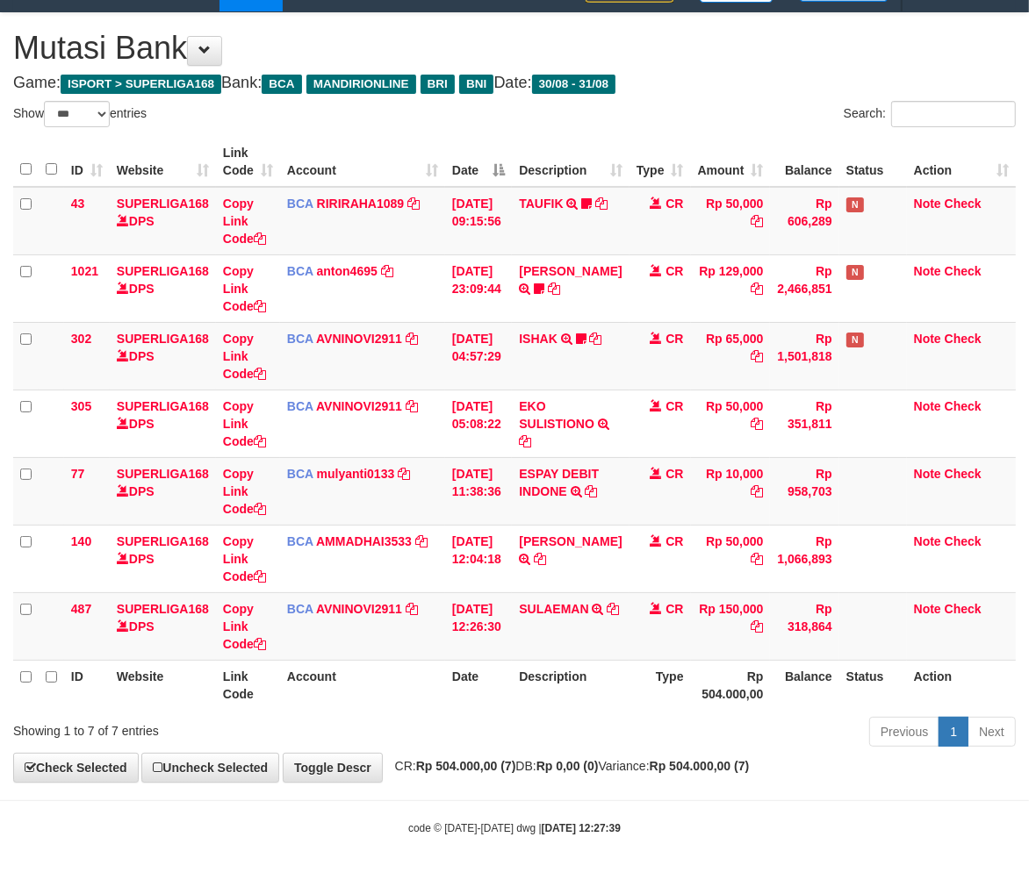
click at [541, 743] on div "Previous 1 Next" at bounding box center [729, 734] width 574 height 38
drag, startPoint x: 575, startPoint y: 749, endPoint x: 476, endPoint y: 767, distance: 100.9
click at [557, 751] on div "Previous 1 Next" at bounding box center [729, 734] width 574 height 38
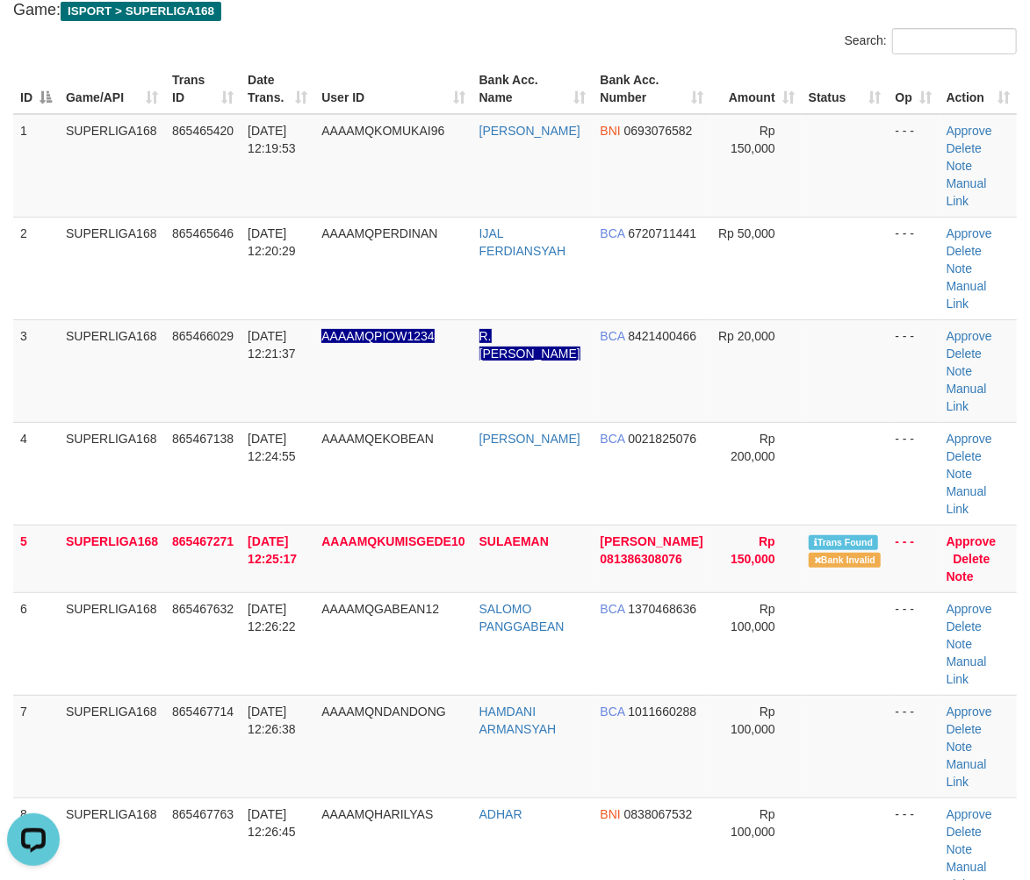
drag, startPoint x: 149, startPoint y: 521, endPoint x: 0, endPoint y: 559, distance: 154.2
click at [146, 525] on tbody "1 SUPERLIGA168 865465420 [DATE] 12:19:53 AAAAMQKOMUKAI96 [PERSON_NAME] BNI 0693…" at bounding box center [514, 662] width 1003 height 1096
drag, startPoint x: 75, startPoint y: 588, endPoint x: 4, endPoint y: 613, distance: 76.1
click at [72, 590] on td "SUPERLIGA168" at bounding box center [112, 559] width 106 height 68
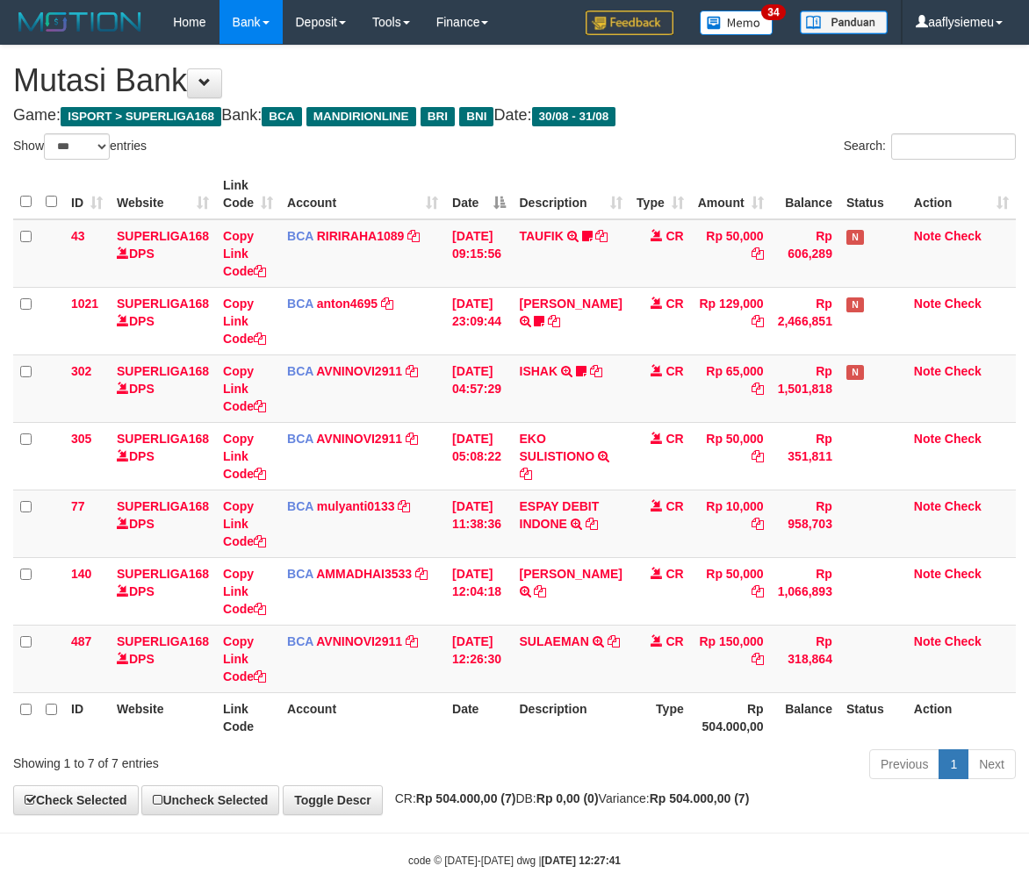
select select "***"
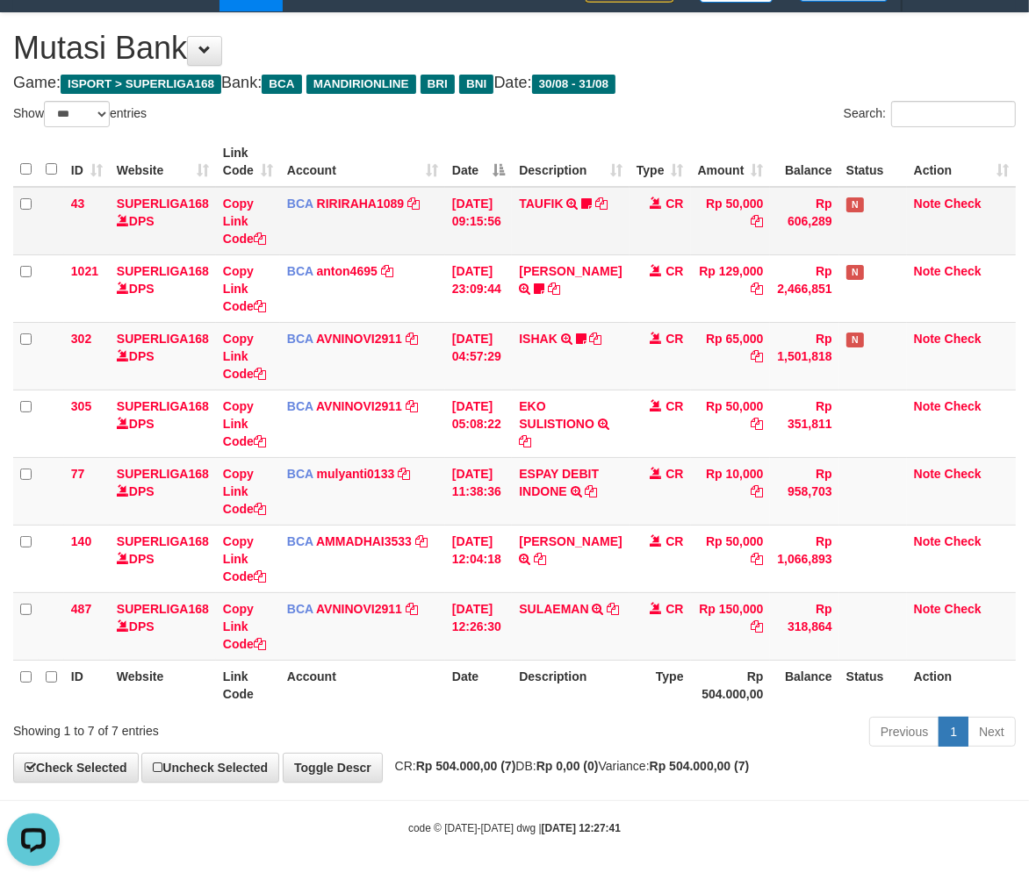
click at [664, 216] on td "CR" at bounding box center [659, 221] width 61 height 68
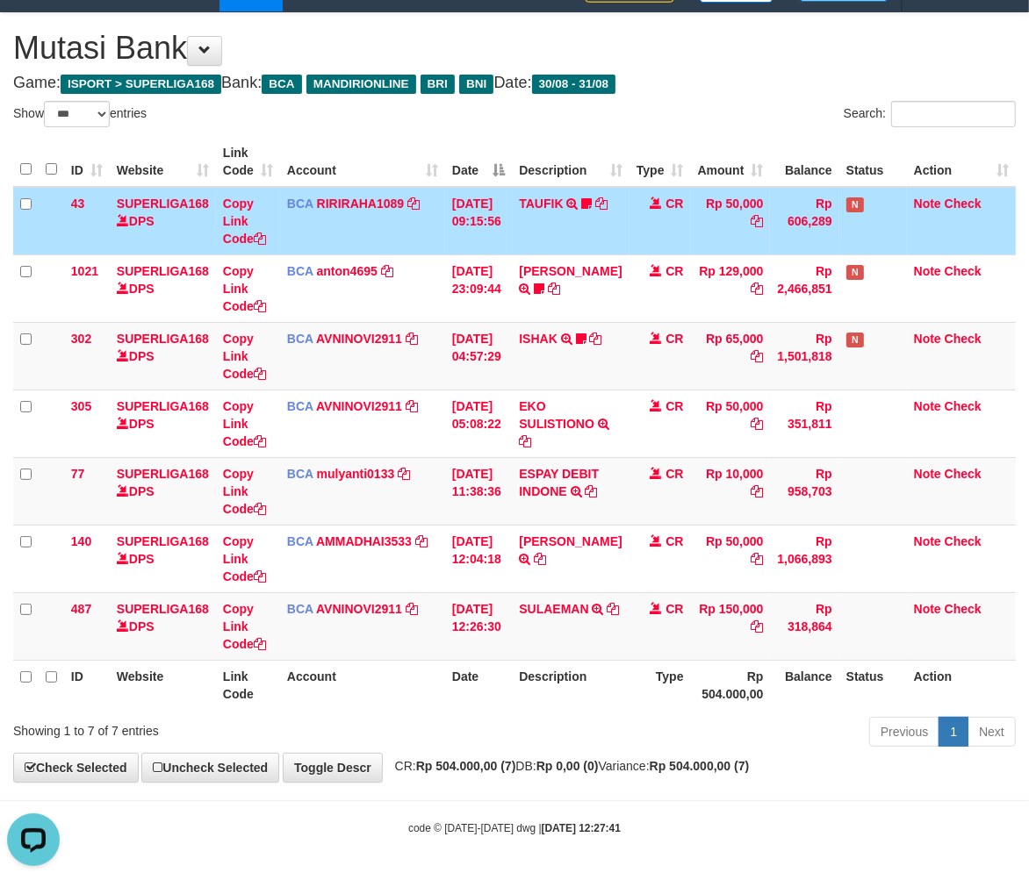
click at [623, 749] on div "Previous 1 Next" at bounding box center [729, 734] width 574 height 38
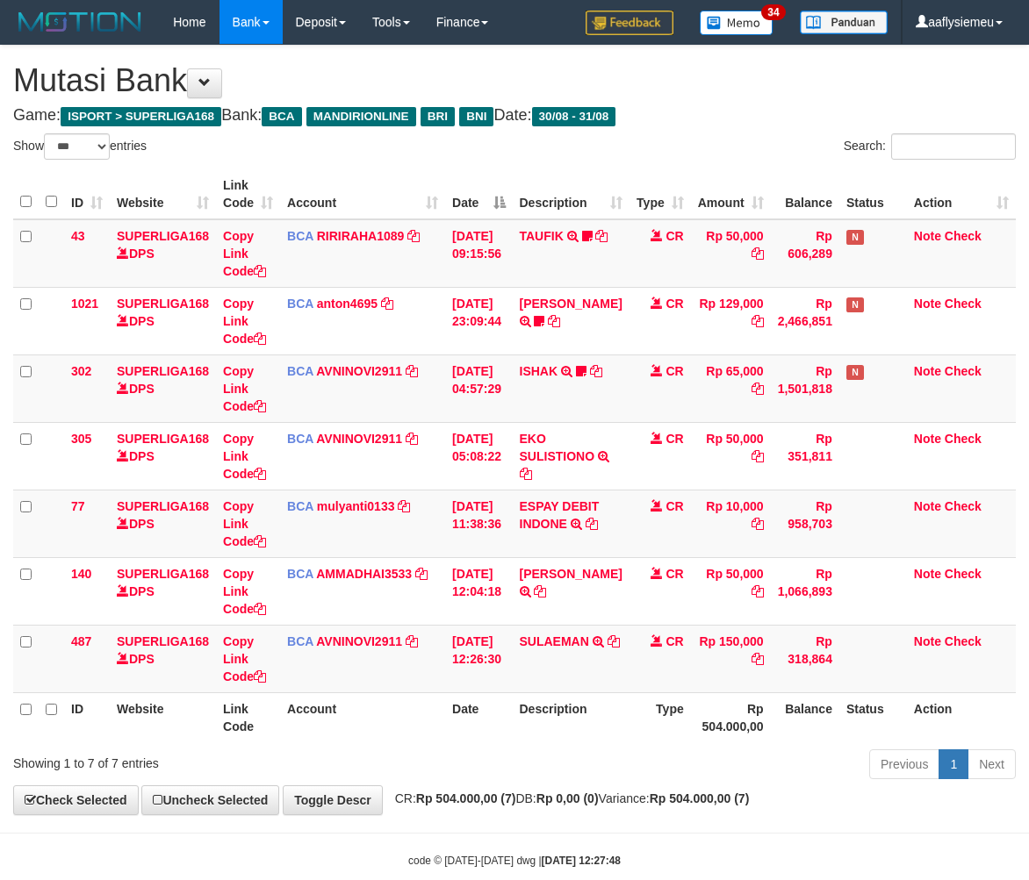
select select "***"
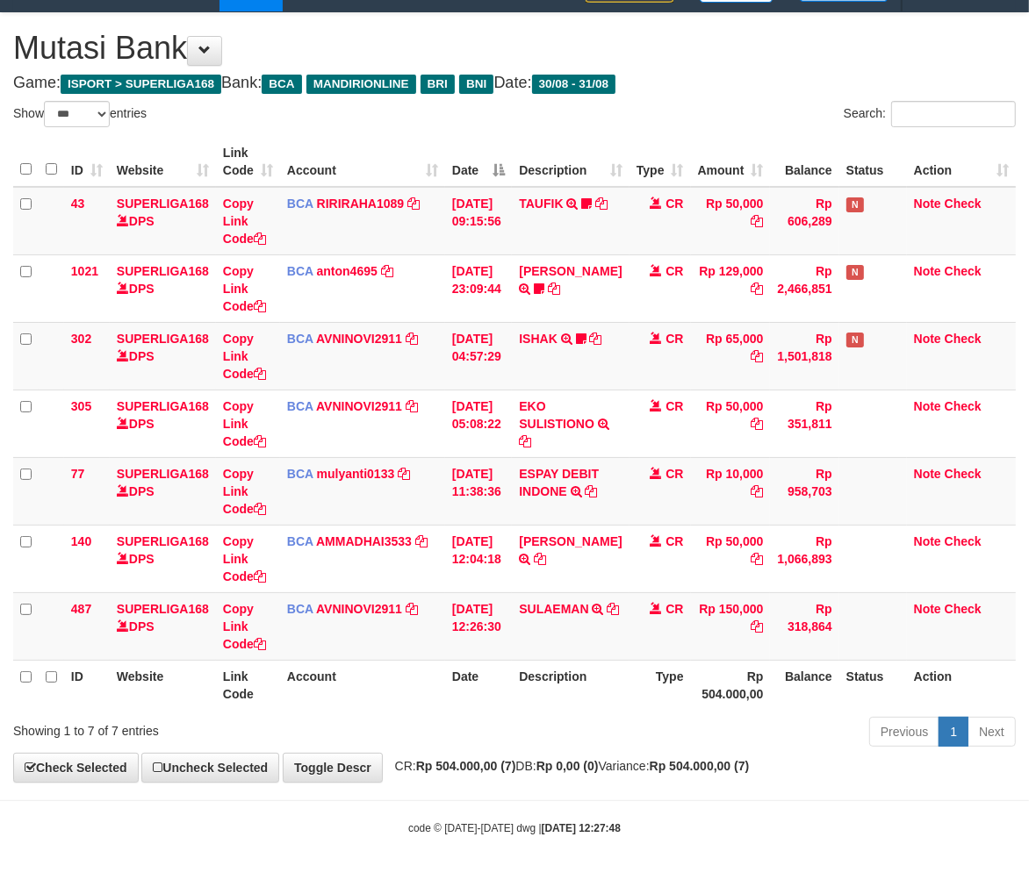
click at [557, 758] on div "**********" at bounding box center [514, 397] width 1029 height 769
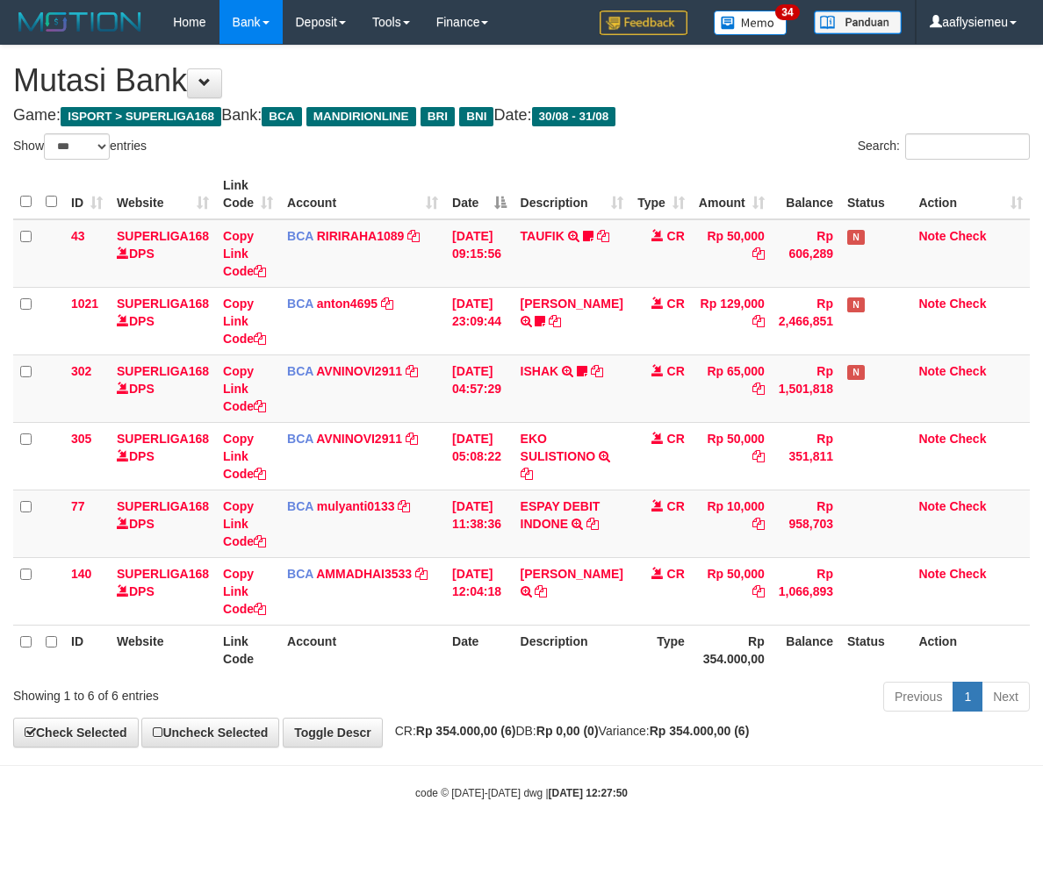
select select "***"
click at [632, 140] on div "Search:" at bounding box center [782, 148] width 495 height 31
click at [629, 706] on div "Previous 1 Next" at bounding box center [739, 699] width 582 height 38
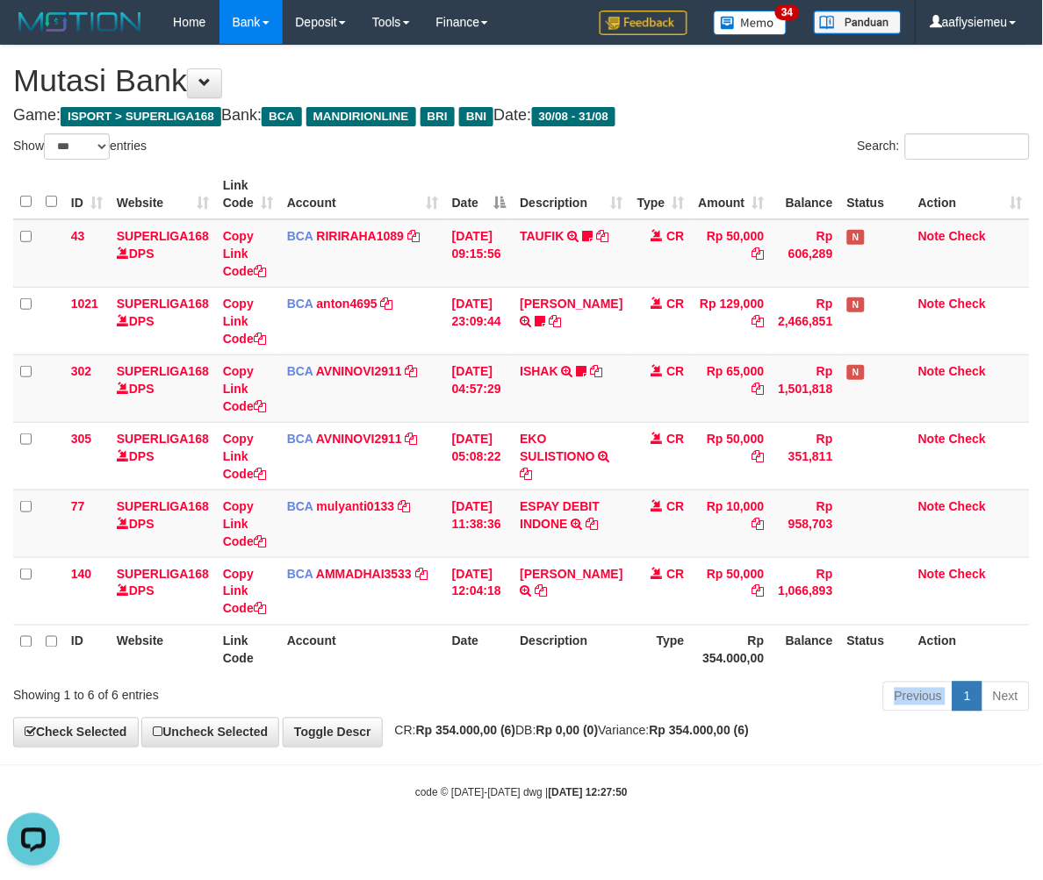
click at [629, 706] on div "Previous 1 Next" at bounding box center [739, 699] width 582 height 38
click at [628, 706] on div "Previous 1 Next" at bounding box center [739, 699] width 582 height 38
click at [627, 707] on div "Previous 1 Next" at bounding box center [739, 699] width 582 height 38
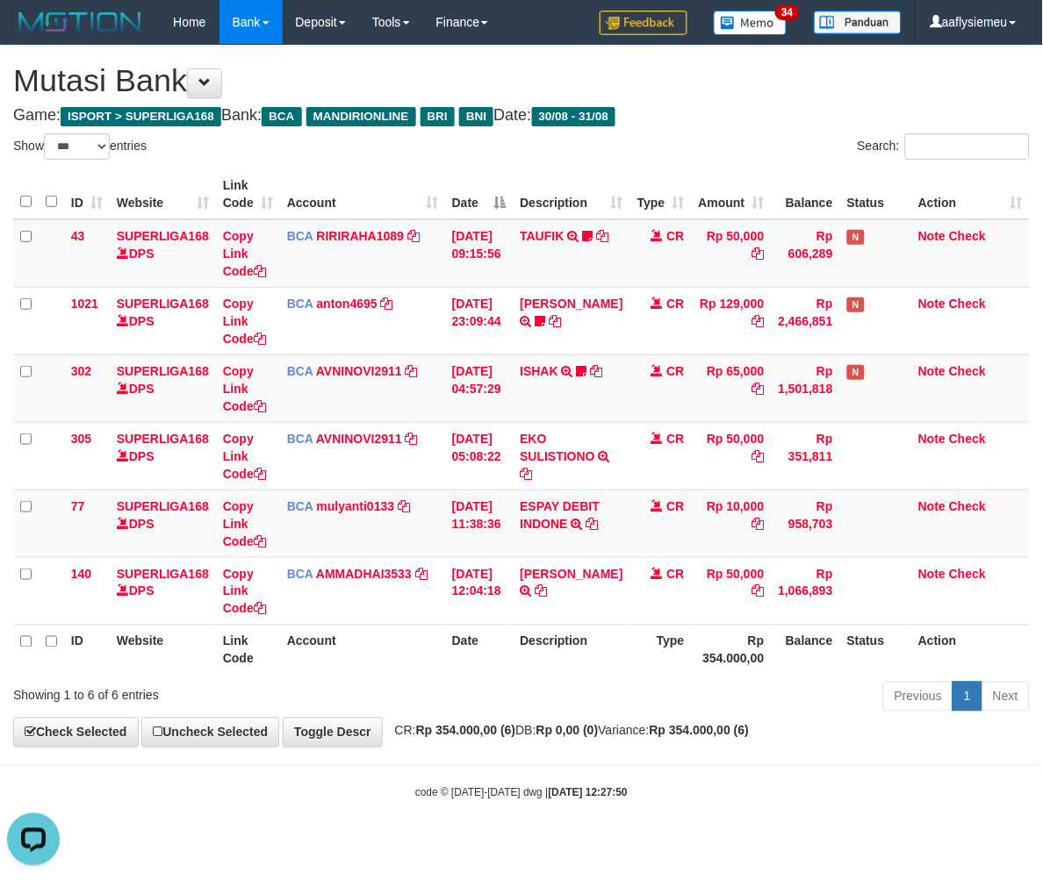
click at [478, 680] on div "Previous 1 Next" at bounding box center [739, 699] width 582 height 38
click at [478, 685] on div "Previous 1 Next" at bounding box center [739, 699] width 582 height 38
select select "***"
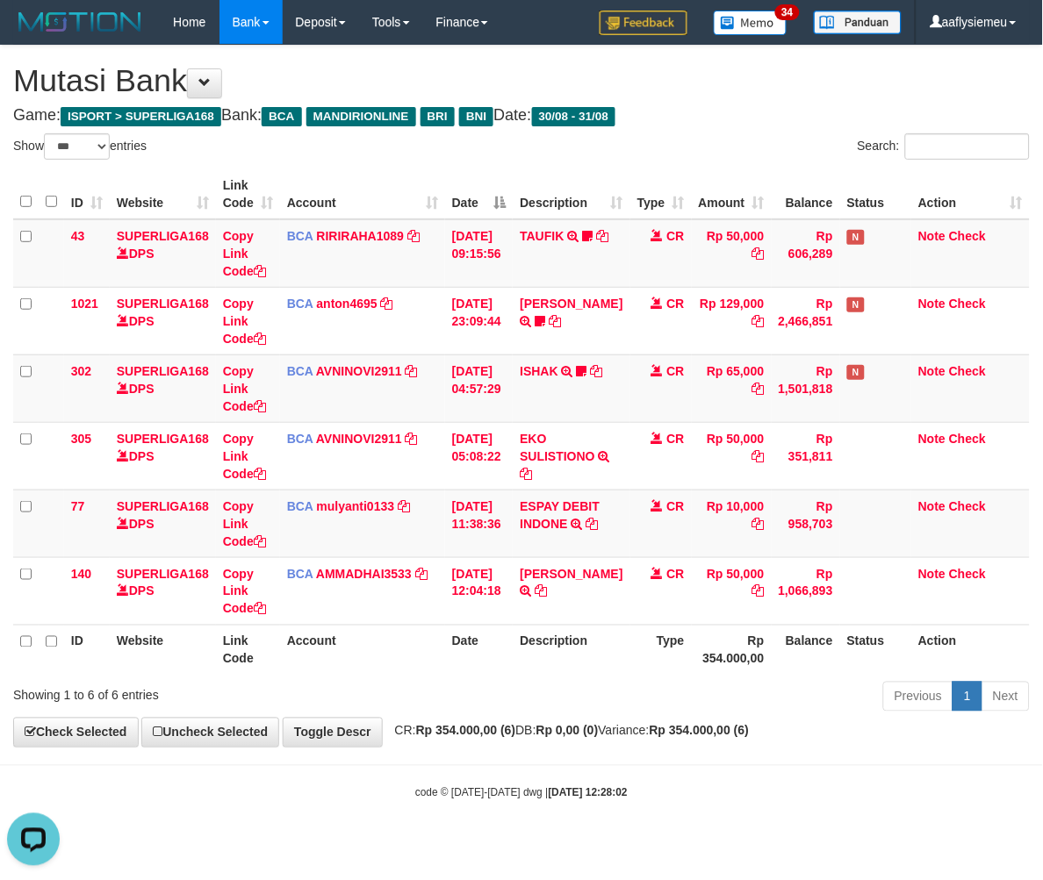
click at [546, 660] on th "Description" at bounding box center [571, 650] width 117 height 50
click at [524, 663] on th "Description" at bounding box center [571, 650] width 117 height 50
click at [503, 747] on div "**********" at bounding box center [521, 396] width 1043 height 701
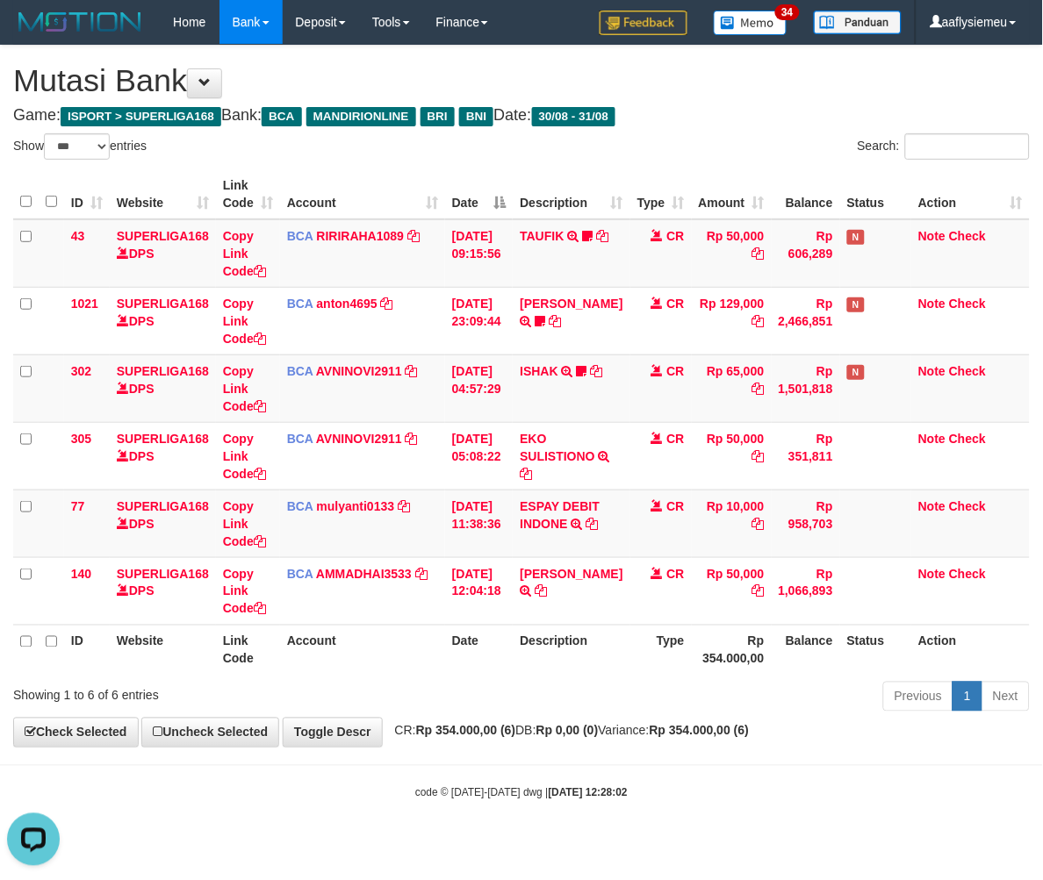
click at [534, 750] on body "Toggle navigation Home Bank Account List Load By Website Group [ISPORT] SUPERLI…" at bounding box center [521, 422] width 1043 height 845
click at [497, 697] on div "Previous 1 Next" at bounding box center [739, 699] width 582 height 38
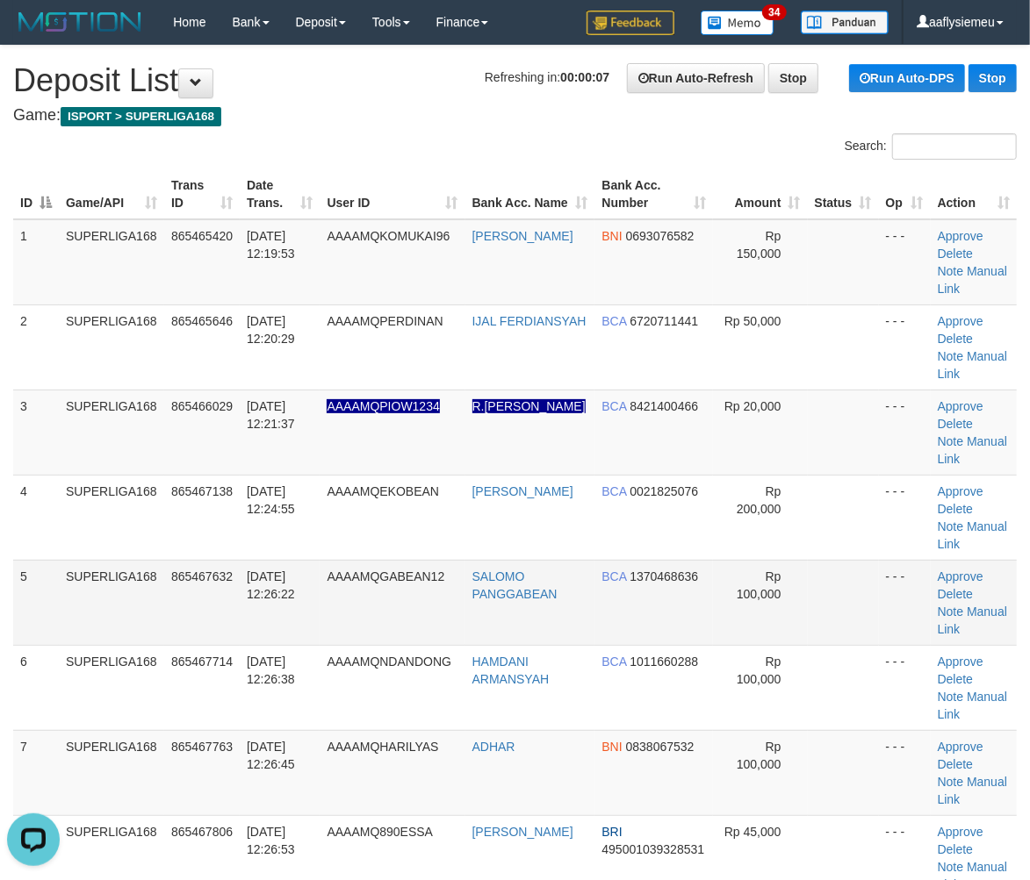
drag, startPoint x: 137, startPoint y: 568, endPoint x: 26, endPoint y: 600, distance: 115.0
click at [134, 575] on td "SUPERLIGA168" at bounding box center [111, 602] width 105 height 85
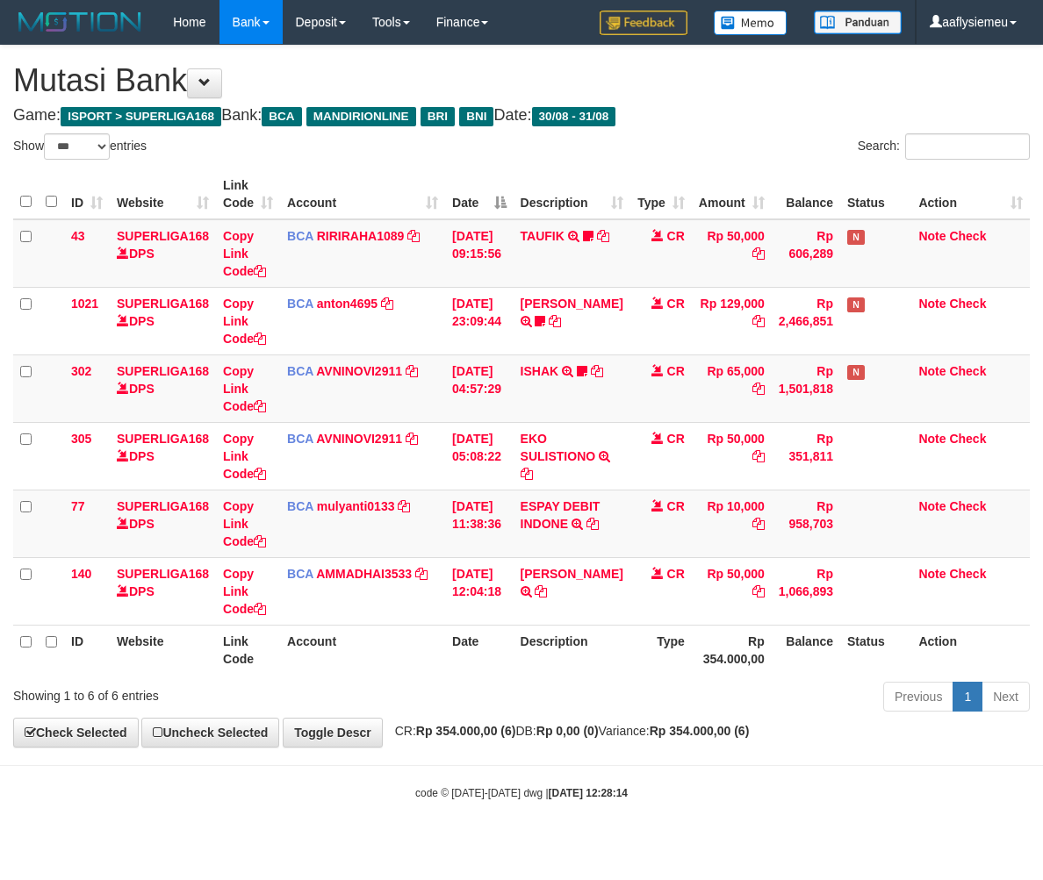
select select "***"
click at [496, 695] on div "Previous 1 Next" at bounding box center [739, 699] width 582 height 38
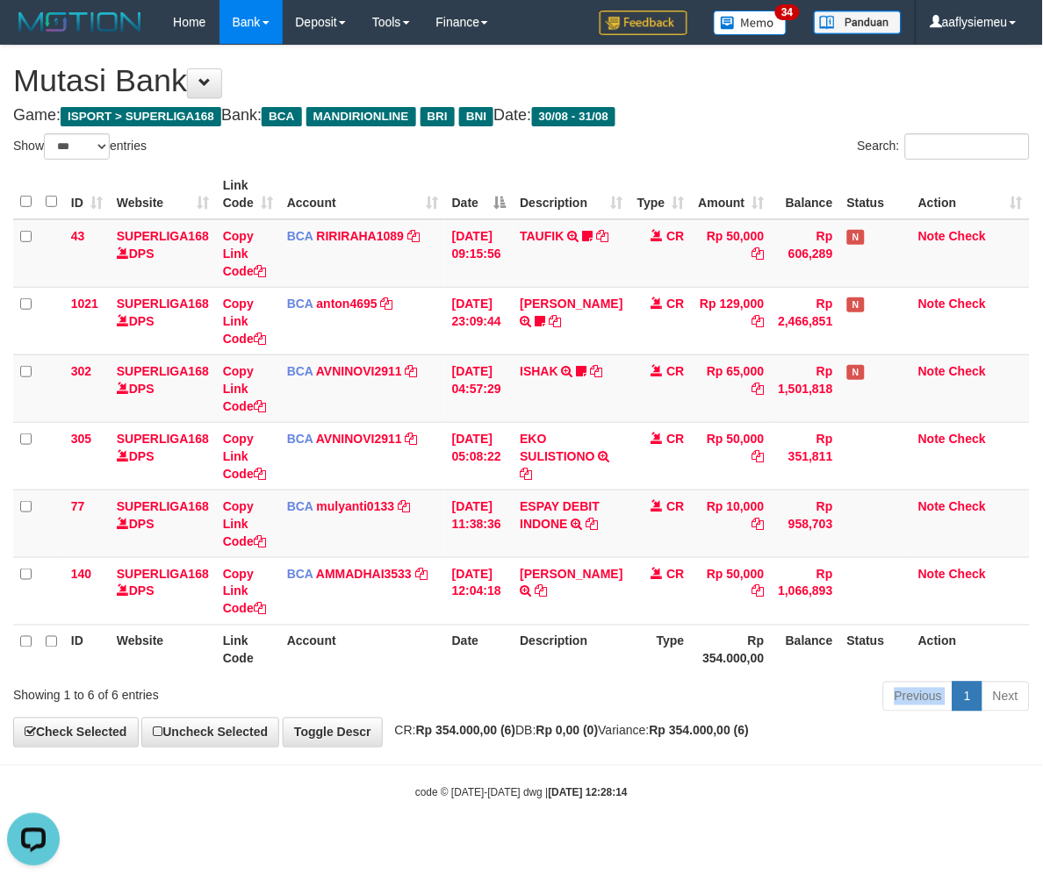
click at [496, 695] on div "Previous 1 Next" at bounding box center [739, 699] width 582 height 38
select select "***"
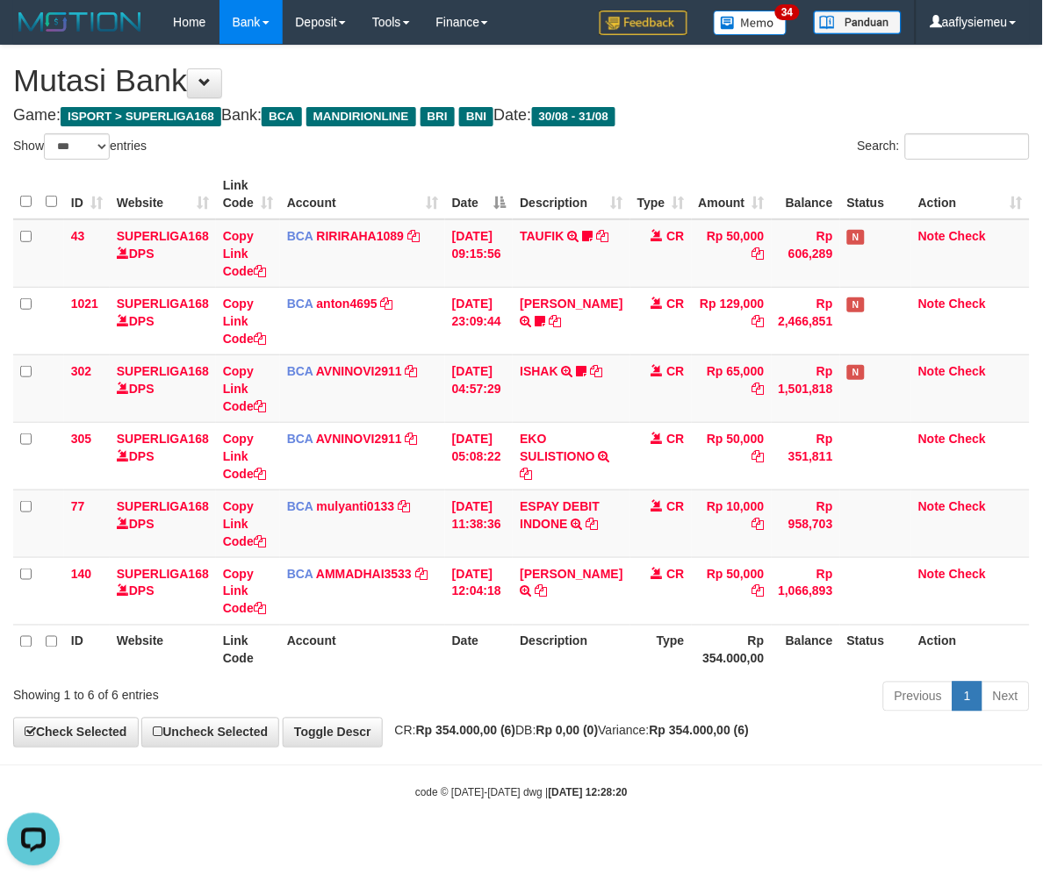
drag, startPoint x: 564, startPoint y: 700, endPoint x: 739, endPoint y: 670, distance: 178.1
click at [564, 700] on div "Previous 1 Next" at bounding box center [739, 699] width 582 height 38
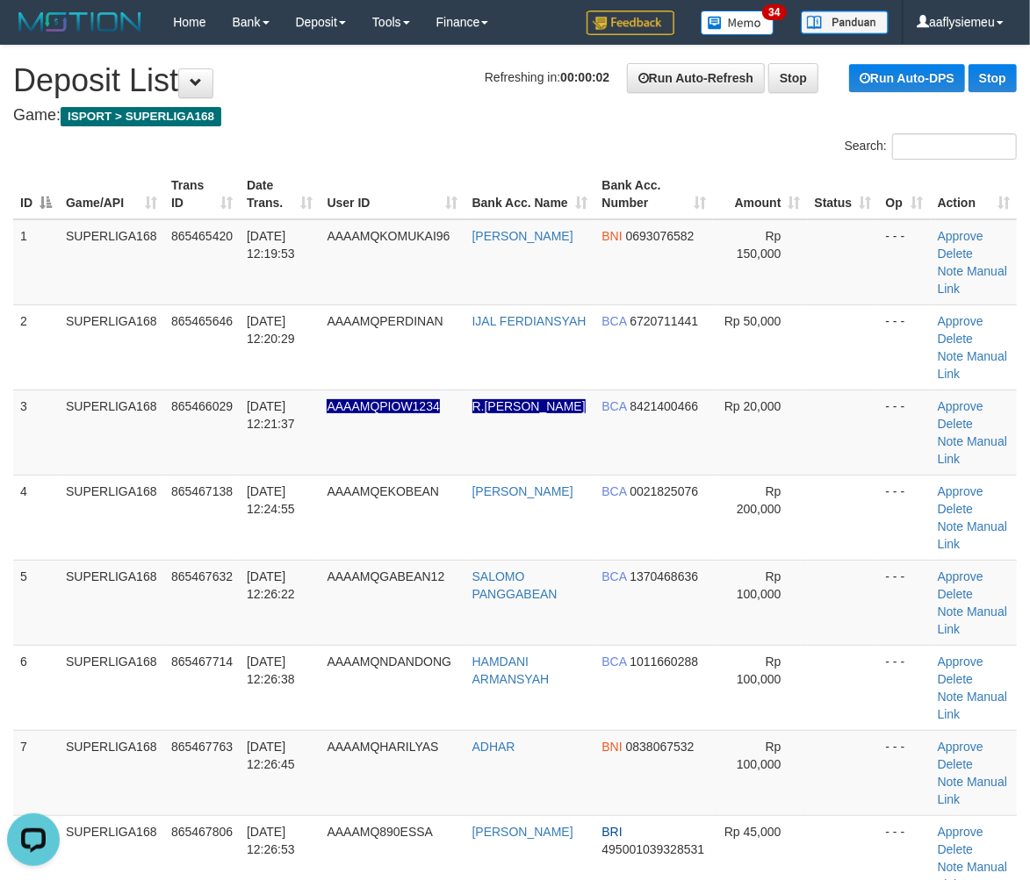
drag, startPoint x: 213, startPoint y: 565, endPoint x: 4, endPoint y: 629, distance: 218.5
click at [212, 565] on td "865467632" at bounding box center [201, 602] width 75 height 85
drag, startPoint x: 118, startPoint y: 568, endPoint x: 86, endPoint y: 579, distance: 33.6
click at [99, 574] on td "SUPERLIGA168" at bounding box center [111, 602] width 105 height 85
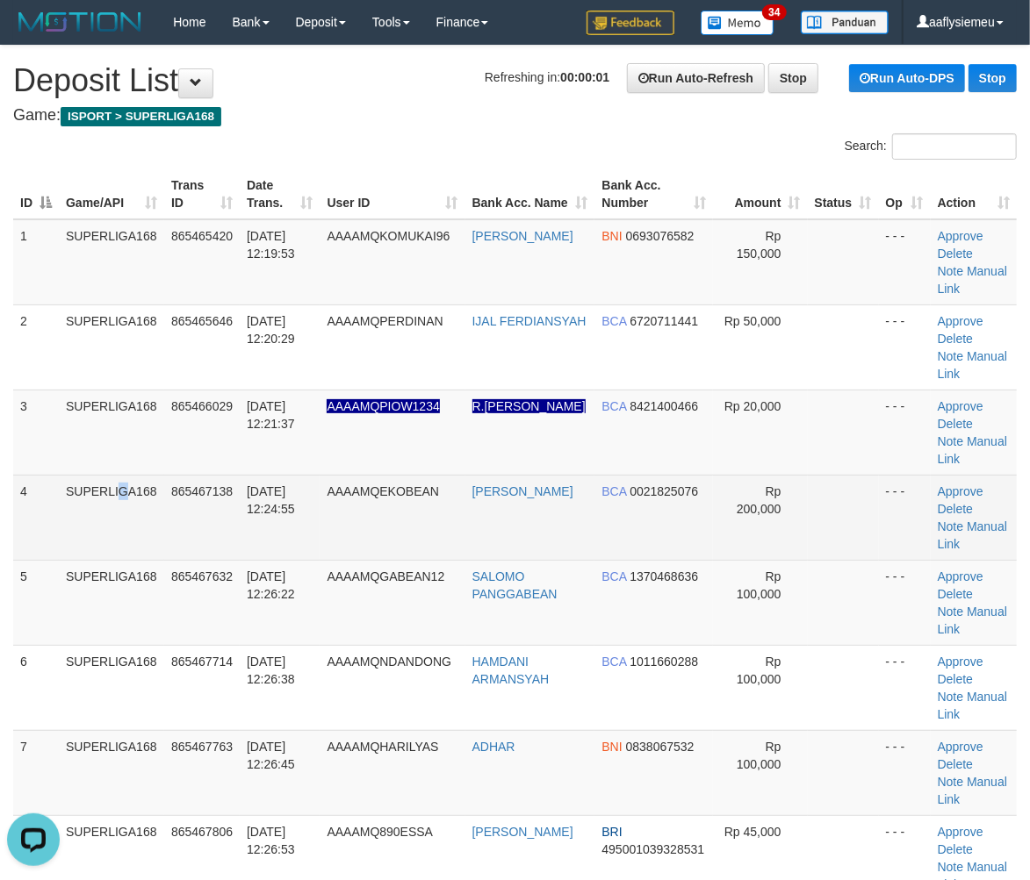
click at [61, 543] on td "SUPERLIGA168" at bounding box center [111, 517] width 105 height 85
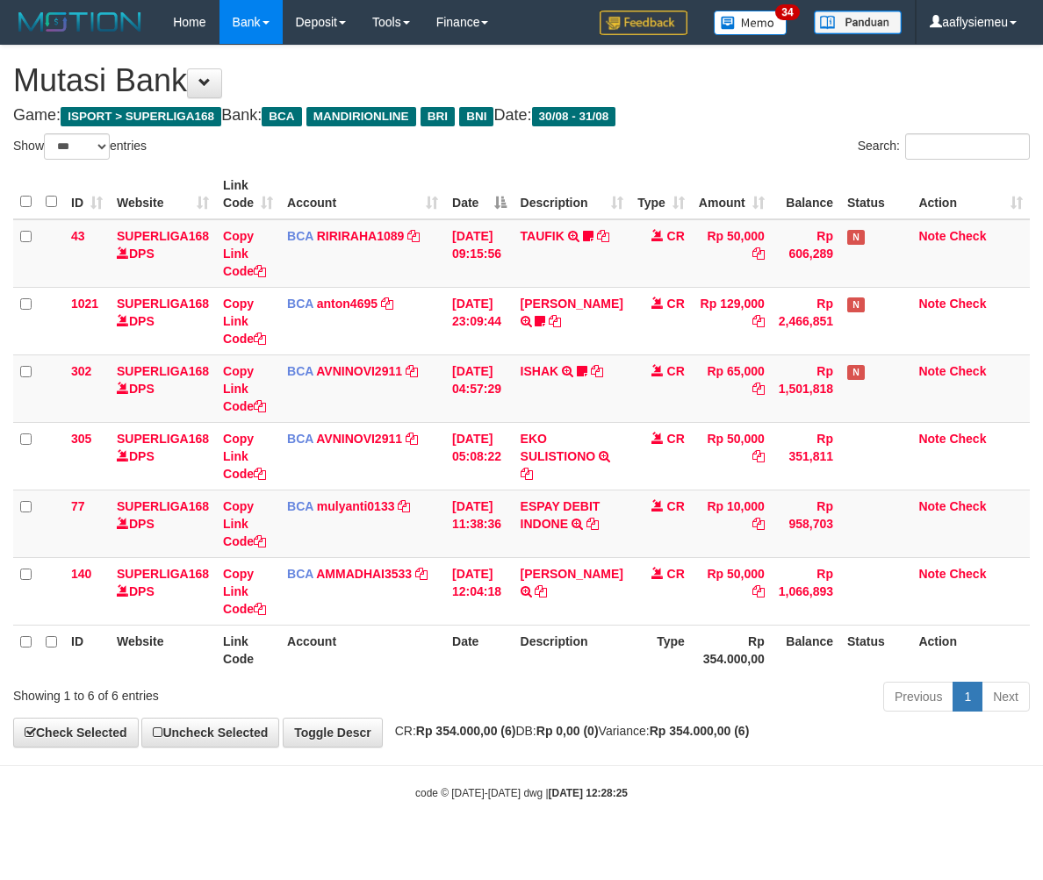
select select "***"
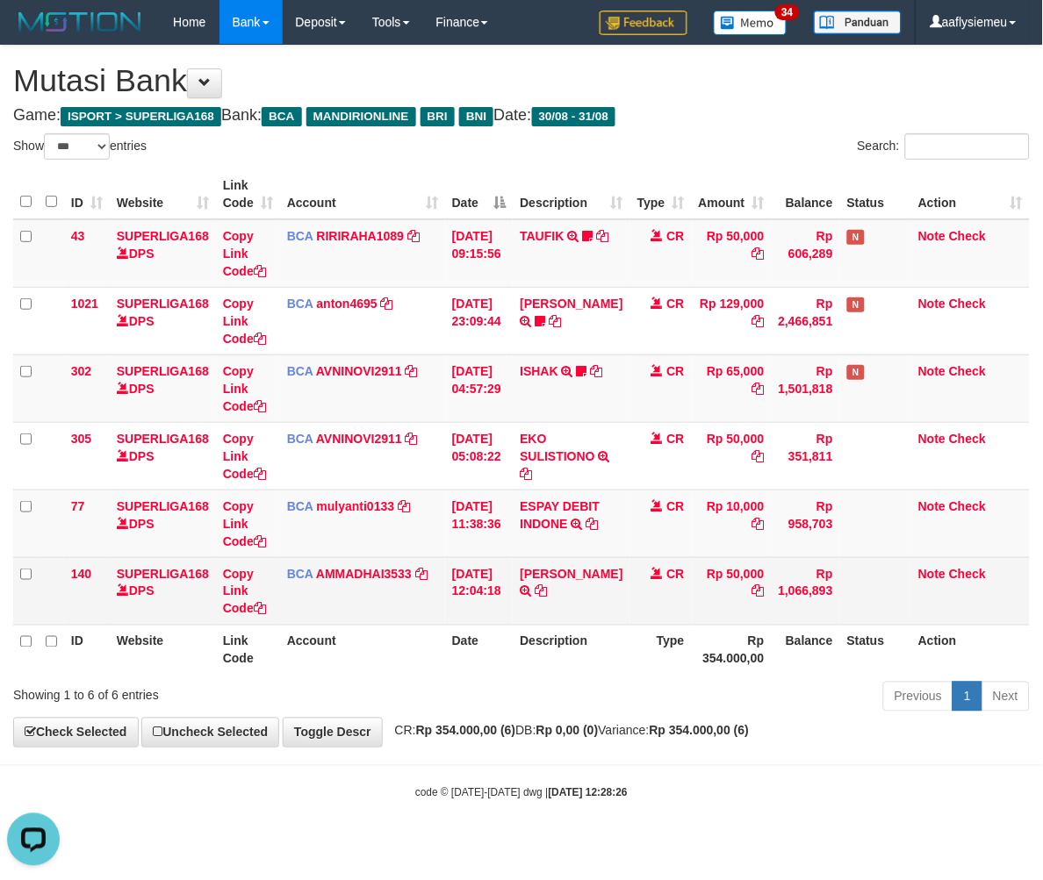
click at [582, 616] on td "SILVIA TRSF E-BANKING CR 08/31 Z08B1 SILVIA" at bounding box center [571, 591] width 117 height 68
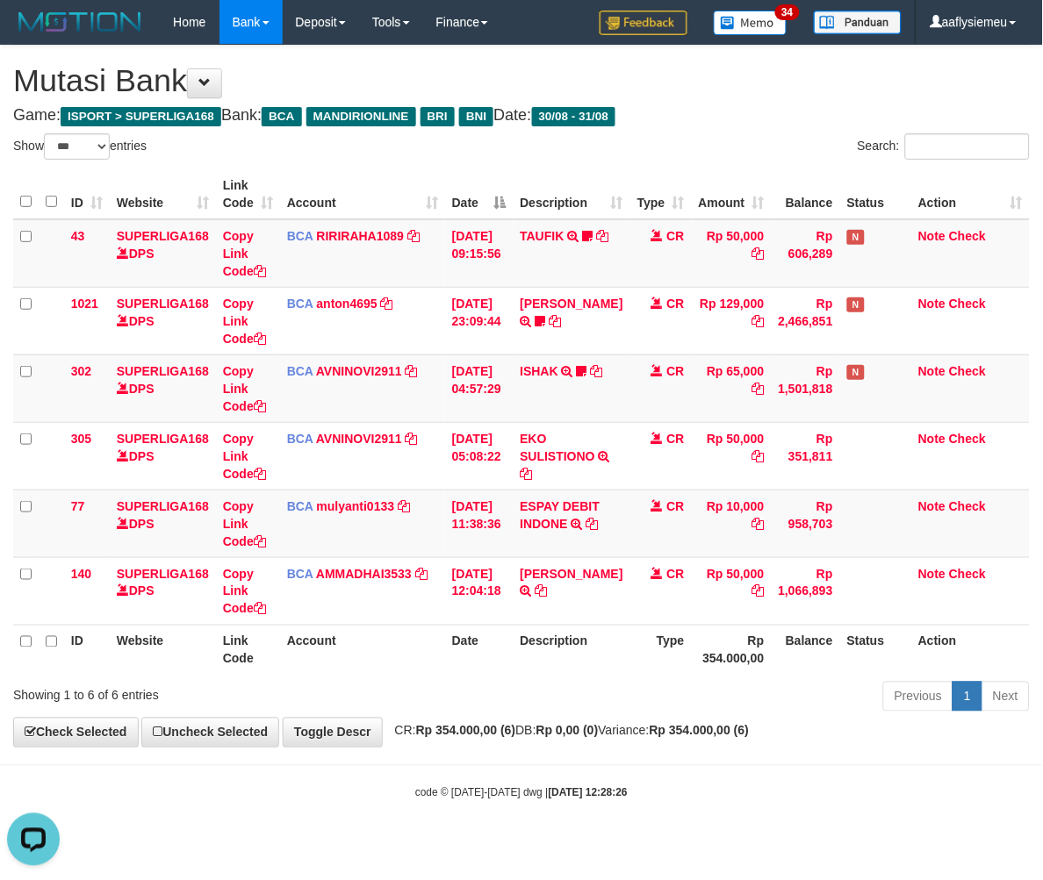
click at [751, 714] on div "Previous 1 Next" at bounding box center [739, 699] width 582 height 38
click at [700, 718] on div "**********" at bounding box center [521, 396] width 1043 height 701
click at [703, 665] on th "Rp 354.000,00" at bounding box center [732, 650] width 80 height 50
select select "***"
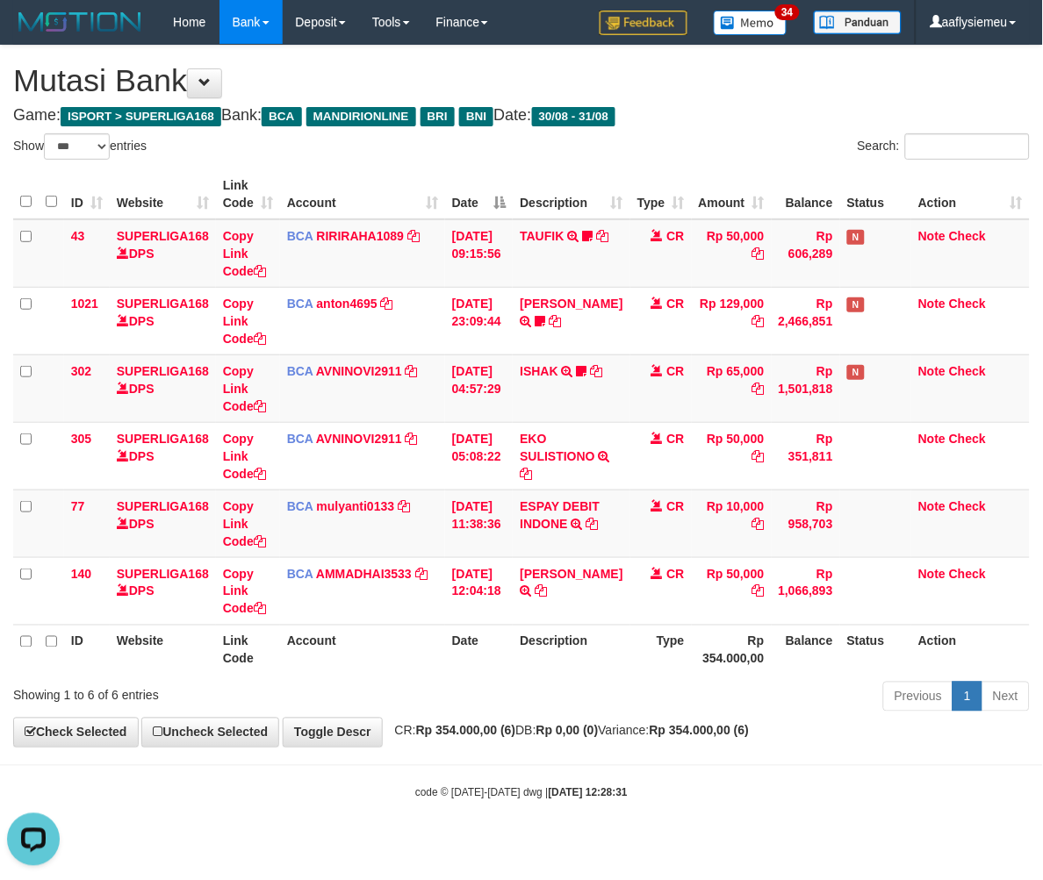
click at [625, 687] on div "Previous 1 Next" at bounding box center [739, 699] width 582 height 38
click at [660, 708] on div "Previous 1 Next" at bounding box center [739, 699] width 582 height 38
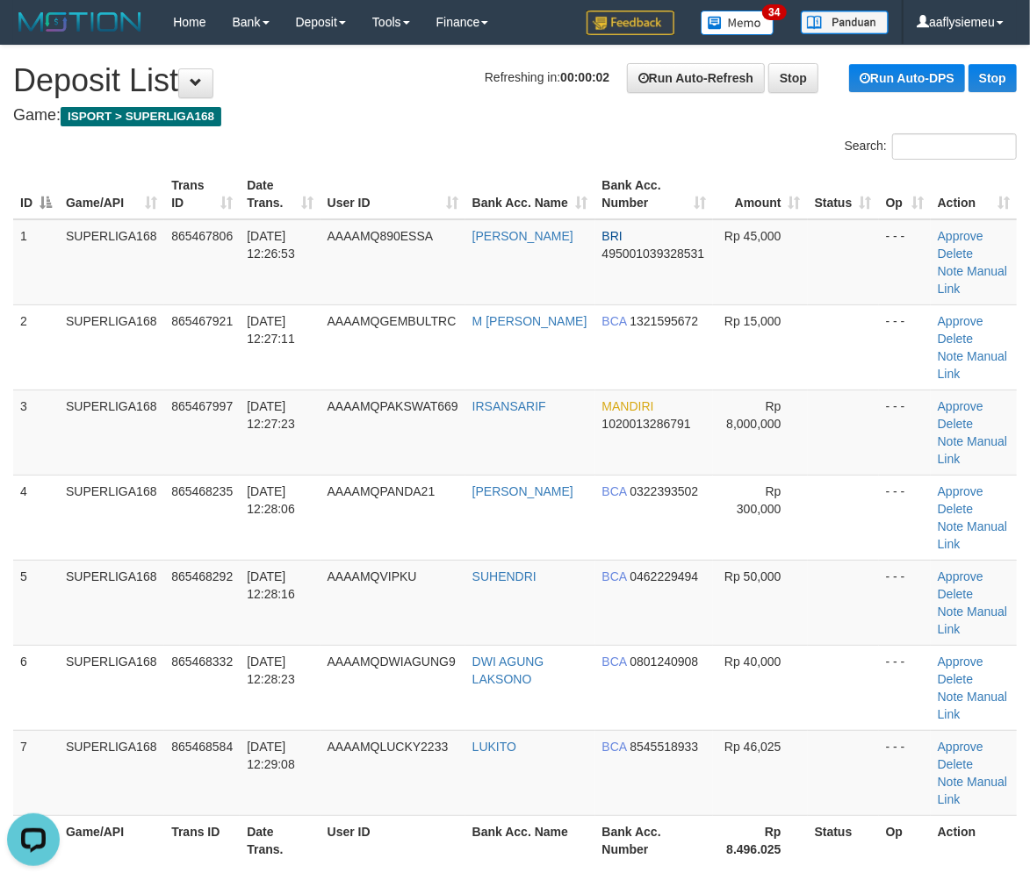
drag, startPoint x: 103, startPoint y: 480, endPoint x: 1, endPoint y: 530, distance: 113.5
click at [102, 480] on td "SUPERLIGA168" at bounding box center [111, 517] width 105 height 85
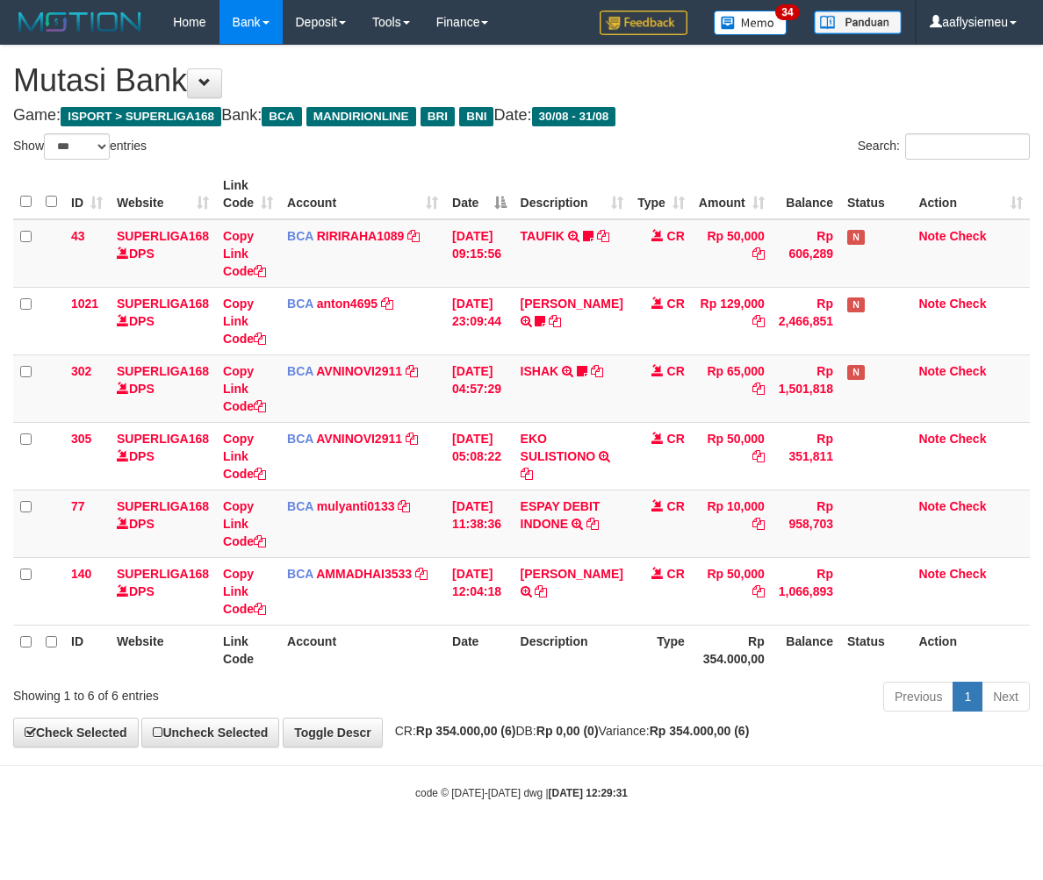
select select "***"
click at [660, 708] on div "Previous 1 Next" at bounding box center [739, 699] width 582 height 38
click at [621, 699] on div "Previous 1 Next" at bounding box center [739, 699] width 582 height 38
click at [612, 697] on div "Previous 1 Next" at bounding box center [739, 699] width 582 height 38
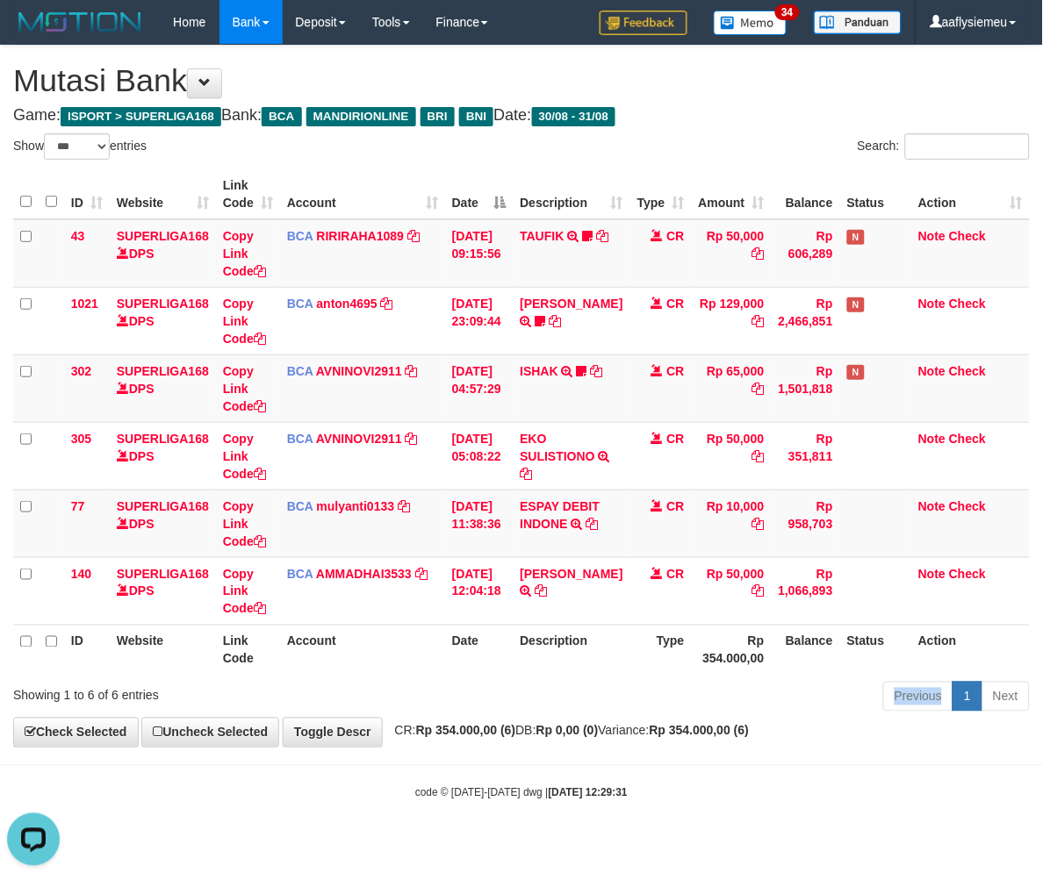
click at [612, 697] on div "Previous 1 Next" at bounding box center [739, 699] width 582 height 38
click at [599, 737] on strong "Rp 0,00 (0)" at bounding box center [567, 731] width 62 height 14
click at [580, 703] on div "Previous 1 Next" at bounding box center [739, 699] width 582 height 38
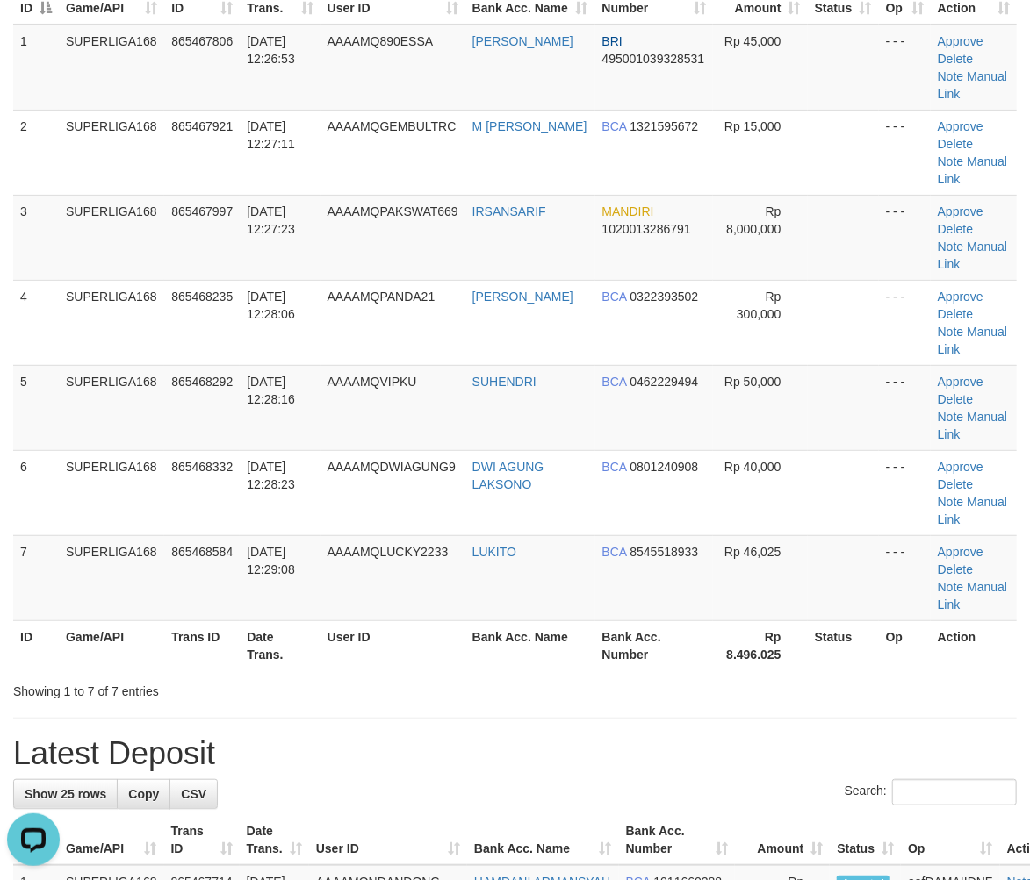
drag, startPoint x: 77, startPoint y: 414, endPoint x: 2, endPoint y: 454, distance: 85.2
click at [68, 419] on td "SUPERLIGA168" at bounding box center [111, 407] width 105 height 85
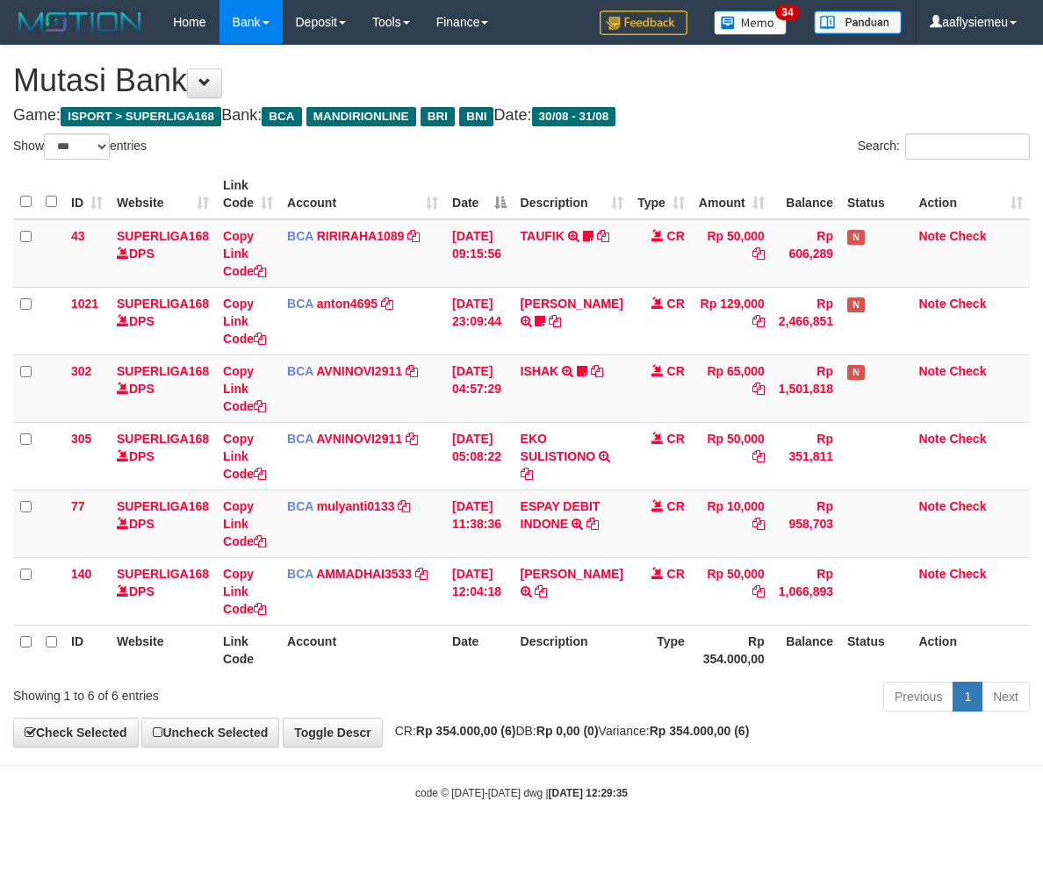
select select "***"
click at [559, 644] on th "Description" at bounding box center [571, 650] width 117 height 50
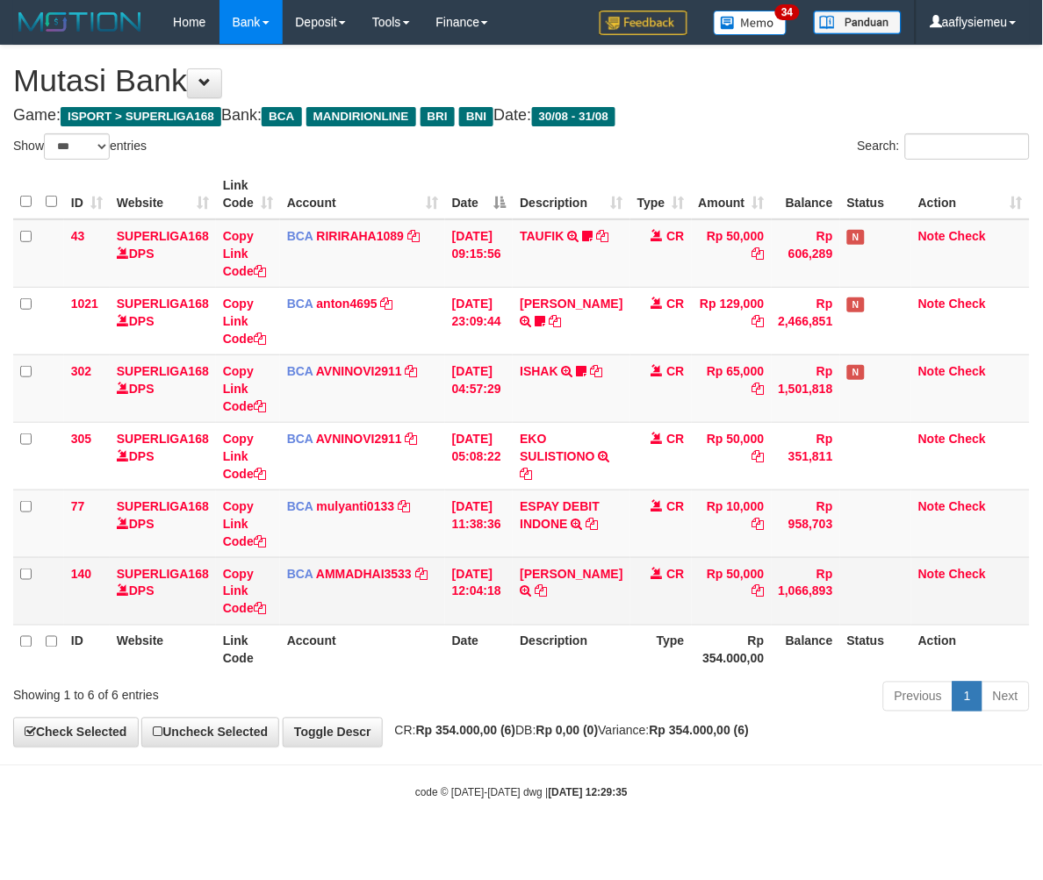
drag, startPoint x: 803, startPoint y: 641, endPoint x: 457, endPoint y: 617, distance: 346.7
click at [800, 642] on th "Balance" at bounding box center [806, 650] width 68 height 50
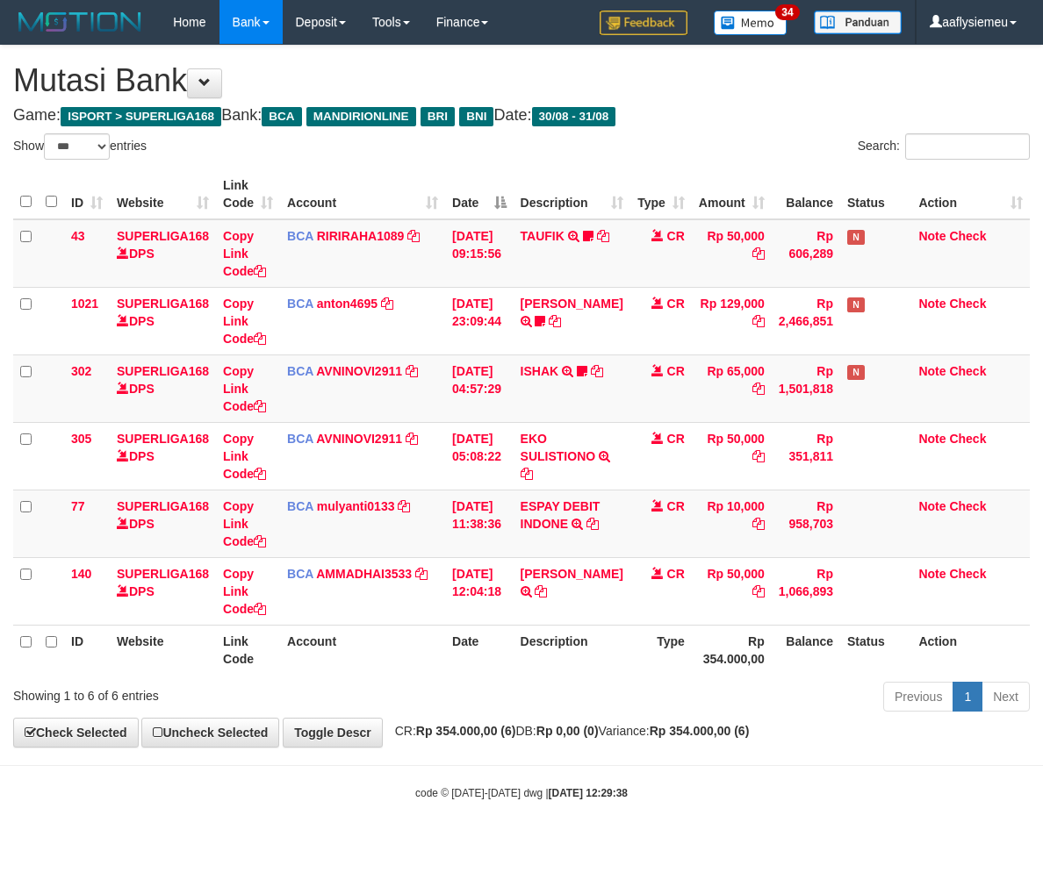
select select "***"
drag, startPoint x: 880, startPoint y: 778, endPoint x: 1039, endPoint y: 731, distance: 166.4
click at [880, 778] on body "Toggle navigation Home Bank Account List Load By Website Group [ISPORT] SUPERLI…" at bounding box center [521, 422] width 1043 height 845
drag, startPoint x: 525, startPoint y: 748, endPoint x: 756, endPoint y: 686, distance: 238.9
click at [524, 748] on body "Toggle navigation Home Bank Account List Load By Website Group [ISPORT] SUPERLI…" at bounding box center [521, 422] width 1043 height 845
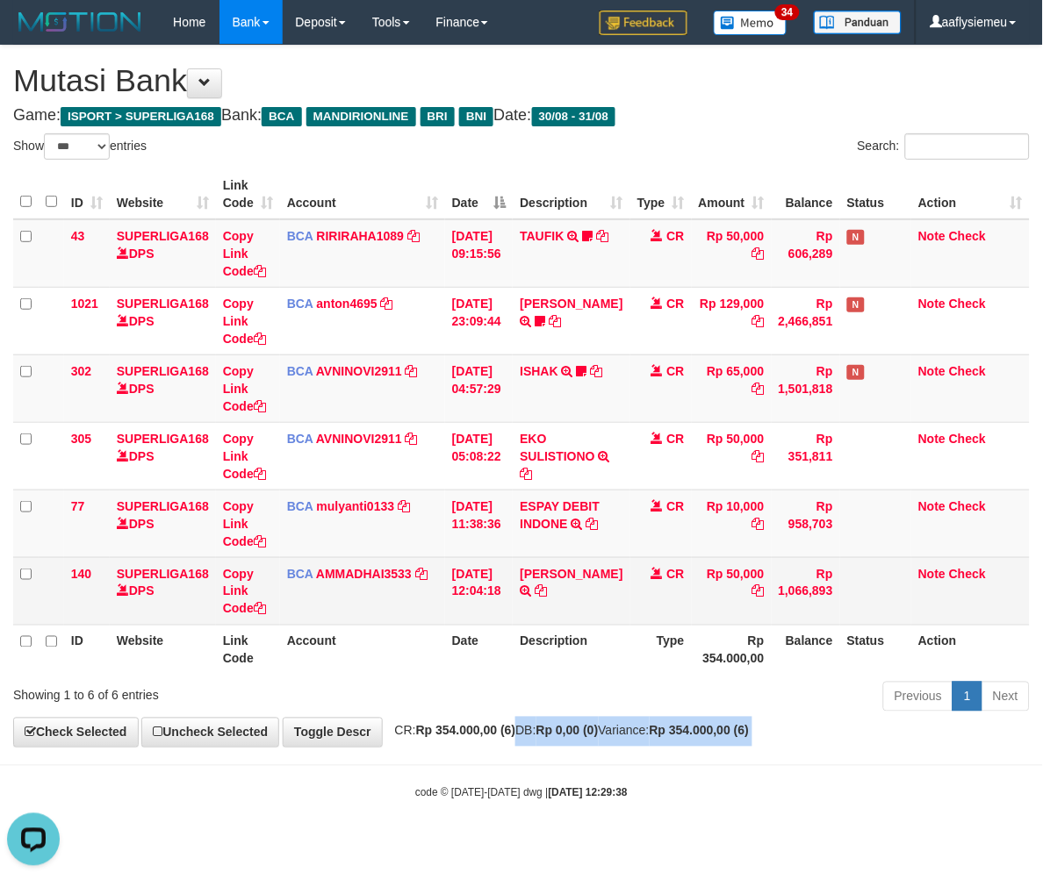
drag, startPoint x: 556, startPoint y: 652, endPoint x: 793, endPoint y: 595, distance: 243.8
click at [556, 650] on th "Description" at bounding box center [571, 650] width 117 height 50
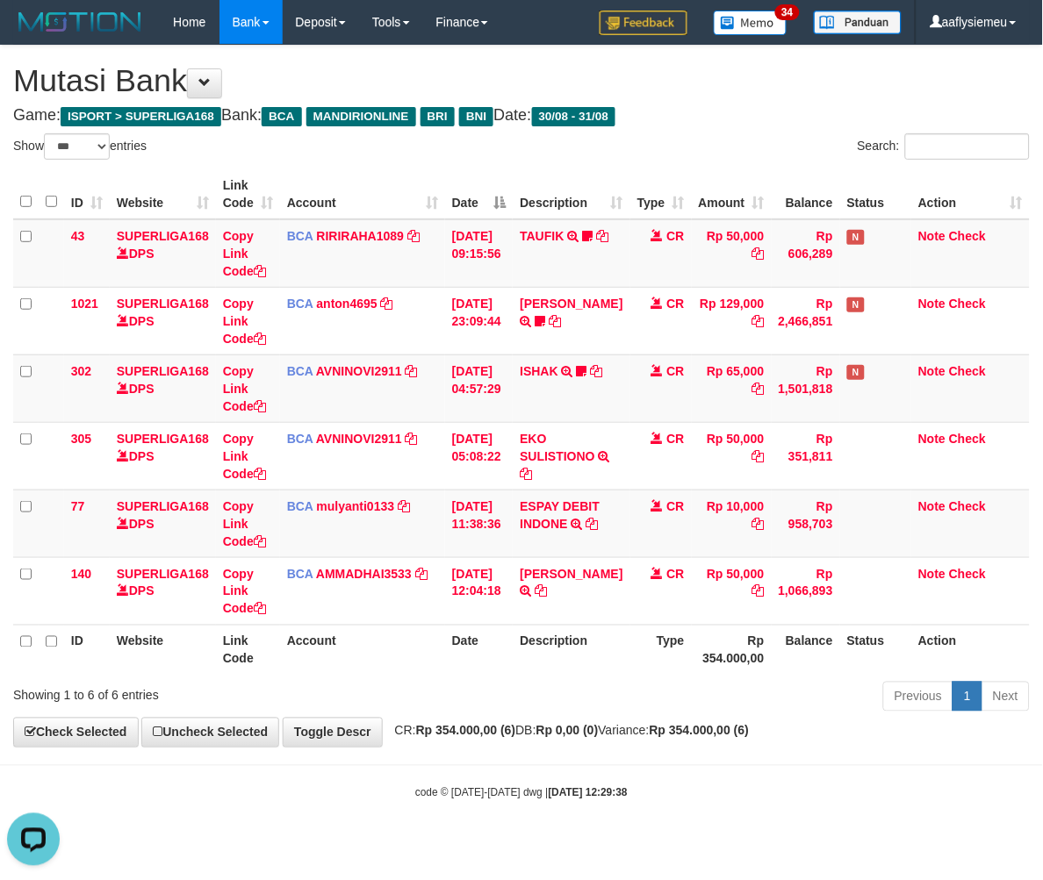
click at [676, 668] on th "Type" at bounding box center [660, 650] width 61 height 50
click at [528, 787] on small "code © 2012-2018 dwg | 2025/08/31 12:29:38" at bounding box center [521, 793] width 212 height 12
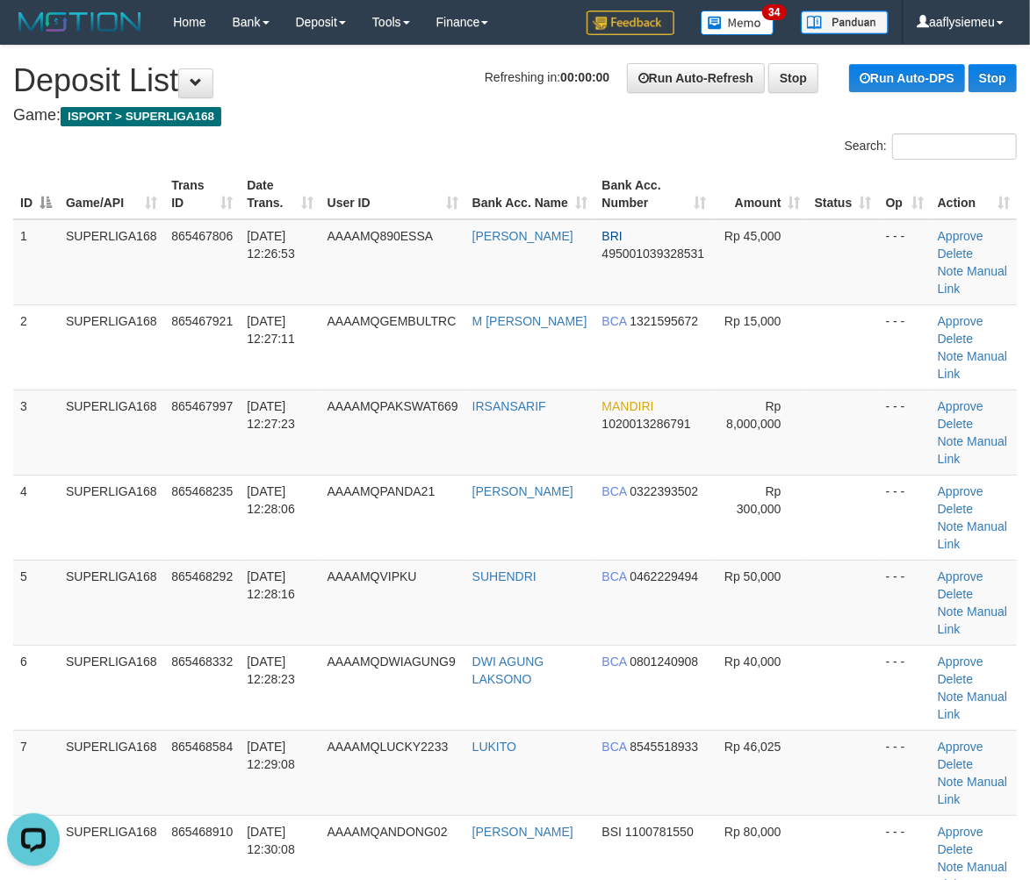
drag, startPoint x: 143, startPoint y: 600, endPoint x: 3, endPoint y: 622, distance: 142.0
click at [140, 600] on td "SUPERLIGA168" at bounding box center [111, 602] width 105 height 85
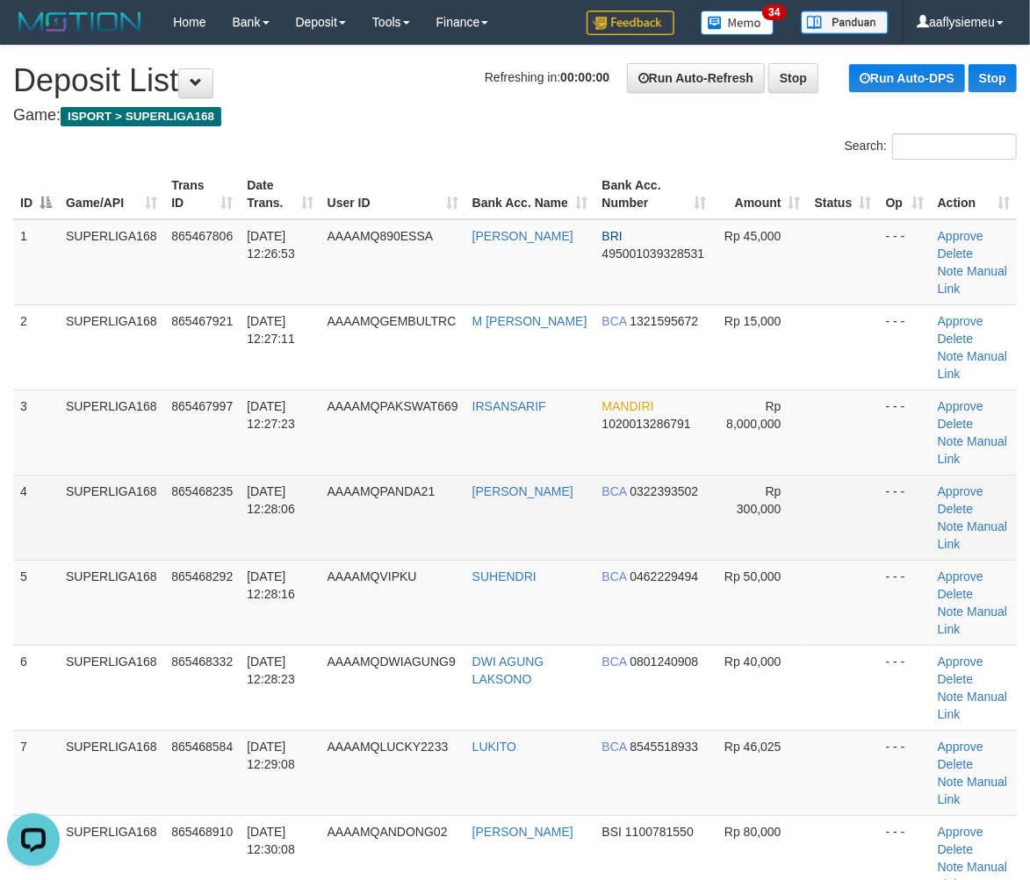
click at [160, 478] on td "SUPERLIGA168" at bounding box center [111, 517] width 105 height 85
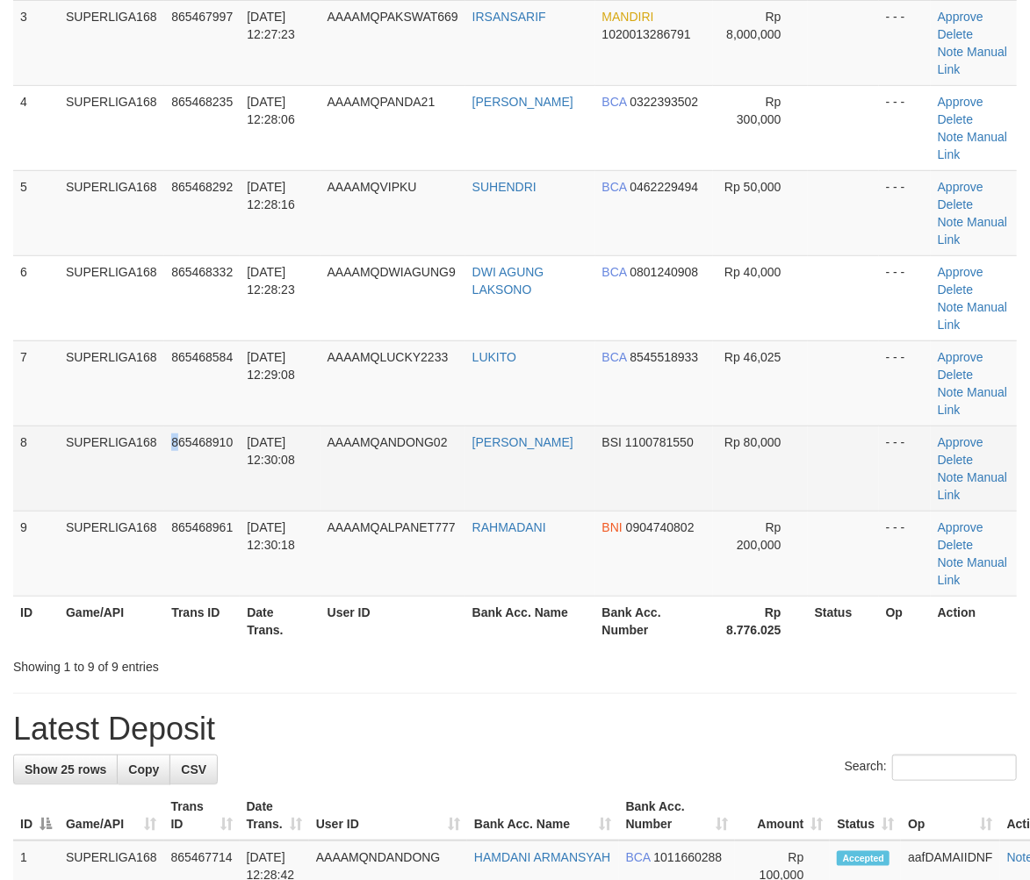
click at [176, 494] on td "865468910" at bounding box center [201, 468] width 75 height 85
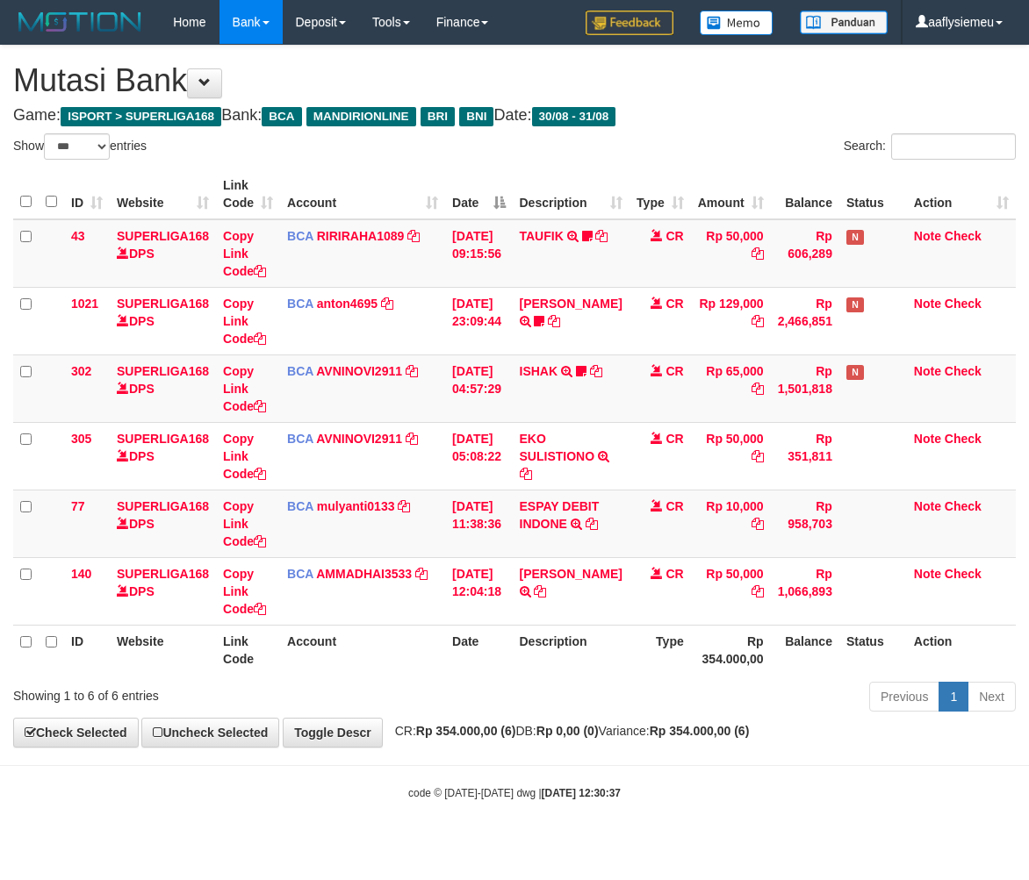
select select "***"
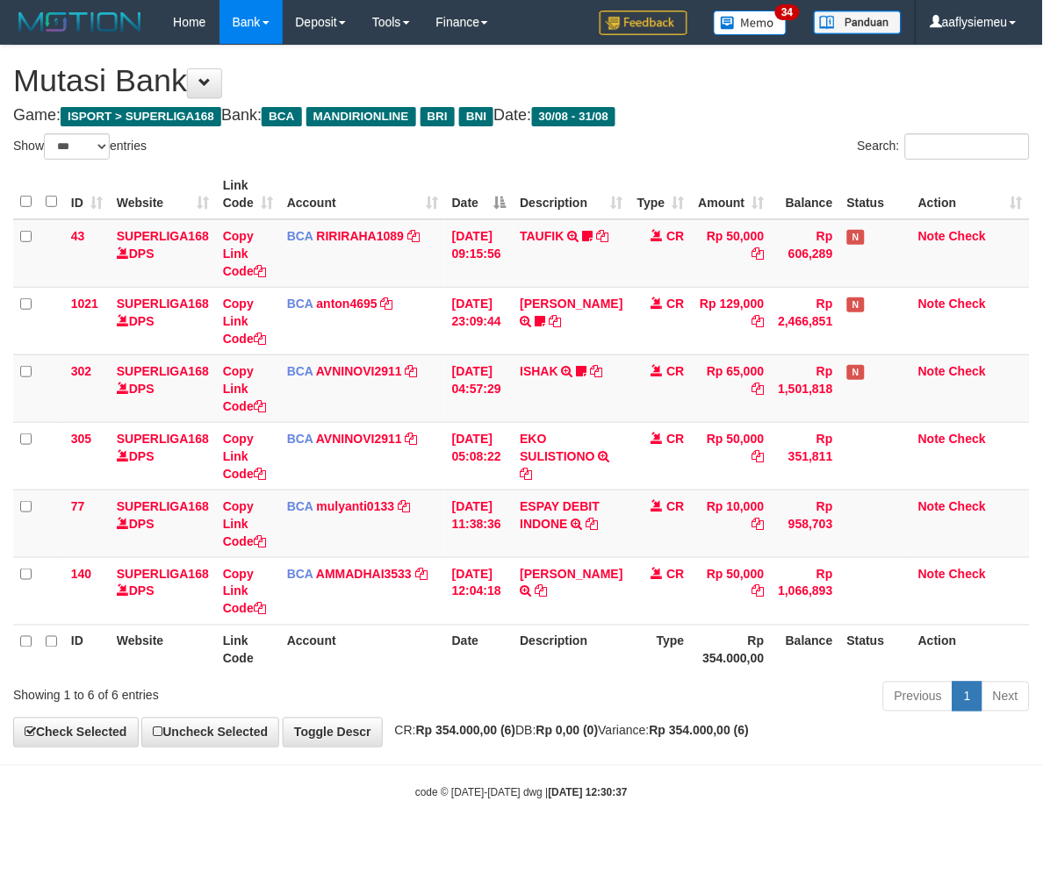
click at [672, 733] on span "CR: Rp 354.000,00 (6) DB: Rp 0,00 (0) Variance: Rp 354.000,00 (6)" at bounding box center [567, 731] width 363 height 14
click at [671, 729] on span "CR: Rp 354.000,00 (6) DB: Rp 0,00 (0) Variance: Rp 354.000,00 (6)" at bounding box center [567, 731] width 363 height 14
drag, startPoint x: 671, startPoint y: 729, endPoint x: 607, endPoint y: 734, distance: 64.3
click at [672, 729] on span "CR: Rp 354.000,00 (6) DB: Rp 0,00 (0) Variance: Rp 354.000,00 (6)" at bounding box center [567, 731] width 363 height 14
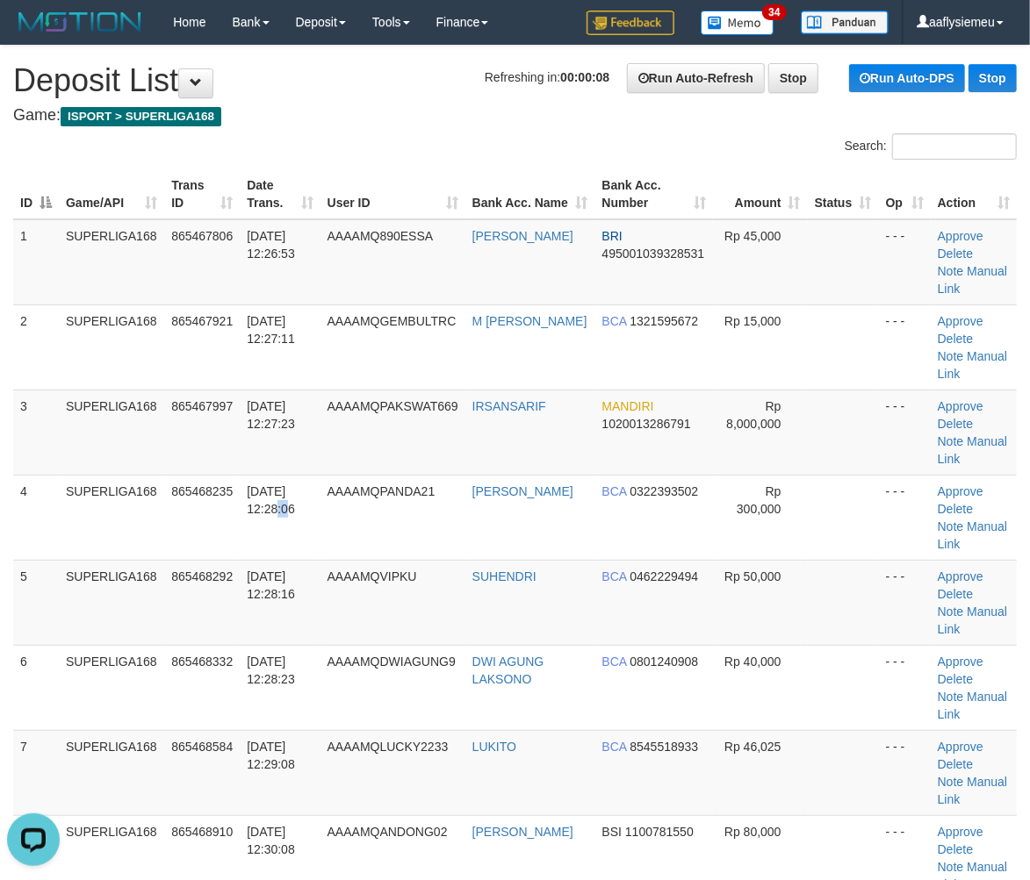
drag, startPoint x: 264, startPoint y: 546, endPoint x: 0, endPoint y: 598, distance: 269.3
click at [261, 547] on td "[DATE] 12:28:06" at bounding box center [280, 517] width 80 height 85
drag, startPoint x: 22, startPoint y: 534, endPoint x: 0, endPoint y: 547, distance: 25.6
click at [13, 539] on td "4" at bounding box center [36, 517] width 46 height 85
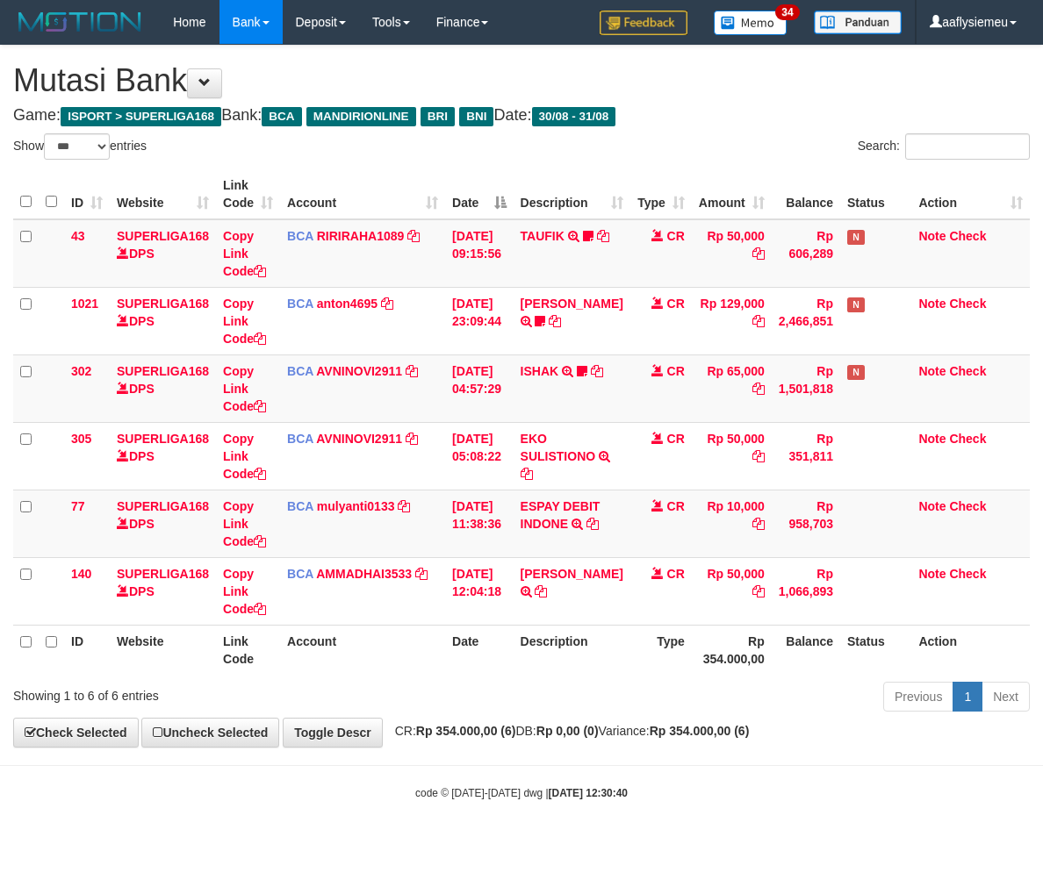
select select "***"
click at [701, 674] on div "ID Website Link Code Account Date Description Type Amount Balance Status Action…" at bounding box center [521, 422] width 1043 height 516
click at [475, 777] on body "Toggle navigation Home Bank Account List Load By Website Group [ISPORT] SUPERLI…" at bounding box center [521, 422] width 1043 height 845
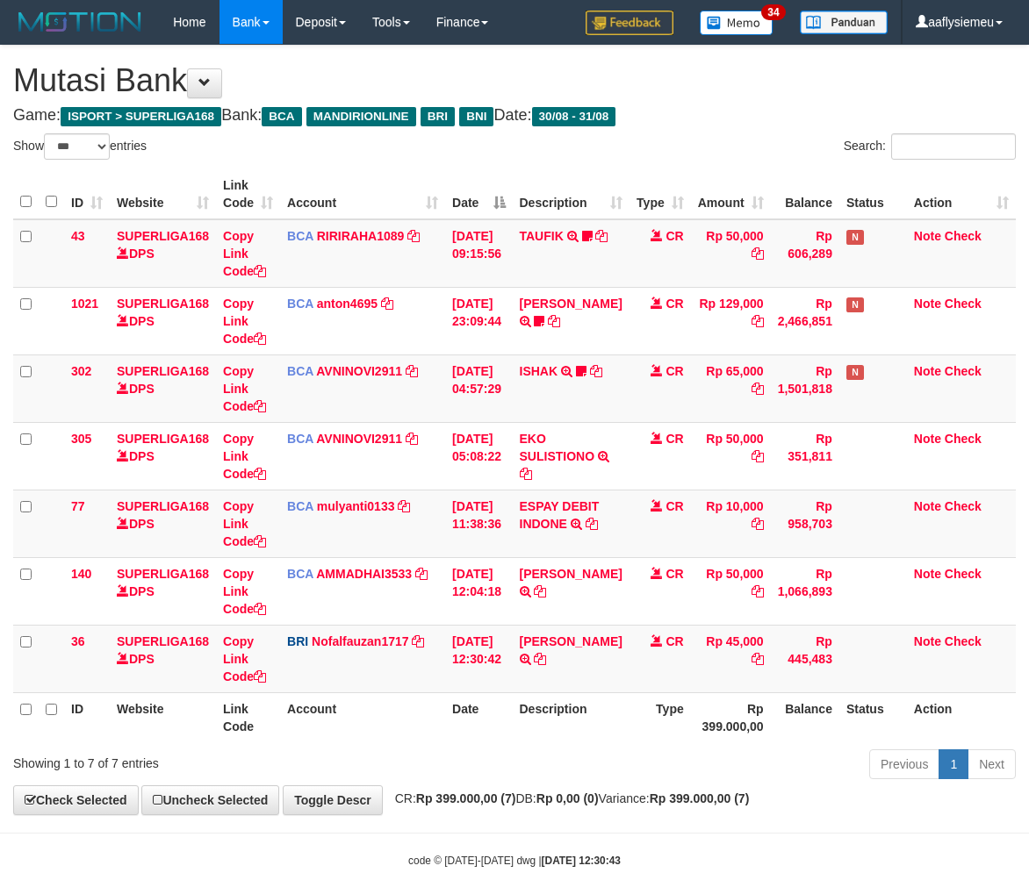
select select "***"
click at [691, 730] on th "Rp 399.000,00" at bounding box center [731, 718] width 80 height 50
click at [624, 769] on div "Previous 1 Next" at bounding box center [729, 767] width 574 height 38
select select "***"
click at [546, 659] on icon at bounding box center [540, 659] width 12 height 12
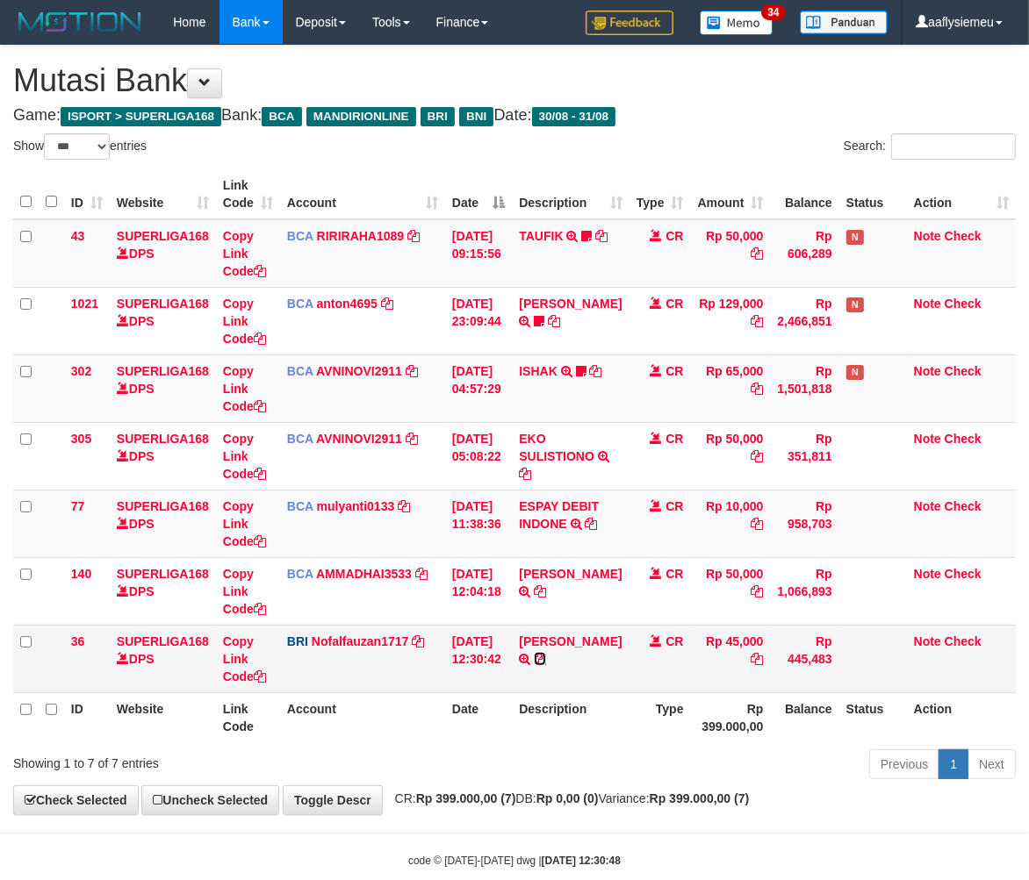
click at [546, 659] on icon at bounding box center [540, 659] width 12 height 12
click at [647, 733] on th "Type" at bounding box center [659, 718] width 61 height 50
click at [573, 791] on div "**********" at bounding box center [514, 430] width 1029 height 769
drag, startPoint x: 572, startPoint y: 791, endPoint x: 696, endPoint y: 748, distance: 131.0
click at [572, 790] on div "**********" at bounding box center [514, 430] width 1029 height 769
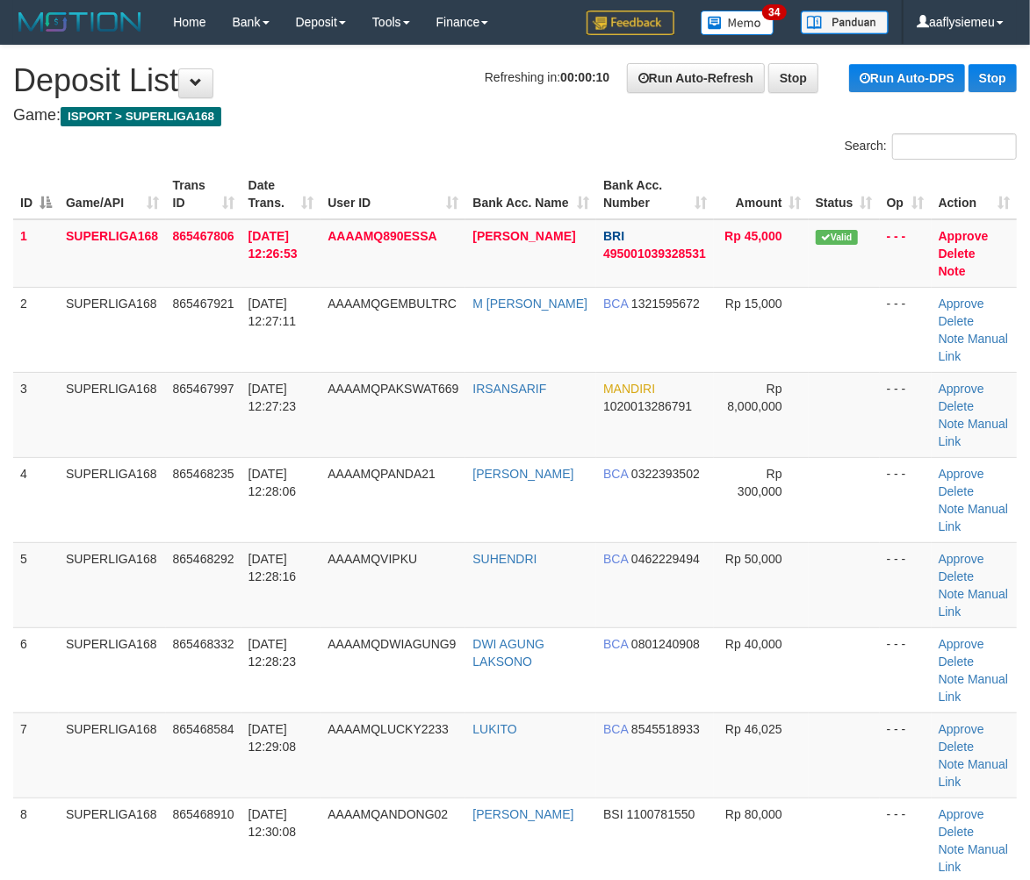
drag, startPoint x: 144, startPoint y: 542, endPoint x: 4, endPoint y: 589, distance: 147.4
click at [132, 545] on td "SUPERLIGA168" at bounding box center [112, 585] width 107 height 85
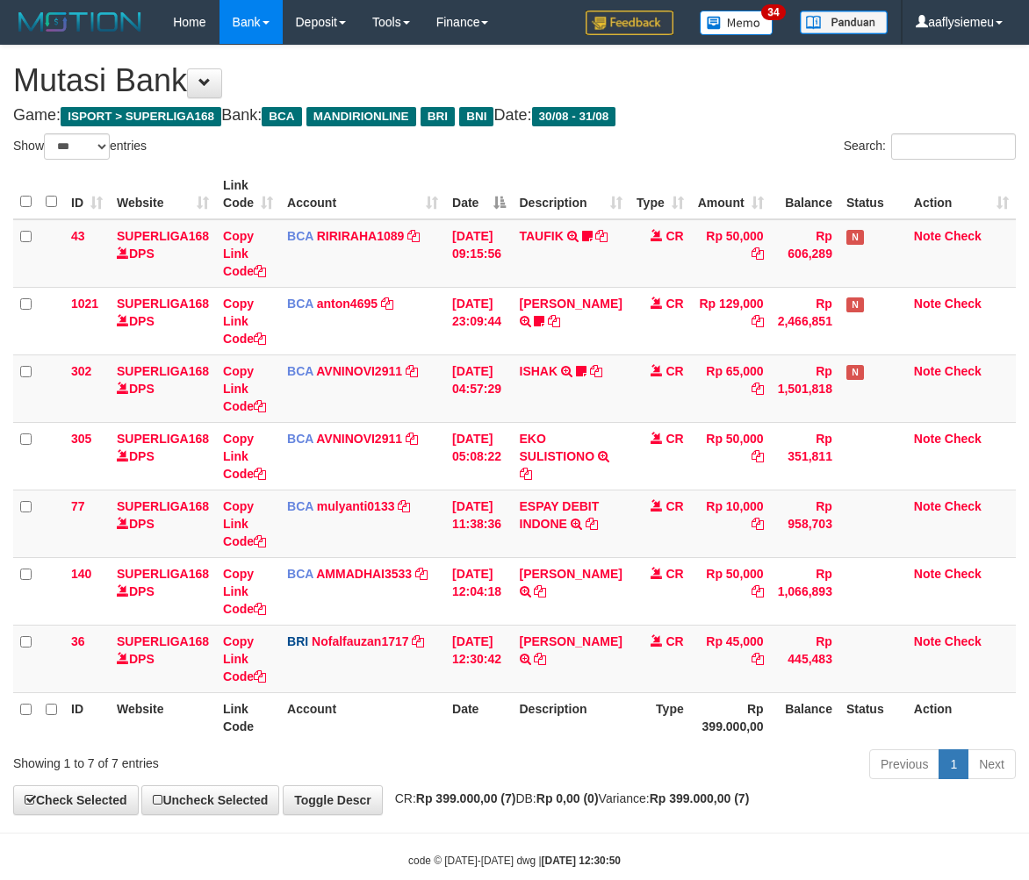
select select "***"
drag, startPoint x: 777, startPoint y: 715, endPoint x: 744, endPoint y: 718, distance: 32.6
click at [758, 717] on tr "ID Website Link Code Account Date Description Type Rp 399.000,00 Balance Status…" at bounding box center [514, 718] width 1002 height 50
click at [744, 718] on th "Rp 399.000,00" at bounding box center [731, 718] width 80 height 50
click at [579, 708] on th "Description" at bounding box center [570, 718] width 117 height 50
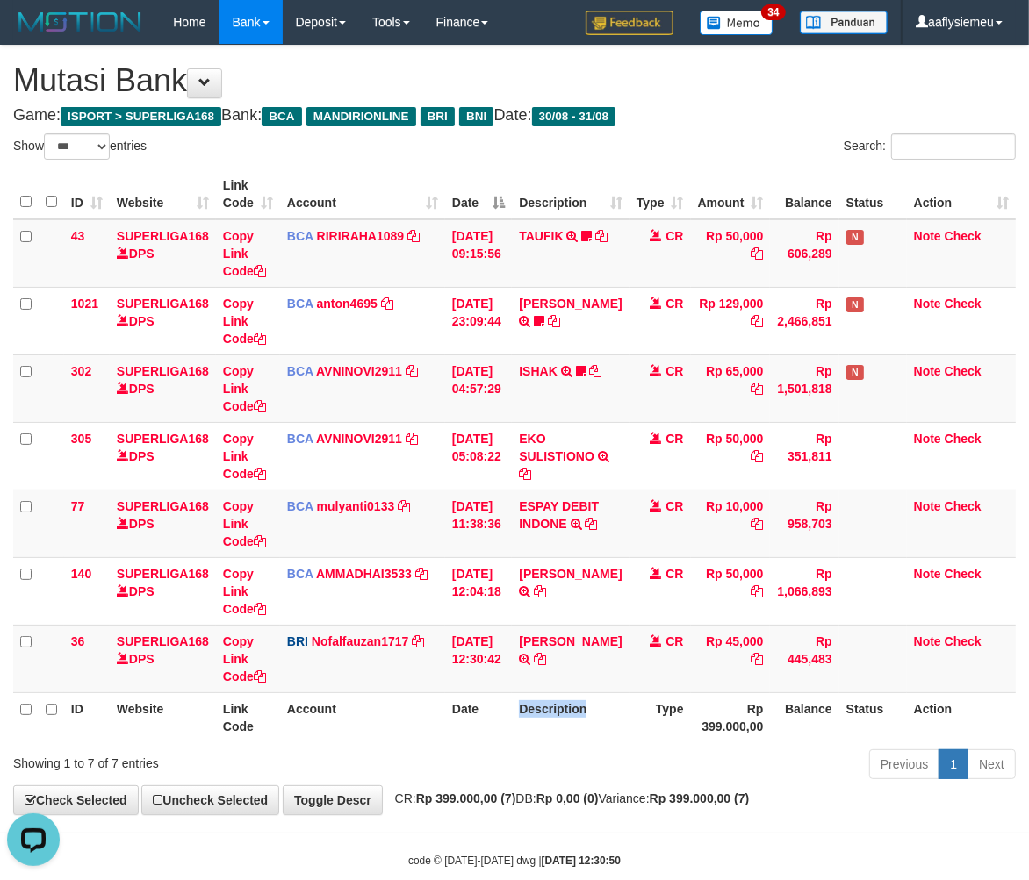
click at [577, 708] on th "Description" at bounding box center [570, 718] width 117 height 50
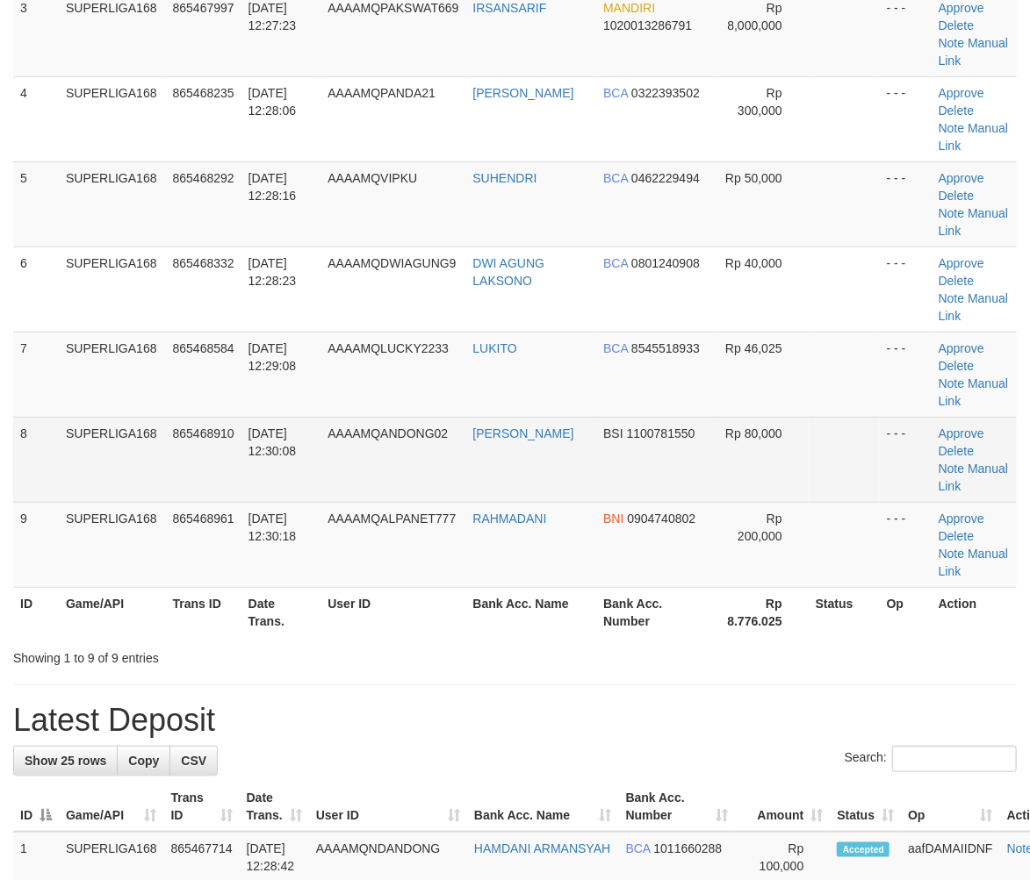
click at [155, 484] on td "SUPERLIGA168" at bounding box center [112, 459] width 107 height 85
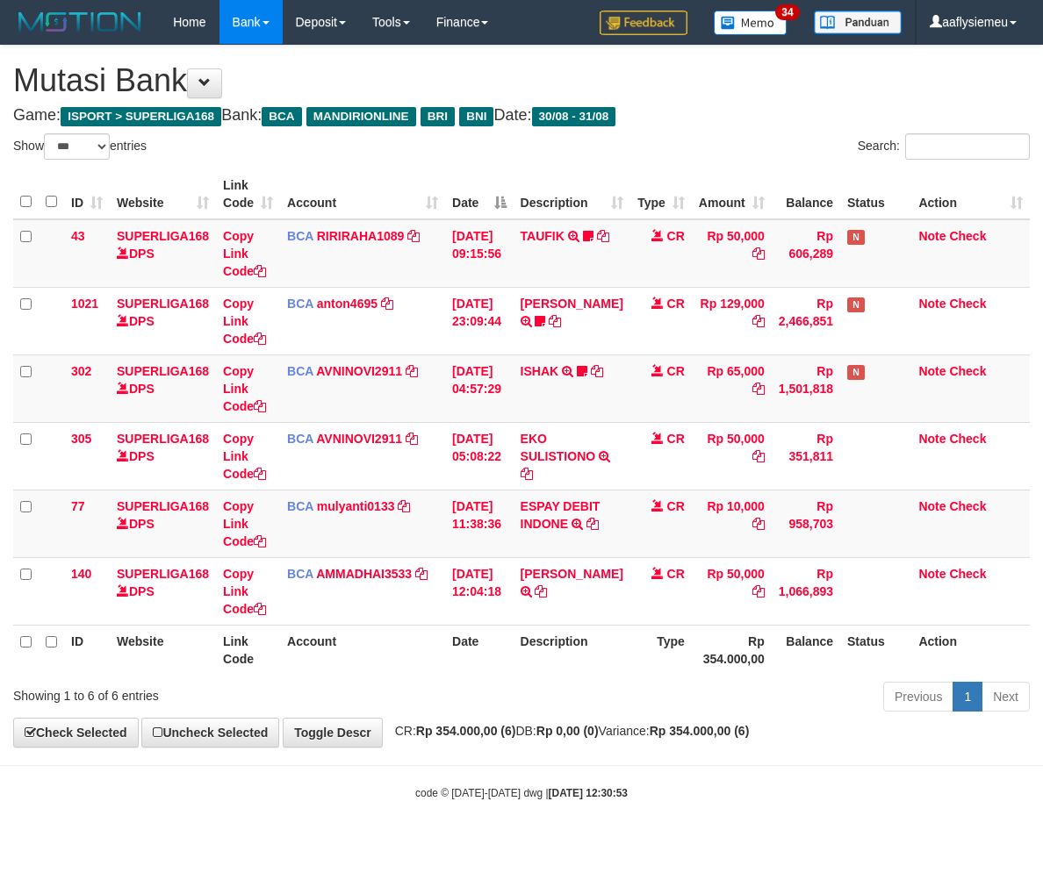
select select "***"
click at [757, 746] on div "**********" at bounding box center [521, 396] width 1043 height 701
click at [816, 716] on div "Previous 1 Next" at bounding box center [739, 699] width 582 height 38
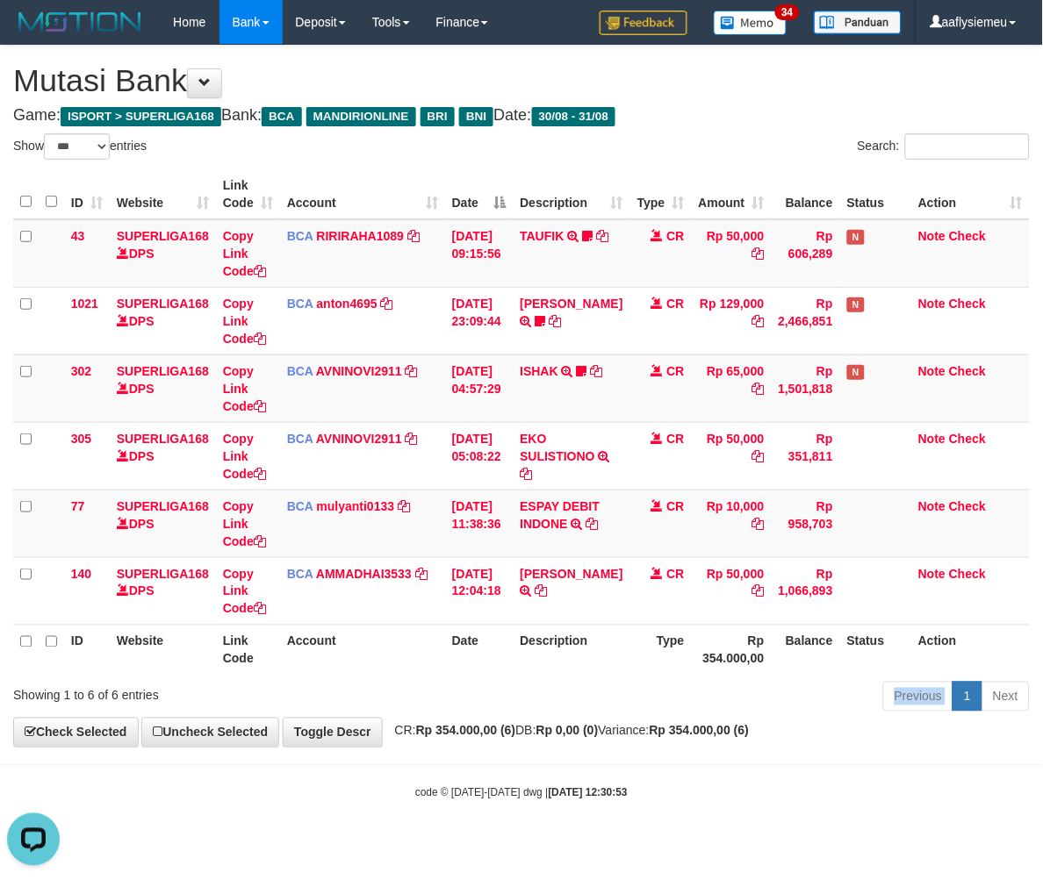
click at [816, 716] on div "Previous 1 Next" at bounding box center [739, 699] width 582 height 38
click at [791, 708] on div "Previous 1 Next" at bounding box center [739, 699] width 582 height 38
drag, startPoint x: 661, startPoint y: 736, endPoint x: 681, endPoint y: 734, distance: 20.3
click at [662, 736] on span "CR: Rp 354.000,00 (6) DB: Rp 0,00 (0) Variance: Rp 354.000,00 (6)" at bounding box center [567, 731] width 363 height 14
click at [705, 686] on div "Previous 1 Next" at bounding box center [739, 699] width 582 height 38
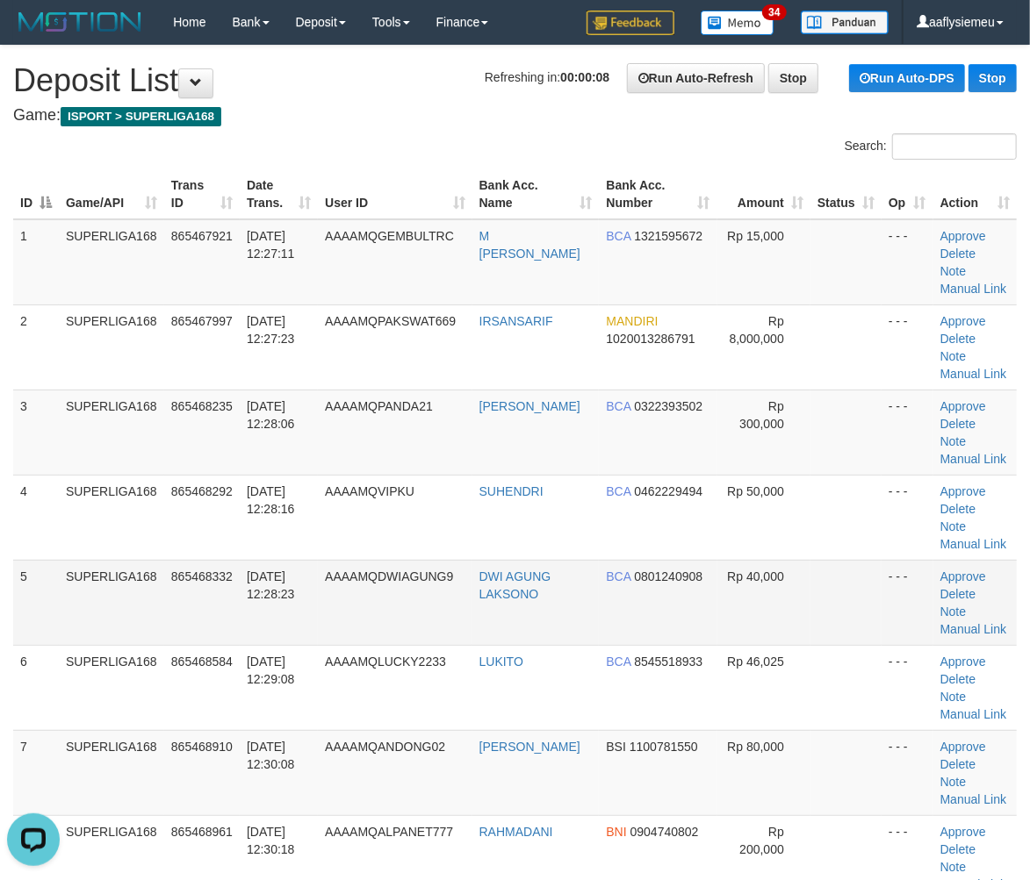
click at [270, 580] on td "[DATE] 12:28:23" at bounding box center [279, 602] width 78 height 85
drag, startPoint x: 220, startPoint y: 525, endPoint x: 2, endPoint y: 603, distance: 232.1
click at [208, 533] on td "865468292" at bounding box center [201, 517] width 75 height 85
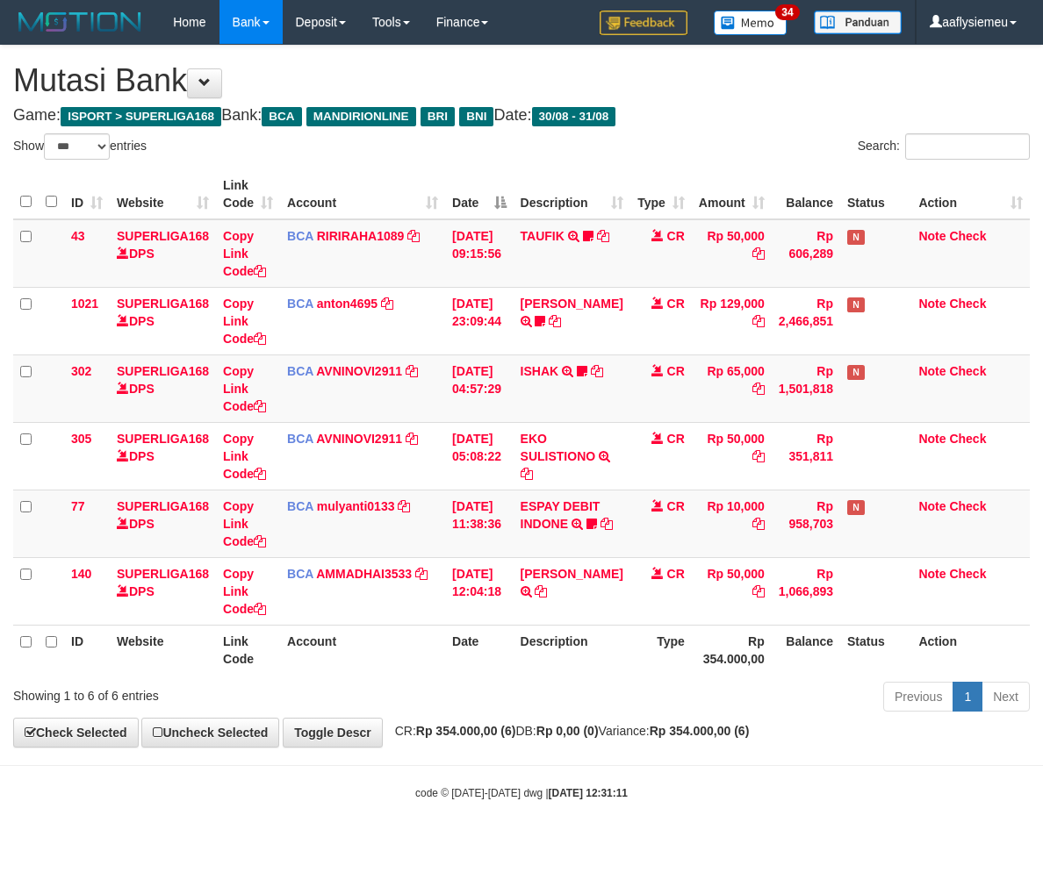
select select "***"
click at [594, 522] on icon at bounding box center [591, 524] width 11 height 12
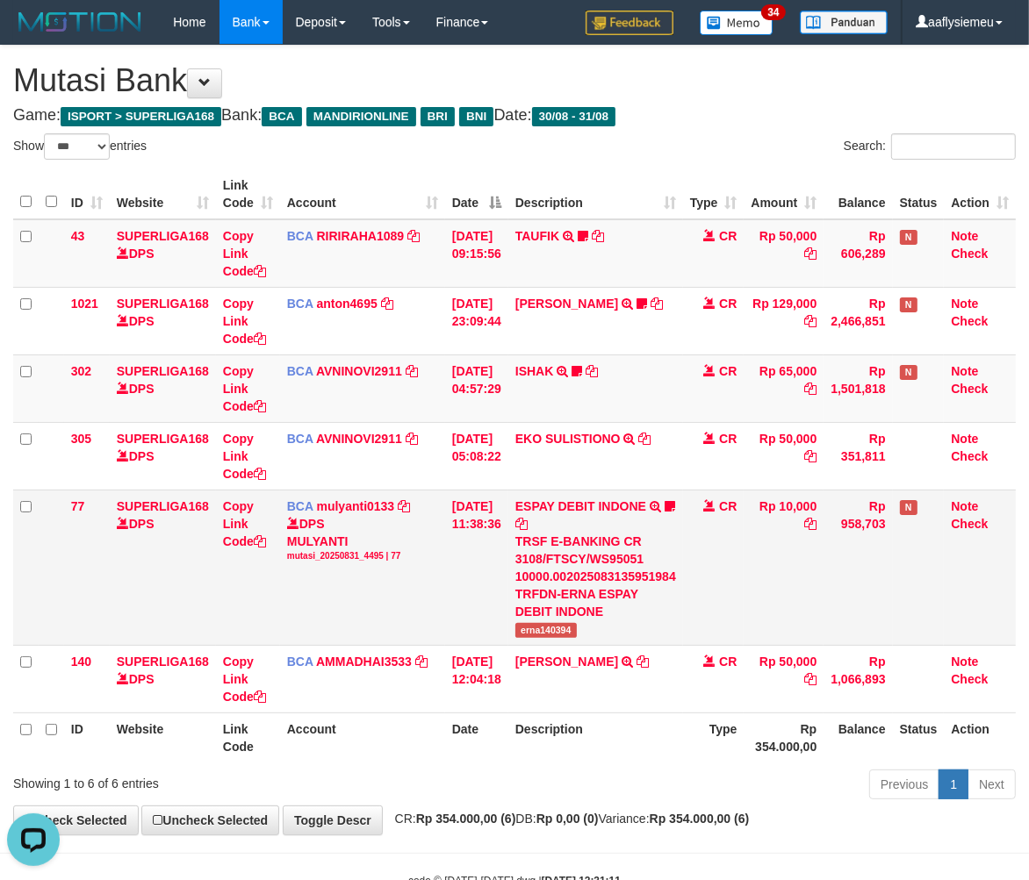
click at [539, 635] on span "erna140394" at bounding box center [545, 630] width 61 height 15
copy span "erna140394"
click at [251, 532] on link "Copy Link Code" at bounding box center [244, 523] width 43 height 49
copy span "erna140394"
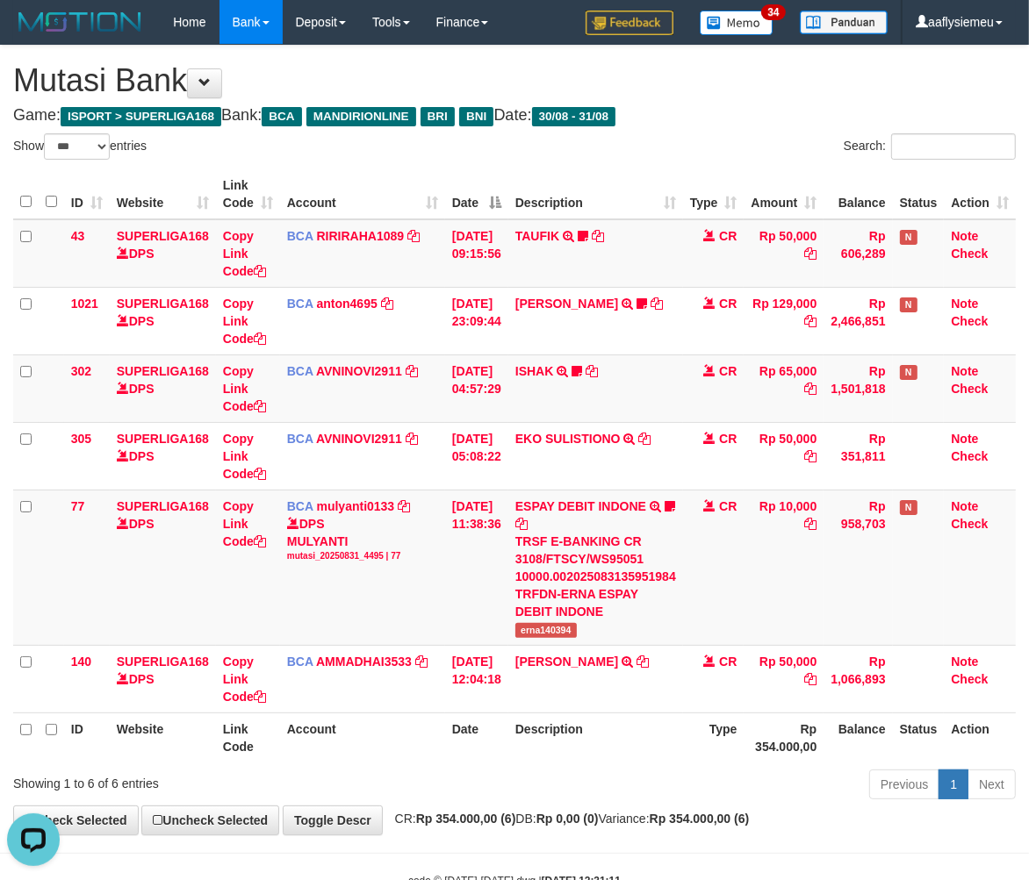
scroll to position [241, 0]
drag, startPoint x: 620, startPoint y: 758, endPoint x: 756, endPoint y: 731, distance: 138.8
click at [620, 758] on th "Description" at bounding box center [595, 738] width 175 height 50
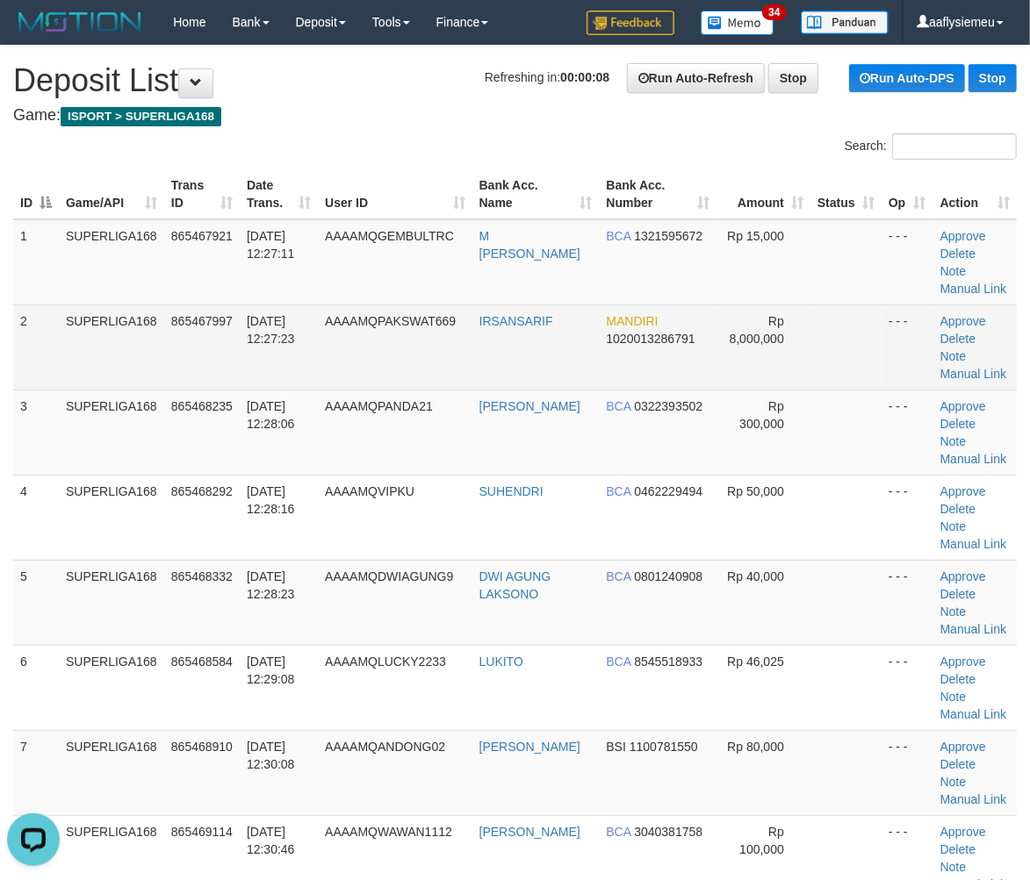
click at [387, 388] on tbody "1 SUPERLIGA168 865467921 31/08/2025 12:27:11 AAAAMQGEMBULTRC M FEBRI PRASETYO B…" at bounding box center [514, 688] width 1003 height 938
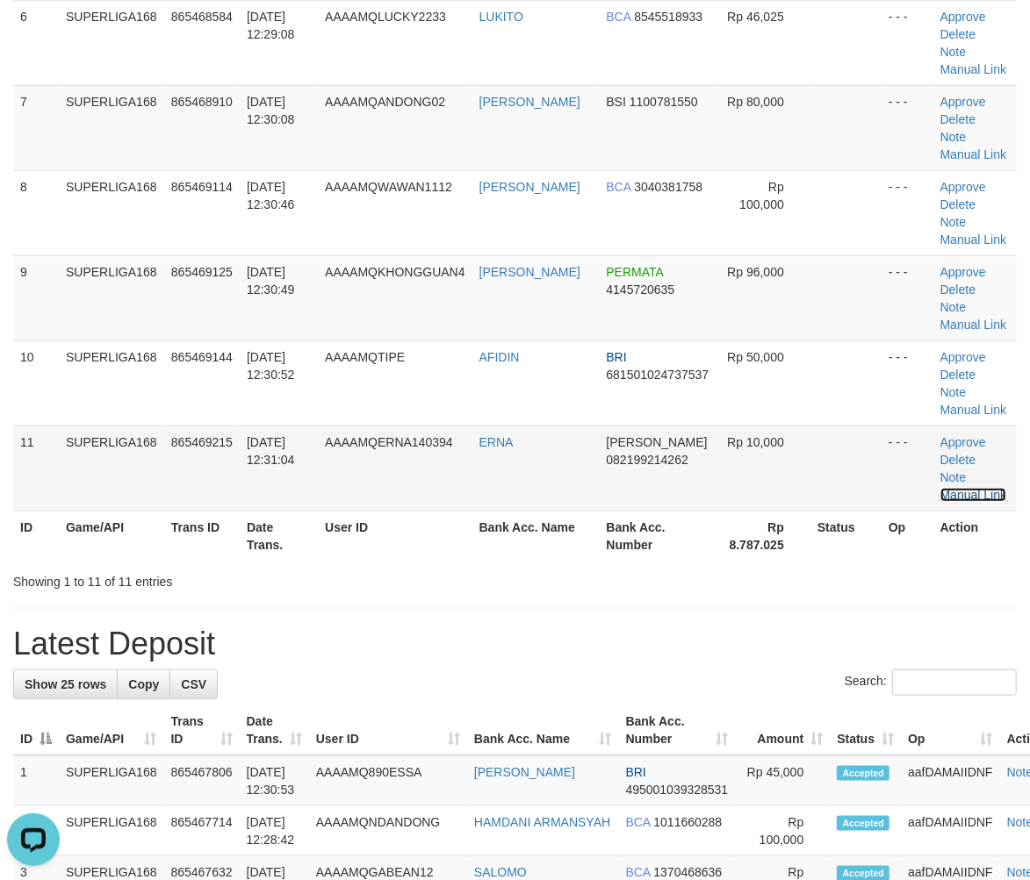
click at [998, 488] on link "Manual Link" at bounding box center [973, 495] width 67 height 14
drag, startPoint x: 215, startPoint y: 815, endPoint x: 20, endPoint y: 654, distance: 252.6
click at [211, 809] on td "865467714" at bounding box center [201, 832] width 75 height 50
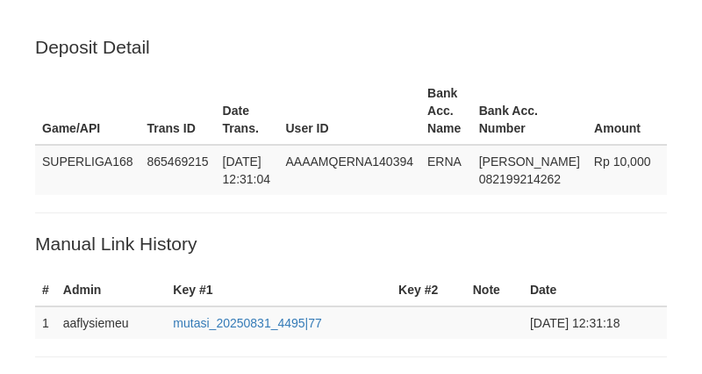
scroll to position [356, 0]
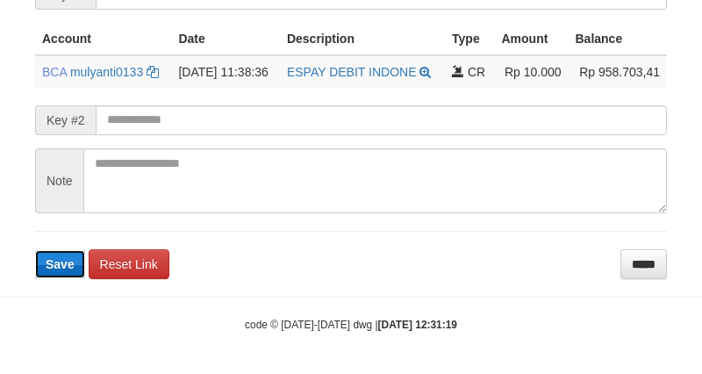
click at [76, 264] on button "Save" at bounding box center [60, 264] width 50 height 28
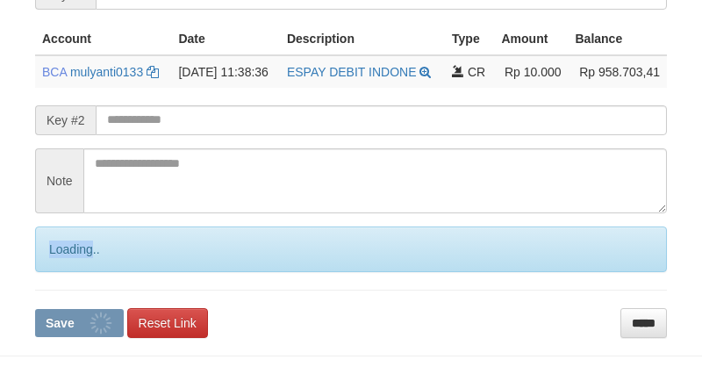
click at [76, 265] on div "Loading.." at bounding box center [351, 249] width 632 height 46
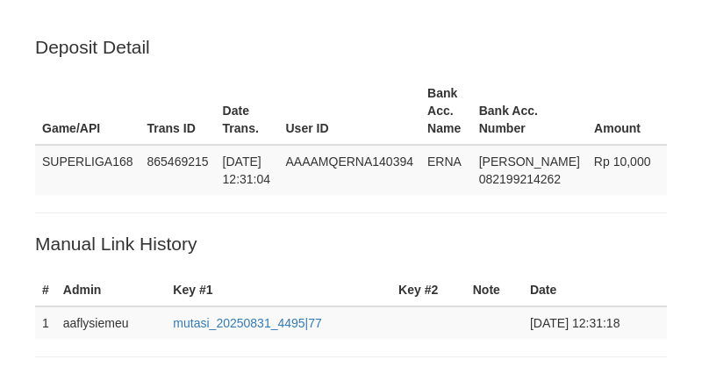
scroll to position [439, 0]
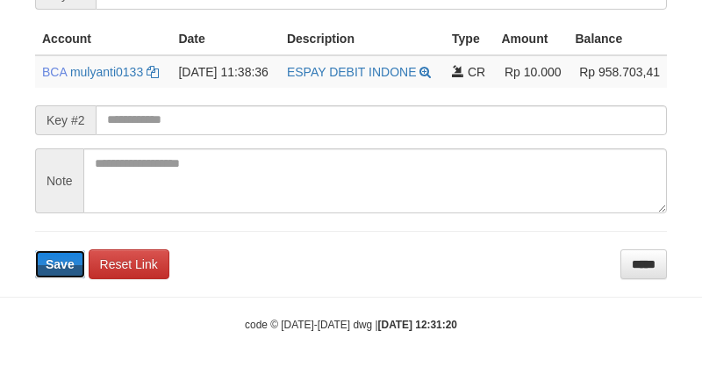
click at [72, 259] on span "Save" at bounding box center [60, 264] width 29 height 14
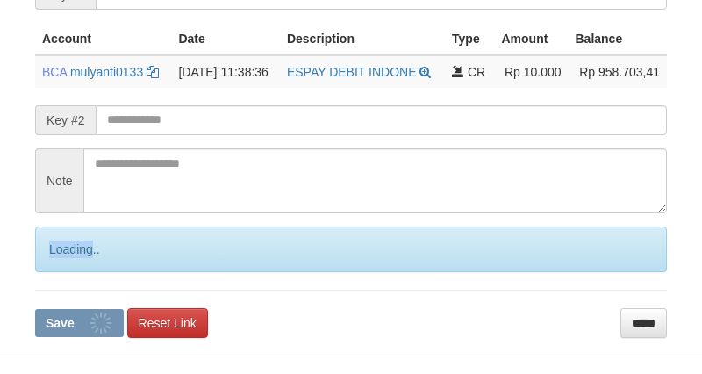
click at [72, 259] on div "Loading.." at bounding box center [351, 249] width 632 height 46
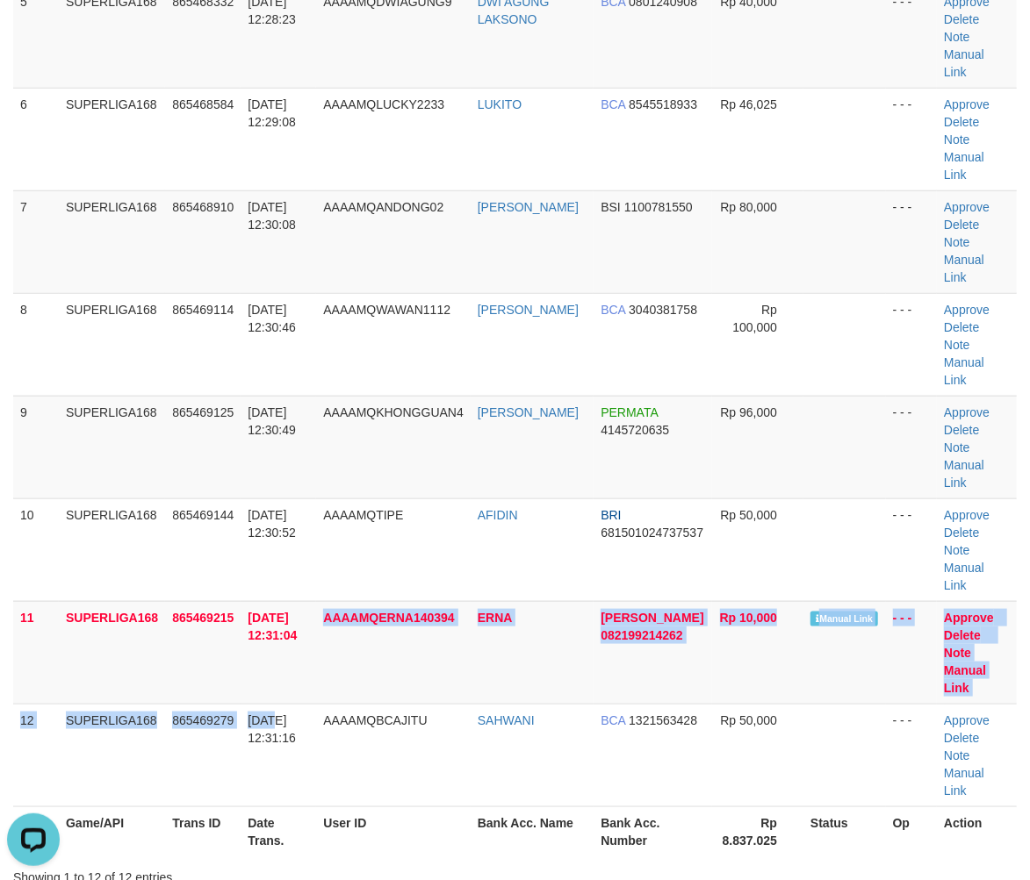
drag, startPoint x: 272, startPoint y: 524, endPoint x: 1, endPoint y: 594, distance: 280.2
click at [253, 704] on td "[DATE] 12:31:16" at bounding box center [278, 755] width 75 height 103
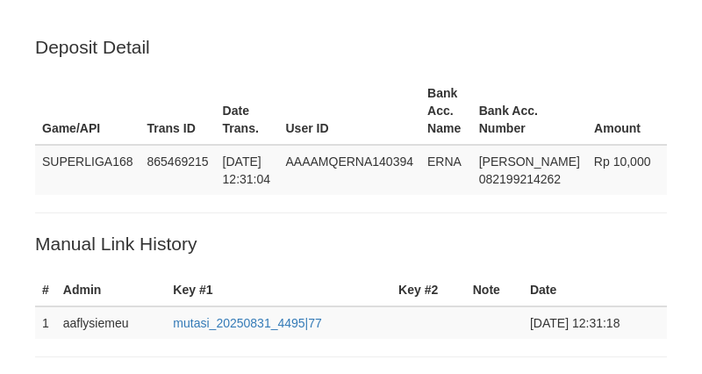
scroll to position [439, 0]
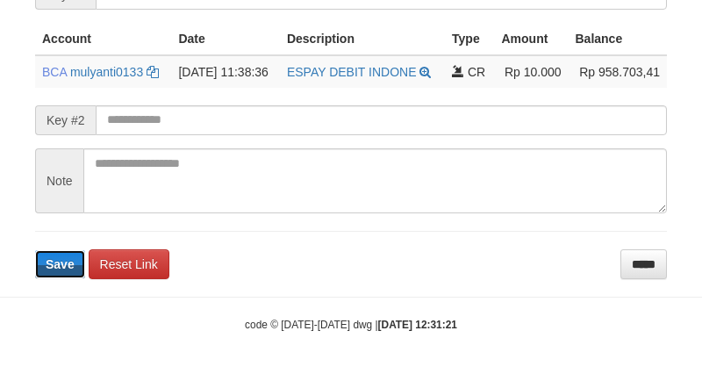
click at [71, 259] on span "Save" at bounding box center [60, 264] width 29 height 14
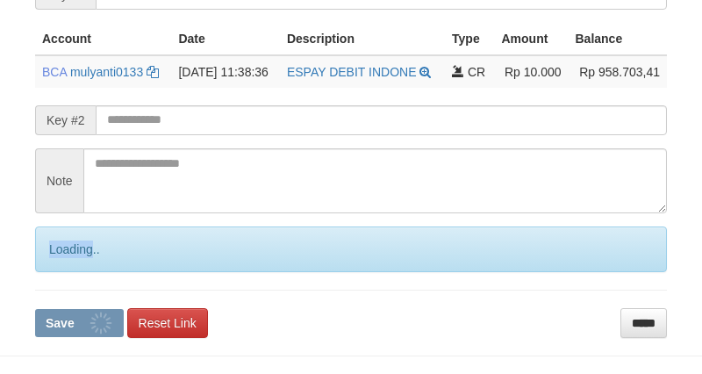
click at [71, 259] on div "Loading.." at bounding box center [351, 249] width 632 height 46
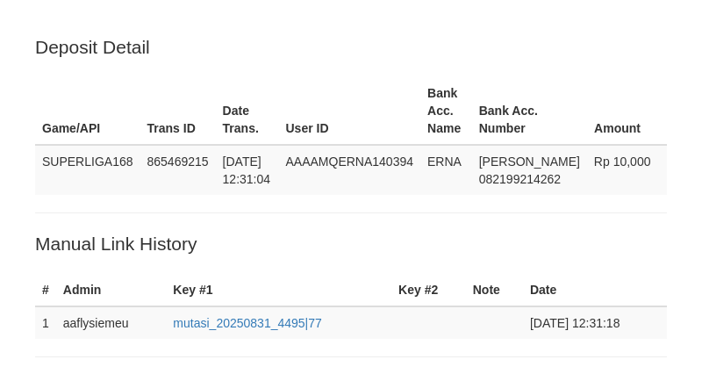
scroll to position [439, 0]
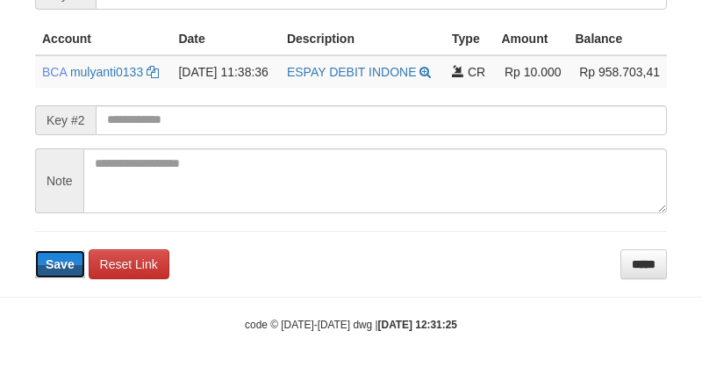
click at [67, 261] on span "Save" at bounding box center [60, 264] width 29 height 14
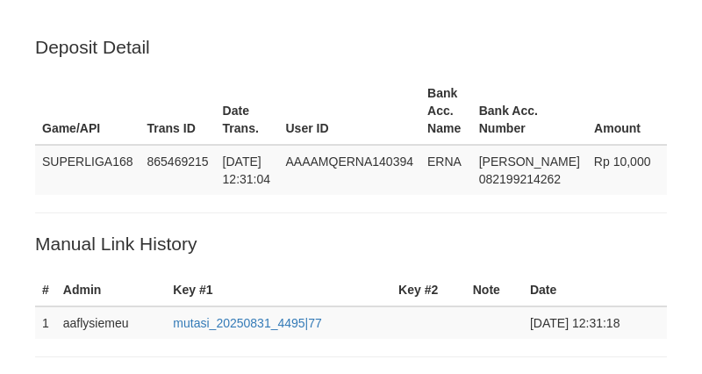
scroll to position [439, 0]
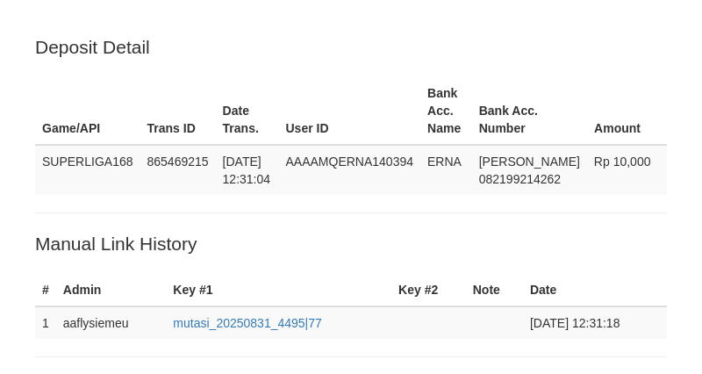
scroll to position [439, 0]
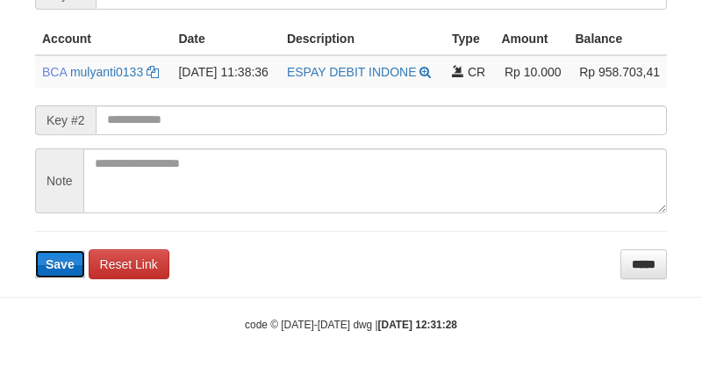
click at [62, 261] on span "Save" at bounding box center [60, 264] width 29 height 14
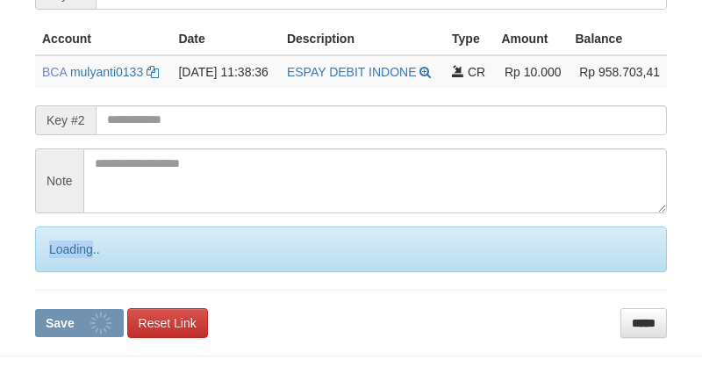
click at [61, 261] on div "Loading.." at bounding box center [351, 249] width 632 height 46
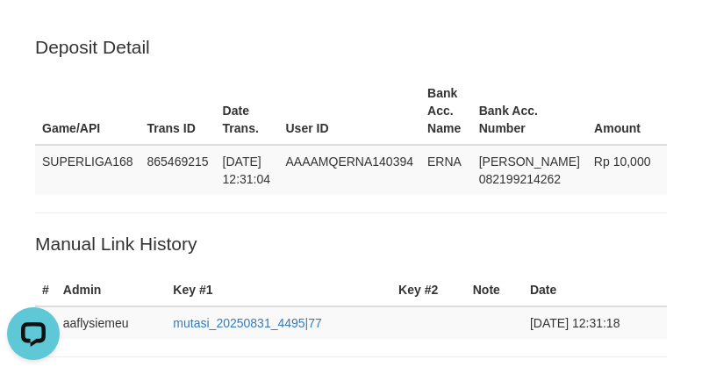
scroll to position [0, 0]
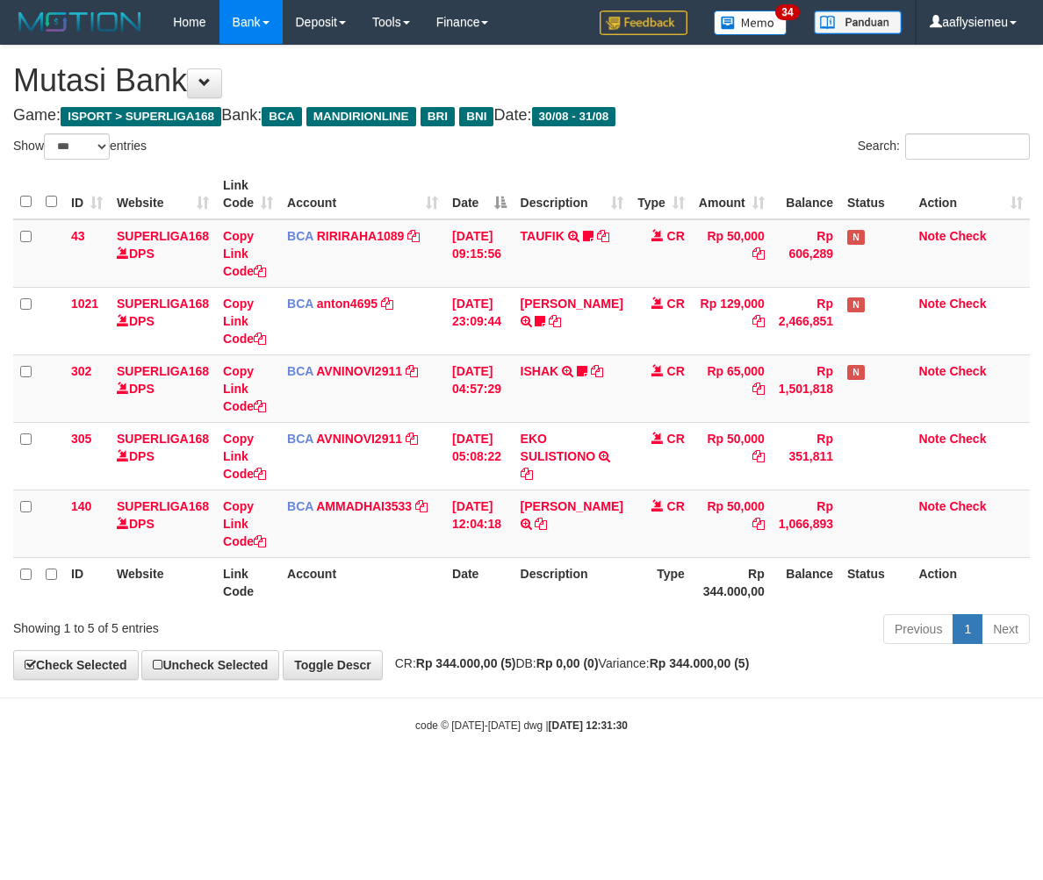
select select "***"
click at [757, 704] on body "Toggle navigation Home Bank Account List Load By Website Group [ISPORT] SUPERLI…" at bounding box center [521, 389] width 1043 height 778
select select "***"
click at [607, 66] on h1 "Mutasi Bank" at bounding box center [521, 80] width 1017 height 35
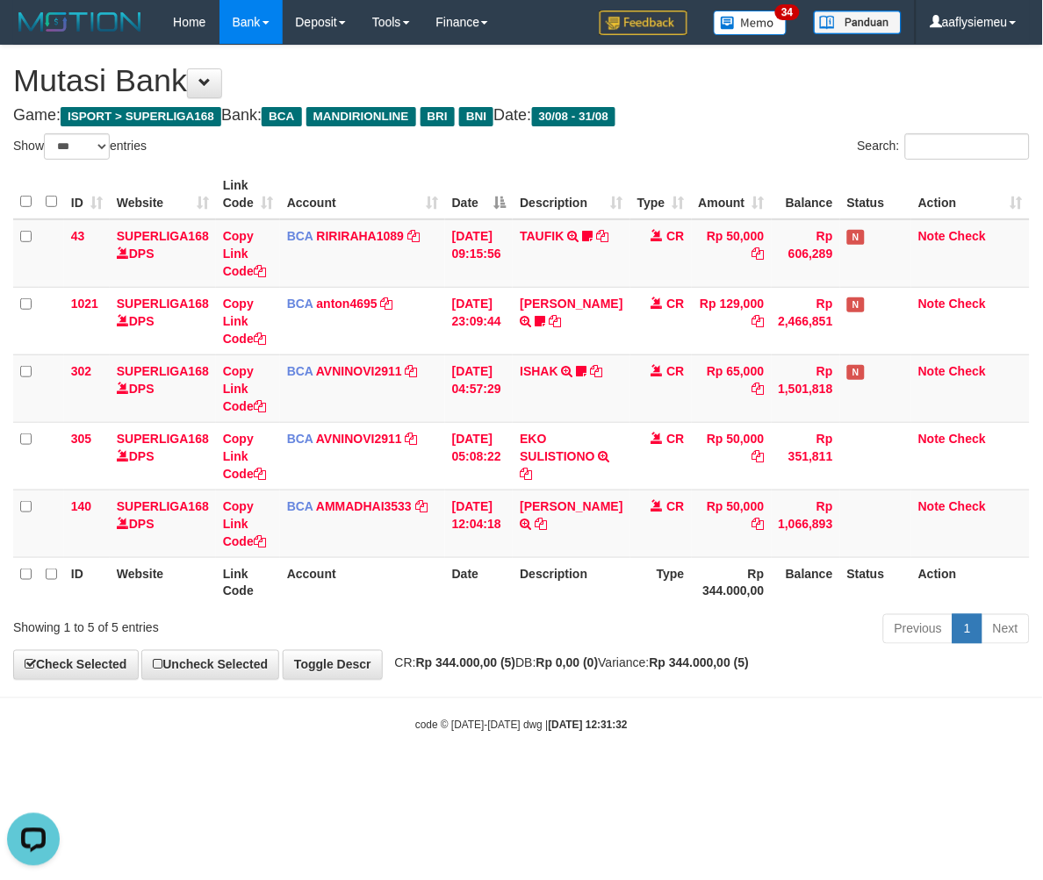
drag, startPoint x: 660, startPoint y: 577, endPoint x: 1040, endPoint y: 586, distance: 380.2
click at [661, 580] on th "Type" at bounding box center [660, 582] width 61 height 50
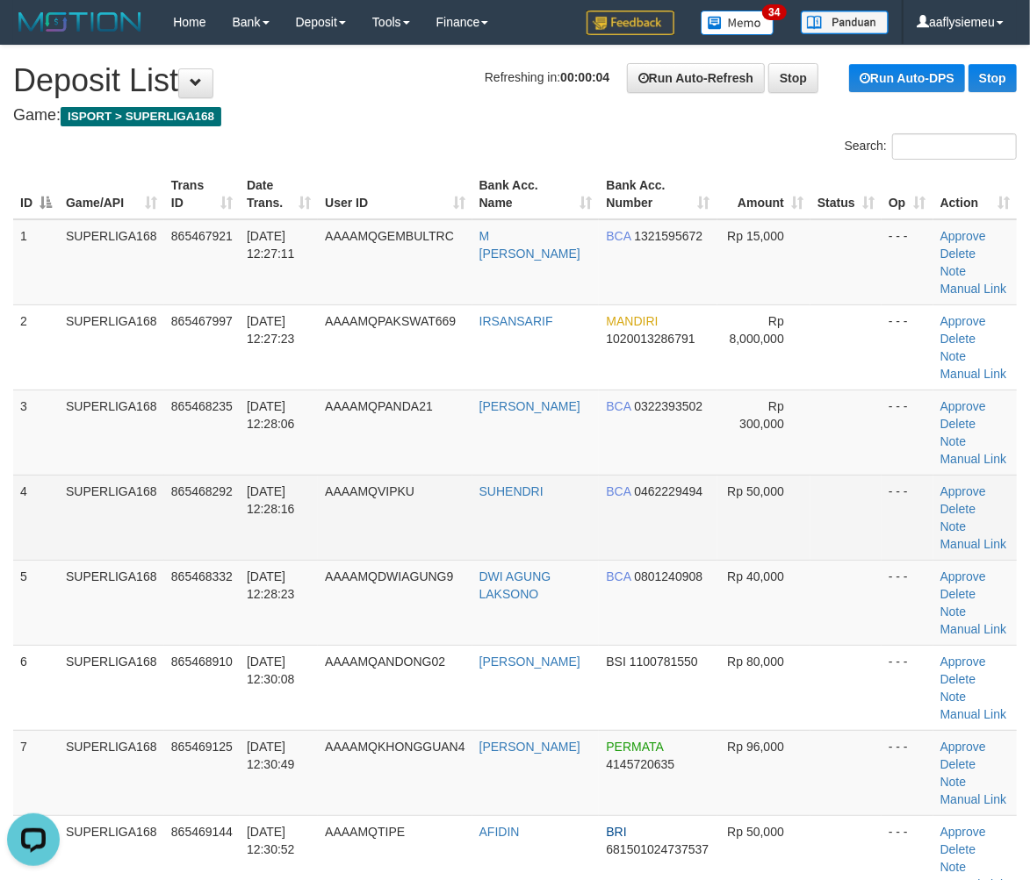
drag, startPoint x: 136, startPoint y: 530, endPoint x: 0, endPoint y: 609, distance: 157.3
click at [135, 530] on td "SUPERLIGA168" at bounding box center [111, 517] width 105 height 85
click at [263, 512] on span "[DATE] 12:28:16" at bounding box center [271, 501] width 48 height 32
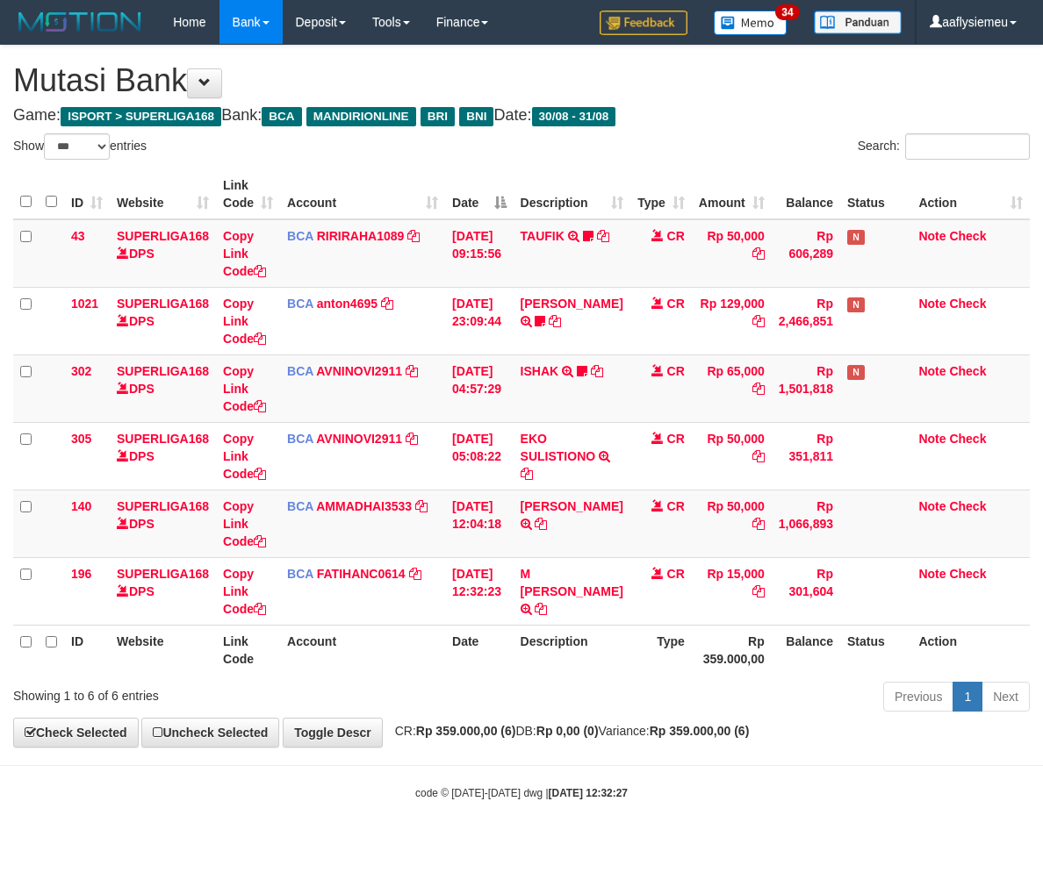
select select "***"
click at [753, 701] on div "Previous 1 Next" at bounding box center [739, 699] width 582 height 38
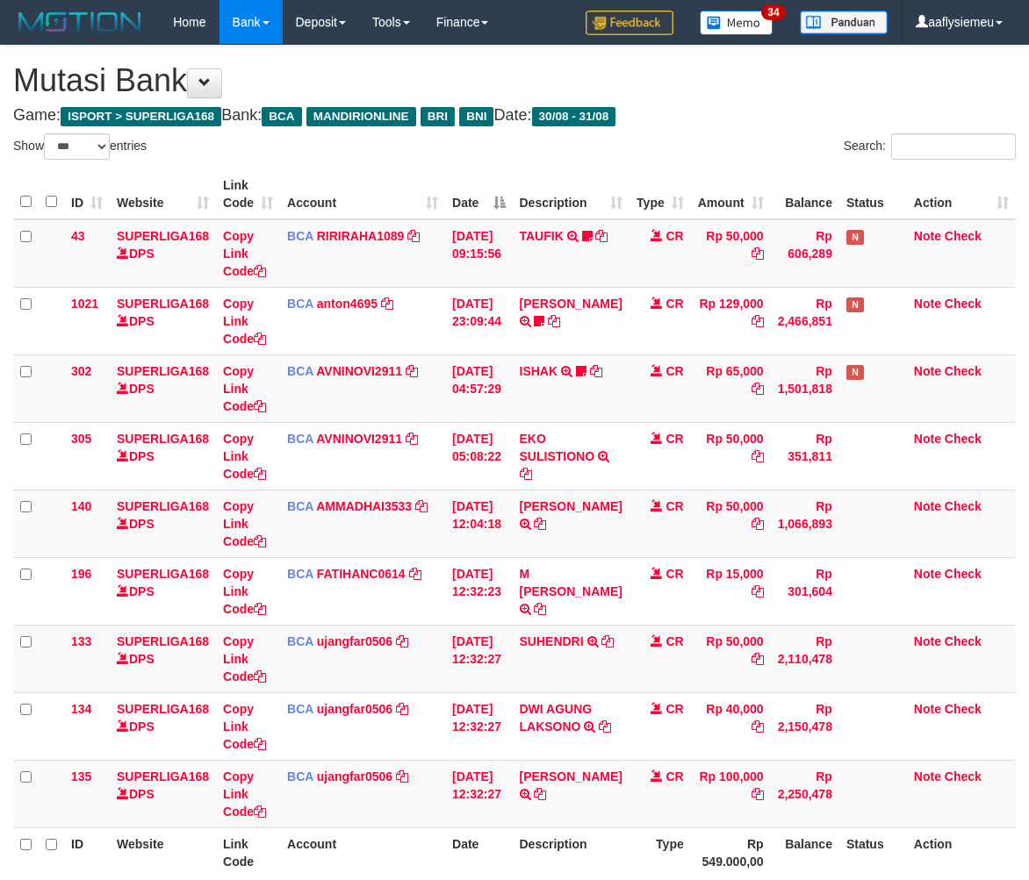
select select "***"
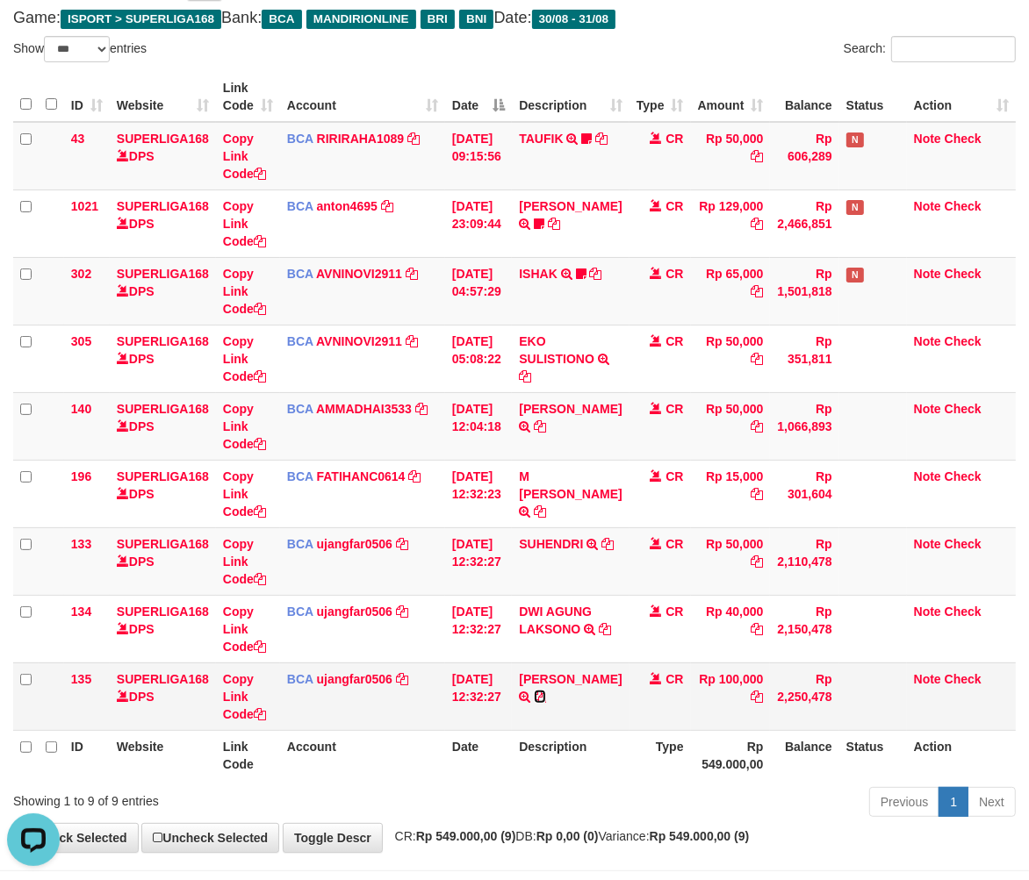
click at [546, 693] on icon at bounding box center [540, 697] width 12 height 12
drag, startPoint x: 698, startPoint y: 700, endPoint x: 979, endPoint y: 654, distance: 284.6
click at [715, 699] on td "Rp 100,000" at bounding box center [731, 697] width 80 height 68
drag, startPoint x: 621, startPoint y: 731, endPoint x: 650, endPoint y: 589, distance: 145.1
click at [620, 731] on tr "ID Website Link Code Account Date Description Type Rp 549.000,00 Balance Status…" at bounding box center [514, 755] width 1002 height 50
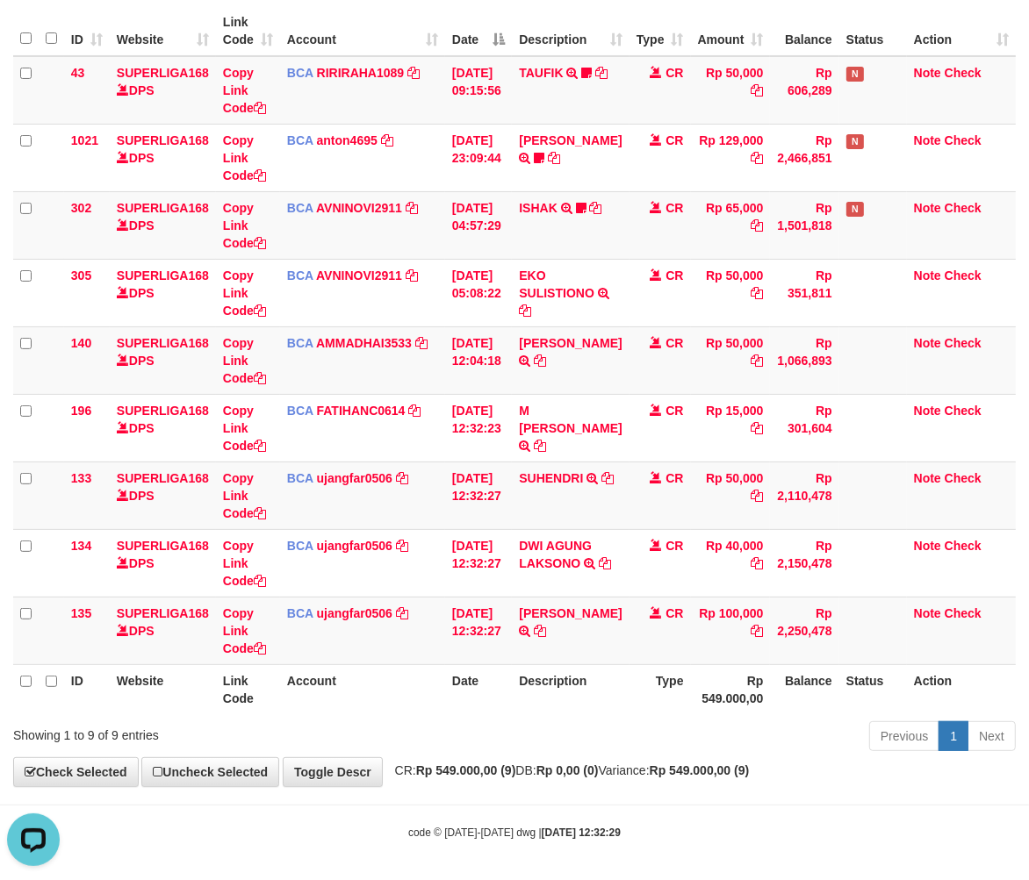
scroll to position [169, 0]
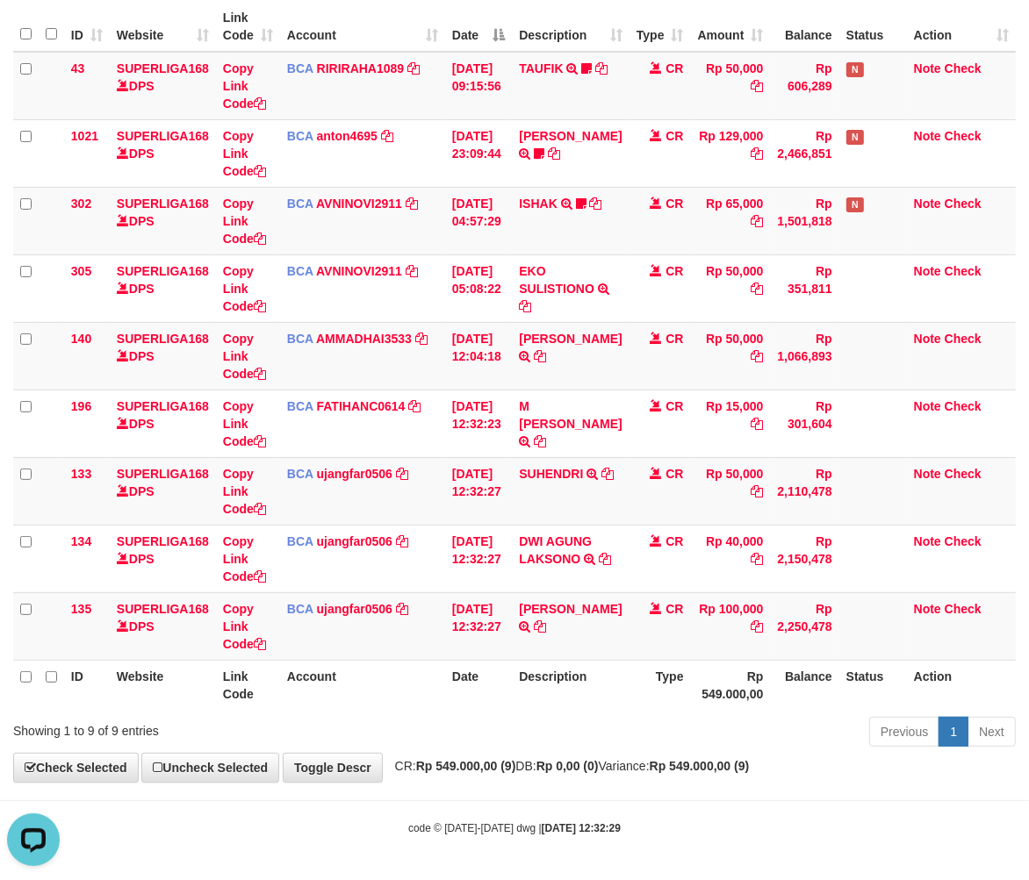
click at [512, 707] on th "Date" at bounding box center [478, 685] width 67 height 50
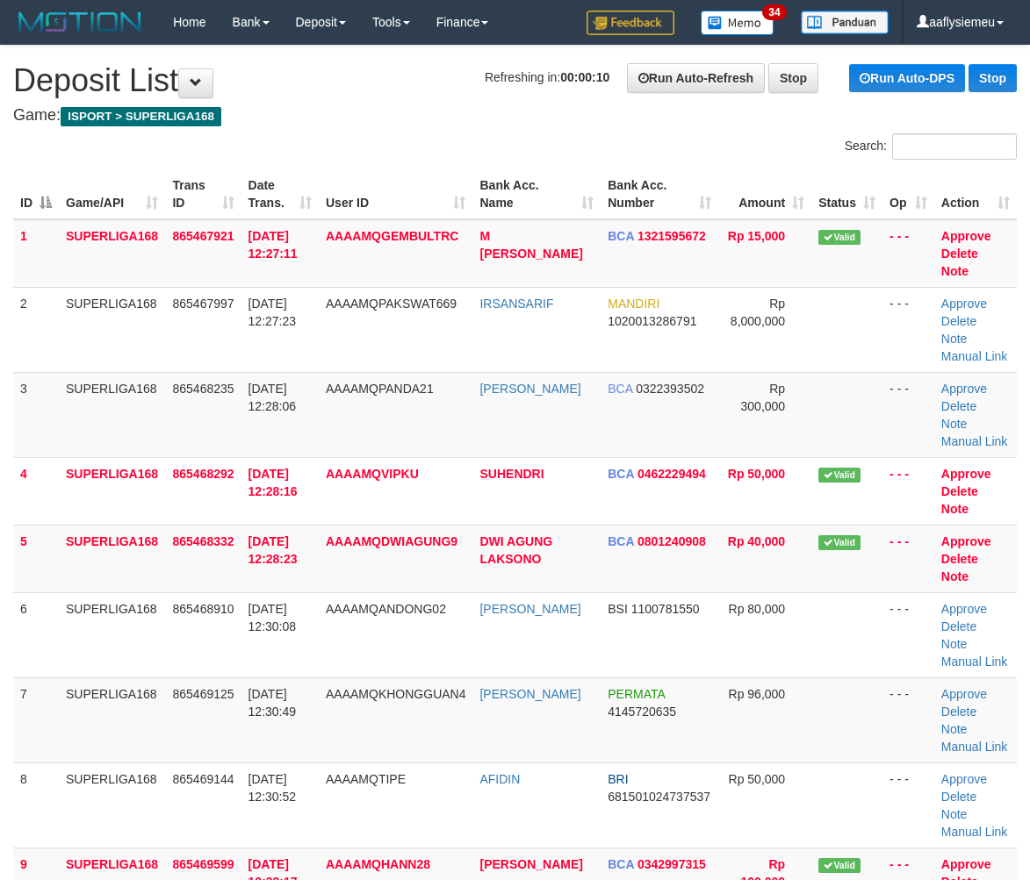
scroll to position [6, 0]
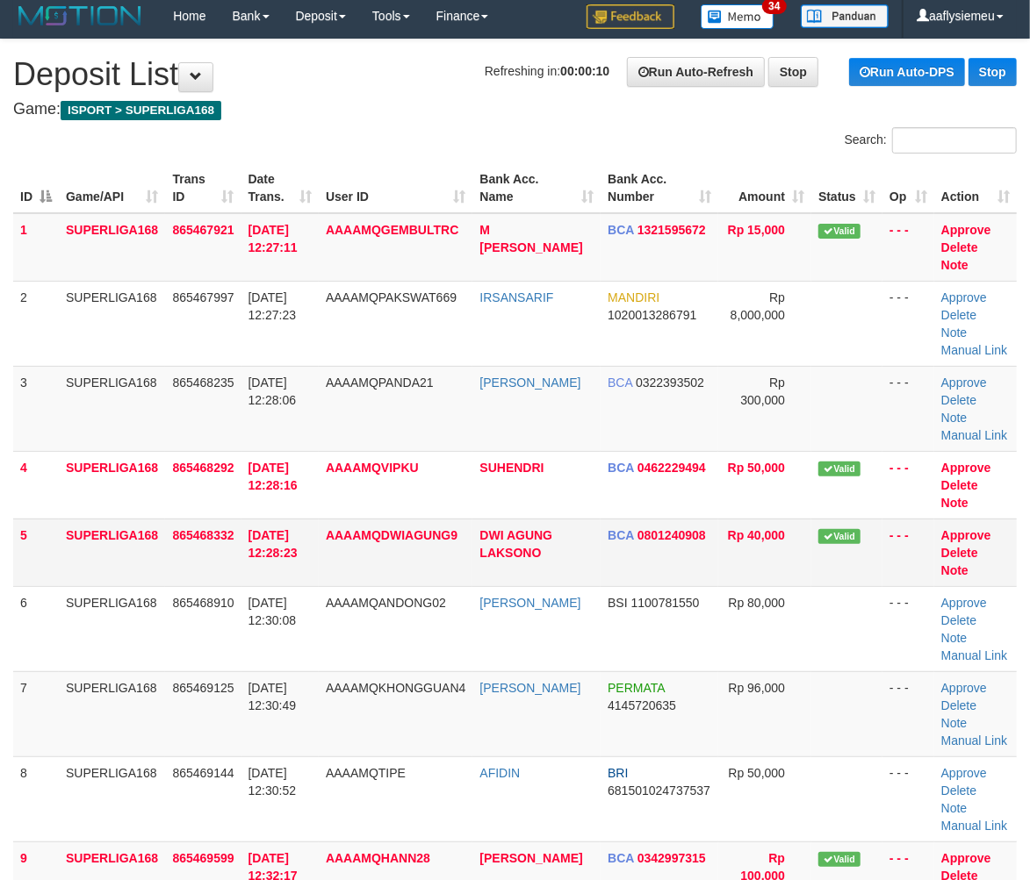
drag, startPoint x: 88, startPoint y: 558, endPoint x: 67, endPoint y: 571, distance: 24.8
click at [67, 571] on td "SUPERLIGA168" at bounding box center [112, 553] width 106 height 68
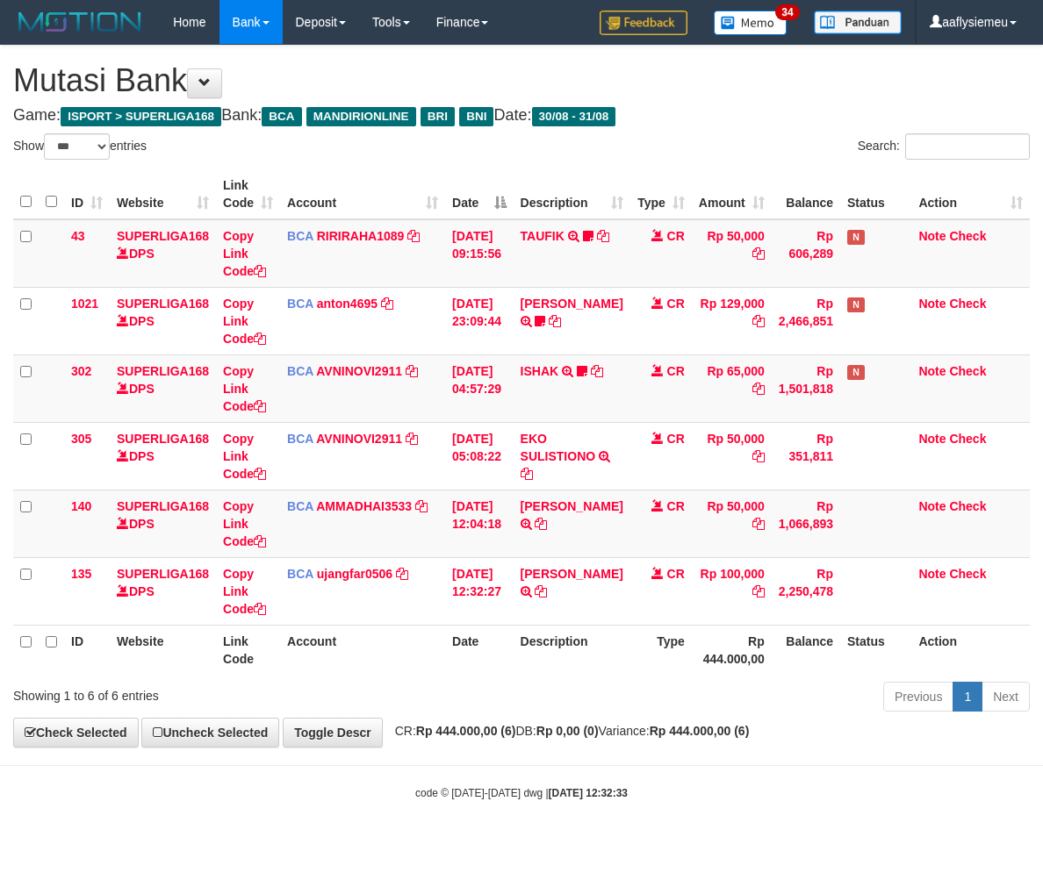
select select "***"
click at [551, 777] on body "Toggle navigation Home Bank Account List Load By Website Group [ISPORT] SUPERLI…" at bounding box center [521, 422] width 1043 height 845
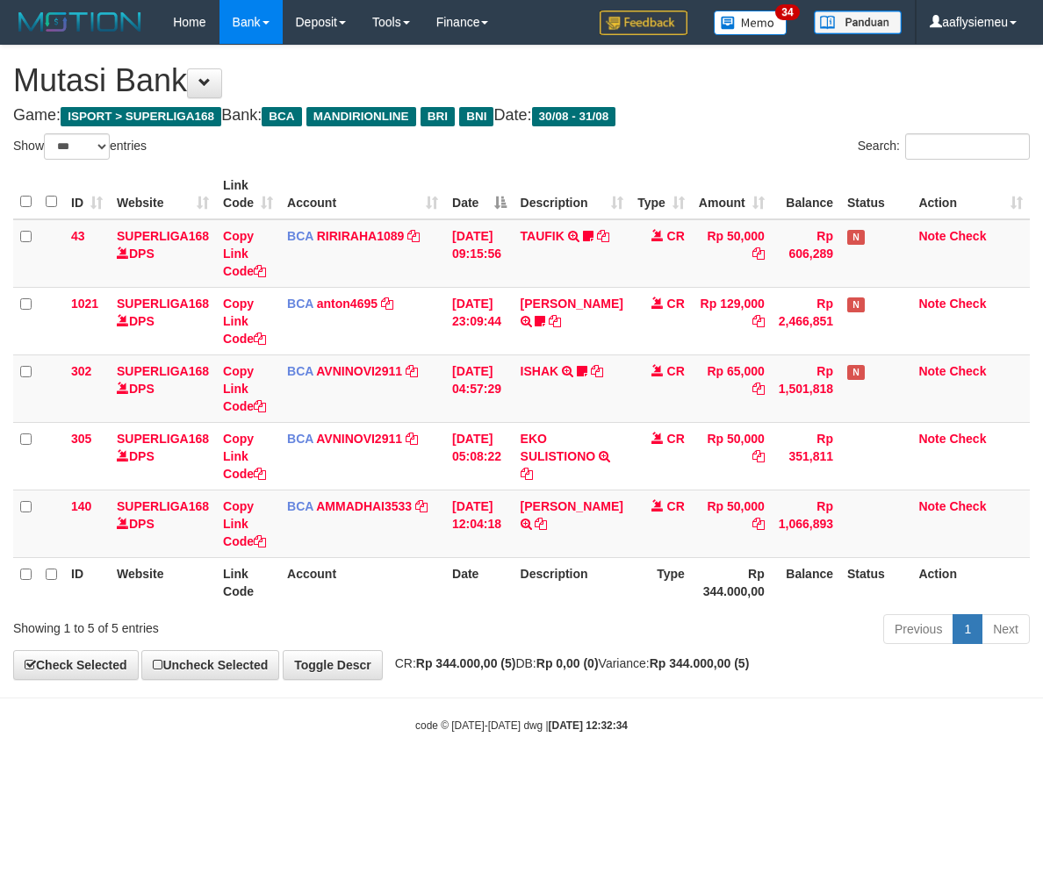
select select "***"
drag, startPoint x: 425, startPoint y: 712, endPoint x: 352, endPoint y: 714, distance: 72.9
click at [426, 713] on body "Toggle navigation Home Bank Account List Load By Website Group [ISPORT] SUPERLI…" at bounding box center [521, 389] width 1043 height 778
click at [458, 603] on th "Date" at bounding box center [479, 582] width 68 height 50
select select "***"
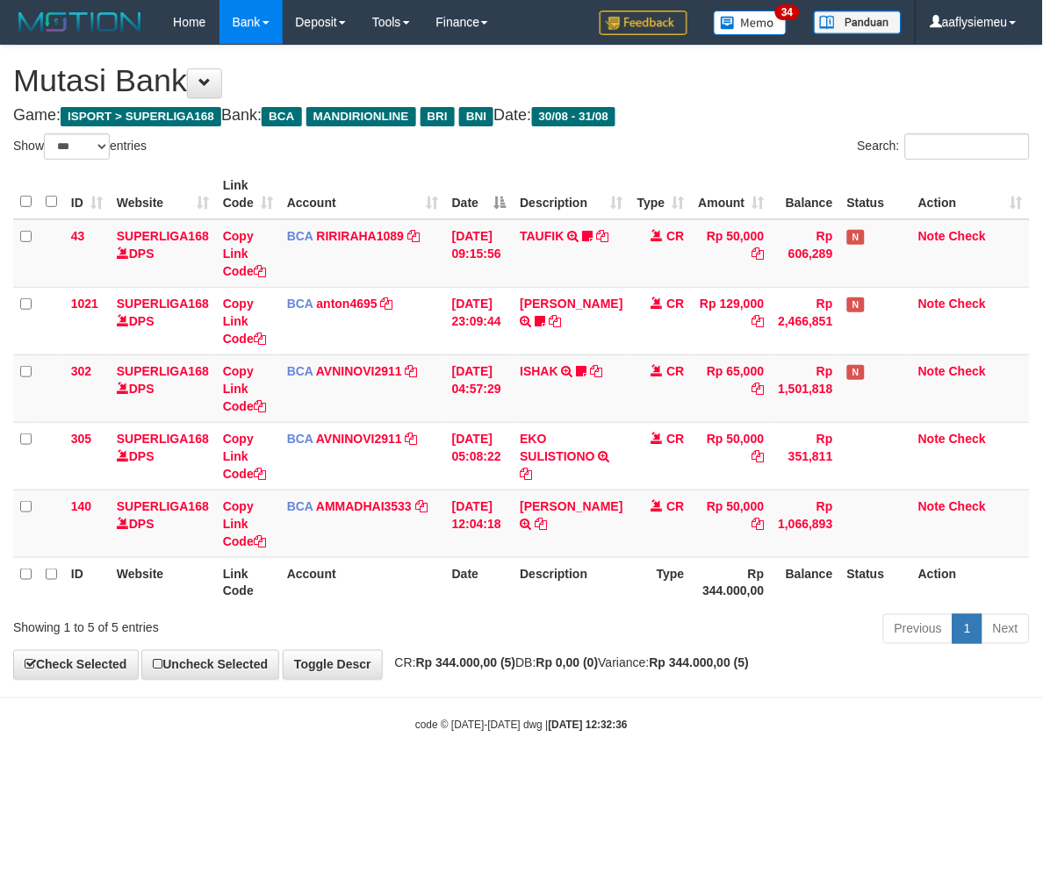
drag, startPoint x: 432, startPoint y: 564, endPoint x: 370, endPoint y: 559, distance: 62.5
click at [434, 565] on th "Account" at bounding box center [362, 582] width 165 height 50
select select "***"
click at [514, 652] on div "**********" at bounding box center [521, 363] width 1043 height 634
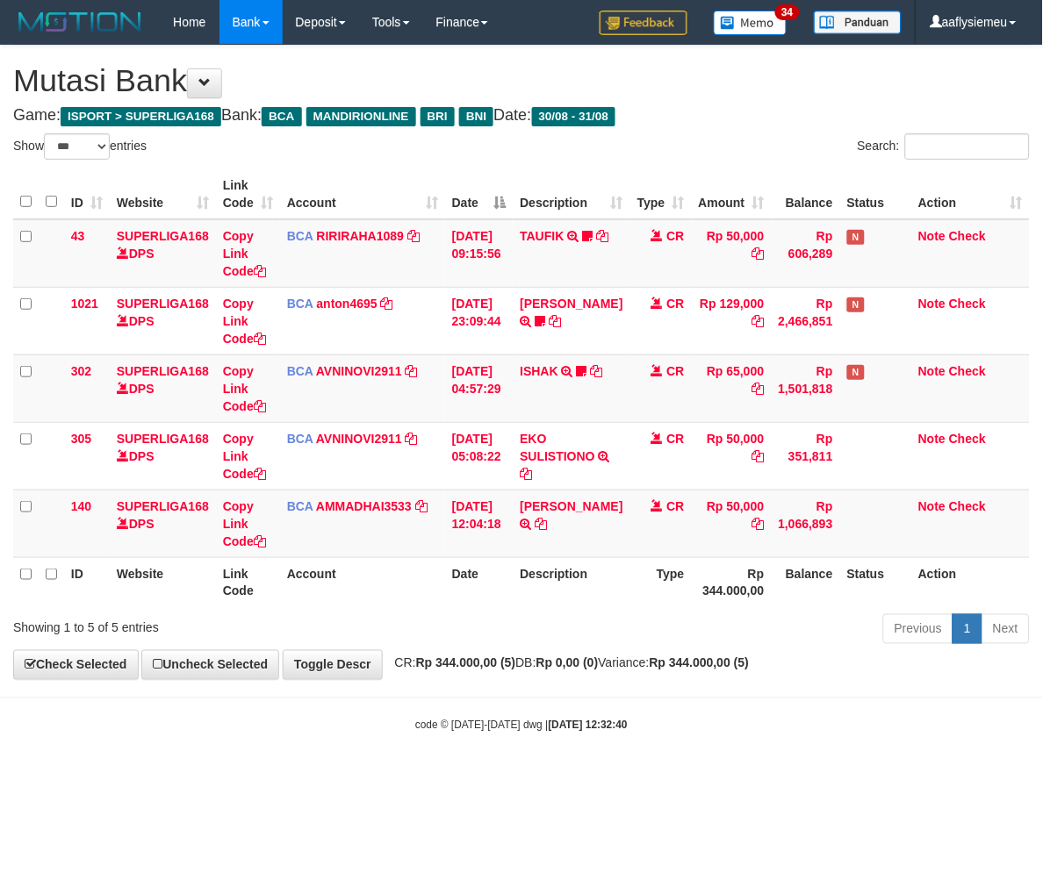
click at [511, 650] on div "Previous 1 Next" at bounding box center [739, 632] width 582 height 38
drag, startPoint x: 503, startPoint y: 641, endPoint x: 499, endPoint y: 633, distance: 9.0
click at [503, 639] on div "Previous 1 Next" at bounding box center [739, 632] width 582 height 38
click at [500, 632] on div "Previous 1 Next" at bounding box center [739, 632] width 582 height 38
click at [499, 627] on div "Previous 1 Next" at bounding box center [739, 632] width 582 height 38
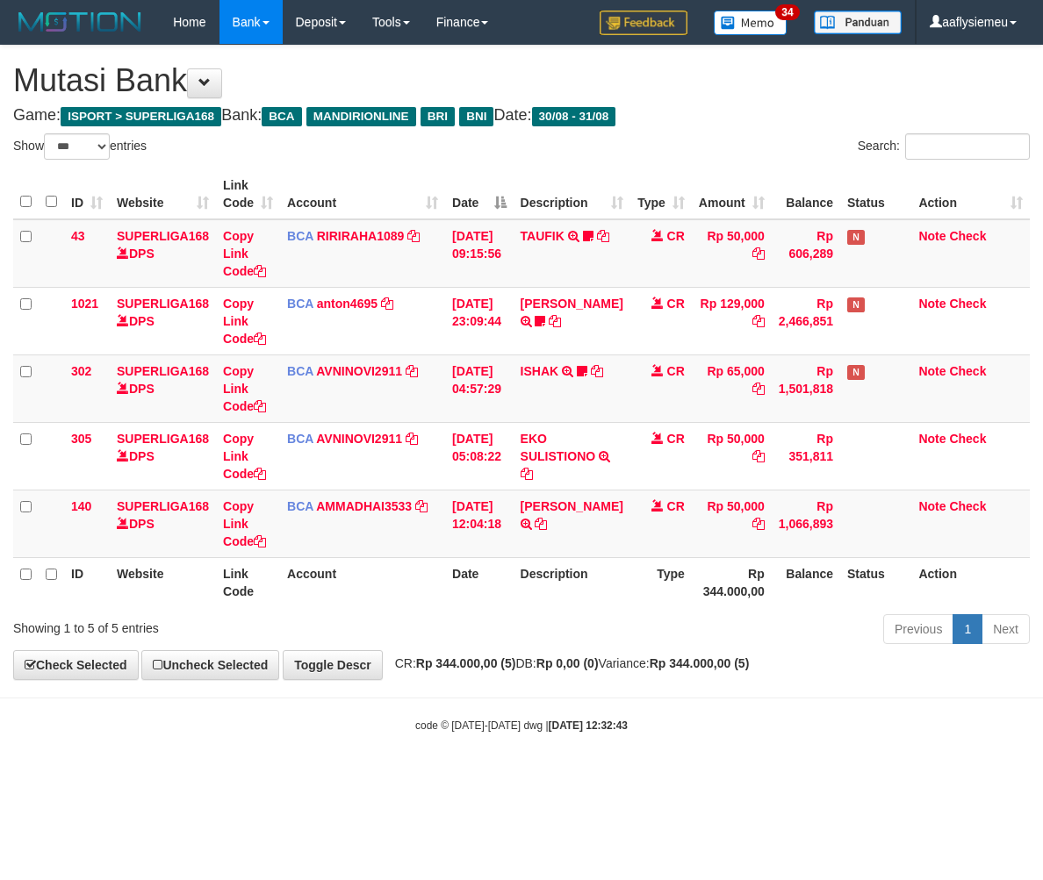
select select "***"
drag, startPoint x: 600, startPoint y: 622, endPoint x: 888, endPoint y: 600, distance: 288.7
click at [601, 632] on div "Previous 1 Next" at bounding box center [739, 632] width 582 height 38
click at [644, 721] on div "code © 2012-2018 dwg | 2025/08/31 12:32:43" at bounding box center [521, 725] width 1043 height 18
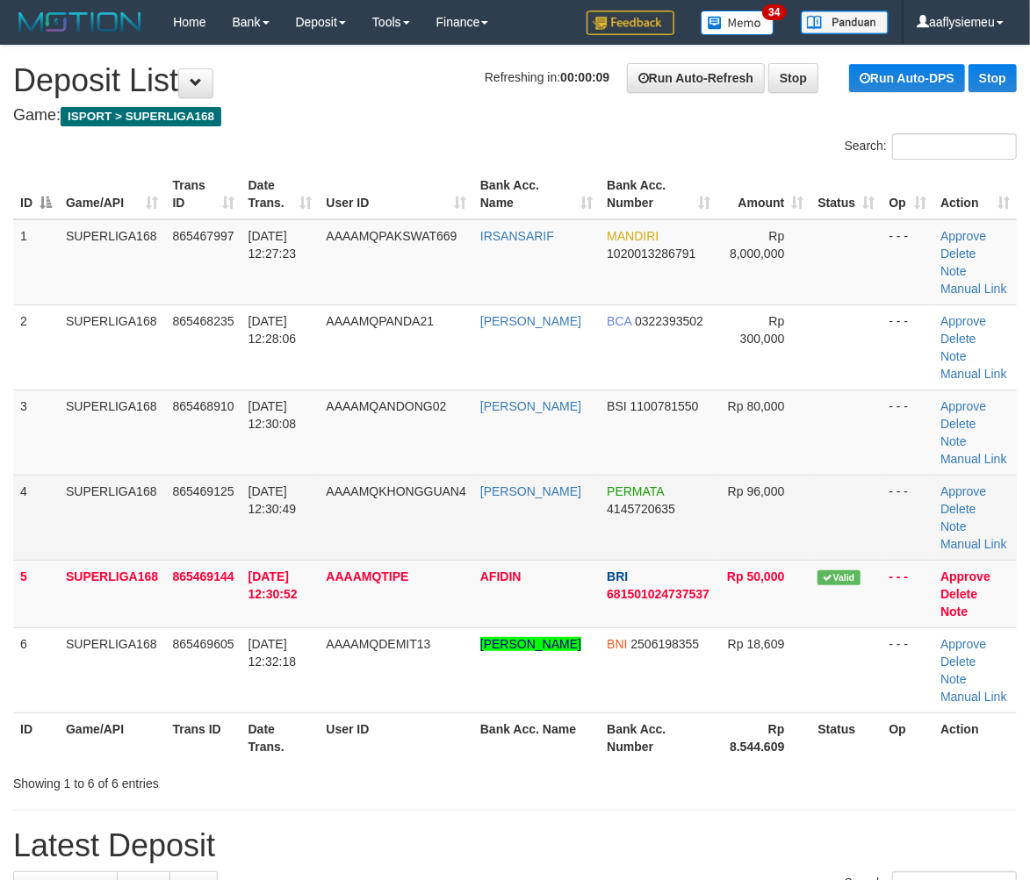
drag, startPoint x: 242, startPoint y: 485, endPoint x: 155, endPoint y: 527, distance: 97.0
click at [234, 493] on tr "4 SUPERLIGA168 865469125 31/08/2025 12:30:49 AAAAMQKHONGGUAN4 AYUB NUR ALIM PER…" at bounding box center [514, 517] width 1003 height 85
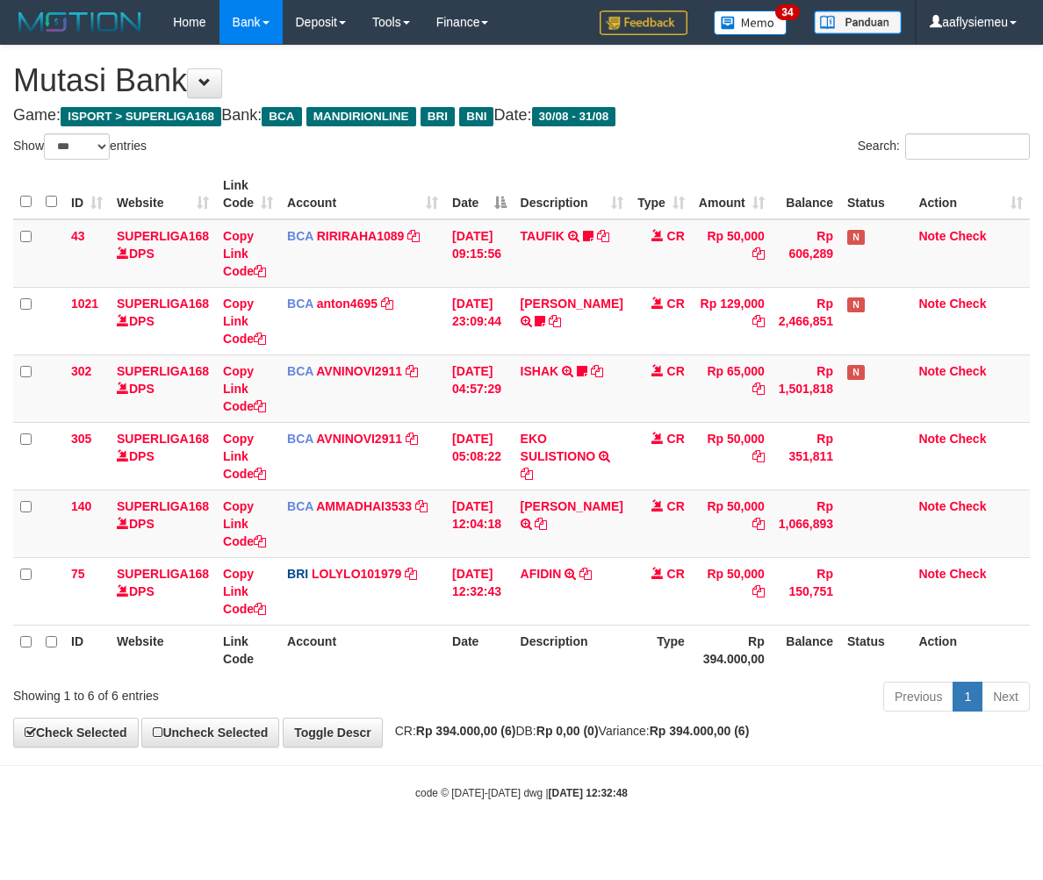
select select "***"
click at [476, 724] on div "**********" at bounding box center [521, 396] width 1043 height 701
select select "***"
click at [601, 643] on th "Description" at bounding box center [571, 650] width 117 height 50
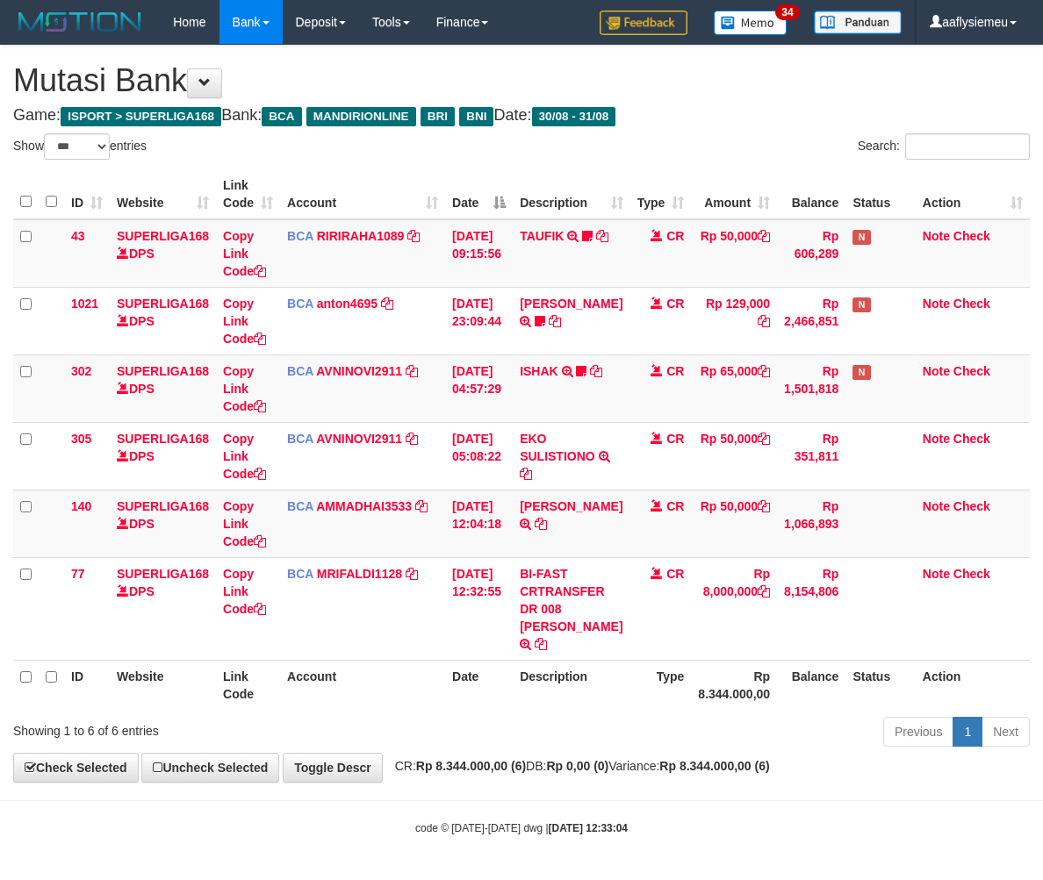
select select "***"
drag, startPoint x: 298, startPoint y: 648, endPoint x: 286, endPoint y: 652, distance: 13.1
click at [298, 660] on th "Account" at bounding box center [362, 685] width 165 height 50
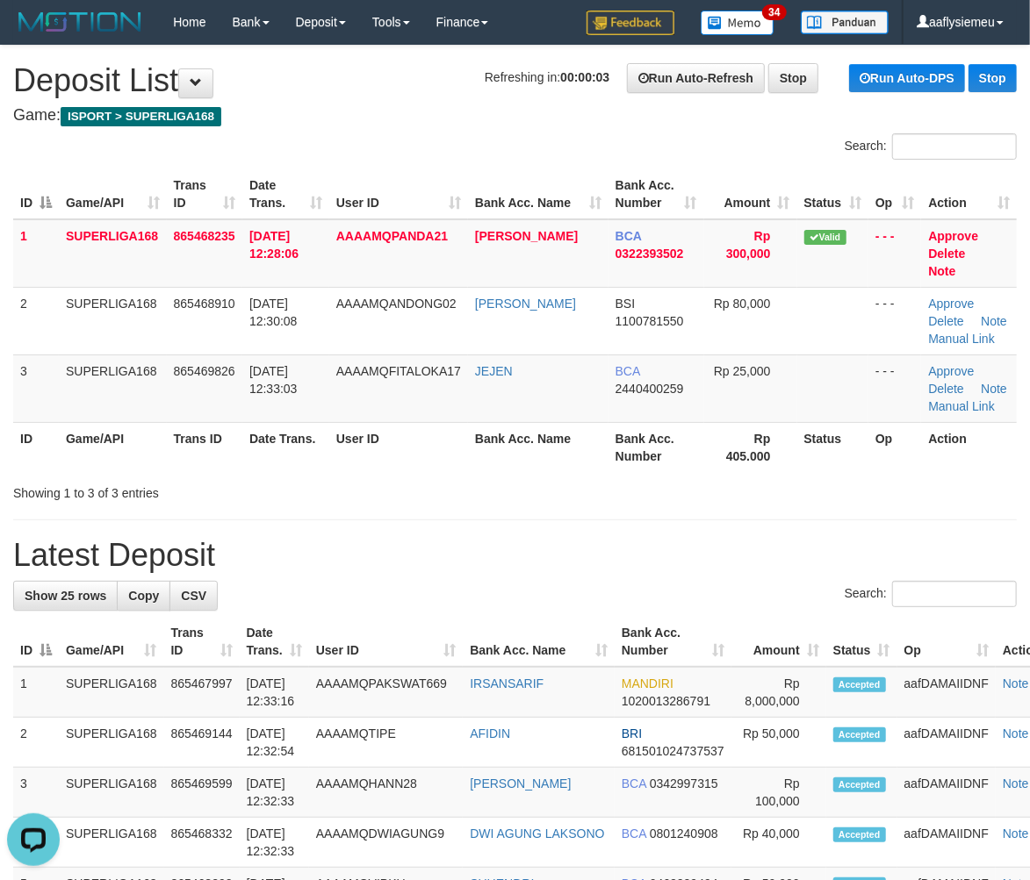
click at [71, 481] on div "Showing 1 to 3 of 3 entries" at bounding box center [214, 490] width 403 height 25
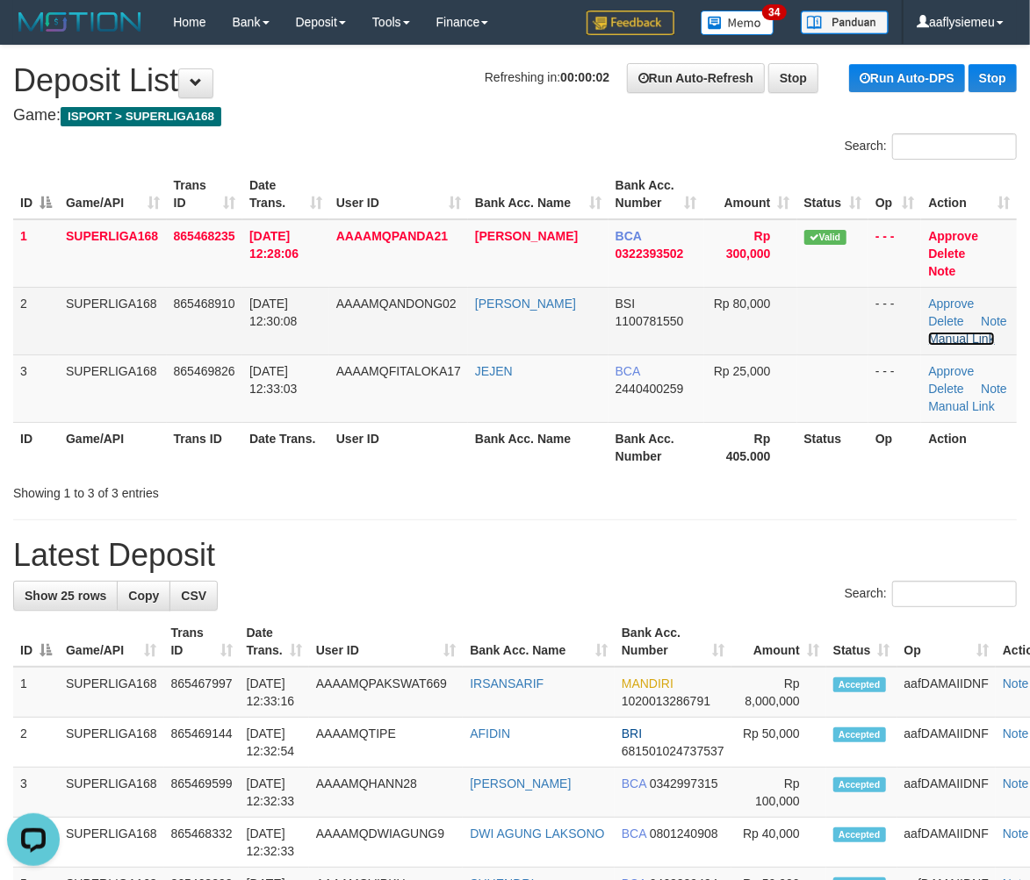
click at [949, 332] on link "Manual Link" at bounding box center [961, 339] width 67 height 14
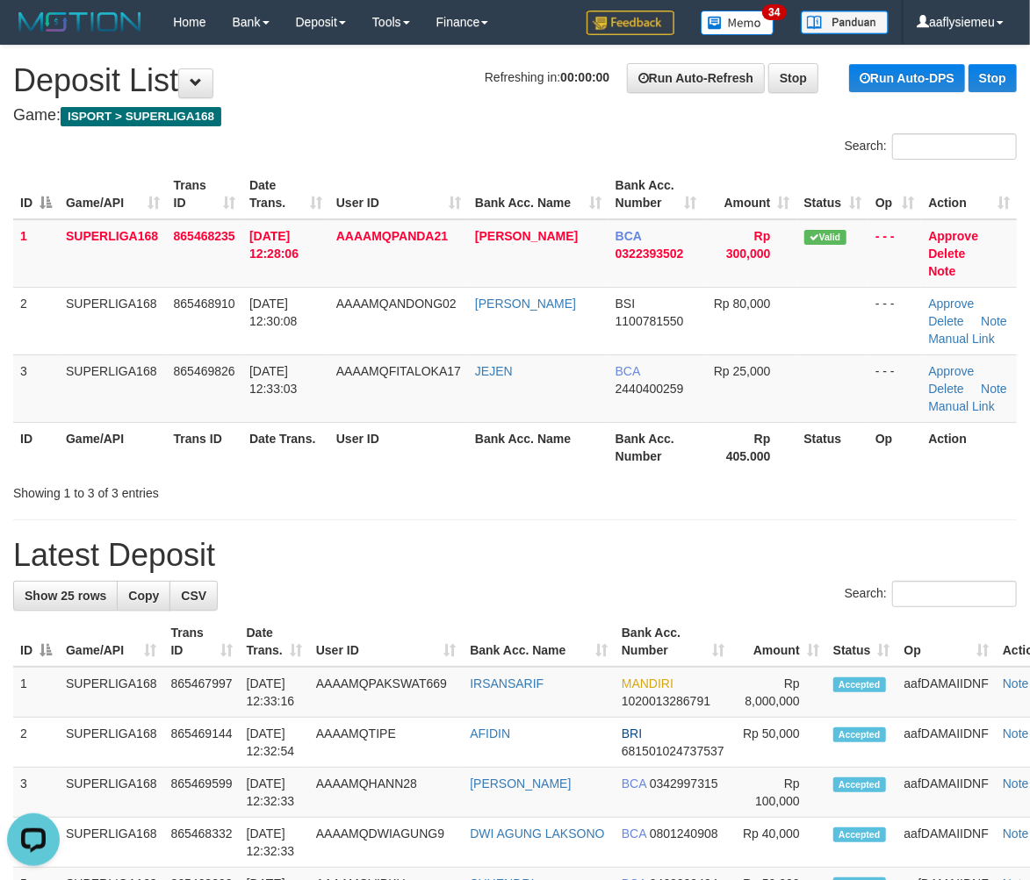
click at [284, 478] on div "Showing 1 to 3 of 3 entries" at bounding box center [214, 490] width 403 height 25
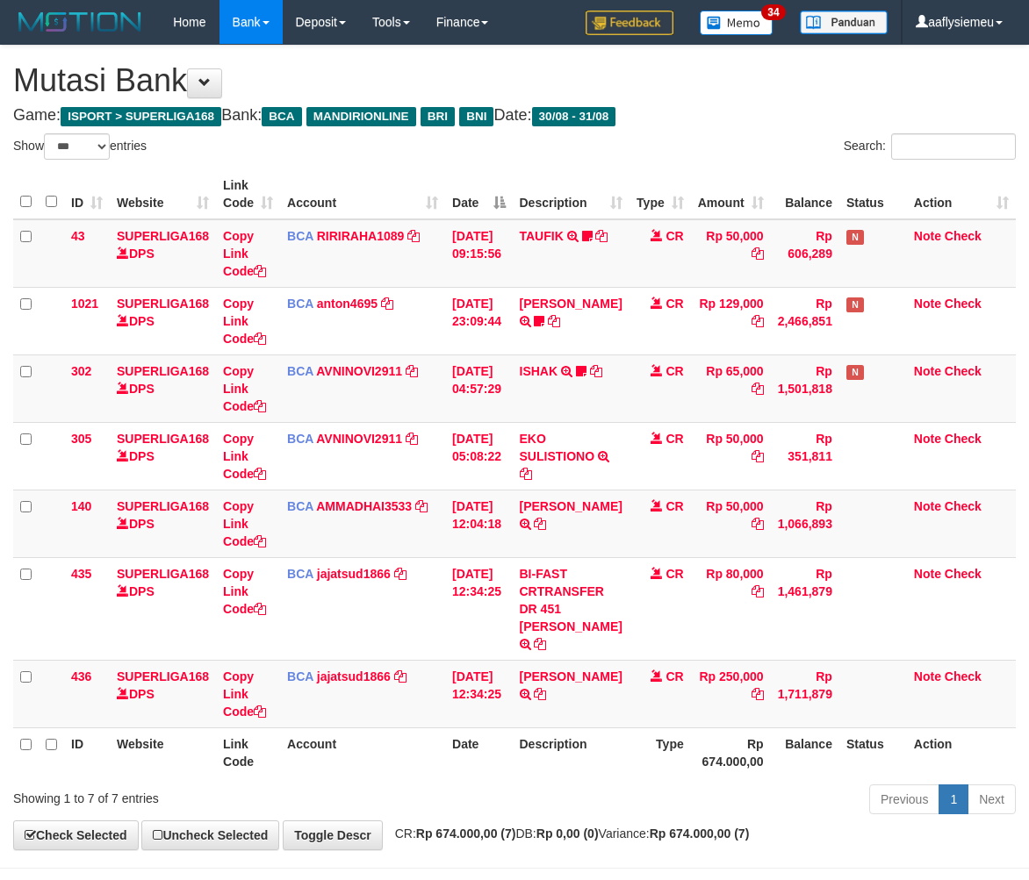
select select "***"
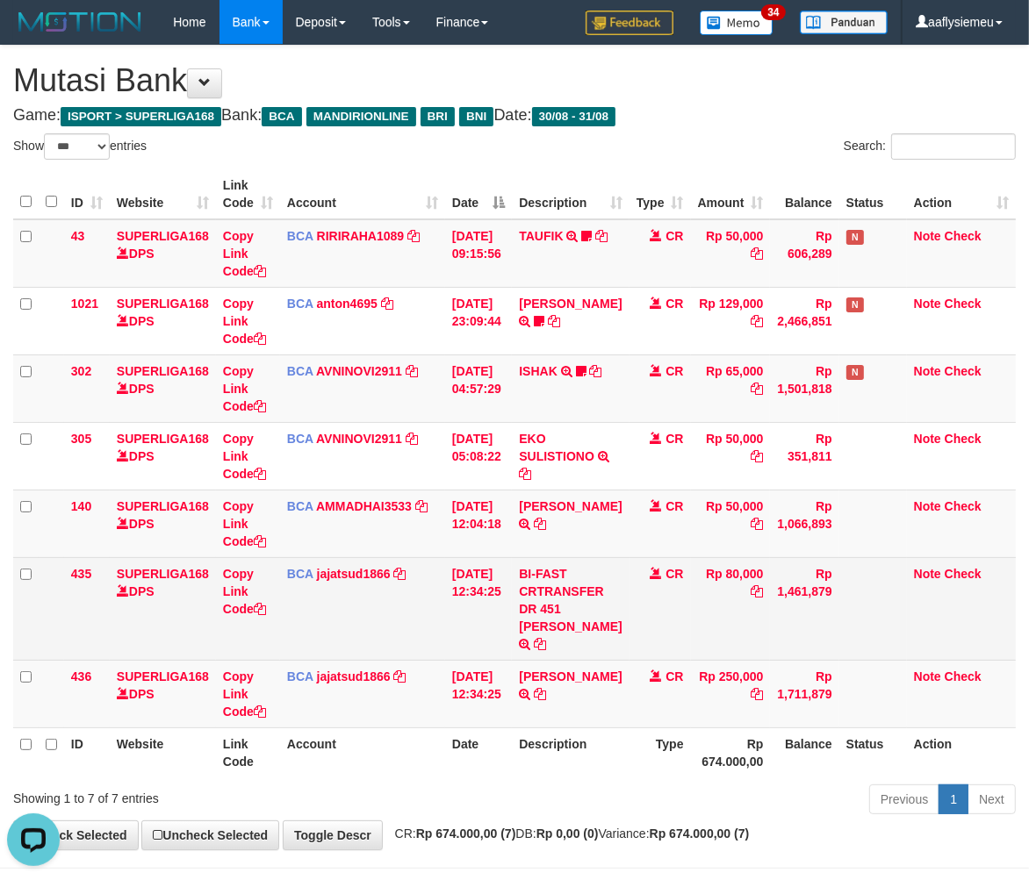
drag, startPoint x: 363, startPoint y: 672, endPoint x: 747, endPoint y: 607, distance: 389.2
click at [365, 672] on td "BCA jajatsud1866 DPS JAJAT SUDRAJAT mutasi_20250831_4885 | 436 mutasi_20250831_…" at bounding box center [362, 694] width 165 height 68
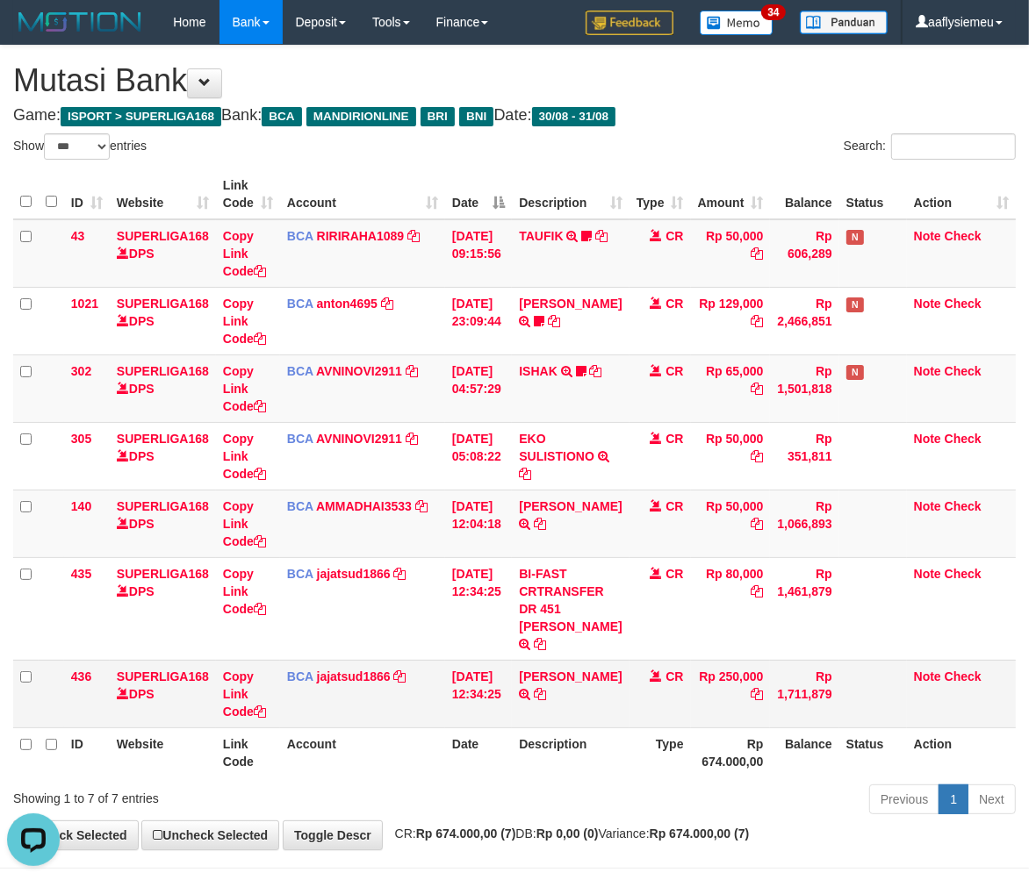
click at [673, 670] on span "CR" at bounding box center [674, 677] width 18 height 14
select select "***"
click at [546, 688] on icon at bounding box center [540, 694] width 12 height 12
click at [550, 660] on td "[PERSON_NAME] SETORAN VIA CDM 31/08 WSID:ZN4N1 [PERSON_NAME]" at bounding box center [570, 694] width 117 height 68
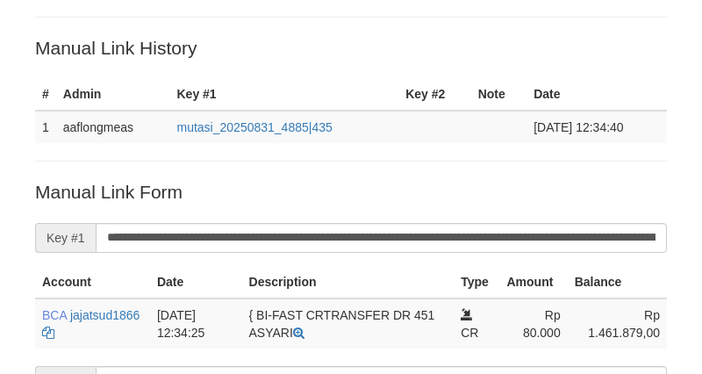
scroll to position [177, 0]
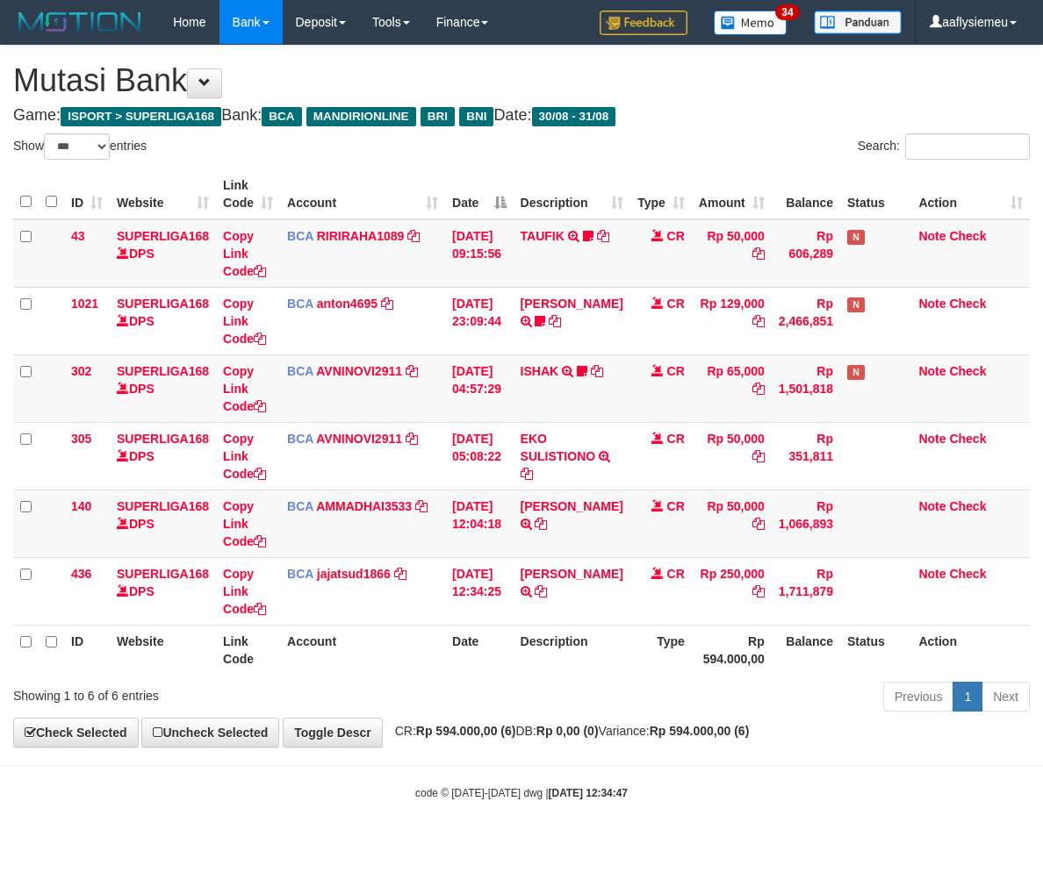
select select "***"
click at [689, 690] on div "Previous 1 Next" at bounding box center [739, 699] width 582 height 38
click at [687, 690] on div "Previous 1 Next" at bounding box center [739, 699] width 582 height 38
select select "***"
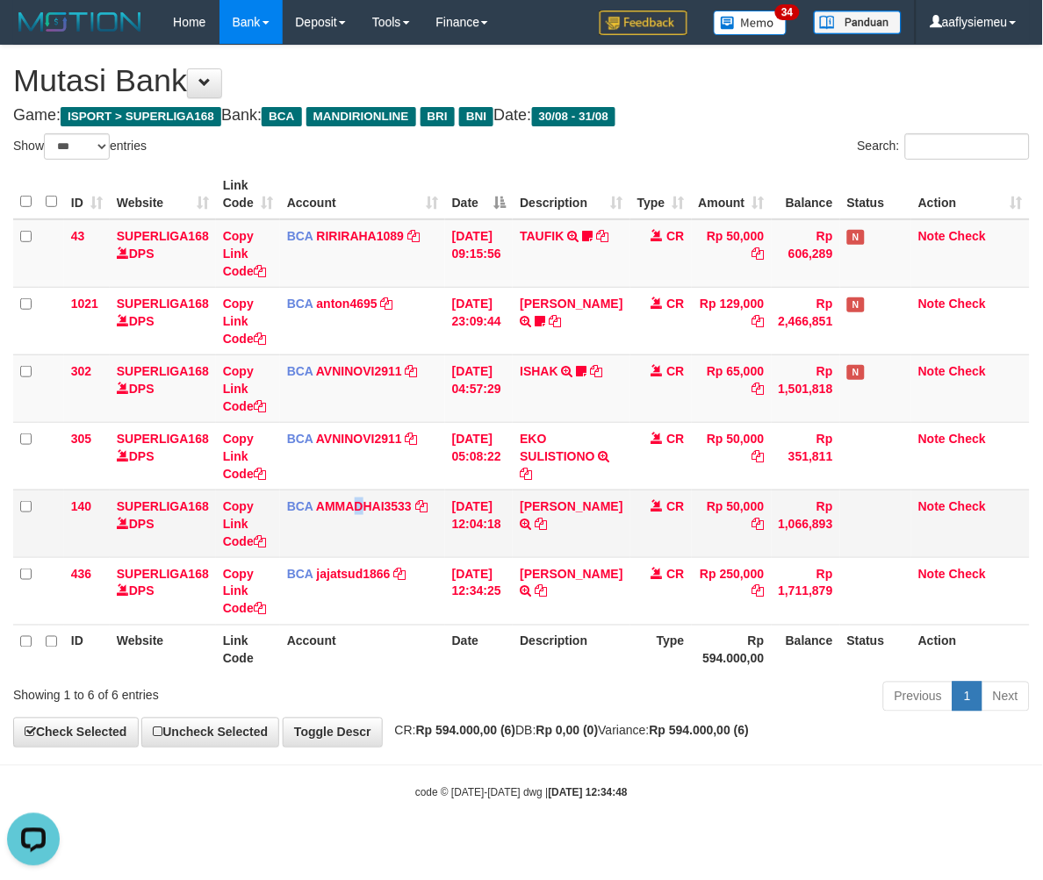
click at [358, 514] on td "BCA AMMADHAI3533 DPS [PERSON_NAME] mutasi_20250831_4883 | 140 mutasi_20250831_4…" at bounding box center [362, 524] width 165 height 68
click at [363, 522] on td "BCA AMMADHAI3533 DPS MUHAMMAD HAIRON HABIBI mutasi_20250831_4883 | 140 mutasi_2…" at bounding box center [362, 524] width 165 height 68
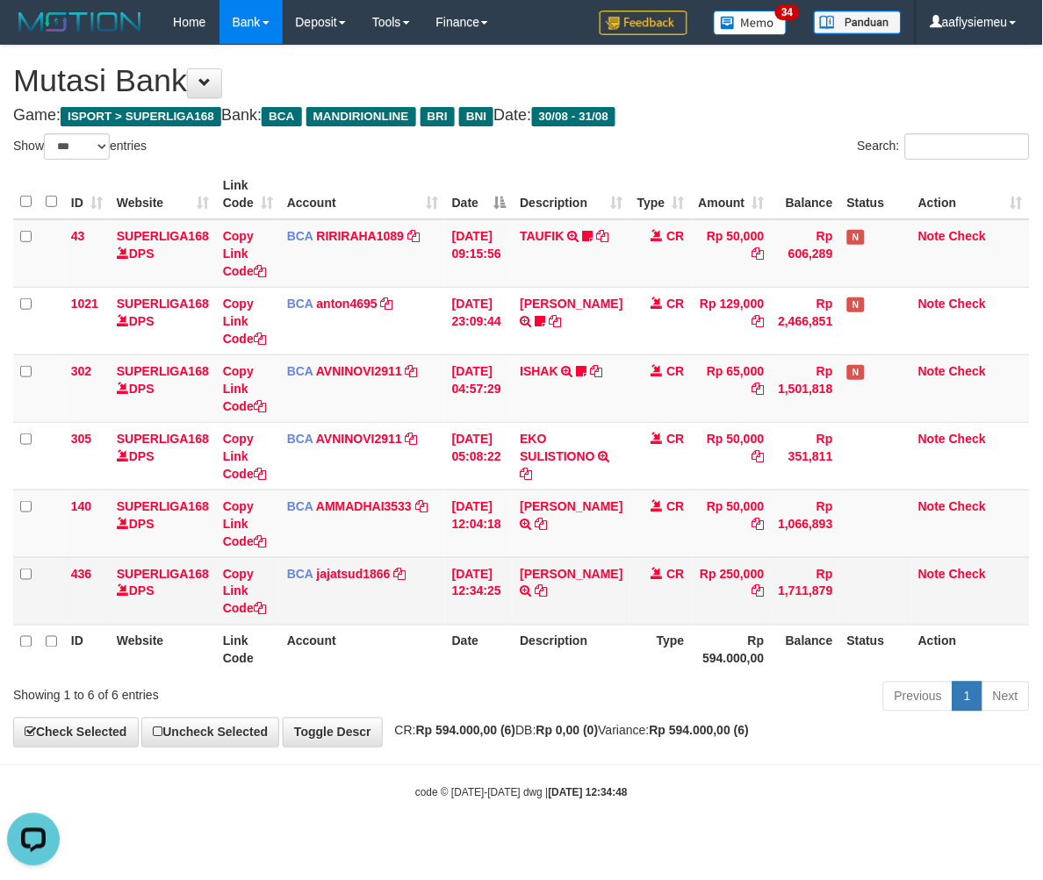
click at [584, 593] on td "DENI RIYADI SETORAN VIA CDM 31/08 WSID:ZN4N1 DENI RIYADI" at bounding box center [571, 591] width 117 height 68
click at [564, 591] on td "DENI RIYADI SETORAN VIA CDM 31/08 WSID:ZN4N1 DENI RIYADI" at bounding box center [571, 591] width 117 height 68
drag, startPoint x: 559, startPoint y: 591, endPoint x: 511, endPoint y: 609, distance: 51.7
click at [558, 591] on td "DENI RIYADI SETORAN VIA CDM 31/08 WSID:ZN4N1 DENI RIYADI" at bounding box center [571, 591] width 117 height 68
click at [495, 614] on td "31/08/2025 12:34:25" at bounding box center [479, 591] width 68 height 68
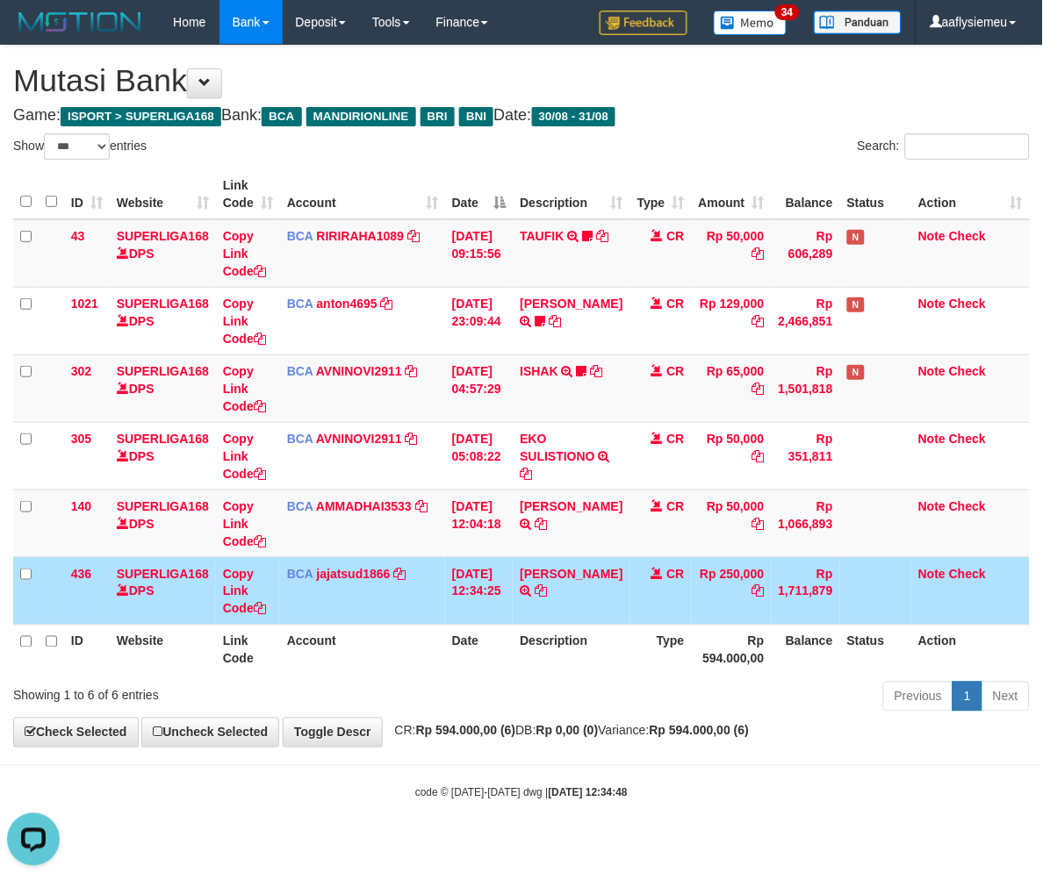
click at [485, 627] on th "Date" at bounding box center [479, 650] width 68 height 50
click at [484, 627] on th "Date" at bounding box center [479, 650] width 68 height 50
click at [480, 627] on th "Date" at bounding box center [479, 650] width 68 height 50
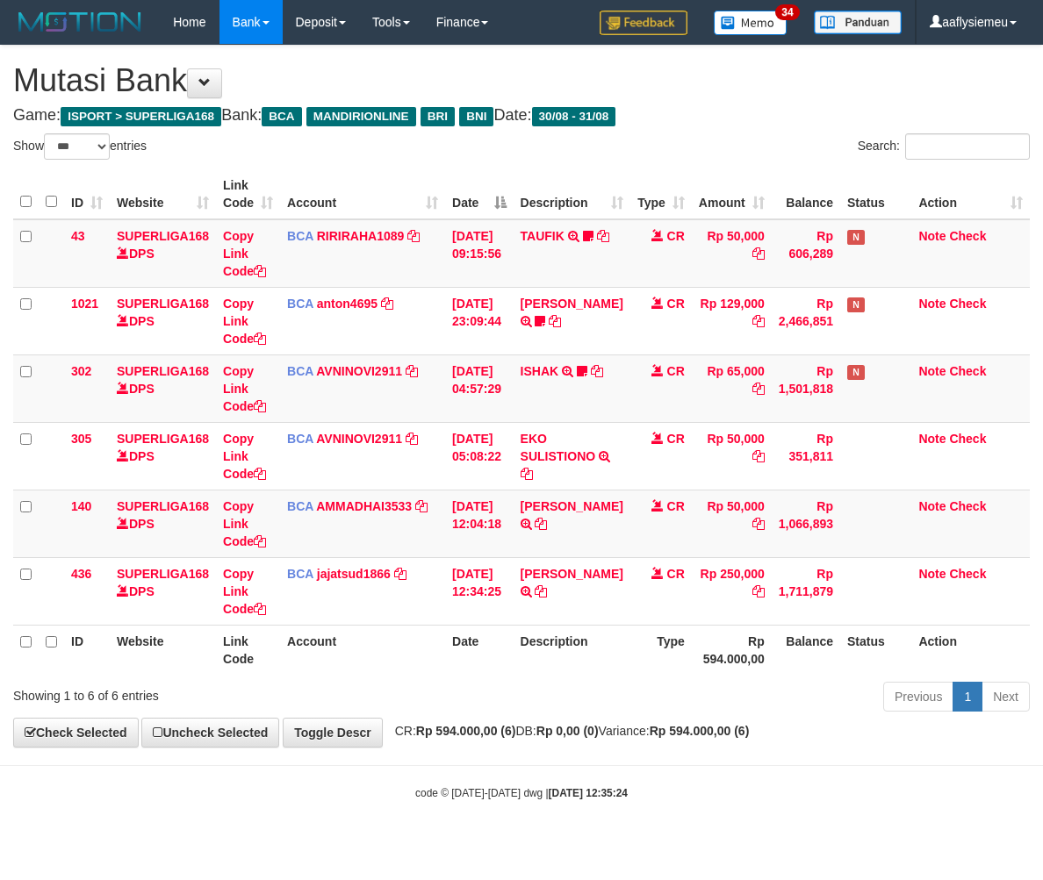
select select "***"
click at [244, 627] on th "Link Code" at bounding box center [248, 650] width 64 height 50
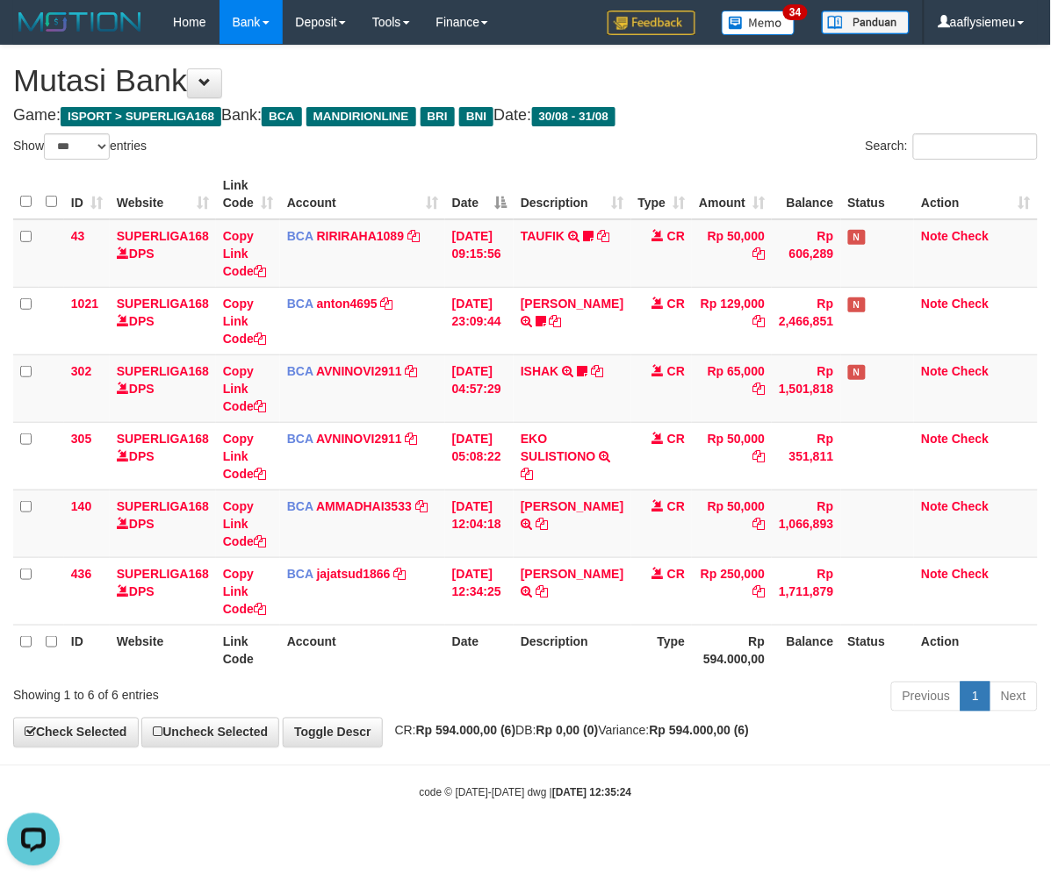
click at [521, 713] on div "Previous 1 Next" at bounding box center [744, 699] width 586 height 38
select select "***"
click at [500, 735] on strong "Rp 594.000,00 (6)" at bounding box center [466, 731] width 100 height 14
drag, startPoint x: 492, startPoint y: 732, endPoint x: 478, endPoint y: 734, distance: 13.3
click at [486, 733] on strong "Rp 594.000,00 (6)" at bounding box center [466, 731] width 100 height 14
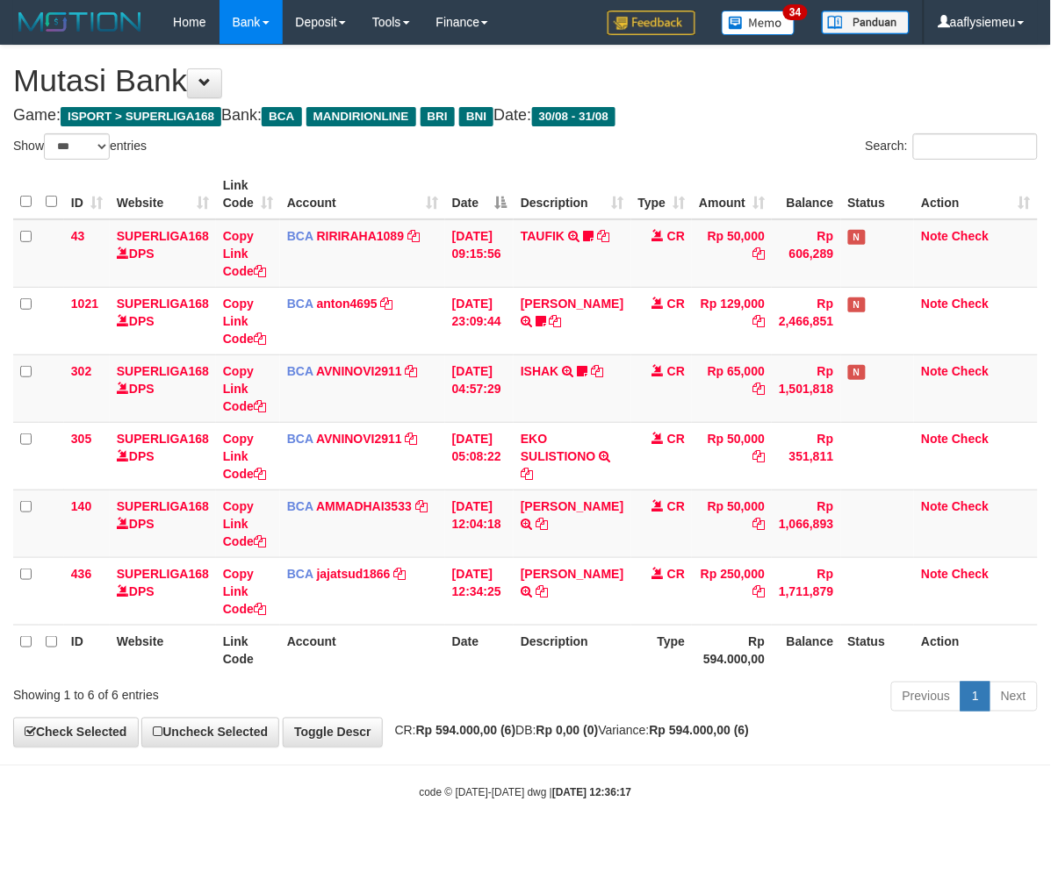
click at [462, 734] on strong "Rp 594.000,00 (6)" at bounding box center [466, 731] width 100 height 14
click at [454, 730] on strong "Rp 594.000,00 (6)" at bounding box center [466, 731] width 100 height 14
click at [446, 725] on strong "Rp 594.000,00 (6)" at bounding box center [466, 731] width 100 height 14
click at [445, 724] on div "**********" at bounding box center [525, 396] width 1051 height 701
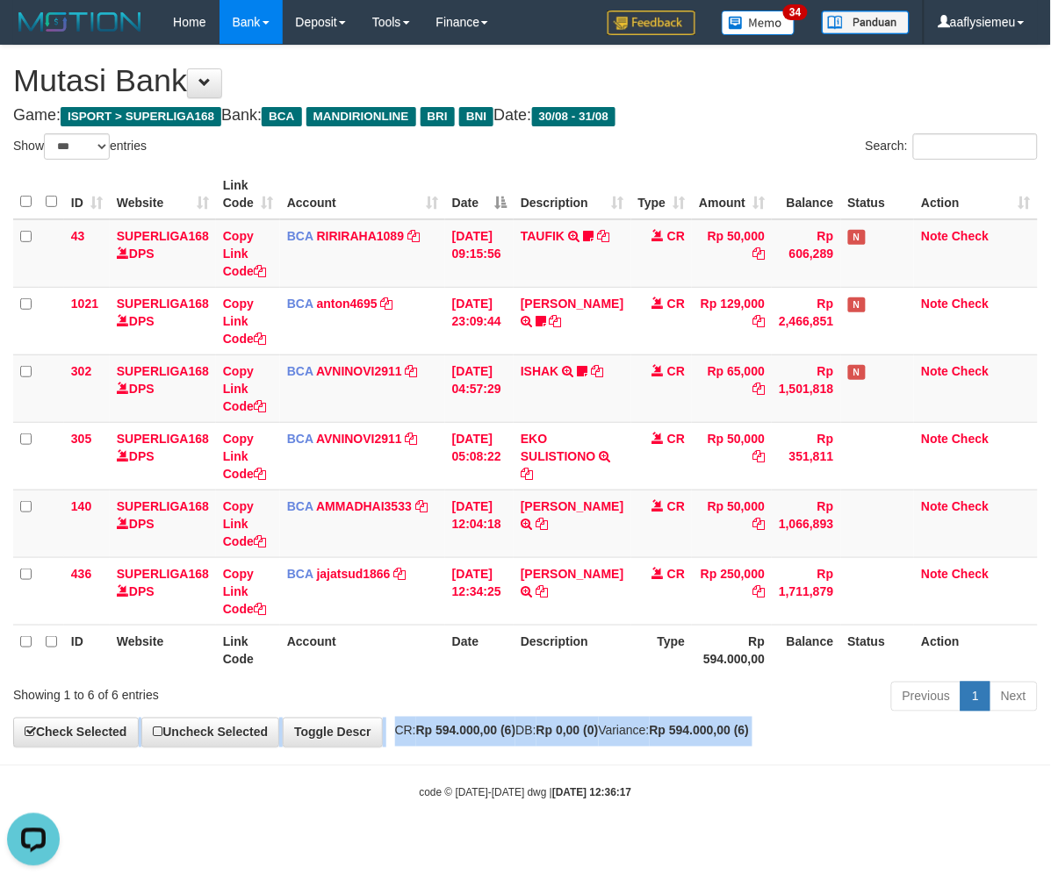
click at [445, 724] on div "**********" at bounding box center [525, 396] width 1051 height 701
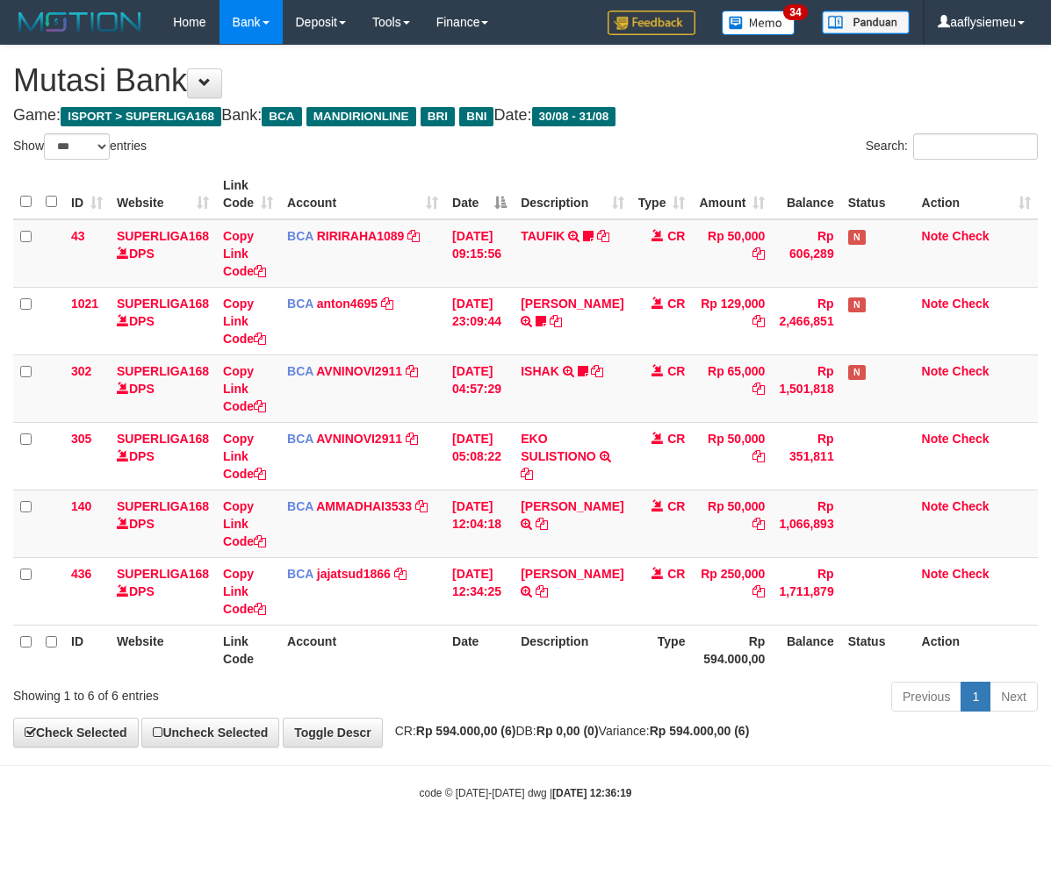
select select "***"
click at [442, 711] on div "Previous 1 Next" at bounding box center [744, 699] width 613 height 38
select select "***"
click at [393, 661] on th "Account" at bounding box center [362, 650] width 165 height 50
click at [629, 705] on div "Previous 1 Next" at bounding box center [744, 699] width 586 height 38
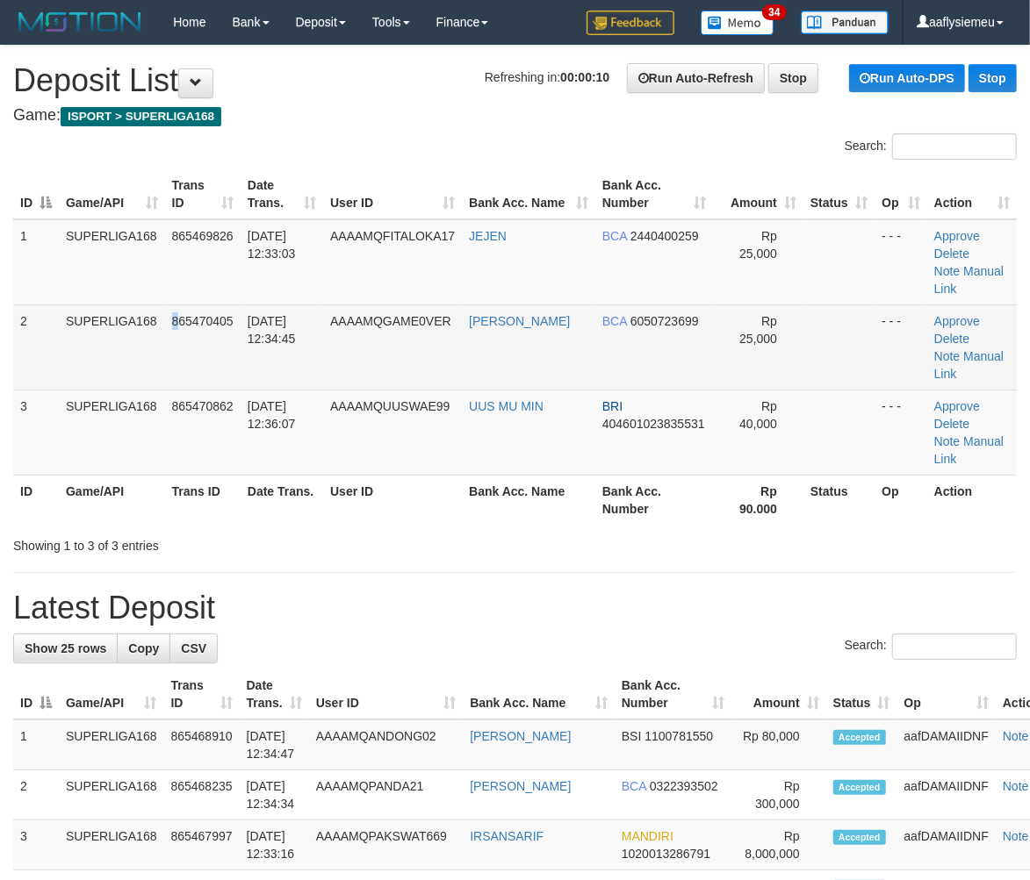
click at [177, 346] on td "865470405" at bounding box center [202, 347] width 75 height 85
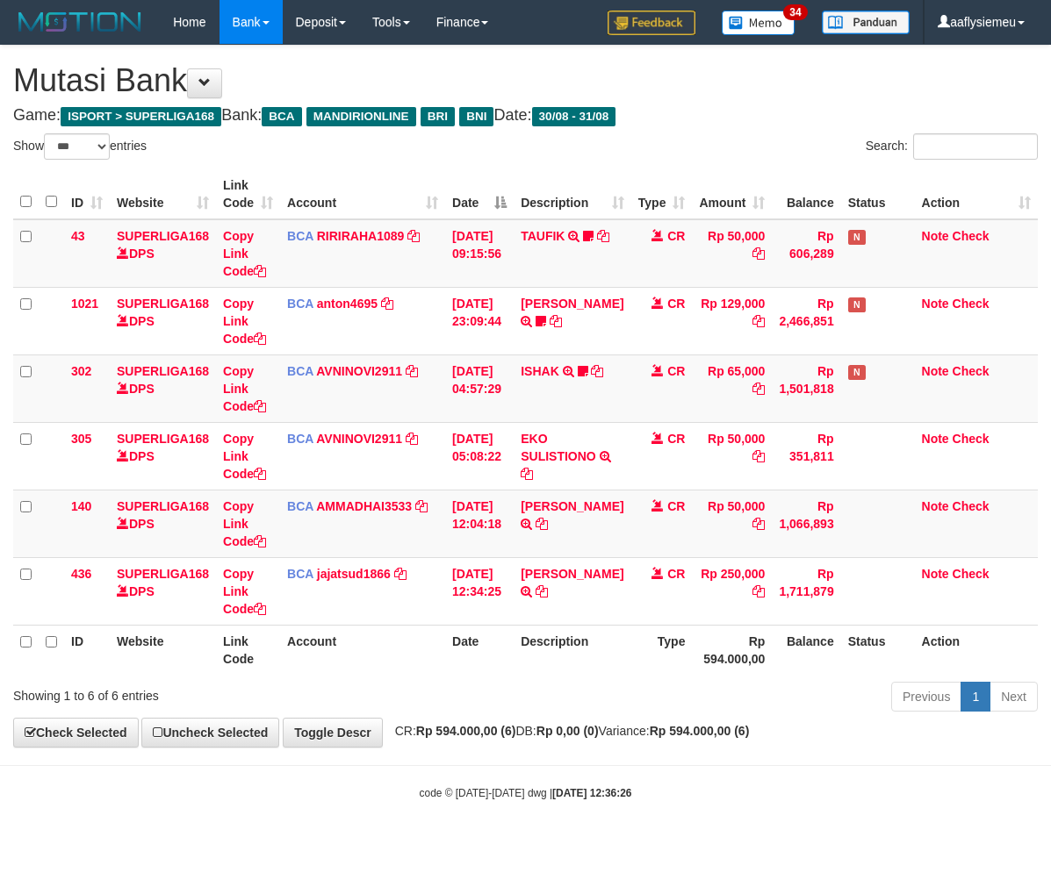
select select "***"
click at [740, 83] on h1 "Mutasi Bank" at bounding box center [525, 80] width 1024 height 35
click at [692, 545] on td "Rp 50,000" at bounding box center [732, 524] width 80 height 68
click at [647, 690] on div "Previous 1 Next" at bounding box center [744, 699] width 586 height 38
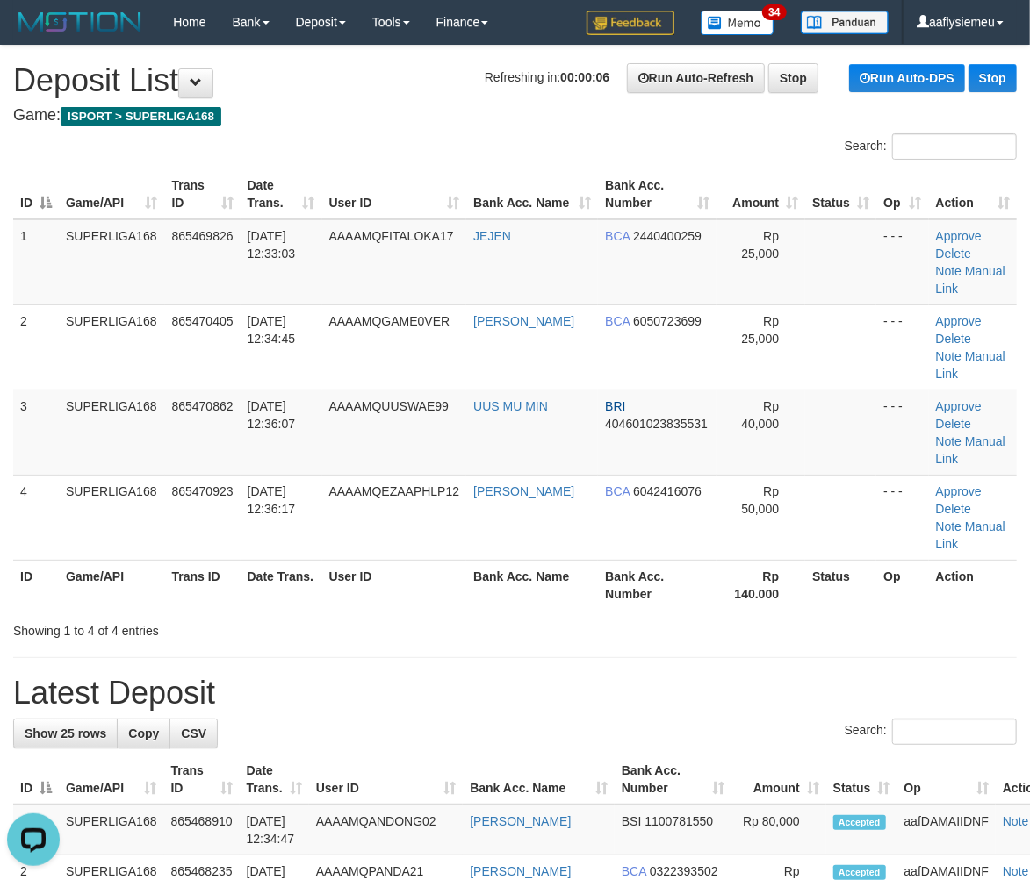
drag, startPoint x: 164, startPoint y: 354, endPoint x: 4, endPoint y: 418, distance: 172.1
click at [160, 390] on tr "3 SUPERLIGA168 865470862 [DATE] 12:36:07 AAAAMQUUSWAE99 UUS MU MIN BRI 40460102…" at bounding box center [514, 432] width 1003 height 85
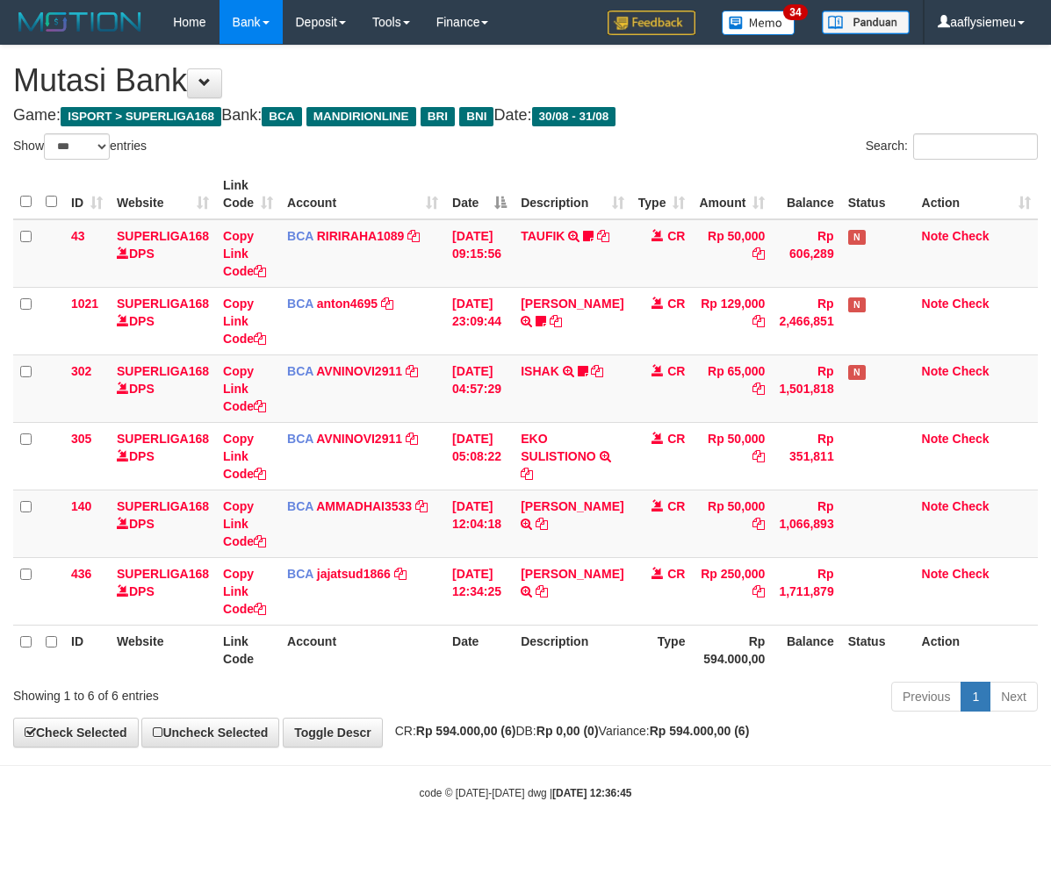
select select "***"
click at [440, 706] on div "Previous 1 Next" at bounding box center [744, 699] width 613 height 38
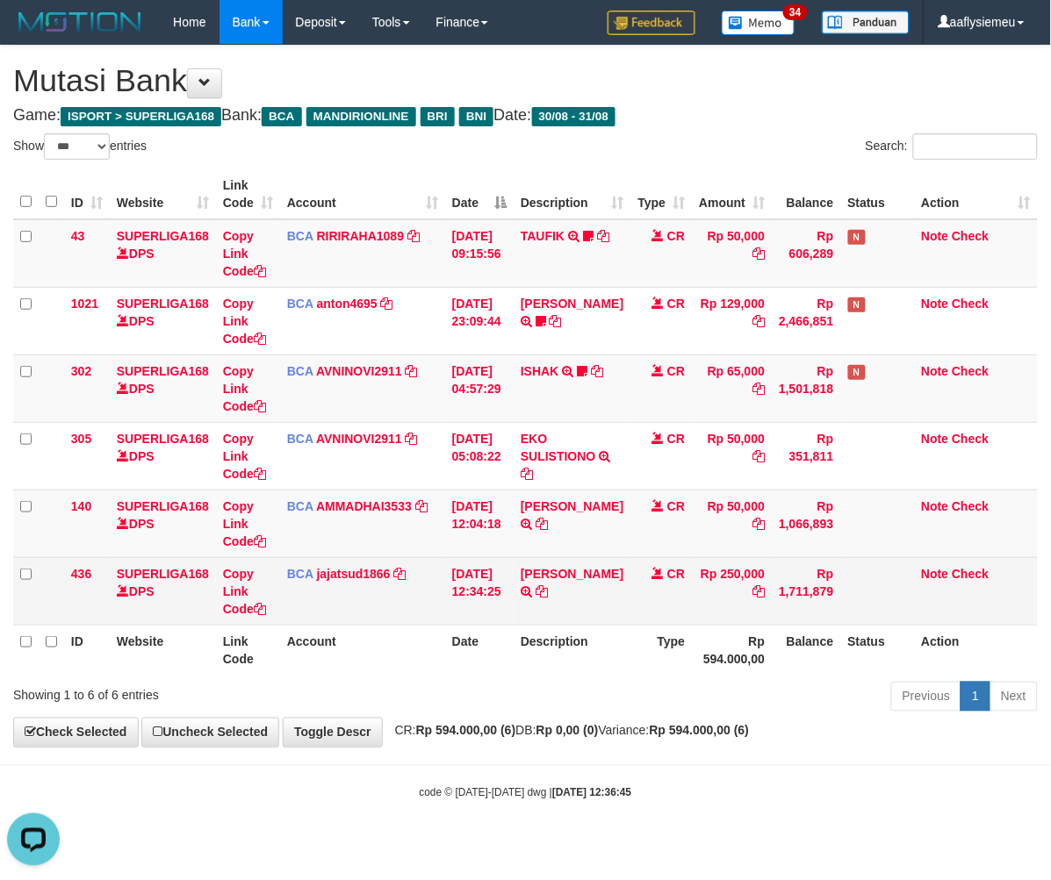
click at [889, 576] on td at bounding box center [878, 591] width 74 height 68
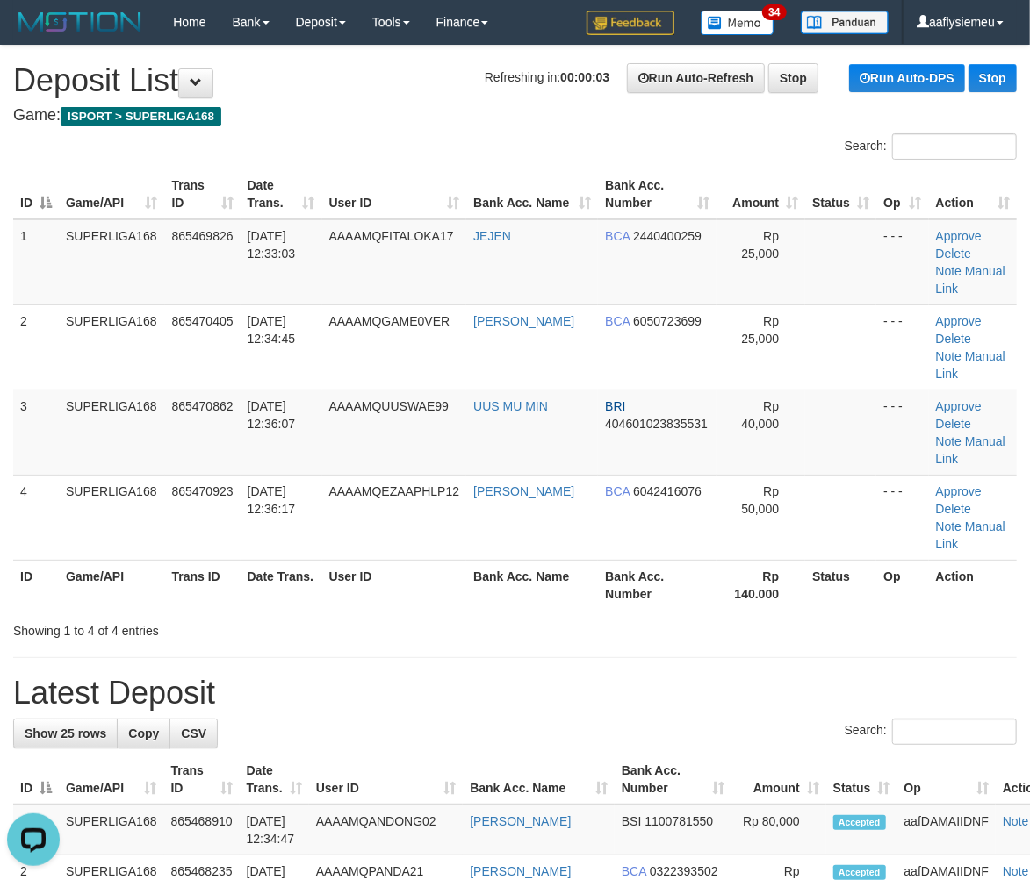
drag, startPoint x: 290, startPoint y: 416, endPoint x: 1, endPoint y: 495, distance: 299.4
click at [273, 430] on tbody "1 SUPERLIGA168 865469826 [DATE] 12:33:03 AAAAMQFITALOKA17 [GEOGRAPHIC_DATA] BCA…" at bounding box center [514, 389] width 1003 height 341
drag, startPoint x: 187, startPoint y: 393, endPoint x: 11, endPoint y: 474, distance: 194.1
click at [165, 413] on td "865470862" at bounding box center [202, 432] width 75 height 85
drag, startPoint x: 214, startPoint y: 469, endPoint x: 187, endPoint y: 492, distance: 36.1
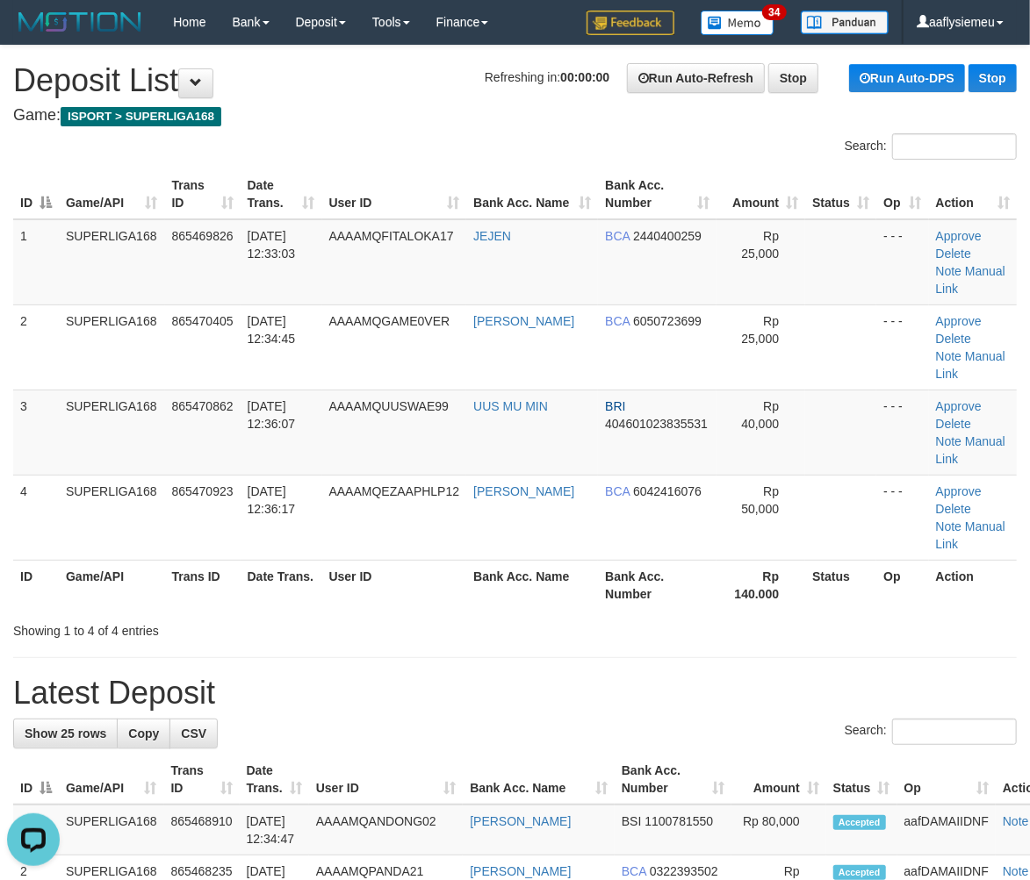
click at [194, 490] on table "ID Game/API Trans ID Date Trans. User ID Bank Acc. Name Bank Acc. Number Amount…" at bounding box center [514, 389] width 1003 height 441
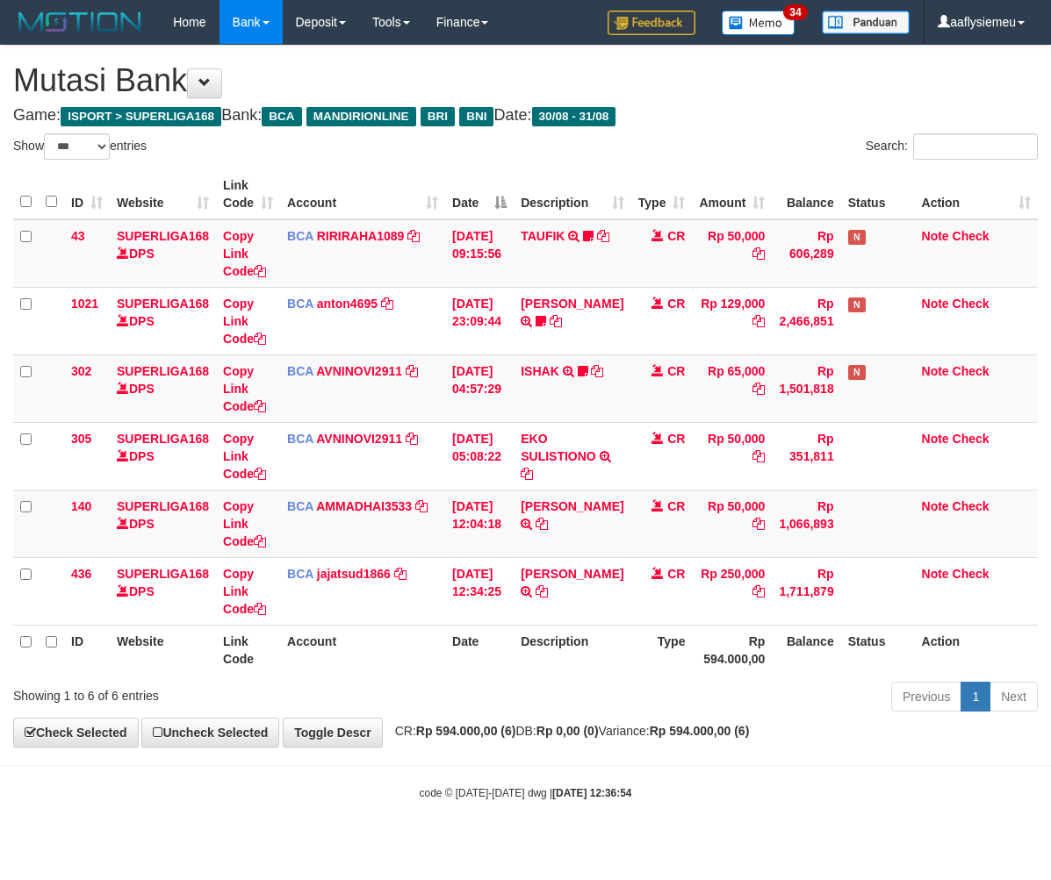
select select "***"
drag, startPoint x: 566, startPoint y: 716, endPoint x: 444, endPoint y: 742, distance: 124.6
click at [523, 729] on div "**********" at bounding box center [525, 396] width 1051 height 701
select select "***"
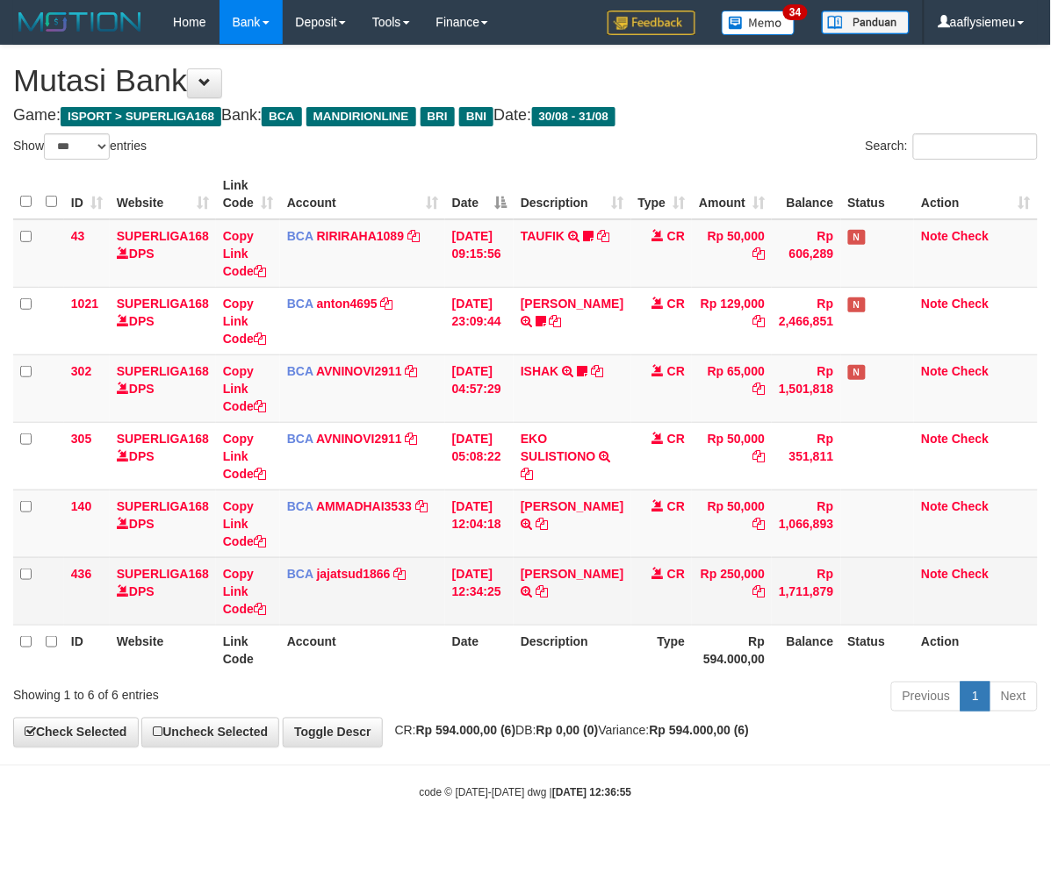
drag, startPoint x: 604, startPoint y: 661, endPoint x: 963, endPoint y: 583, distance: 367.4
click at [618, 650] on th "Description" at bounding box center [572, 650] width 117 height 50
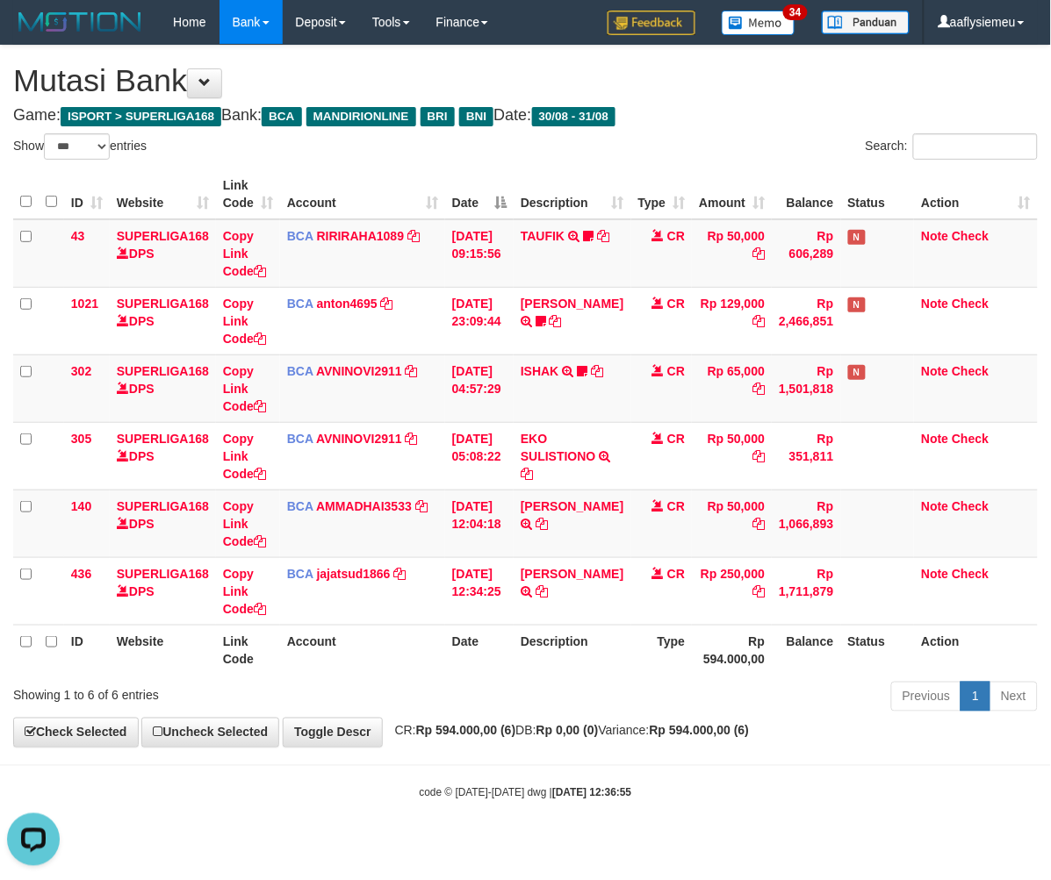
click at [672, 692] on div "Previous 1 Next" at bounding box center [744, 699] width 586 height 38
click at [669, 690] on div "Previous 1 Next" at bounding box center [744, 699] width 586 height 38
click at [628, 697] on div "Previous 1 Next" at bounding box center [744, 699] width 586 height 38
click at [599, 713] on div "Previous 1 Next" at bounding box center [744, 699] width 586 height 38
drag, startPoint x: 592, startPoint y: 711, endPoint x: 584, endPoint y: 707, distance: 9.0
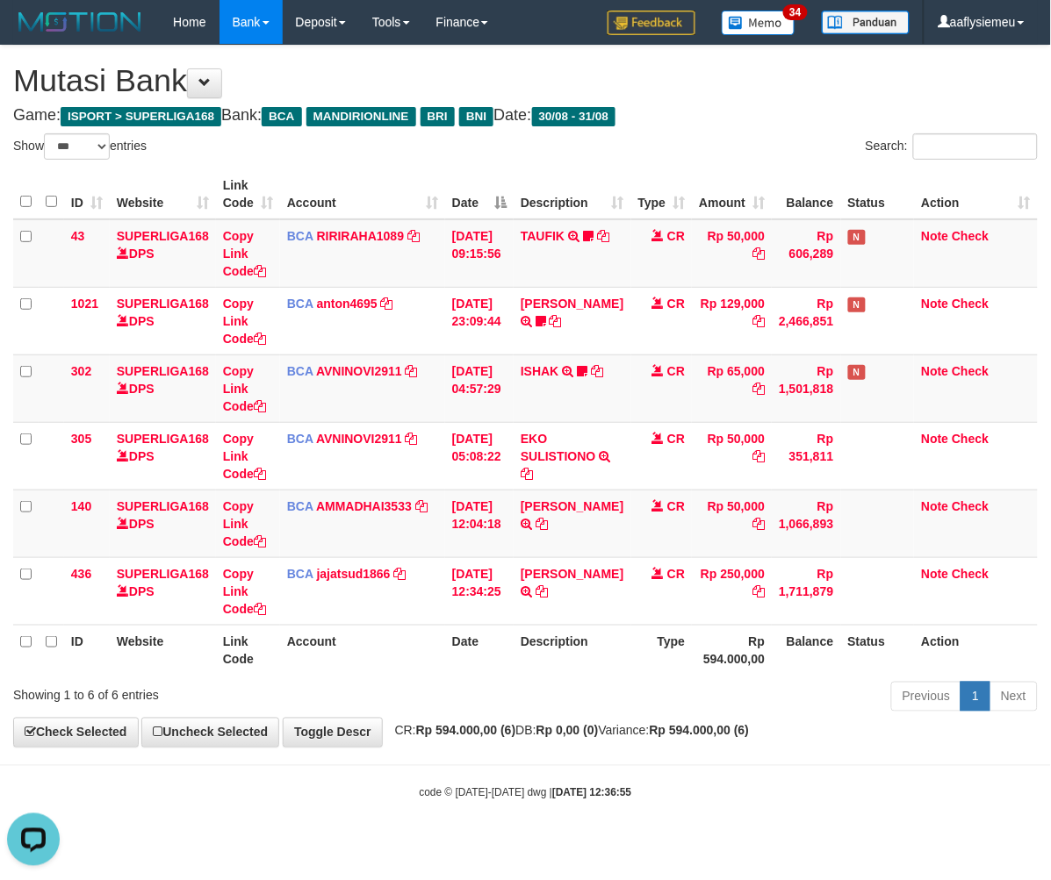
click at [590, 715] on div "Previous 1 Next" at bounding box center [744, 699] width 586 height 38
drag, startPoint x: 584, startPoint y: 707, endPoint x: 572, endPoint y: 707, distance: 11.4
click at [582, 711] on div "Previous 1 Next" at bounding box center [744, 699] width 586 height 38
click at [571, 712] on div "Previous 1 Next" at bounding box center [744, 699] width 586 height 38
click at [565, 705] on div "Previous 1 Next" at bounding box center [744, 699] width 586 height 38
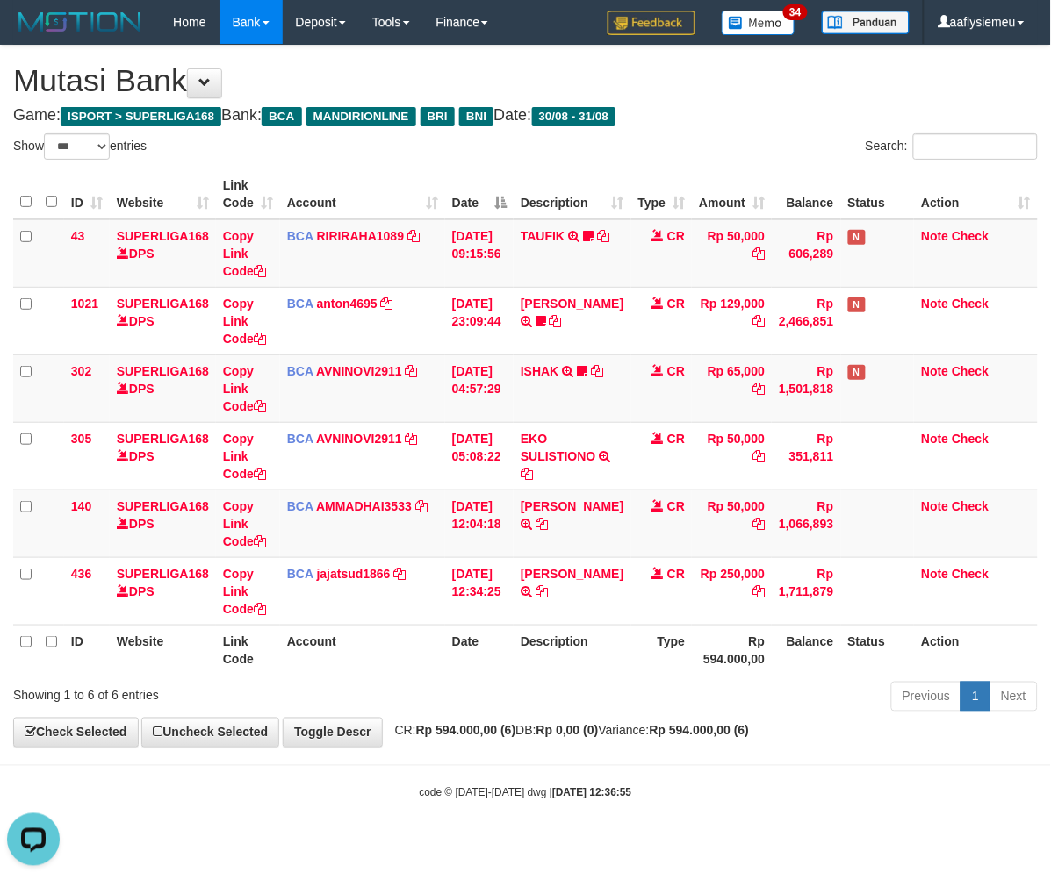
click at [568, 701] on div "Previous 1 Next" at bounding box center [744, 699] width 586 height 38
click at [567, 705] on div "Previous 1 Next" at bounding box center [744, 699] width 586 height 38
click at [567, 706] on div "Previous 1 Next" at bounding box center [744, 699] width 586 height 38
click at [568, 708] on div "Previous 1 Next" at bounding box center [744, 699] width 586 height 38
click at [571, 708] on div "Previous 1 Next" at bounding box center [744, 699] width 586 height 38
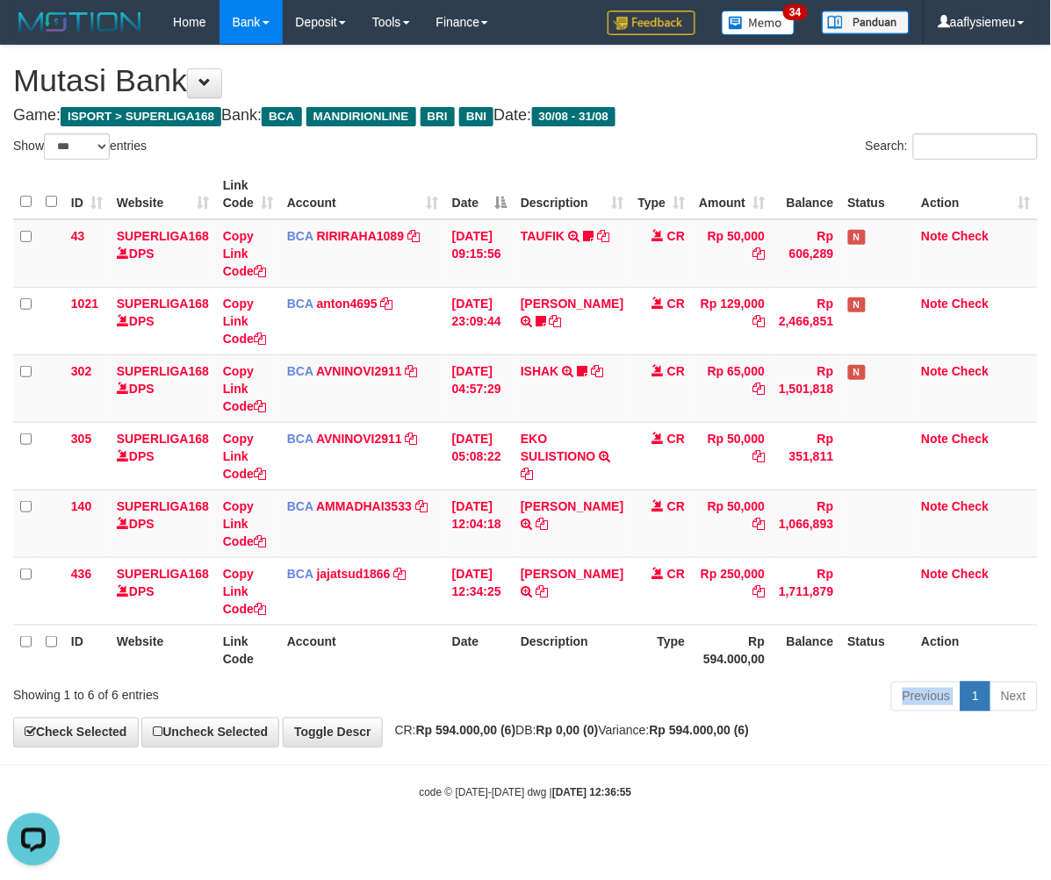
click at [571, 708] on div "Previous 1 Next" at bounding box center [744, 699] width 586 height 38
click at [573, 695] on div "Previous 1 Next" at bounding box center [744, 699] width 586 height 38
click at [569, 694] on div "Previous 1 Next" at bounding box center [744, 699] width 586 height 38
click at [565, 698] on div "Previous 1 Next" at bounding box center [744, 699] width 586 height 38
click at [562, 700] on div "Previous 1 Next" at bounding box center [744, 699] width 586 height 38
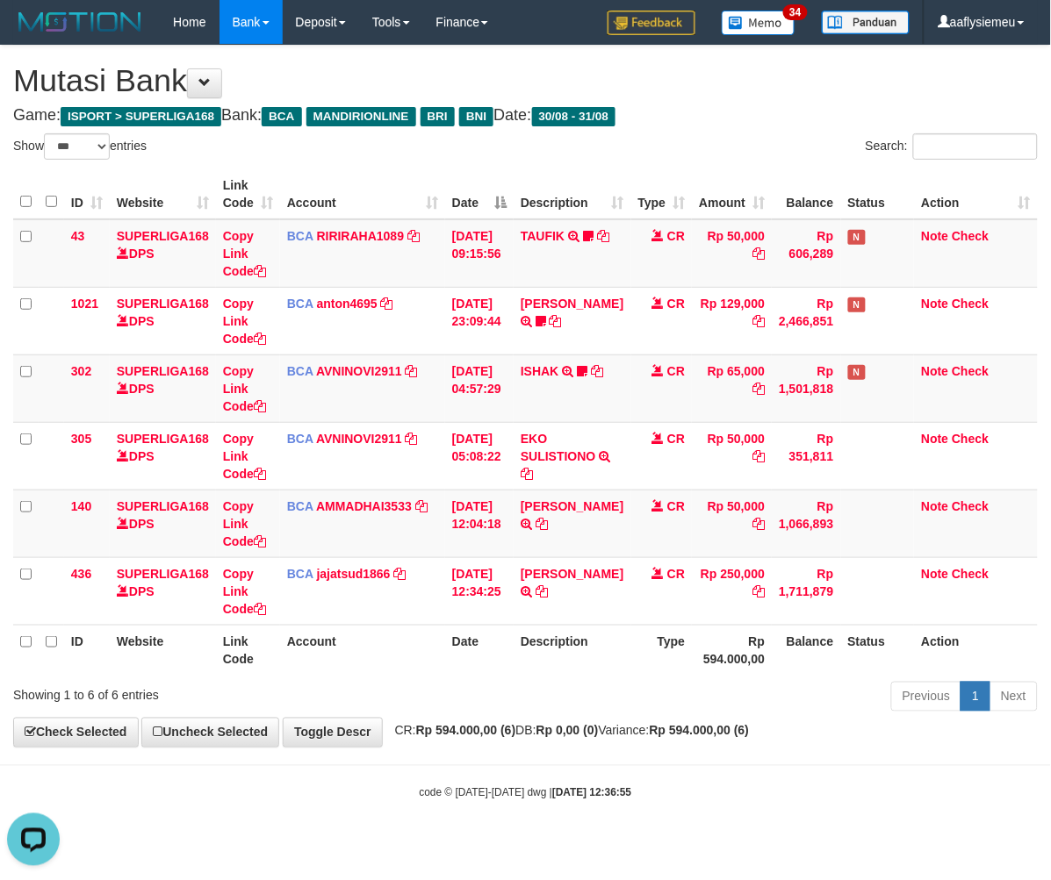
drag, startPoint x: 559, startPoint y: 703, endPoint x: 557, endPoint y: 713, distance: 10.0
click at [557, 712] on div "Previous 1 Next" at bounding box center [744, 699] width 586 height 38
select select "***"
click at [555, 711] on div "Previous 1 Next" at bounding box center [744, 699] width 586 height 38
click at [551, 709] on div "Previous 1 Next" at bounding box center [744, 699] width 586 height 38
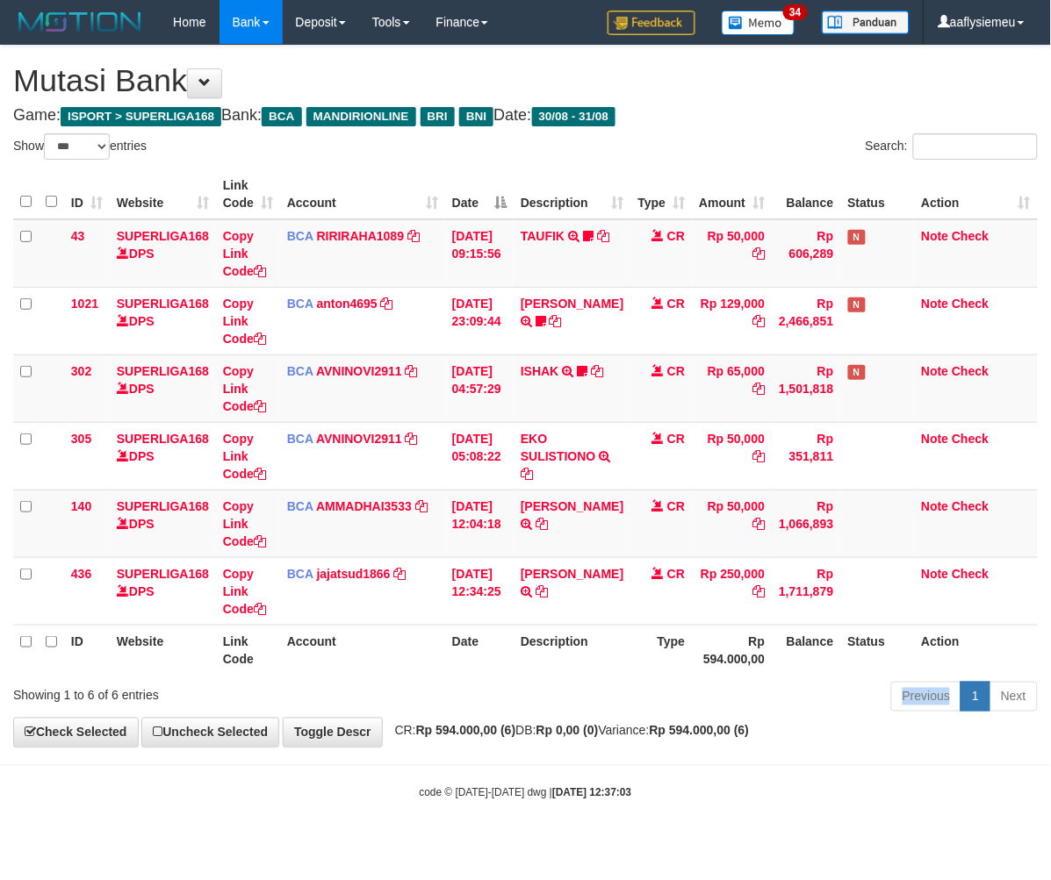
click at [550, 708] on div "Previous 1 Next" at bounding box center [744, 699] width 586 height 38
select select "***"
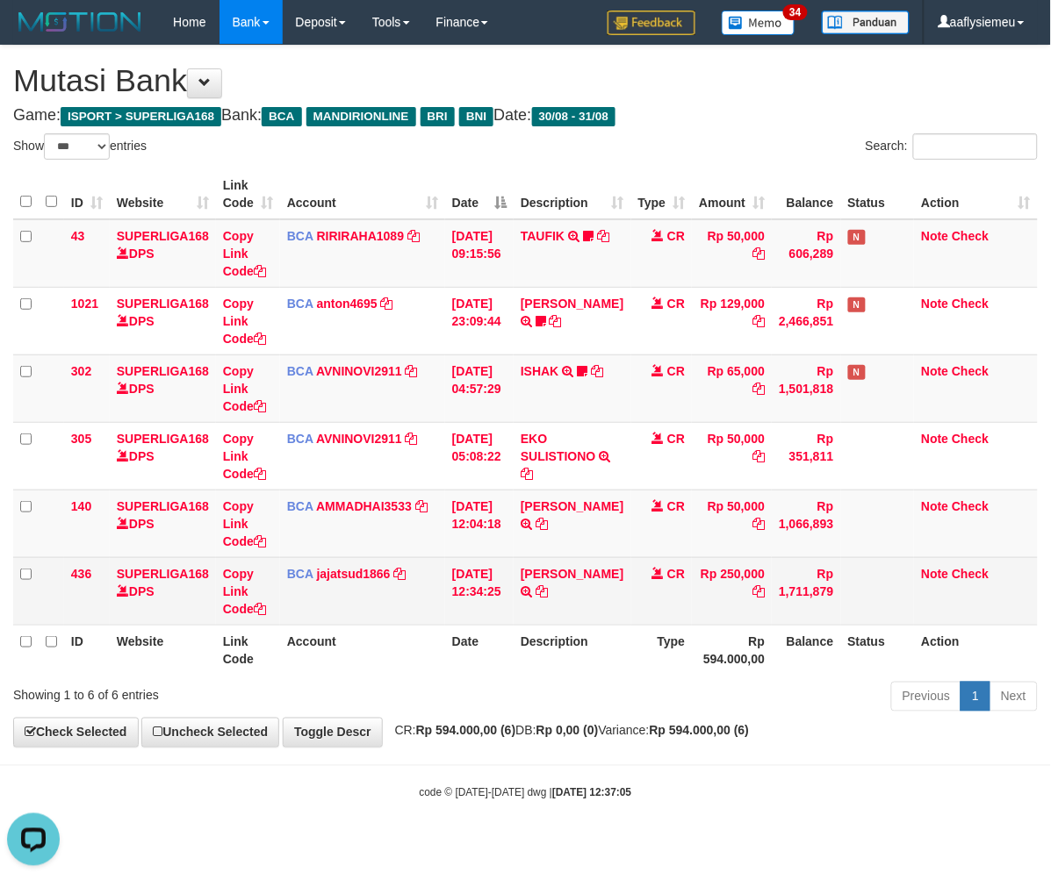
click at [656, 612] on td "CR" at bounding box center [661, 591] width 61 height 68
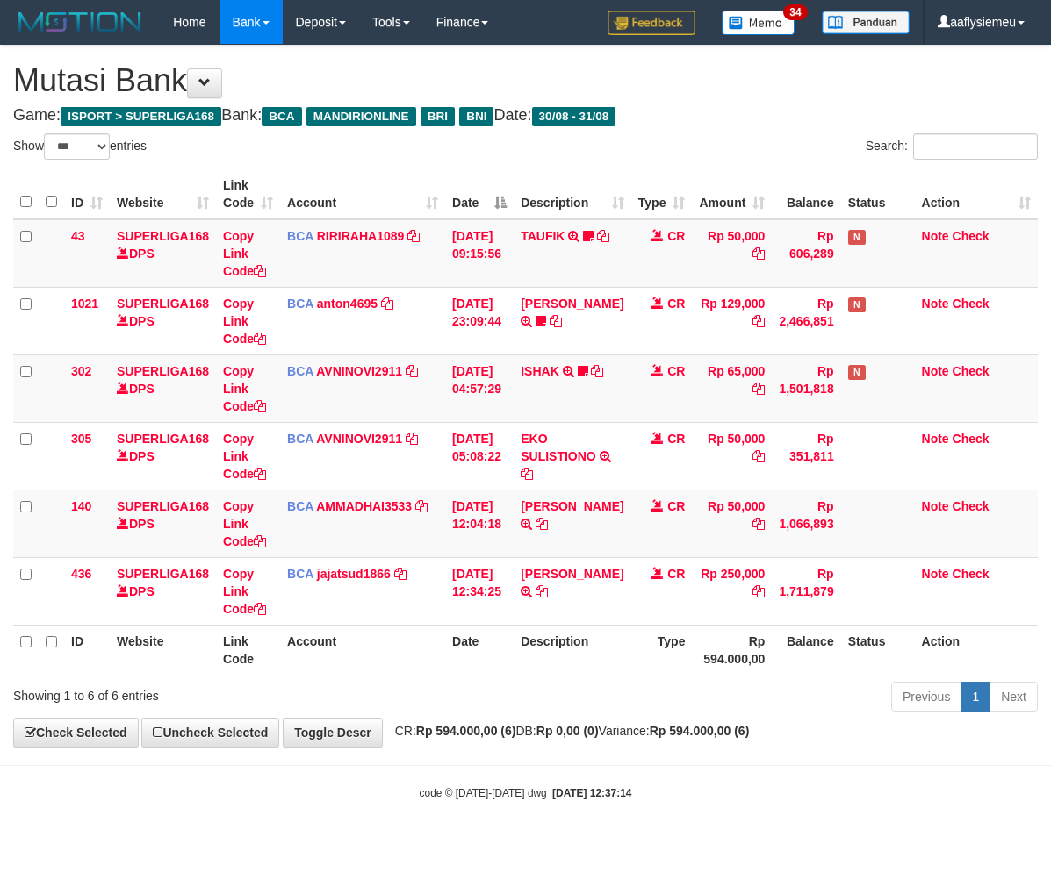
select select "***"
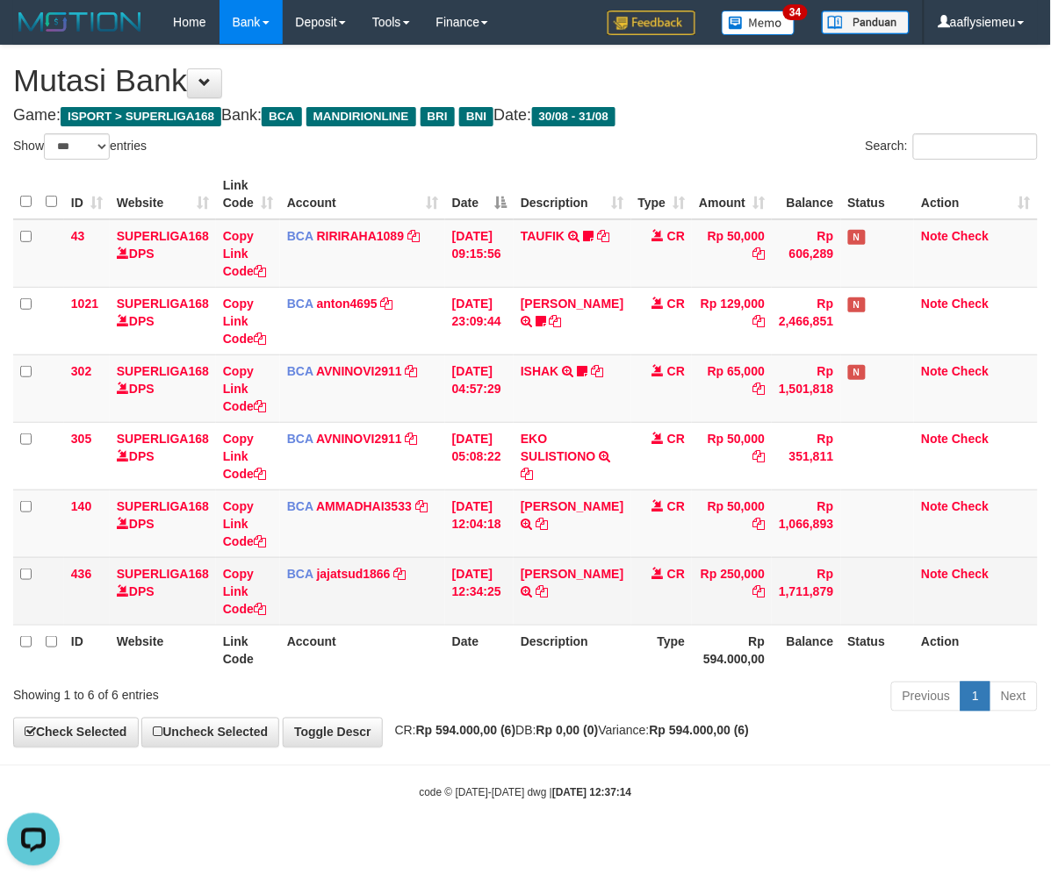
click at [273, 609] on td "Copy Link Code" at bounding box center [248, 591] width 64 height 68
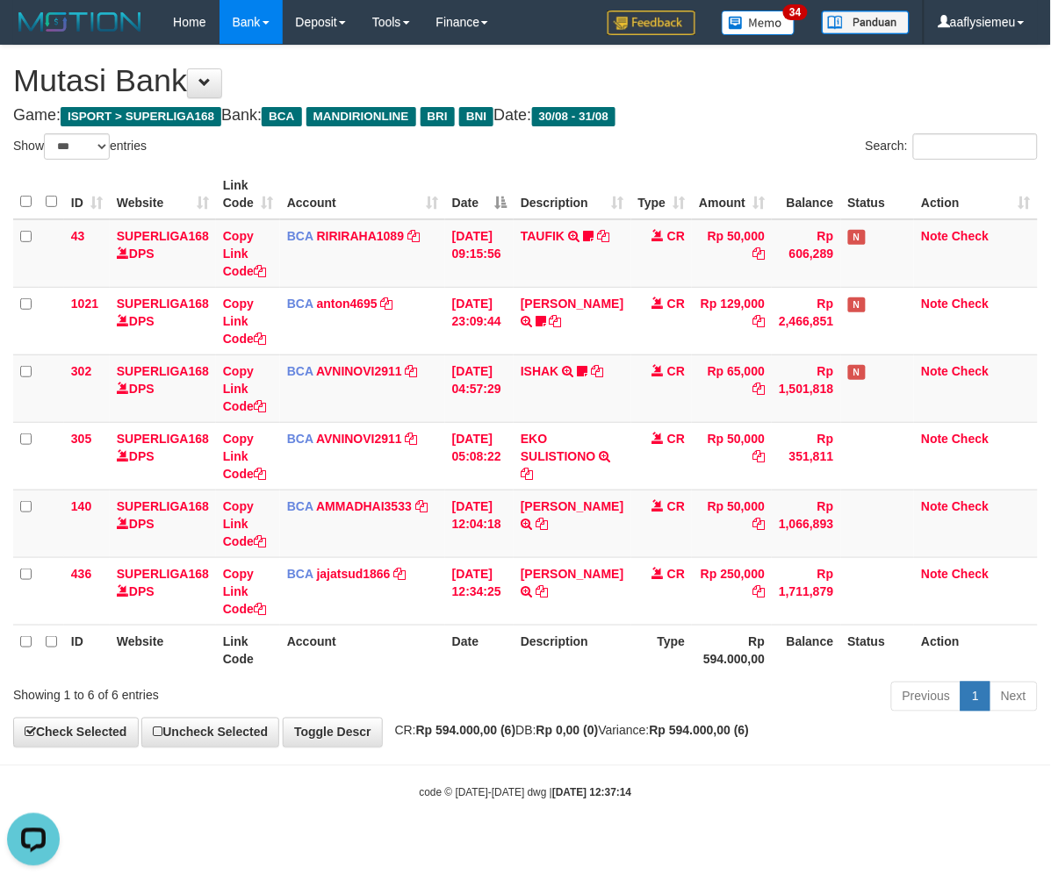
click at [599, 688] on div "Previous 1 Next" at bounding box center [744, 699] width 586 height 38
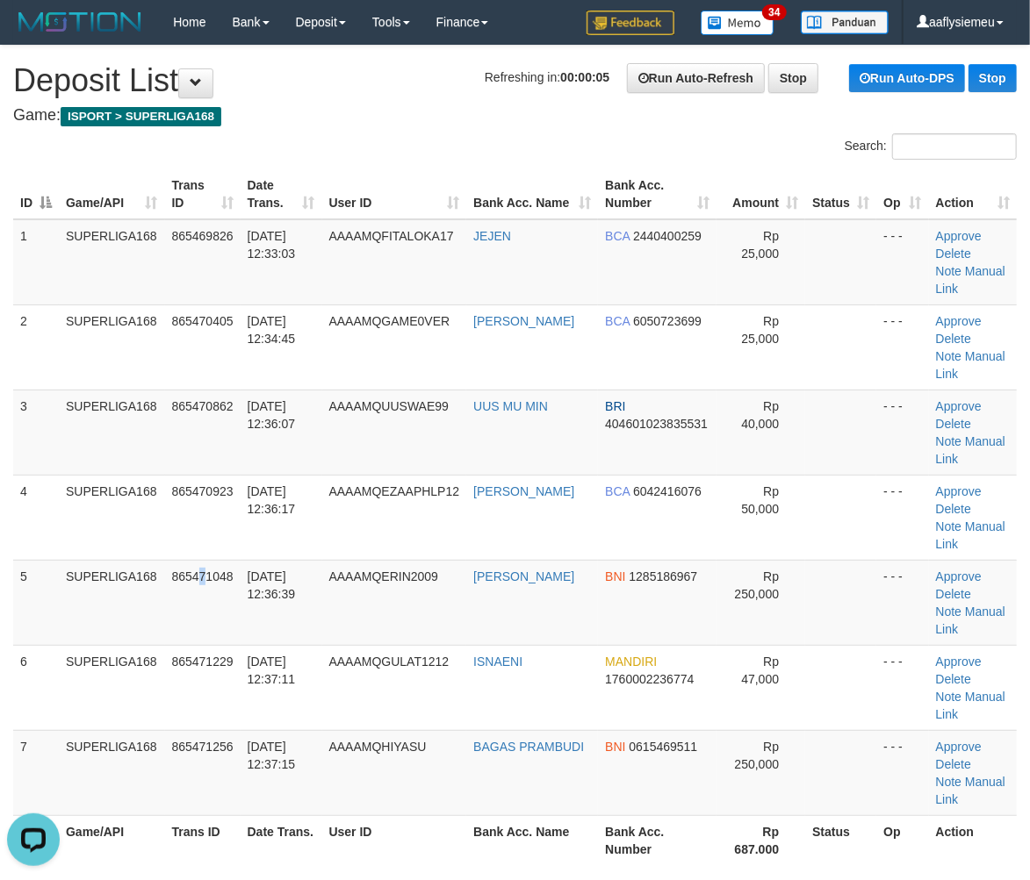
drag, startPoint x: 205, startPoint y: 524, endPoint x: 11, endPoint y: 586, distance: 204.6
click at [200, 560] on td "865471048" at bounding box center [202, 602] width 75 height 85
drag, startPoint x: 75, startPoint y: 525, endPoint x: 5, endPoint y: 553, distance: 75.6
click at [75, 560] on td "SUPERLIGA168" at bounding box center [112, 602] width 106 height 85
click at [159, 560] on td "SUPERLIGA168" at bounding box center [112, 602] width 106 height 85
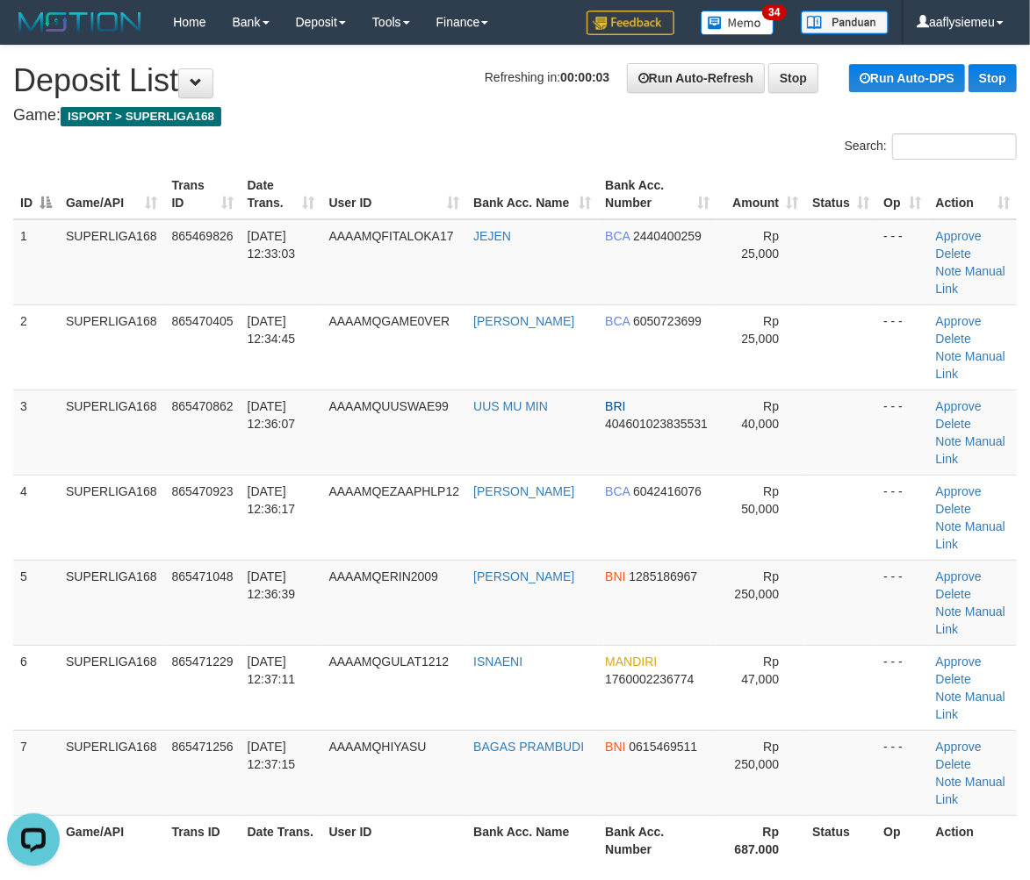
drag, startPoint x: 155, startPoint y: 547, endPoint x: 4, endPoint y: 588, distance: 156.5
click at [135, 557] on tbody "1 SUPERLIGA168 865469826 31/08/2025 12:33:03 AAAAMQFITALOKA17 JEJEN BCA 2440400…" at bounding box center [514, 517] width 1003 height 597
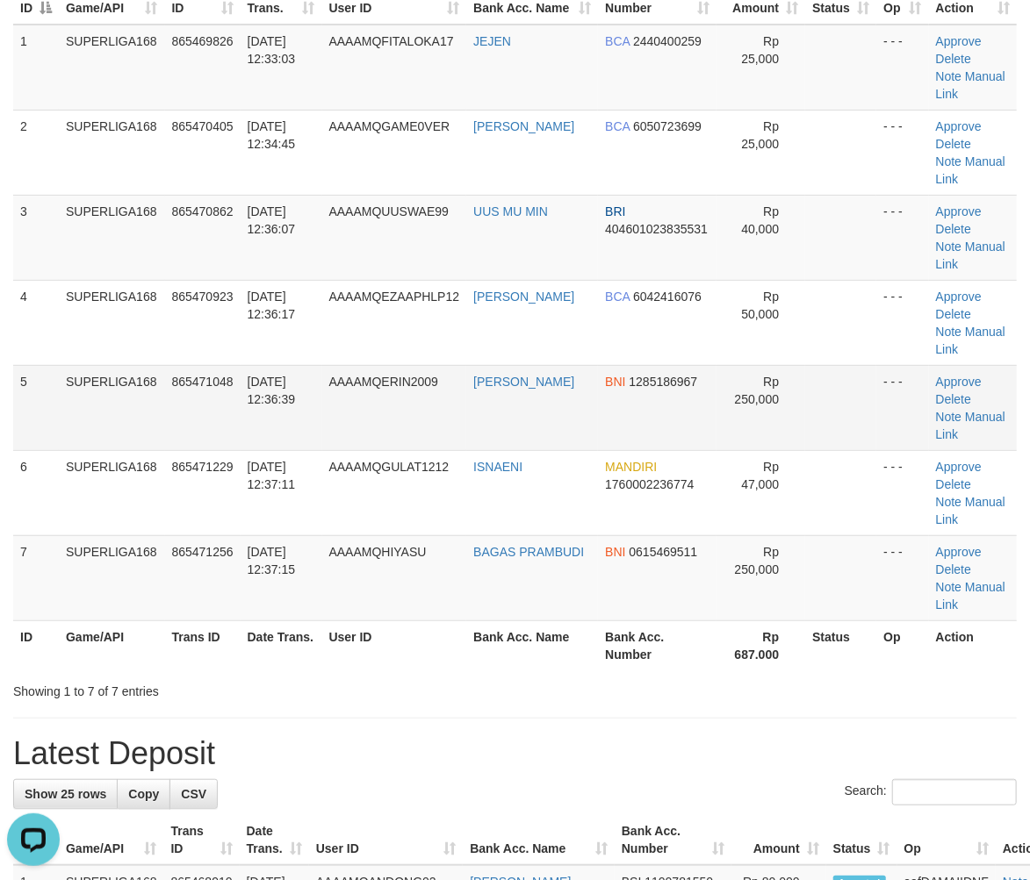
click at [439, 375] on span "AAAAMQERIN2009" at bounding box center [384, 382] width 110 height 14
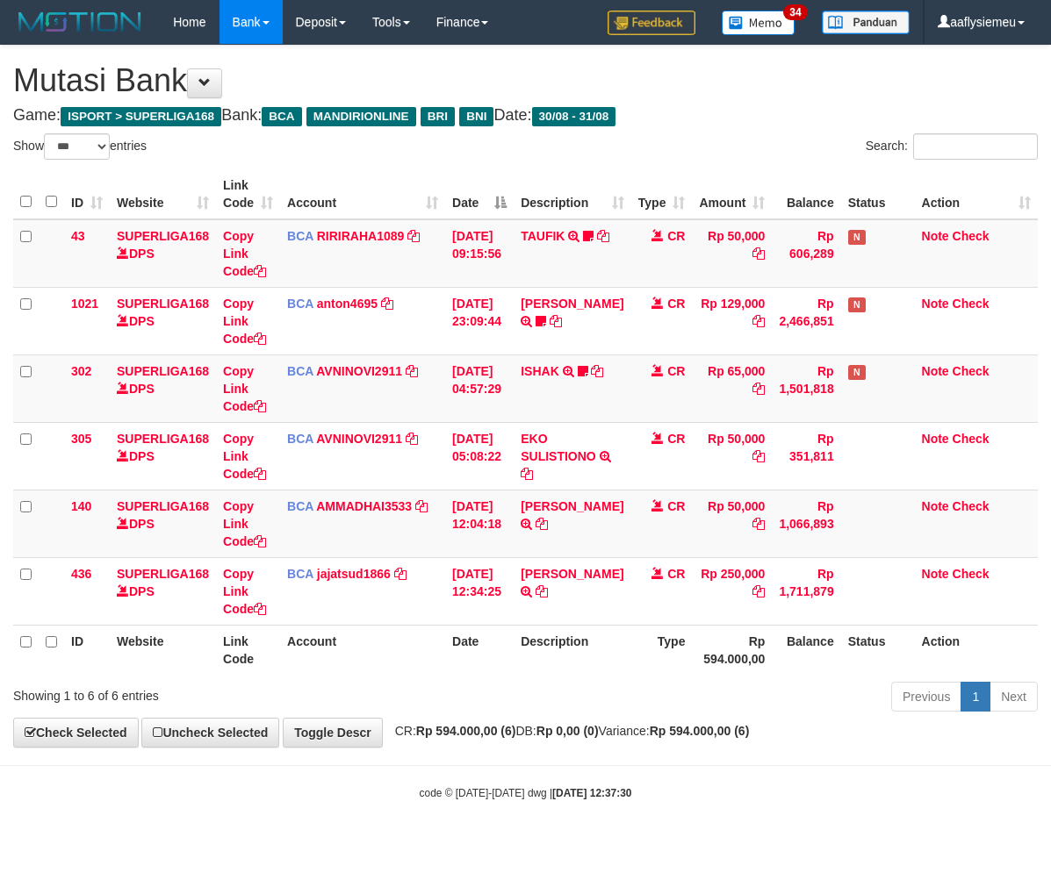
select select "***"
drag, startPoint x: 431, startPoint y: 708, endPoint x: 780, endPoint y: 662, distance: 351.6
click at [431, 708] on div "Showing 1 to 6 of 6 entries Previous 1 Next" at bounding box center [525, 699] width 1051 height 38
drag, startPoint x: 758, startPoint y: 696, endPoint x: 1043, endPoint y: 612, distance: 296.6
click at [759, 696] on div "Previous 1 Next" at bounding box center [744, 699] width 586 height 38
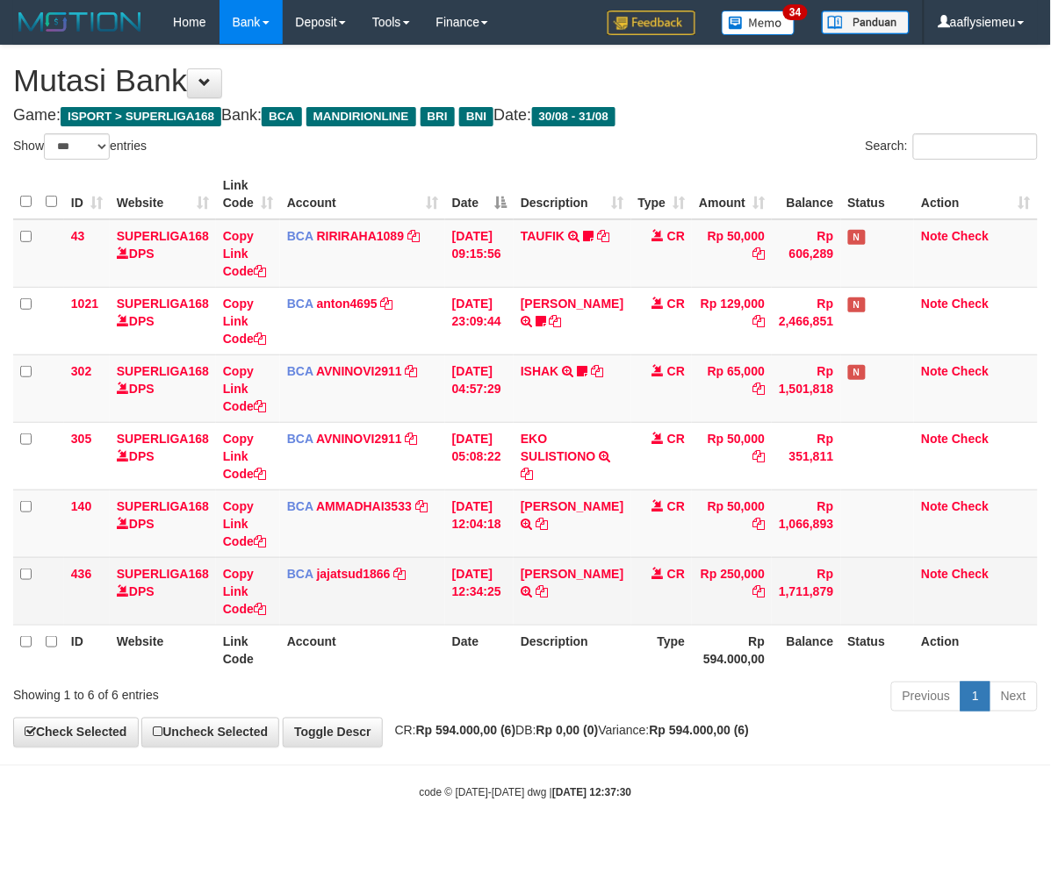
drag, startPoint x: 751, startPoint y: 662, endPoint x: 931, endPoint y: 615, distance: 185.9
click at [752, 662] on th "Rp 594.000,00" at bounding box center [732, 650] width 80 height 50
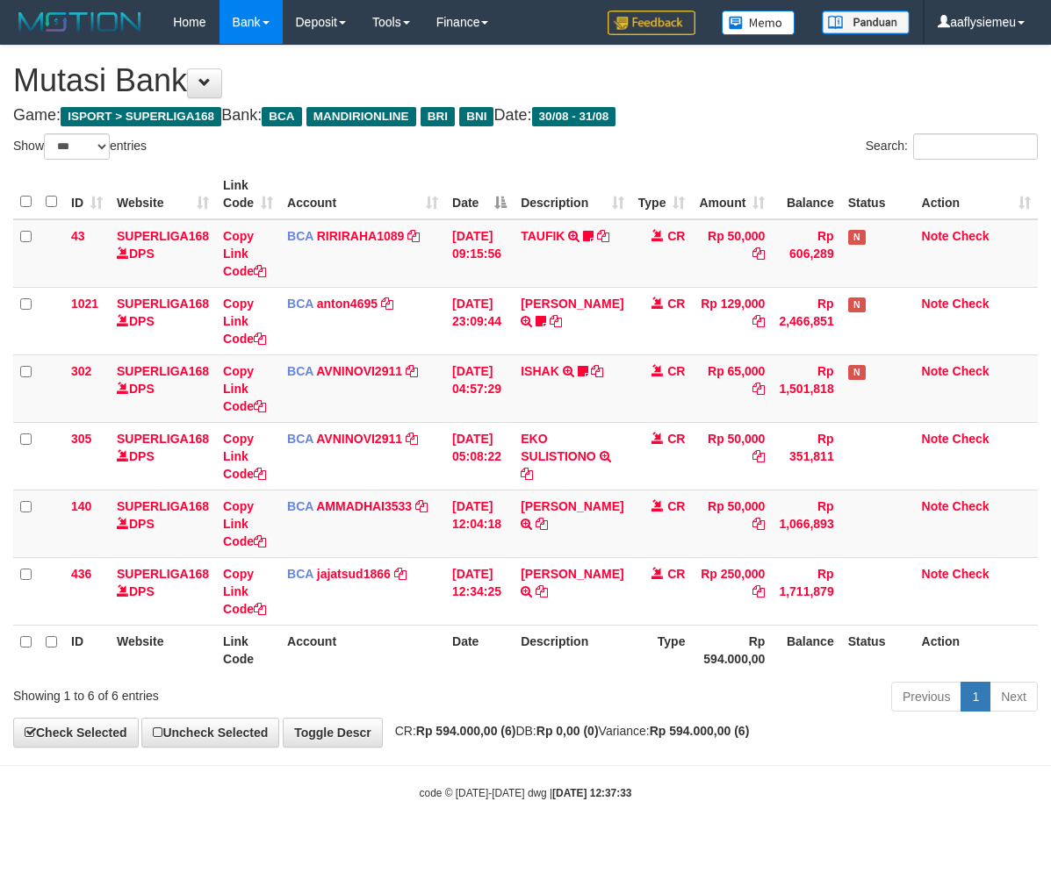
select select "***"
drag, startPoint x: 516, startPoint y: 725, endPoint x: 392, endPoint y: 723, distance: 124.7
click at [528, 730] on span "CR: Rp 594.000,00 (6) DB: Rp 0,00 (0) Variance: Rp 594.000,00 (6)" at bounding box center [567, 731] width 363 height 14
select select "***"
click at [862, 714] on div "Previous 1 Next" at bounding box center [744, 699] width 586 height 38
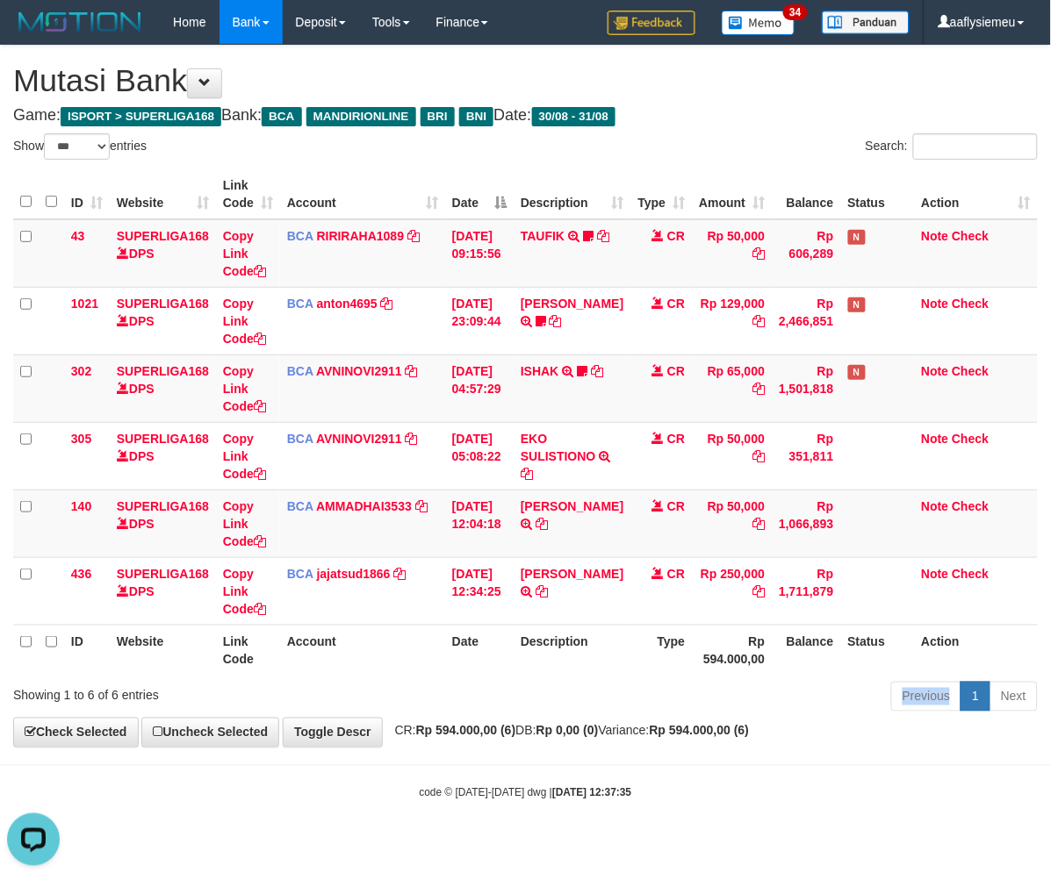
click at [862, 713] on div "Previous 1 Next" at bounding box center [744, 699] width 586 height 38
drag, startPoint x: 672, startPoint y: 703, endPoint x: 720, endPoint y: 683, distance: 51.5
click at [672, 705] on div "Previous 1 Next" at bounding box center [744, 699] width 586 height 38
click at [677, 700] on div "Previous 1 Next" at bounding box center [744, 699] width 586 height 38
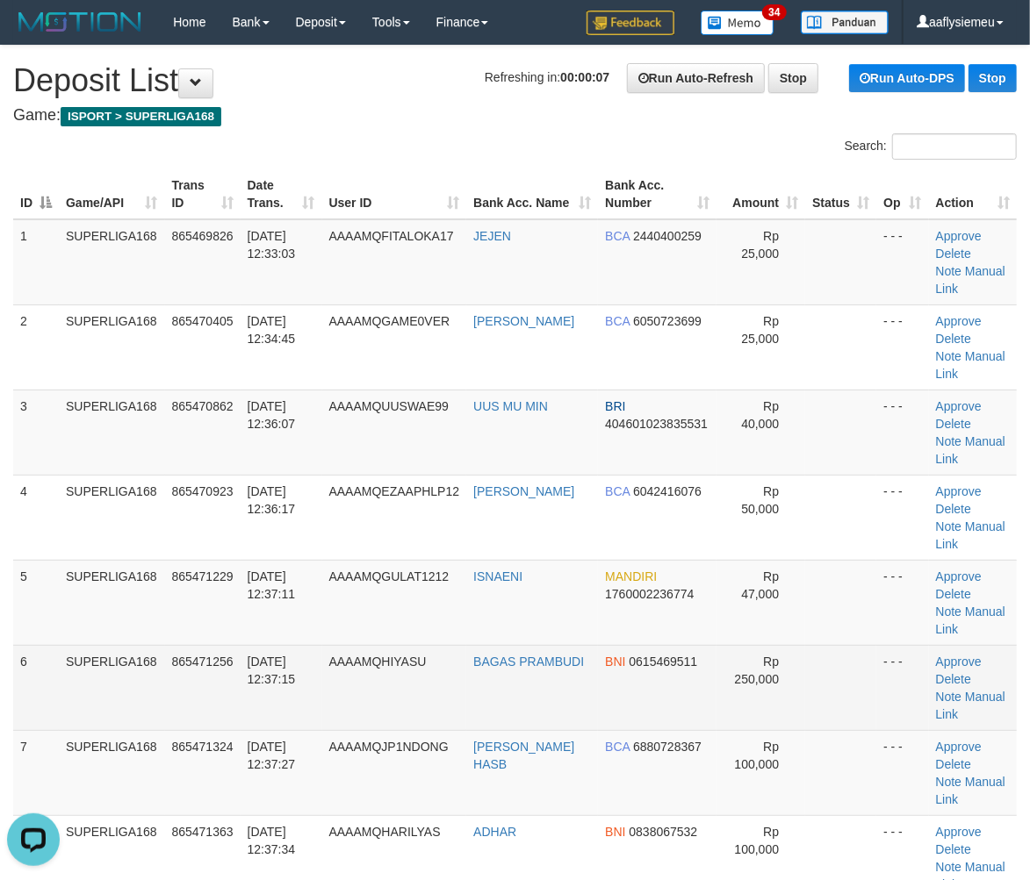
click at [186, 645] on td "865471256" at bounding box center [202, 687] width 75 height 85
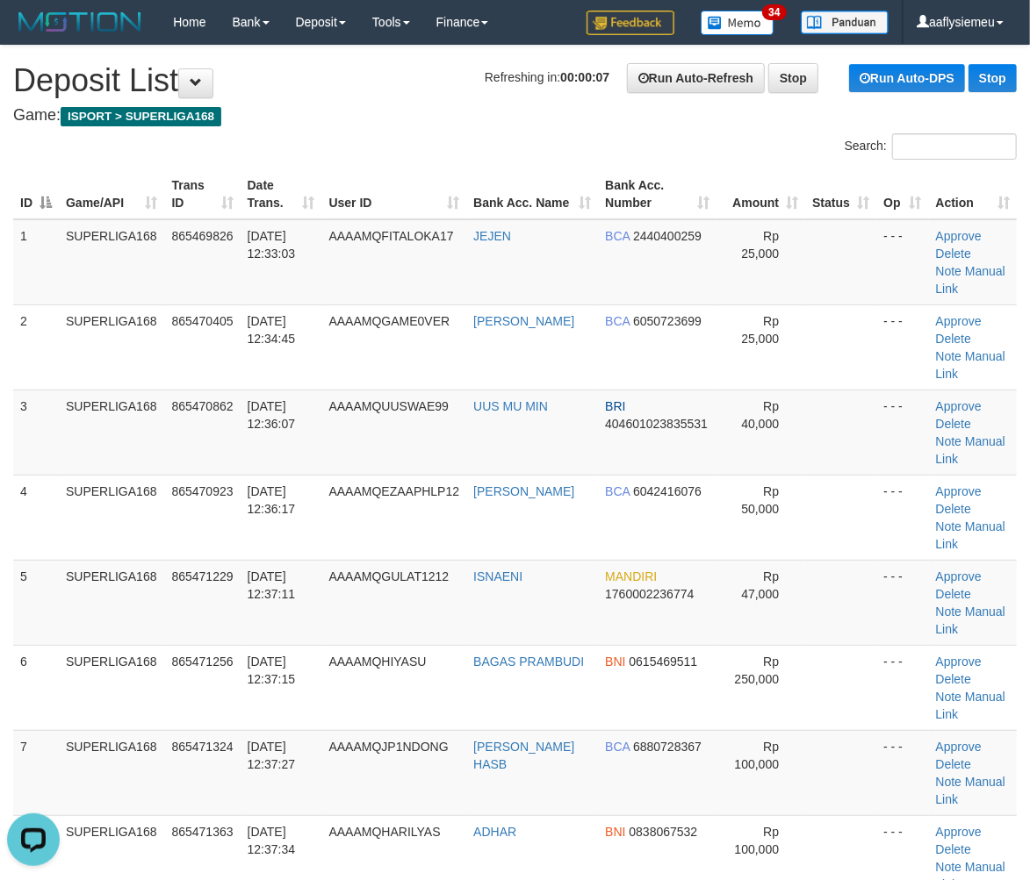
drag, startPoint x: 63, startPoint y: 589, endPoint x: 0, endPoint y: 612, distance: 67.2
click at [59, 645] on td "SUPERLIGA168" at bounding box center [112, 687] width 106 height 85
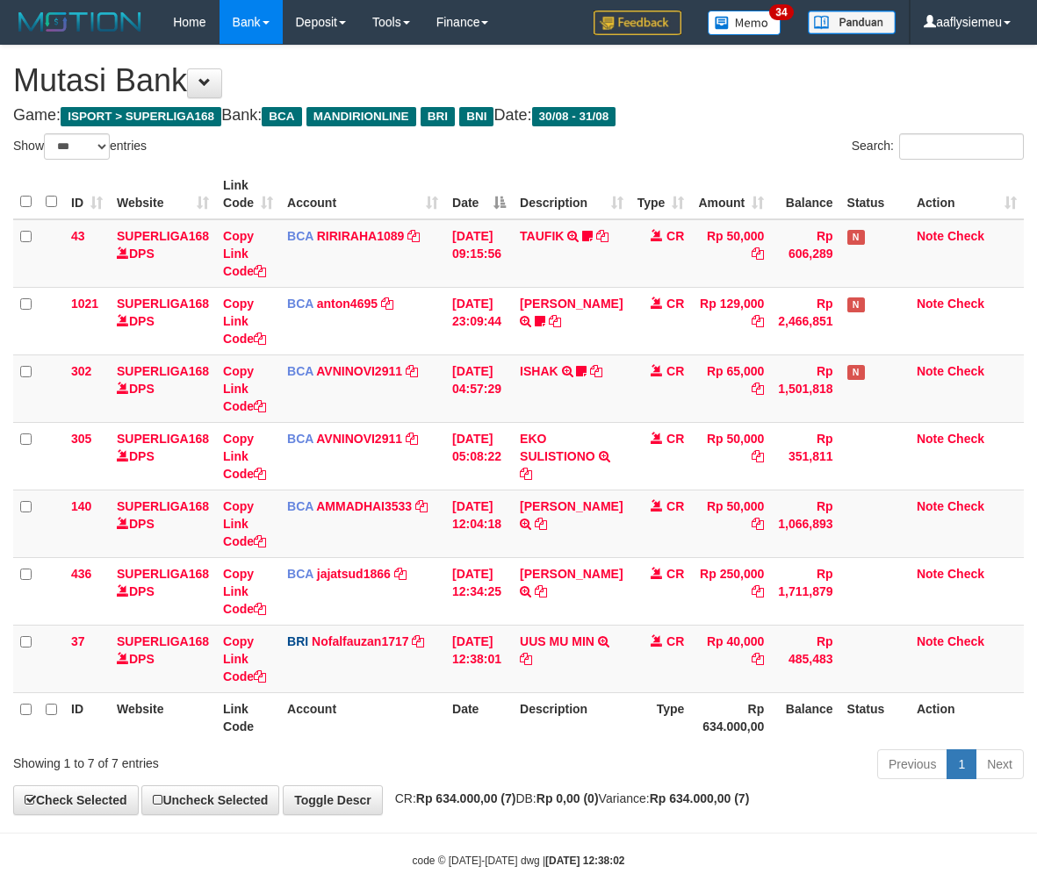
select select "***"
click at [641, 721] on th "Type" at bounding box center [659, 718] width 61 height 50
drag, startPoint x: 0, startPoint y: 0, endPoint x: 642, endPoint y: 721, distance: 965.0
click at [642, 721] on th "Type" at bounding box center [659, 718] width 61 height 50
click at [554, 651] on td "UUS MU MIN TRANSFER NBMB UUS MU'MIN TO [PERSON_NAME] ZANURIAH" at bounding box center [571, 659] width 117 height 68
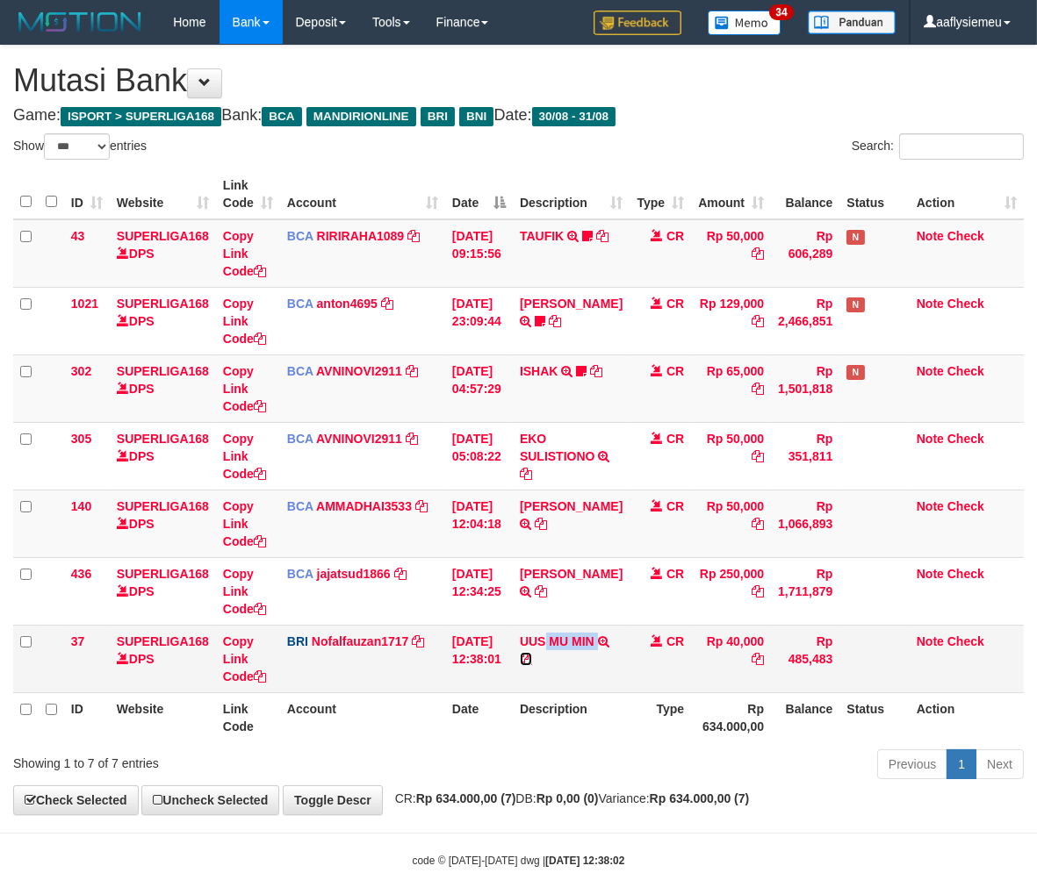
click at [532, 656] on icon at bounding box center [526, 659] width 12 height 12
drag, startPoint x: 582, startPoint y: 750, endPoint x: 1048, endPoint y: 678, distance: 471.7
click at [586, 751] on div "Previous 1 Next" at bounding box center [734, 767] width 578 height 38
drag, startPoint x: 583, startPoint y: 717, endPoint x: 1046, endPoint y: 633, distance: 470.2
click at [583, 720] on th "Description" at bounding box center [571, 718] width 117 height 50
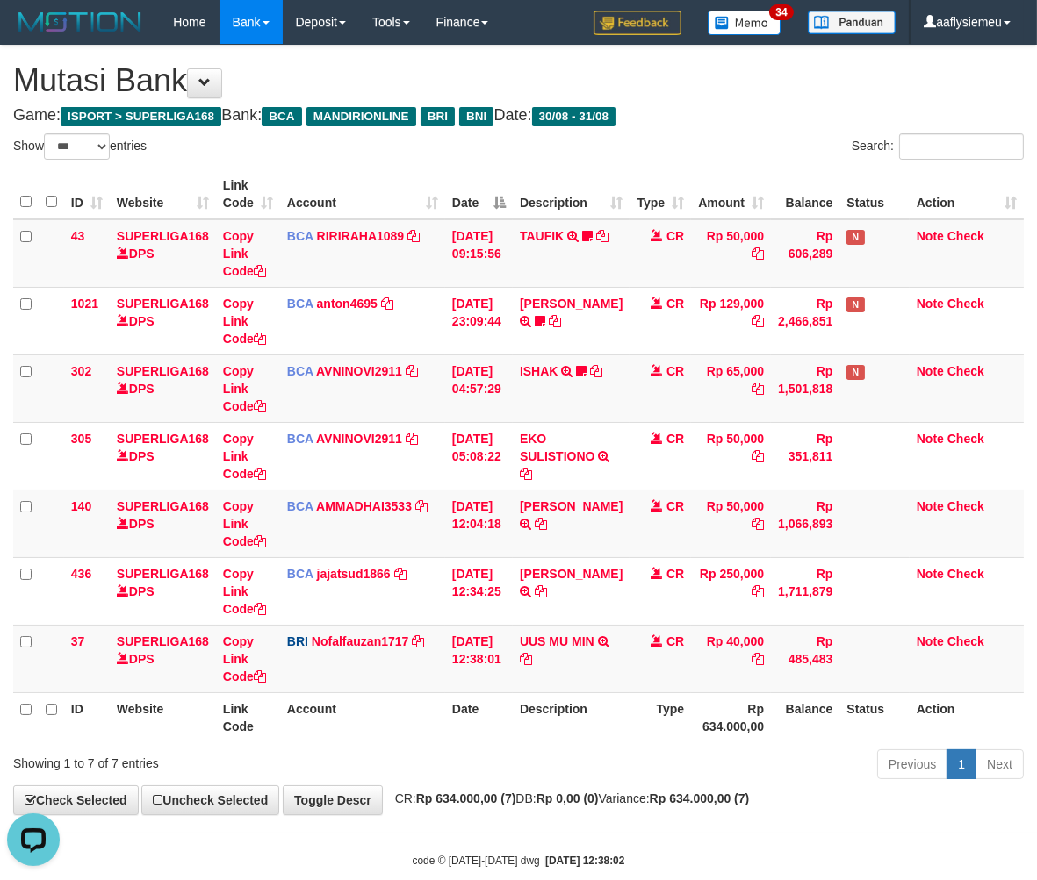
drag, startPoint x: 462, startPoint y: 740, endPoint x: 443, endPoint y: 750, distance: 20.8
click at [462, 744] on div "ID Website Link Code Account Date Description Type Amount Balance Status Action…" at bounding box center [518, 456] width 1037 height 584
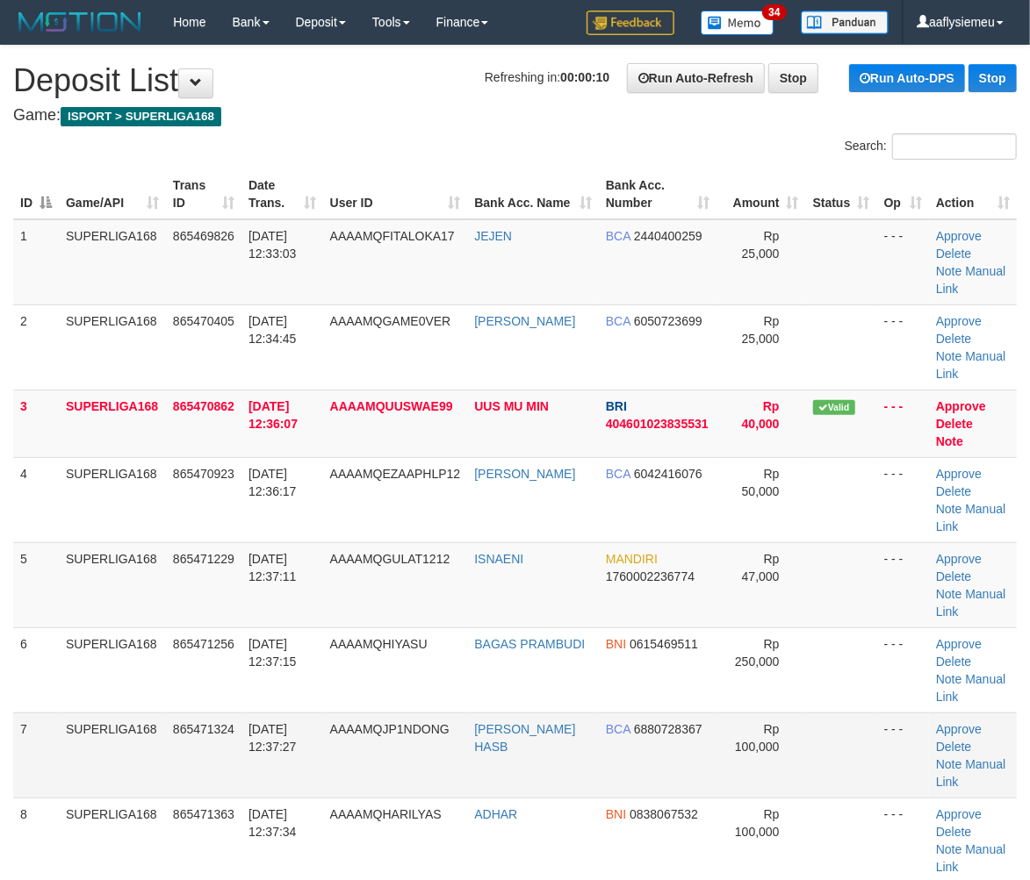
drag, startPoint x: 305, startPoint y: 530, endPoint x: 18, endPoint y: 636, distance: 305.8
click at [305, 543] on td "31/08/2025 12:37:11" at bounding box center [282, 585] width 82 height 85
drag, startPoint x: 54, startPoint y: 626, endPoint x: 1, endPoint y: 659, distance: 62.3
click at [28, 713] on td "7" at bounding box center [36, 755] width 46 height 85
drag, startPoint x: 13, startPoint y: 598, endPoint x: 0, endPoint y: 603, distance: 14.2
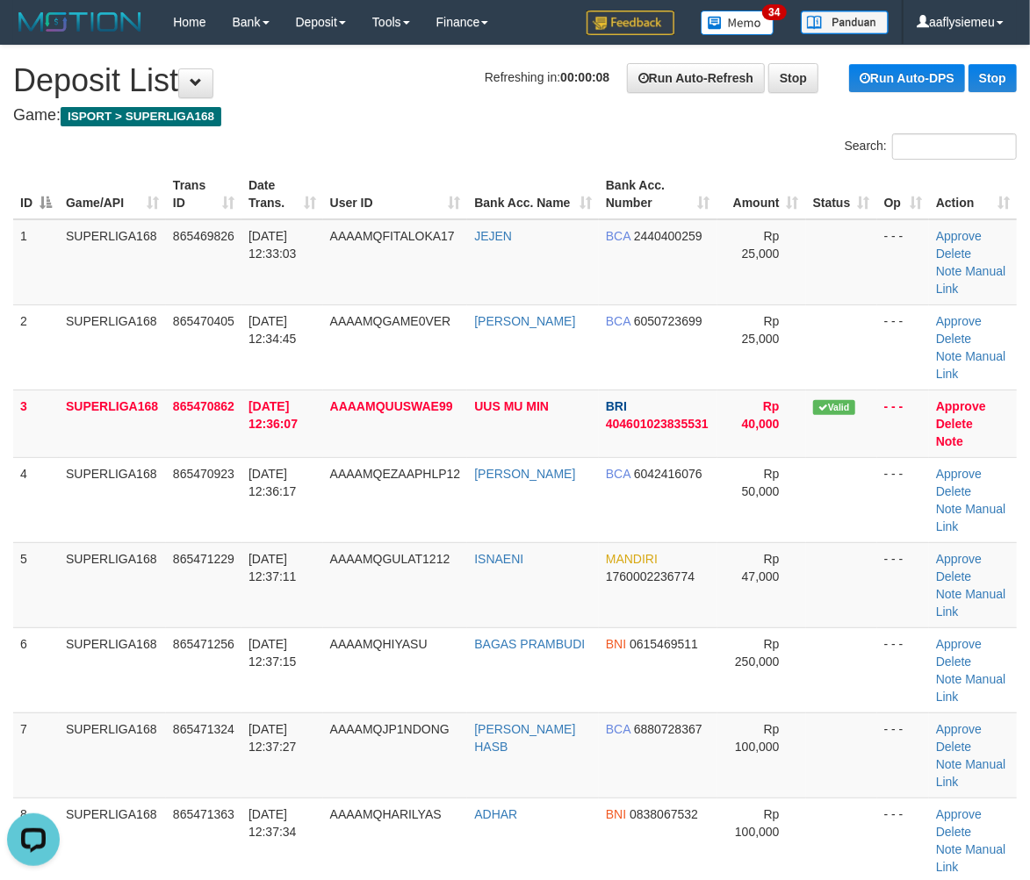
click at [4, 601] on div "ID Game/API Trans ID Date Trans. User ID Bank Acc. Name Bank Acc. Number Amount…" at bounding box center [515, 551] width 1030 height 774
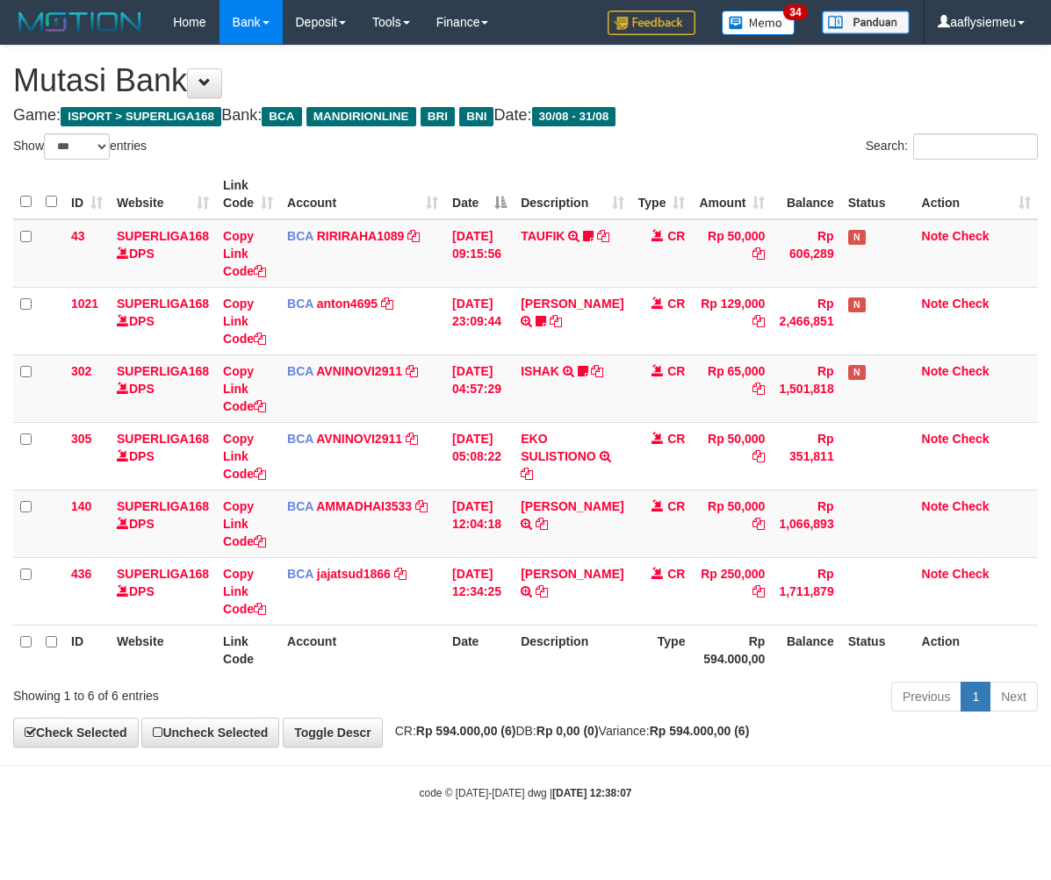
select select "***"
click at [503, 652] on th "Date" at bounding box center [479, 650] width 68 height 50
click at [503, 651] on th "Date" at bounding box center [479, 650] width 68 height 50
click at [502, 651] on th "Date" at bounding box center [479, 650] width 68 height 50
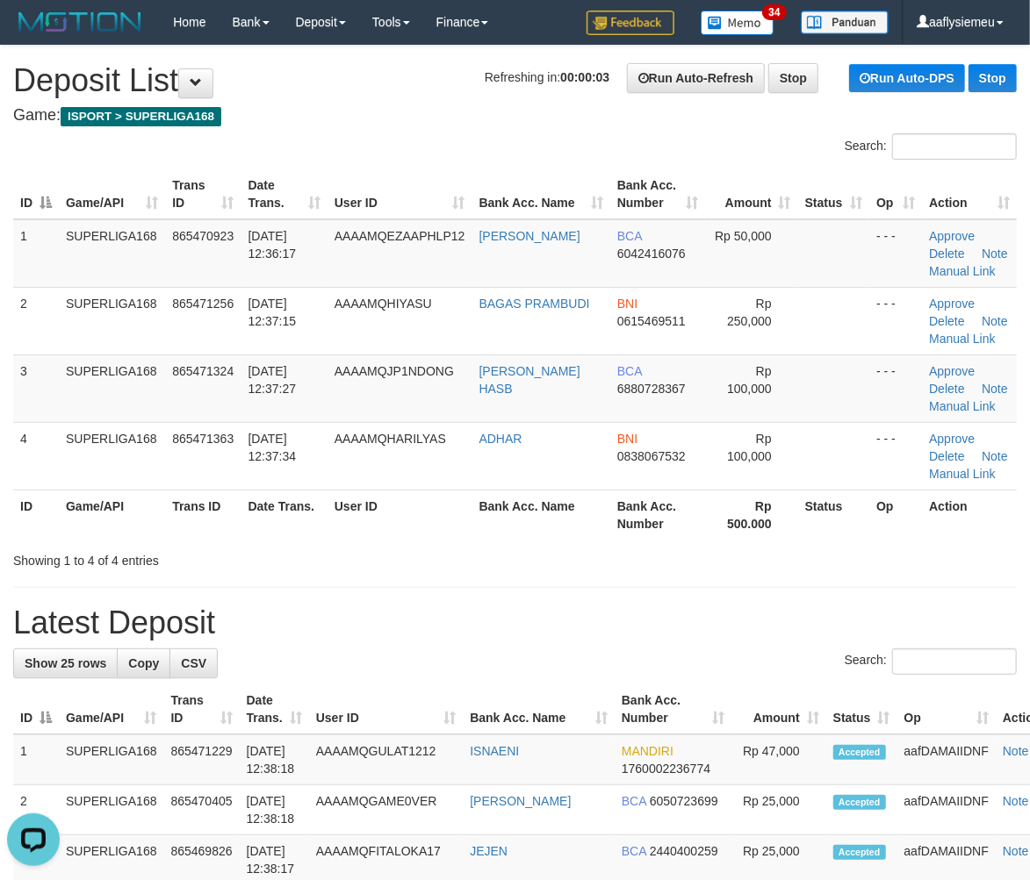
drag, startPoint x: 68, startPoint y: 481, endPoint x: 0, endPoint y: 511, distance: 74.7
click at [68, 484] on td "SUPERLIGA168" at bounding box center [112, 456] width 106 height 68
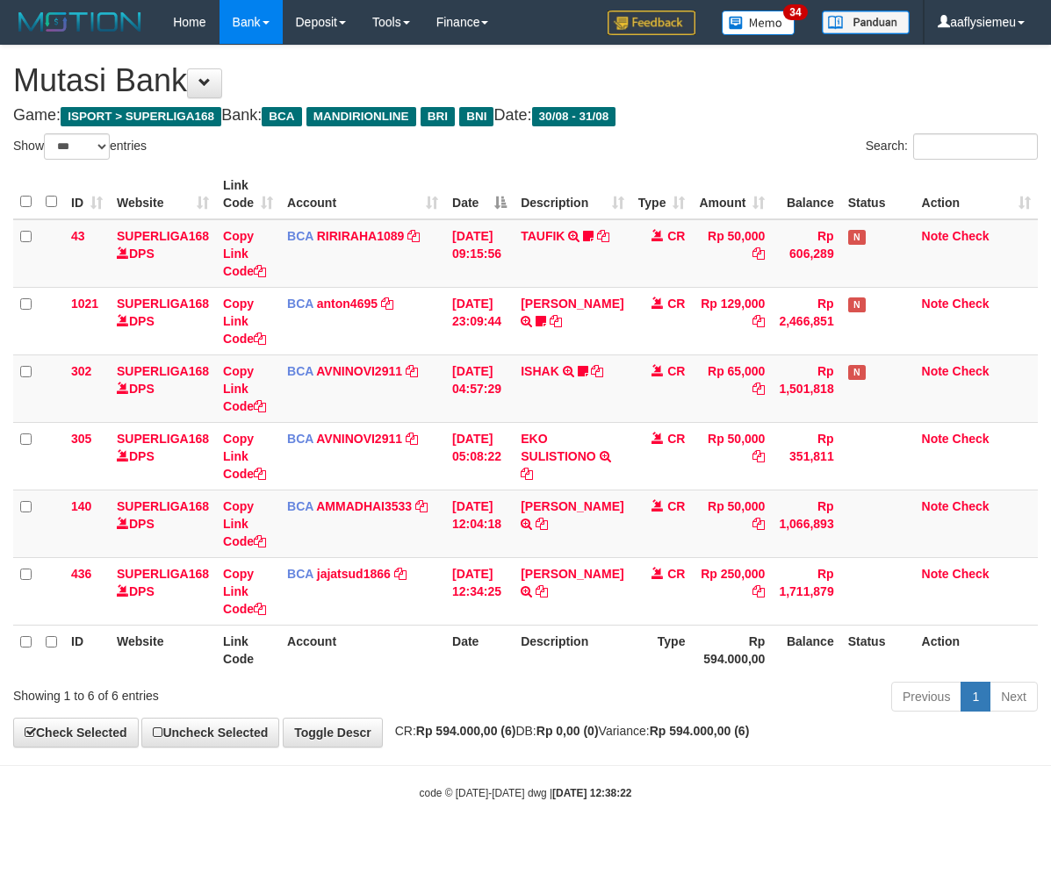
select select "***"
click at [452, 680] on div "Previous 1 Next" at bounding box center [744, 699] width 586 height 38
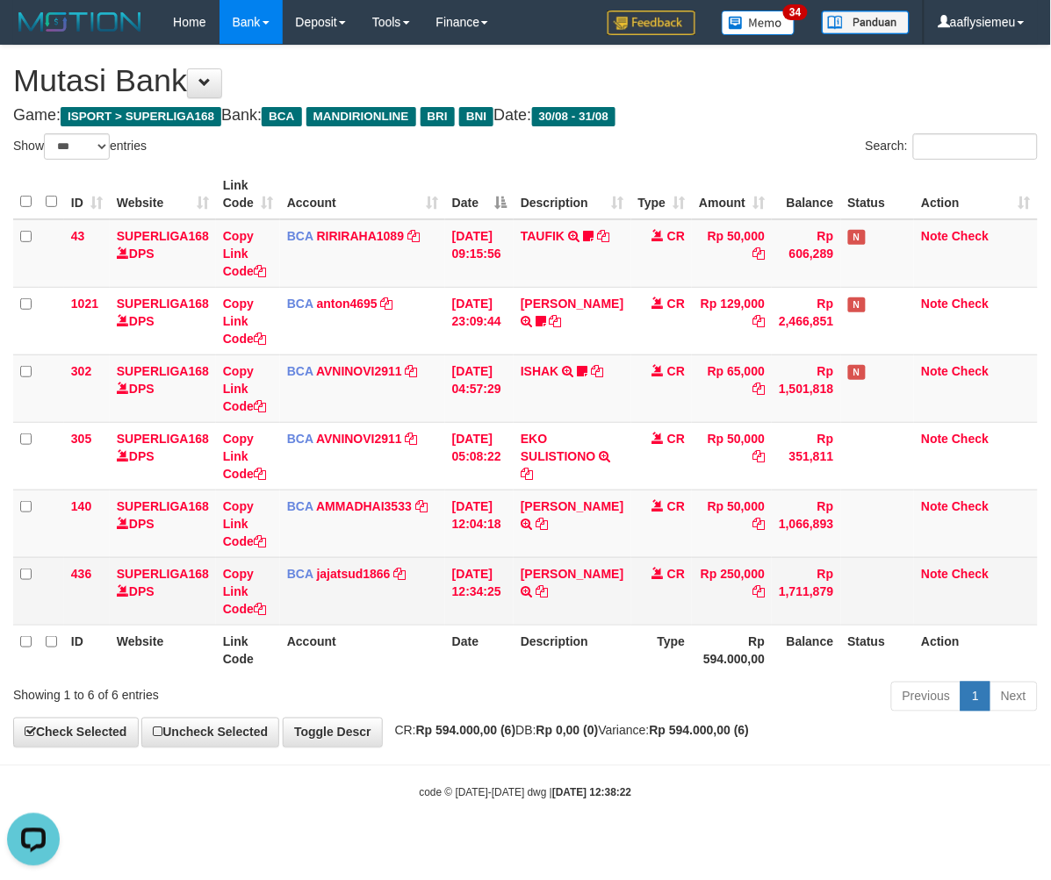
drag, startPoint x: 645, startPoint y: 727, endPoint x: 996, endPoint y: 604, distance: 372.0
click at [647, 727] on span "CR: Rp 594.000,00 (6) DB: Rp 0,00 (0) Variance: Rp 594.000,00 (6)" at bounding box center [567, 731] width 363 height 14
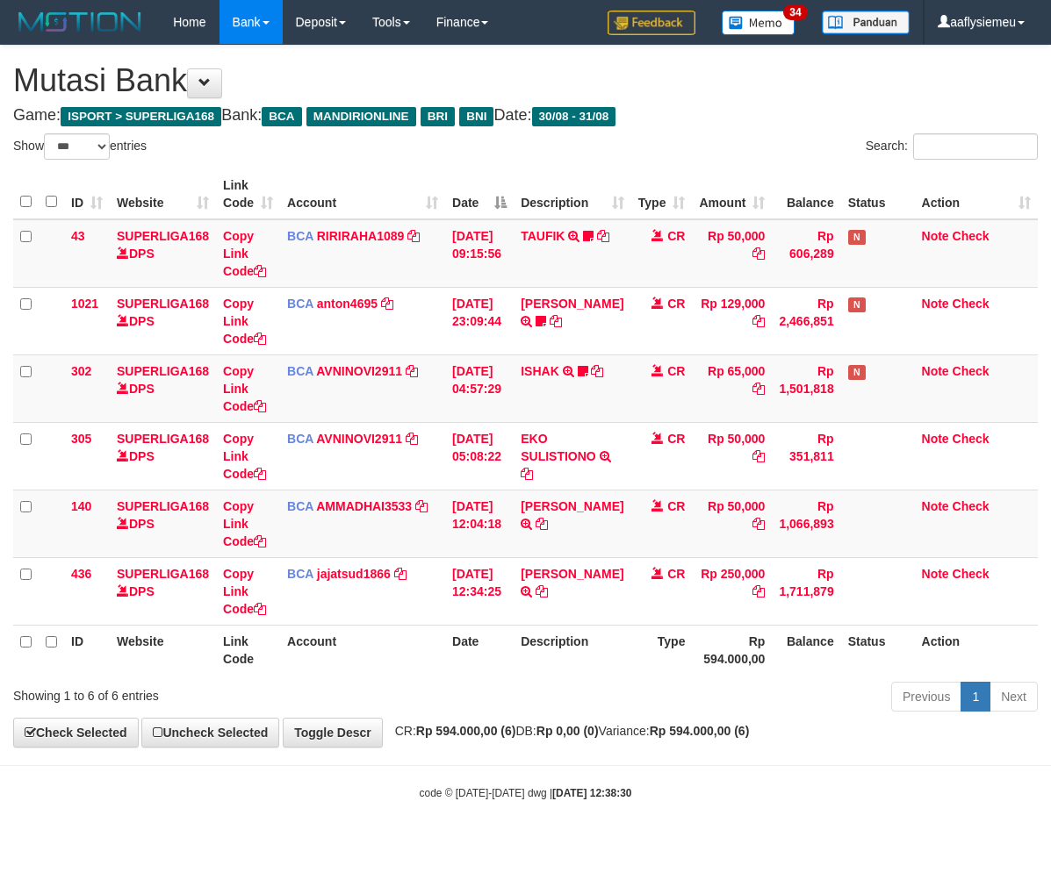
select select "***"
click at [354, 722] on div "**********" at bounding box center [525, 396] width 1051 height 701
click at [383, 693] on div "Showing 1 to 6 of 6 entries" at bounding box center [219, 692] width 412 height 25
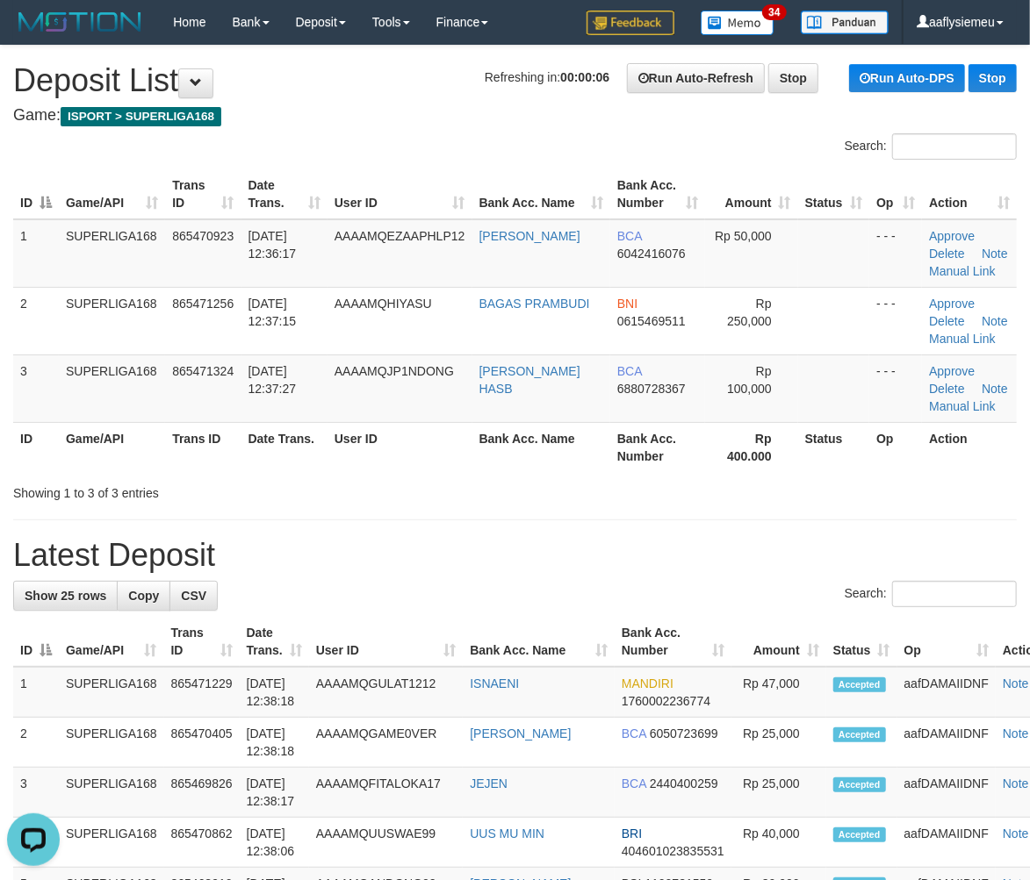
drag, startPoint x: 241, startPoint y: 476, endPoint x: 24, endPoint y: 563, distance: 233.6
click at [226, 497] on div "Showing 1 to 3 of 3 entries" at bounding box center [214, 490] width 403 height 25
drag, startPoint x: 181, startPoint y: 455, endPoint x: 2, endPoint y: 541, distance: 198.7
click at [173, 466] on th "Trans ID" at bounding box center [202, 447] width 75 height 50
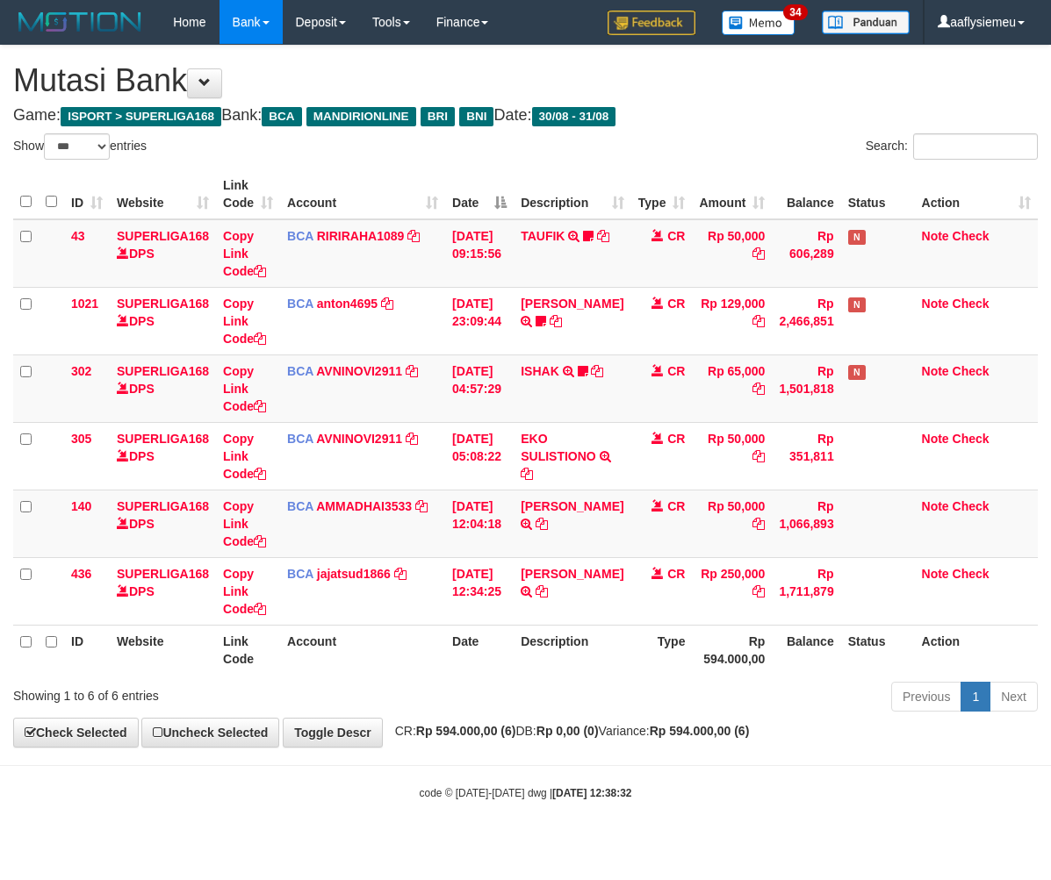
select select "***"
click at [475, 690] on div "Previous 1 Next" at bounding box center [744, 699] width 586 height 38
click at [477, 697] on div "Previous 1 Next" at bounding box center [744, 699] width 586 height 38
click at [487, 694] on div "Previous 1 Next" at bounding box center [744, 699] width 586 height 38
click at [489, 699] on div "Previous 1 Next" at bounding box center [744, 699] width 586 height 38
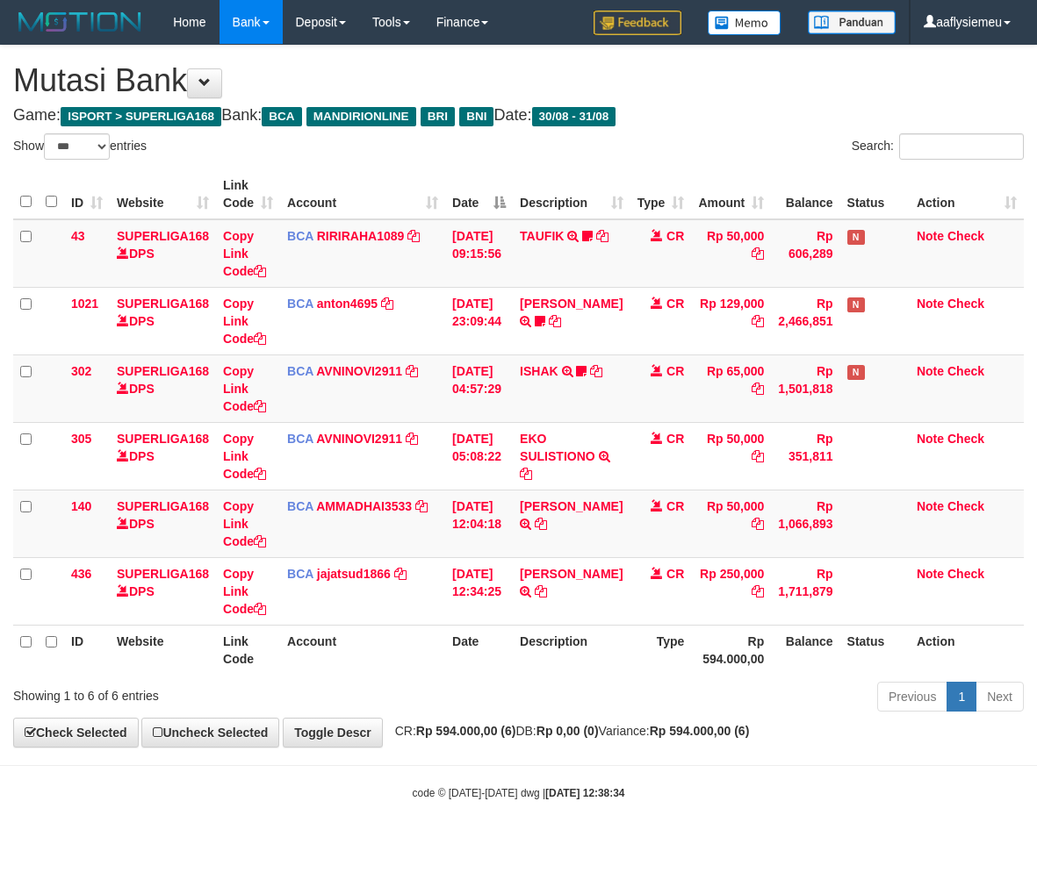
select select "***"
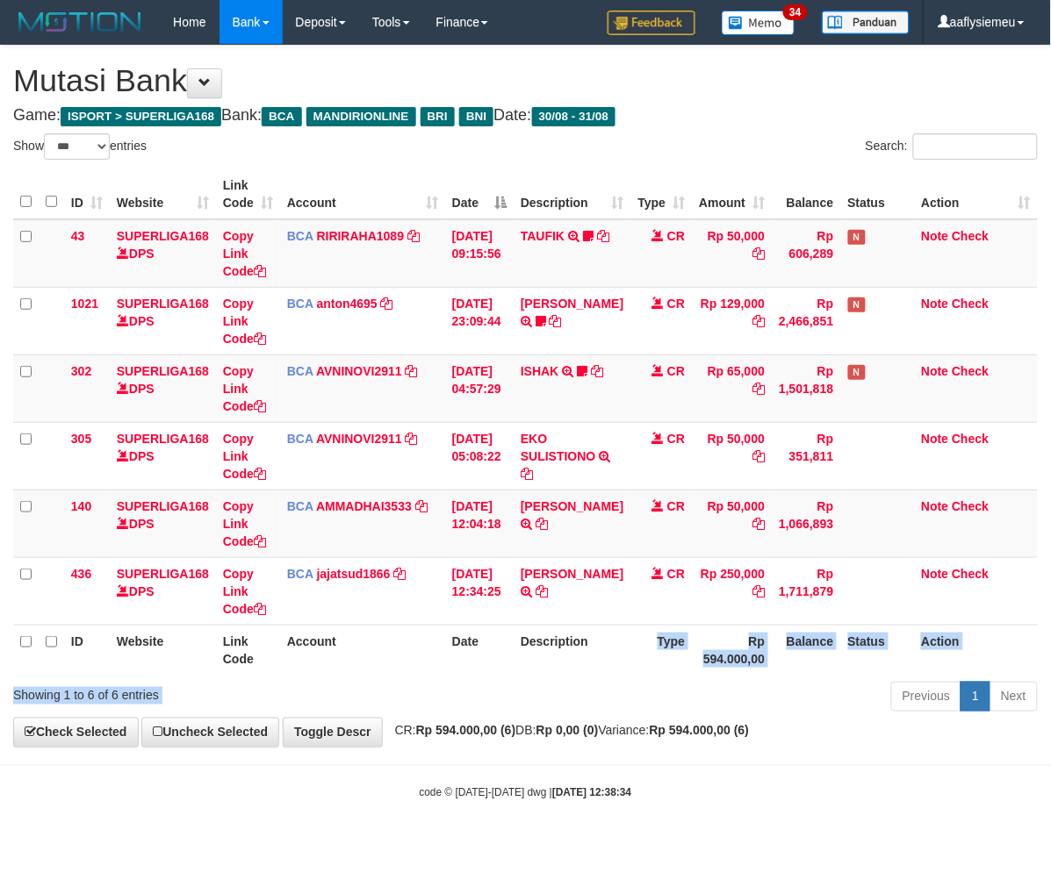
drag, startPoint x: 590, startPoint y: 689, endPoint x: 541, endPoint y: 677, distance: 50.7
click at [590, 690] on div "Show ** ** ** *** entries Search: ID Website Link Code Account Date Description…" at bounding box center [525, 425] width 1024 height 585
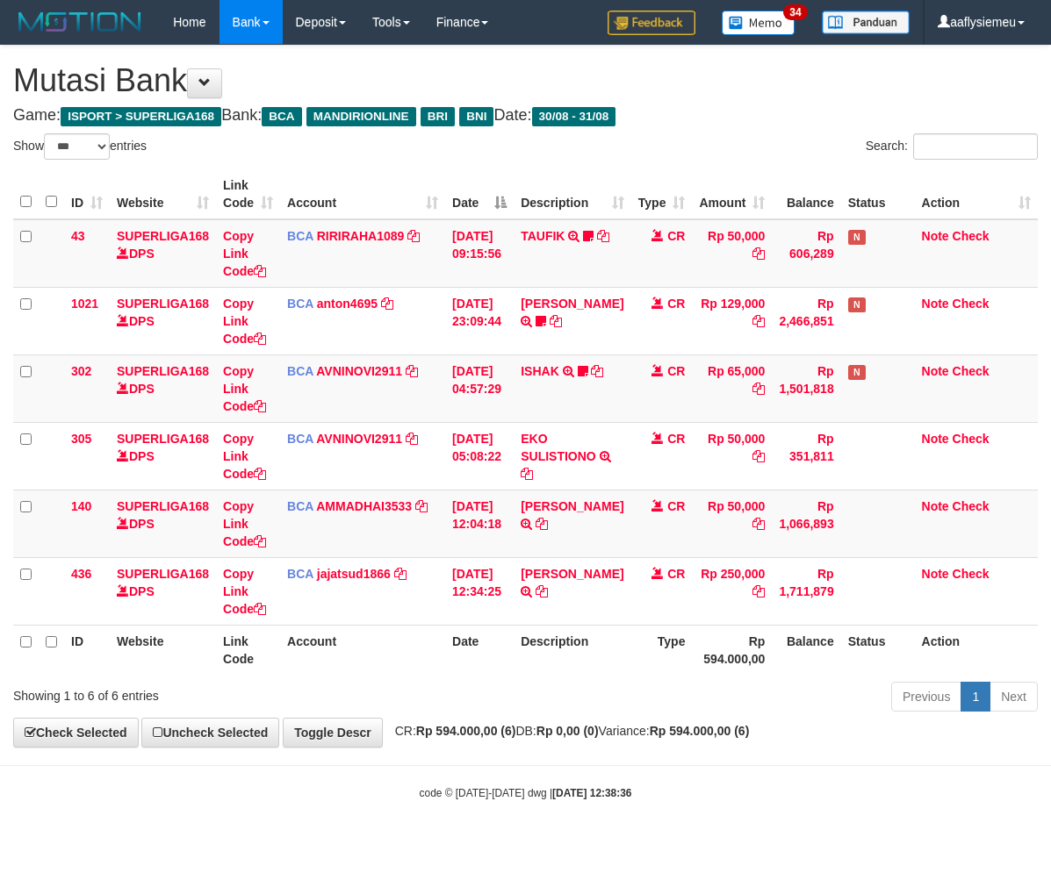
select select "***"
click at [907, 755] on body "Toggle navigation Home Bank Account List Load By Website Group [ISPORT] SUPERLI…" at bounding box center [525, 422] width 1051 height 845
click at [626, 690] on div "Show ** ** ** *** entries Search: ID Website Link Code Account Date Description…" at bounding box center [525, 425] width 1024 height 585
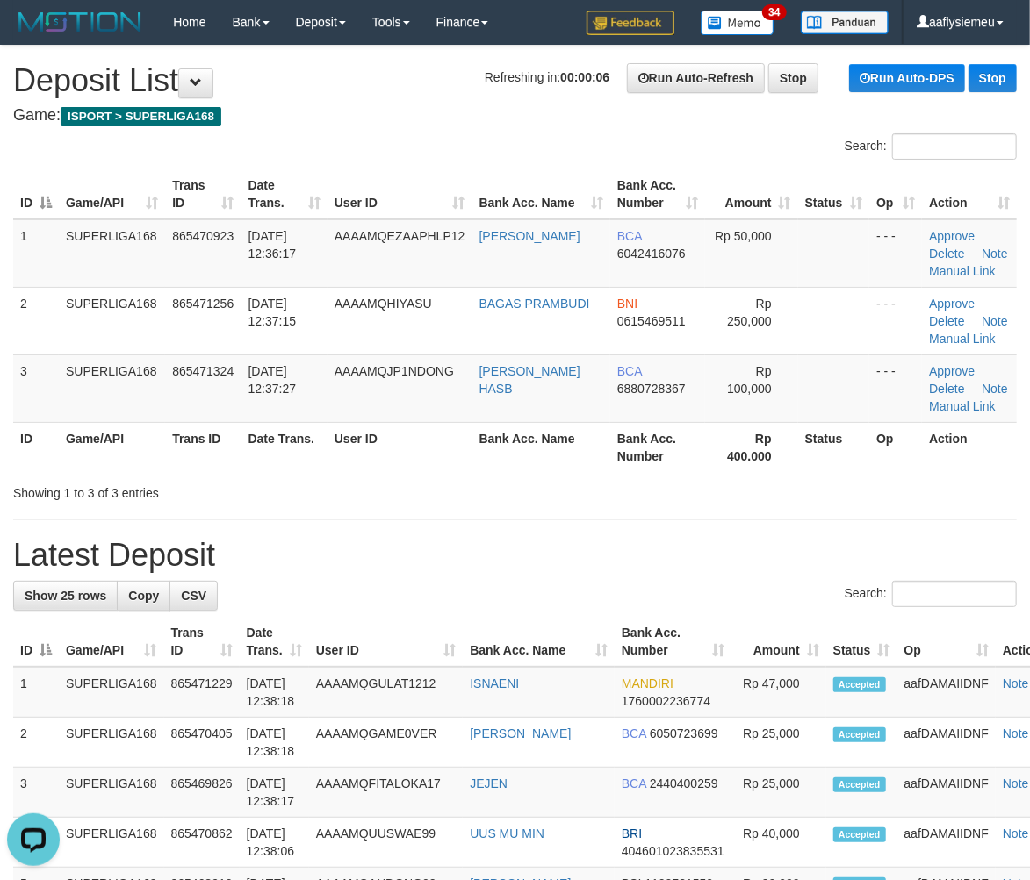
click at [360, 470] on th "User ID" at bounding box center [399, 447] width 145 height 50
drag, startPoint x: 196, startPoint y: 521, endPoint x: 51, endPoint y: 588, distance: 159.5
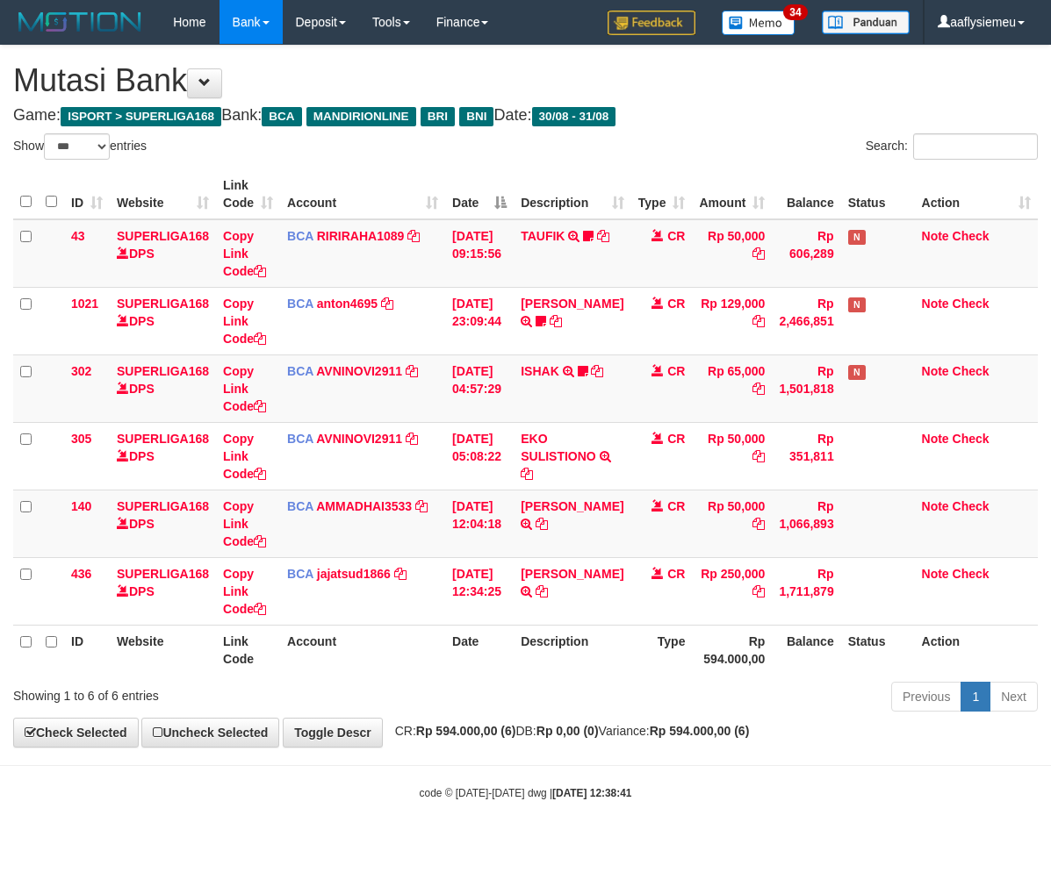
select select "***"
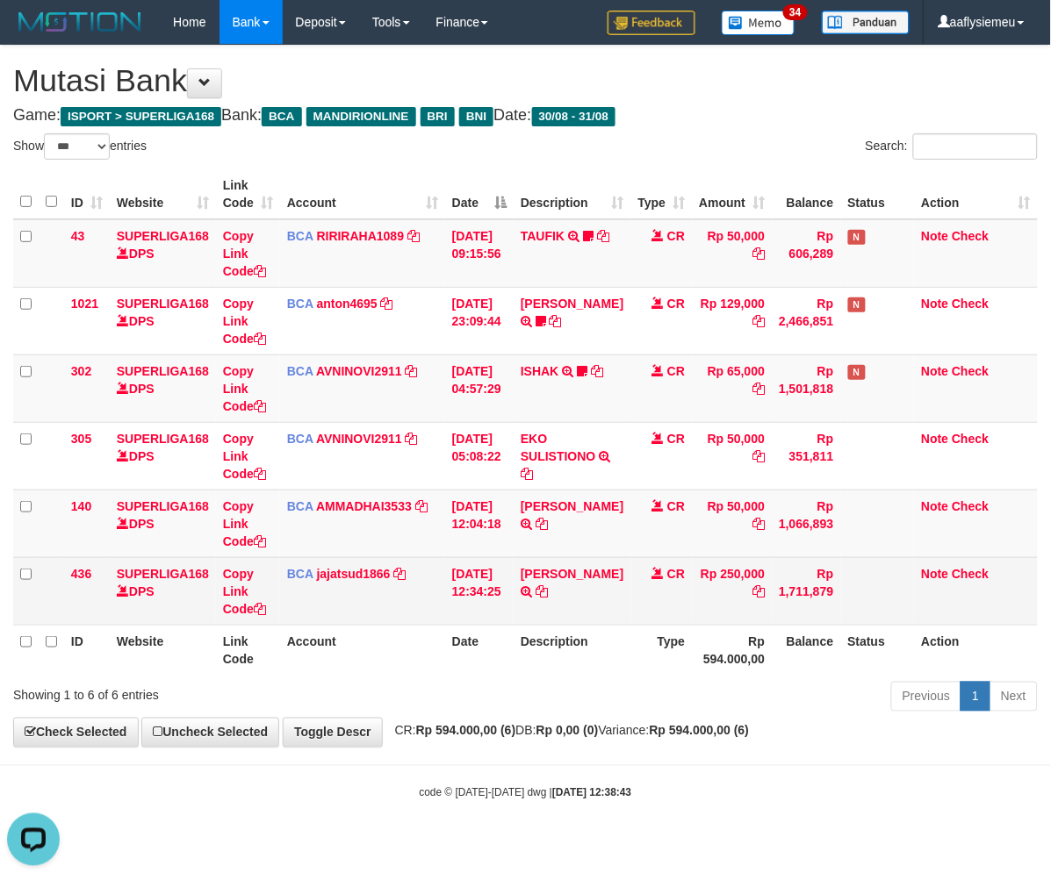
click at [882, 560] on td at bounding box center [878, 591] width 74 height 68
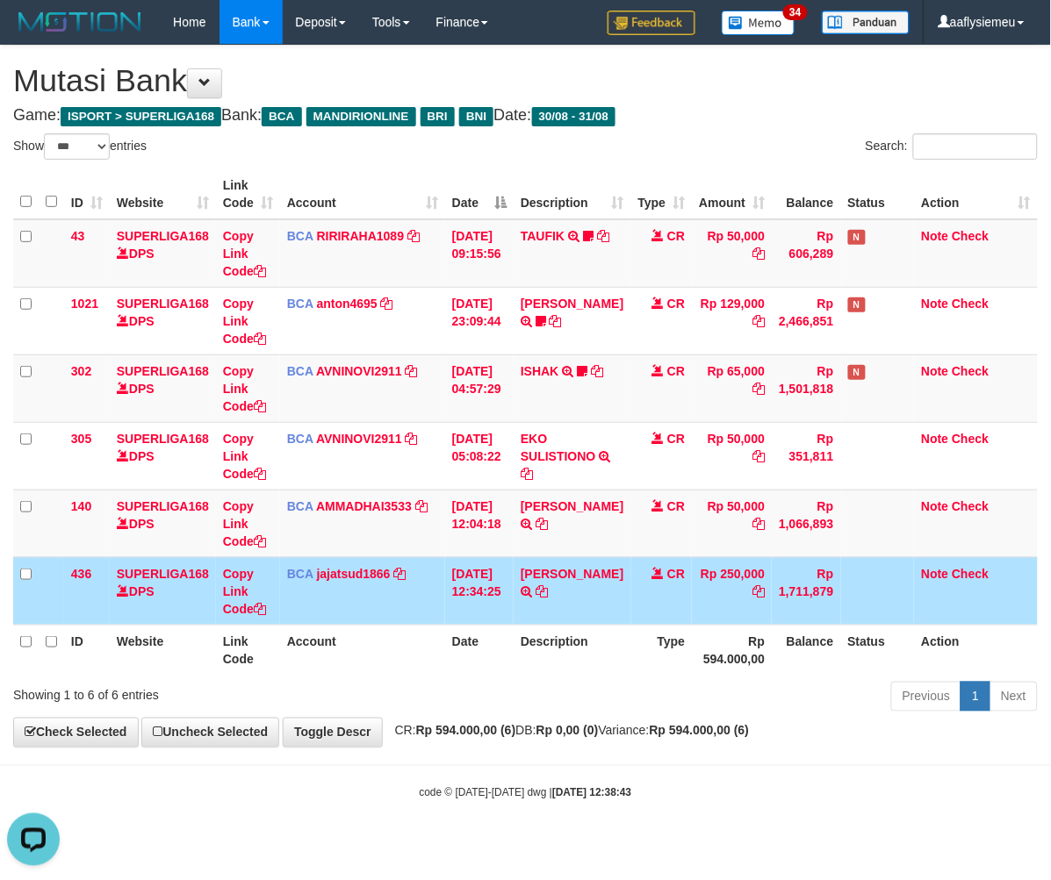
click at [631, 655] on th "Type" at bounding box center [661, 650] width 61 height 50
click at [631, 658] on th "Type" at bounding box center [661, 650] width 61 height 50
click at [631, 654] on th "Type" at bounding box center [661, 650] width 61 height 50
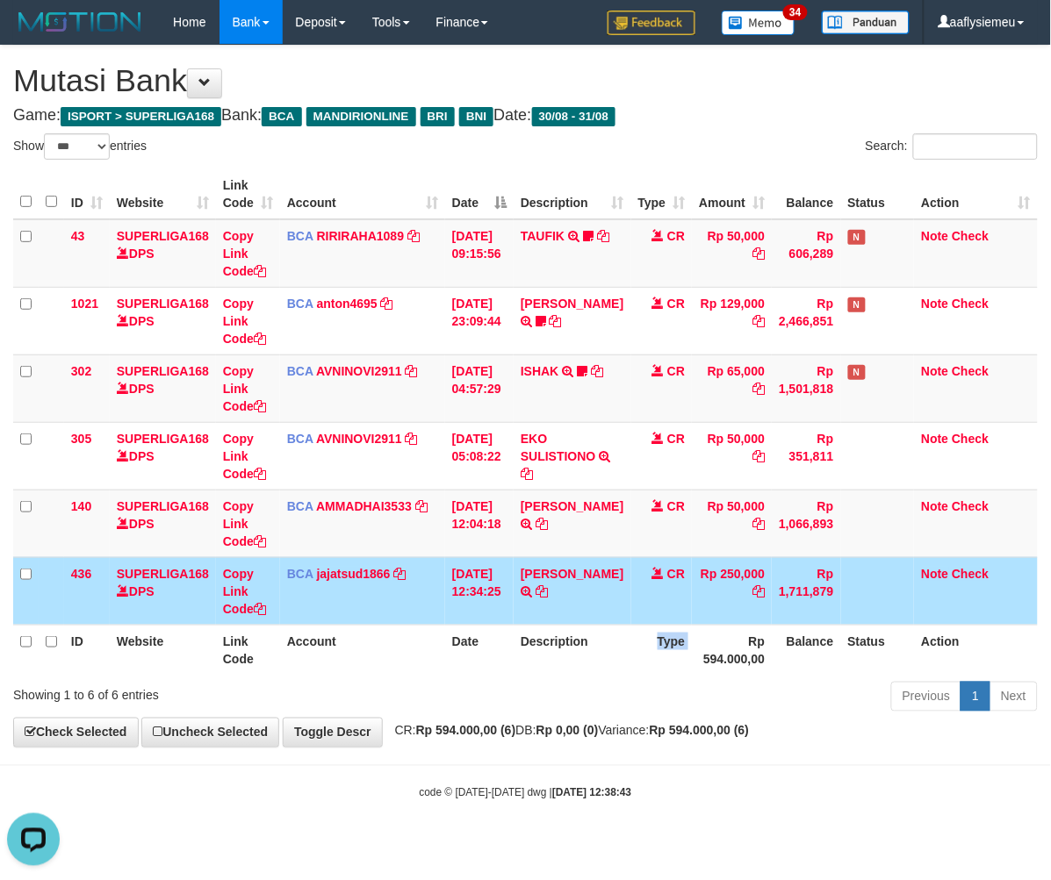
click at [631, 654] on th "Type" at bounding box center [661, 650] width 61 height 50
click at [610, 662] on th "Description" at bounding box center [572, 650] width 117 height 50
click at [609, 661] on th "Description" at bounding box center [572, 650] width 117 height 50
click at [586, 672] on th "Description" at bounding box center [572, 650] width 117 height 50
click at [844, 602] on td at bounding box center [878, 591] width 74 height 68
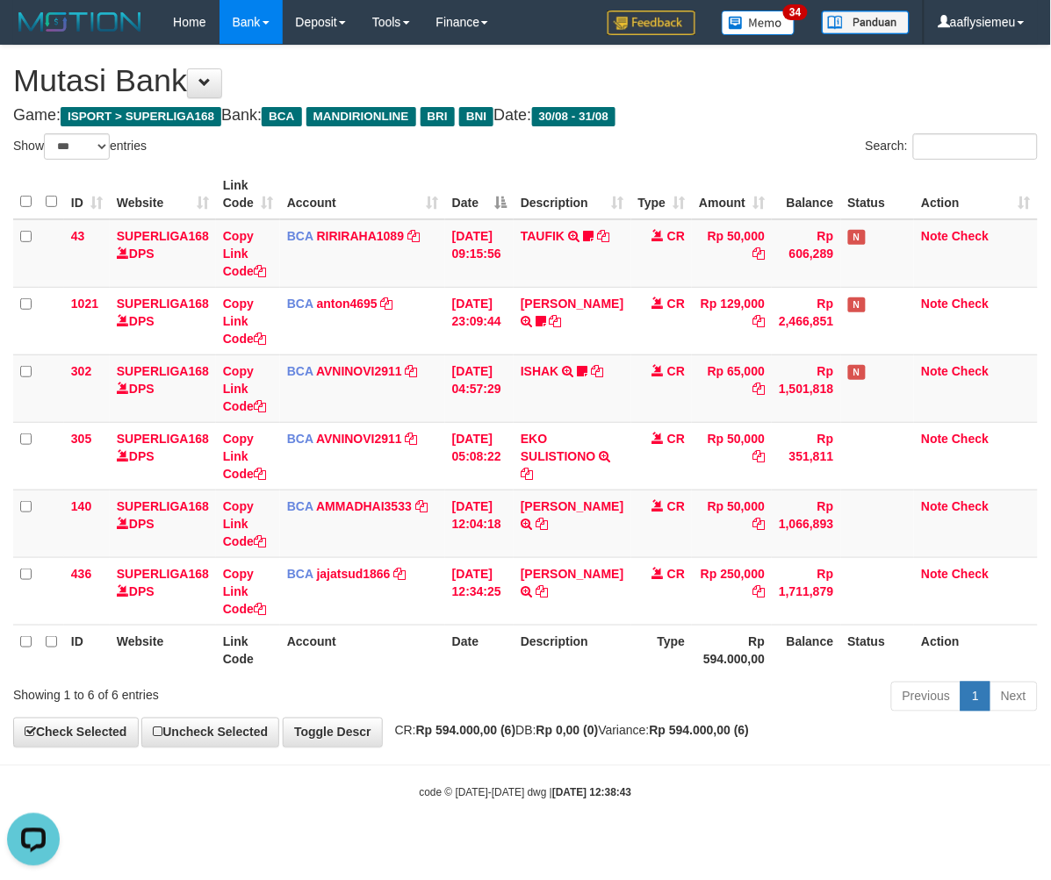
click at [631, 654] on th "Type" at bounding box center [661, 650] width 61 height 50
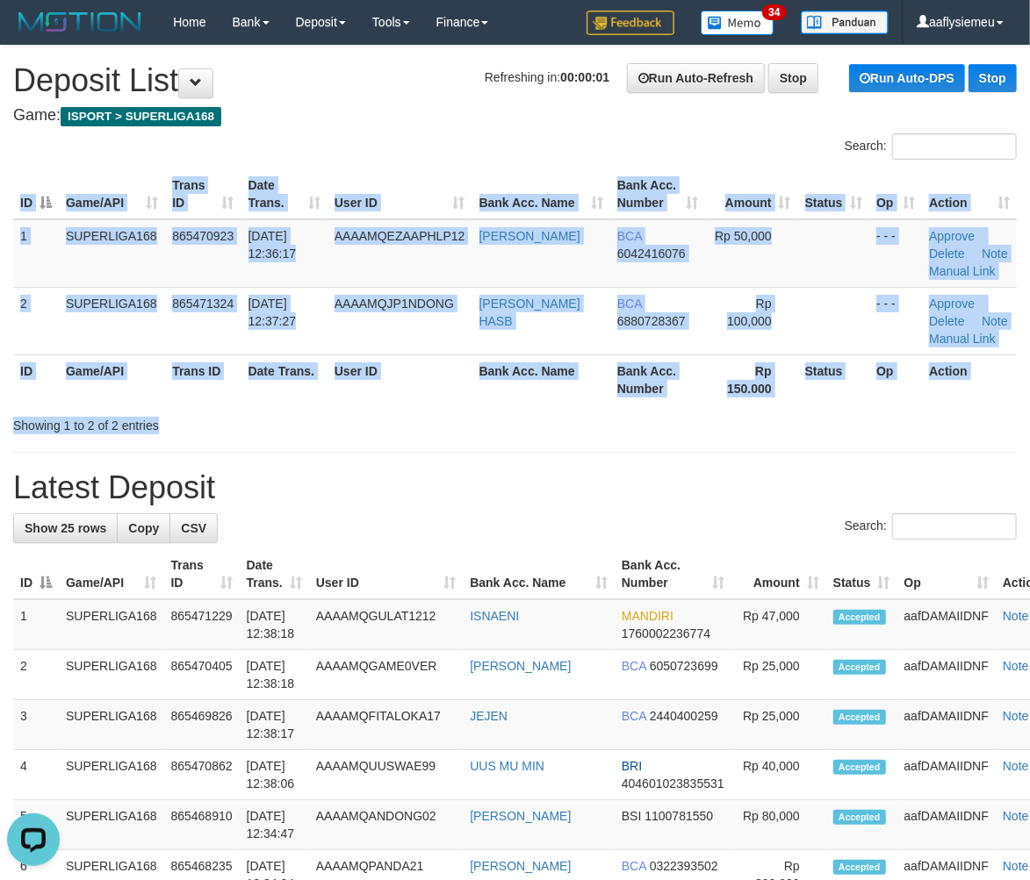
click at [484, 407] on div "Search: ID Game/API Trans ID Date Trans. User ID Bank Acc. Name Bank Acc. Numbe…" at bounding box center [514, 283] width 1003 height 301
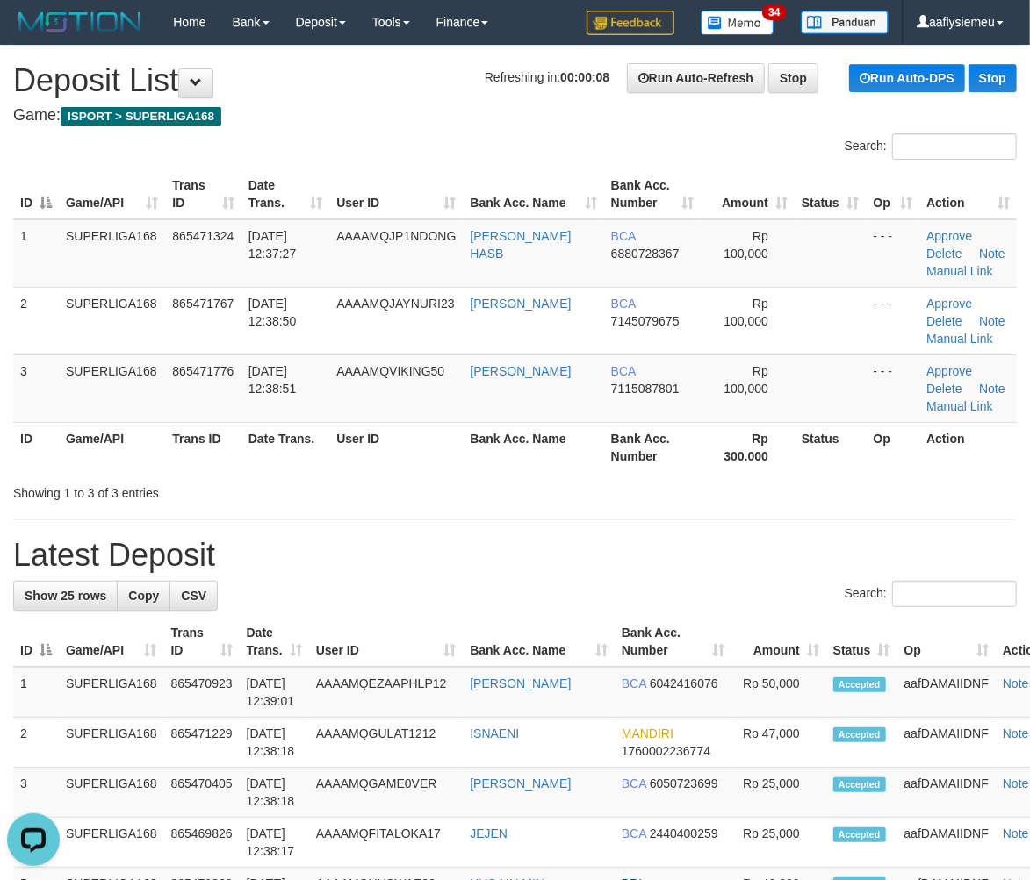
drag, startPoint x: 186, startPoint y: 448, endPoint x: 117, endPoint y: 485, distance: 79.0
click at [187, 448] on th "Trans ID" at bounding box center [202, 447] width 75 height 50
click at [277, 399] on td "[DATE] 12:38:51" at bounding box center [285, 389] width 89 height 68
drag, startPoint x: 224, startPoint y: 448, endPoint x: 221, endPoint y: 458, distance: 10.9
click at [222, 457] on th "Trans ID" at bounding box center [202, 447] width 75 height 50
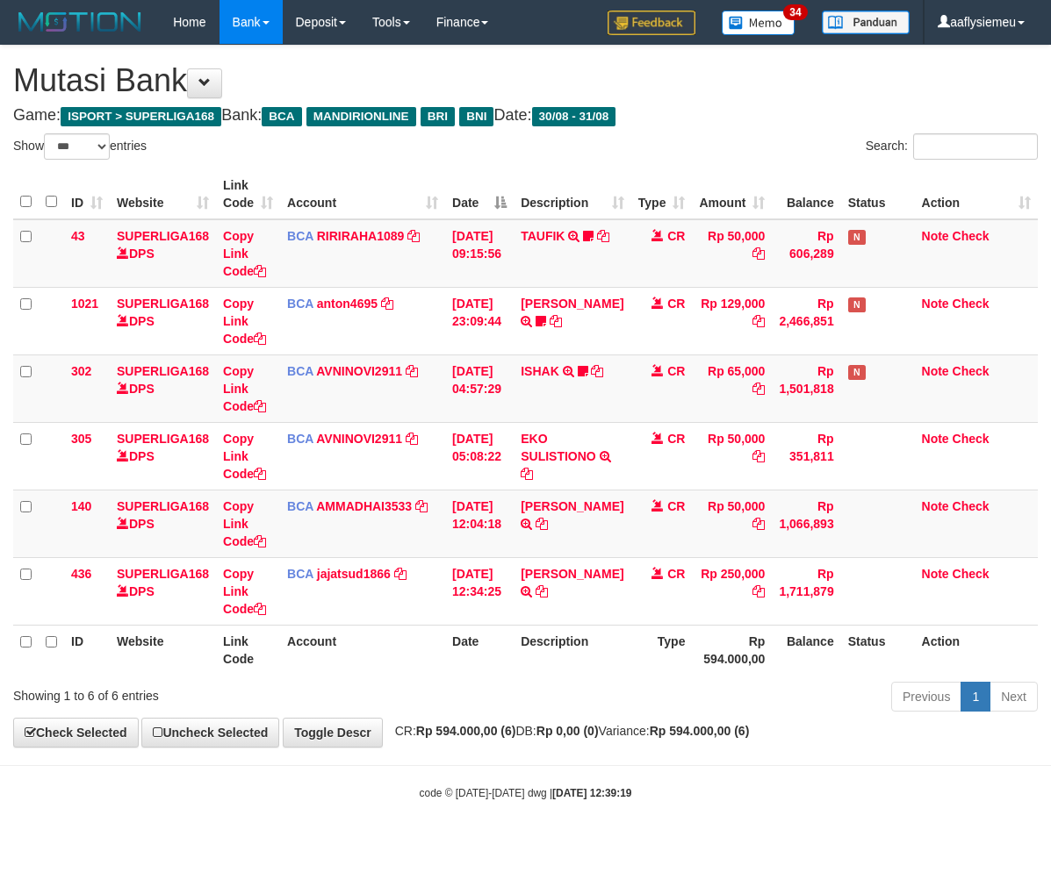
select select "***"
drag, startPoint x: 540, startPoint y: 751, endPoint x: 579, endPoint y: 758, distance: 40.3
click at [544, 761] on body "Toggle navigation Home Bank Account List Load By Website Group [ISPORT] SUPERLI…" at bounding box center [525, 422] width 1051 height 845
click at [457, 743] on div "**********" at bounding box center [525, 396] width 1051 height 701
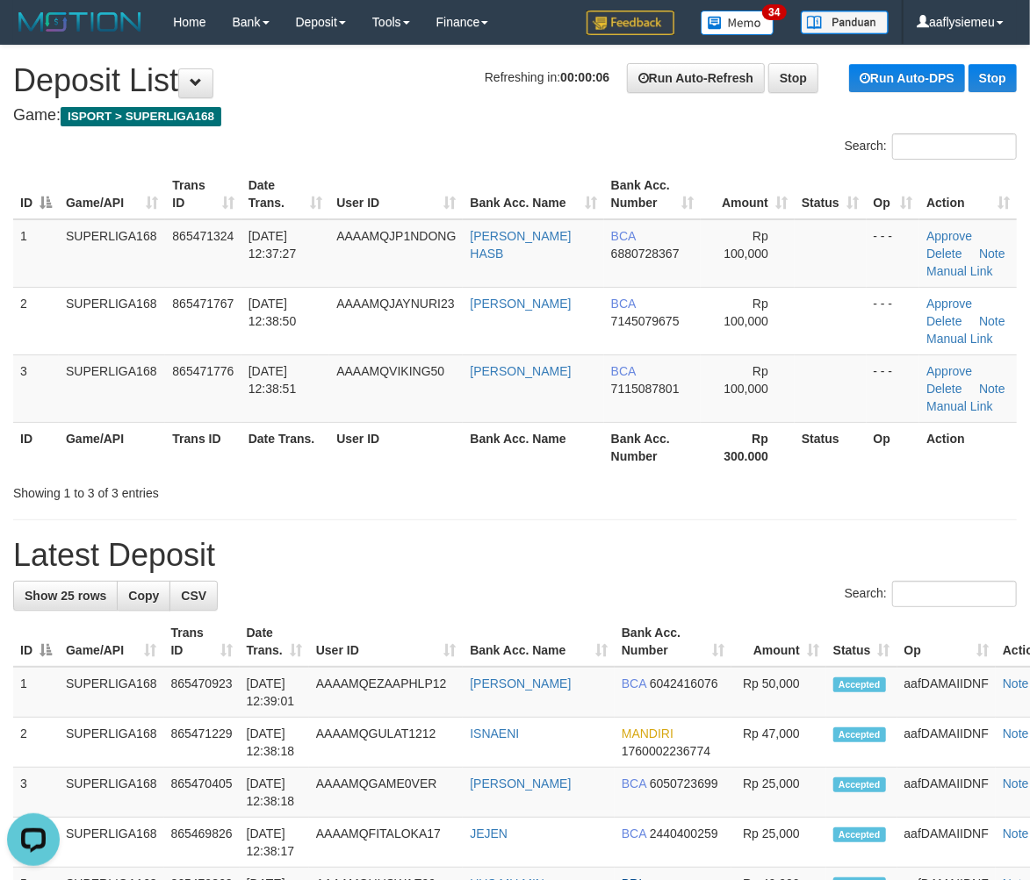
drag, startPoint x: 242, startPoint y: 494, endPoint x: 2, endPoint y: 593, distance: 259.8
click at [242, 495] on div "Showing 1 to 3 of 3 entries" at bounding box center [214, 490] width 403 height 25
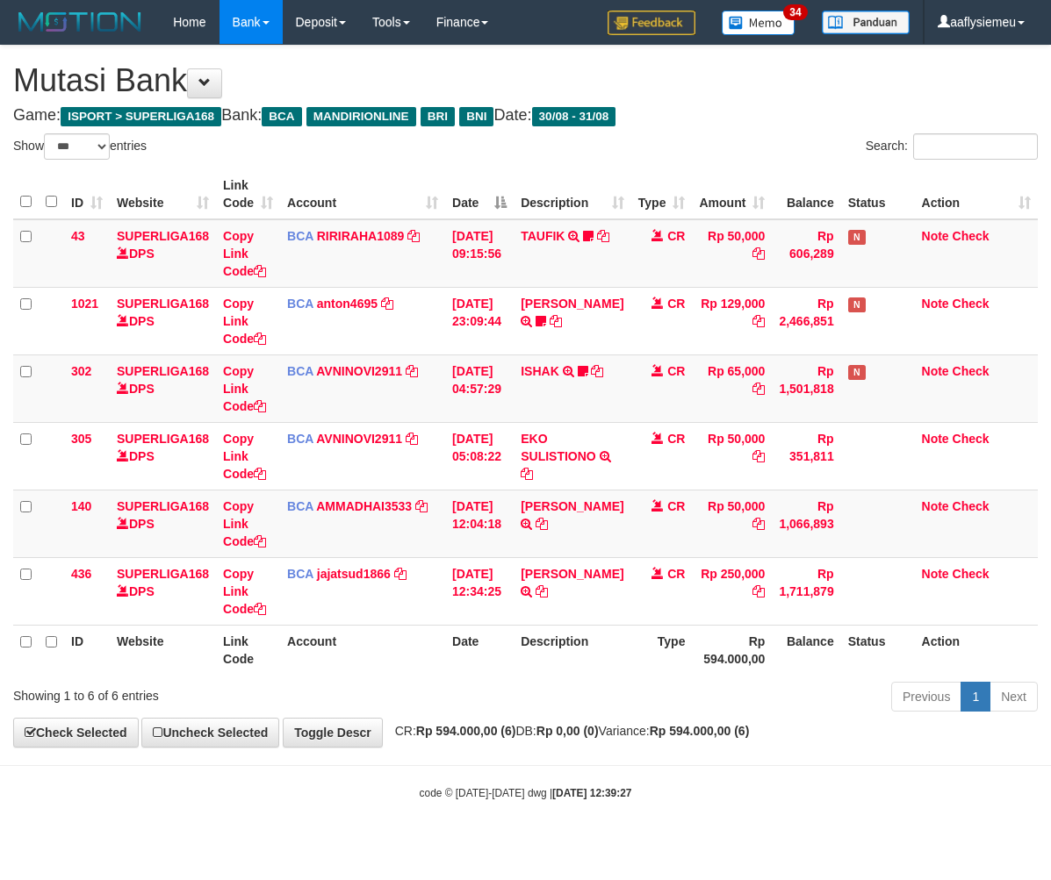
select select "***"
click at [901, 800] on div "code © 2012-2018 dwg | 2025/08/31 12:39:27" at bounding box center [525, 793] width 1051 height 18
click at [608, 757] on body "Toggle navigation Home Bank Account List Load By Website Group [ISPORT] SUPERLI…" at bounding box center [525, 422] width 1051 height 845
drag, startPoint x: 593, startPoint y: 751, endPoint x: 205, endPoint y: 688, distance: 392.1
click at [589, 759] on body "Toggle navigation Home Bank Account List Load By Website Group [ISPORT] SUPERLI…" at bounding box center [525, 422] width 1051 height 845
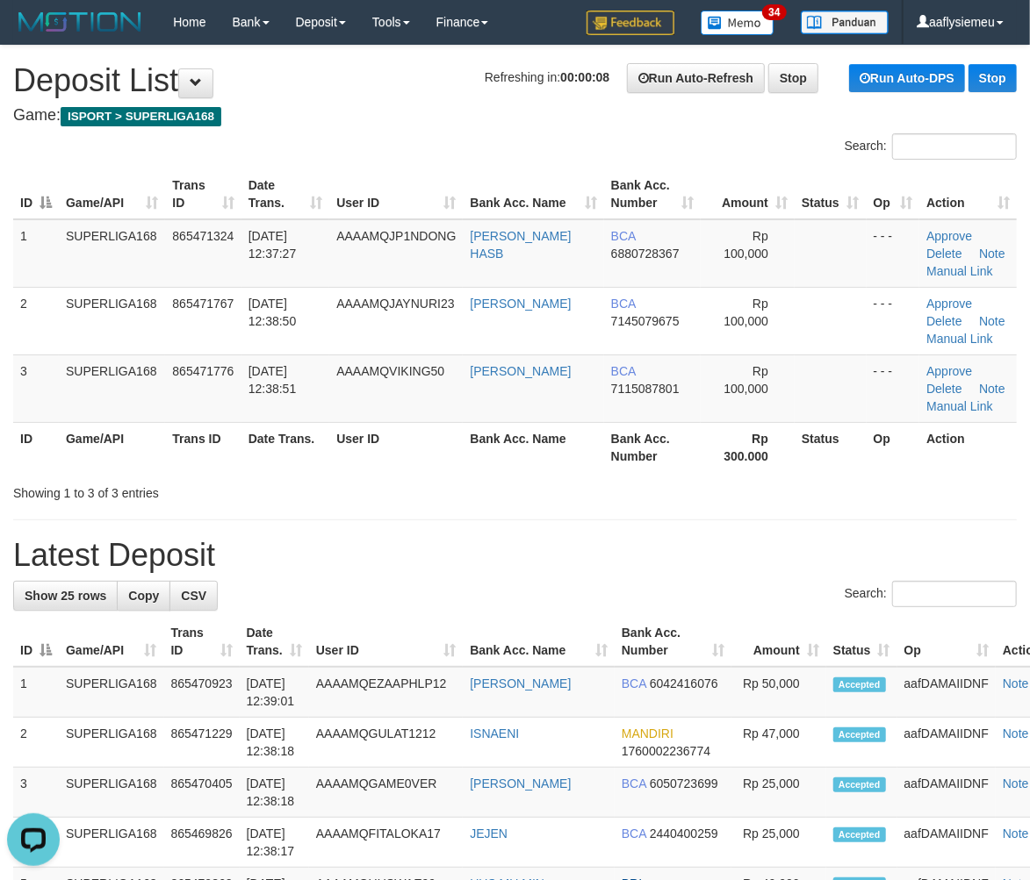
click at [440, 433] on th "User ID" at bounding box center [395, 447] width 133 height 50
click at [160, 469] on th "Game/API" at bounding box center [112, 447] width 106 height 50
